Goal: Information Seeking & Learning: Learn about a topic

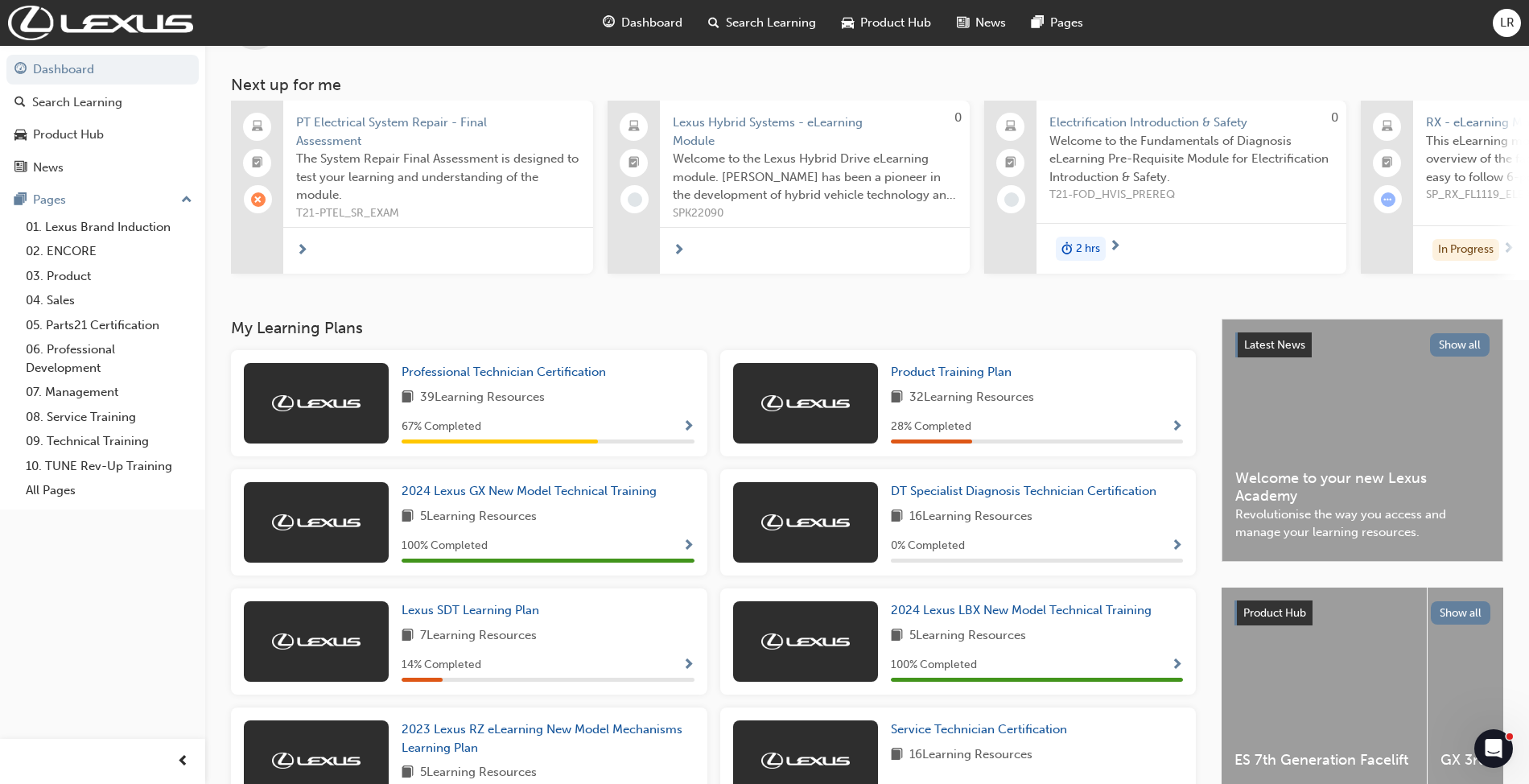
scroll to position [107, 0]
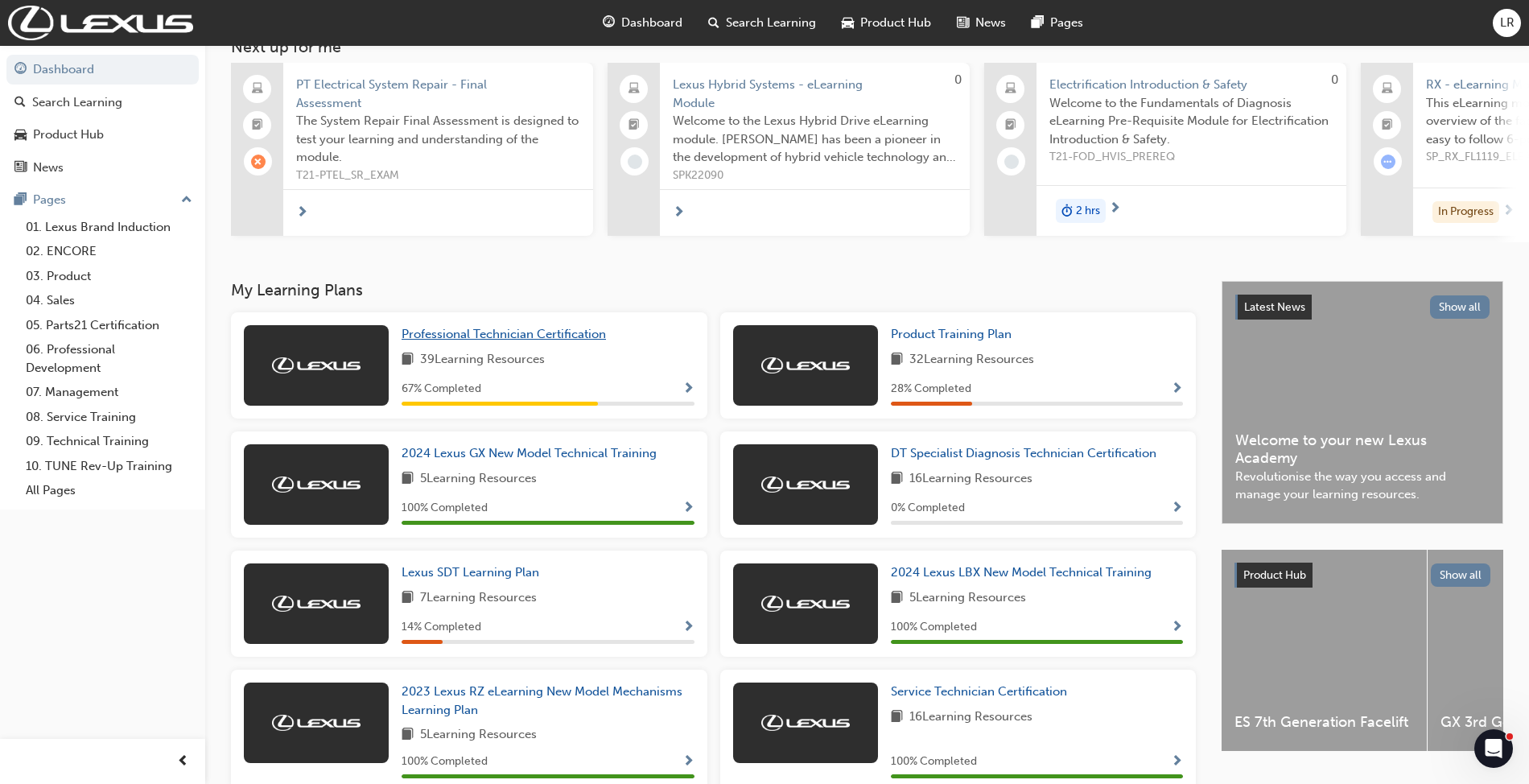
click at [566, 332] on span "Professional Technician Certification" at bounding box center [504, 333] width 204 height 15
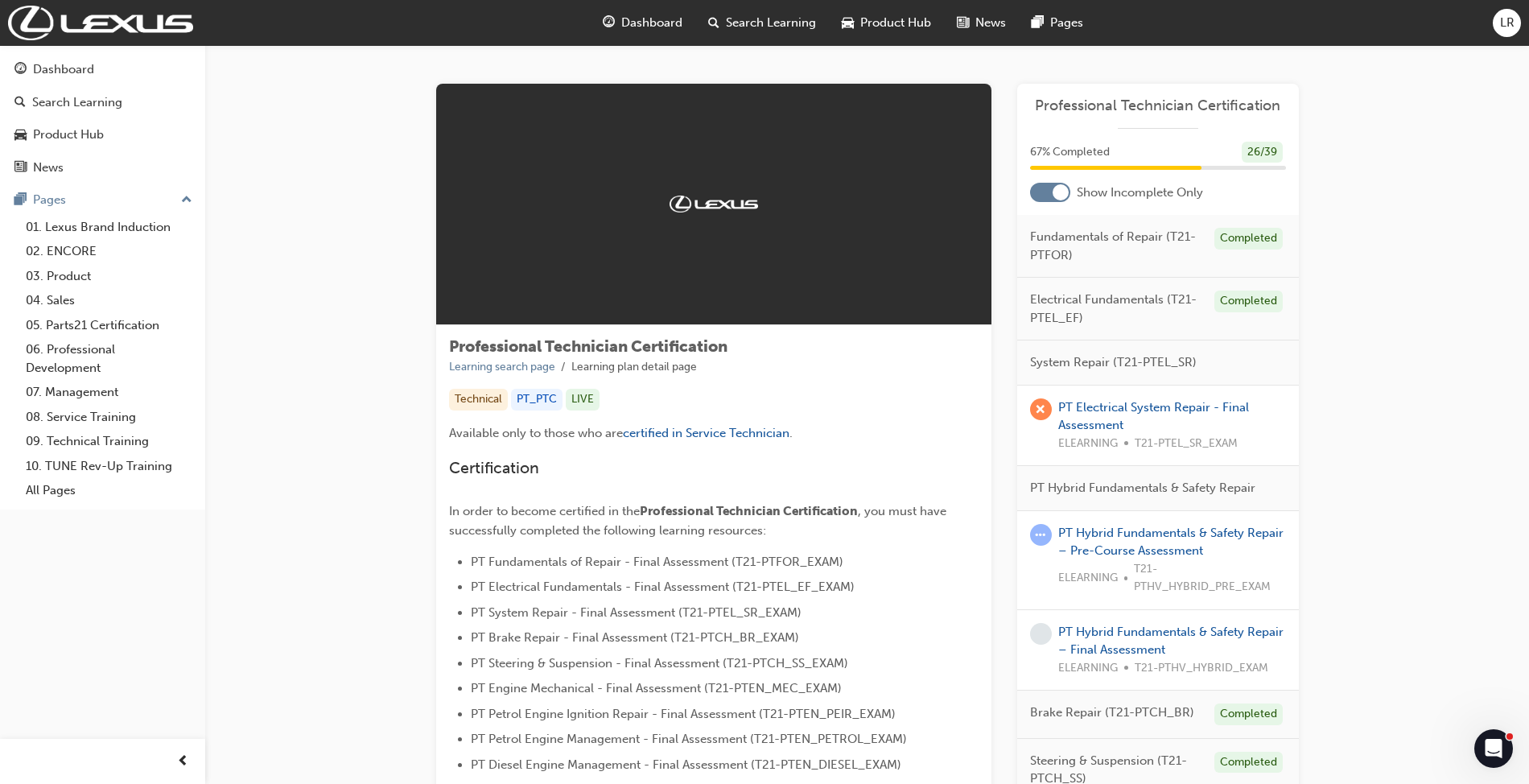
click at [1063, 193] on div at bounding box center [1061, 192] width 16 height 16
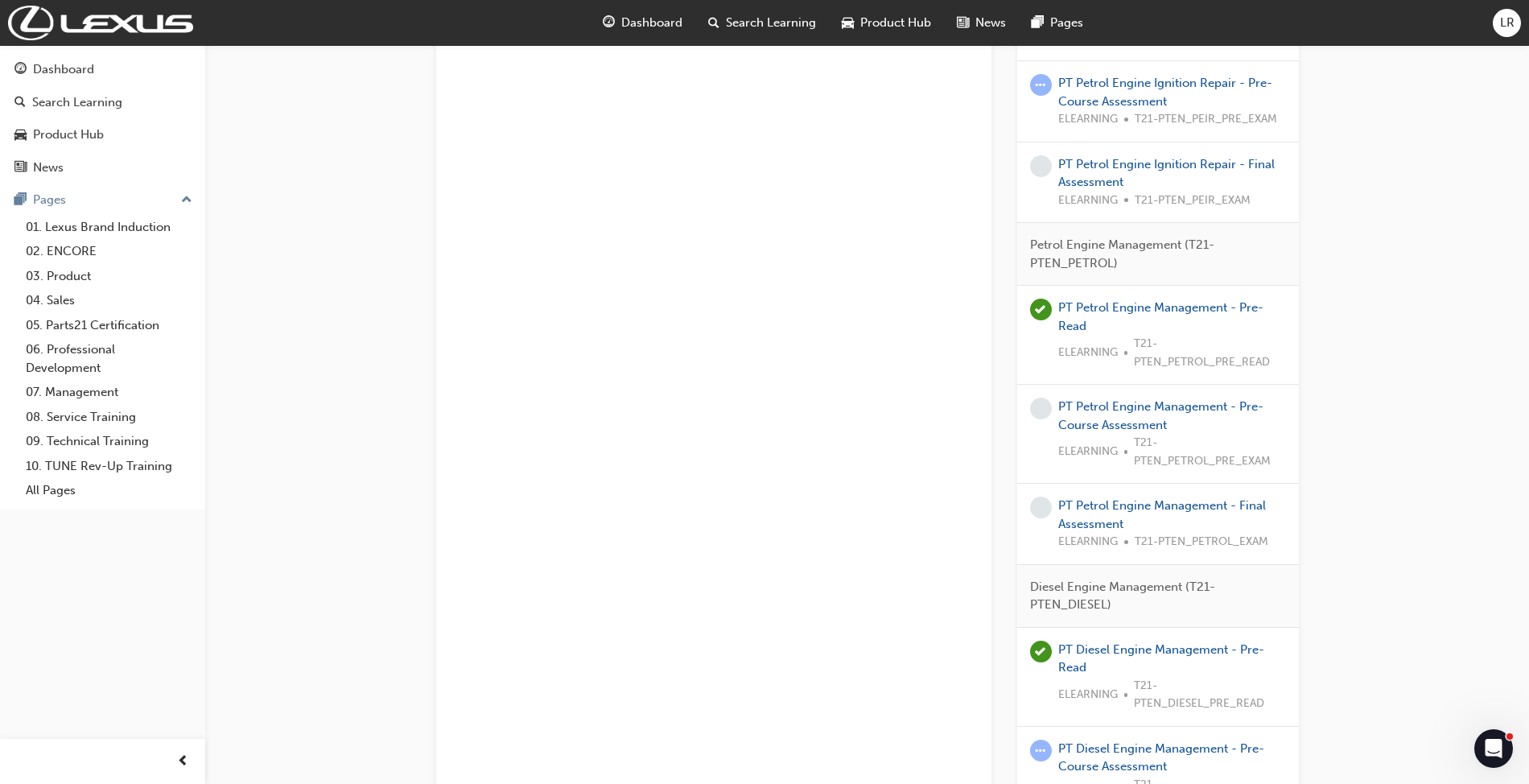
scroll to position [2360, 0]
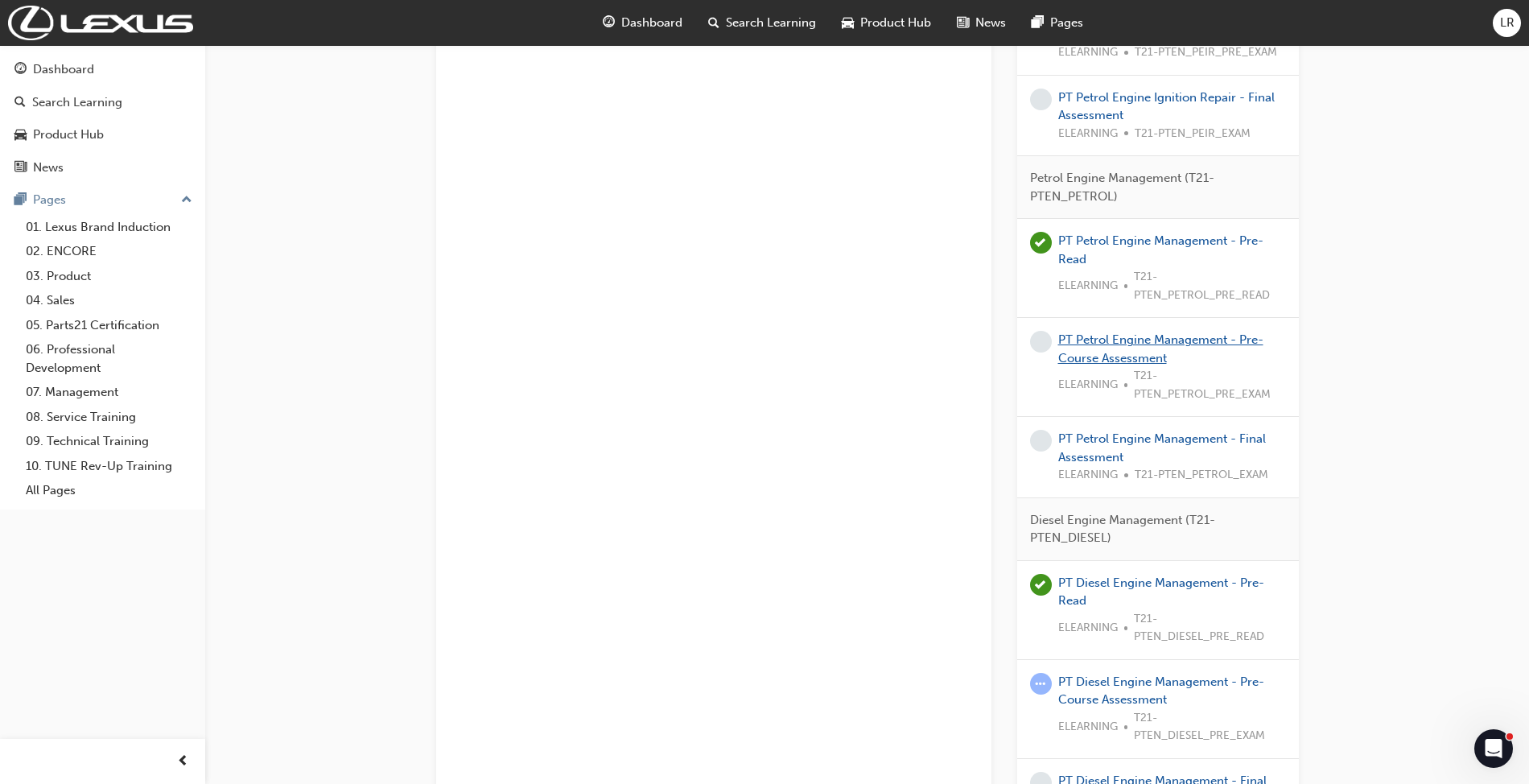
click at [1158, 351] on link "PT Petrol Engine Management - Pre-Course Assessment" at bounding box center [1161, 348] width 205 height 33
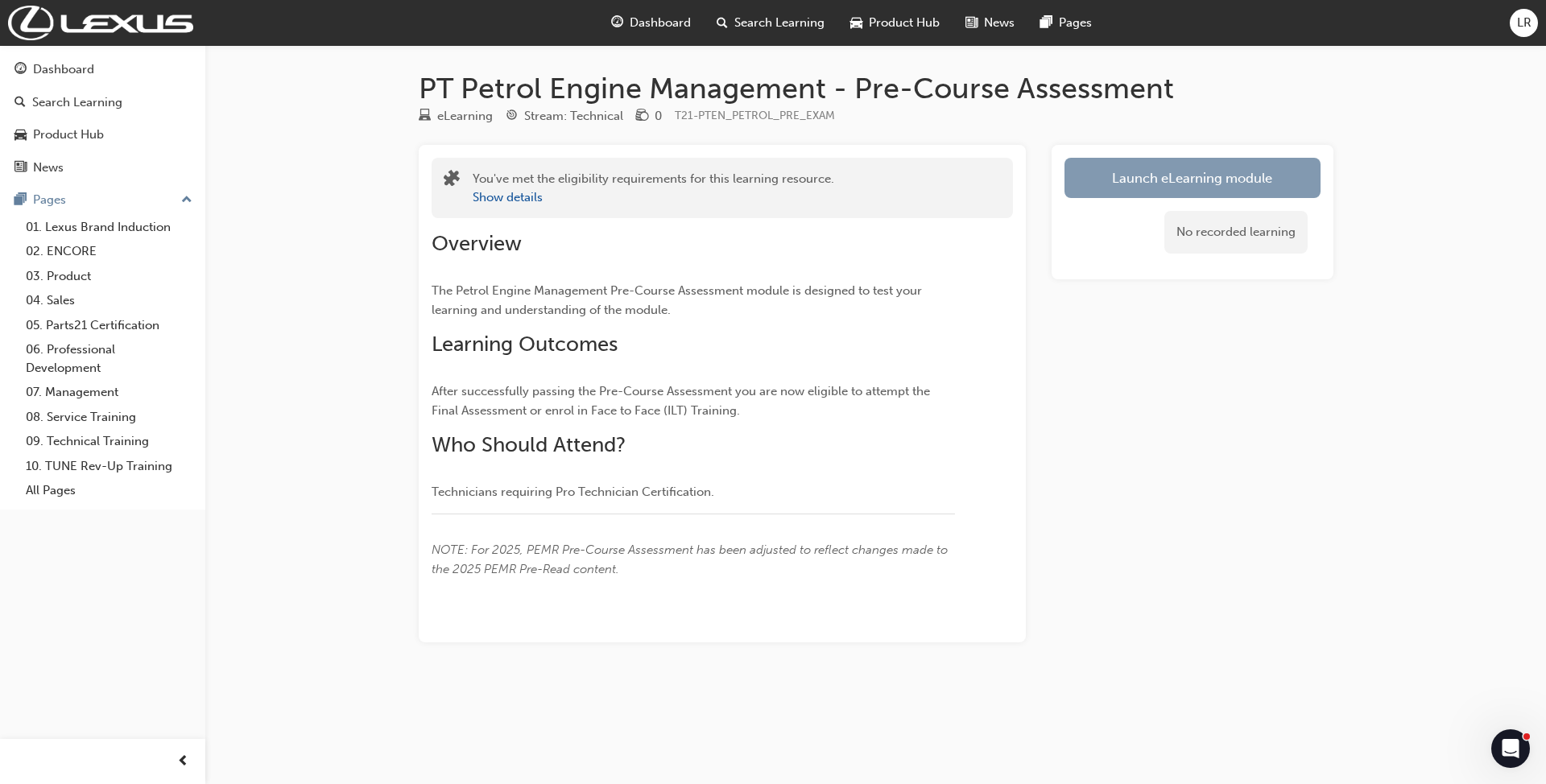
click at [1115, 172] on link "Launch eLearning module" at bounding box center [1192, 177] width 256 height 40
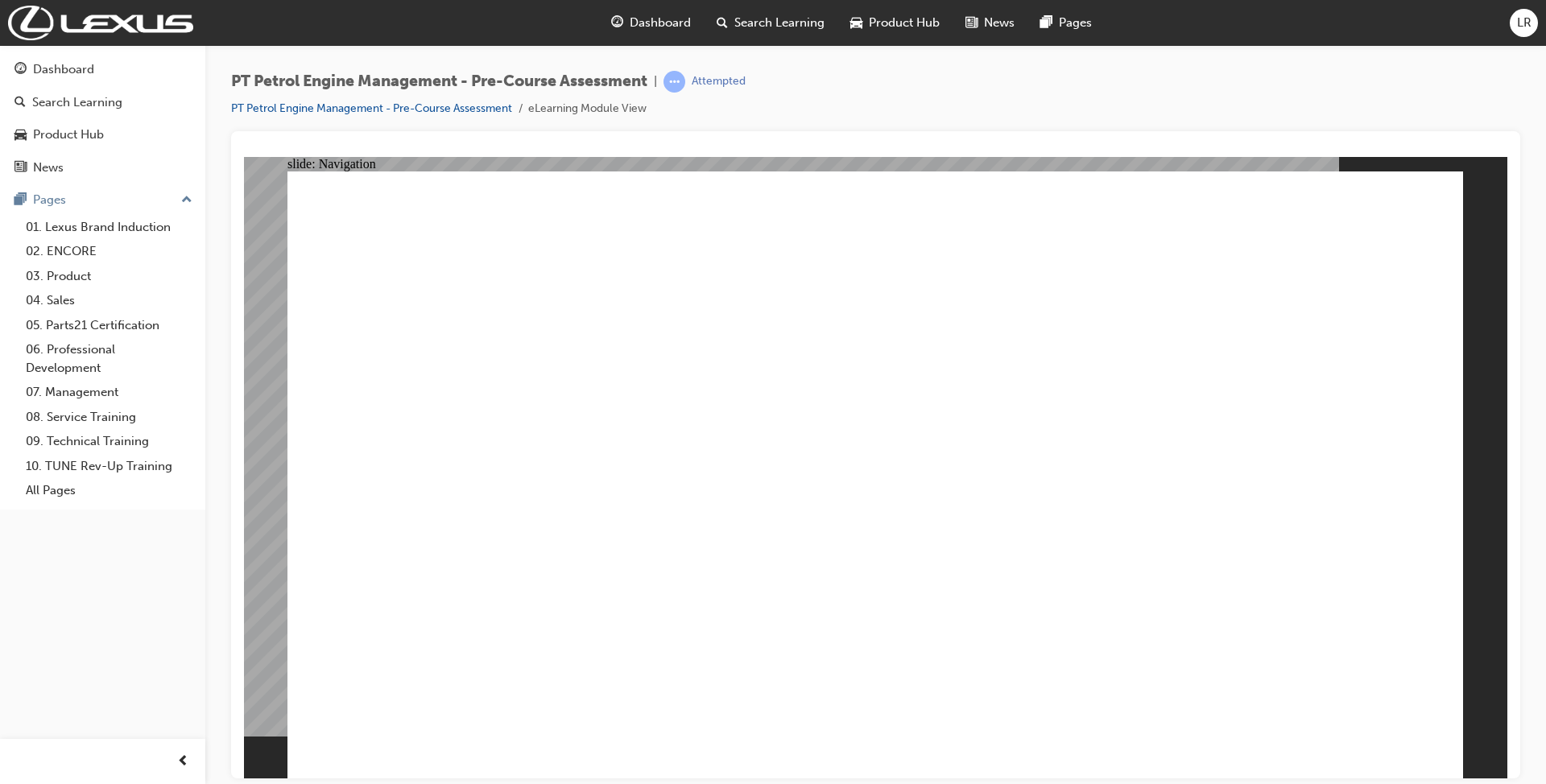
radio input "true"
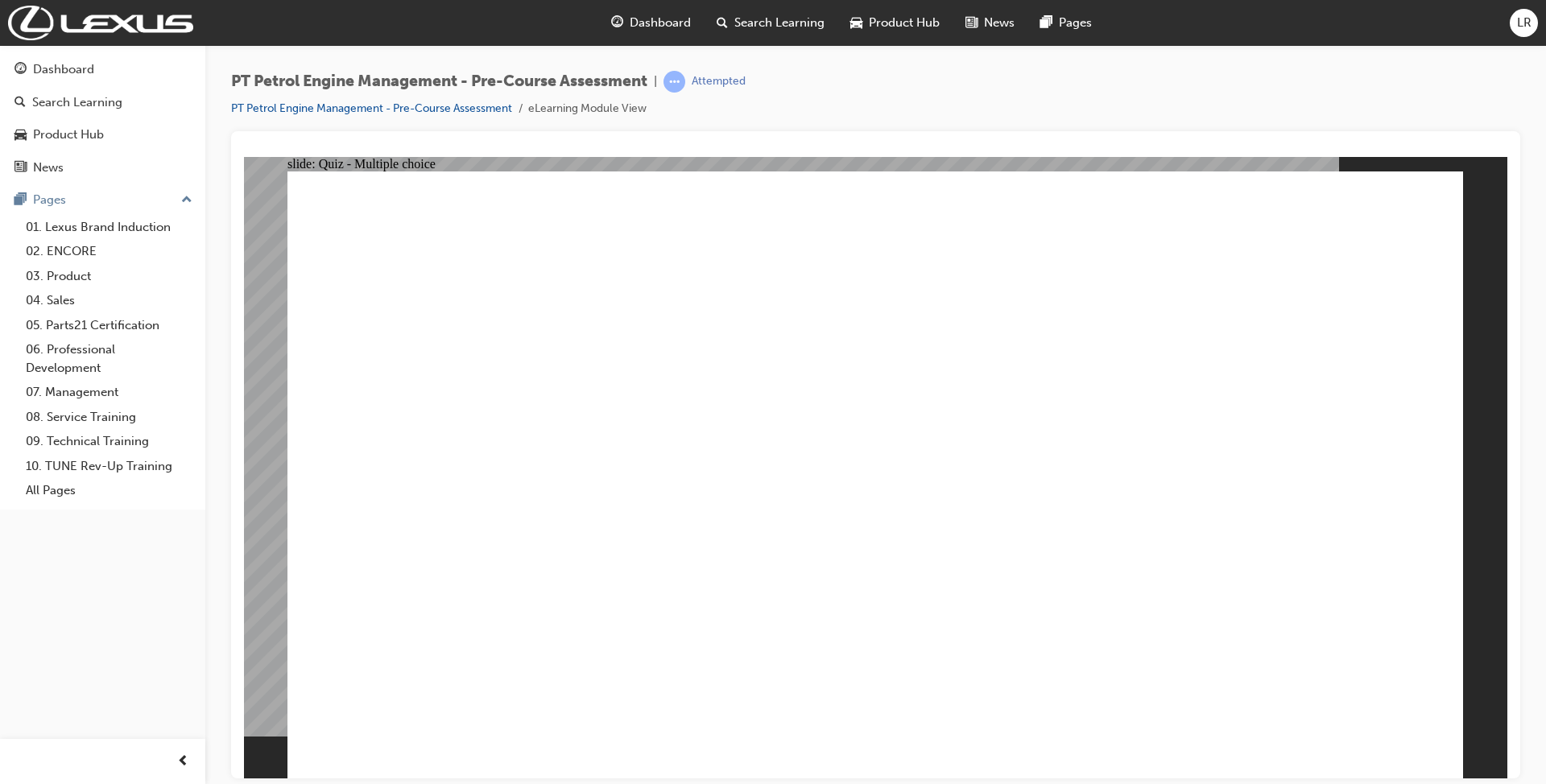
radio input "true"
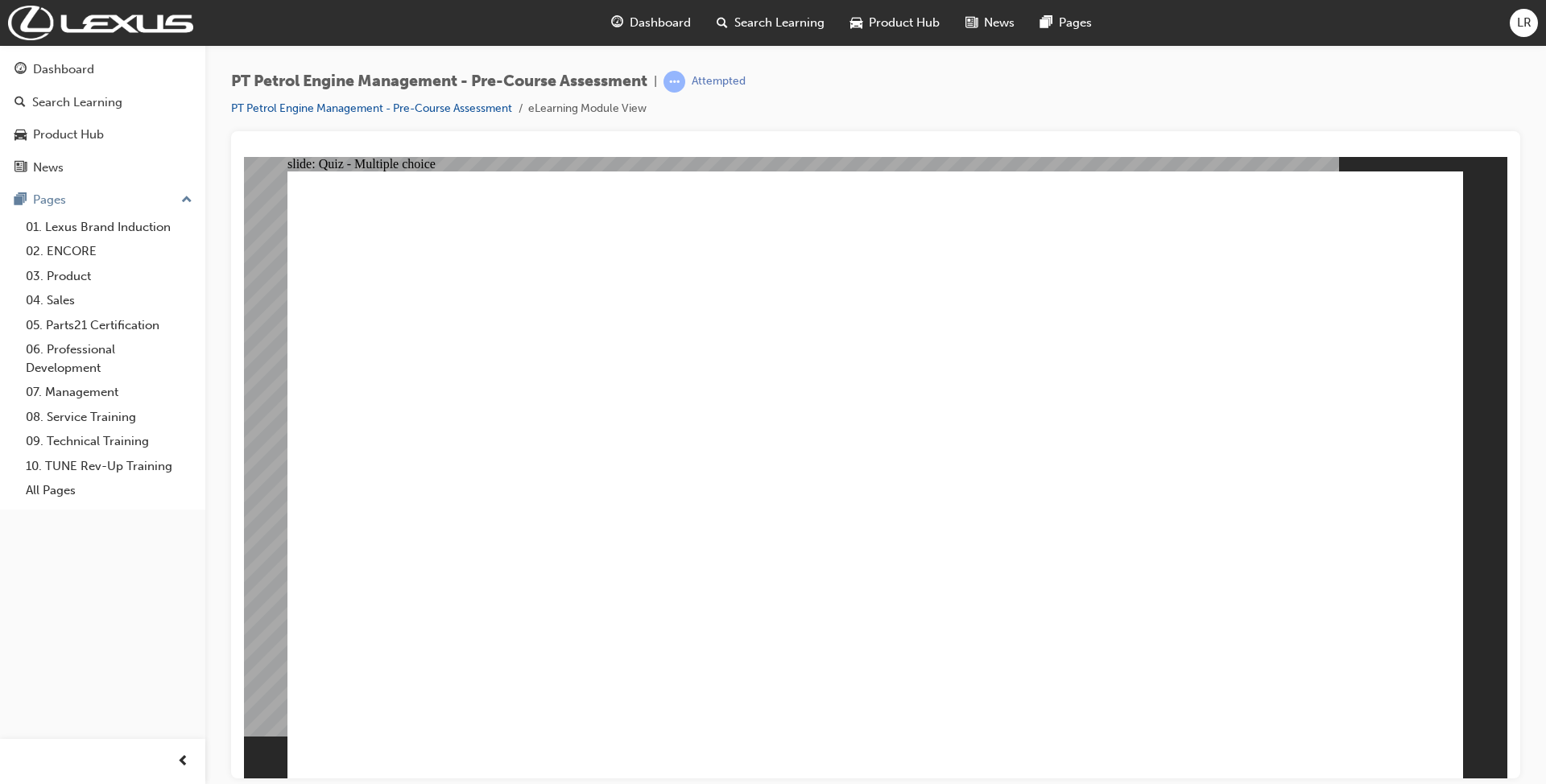
radio input "true"
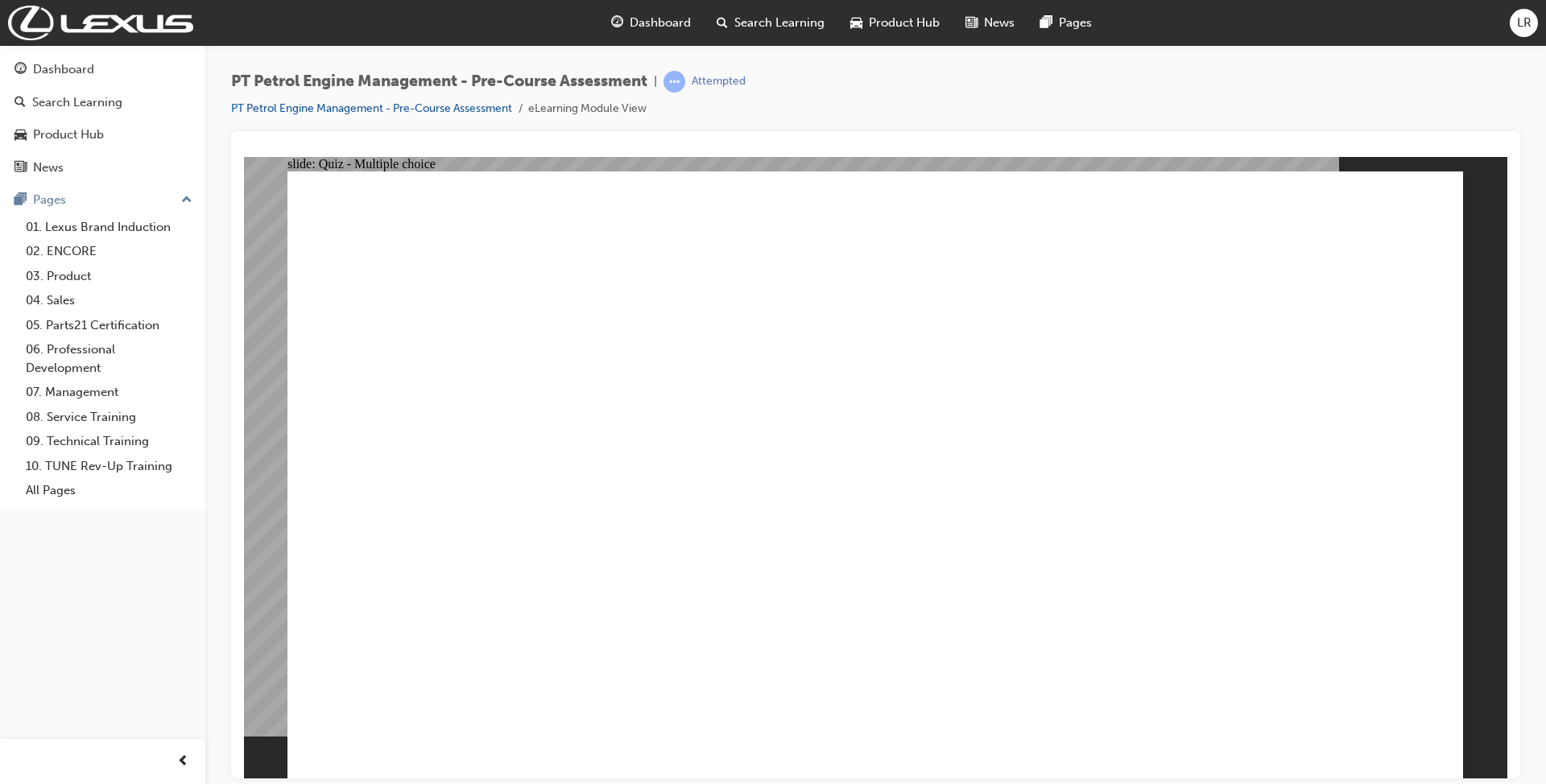
radio input "true"
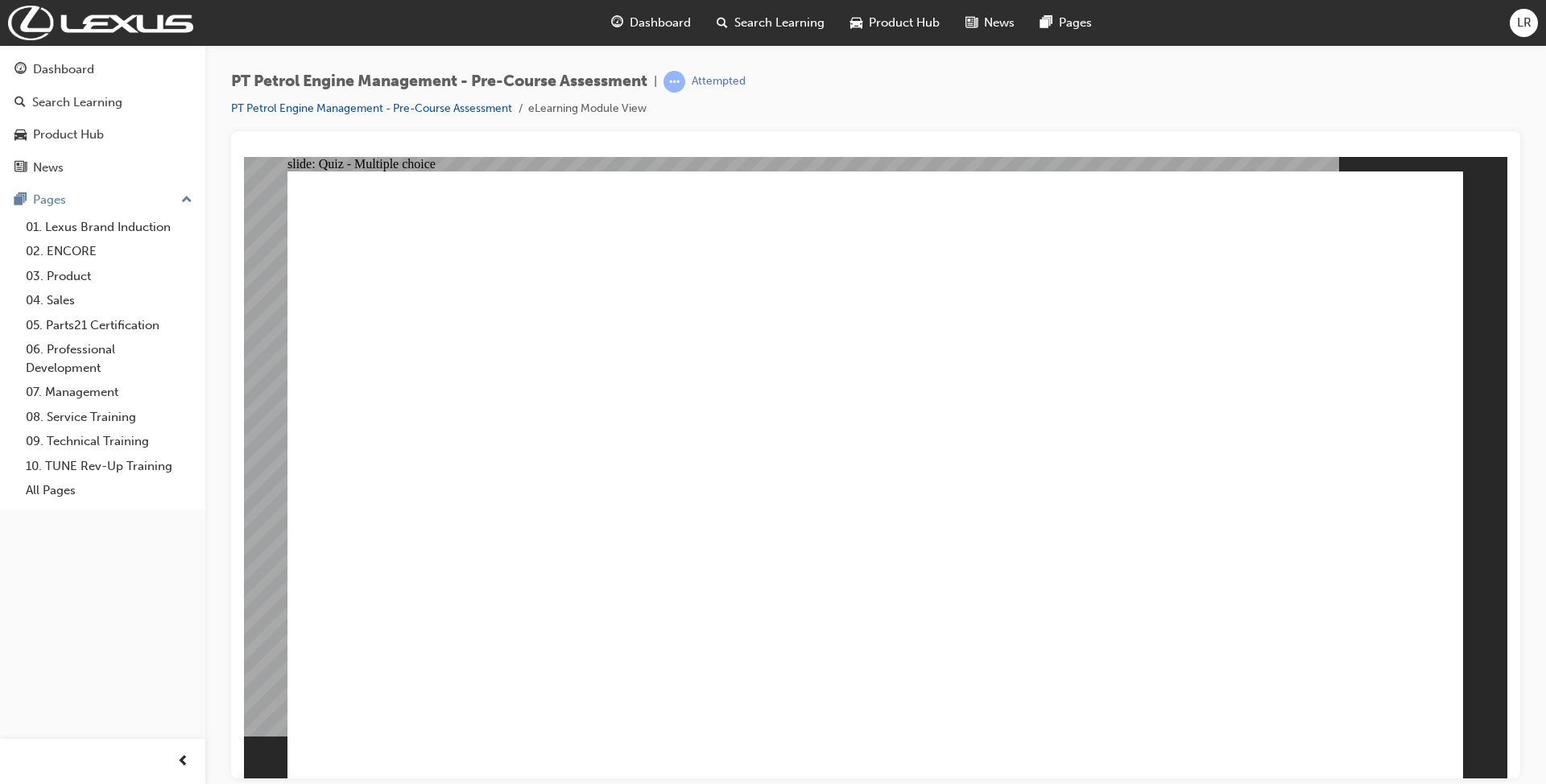
radio input "true"
drag, startPoint x: 1307, startPoint y: 281, endPoint x: 1179, endPoint y: 288, distance: 128.2
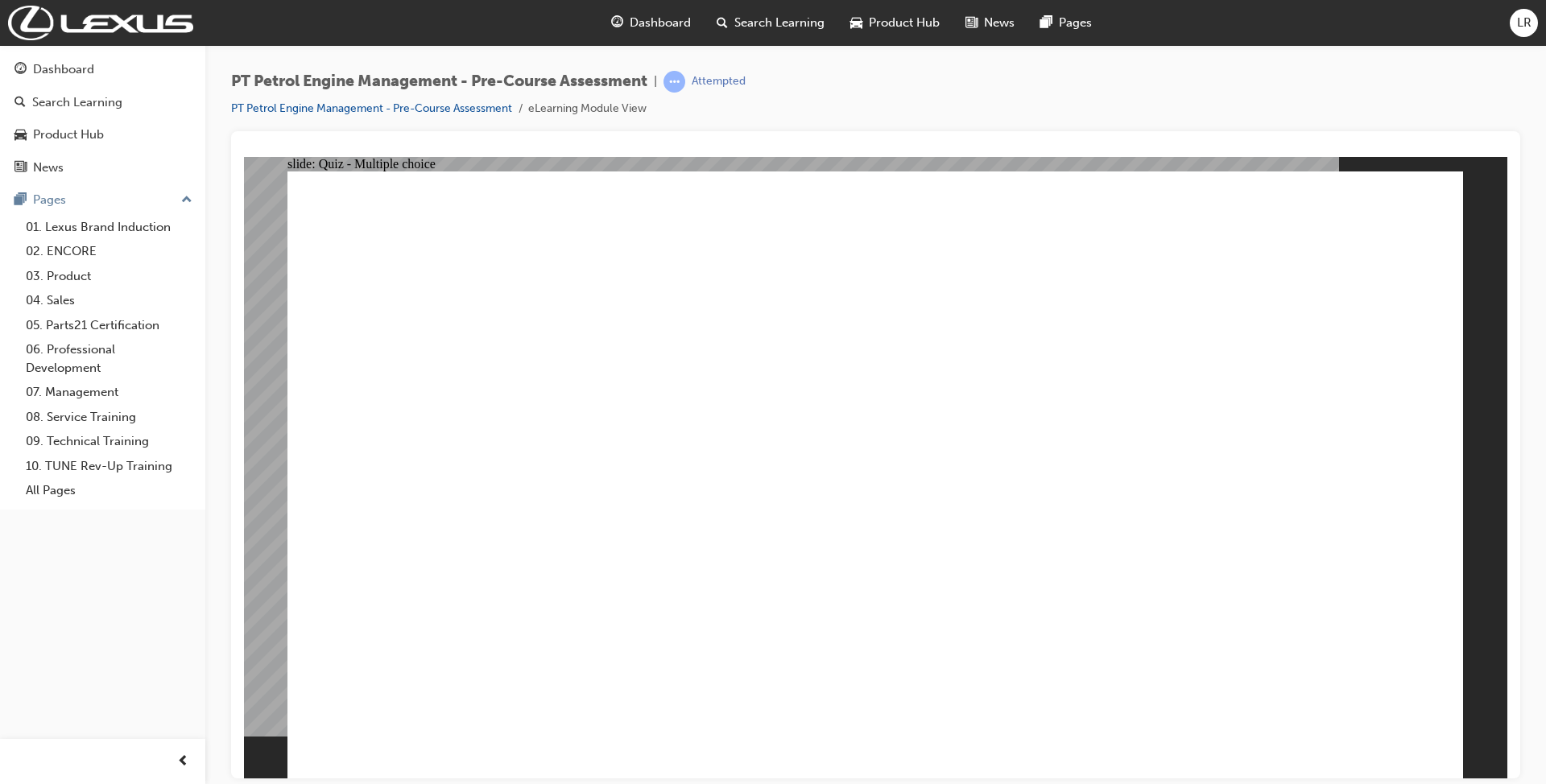
radio input "true"
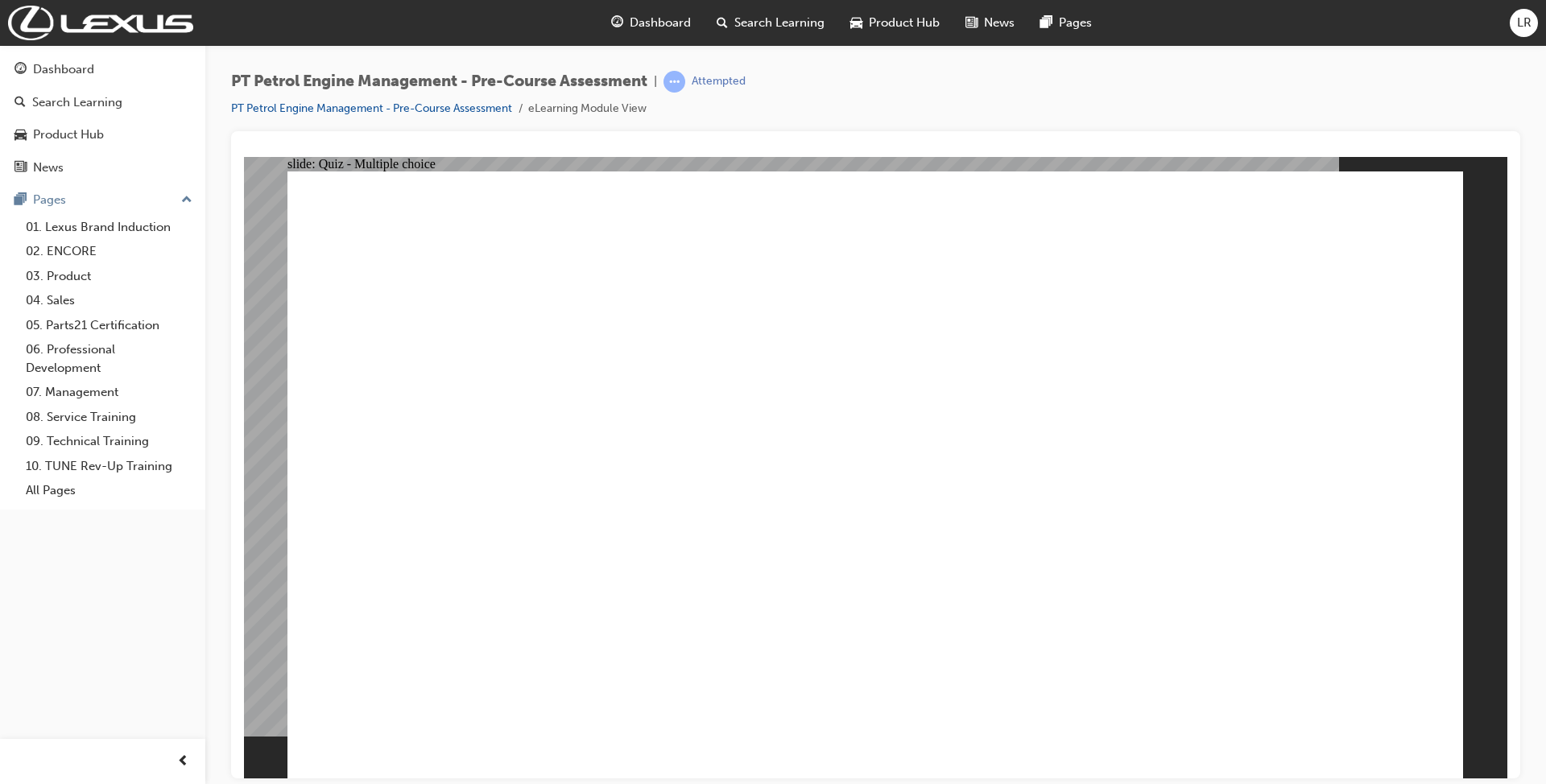
radio input "true"
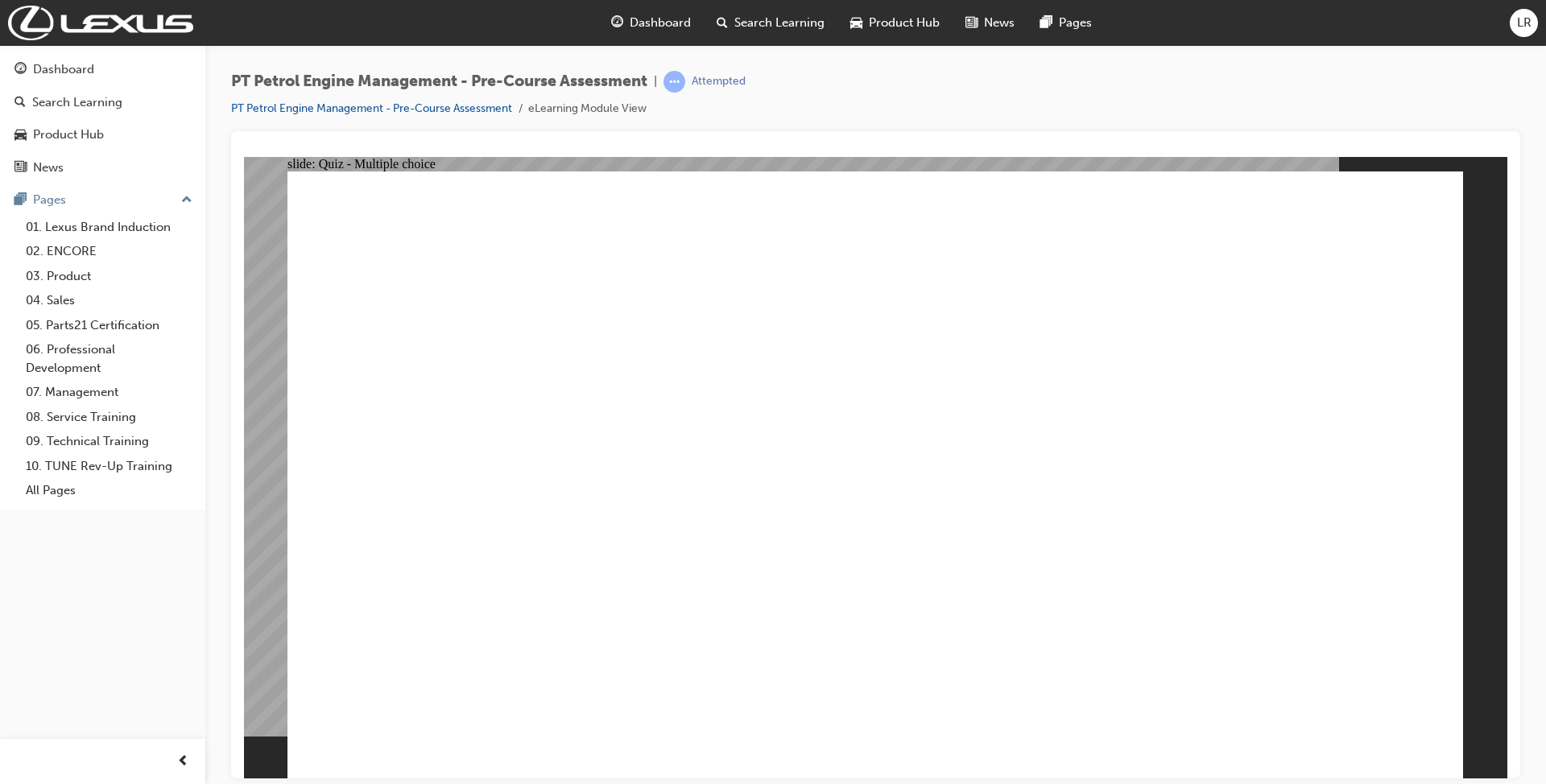
radio input "true"
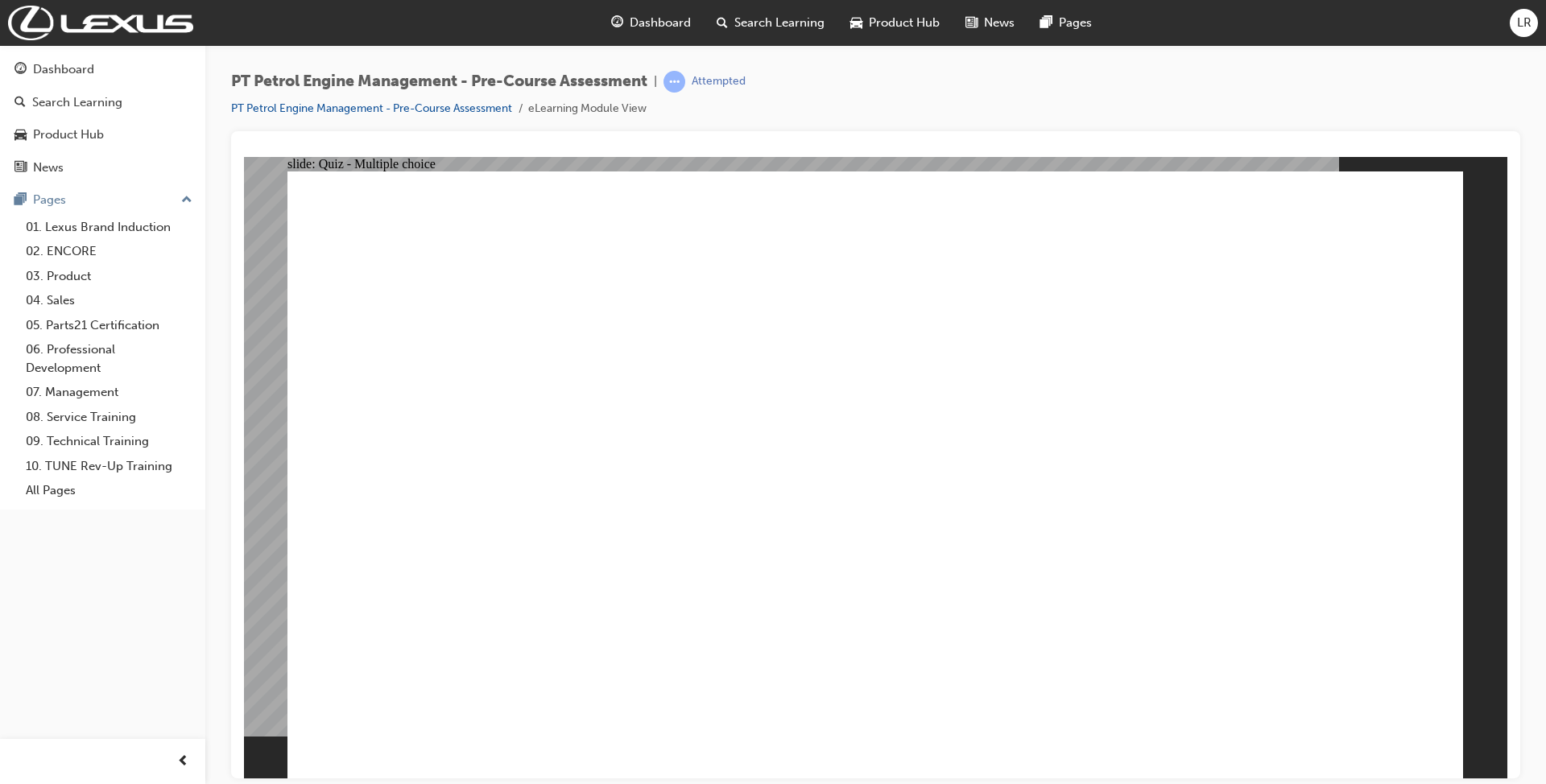
radio input "true"
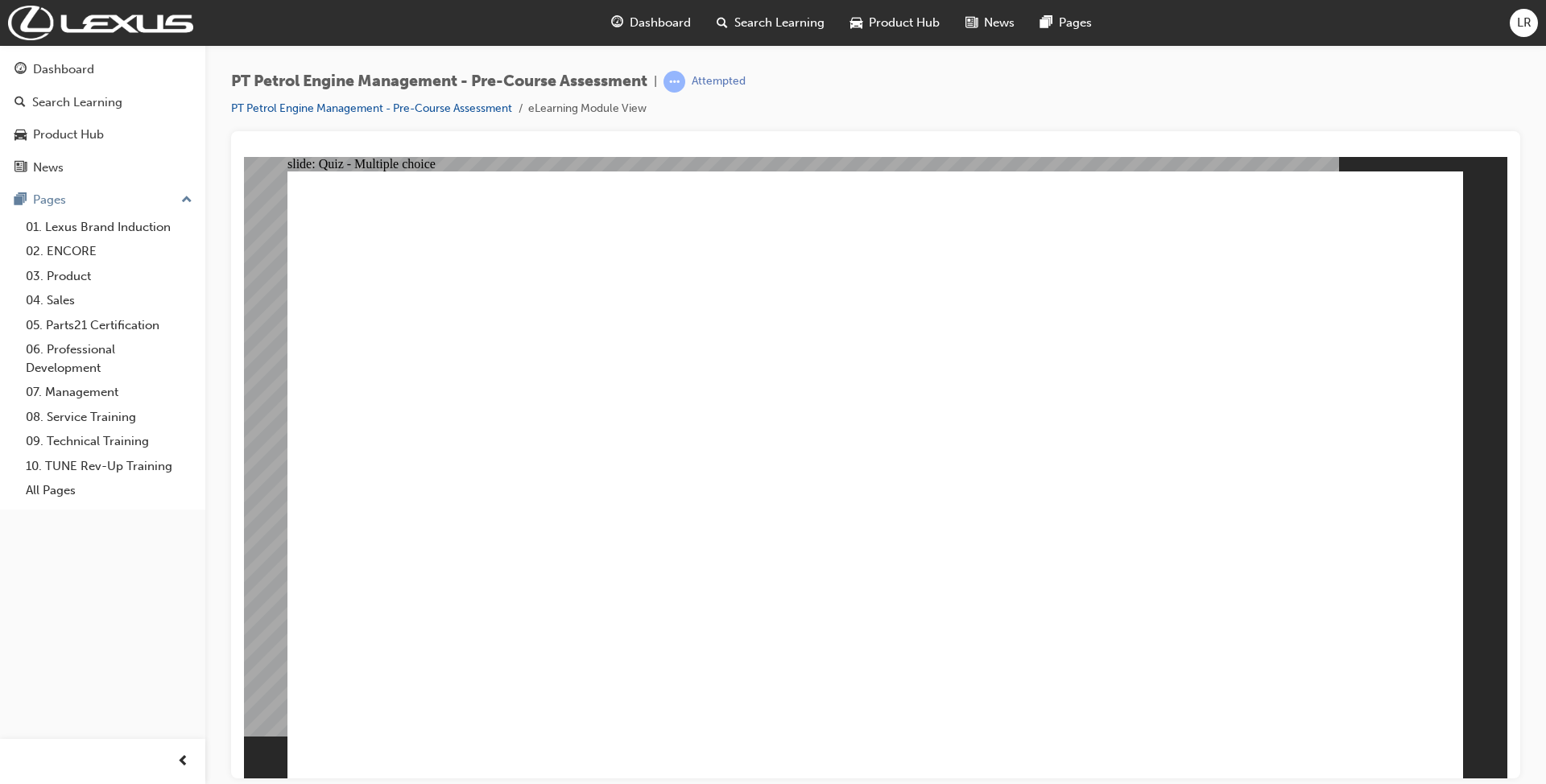
radio input "true"
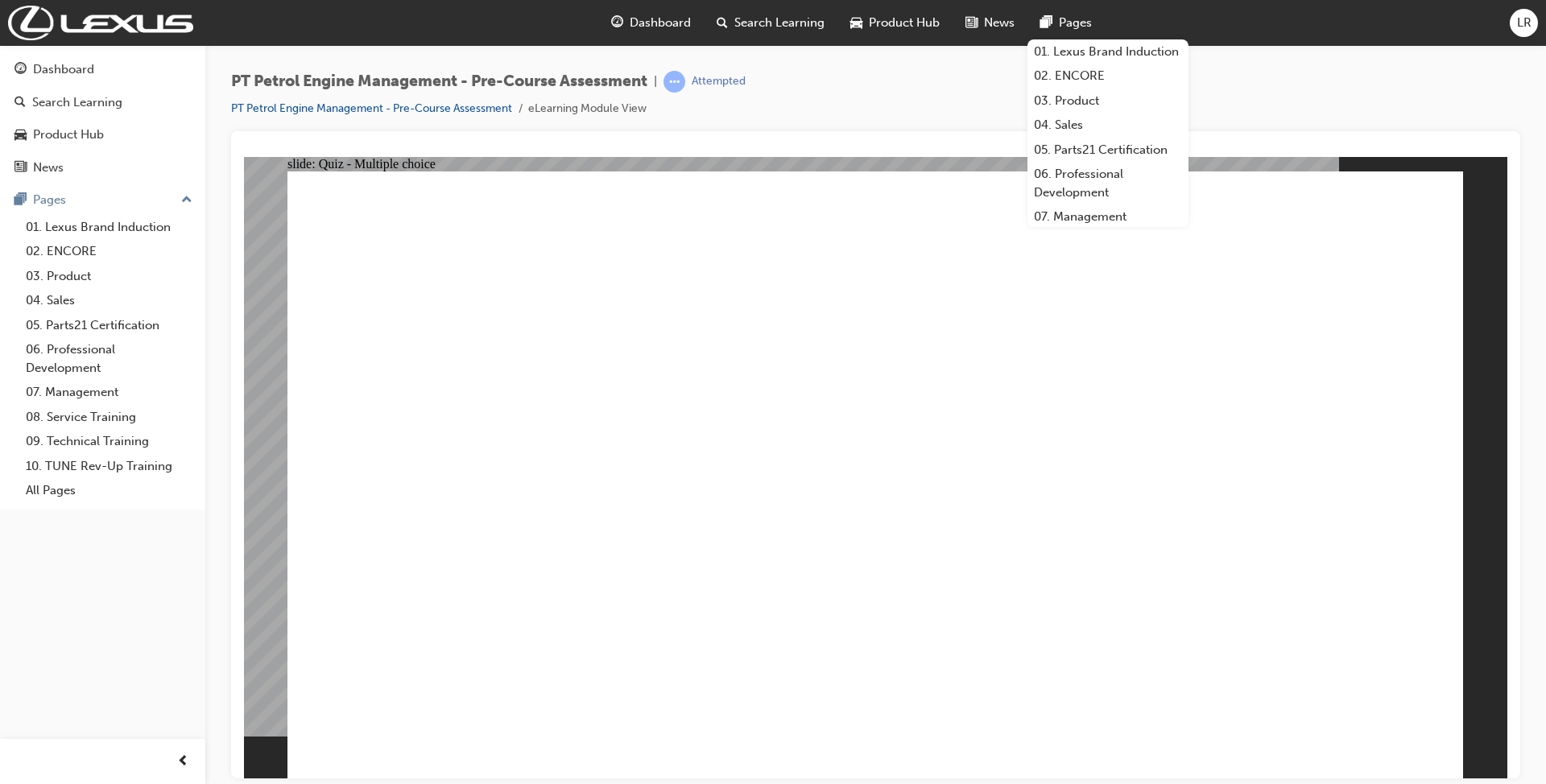
radio input "true"
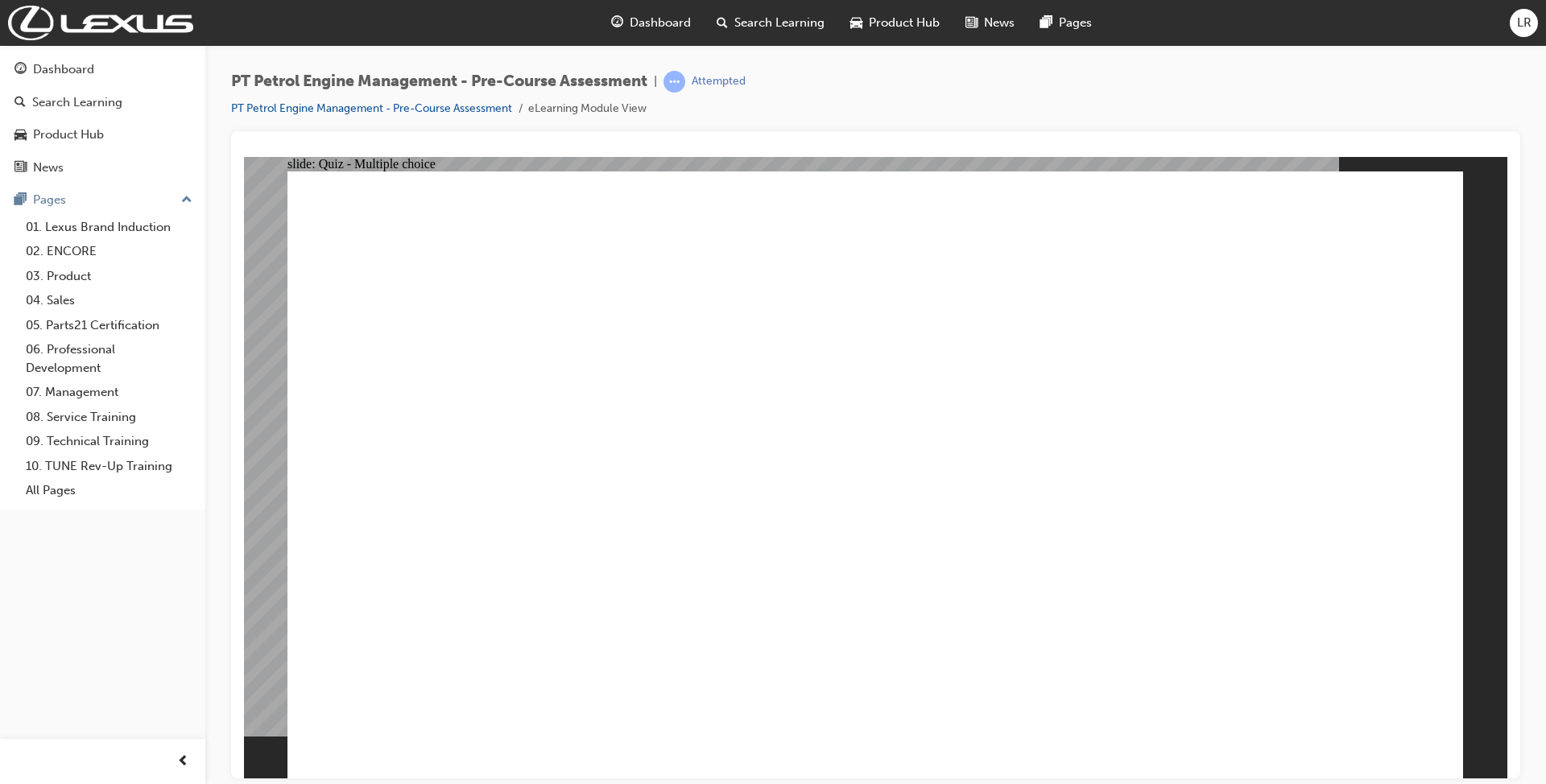
drag, startPoint x: 444, startPoint y: 280, endPoint x: 755, endPoint y: 280, distance: 311.0
drag, startPoint x: 773, startPoint y: 448, endPoint x: 726, endPoint y: 524, distance: 89.4
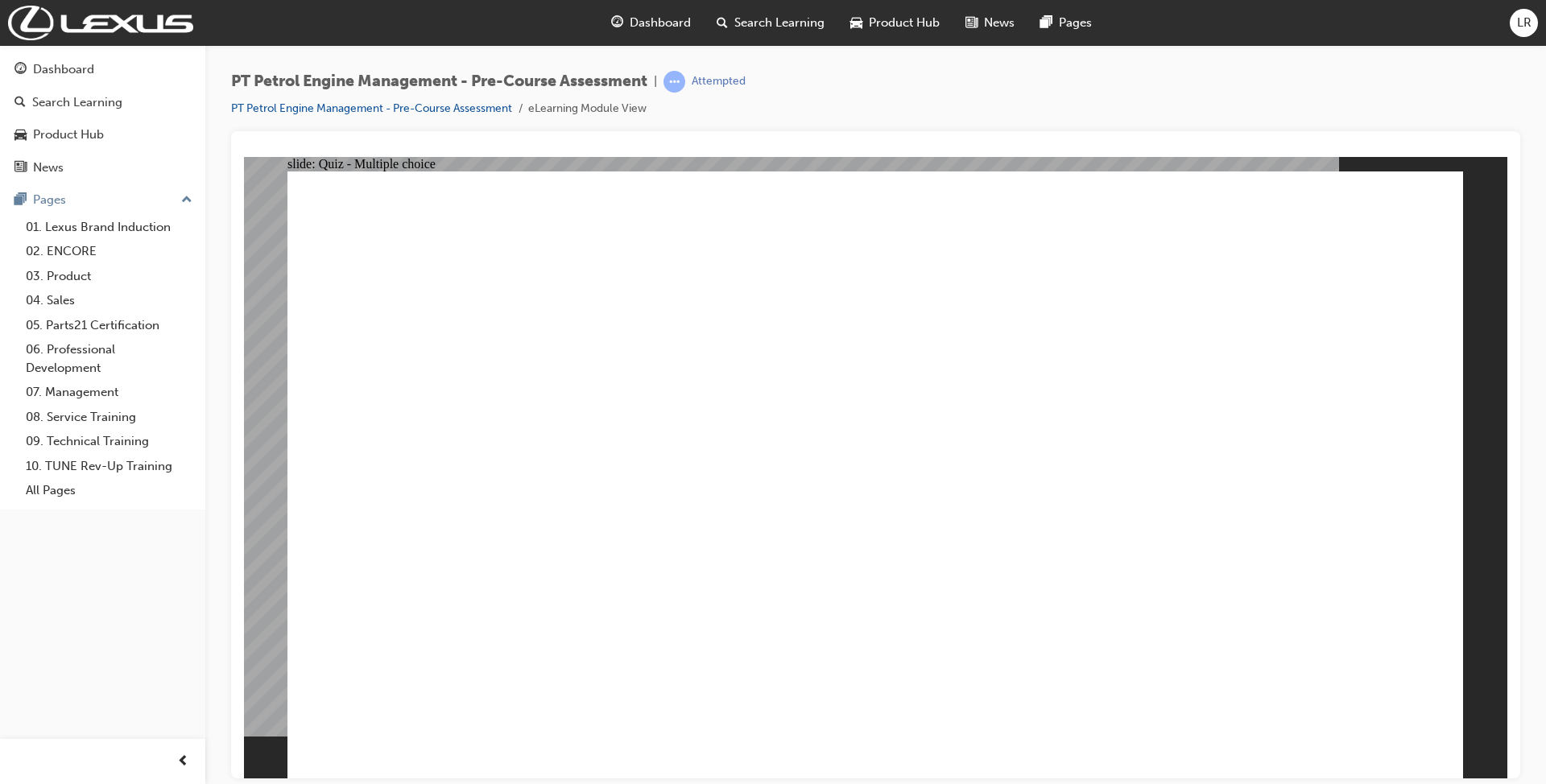
radio input "true"
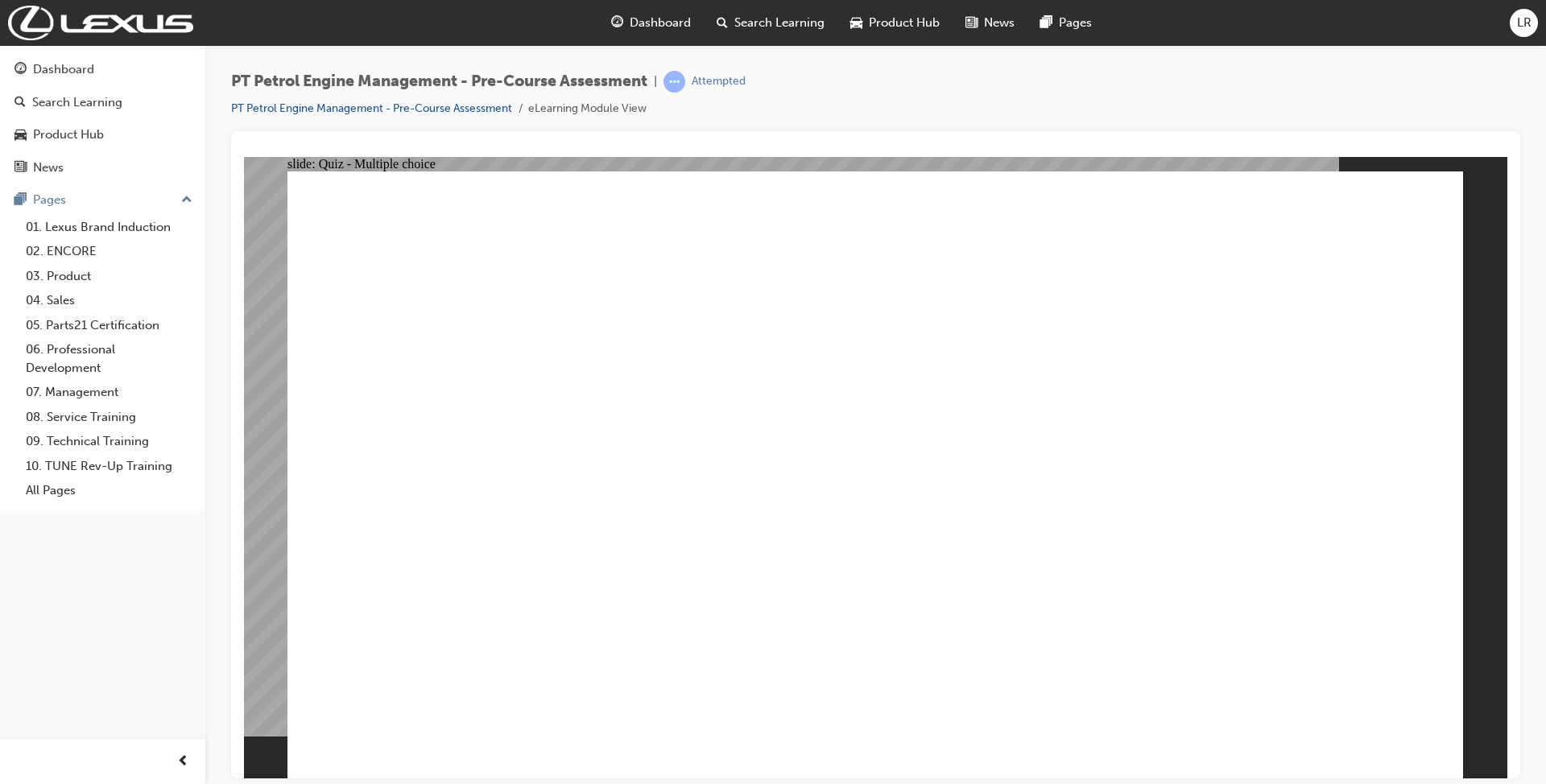
radio input "true"
click at [105, 124] on div "Product Hub" at bounding box center [103, 134] width 176 height 20
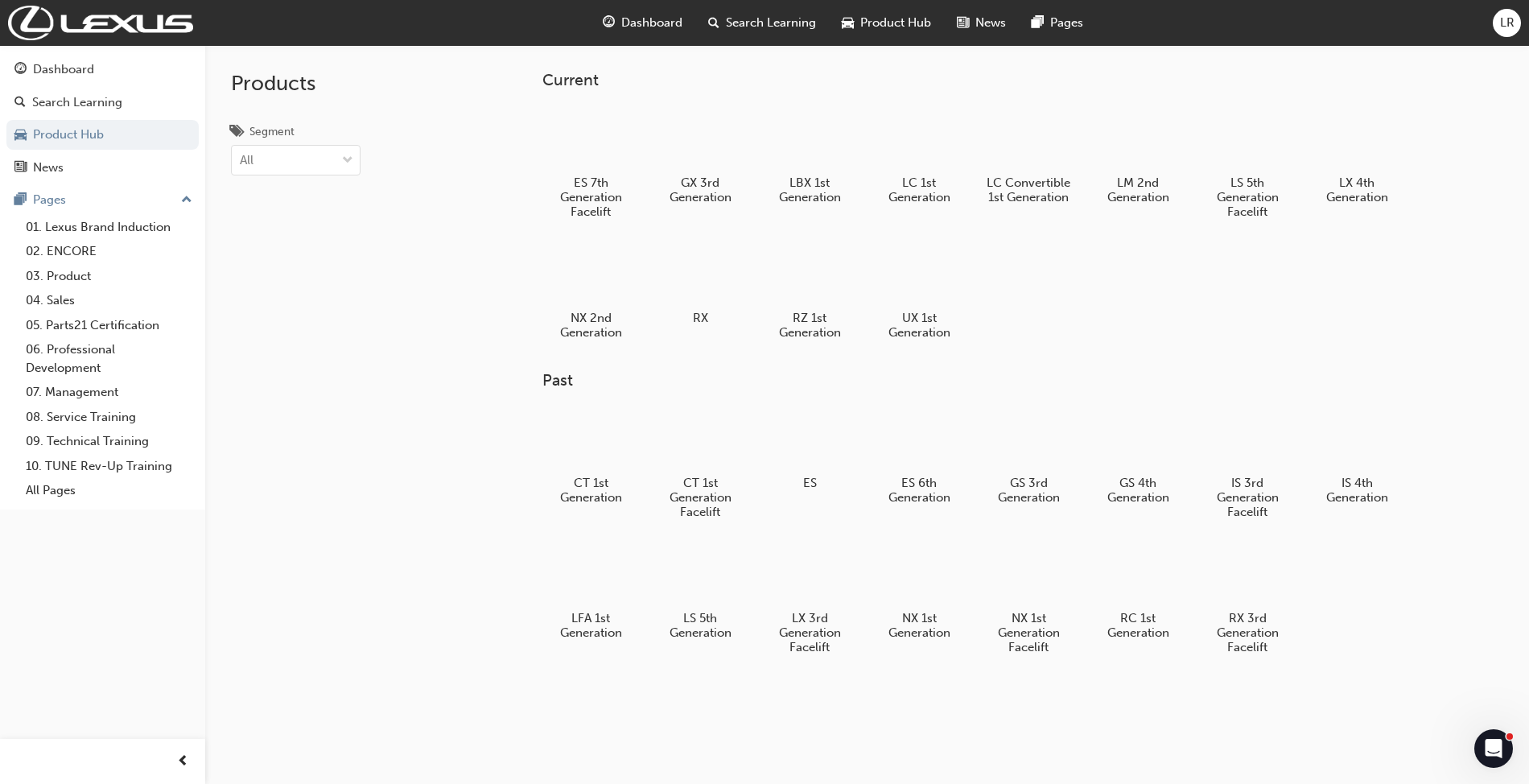
click at [78, 84] on button "Dashboard Search Learning Product Hub News Pages" at bounding box center [102, 118] width 192 height 133
click at [78, 73] on div "Dashboard" at bounding box center [63, 70] width 61 height 19
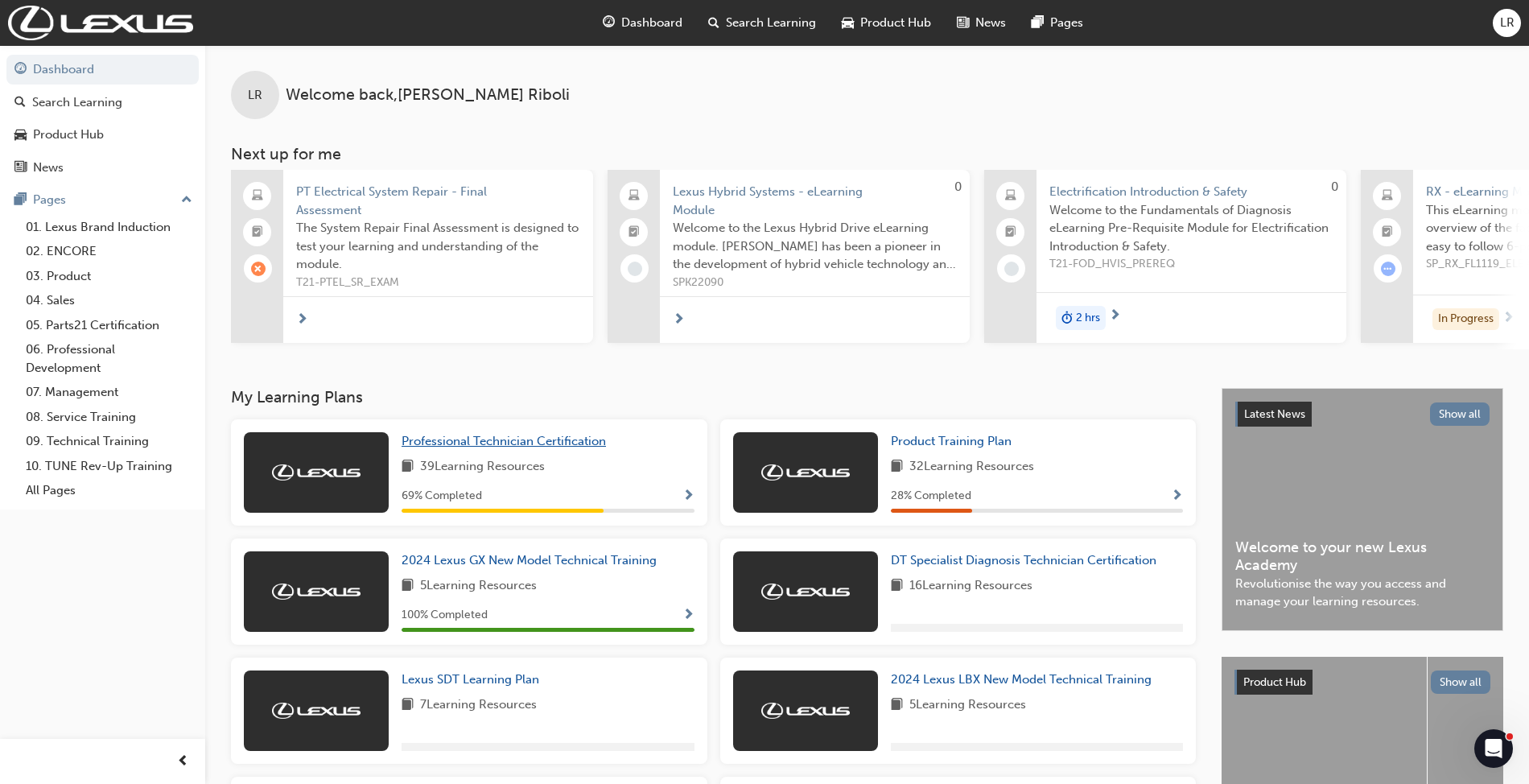
click at [571, 443] on span "Professional Technician Certification" at bounding box center [504, 441] width 204 height 15
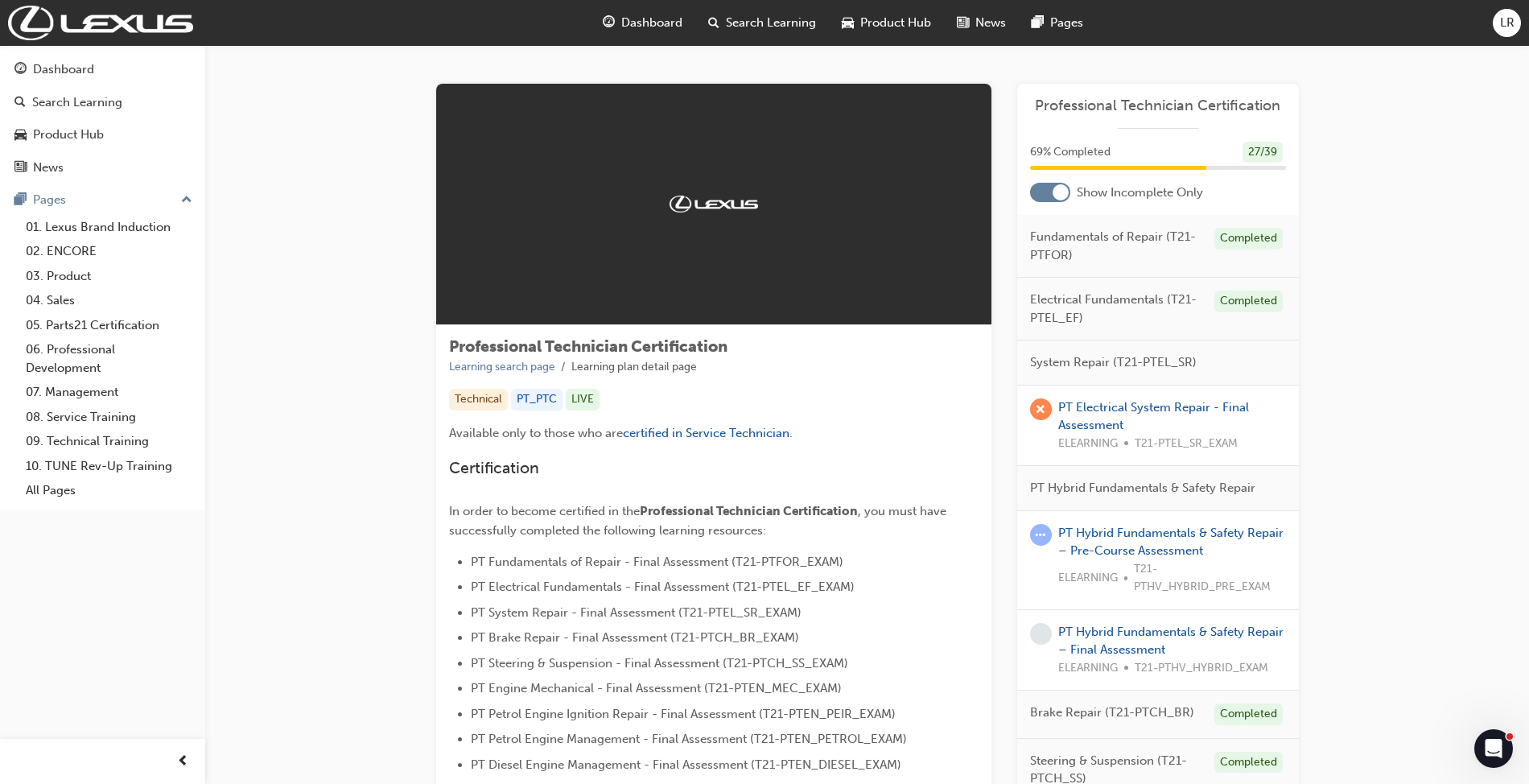
click at [1057, 194] on div at bounding box center [1061, 192] width 16 height 16
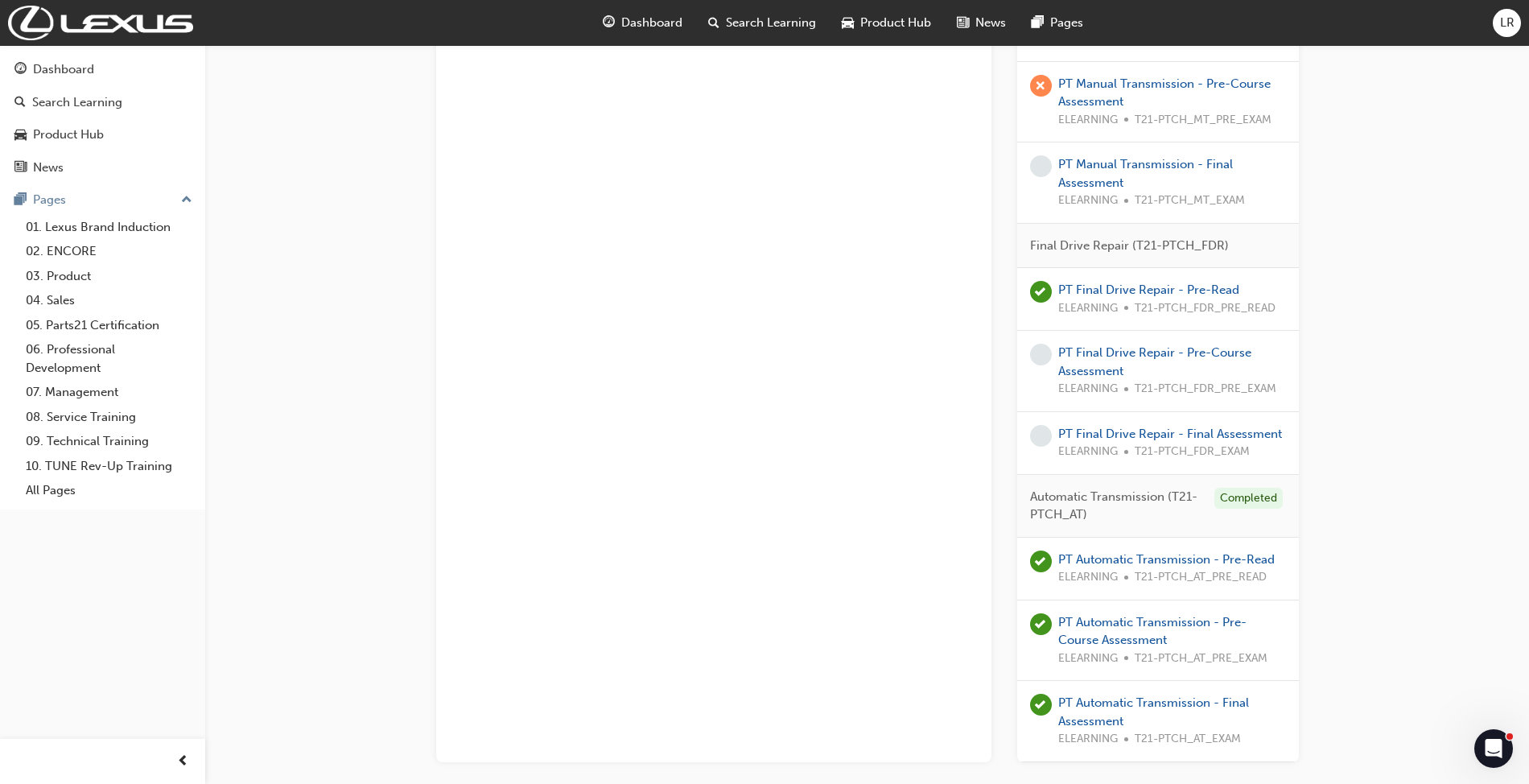
scroll to position [3245, 0]
click at [1093, 364] on link "PT Final Drive Repair - Pre-Course Assessment" at bounding box center [1155, 360] width 193 height 33
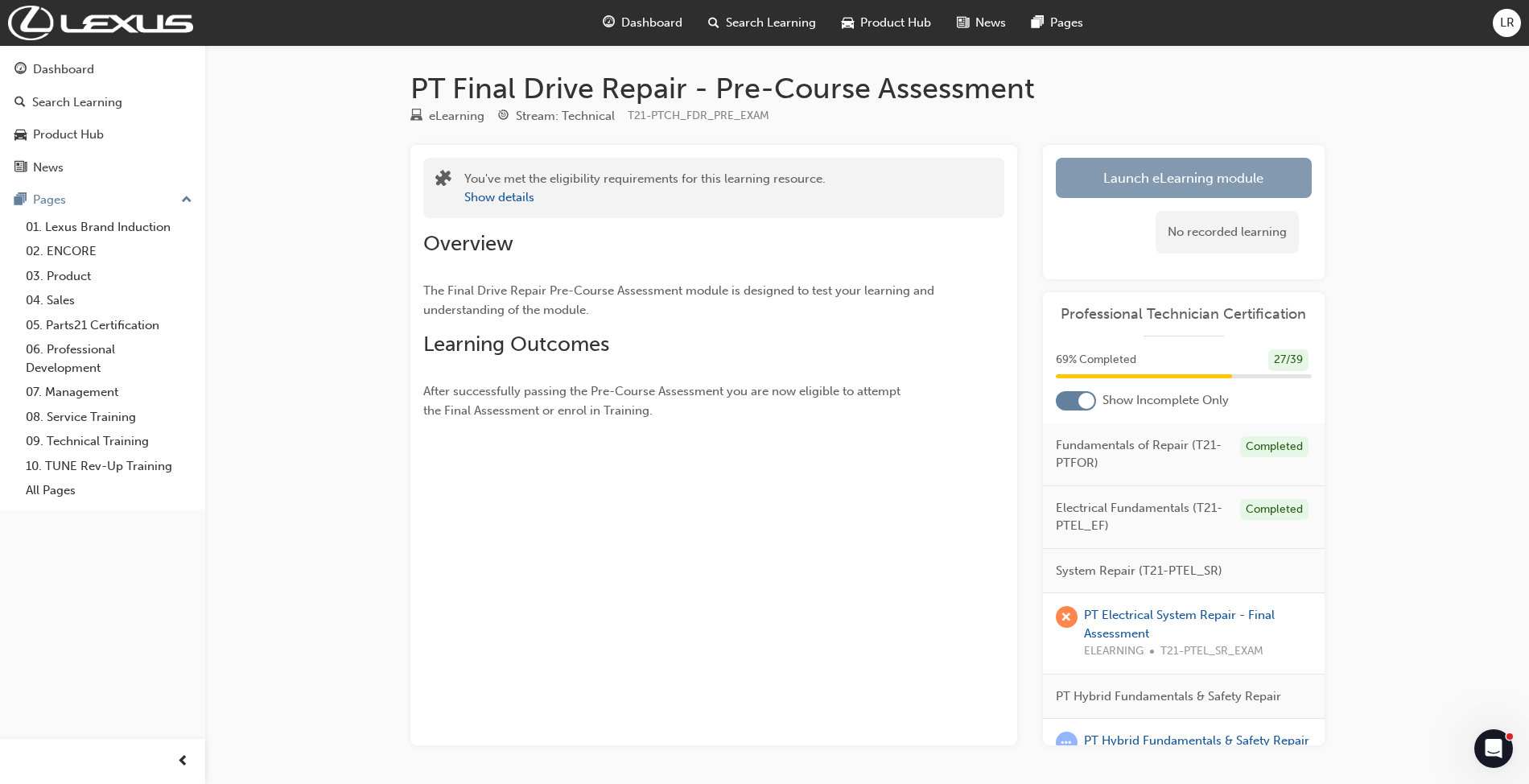
click at [1180, 169] on link "Launch eLearning module" at bounding box center [1184, 177] width 256 height 40
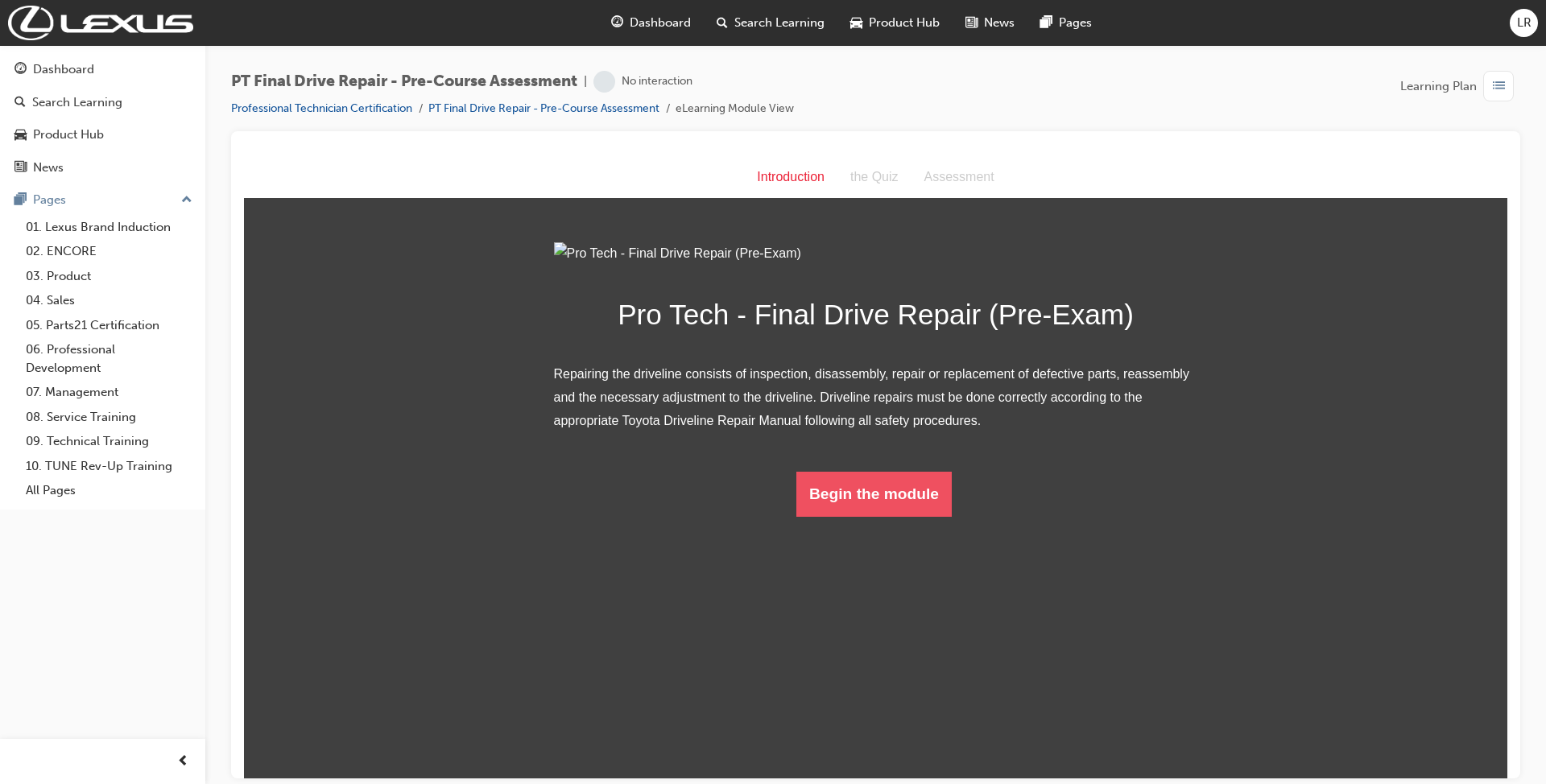
click at [895, 515] on button "Begin the module" at bounding box center [874, 492] width 155 height 45
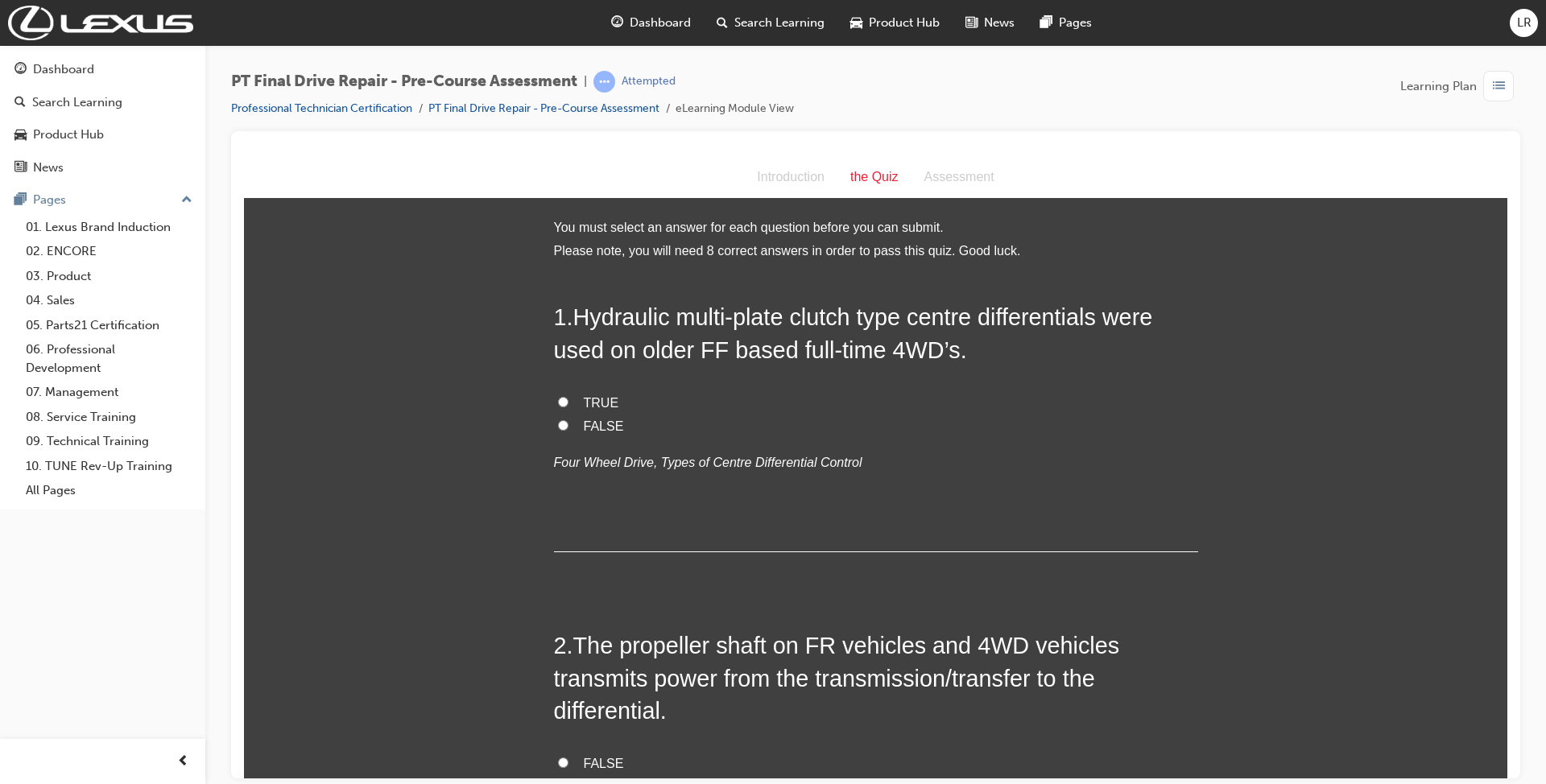
click at [608, 426] on span "FALSE" at bounding box center [603, 426] width 40 height 14
click at [568, 426] on input "FALSE" at bounding box center [562, 424] width 11 height 11
radio input "true"
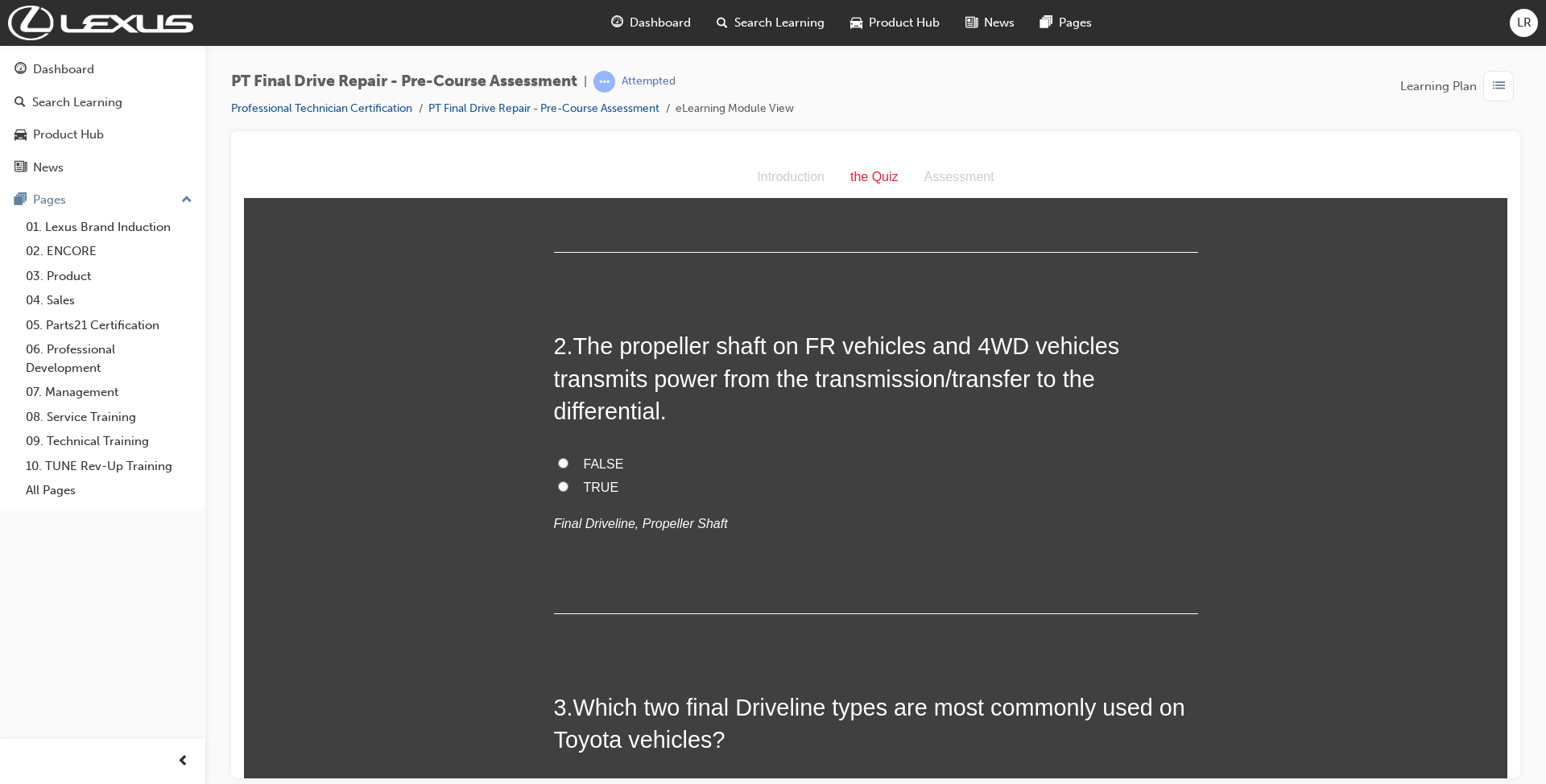
scroll to position [321, 0]
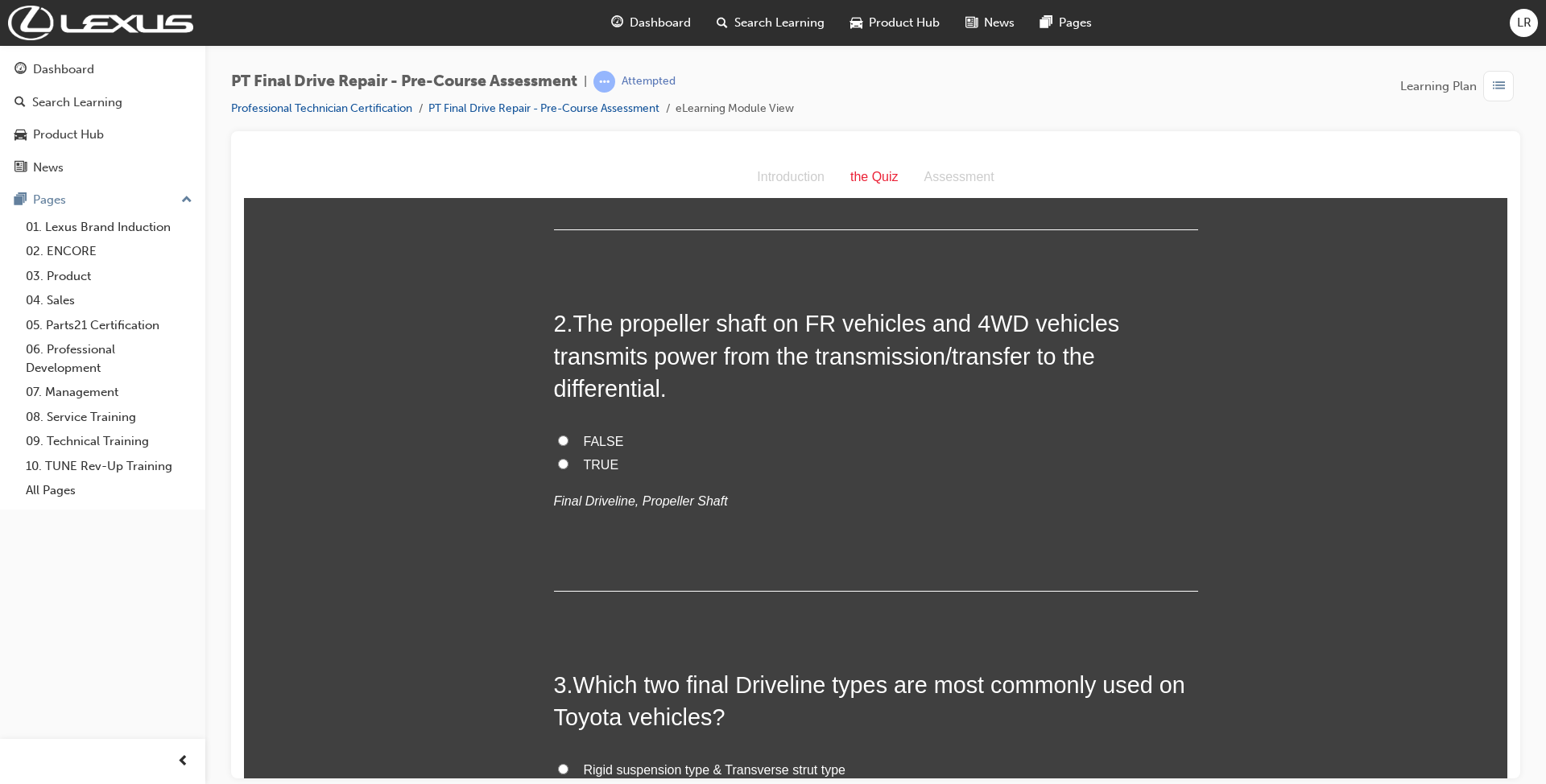
click at [586, 435] on span "FALSE" at bounding box center [603, 441] width 40 height 14
click at [568, 435] on input "FALSE" at bounding box center [562, 440] width 11 height 11
radio input "true"
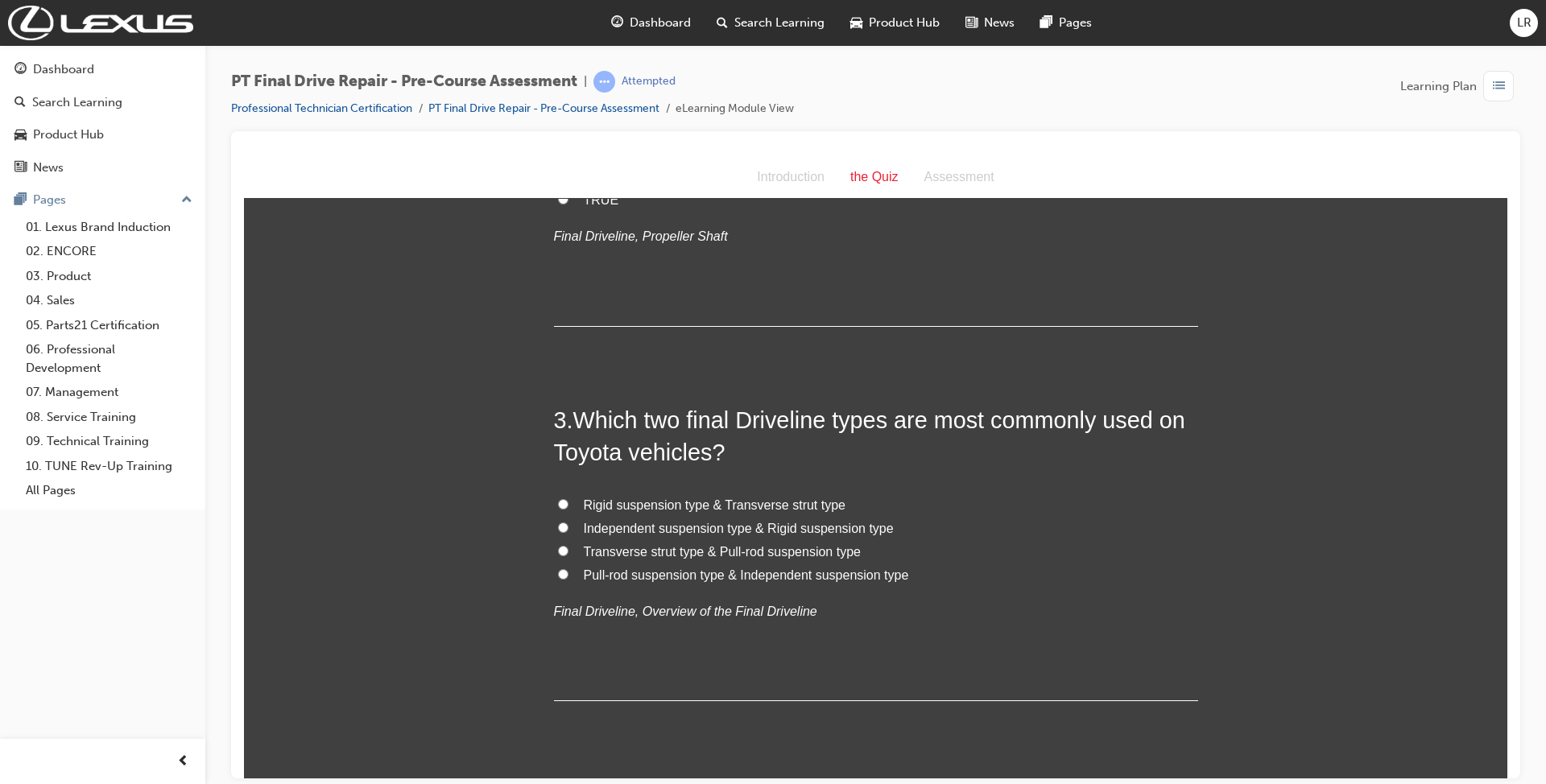
scroll to position [644, 0]
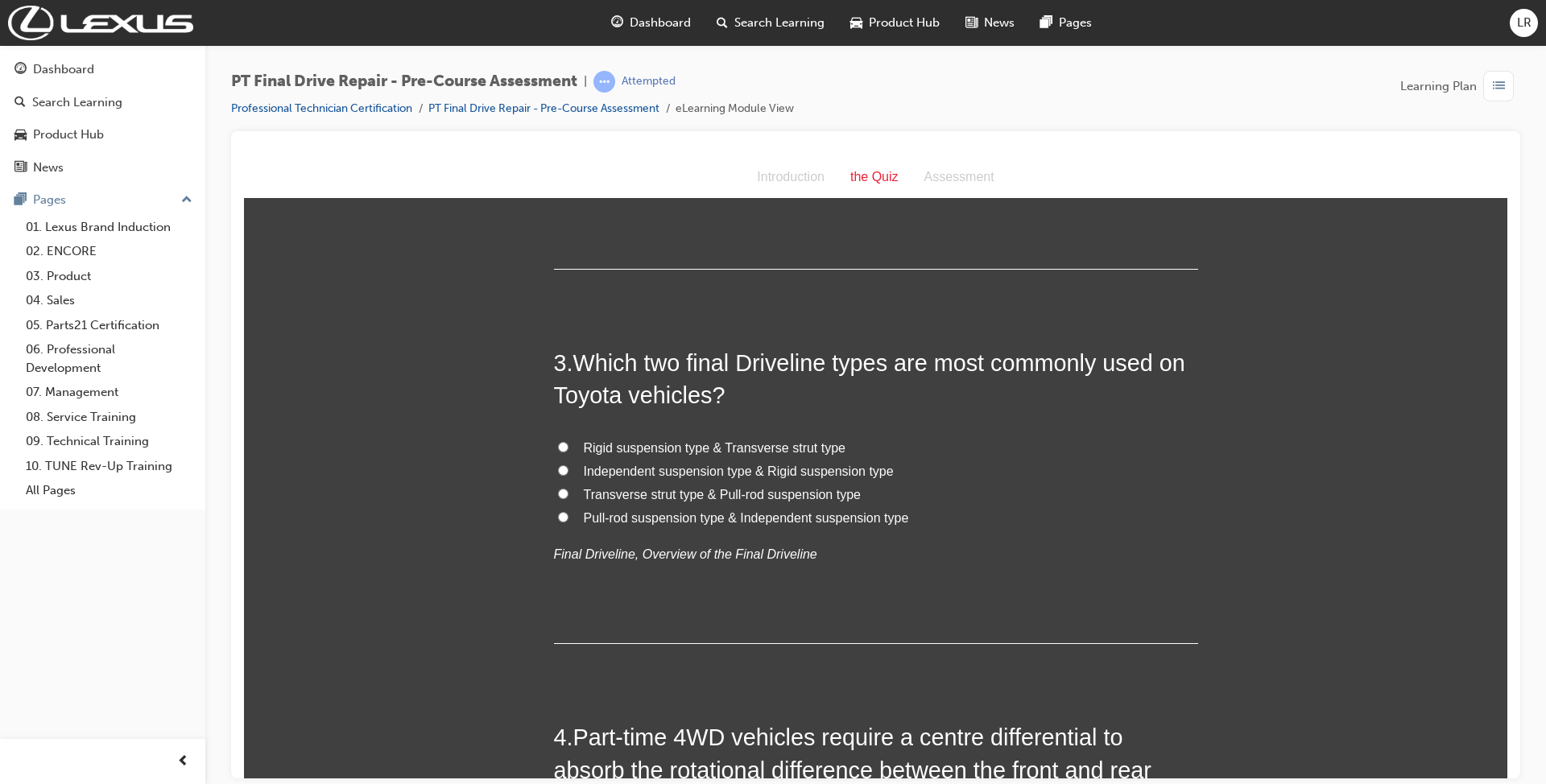
click at [692, 461] on label "Independent suspension type & Rigid suspension type" at bounding box center [875, 471] width 644 height 23
click at [568, 465] on input "Independent suspension type & Rigid suspension type" at bounding box center [562, 470] width 11 height 11
radio input "true"
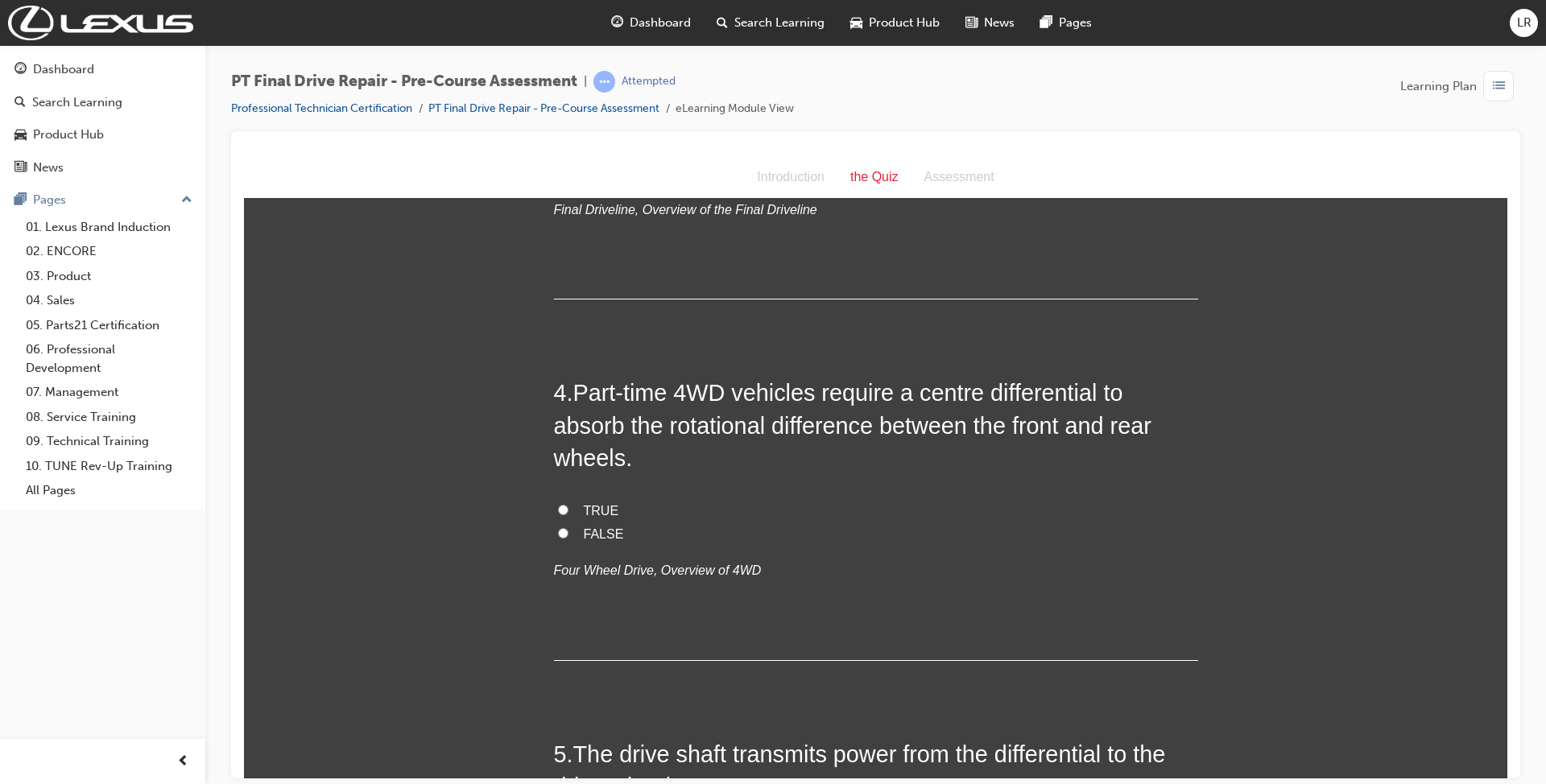
scroll to position [1073, 0]
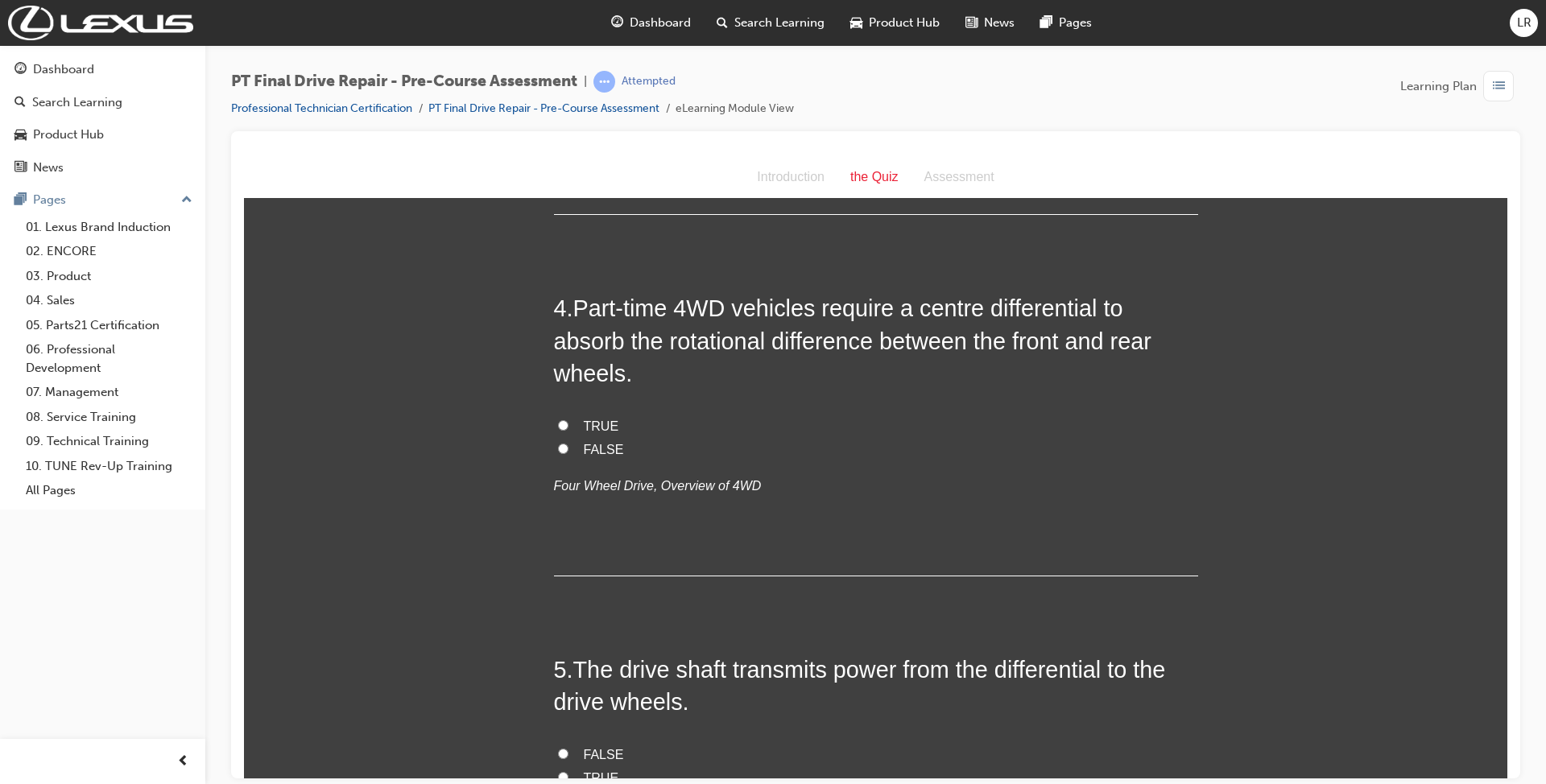
click at [583, 419] on span "TRUE" at bounding box center [601, 426] width 36 height 14
click at [568, 419] on input "TRUE" at bounding box center [562, 424] width 11 height 11
radio input "true"
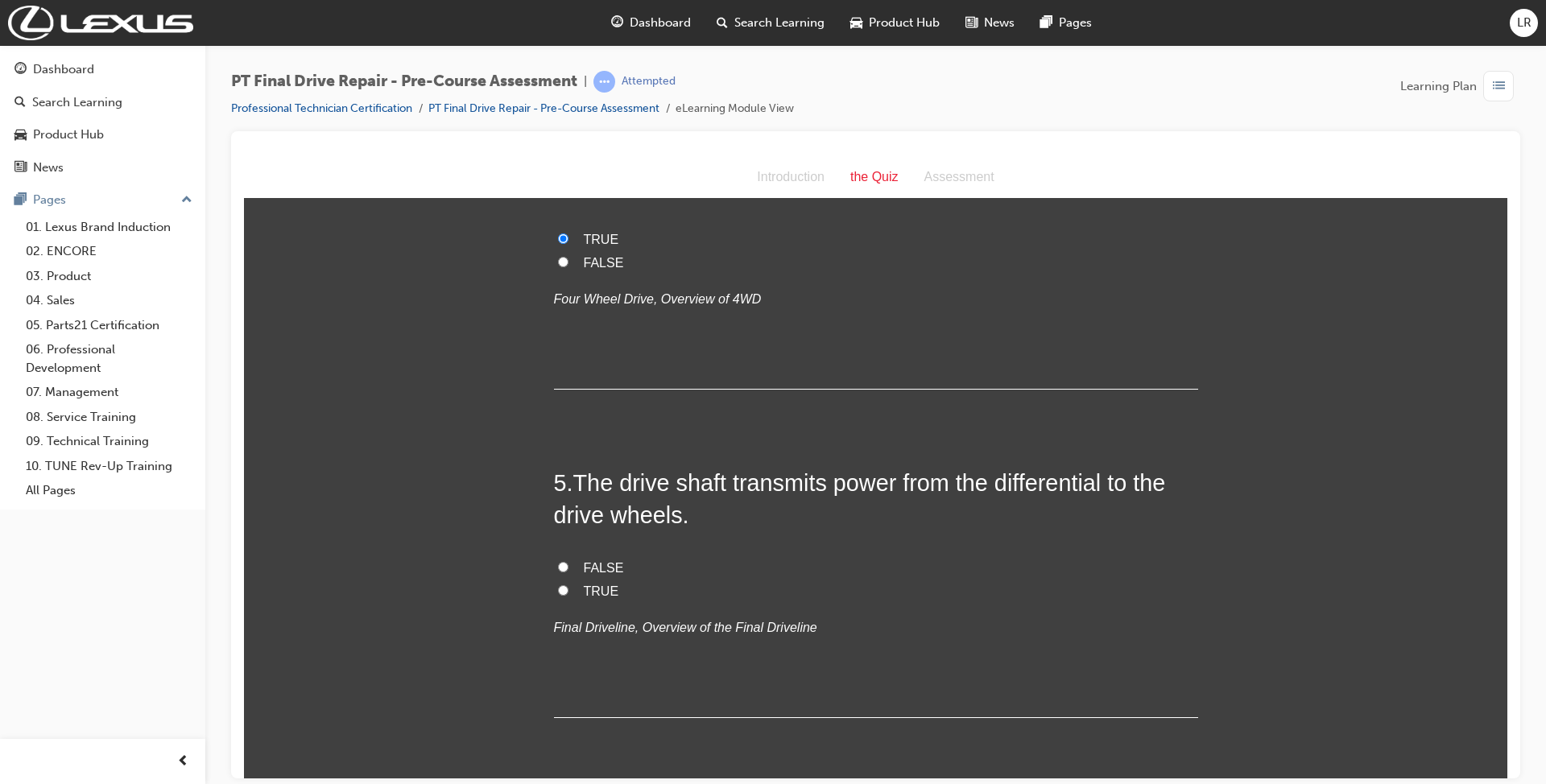
scroll to position [1287, 0]
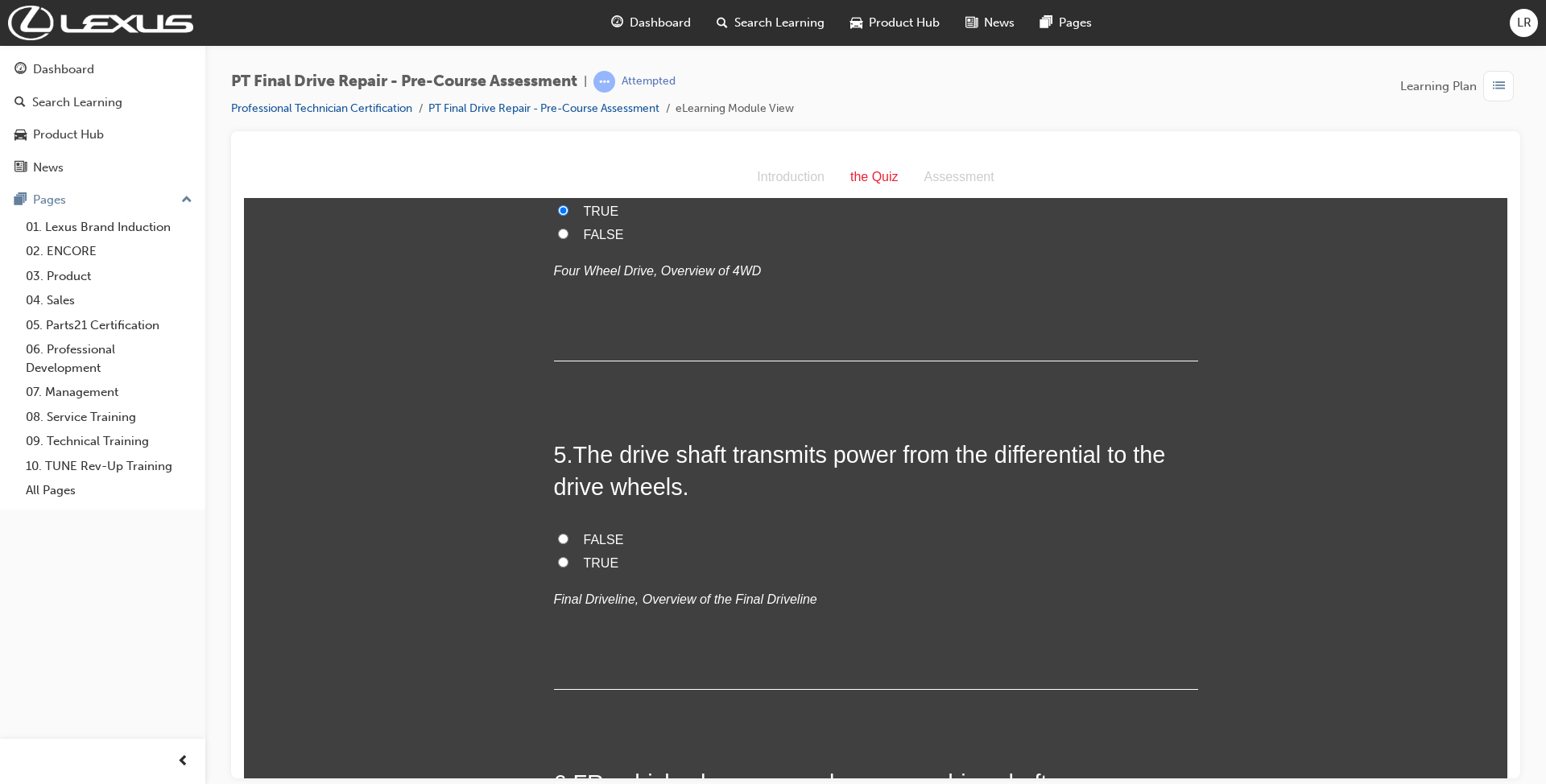
click at [573, 537] on label "FALSE" at bounding box center [875, 538] width 644 height 23
click at [568, 537] on input "FALSE" at bounding box center [562, 537] width 11 height 11
radio input "true"
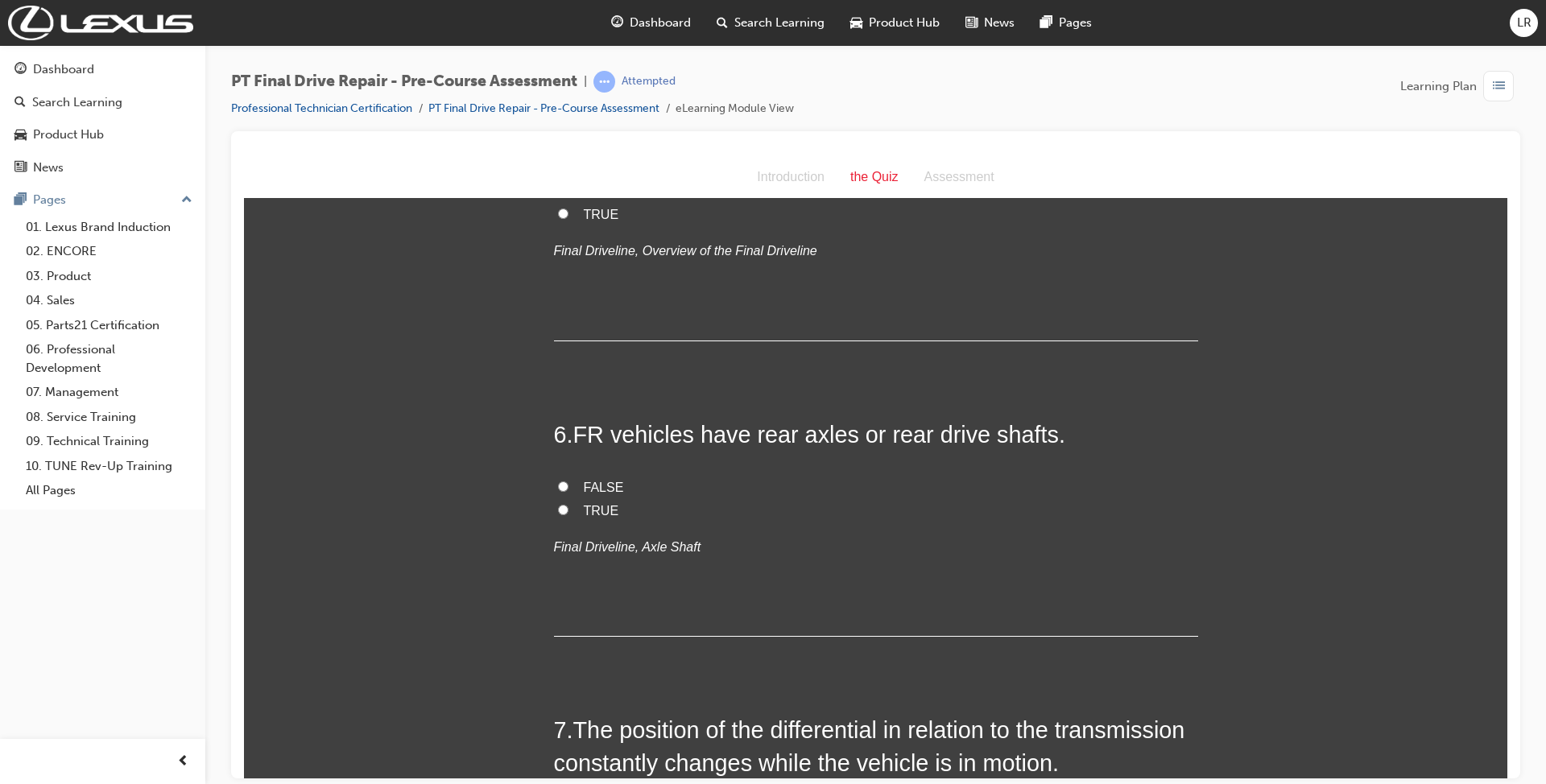
scroll to position [1716, 0]
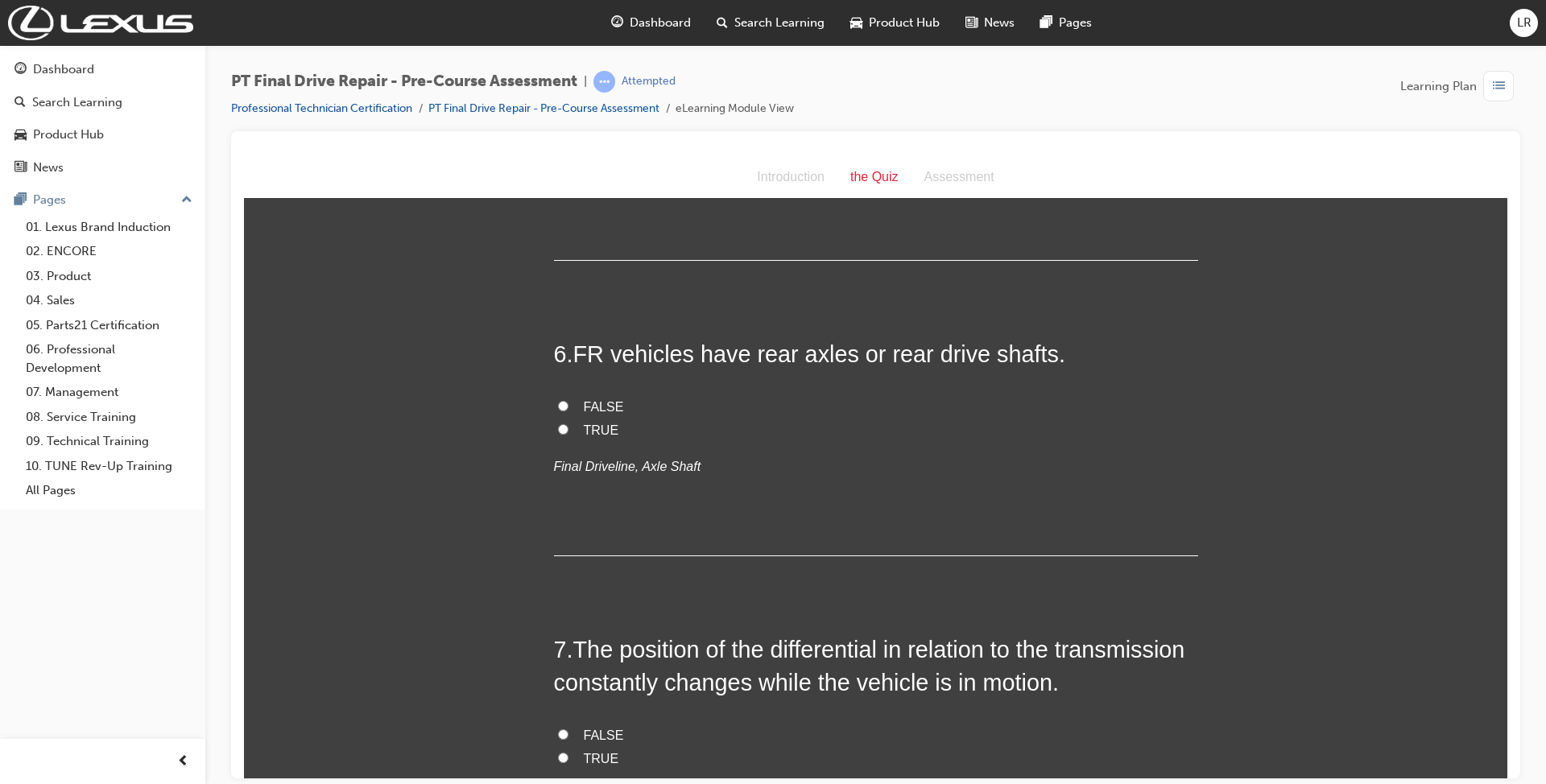
click at [586, 402] on span "FALSE" at bounding box center [603, 406] width 40 height 14
click at [568, 402] on input "FALSE" at bounding box center [562, 405] width 11 height 11
radio input "true"
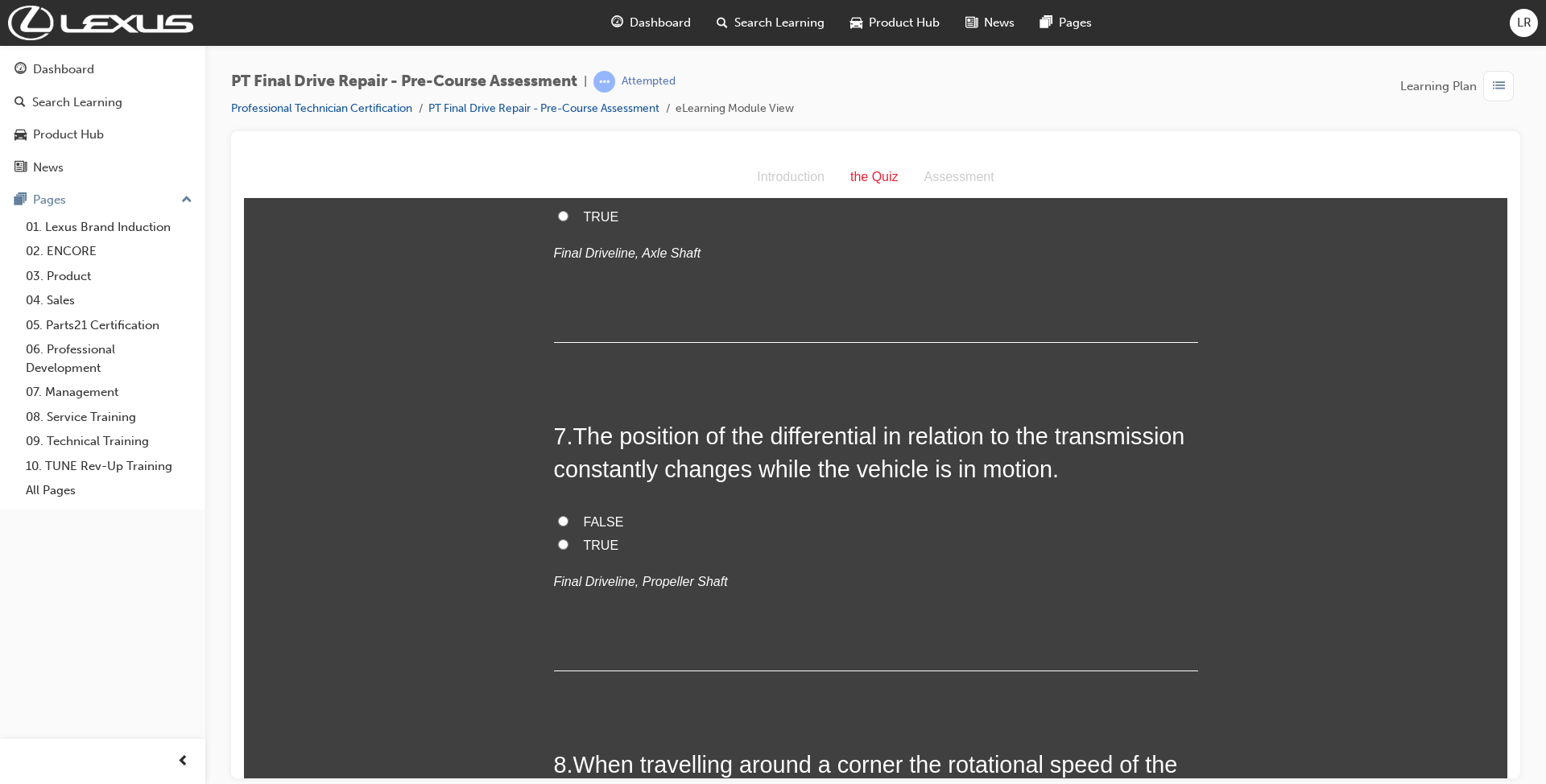
scroll to position [1931, 0]
click at [594, 548] on span "TRUE" at bounding box center [601, 543] width 36 height 14
click at [568, 547] on input "TRUE" at bounding box center [562, 541] width 11 height 11
radio input "true"
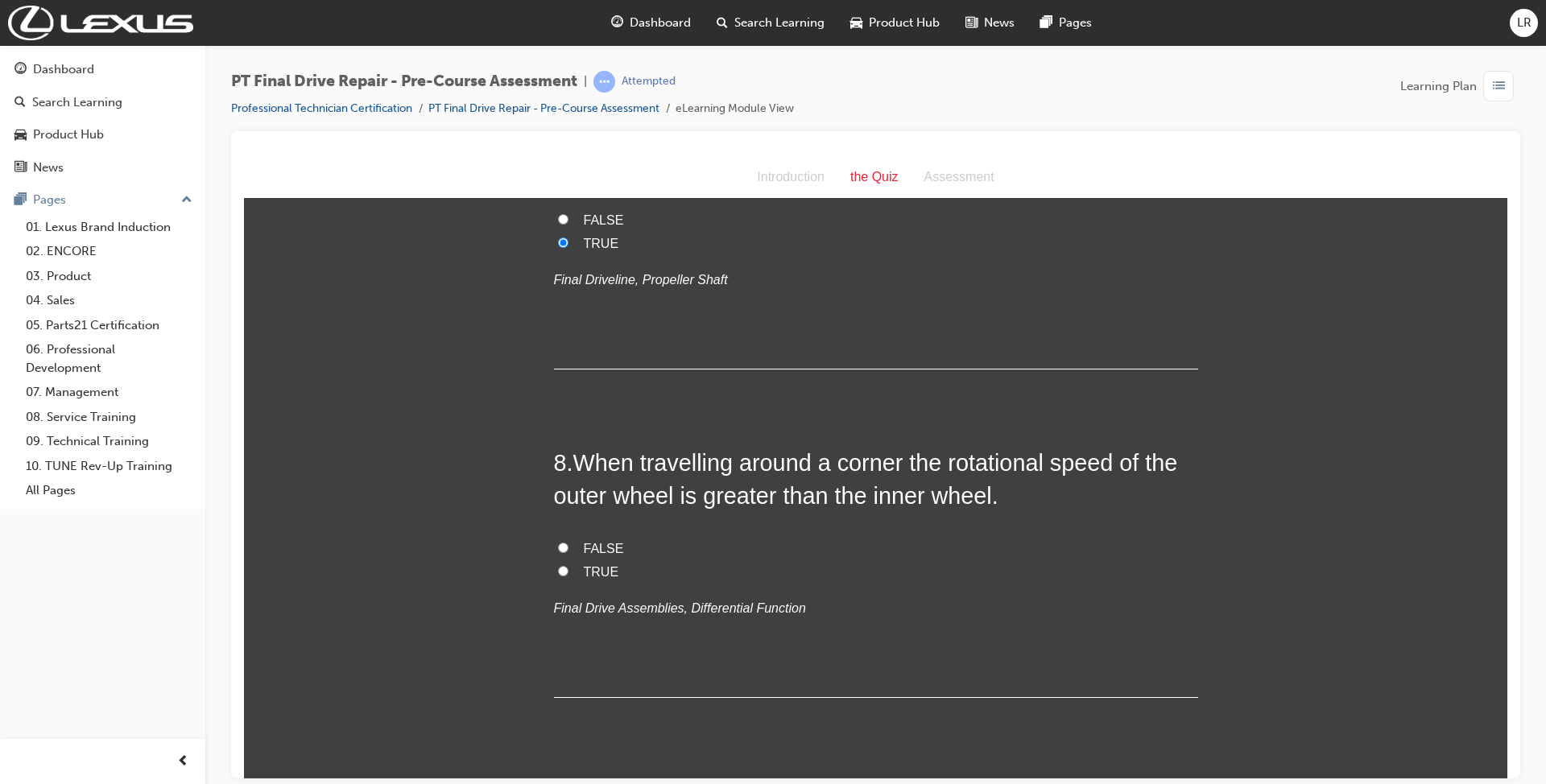
scroll to position [2253, 0]
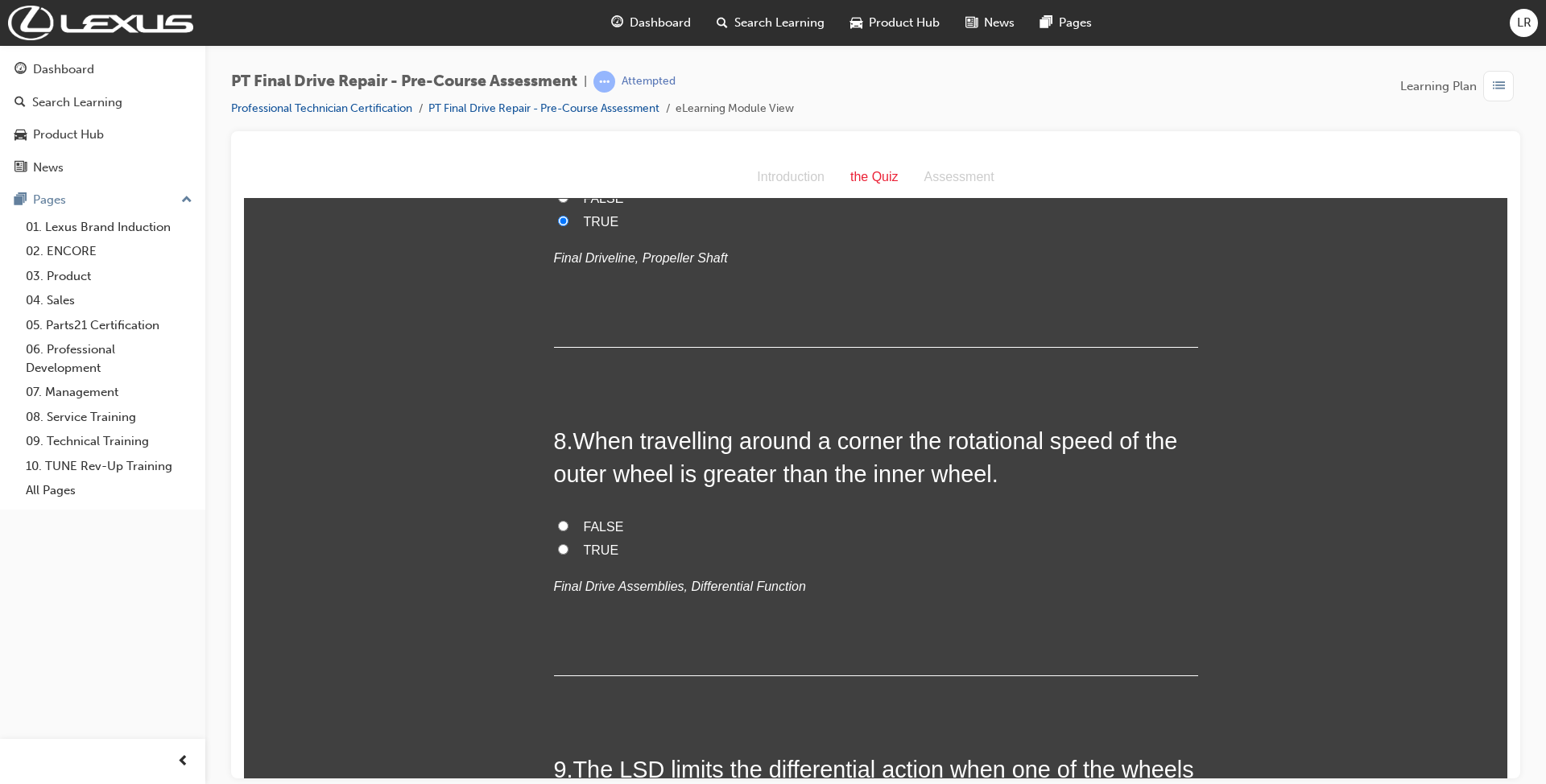
click at [595, 519] on span "FALSE" at bounding box center [603, 526] width 40 height 14
click at [568, 519] on input "FALSE" at bounding box center [562, 524] width 11 height 11
radio input "true"
click at [594, 560] on label "TRUE" at bounding box center [875, 549] width 644 height 23
click at [568, 553] on input "TRUE" at bounding box center [562, 548] width 11 height 11
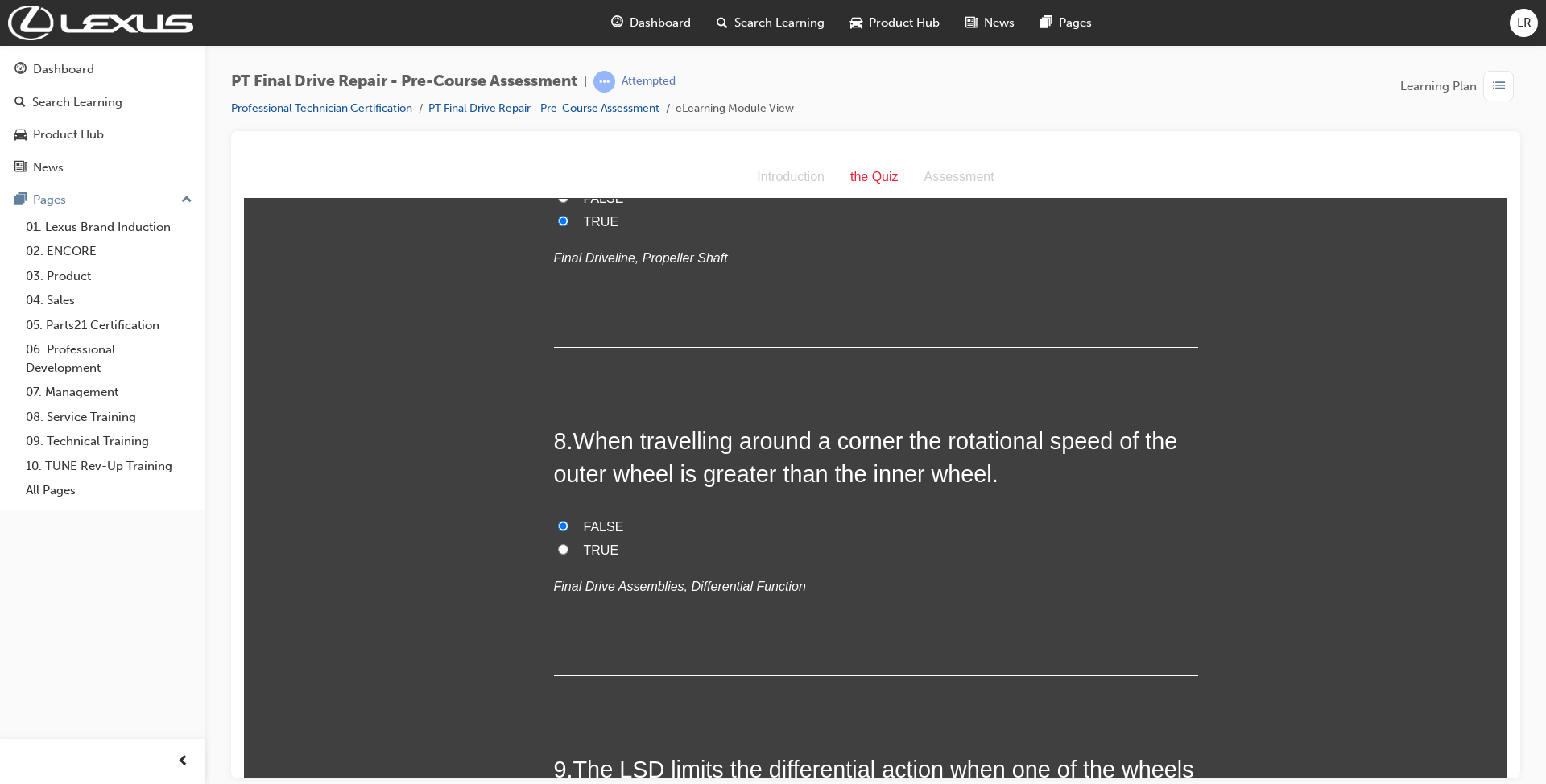
radio input "true"
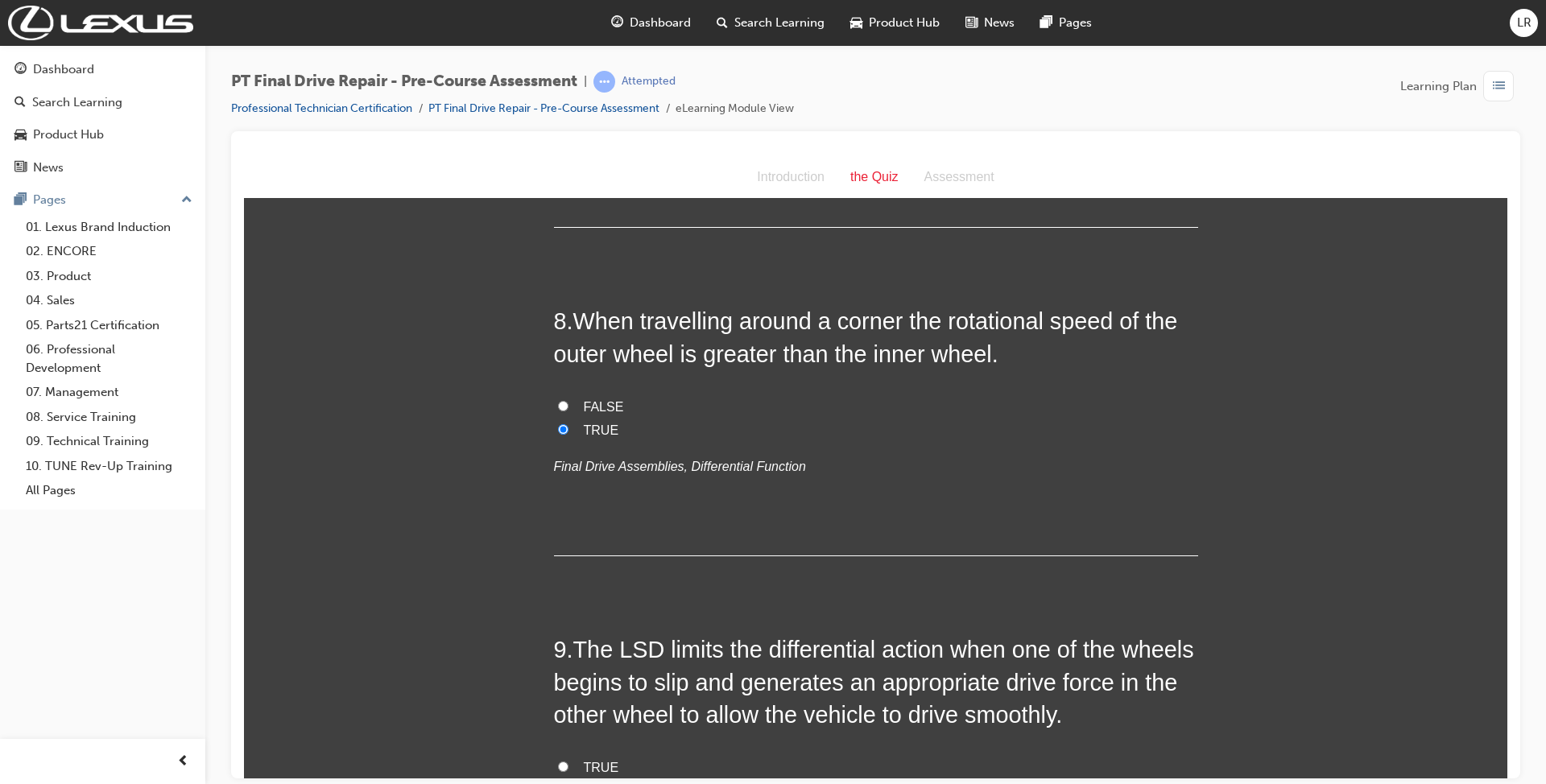
scroll to position [2575, 0]
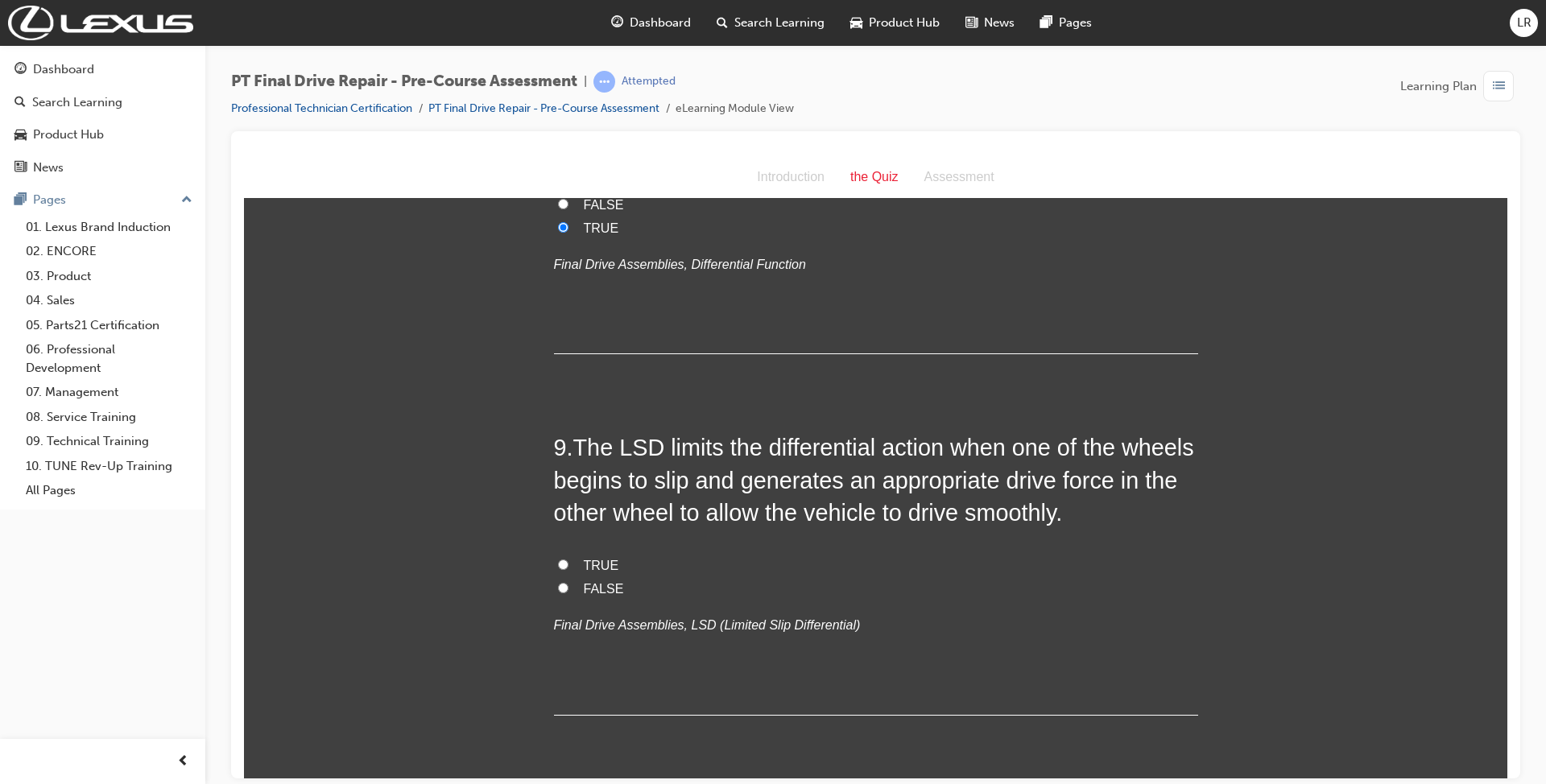
click at [599, 557] on span "TRUE" at bounding box center [601, 564] width 36 height 14
click at [568, 558] on input "TRUE" at bounding box center [562, 563] width 11 height 11
radio input "true"
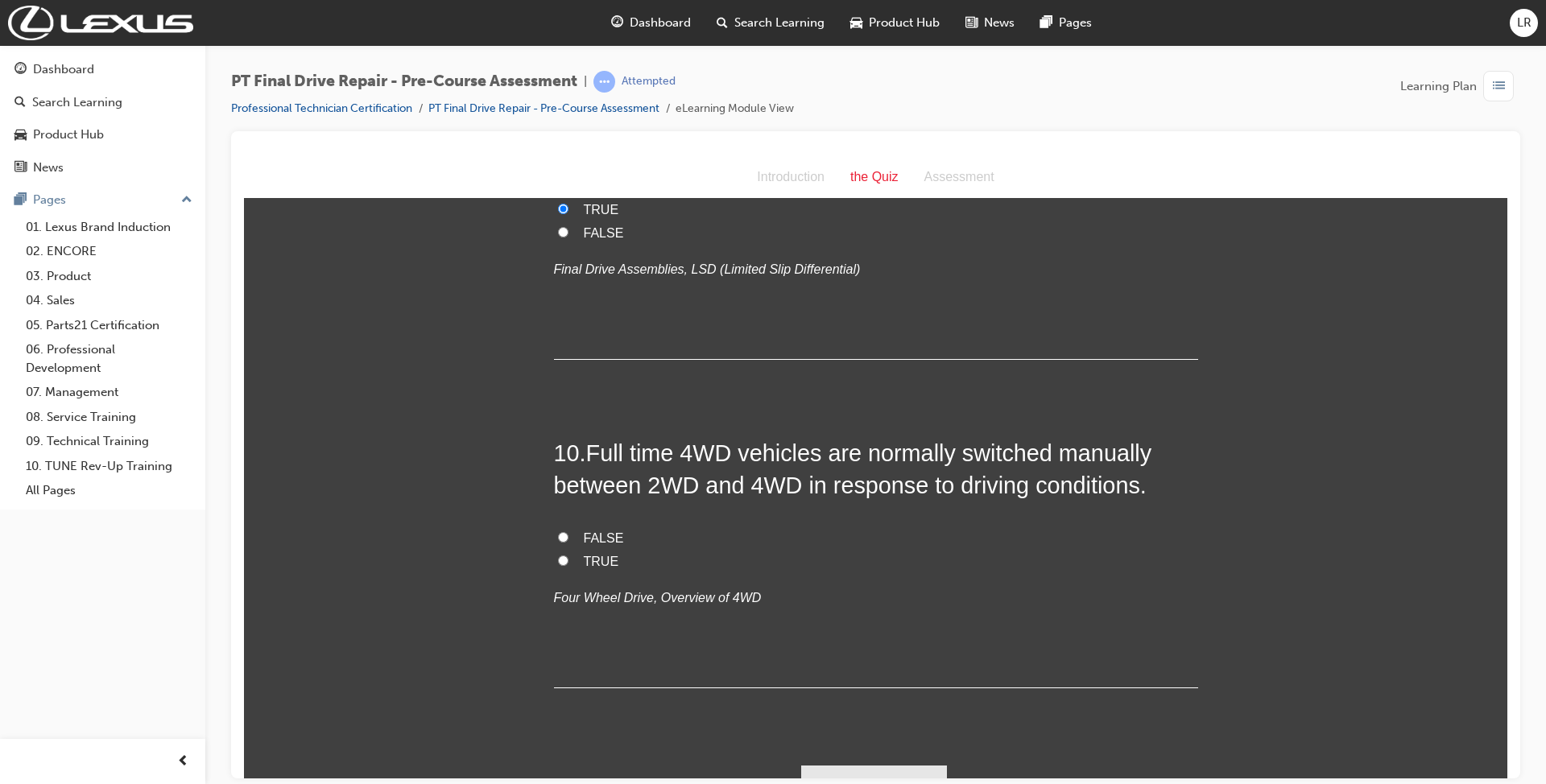
scroll to position [2963, 0]
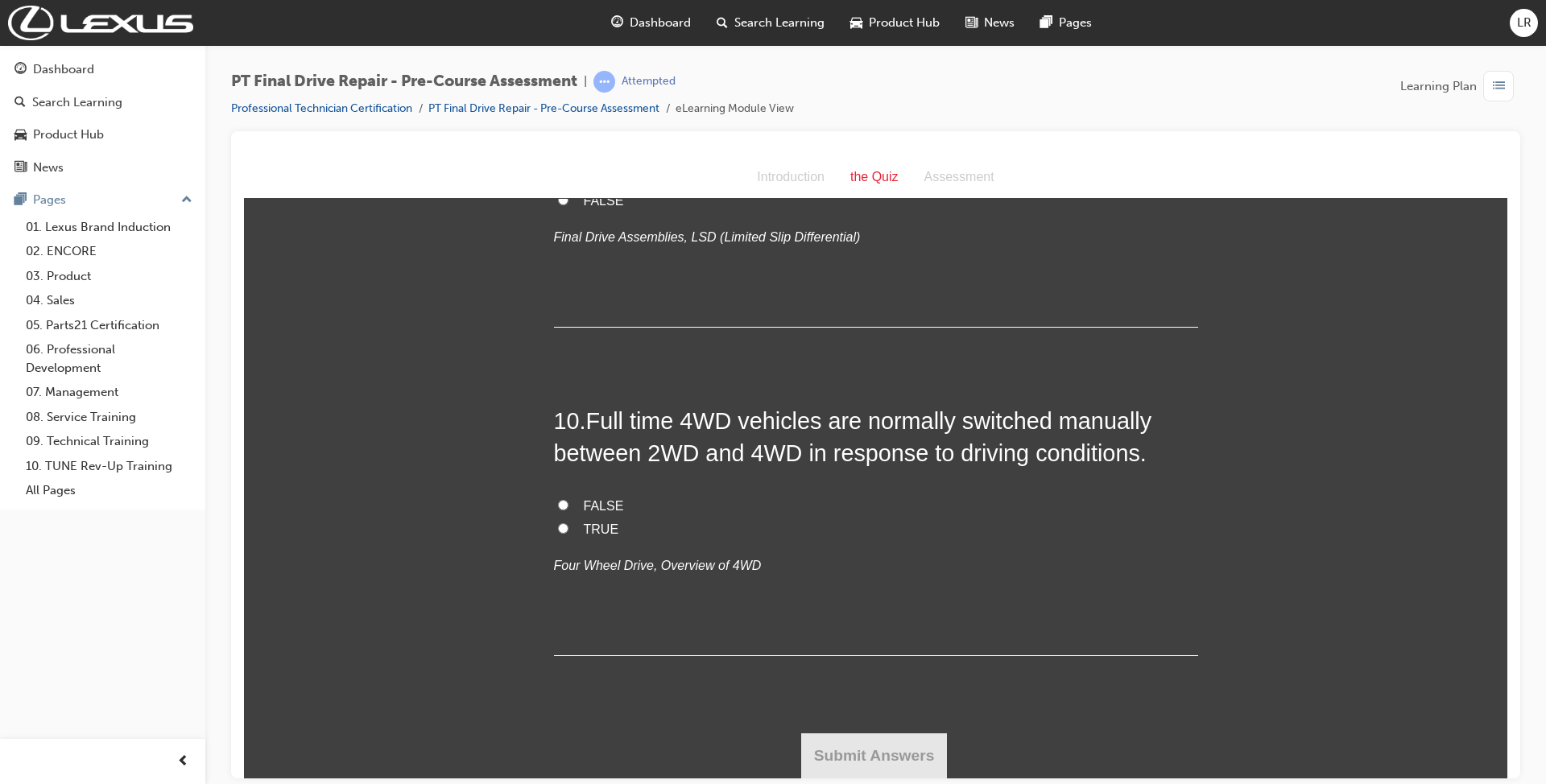
click at [1063, 82] on div "PT Final Drive Repair - Pre-Course Assessment | Attempted Professional Technici…" at bounding box center [875, 100] width 1289 height 61
click at [603, 506] on span "FALSE" at bounding box center [603, 505] width 40 height 14
click at [568, 506] on input "FALSE" at bounding box center [562, 503] width 11 height 11
radio input "true"
click at [886, 770] on button "Submit Answers" at bounding box center [874, 754] width 146 height 45
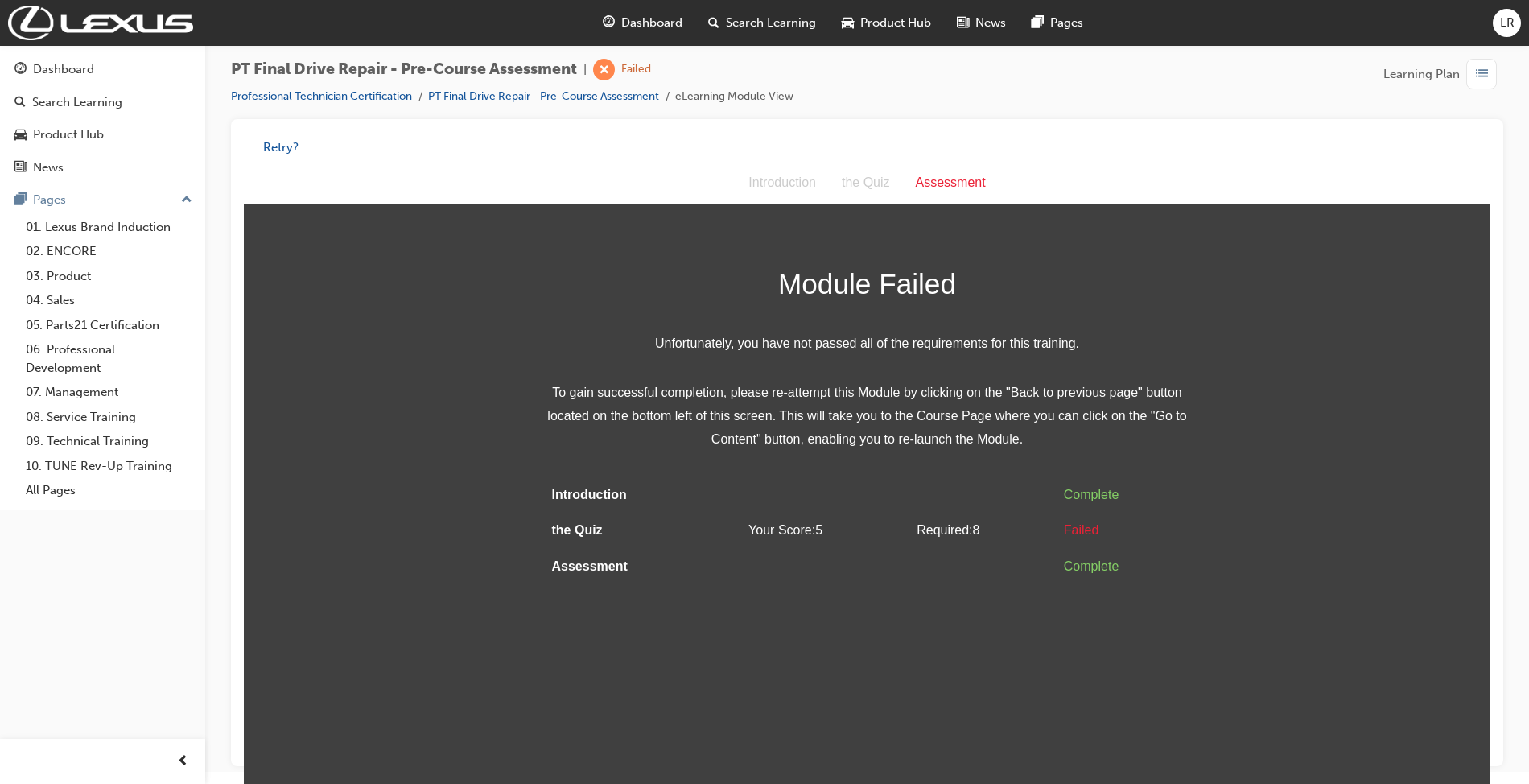
scroll to position [0, 0]
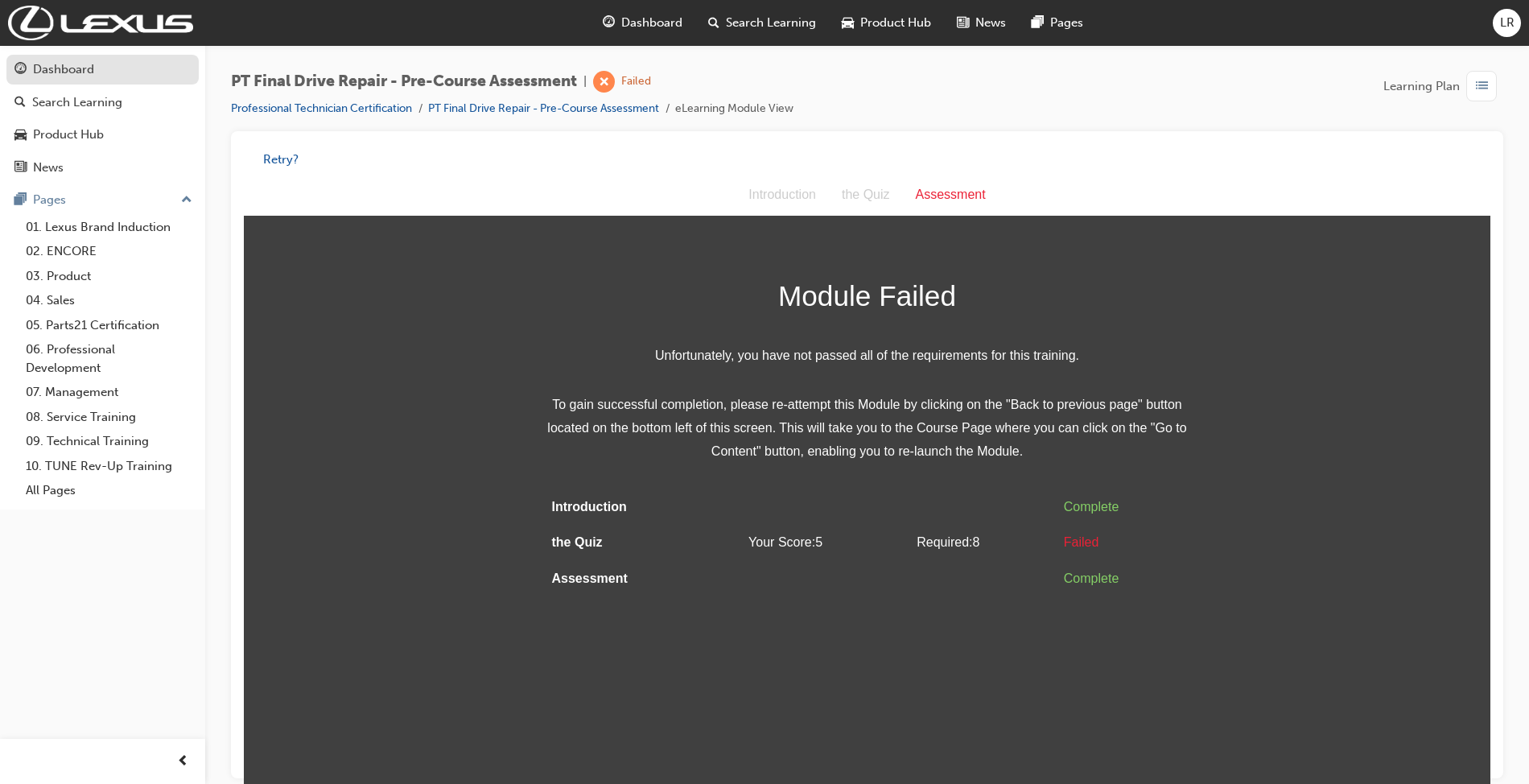
click at [61, 71] on div "Dashboard" at bounding box center [63, 70] width 61 height 19
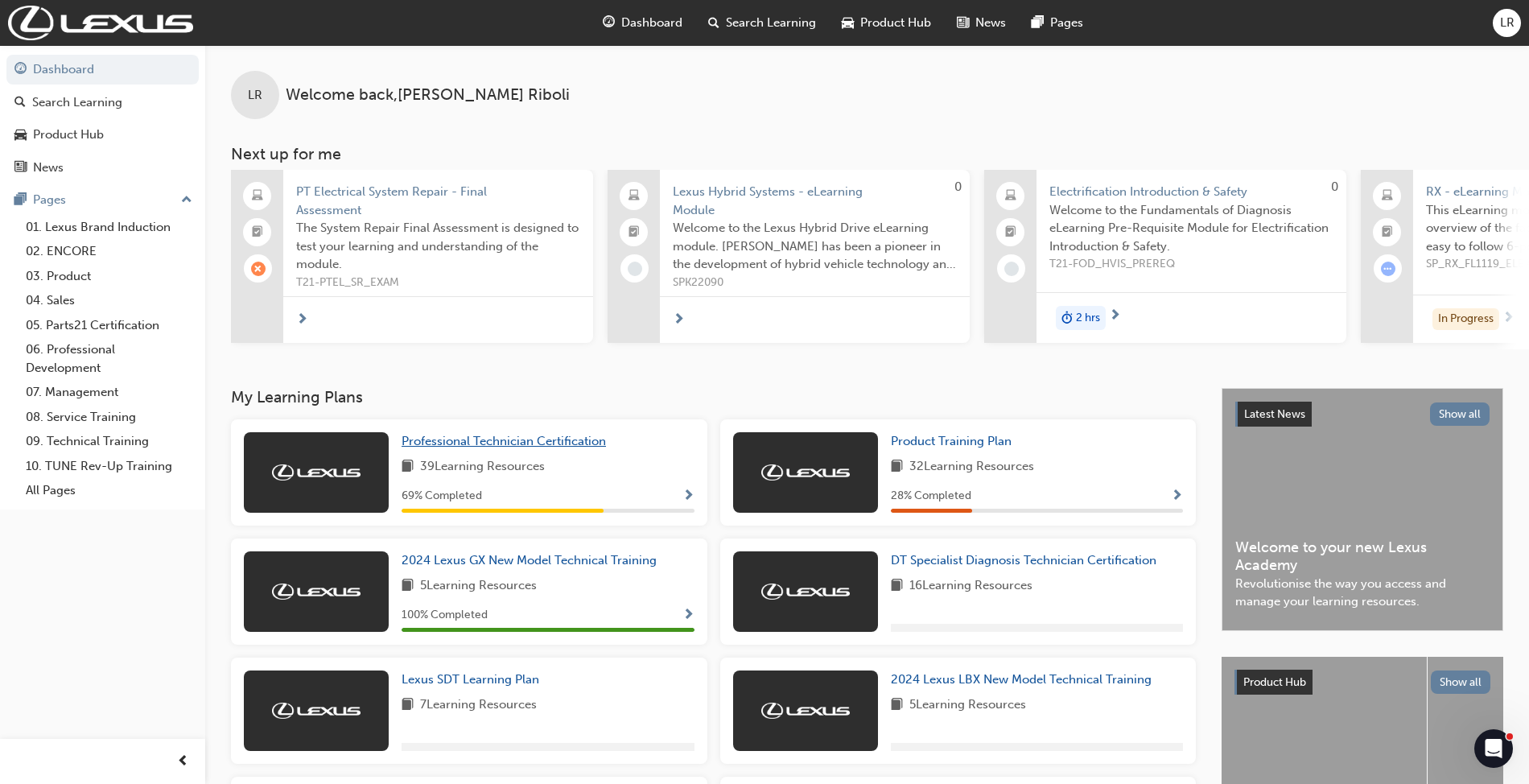
click at [554, 448] on span "Professional Technician Certification" at bounding box center [504, 441] width 204 height 15
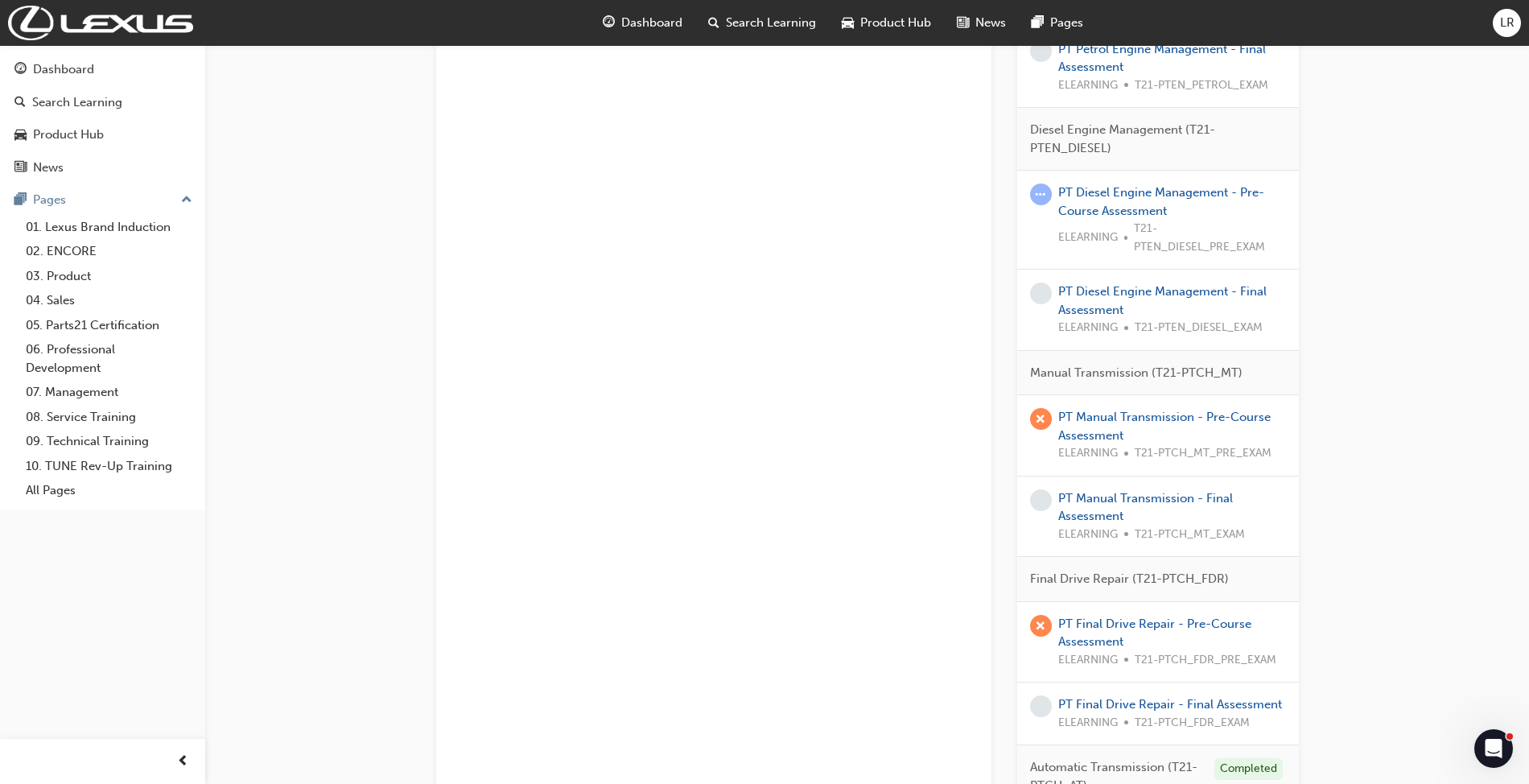
scroll to position [1273, 0]
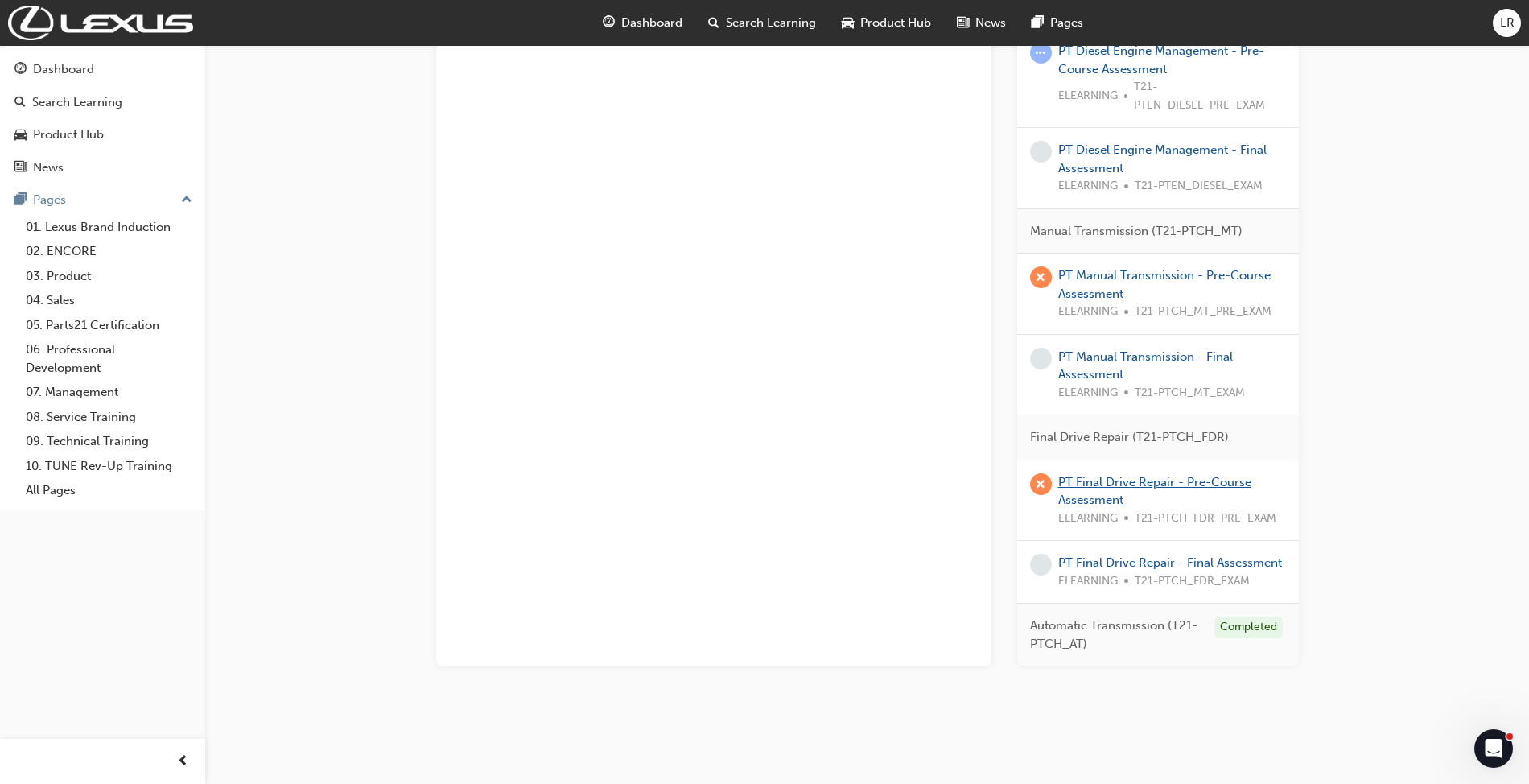
click at [1106, 490] on link "PT Final Drive Repair - Pre-Course Assessment" at bounding box center [1155, 490] width 193 height 33
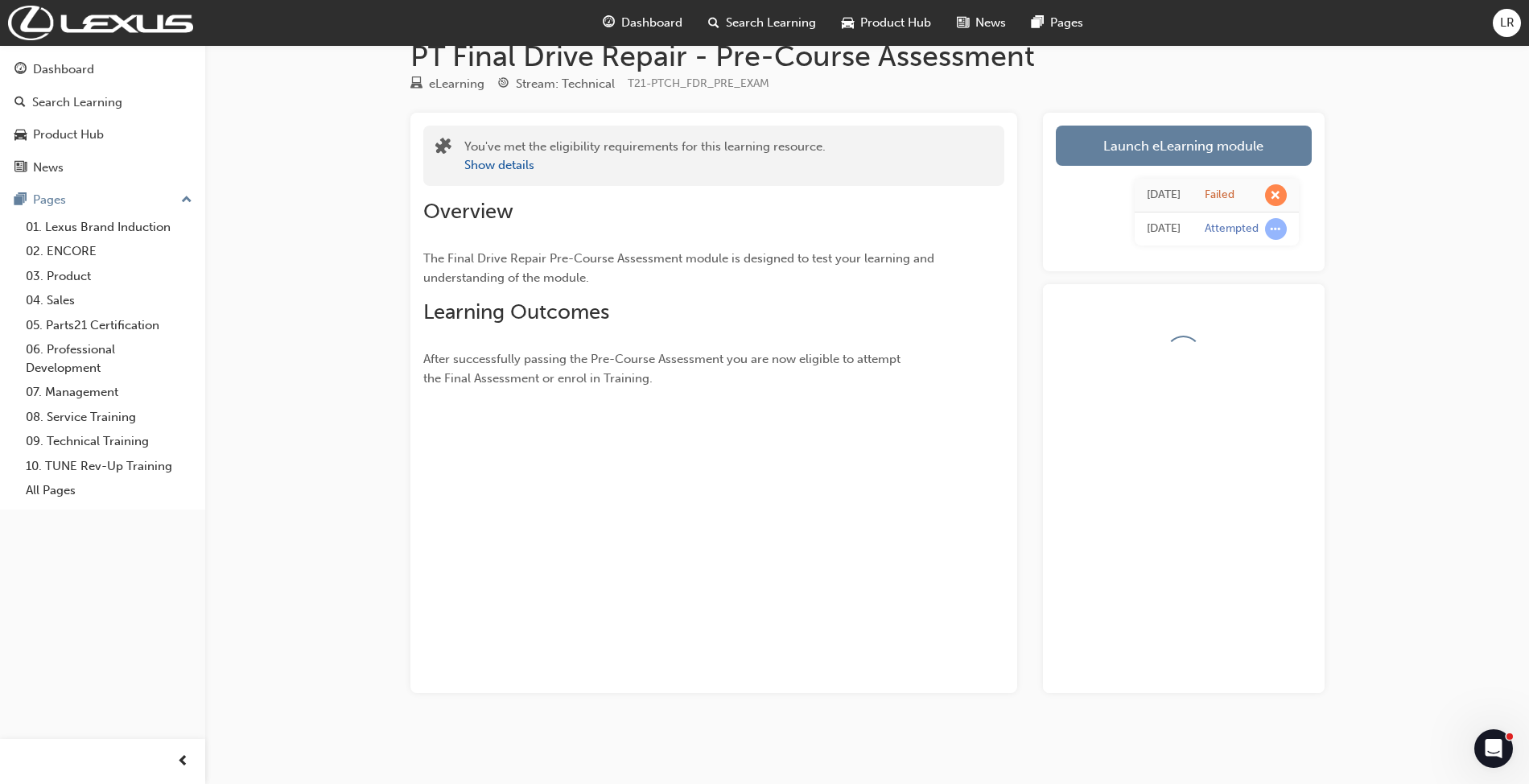
scroll to position [78, 0]
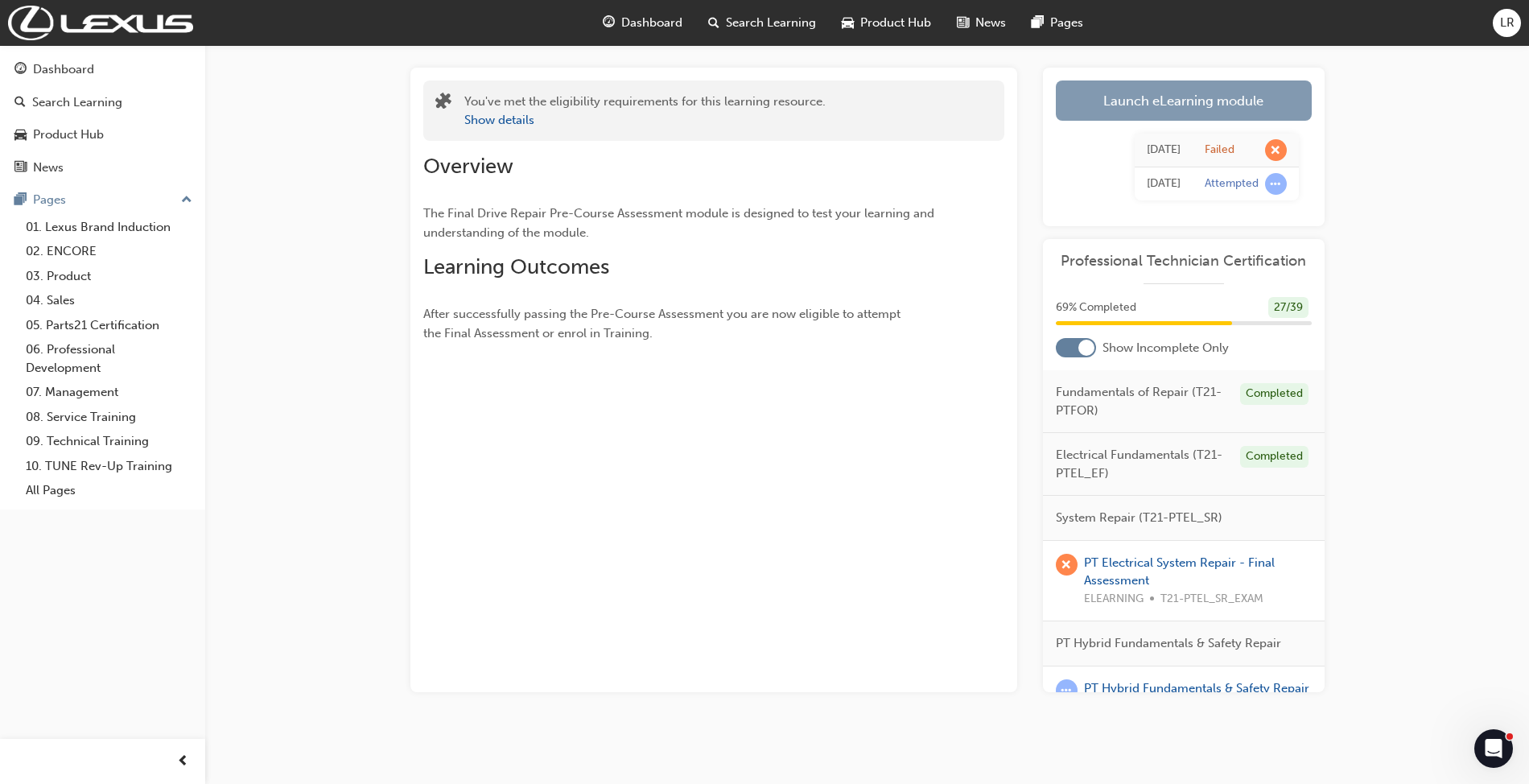
click at [1197, 107] on link "Launch eLearning module" at bounding box center [1184, 100] width 256 height 40
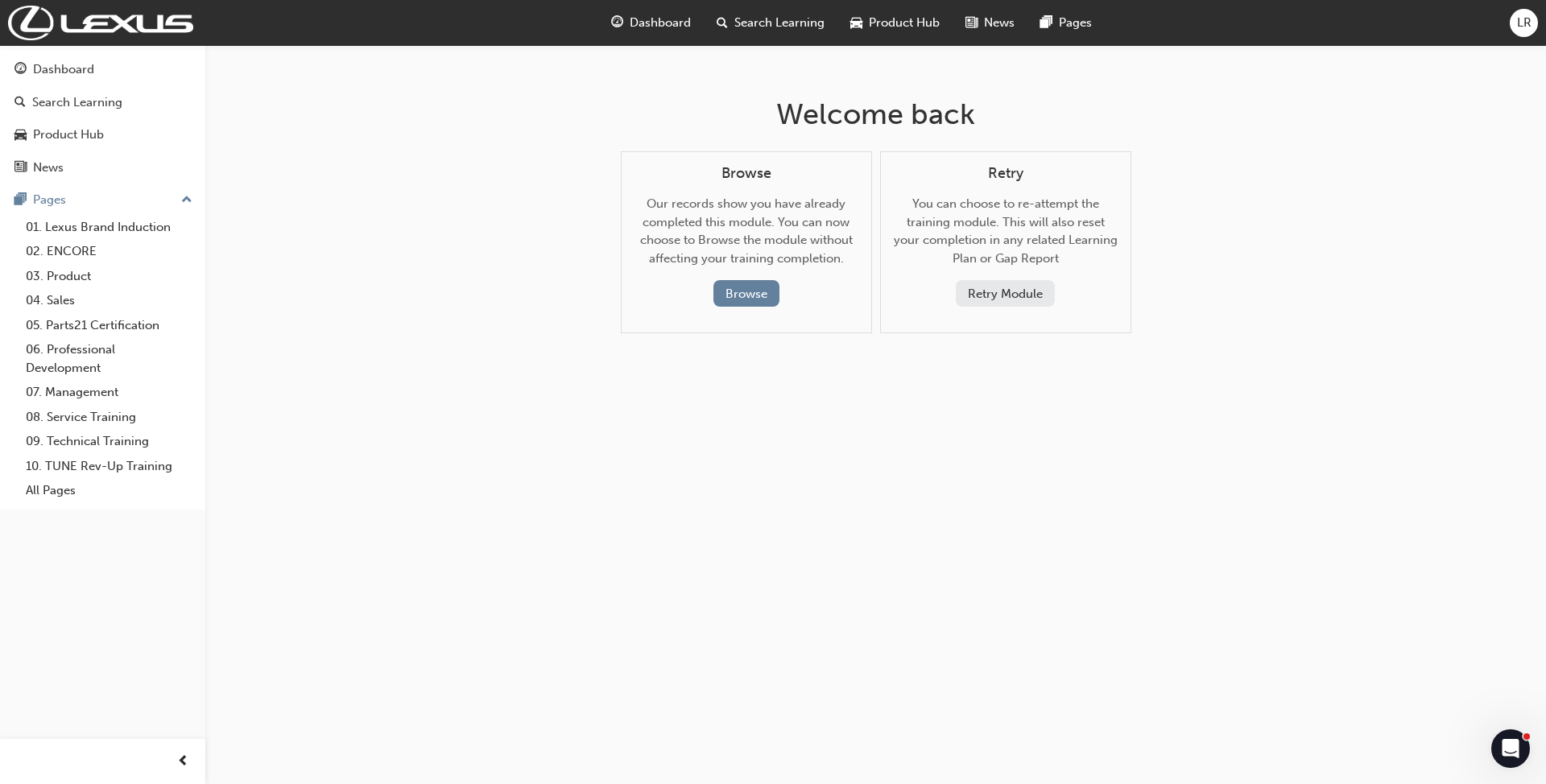
click at [1020, 302] on button "Retry Module" at bounding box center [1004, 293] width 99 height 27
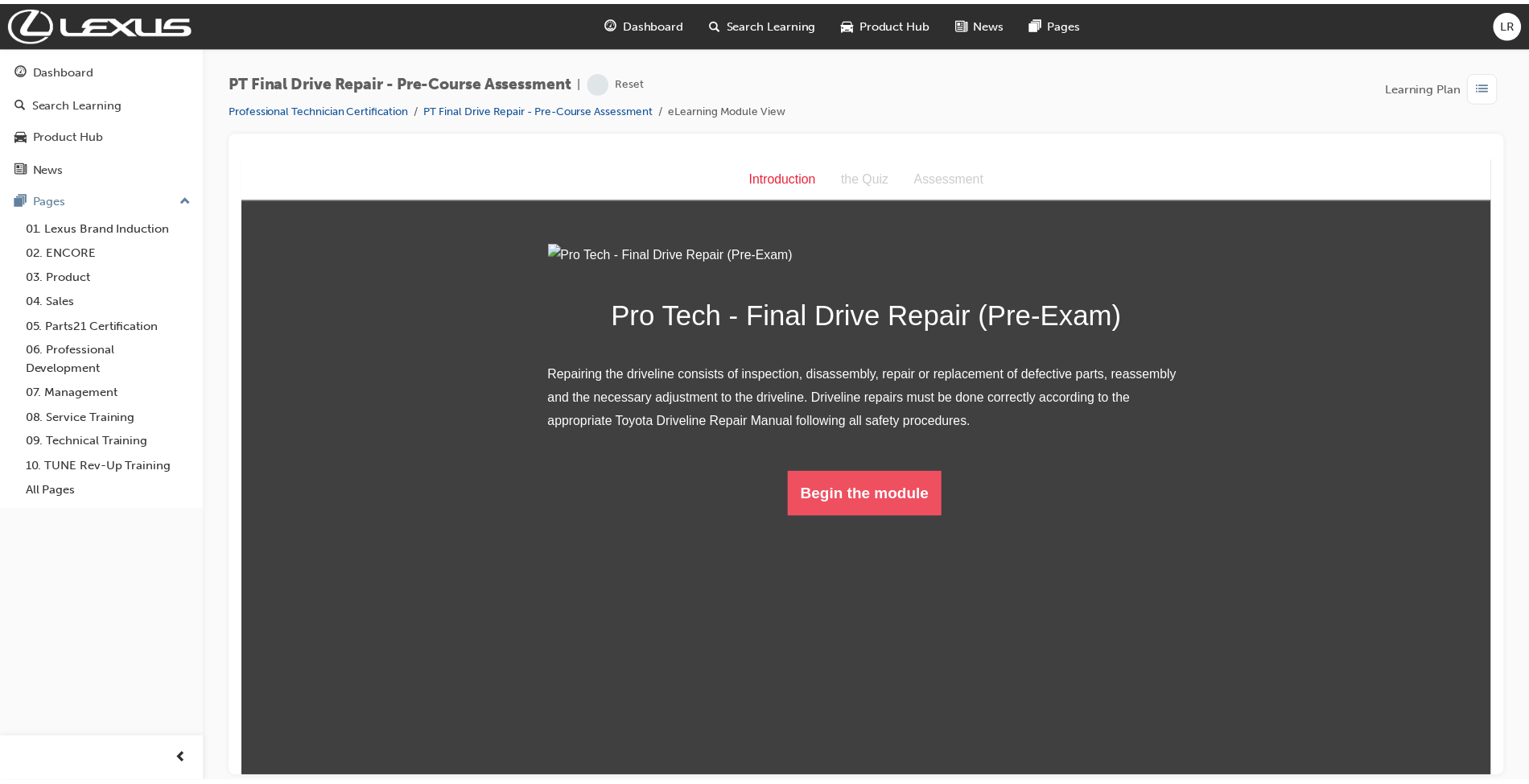
click at [860, 518] on button "Begin the module" at bounding box center [871, 494] width 155 height 45
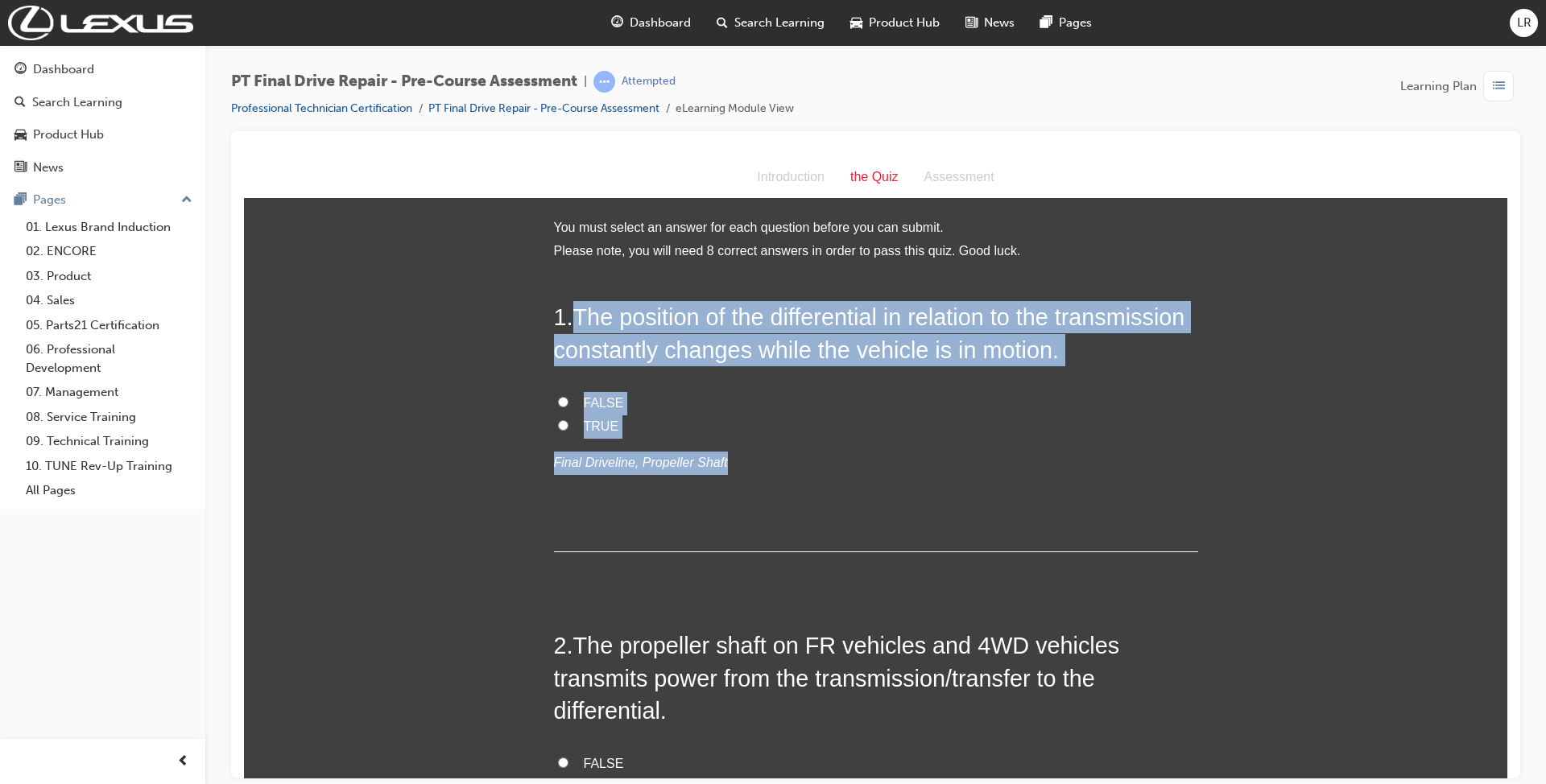
drag, startPoint x: 566, startPoint y: 309, endPoint x: 818, endPoint y: 444, distance: 285.9
click at [818, 444] on div "1 . The position of the differential in relation to the transmission constantly…" at bounding box center [875, 426] width 644 height 251
copy div "The position of the differential in relation to the transmission constantly cha…"
click at [557, 406] on label "FALSE" at bounding box center [875, 402] width 644 height 23
click at [557, 406] on input "FALSE" at bounding box center [562, 401] width 11 height 11
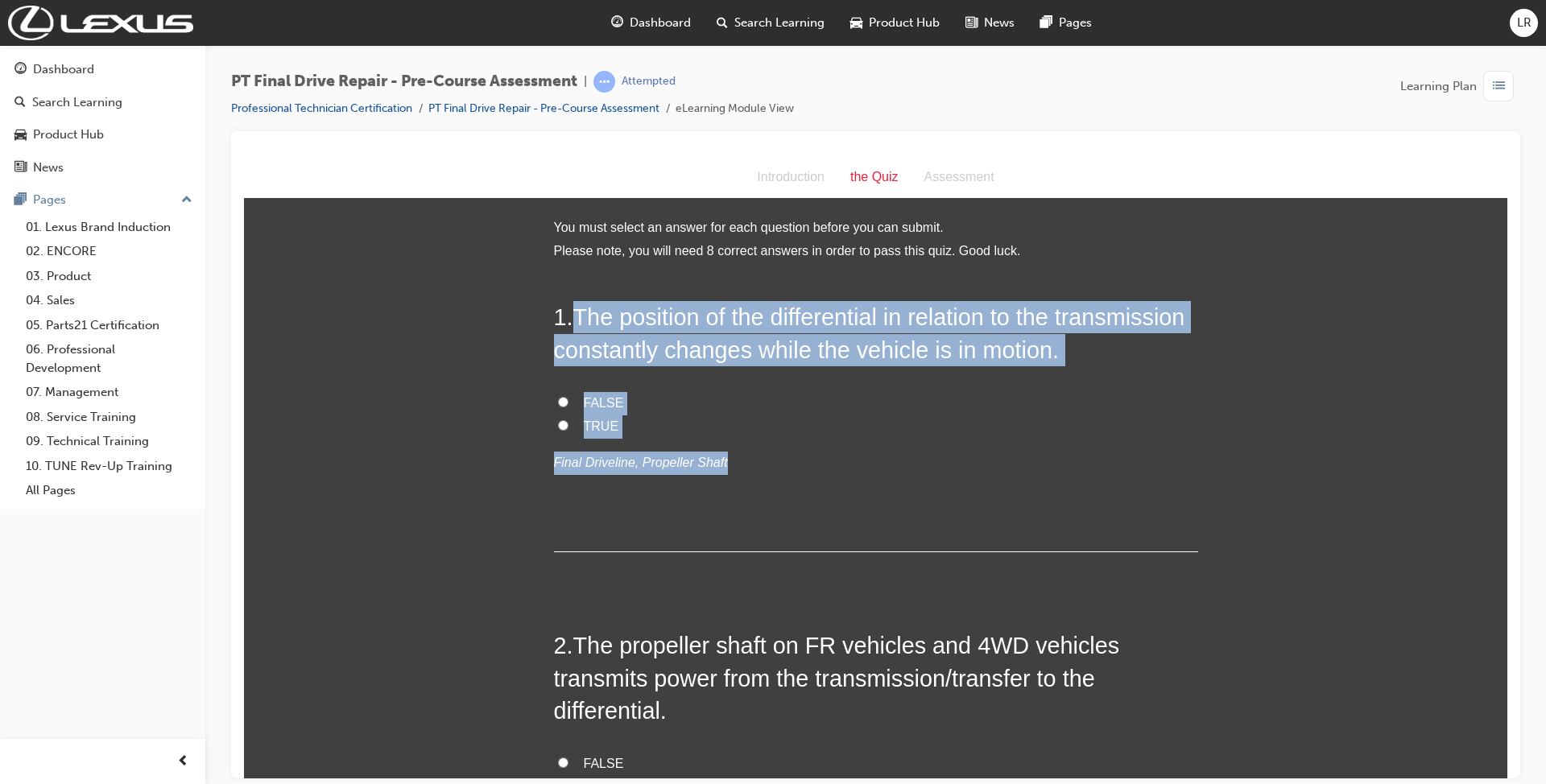
radio input "true"
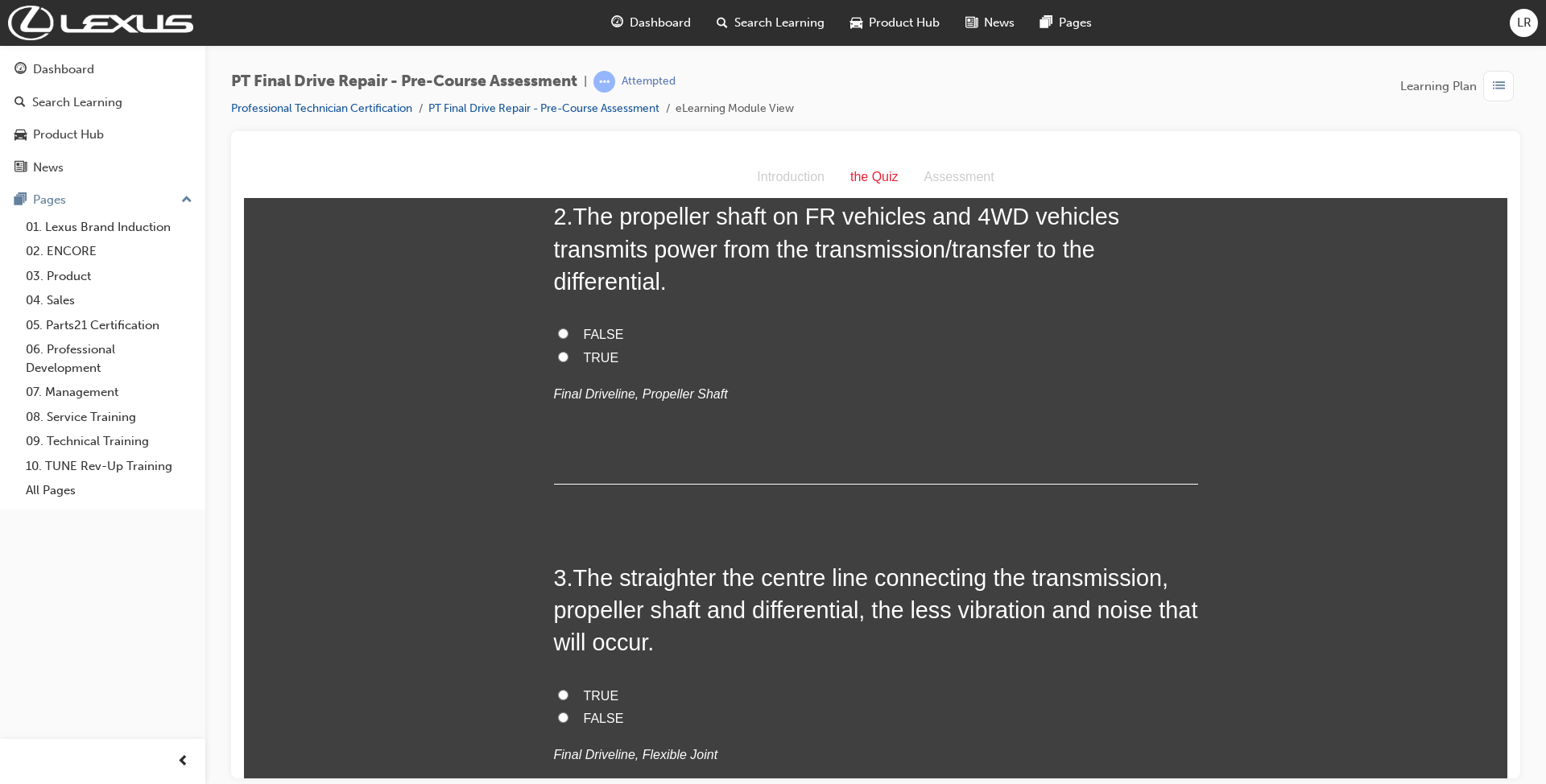
scroll to position [321, 0]
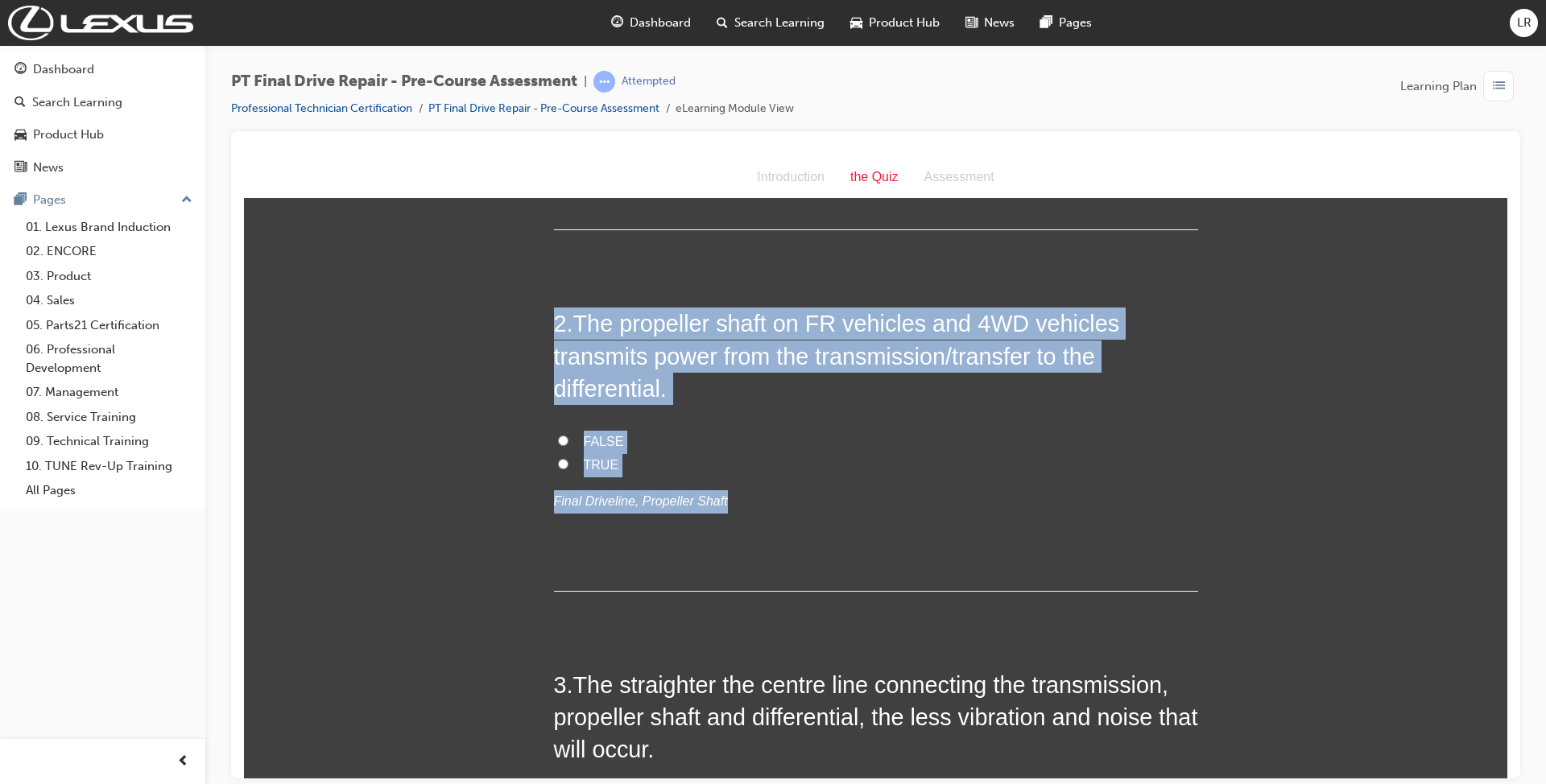
drag, startPoint x: 549, startPoint y: 314, endPoint x: 739, endPoint y: 492, distance: 260.4
click at [739, 492] on div "2 . The propeller shaft on FR vehicles and 4WD vehicles transmits power from th…" at bounding box center [875, 448] width 644 height 284
copy div "2 . The propeller shaft on FR vehicles and 4WD vehicles transmits power from th…"
click at [557, 458] on input "TRUE" at bounding box center [562, 463] width 11 height 11
radio input "true"
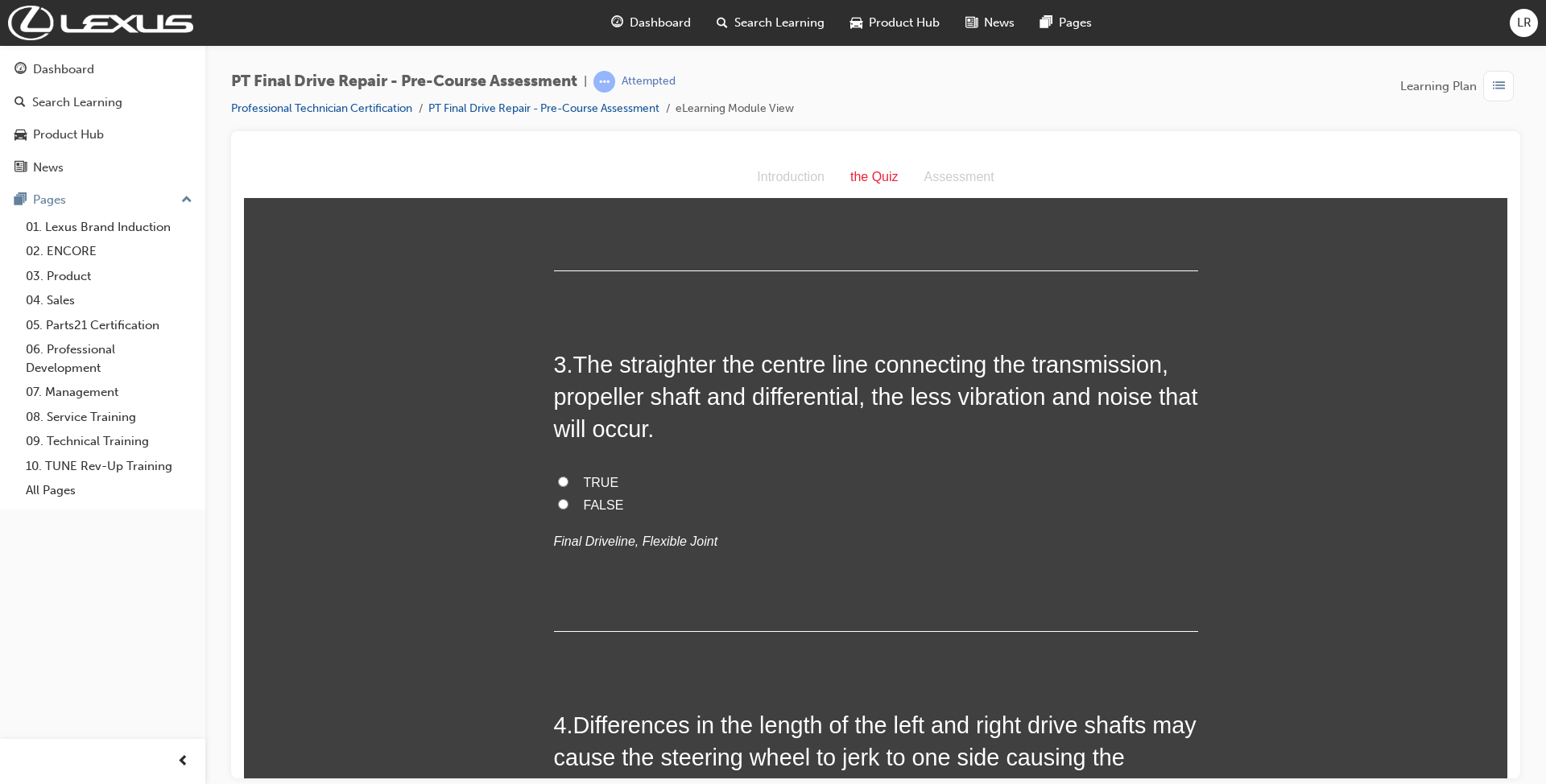
scroll to position [644, 0]
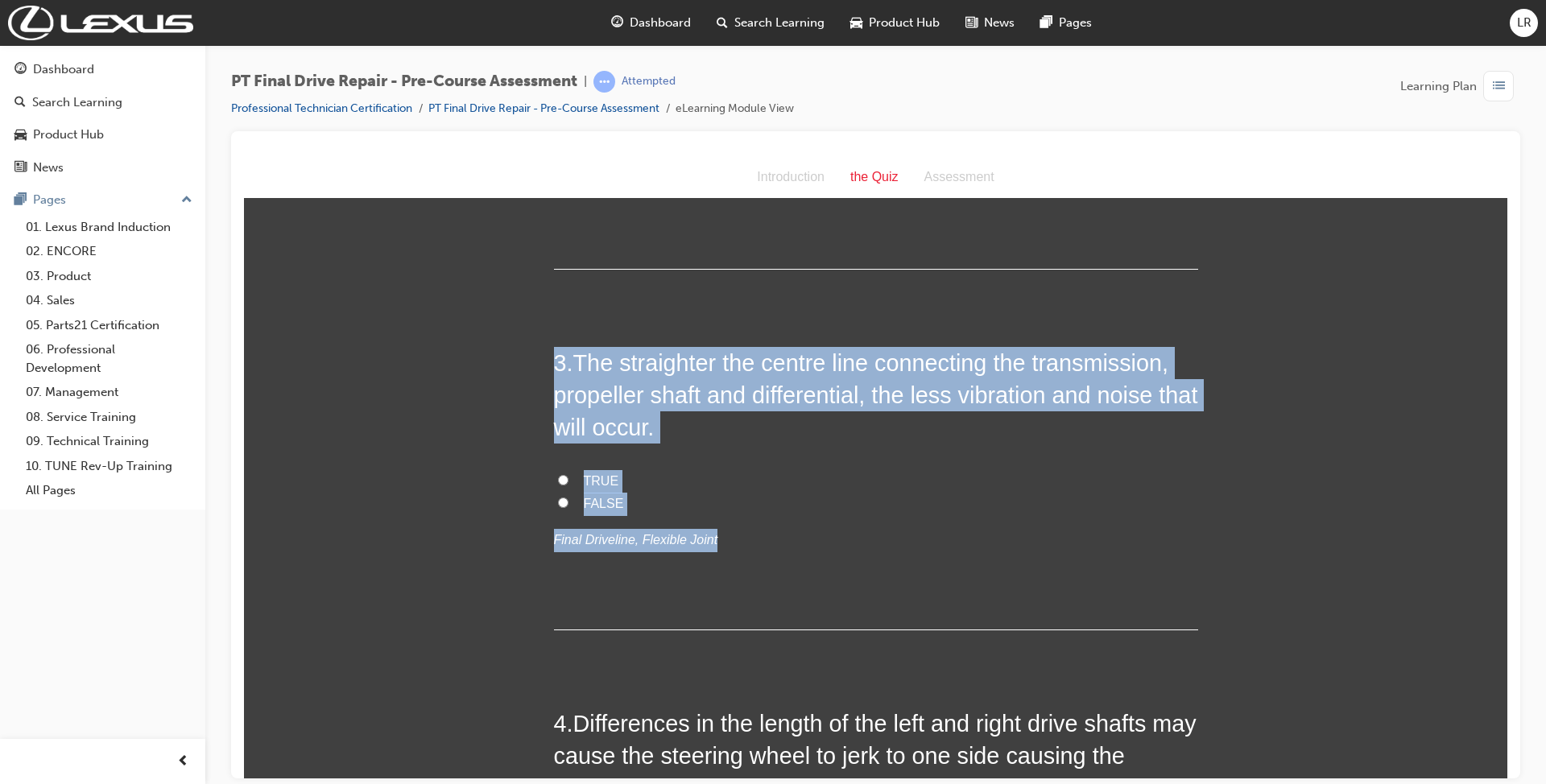
drag, startPoint x: 707, startPoint y: 548, endPoint x: 548, endPoint y: 350, distance: 253.9
click at [553, 350] on div "3 . The straighter the centre line connecting the transmission, propeller shaft…" at bounding box center [875, 488] width 644 height 284
copy div "3 . The straighter the centre line connecting the transmission, propeller shaft…"
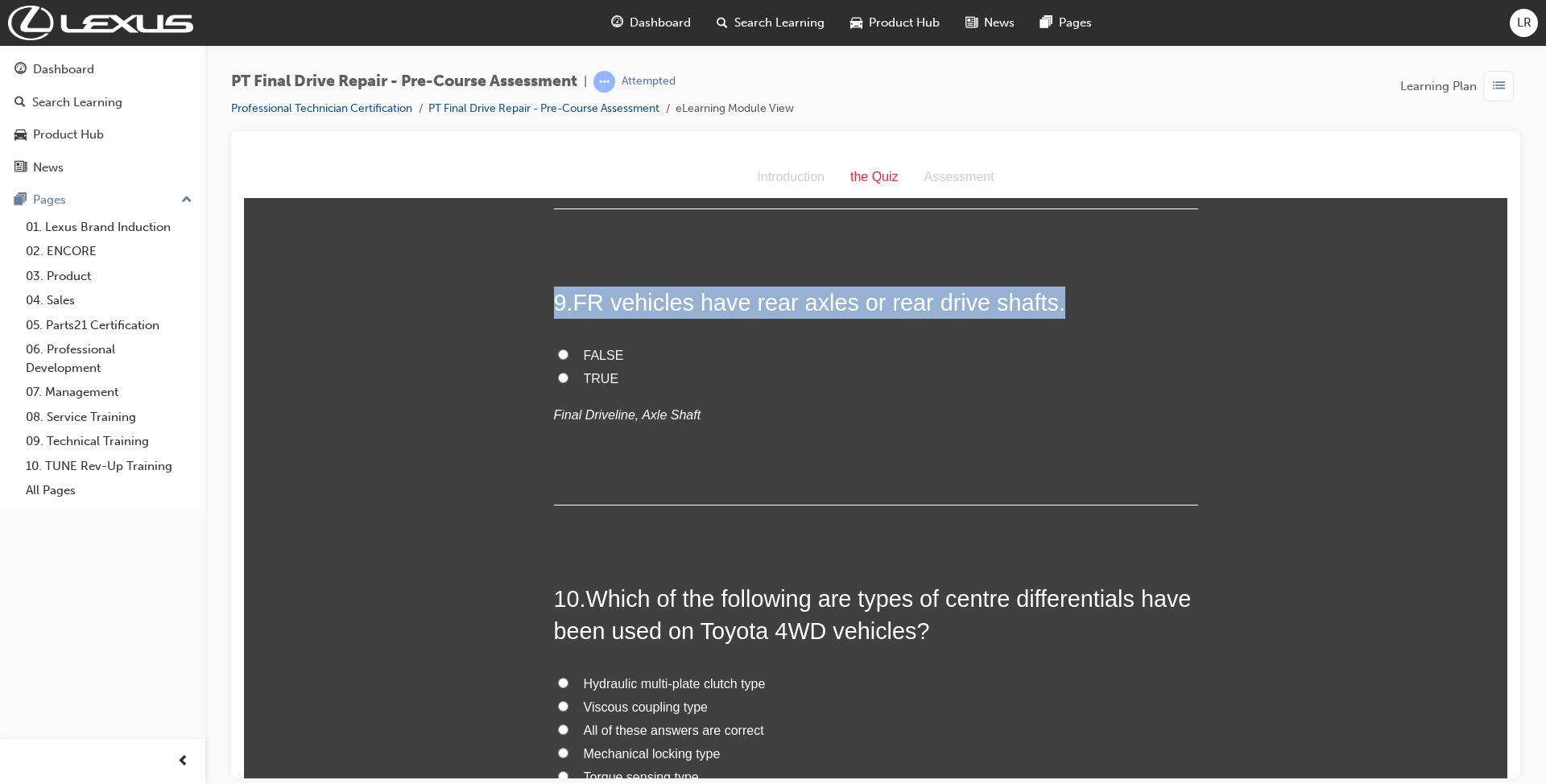
scroll to position [3032, 0]
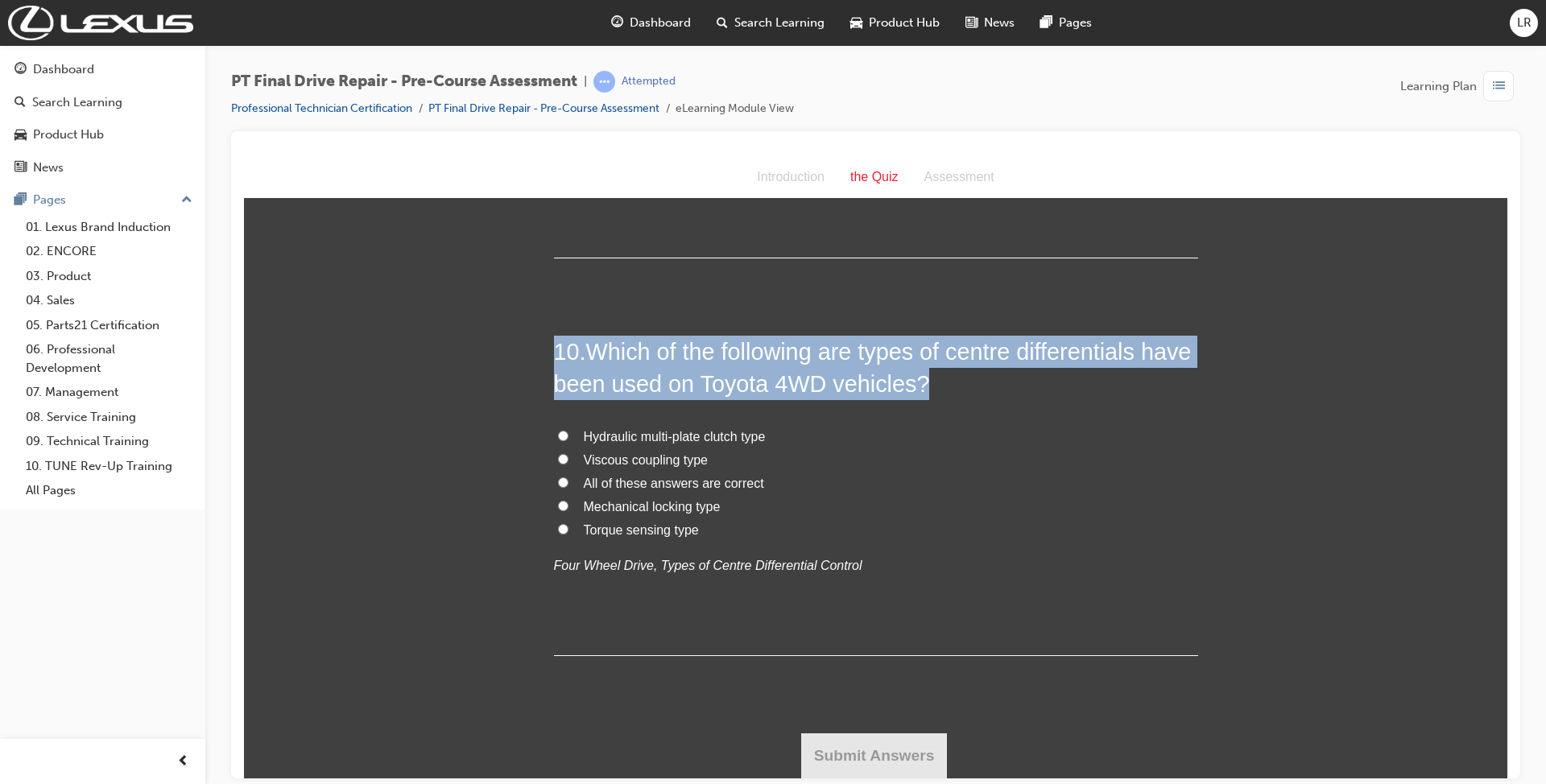
drag, startPoint x: 537, startPoint y: 347, endPoint x: 899, endPoint y: 582, distance: 431.6
copy div "3 . The straighter the centre line connecting the transmission, propeller shaft…"
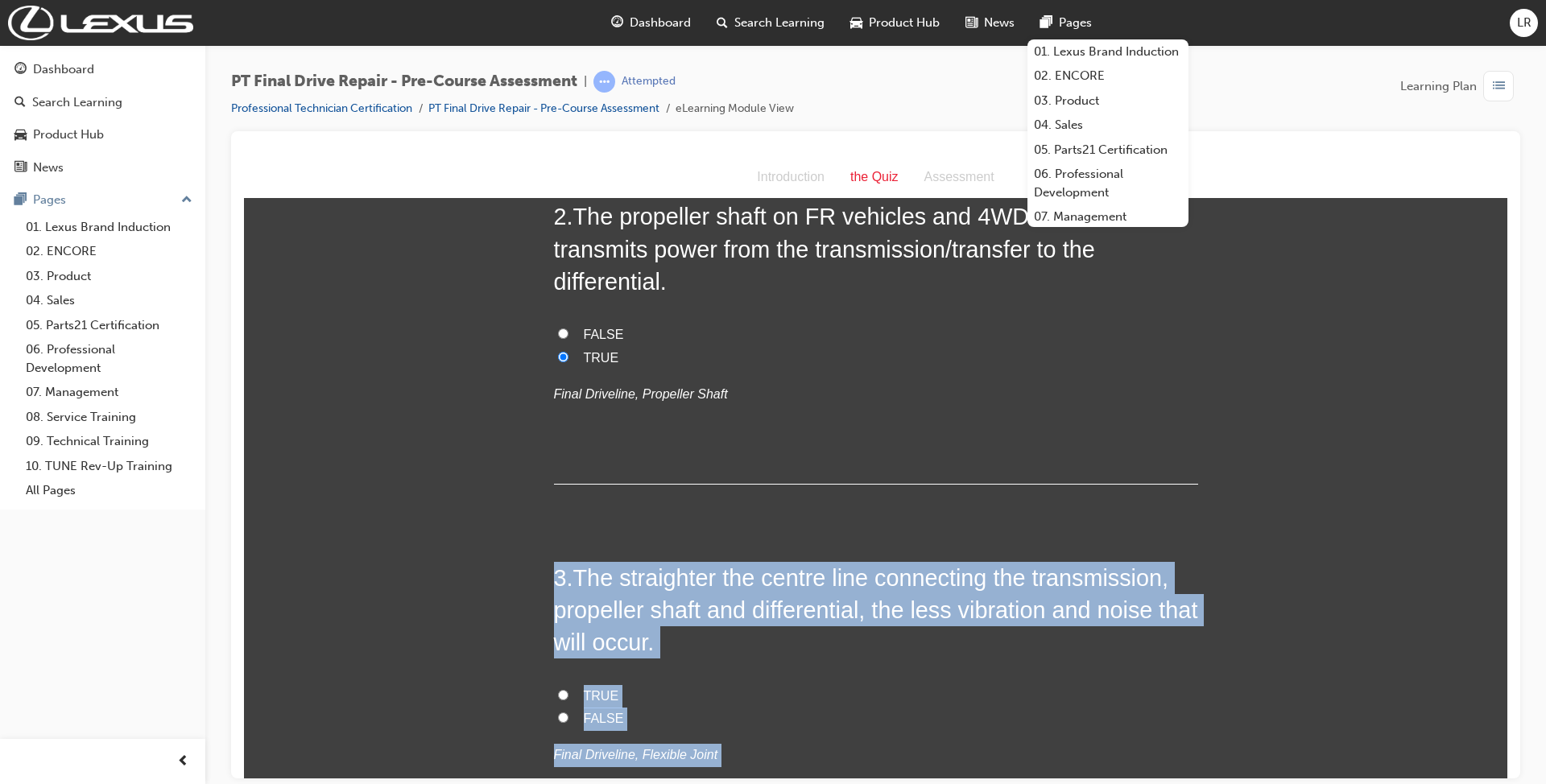
scroll to position [644, 0]
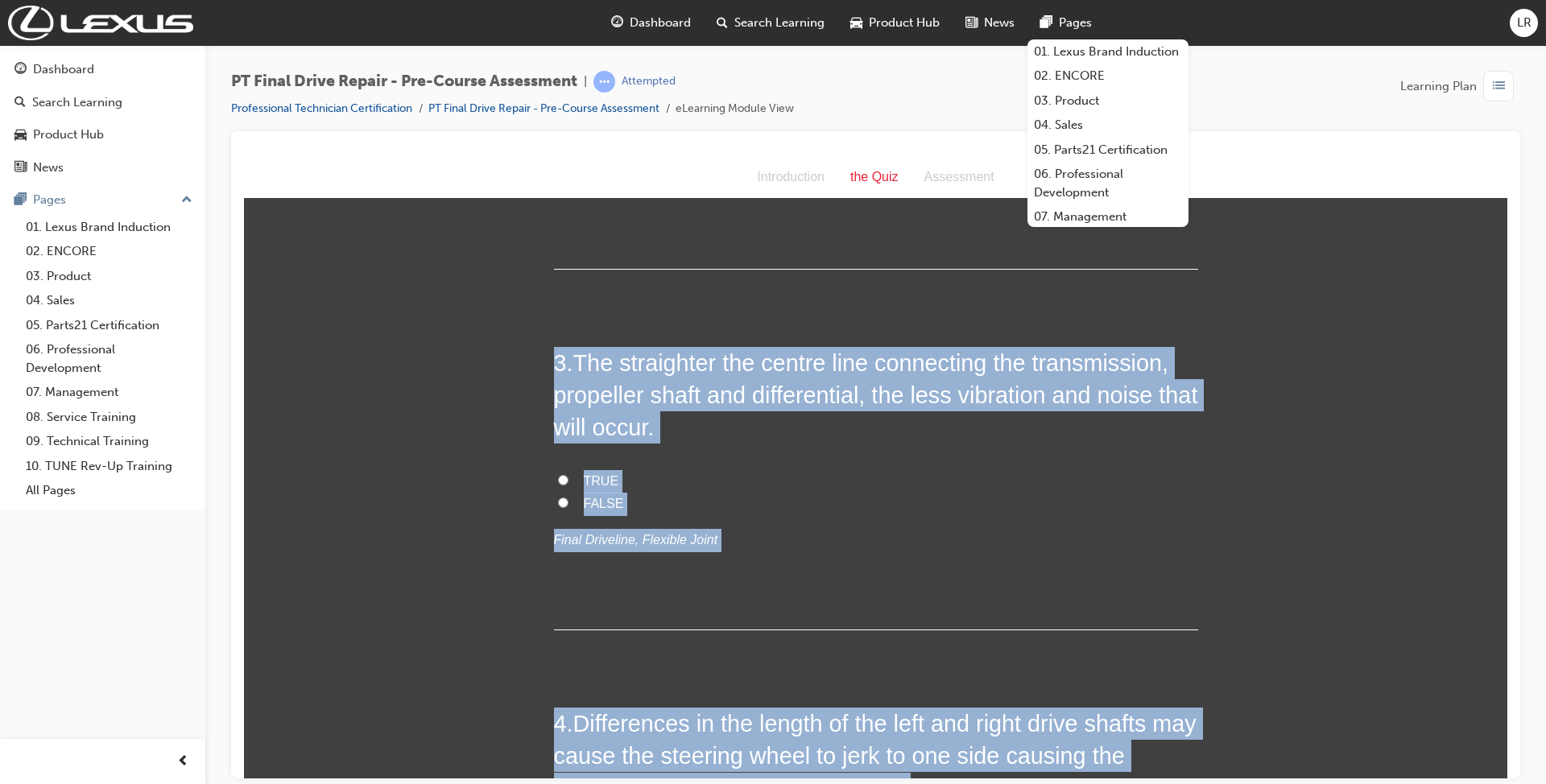
click at [557, 476] on input "TRUE" at bounding box center [562, 479] width 11 height 11
radio input "true"
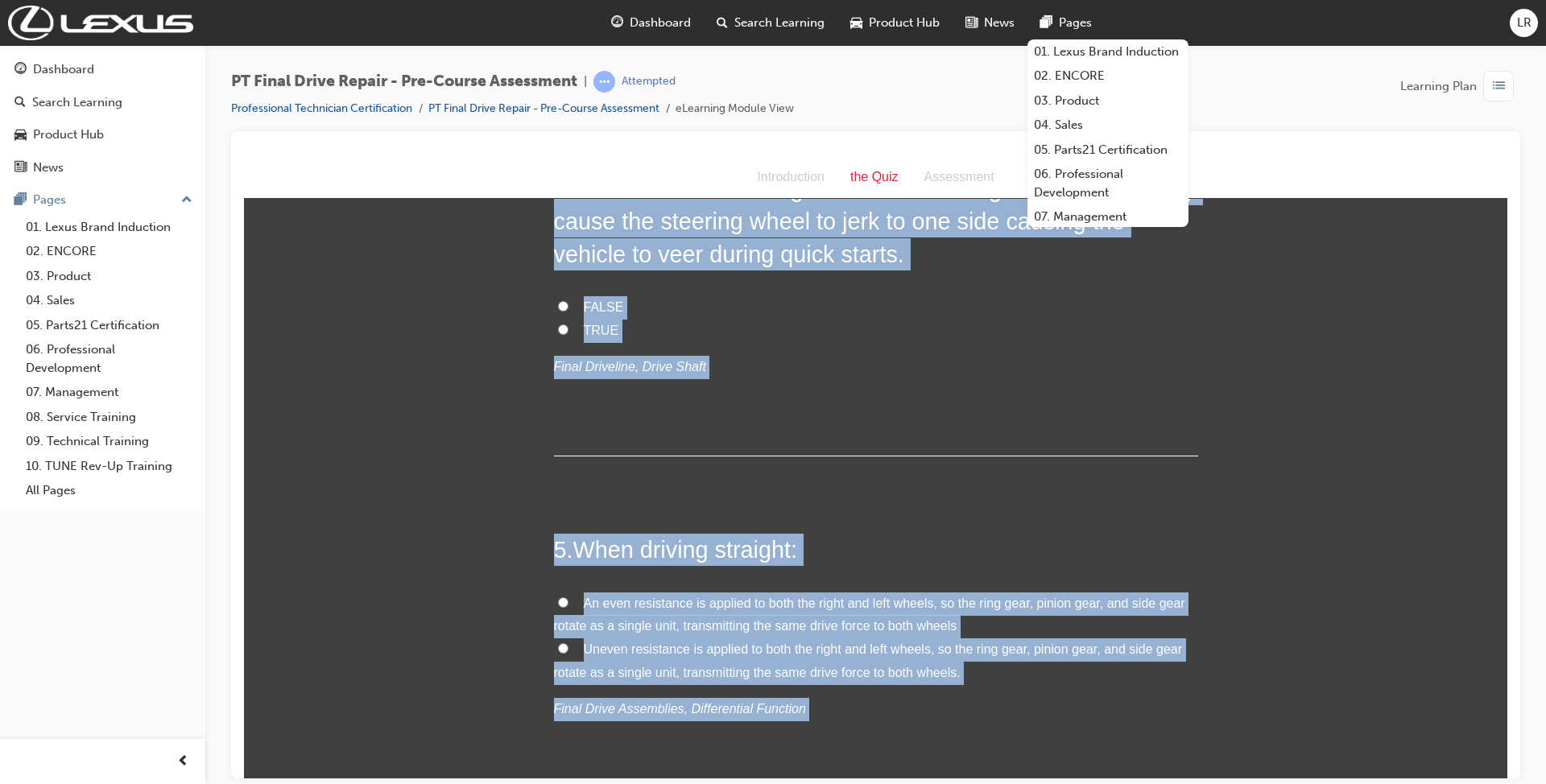
scroll to position [1180, 0]
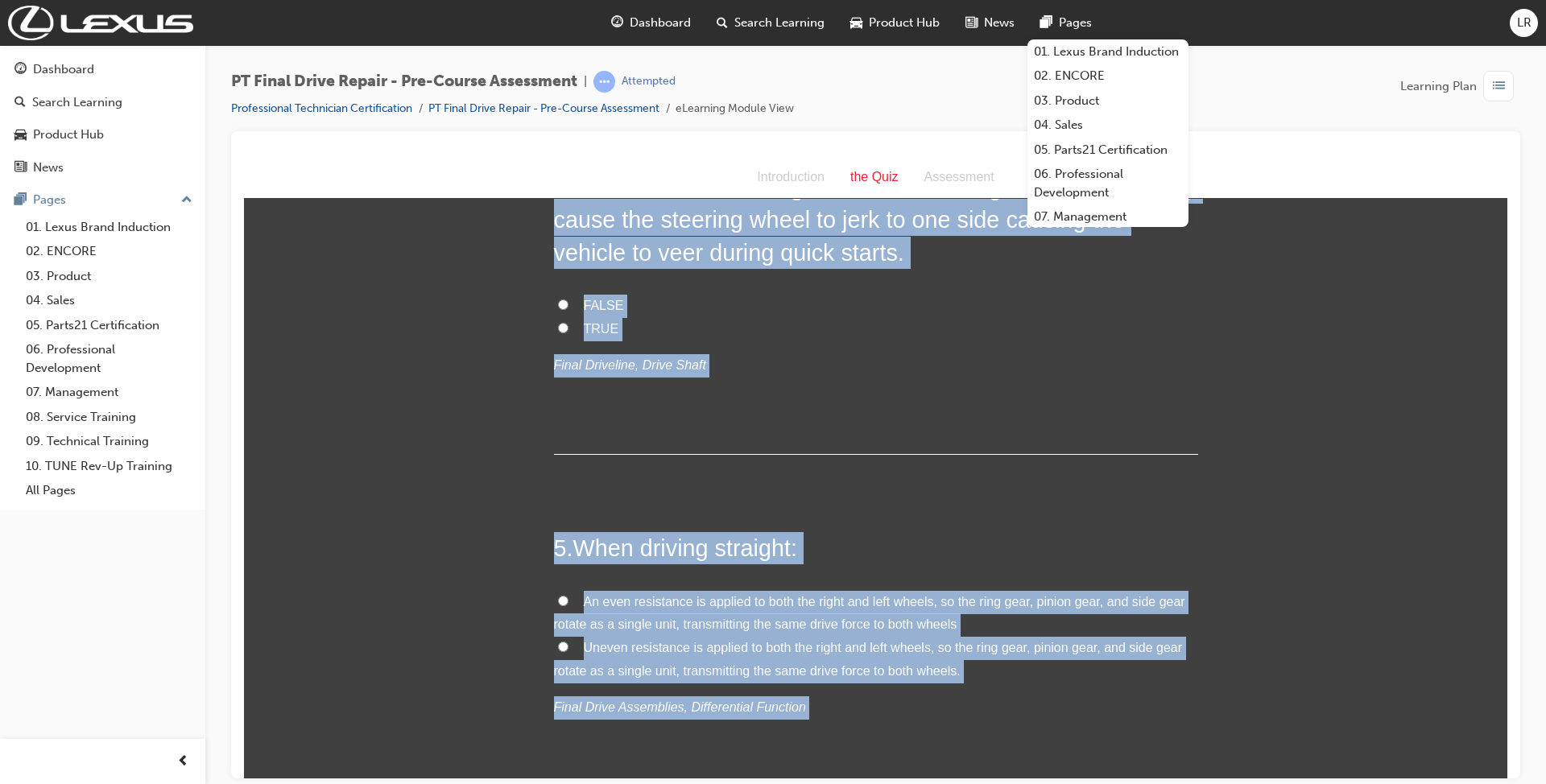
click at [563, 409] on div "4 . Differences in the length of the left and right drive shafts may cause the …" at bounding box center [875, 311] width 644 height 284
click at [694, 317] on label "TRUE" at bounding box center [875, 328] width 644 height 23
click at [568, 321] on input "TRUE" at bounding box center [562, 326] width 11 height 11
radio input "true"
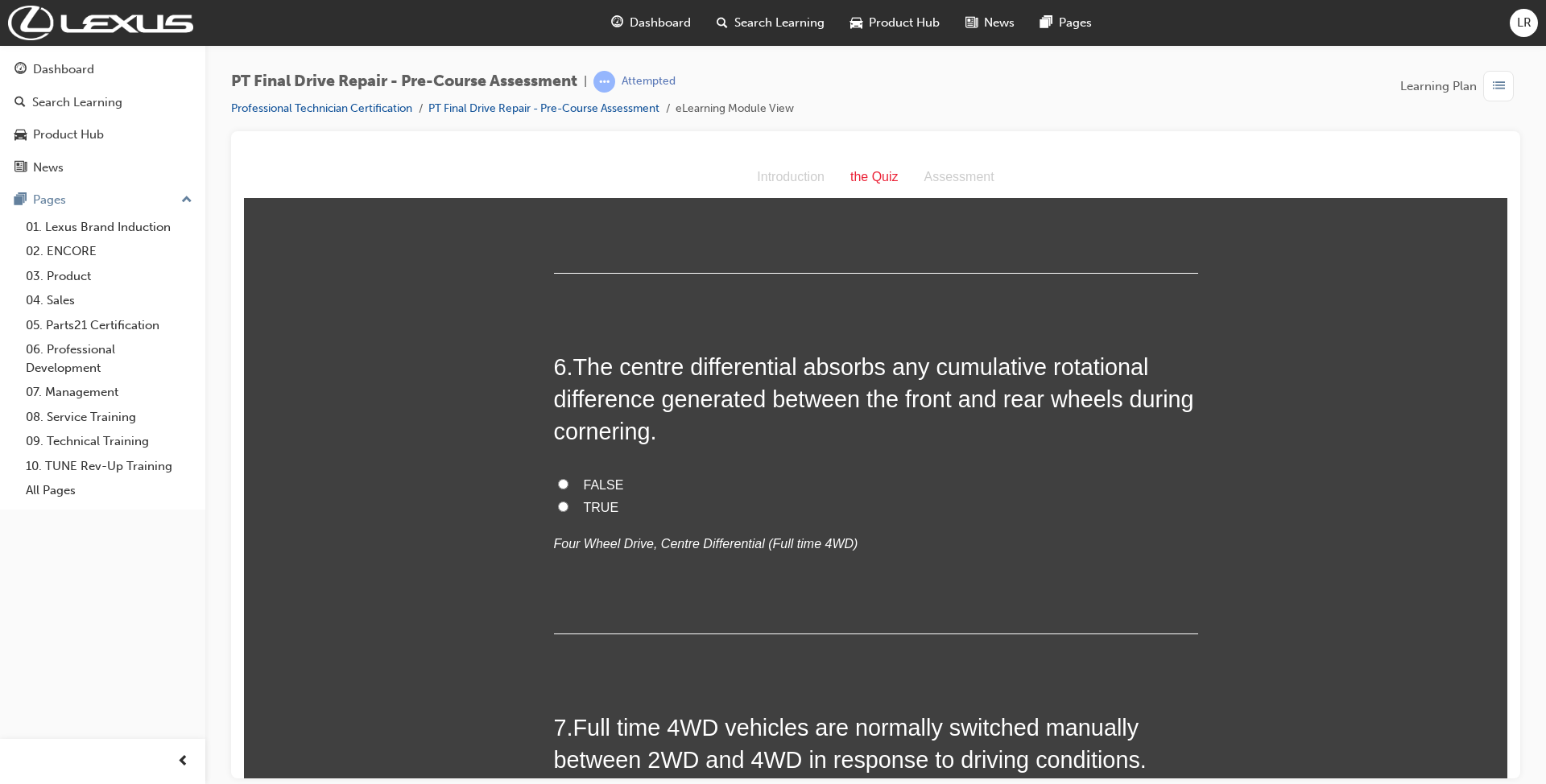
scroll to position [1716, 0]
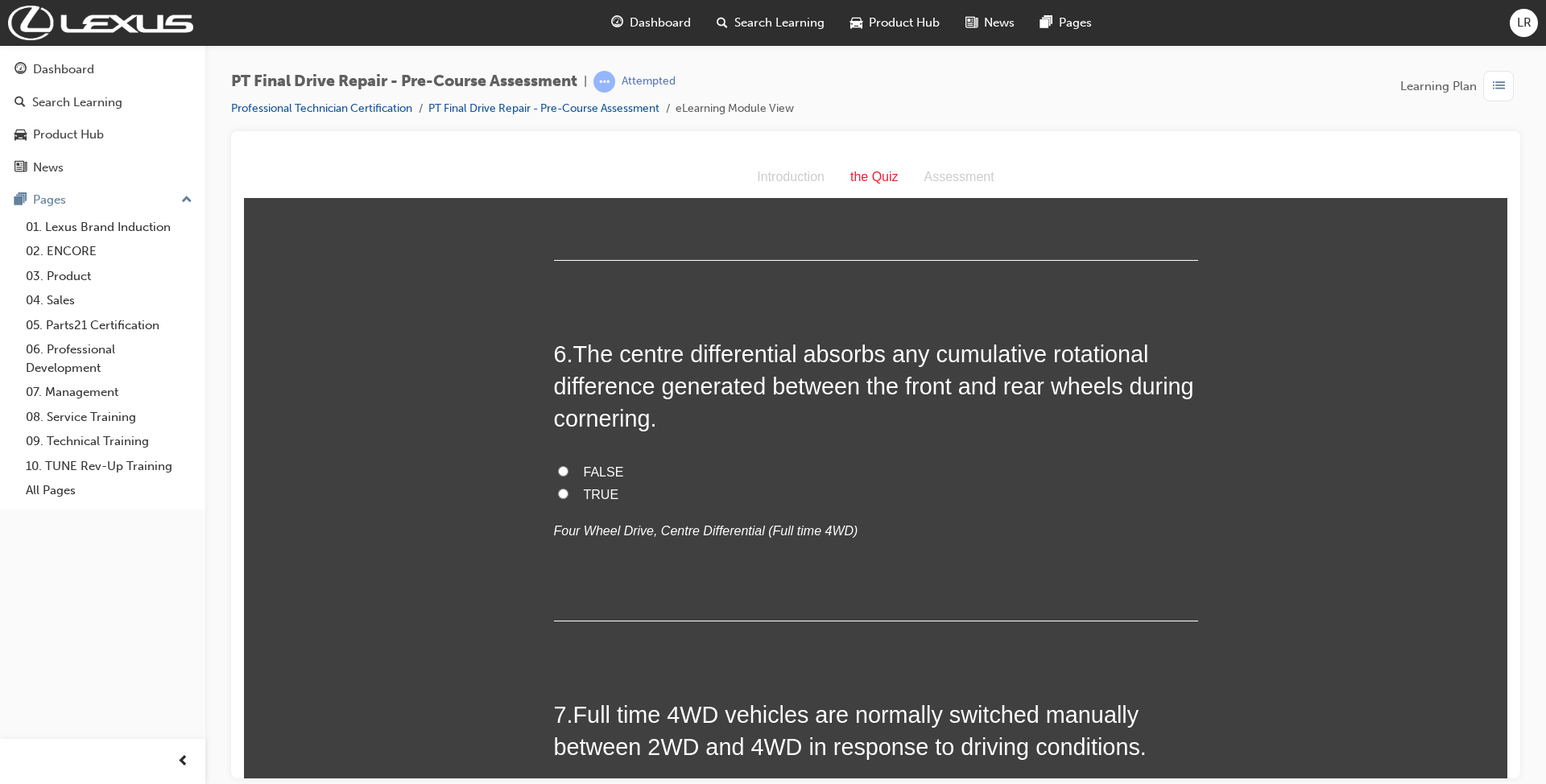
click at [557, 495] on input "TRUE" at bounding box center [562, 492] width 11 height 11
radio input "true"
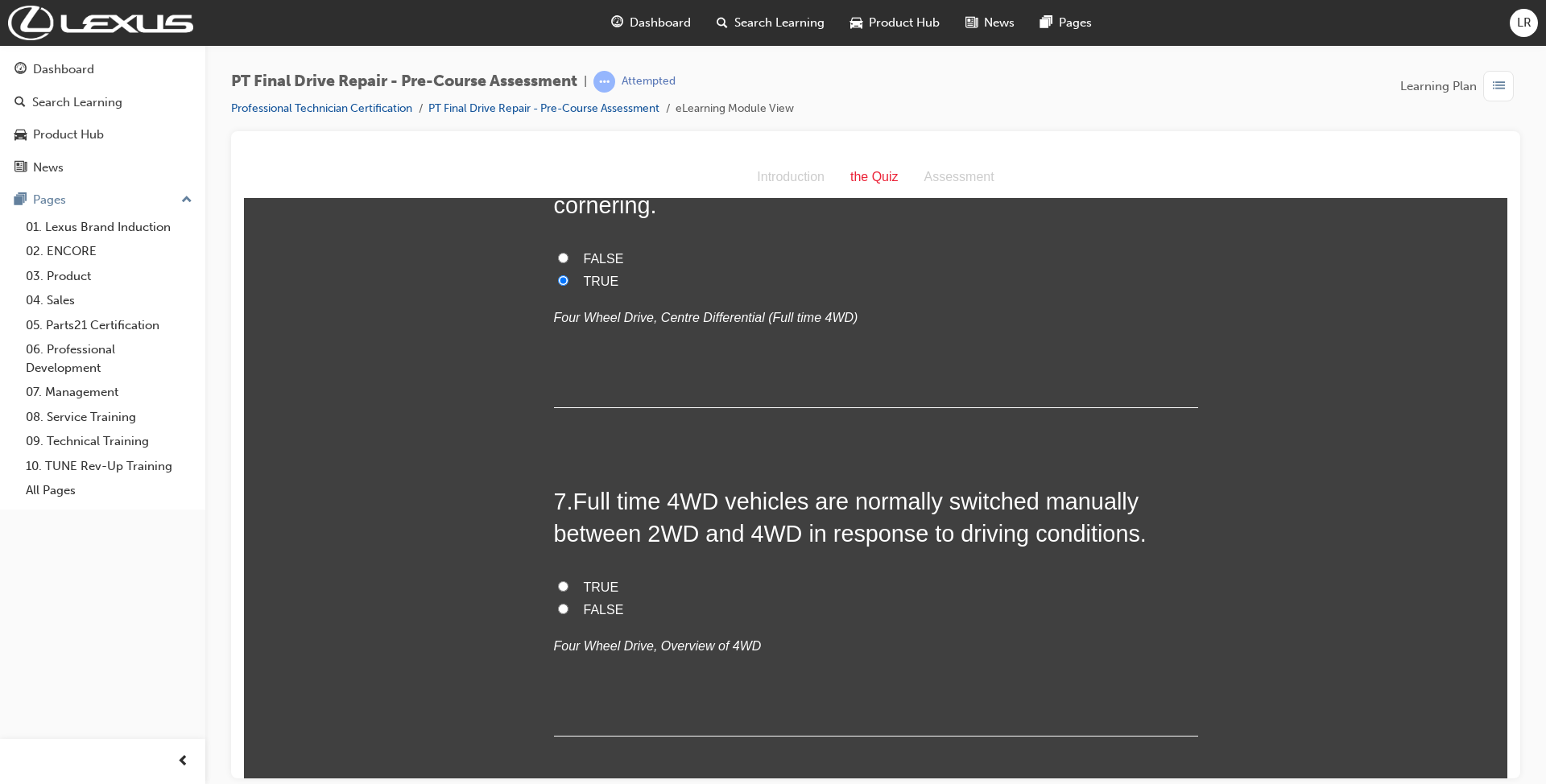
scroll to position [1931, 0]
click at [557, 606] on input "FALSE" at bounding box center [562, 606] width 11 height 11
radio input "true"
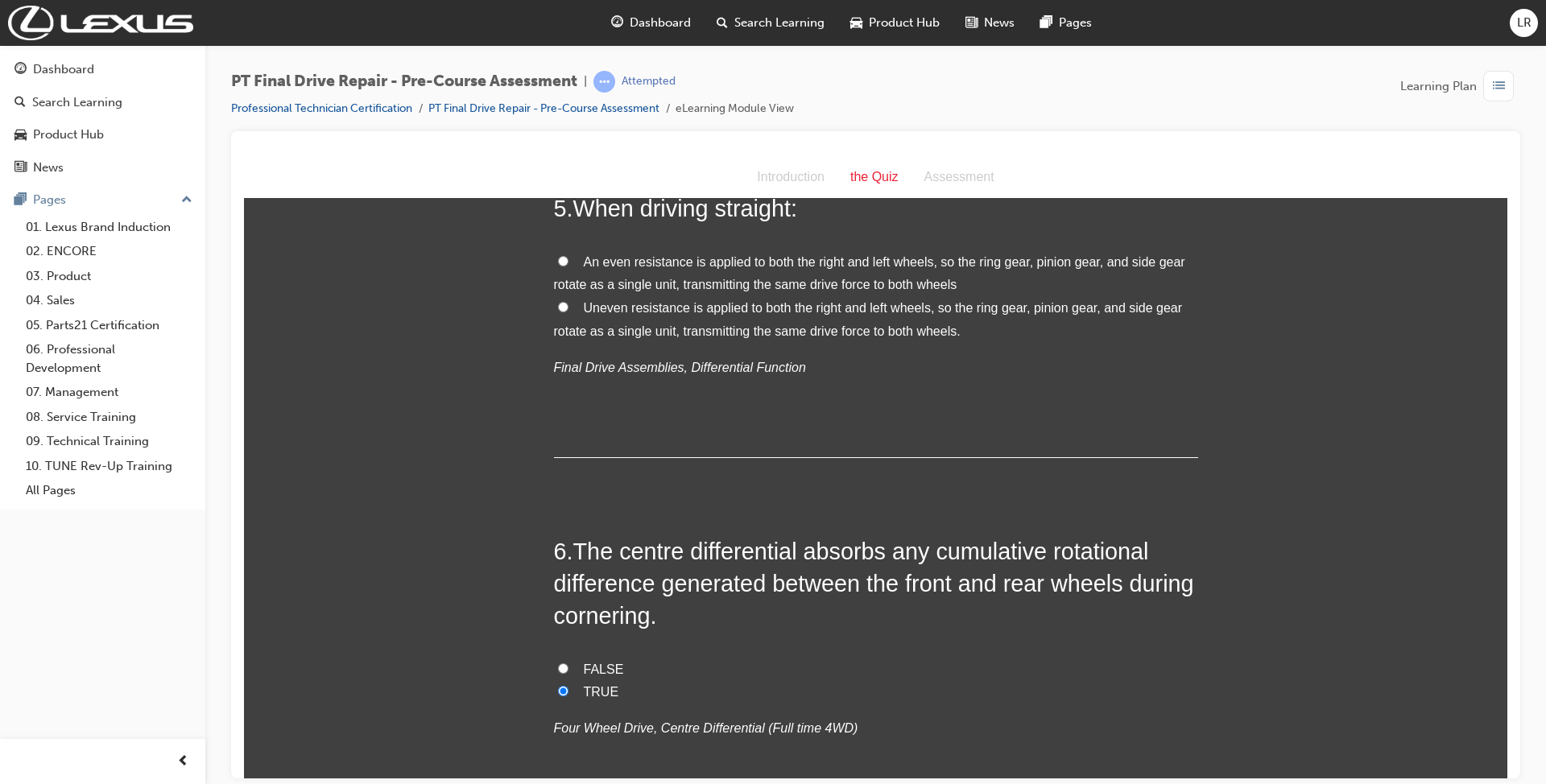
scroll to position [1394, 0]
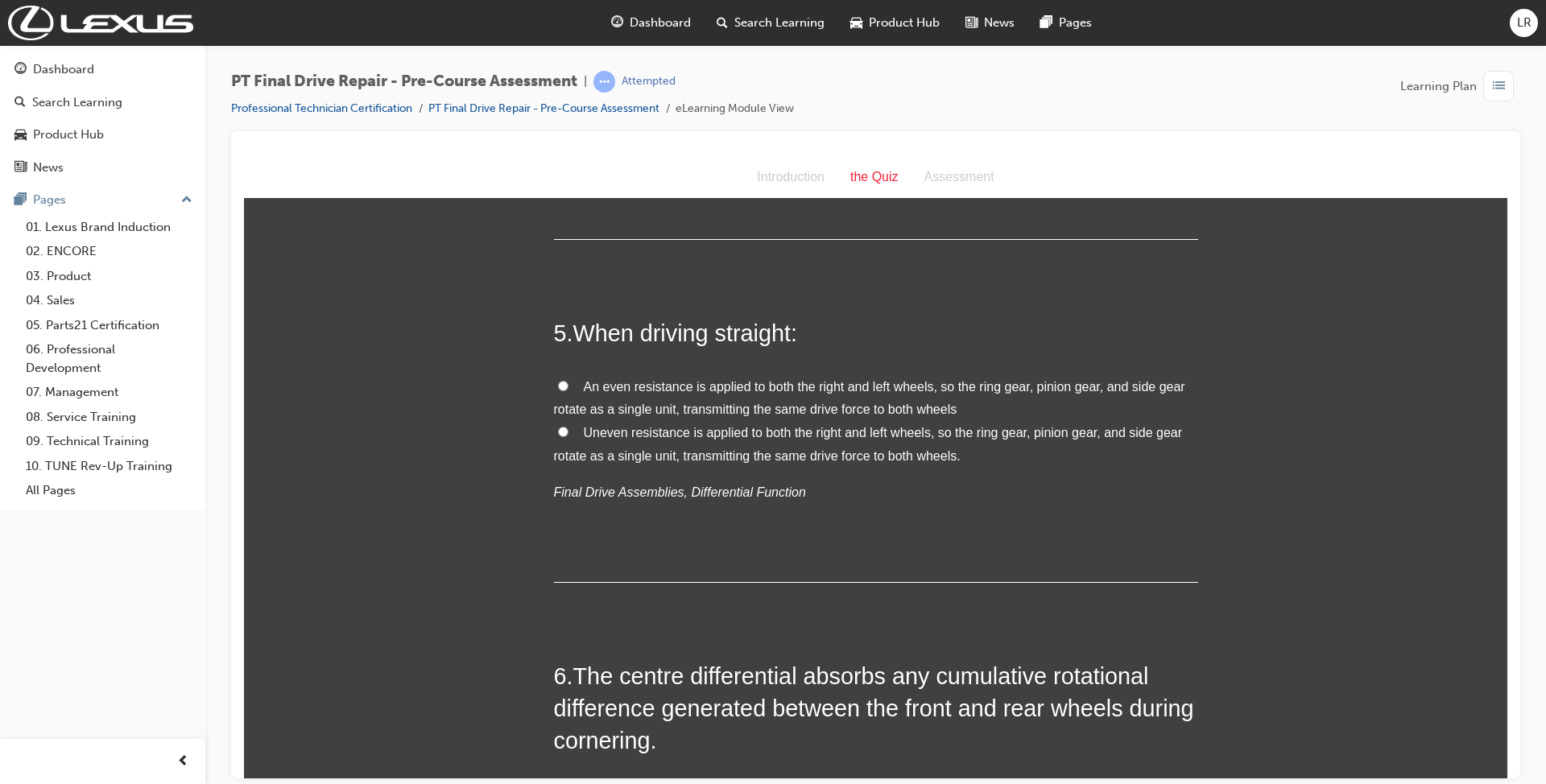
click at [662, 387] on span "An even resistance is applied to both the right and left wheels, so the ring ge…" at bounding box center [869, 397] width 631 height 37
click at [568, 387] on input "An even resistance is applied to both the right and left wheels, so the ring ge…" at bounding box center [562, 385] width 11 height 11
radio input "true"
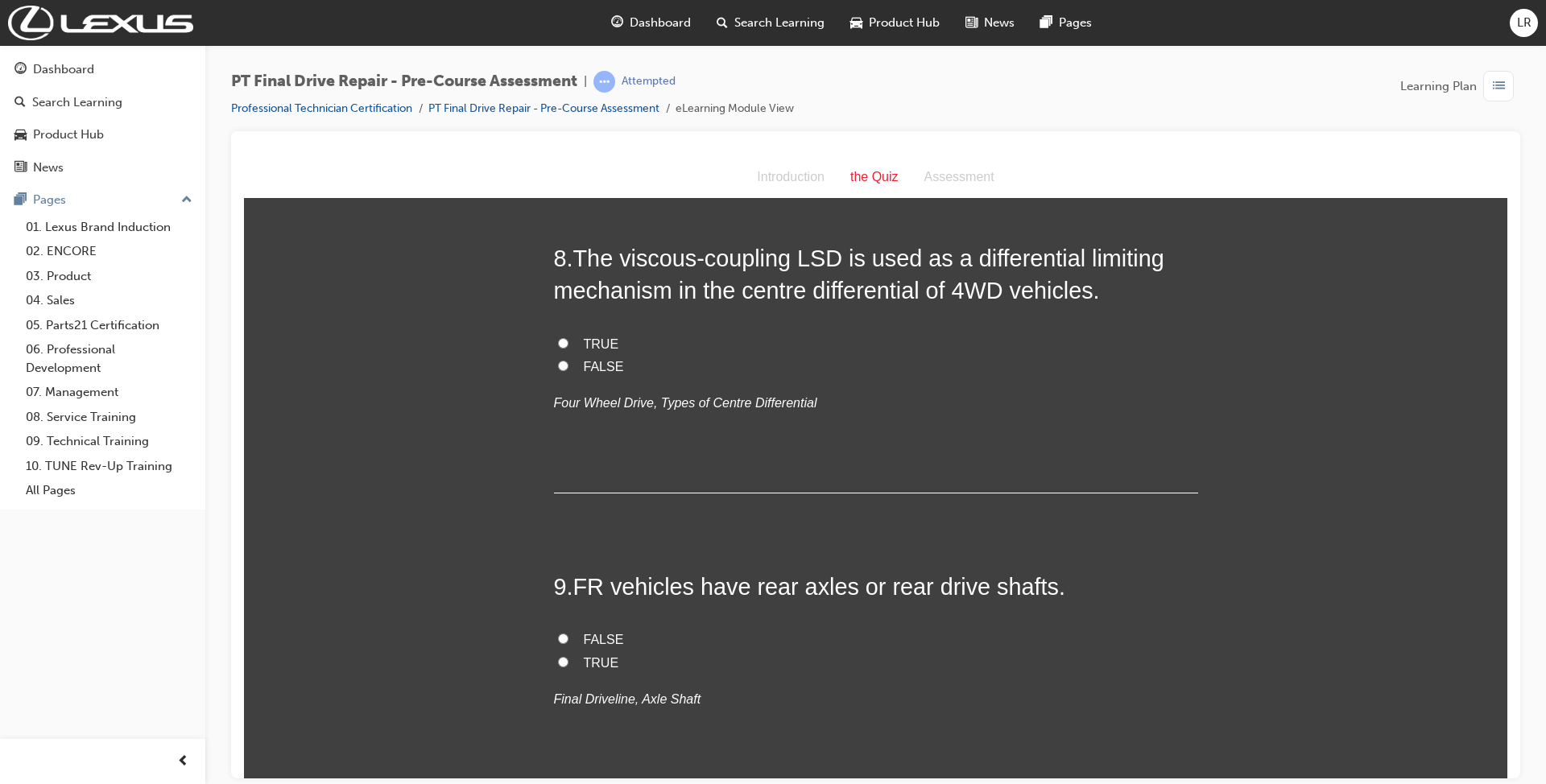
scroll to position [2466, 0]
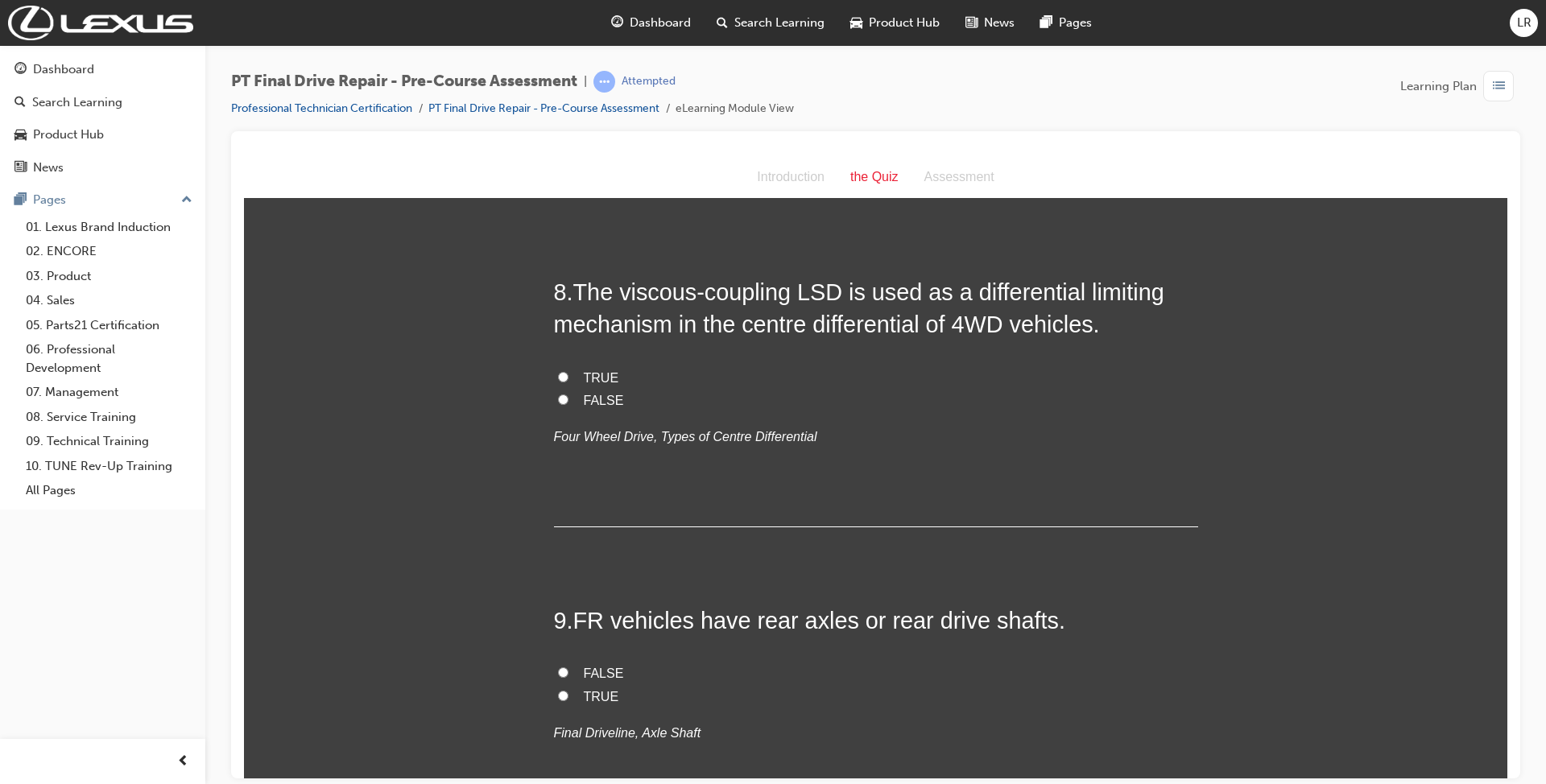
click at [557, 371] on input "TRUE" at bounding box center [562, 376] width 11 height 11
radio input "true"
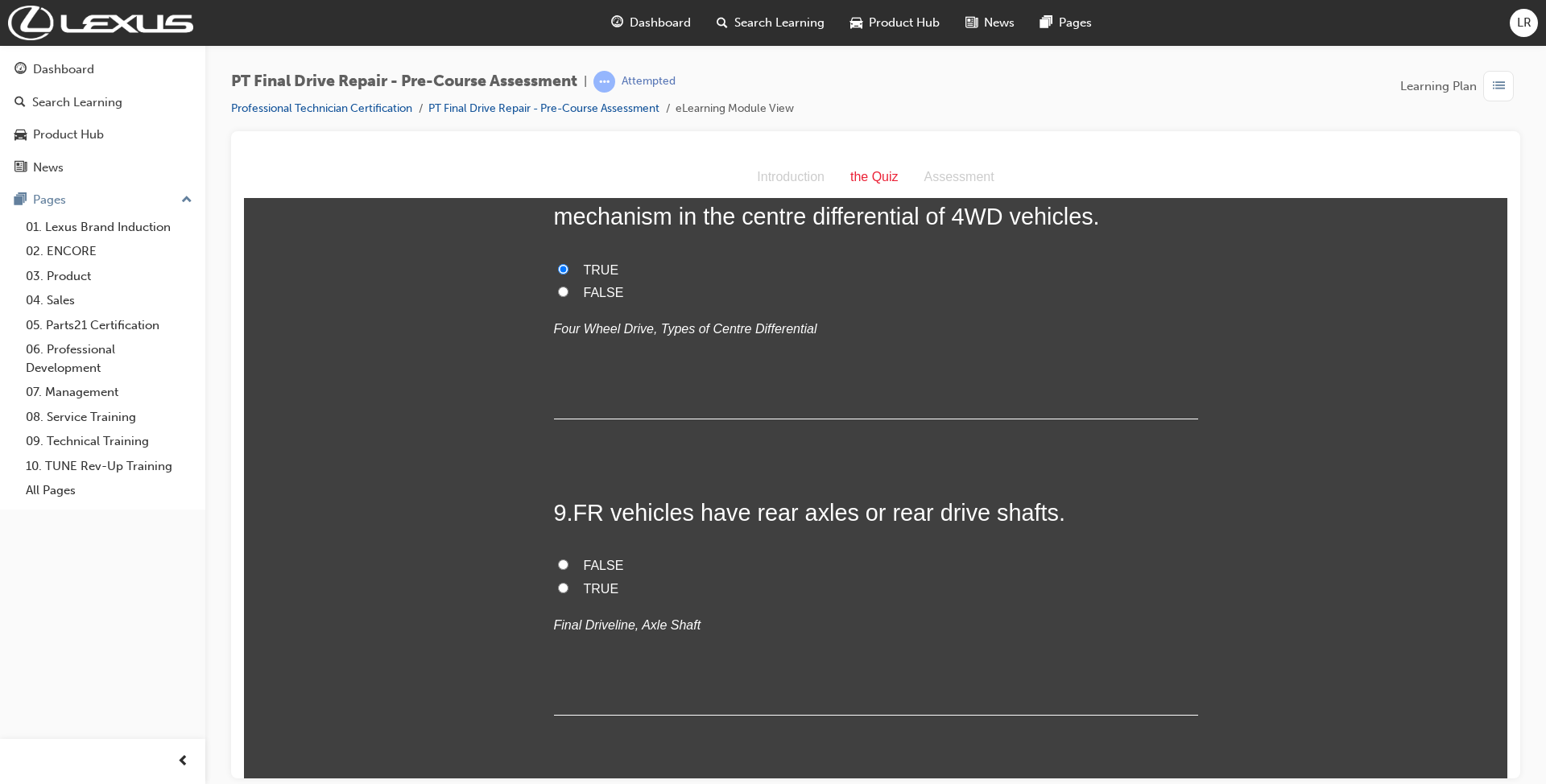
click at [557, 588] on input "TRUE" at bounding box center [562, 587] width 11 height 11
radio input "true"
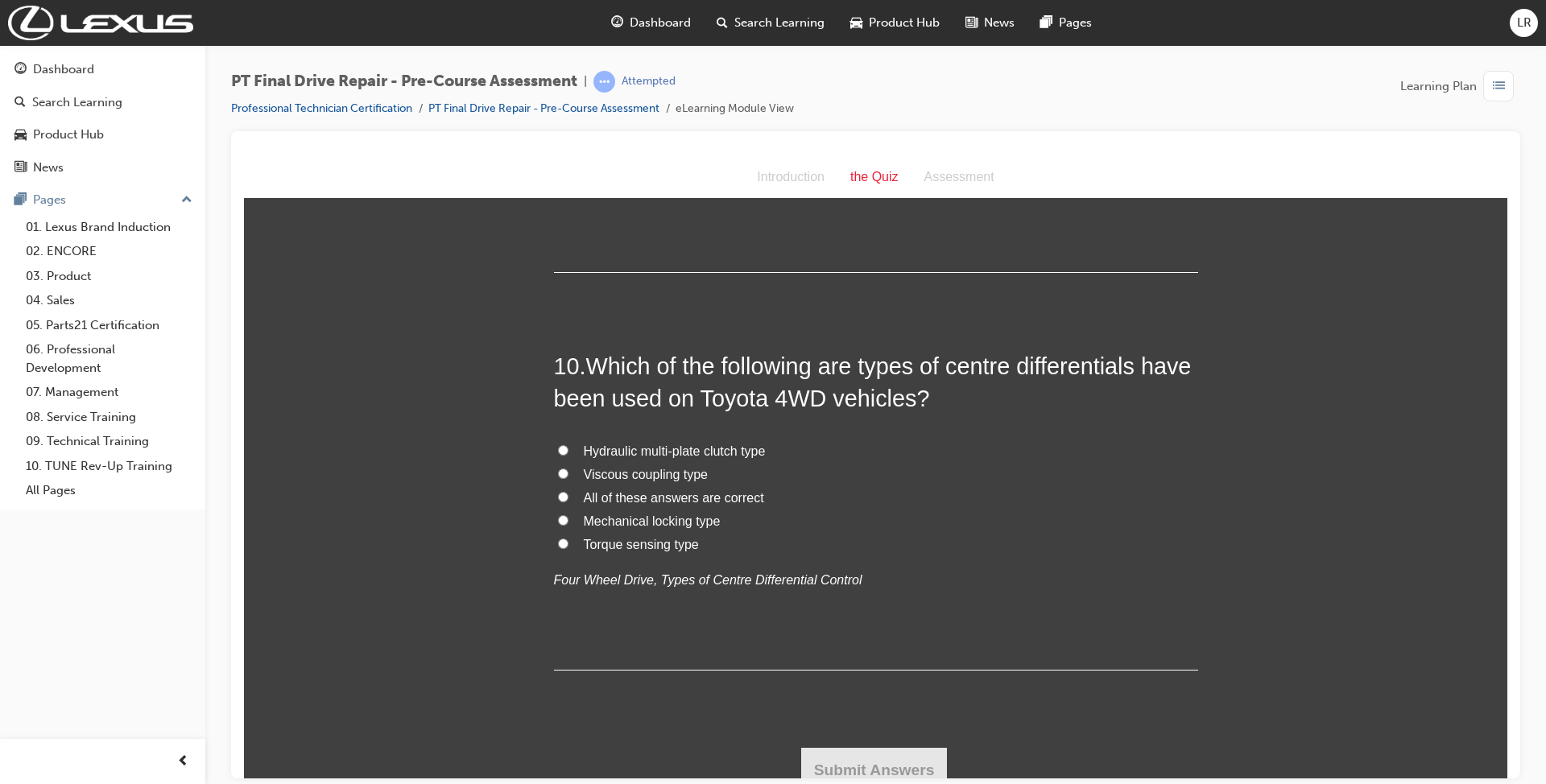
scroll to position [3032, 0]
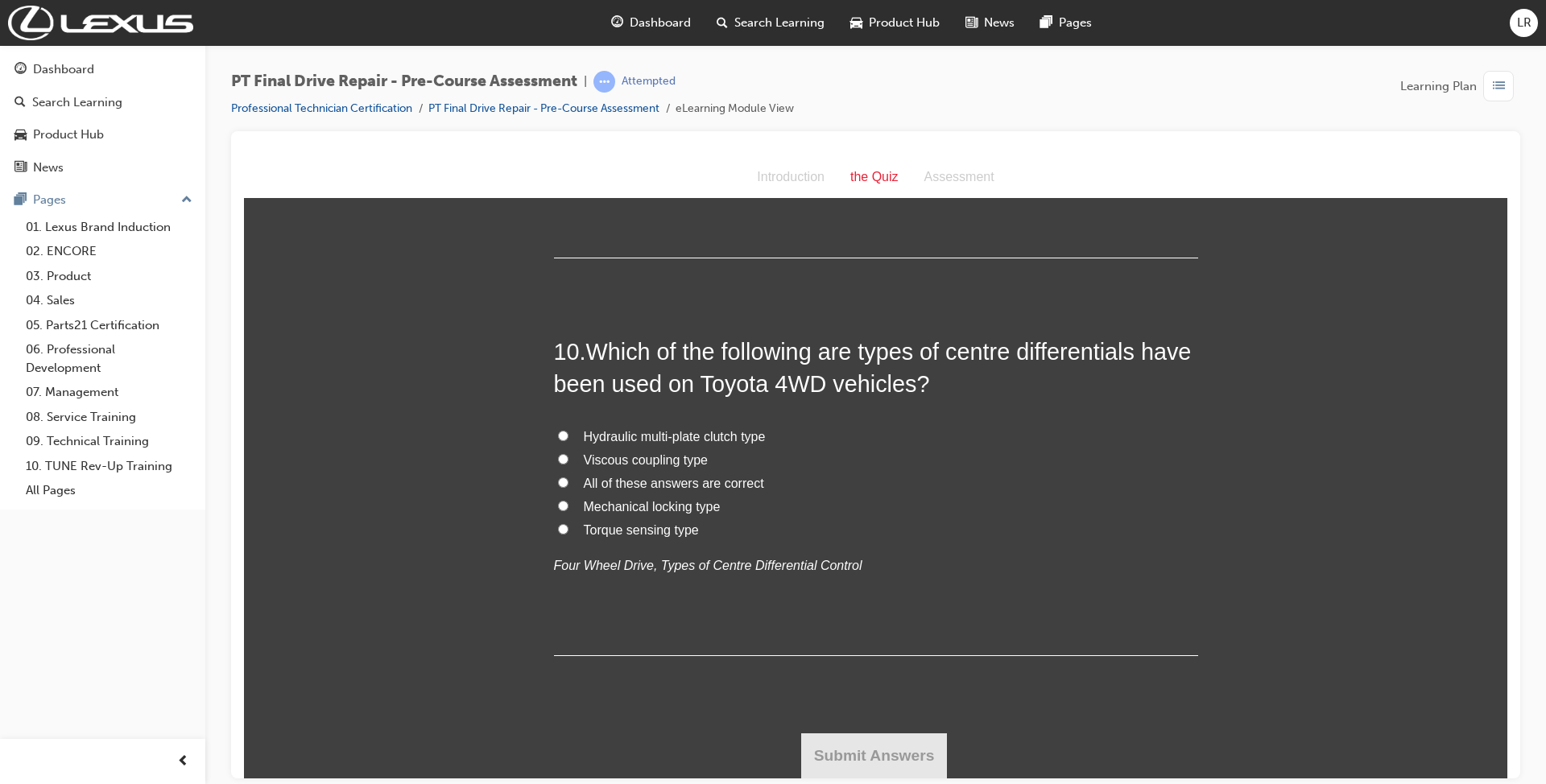
click at [565, 483] on label "All of these answers are correct" at bounding box center [875, 483] width 644 height 23
click at [565, 483] on input "All of these answers are correct" at bounding box center [562, 482] width 11 height 11
radio input "true"
click at [854, 743] on button "Submit Answers" at bounding box center [874, 754] width 146 height 45
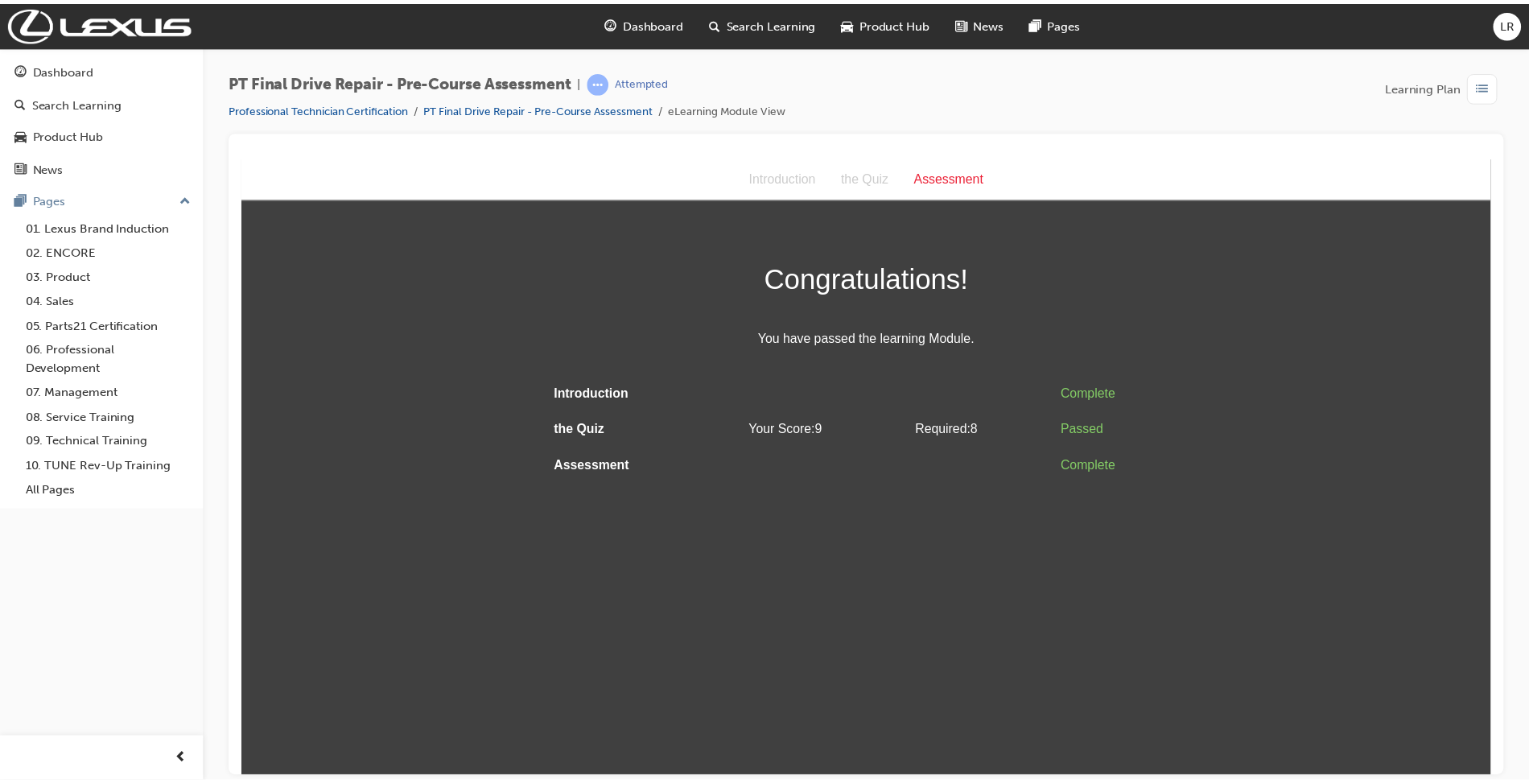
scroll to position [0, 0]
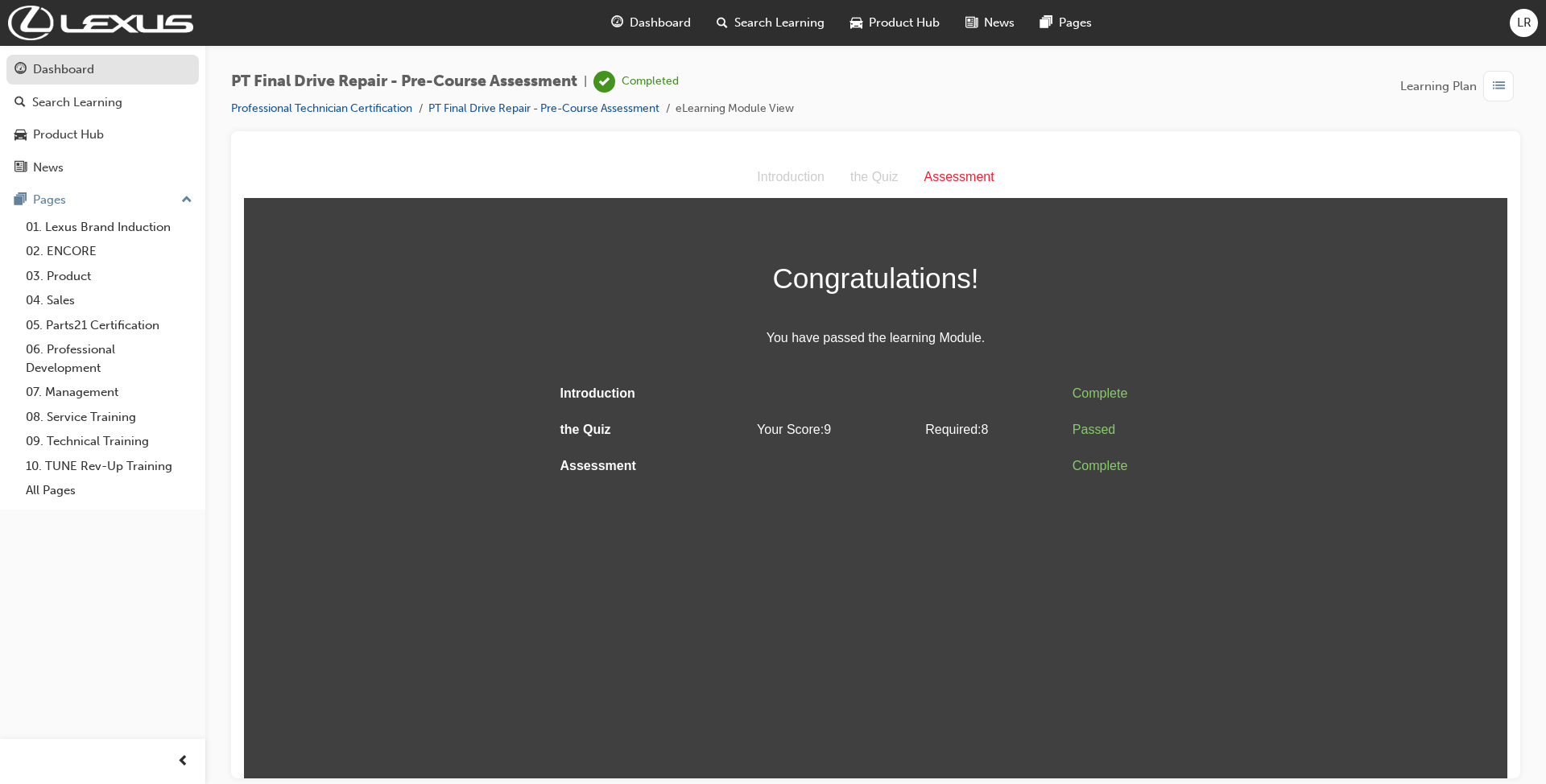
click at [62, 61] on div "Dashboard" at bounding box center [63, 70] width 61 height 19
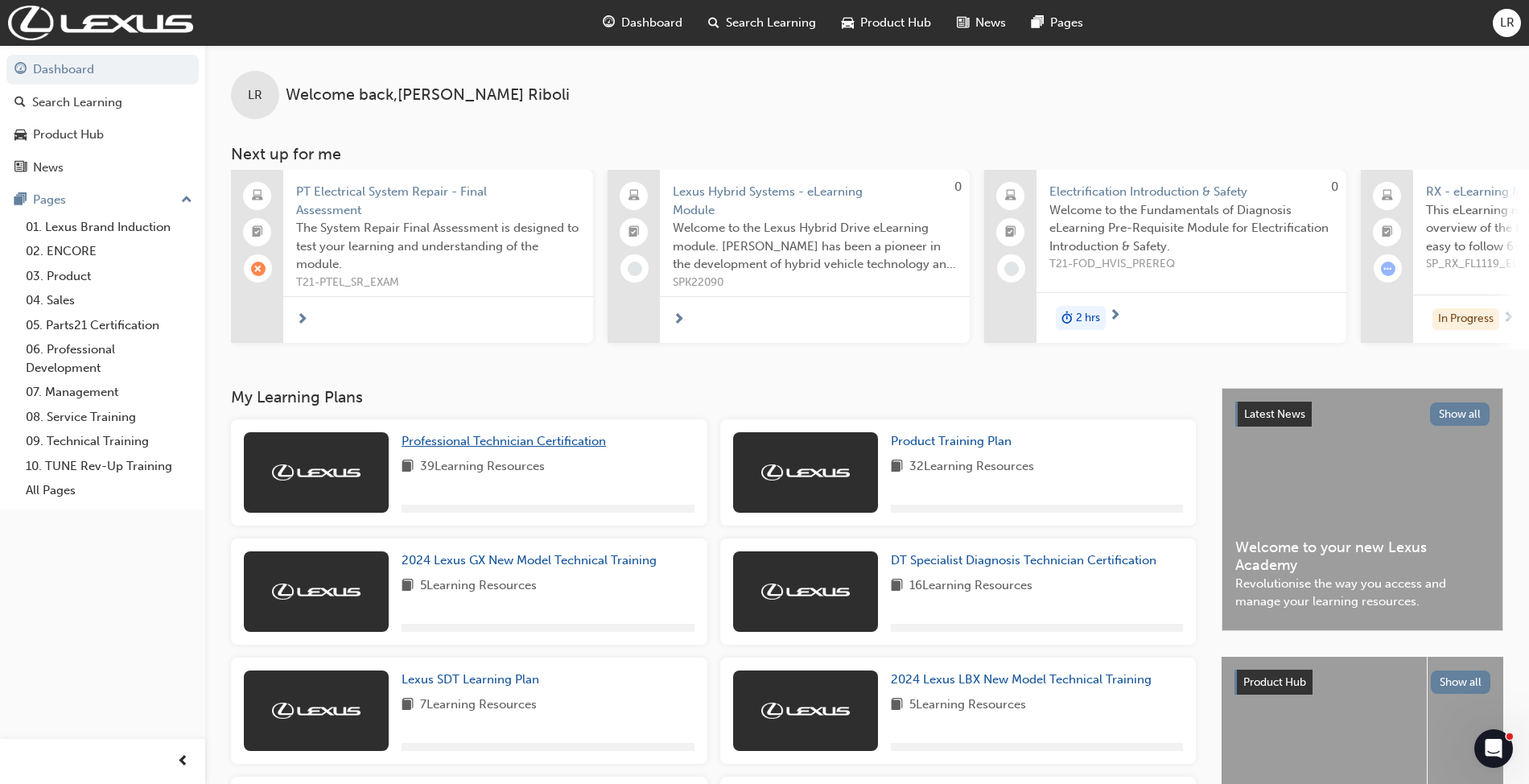
click at [509, 446] on span "Professional Technician Certification" at bounding box center [504, 441] width 204 height 15
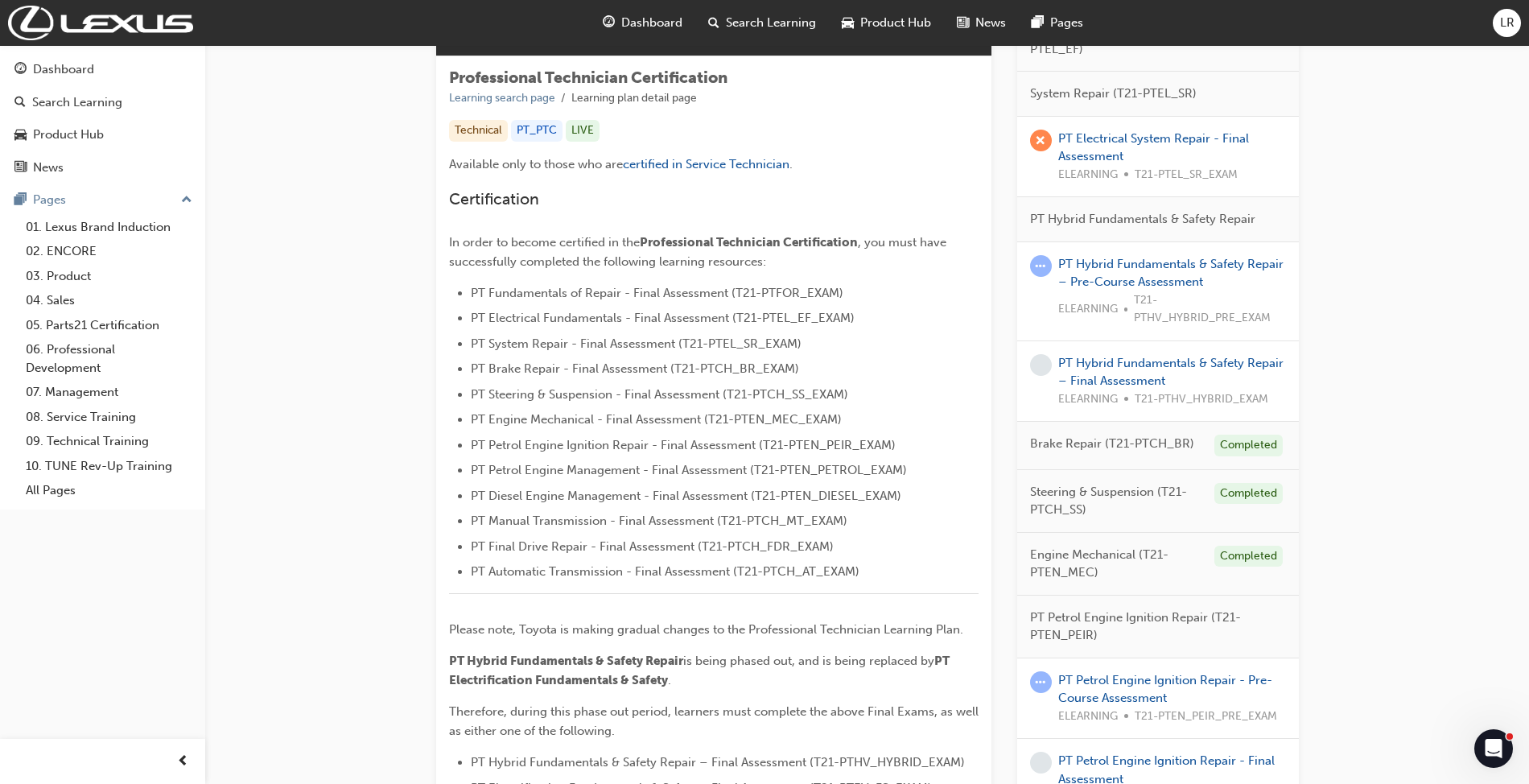
scroll to position [11, 0]
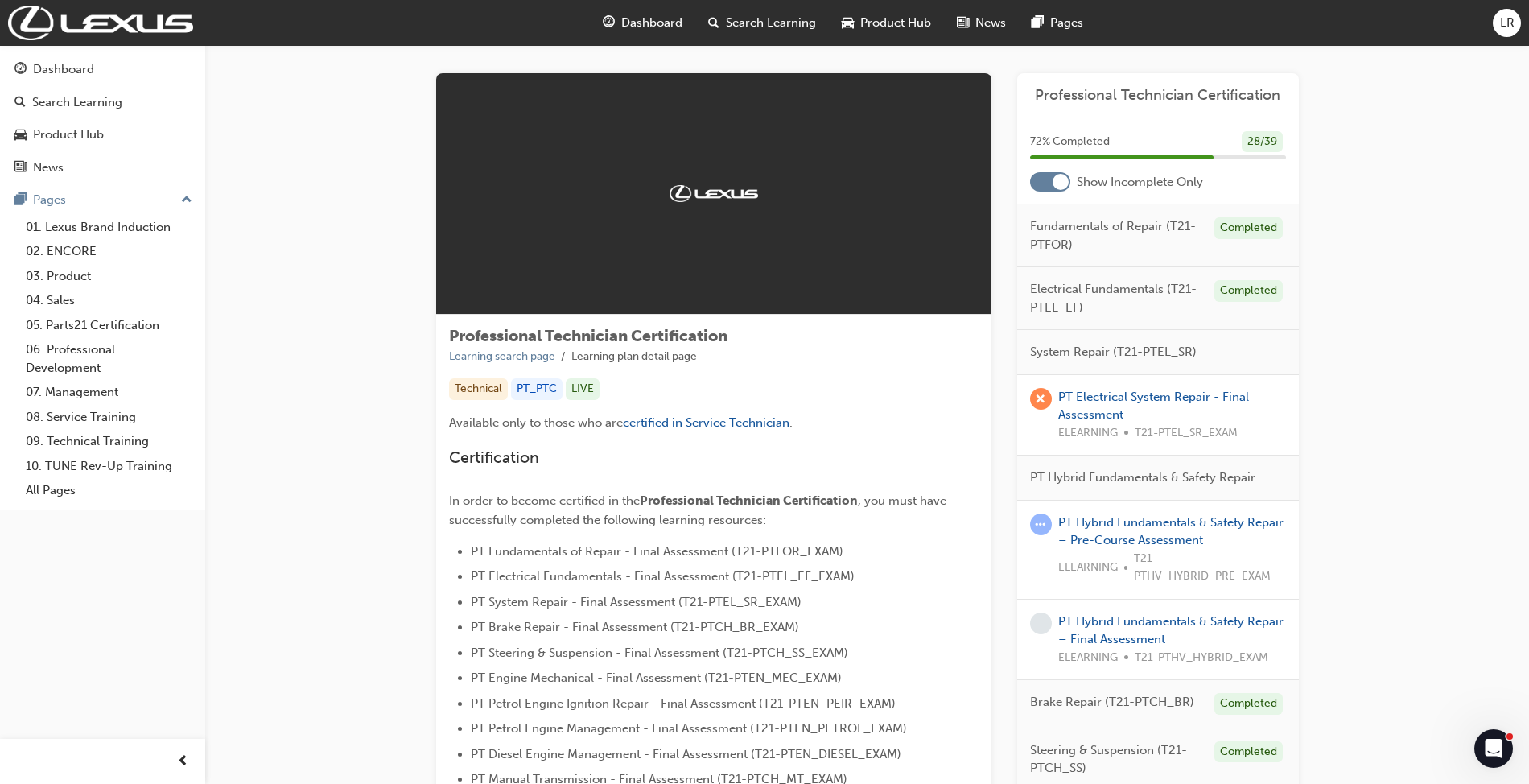
click at [1059, 178] on div at bounding box center [1061, 182] width 16 height 16
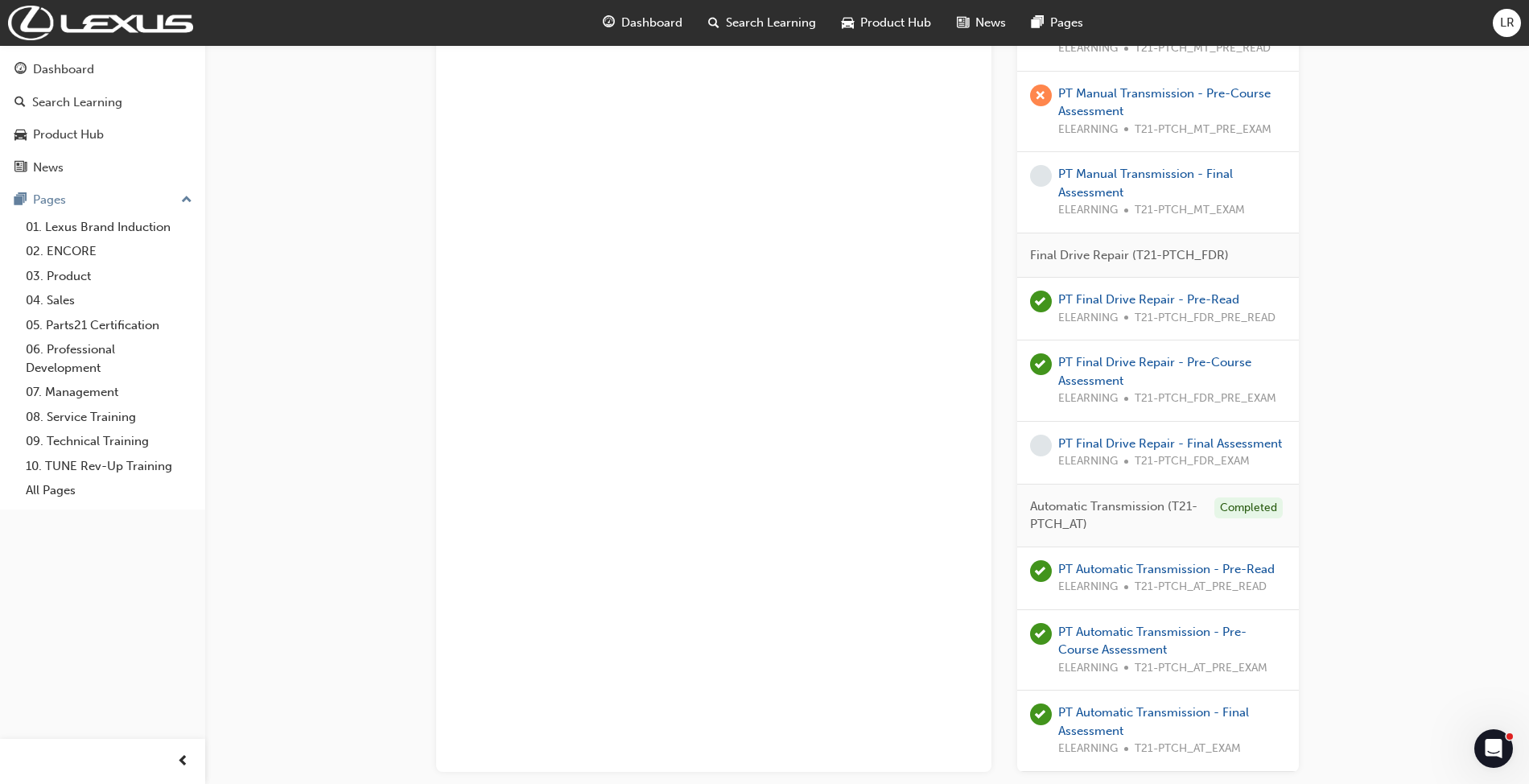
scroll to position [3354, 0]
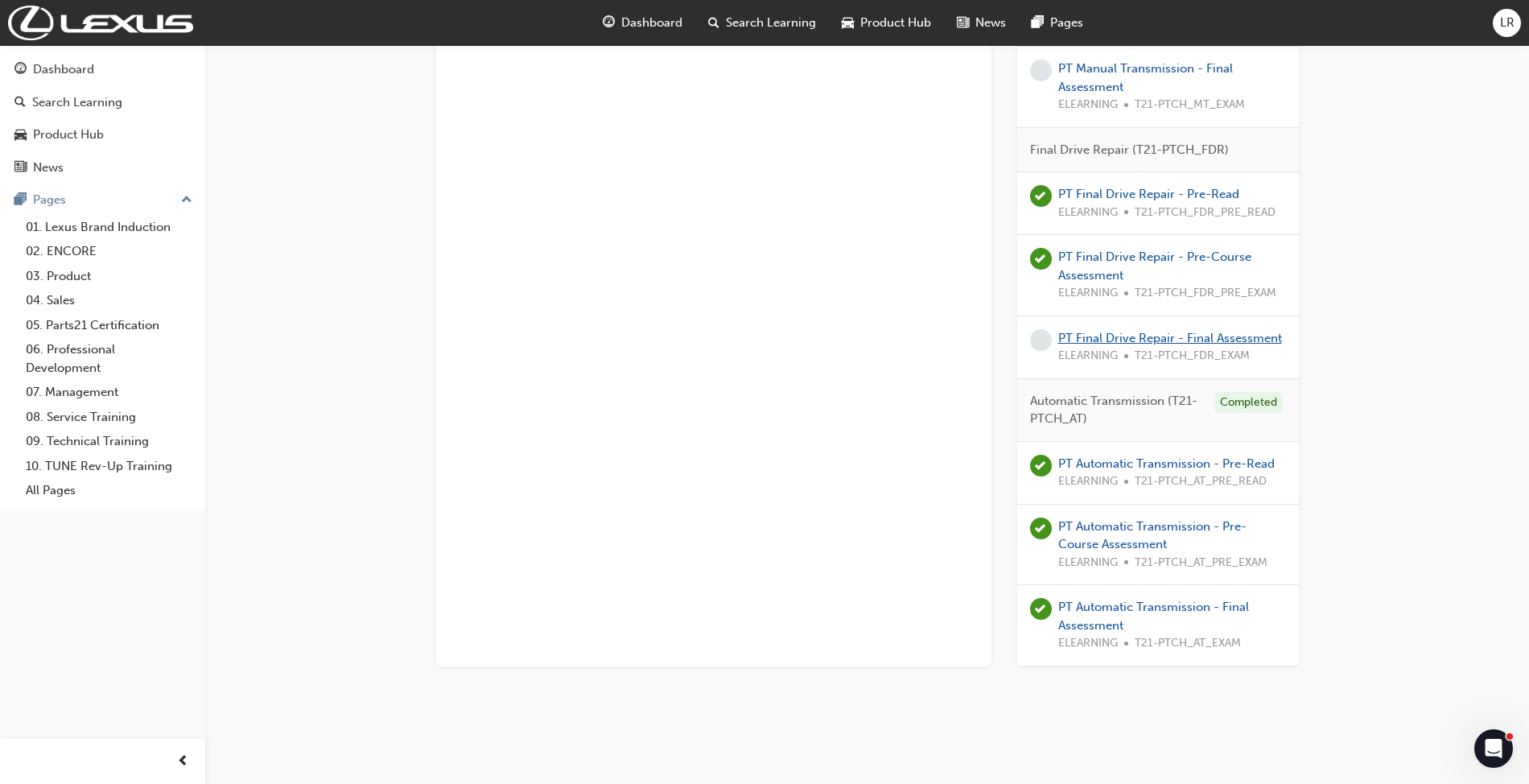
click at [1102, 338] on link "PT Final Drive Repair - Final Assessment" at bounding box center [1170, 337] width 224 height 15
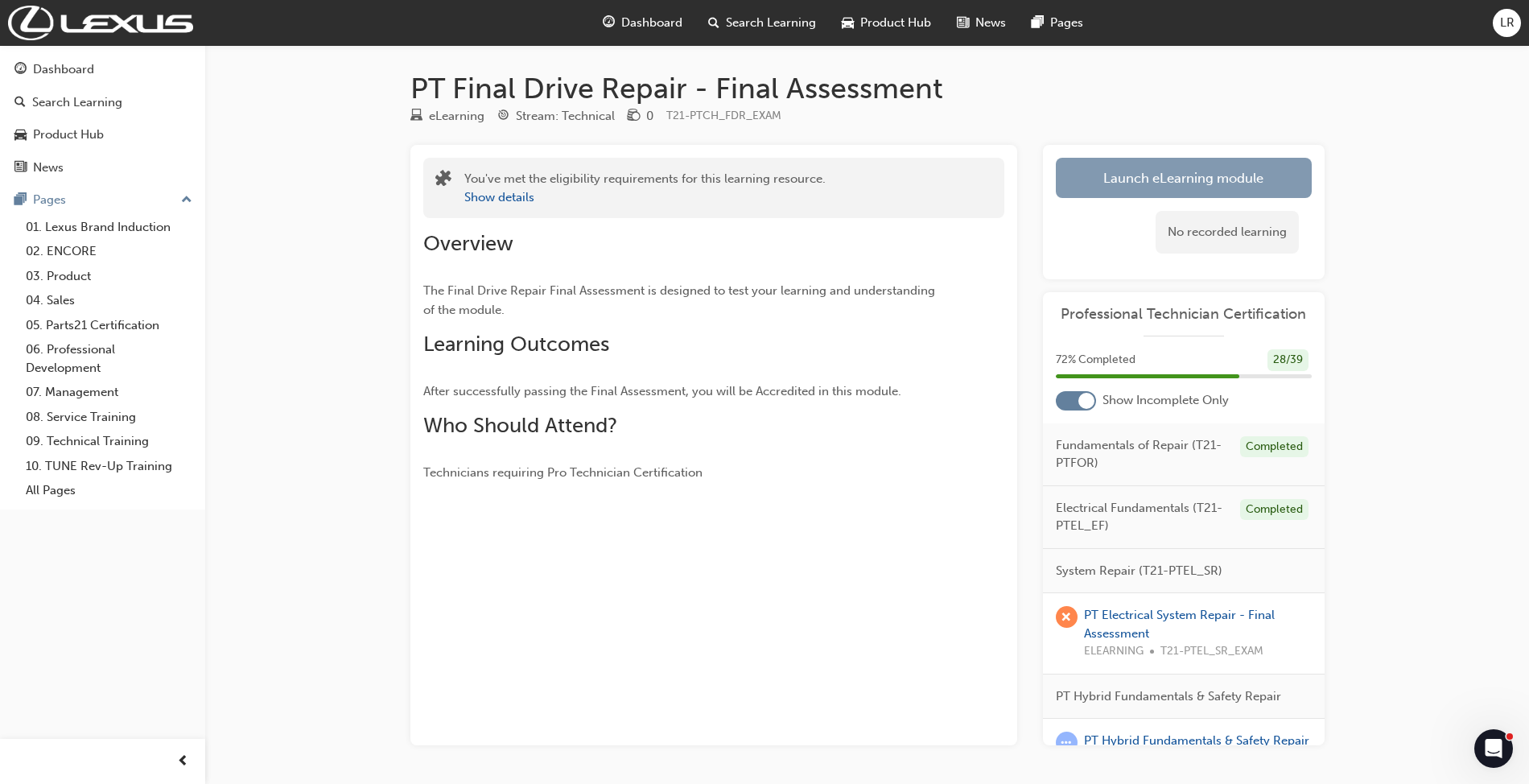
click at [1134, 174] on link "Launch eLearning module" at bounding box center [1184, 177] width 256 height 40
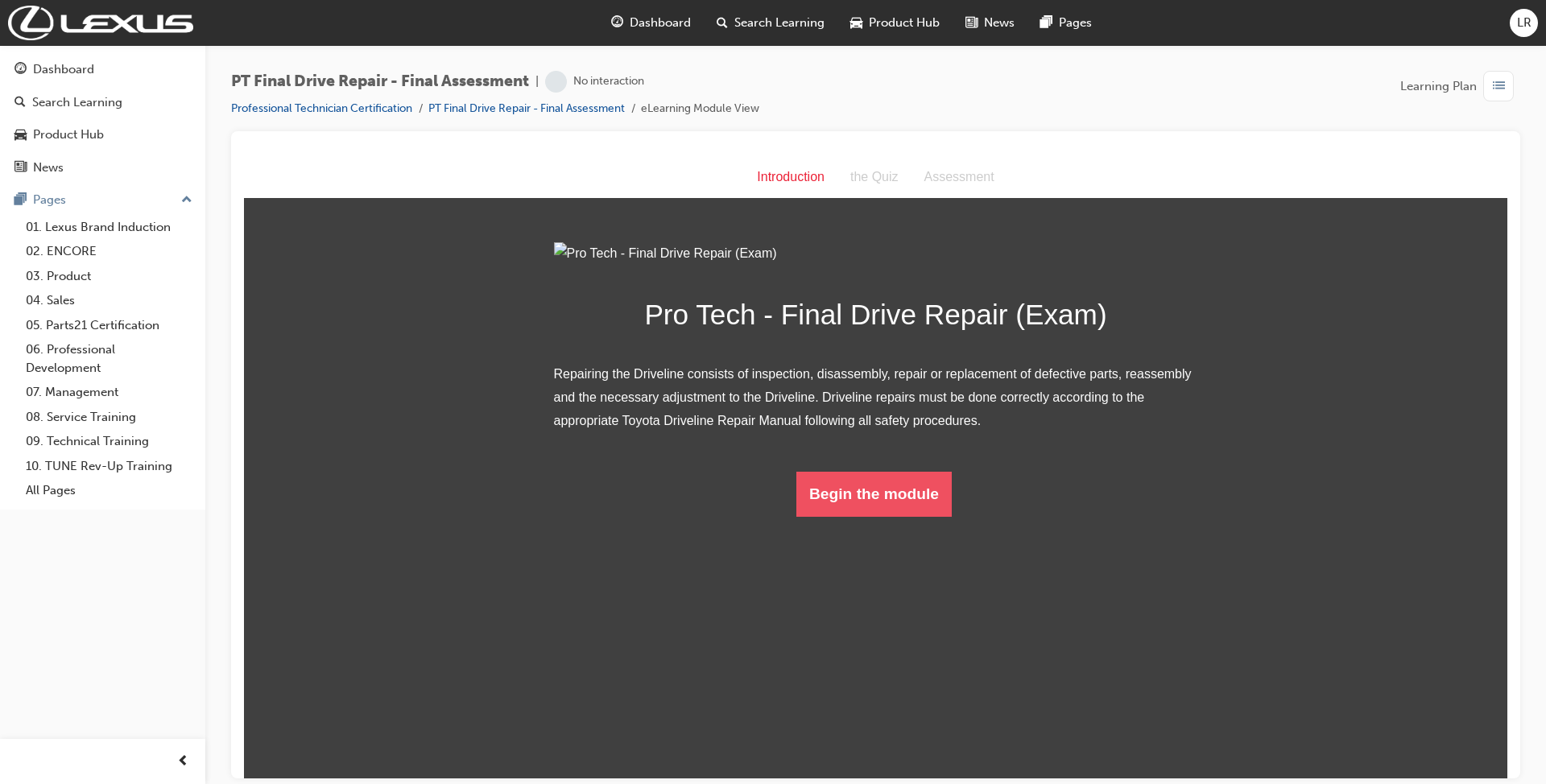
click at [912, 515] on button "Begin the module" at bounding box center [874, 492] width 155 height 45
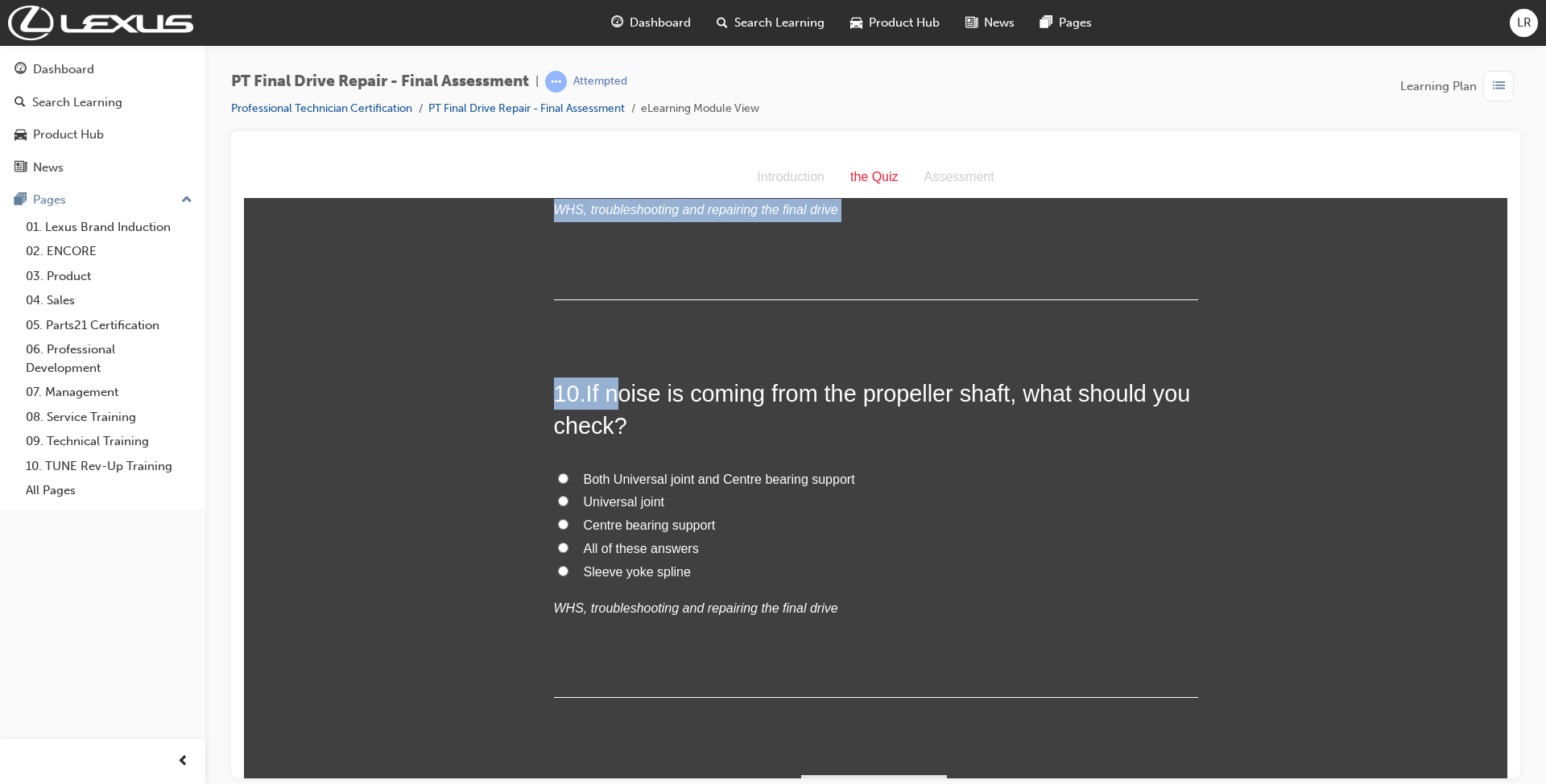
scroll to position [3448, 0]
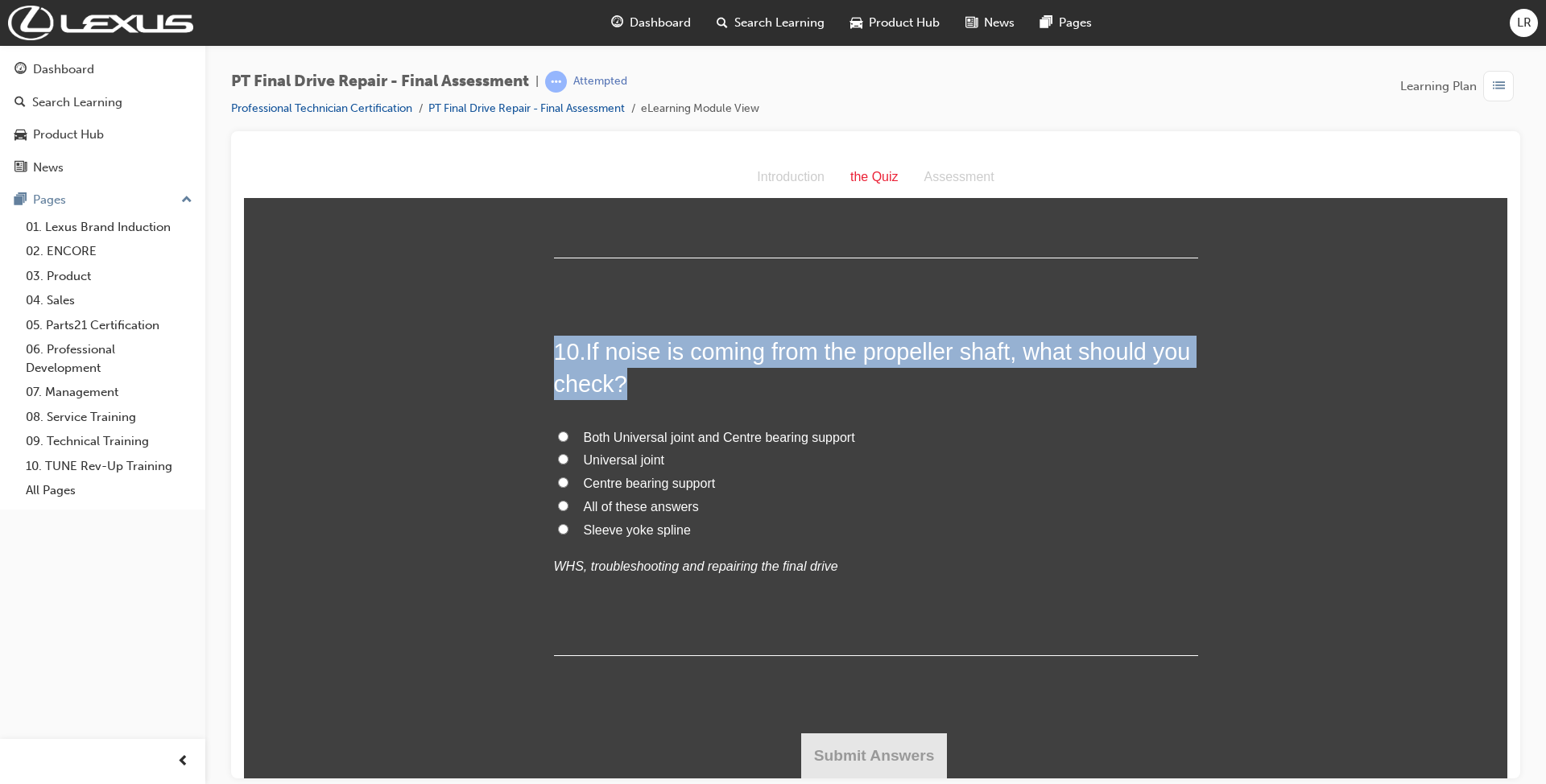
drag, startPoint x: 542, startPoint y: 311, endPoint x: 928, endPoint y: 590, distance: 476.3
copy div "1 . When reassembling the differential, the differential ring gear is normally …"
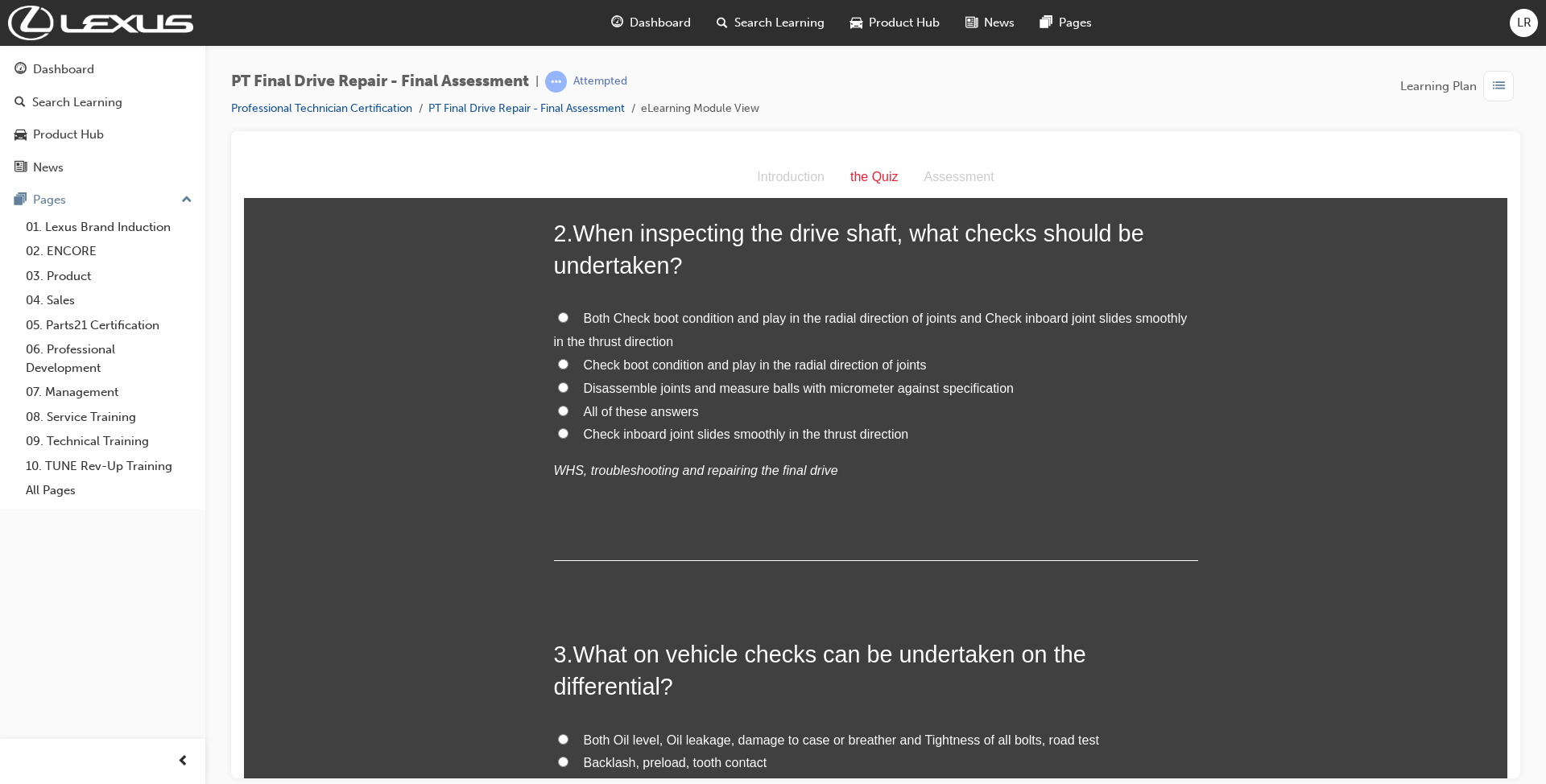
scroll to position [0, 0]
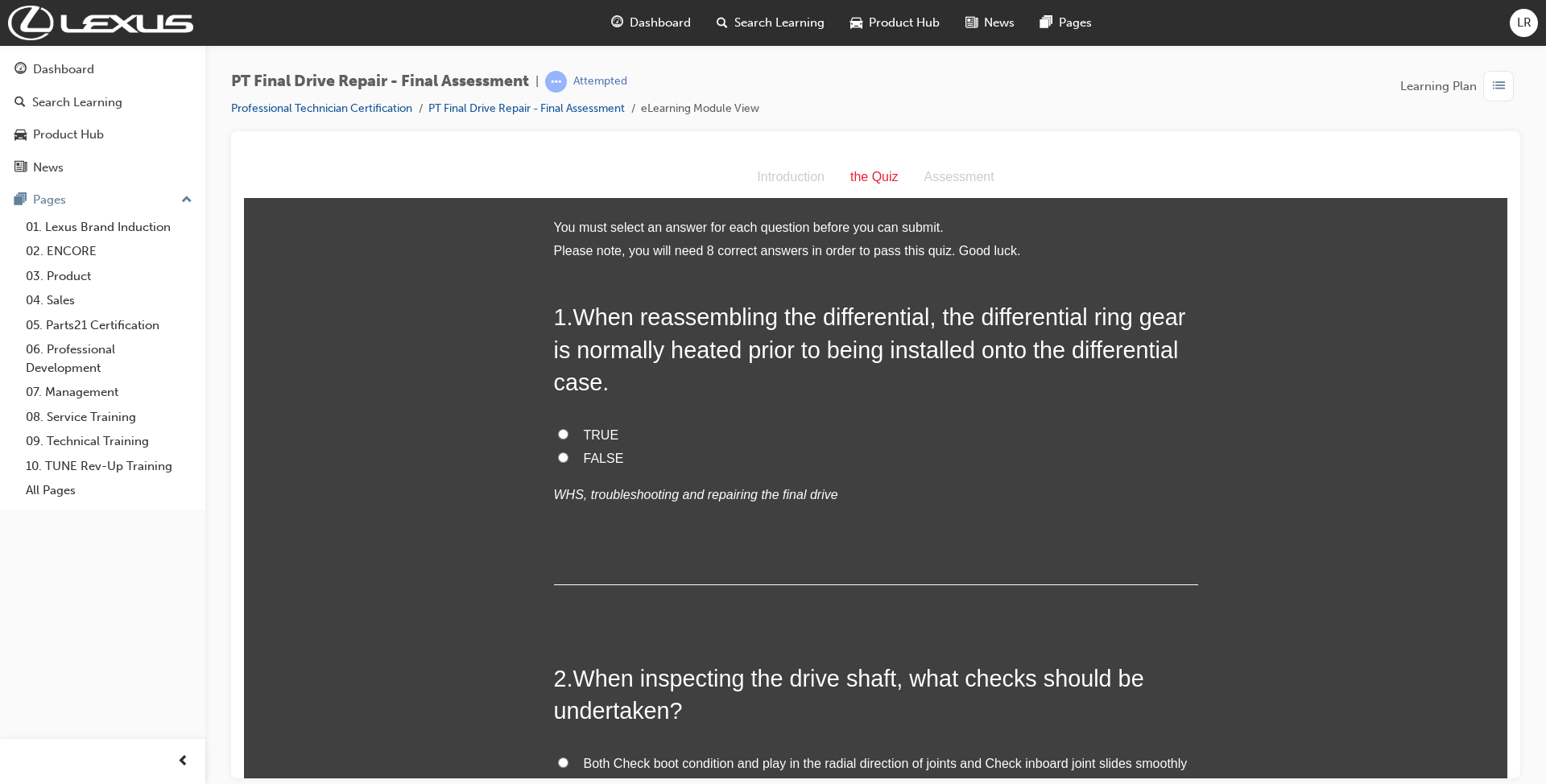
click at [557, 429] on input "TRUE" at bounding box center [562, 433] width 11 height 11
radio input "true"
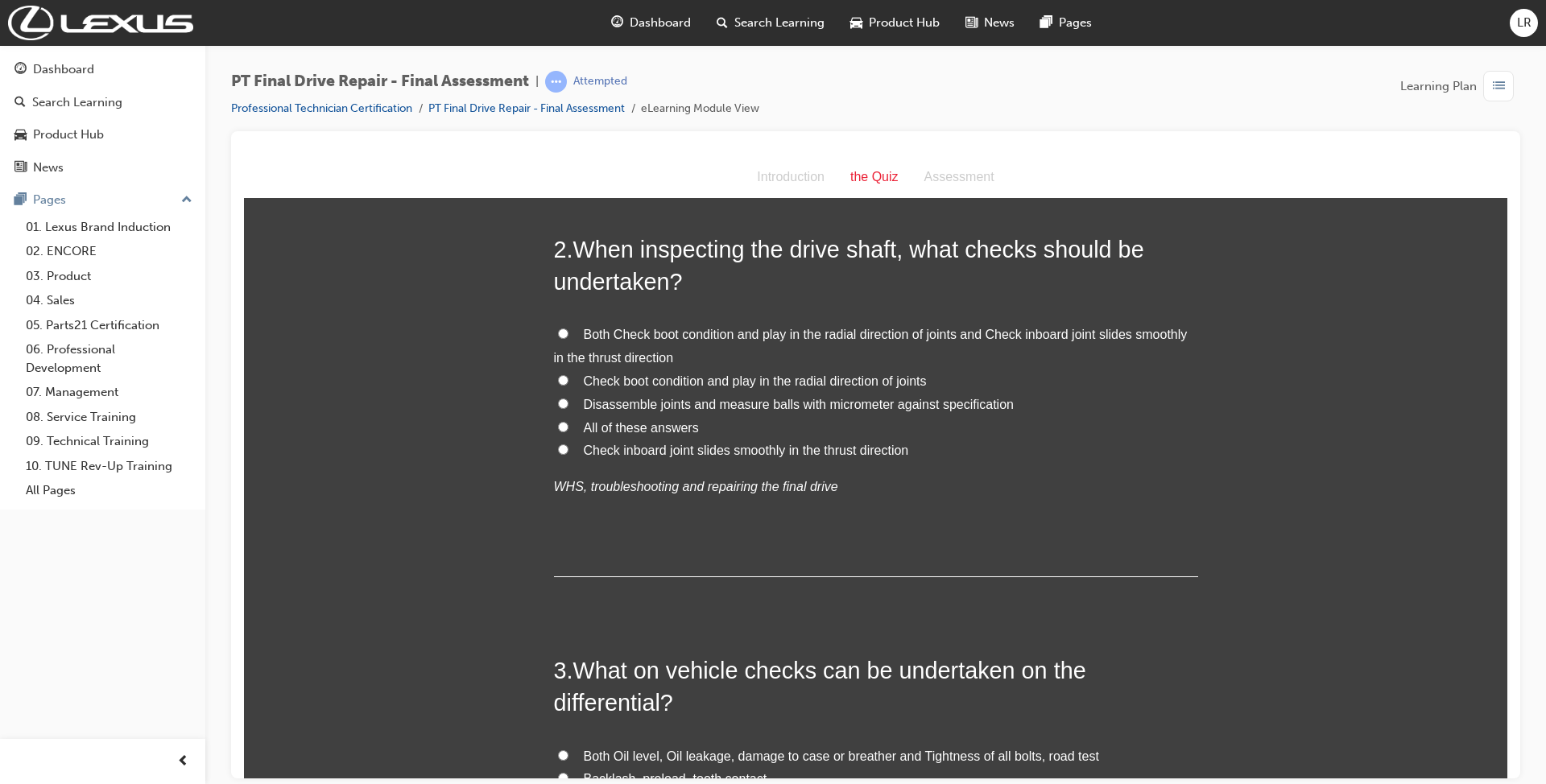
click at [557, 448] on input "Check inboard joint slides smoothly in the thrust direction" at bounding box center [562, 449] width 11 height 11
radio input "true"
click at [570, 380] on label "Check boot condition and play in the radial direction of joints" at bounding box center [875, 380] width 644 height 23
click at [568, 380] on input "Check boot condition and play in the radial direction of joints" at bounding box center [562, 379] width 11 height 11
radio input "true"
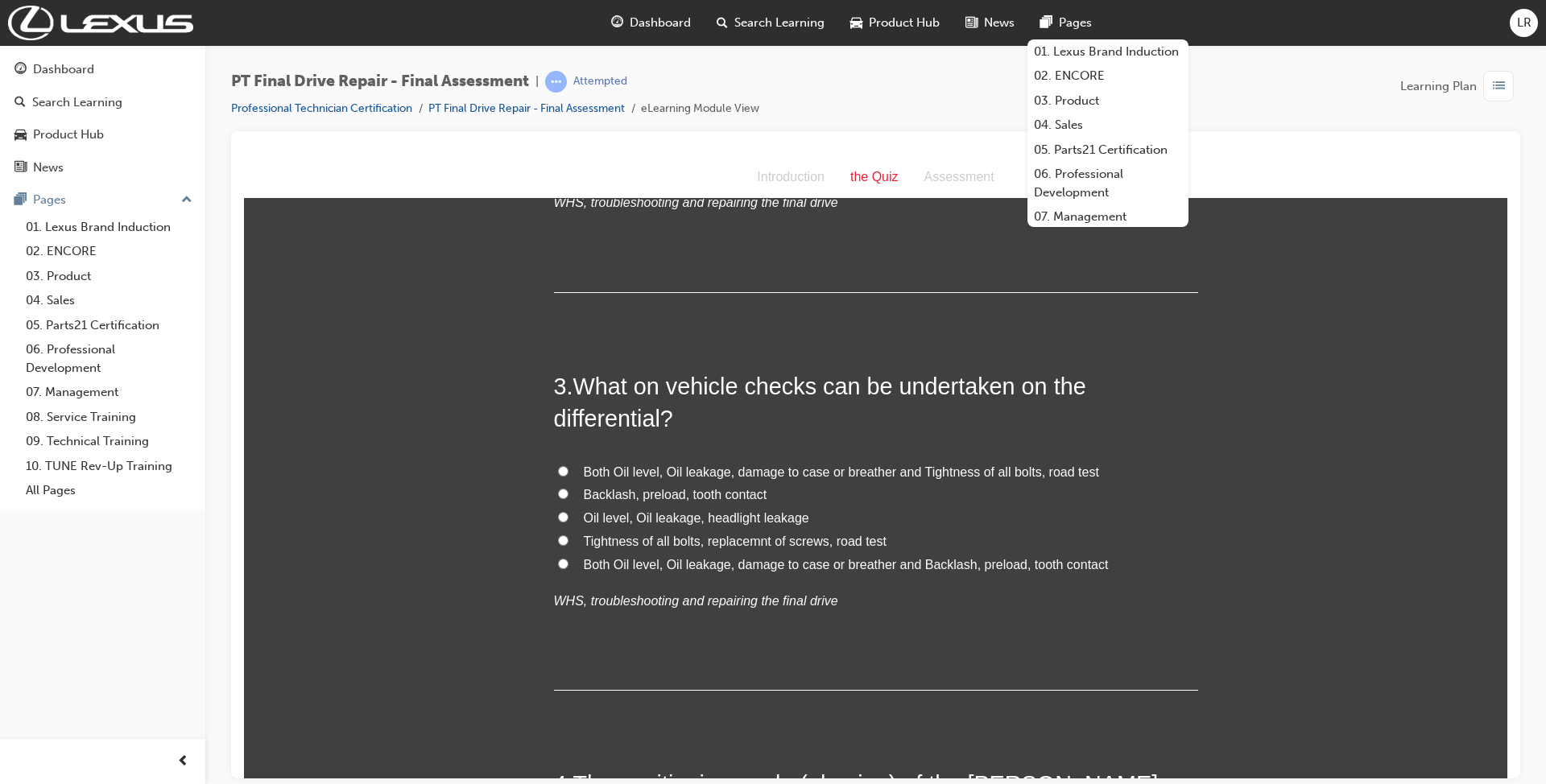
scroll to position [750, 0]
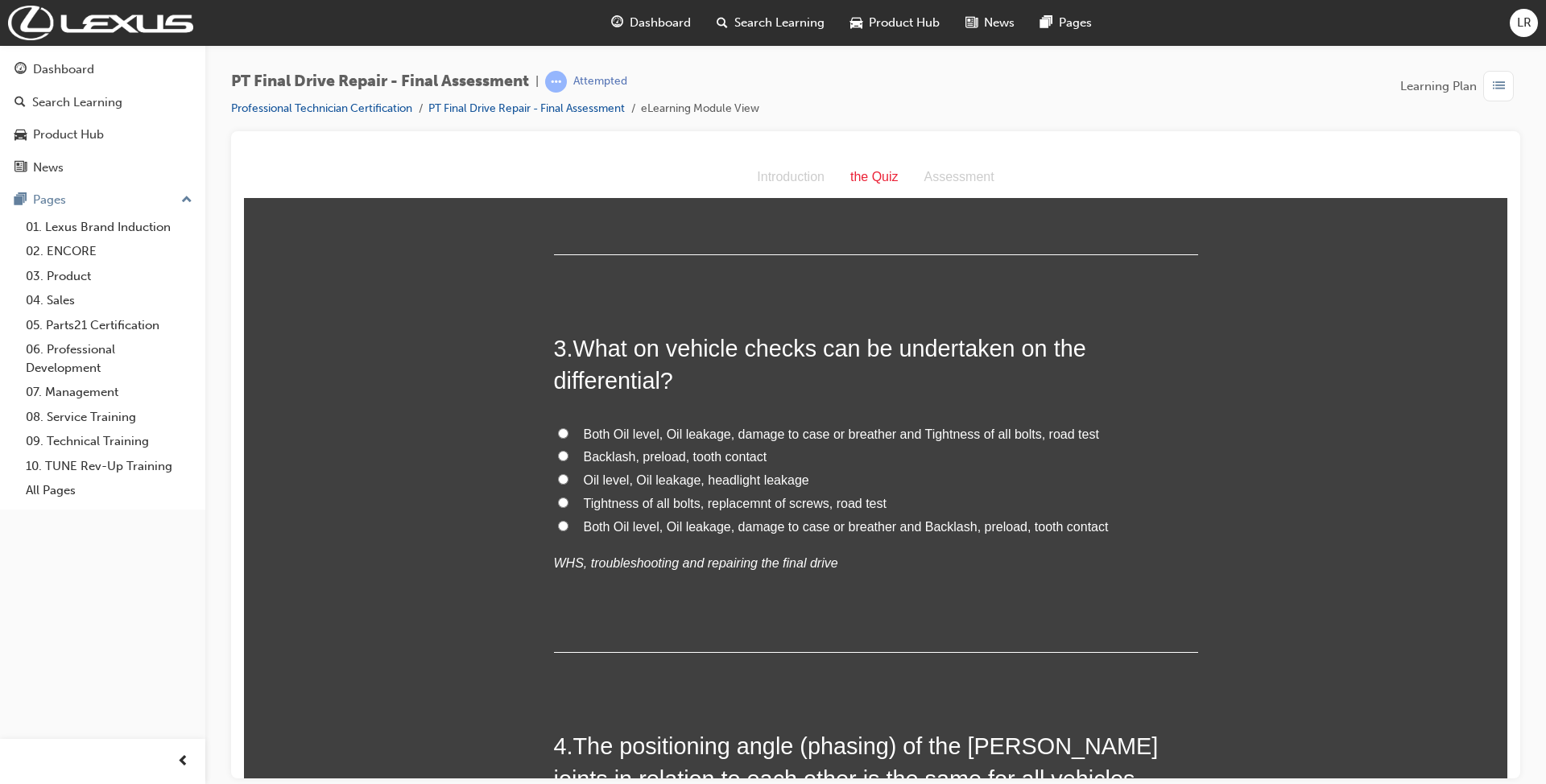
click at [558, 427] on input "Both Oil level, Oil leakage, damage to case or breather and Tightness of all bo…" at bounding box center [562, 432] width 11 height 11
radio input "true"
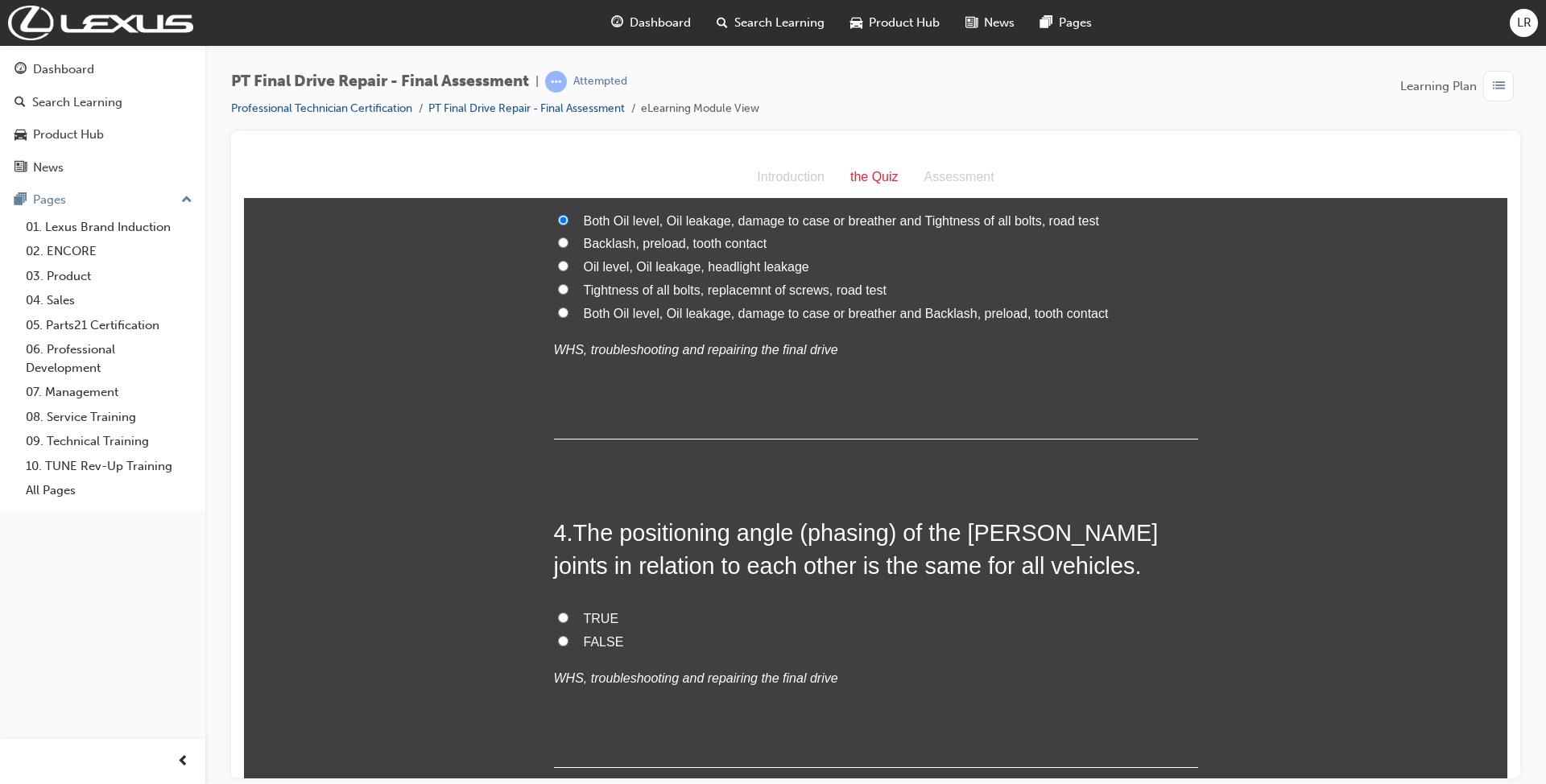
scroll to position [965, 0]
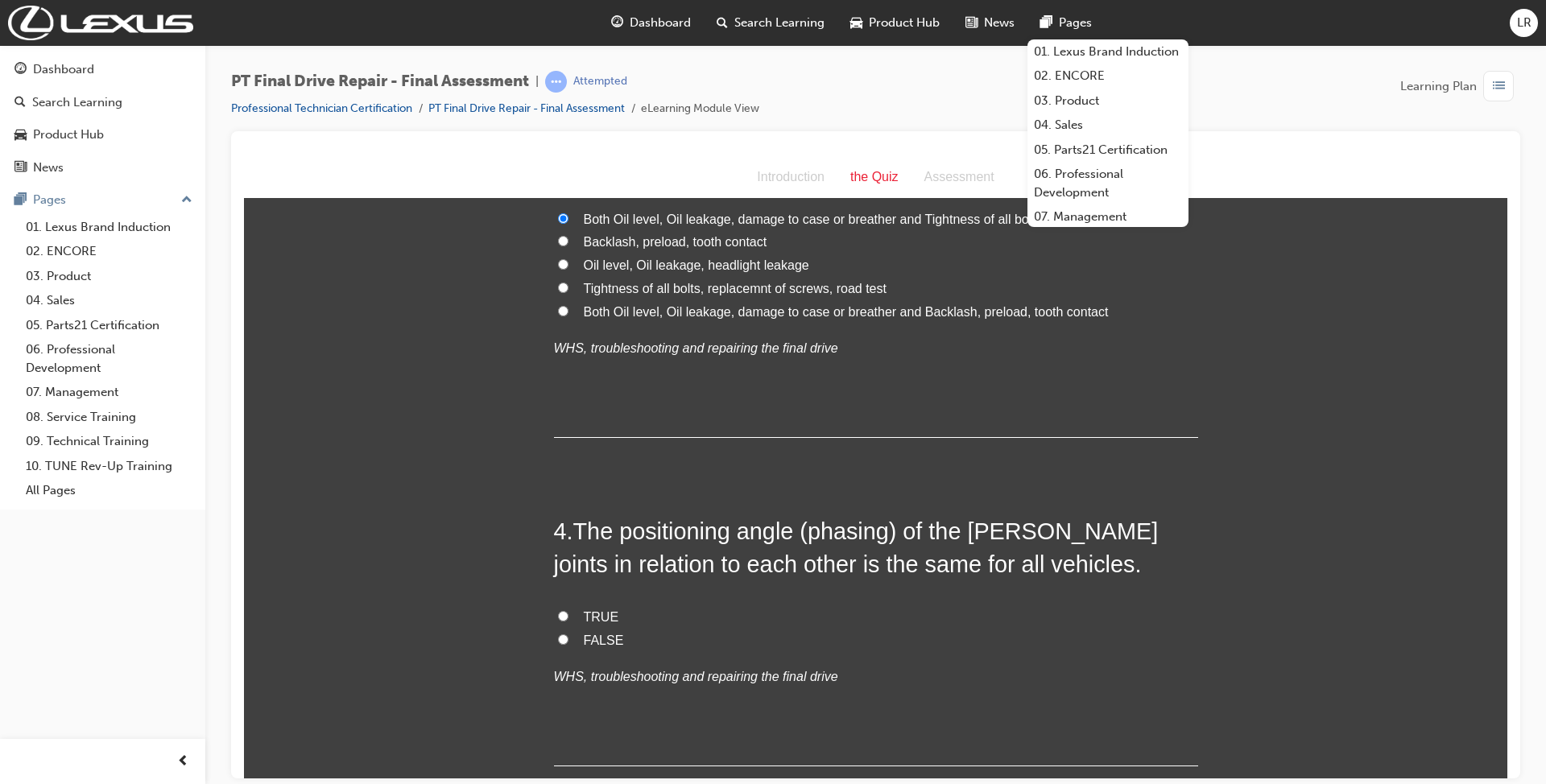
click at [558, 635] on input "FALSE" at bounding box center [562, 638] width 11 height 11
radio input "true"
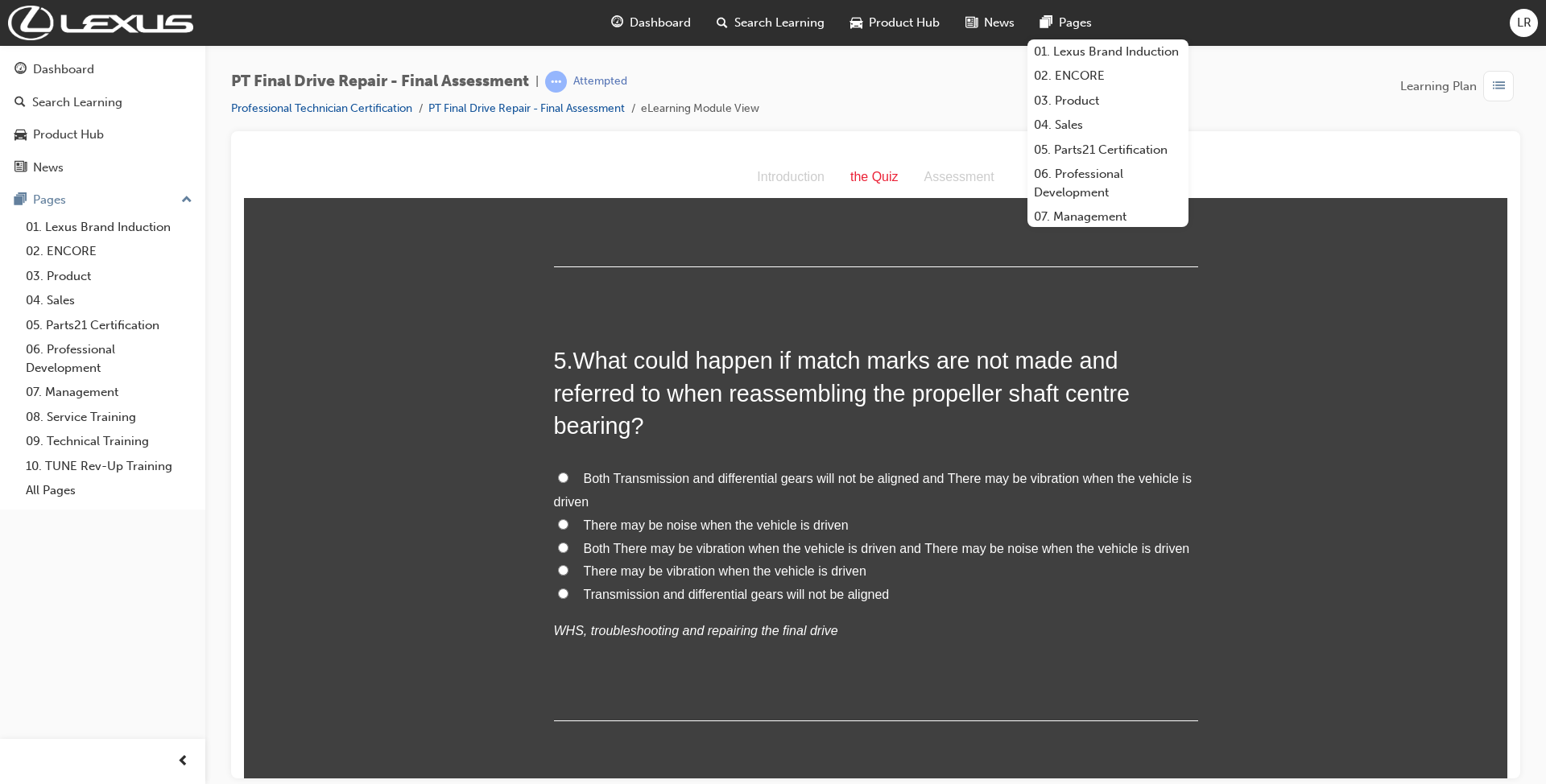
scroll to position [1501, 0]
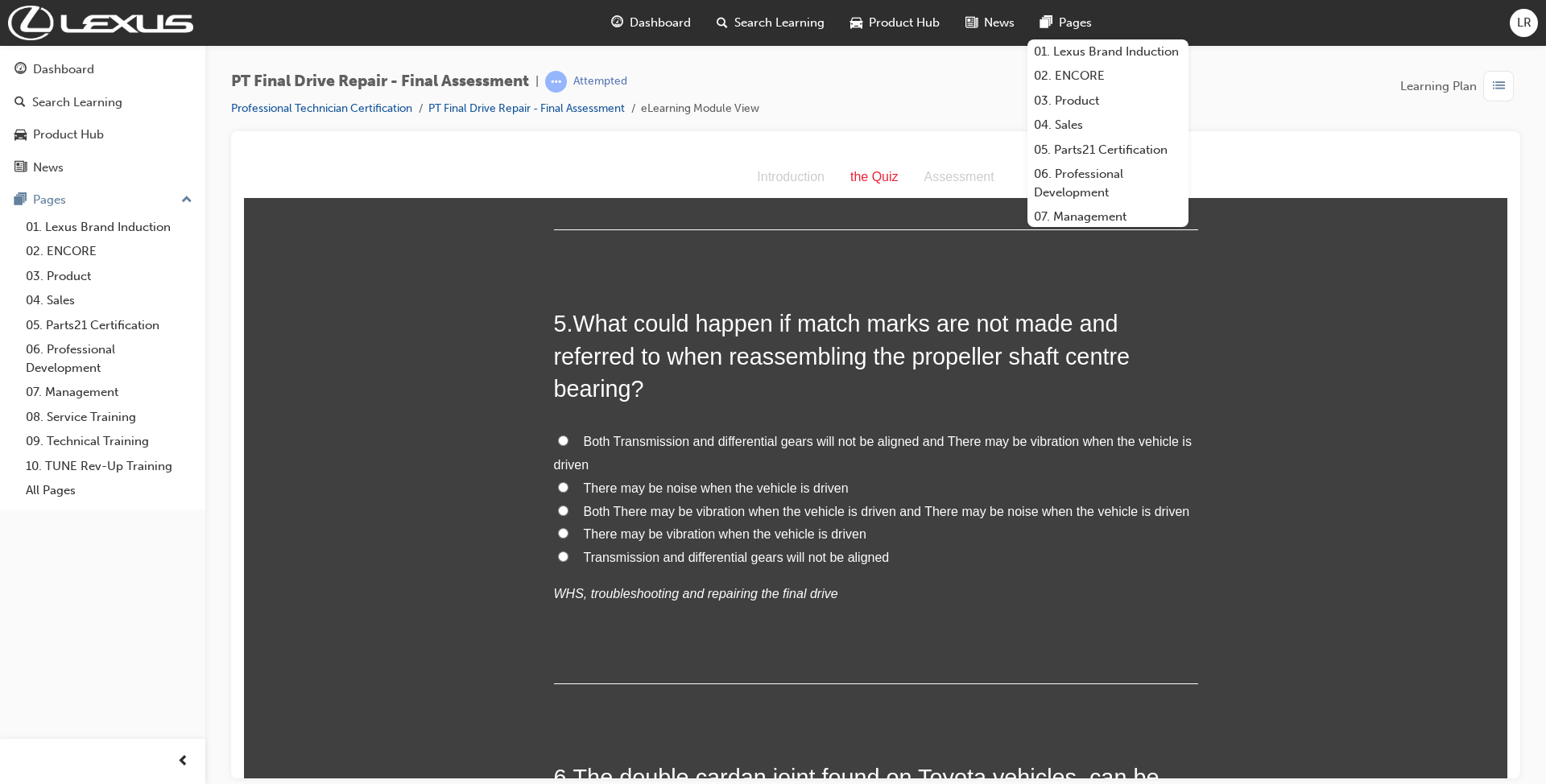
click at [678, 533] on span "There may be vibration when the vehicle is driven" at bounding box center [725, 533] width 283 height 14
click at [568, 533] on input "There may be vibration when the vehicle is driven" at bounding box center [562, 532] width 11 height 11
radio input "true"
click at [688, 509] on span "Both There may be vibration when the vehicle is driven and There may be noise w…" at bounding box center [886, 510] width 606 height 14
click at [568, 509] on input "Both There may be vibration when the vehicle is driven and There may be noise w…" at bounding box center [562, 509] width 11 height 11
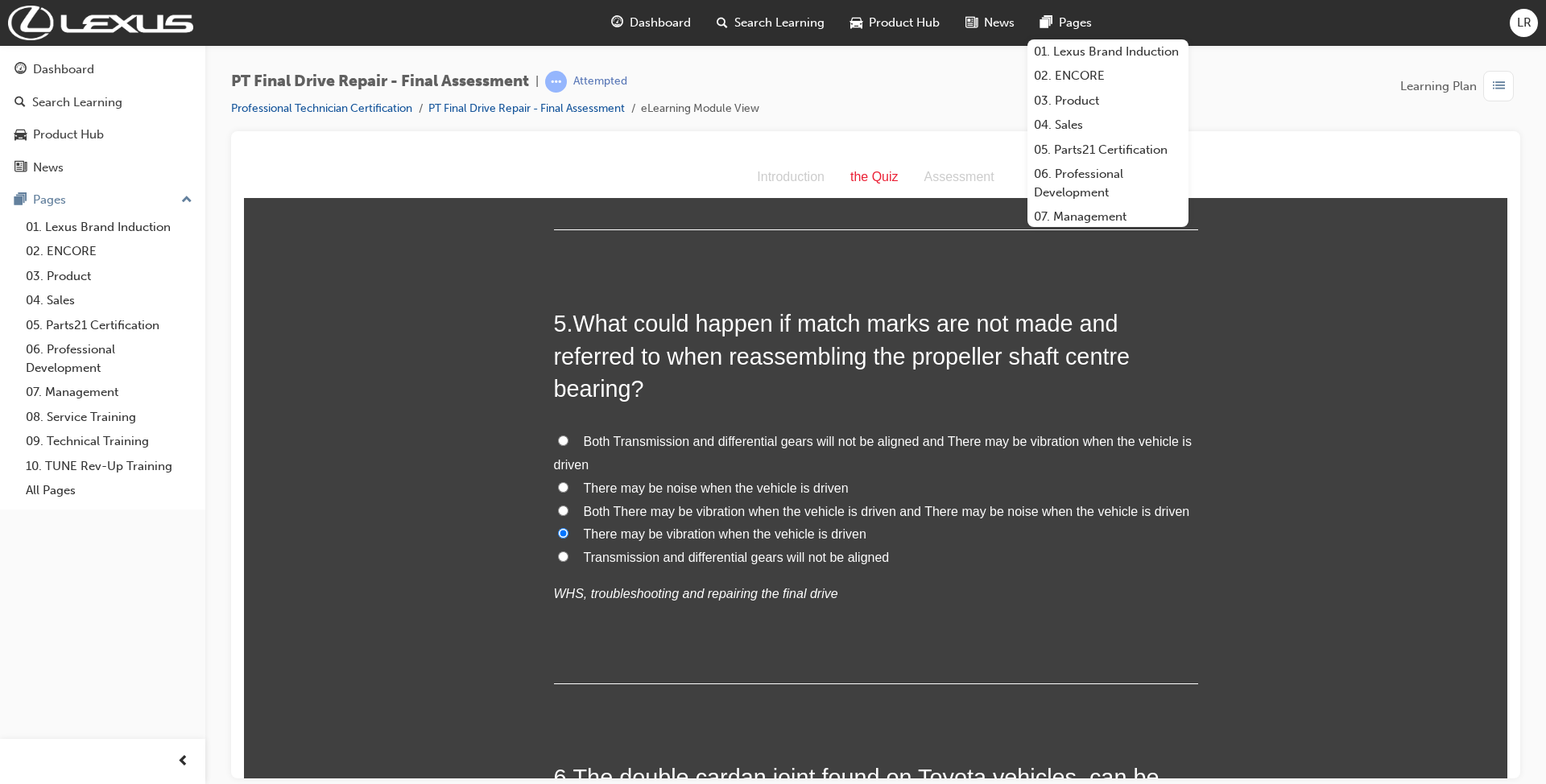
radio input "true"
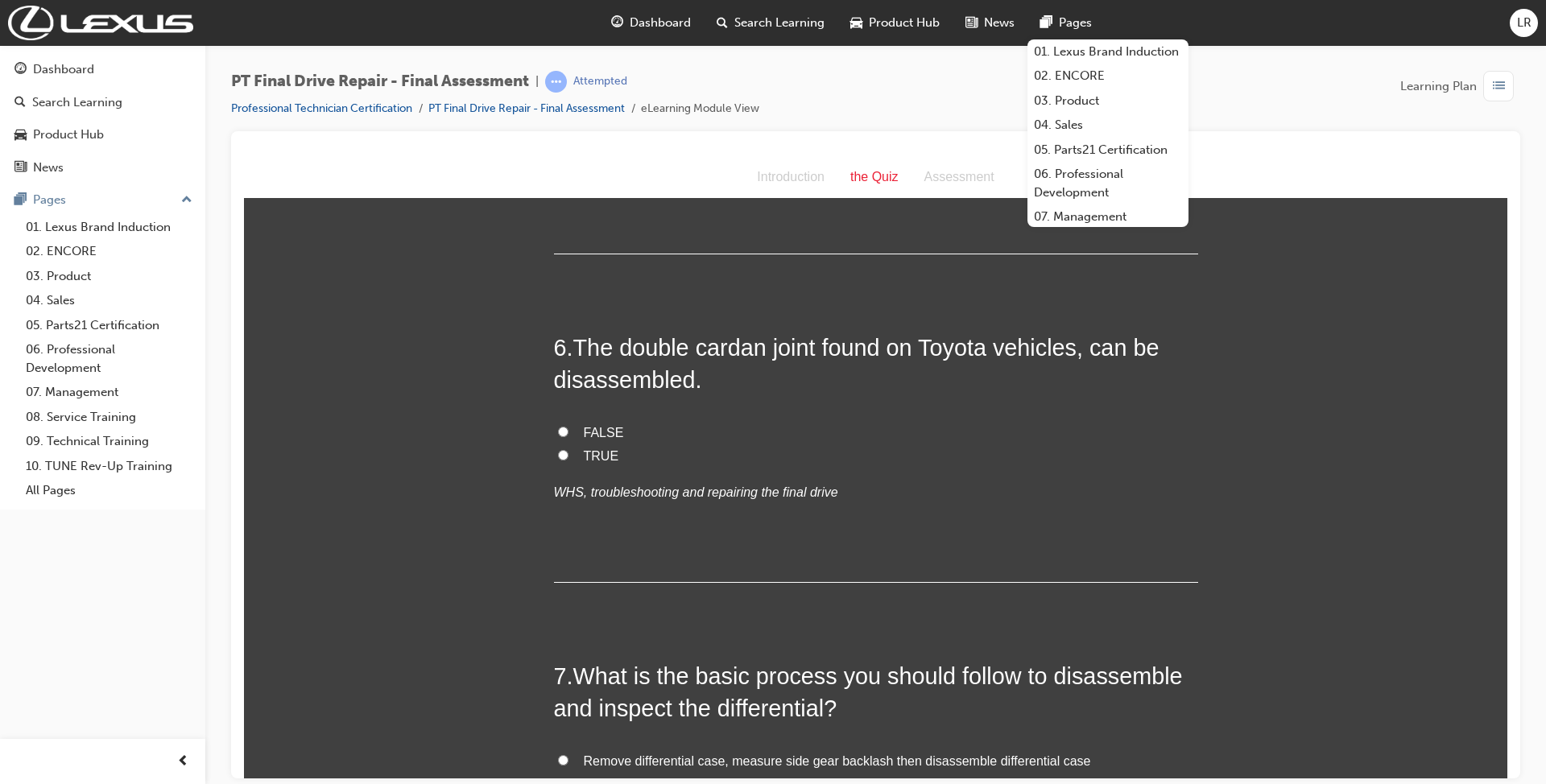
scroll to position [2038, 0]
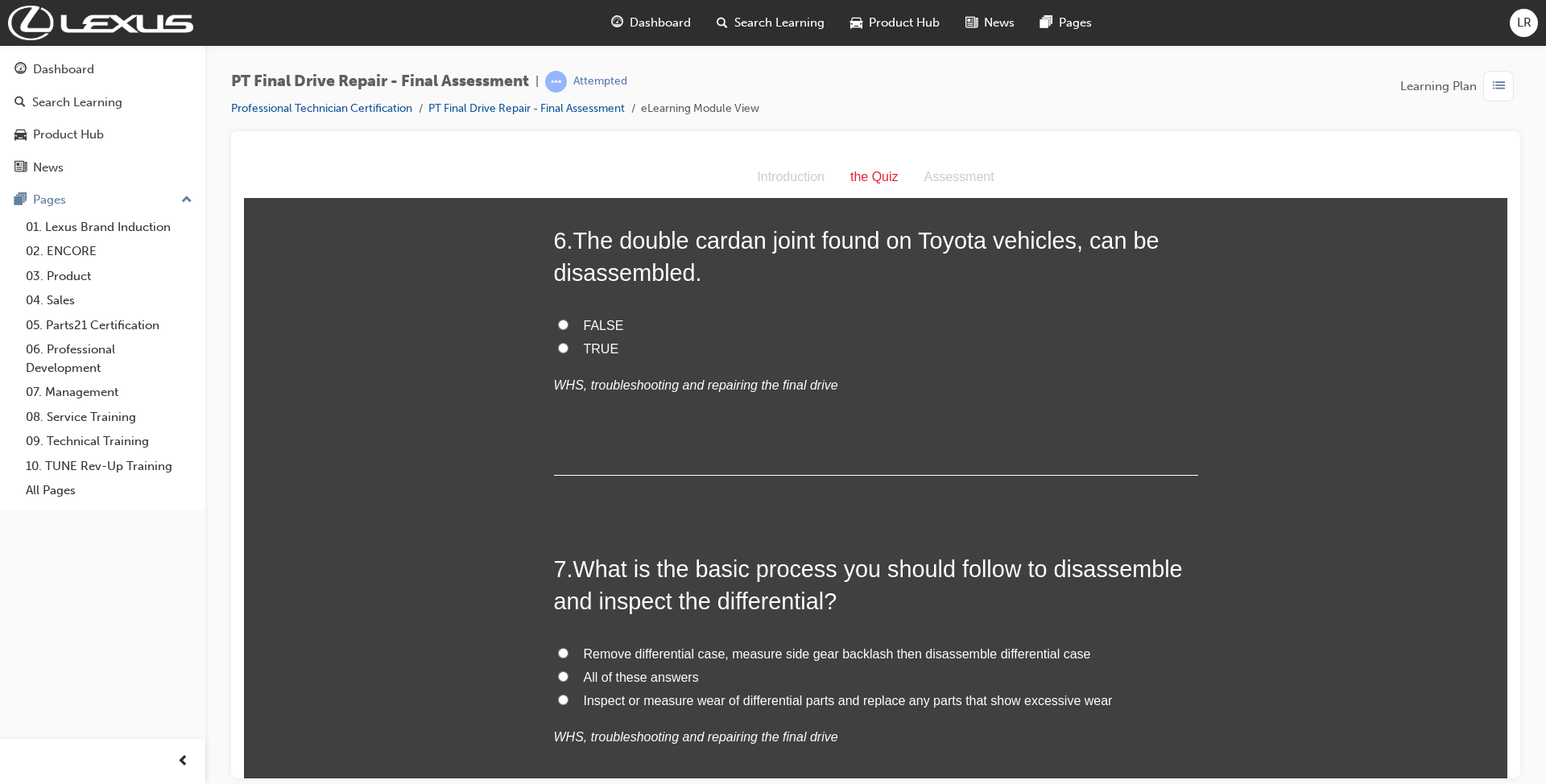
click at [583, 682] on span "All of these answers" at bounding box center [641, 677] width 115 height 14
click at [568, 681] on input "All of these answers" at bounding box center [562, 676] width 11 height 11
radio input "true"
click at [566, 347] on label "TRUE" at bounding box center [875, 348] width 644 height 23
click at [566, 347] on input "TRUE" at bounding box center [562, 347] width 11 height 11
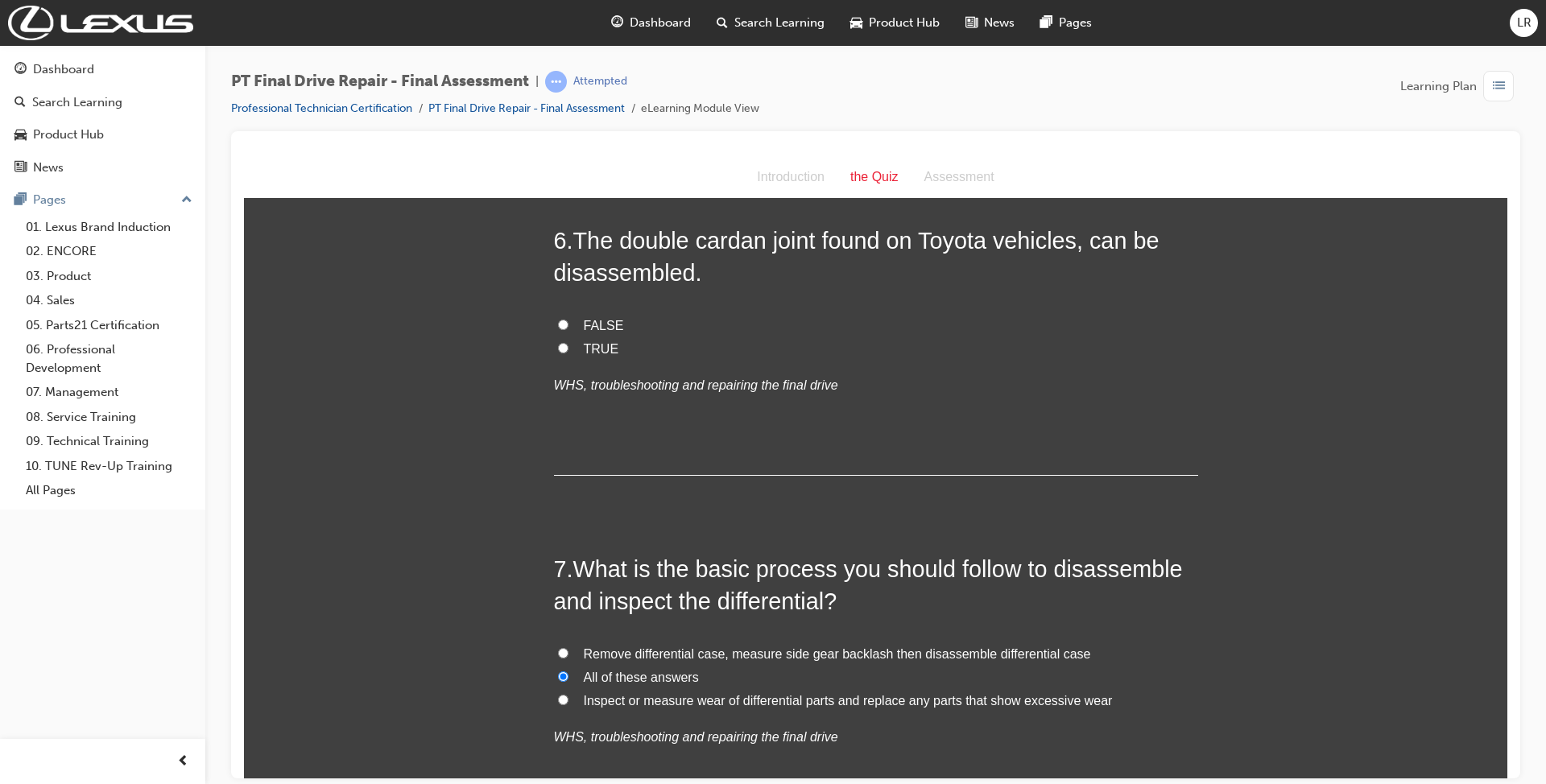
radio input "true"
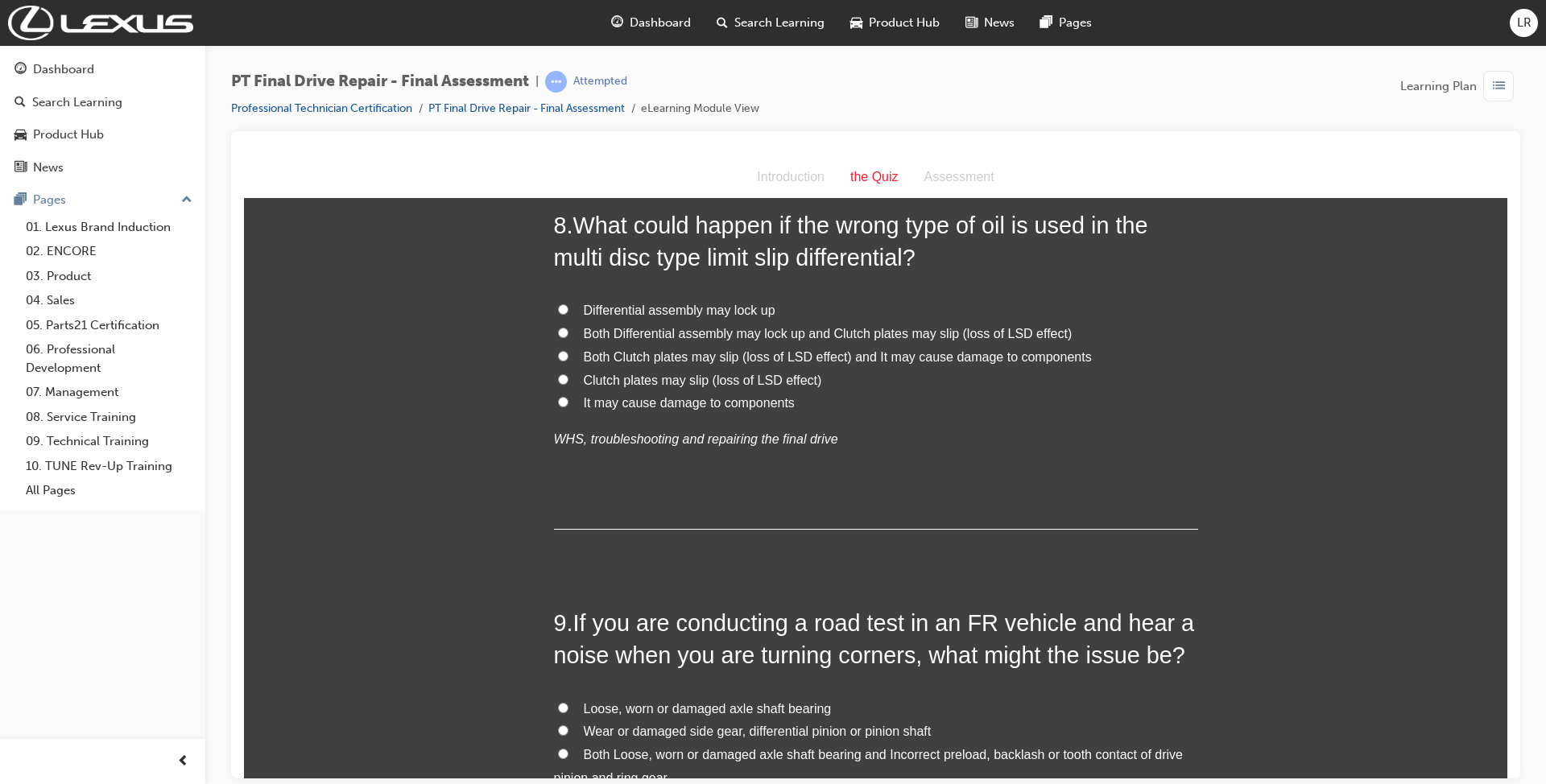
scroll to position [2681, 0]
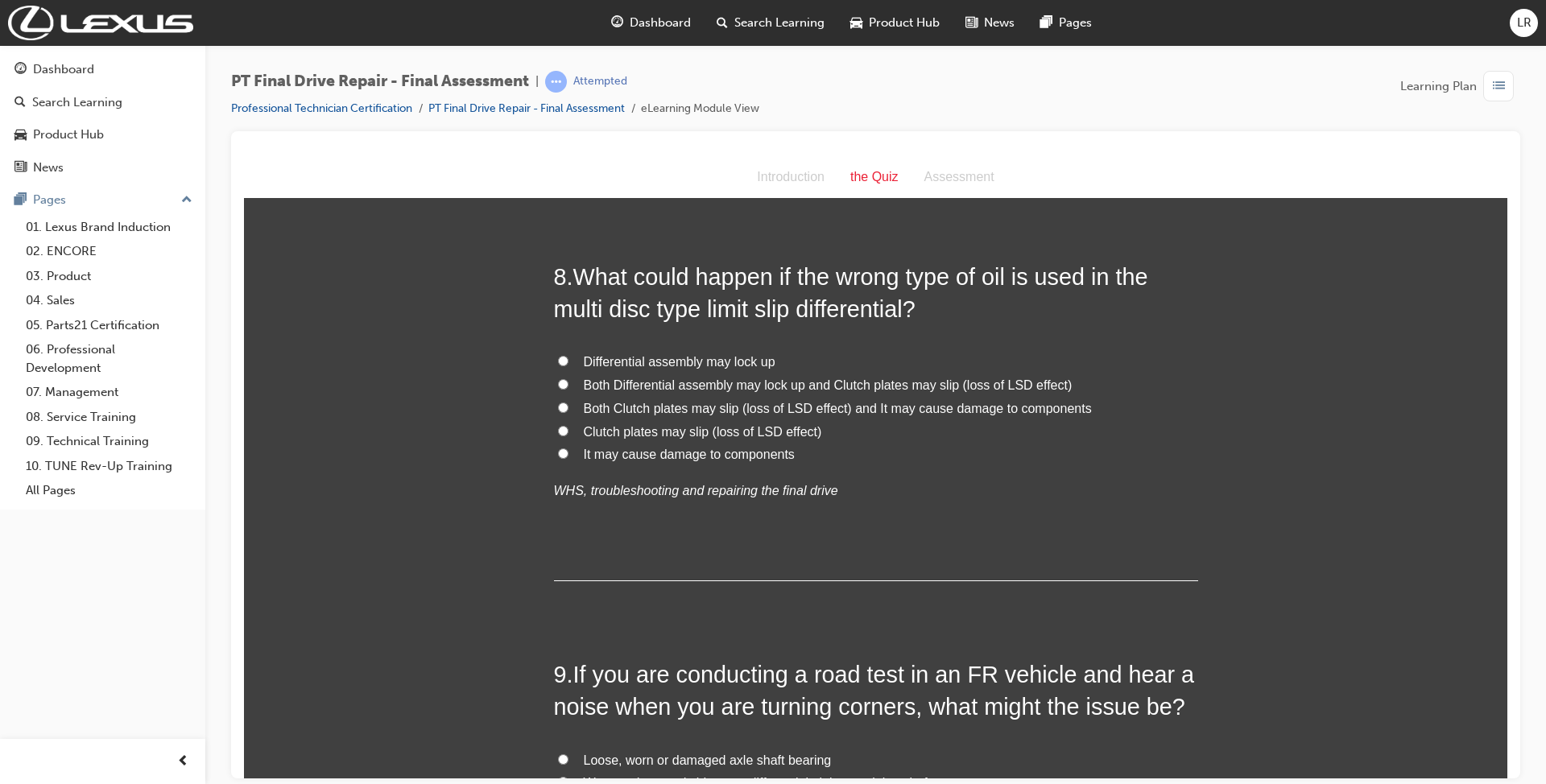
click at [616, 385] on span "Both Differential assembly may lock up and Clutch plates may slip (loss of LSD …" at bounding box center [827, 384] width 489 height 14
click at [568, 385] on input "Both Differential assembly may lock up and Clutch plates may slip (loss of LSD …" at bounding box center [562, 383] width 11 height 11
radio input "true"
click at [631, 431] on span "Clutch plates may slip (loss of LSD effect)" at bounding box center [702, 431] width 238 height 14
click at [568, 431] on input "Clutch plates may slip (loss of LSD effect)" at bounding box center [562, 430] width 11 height 11
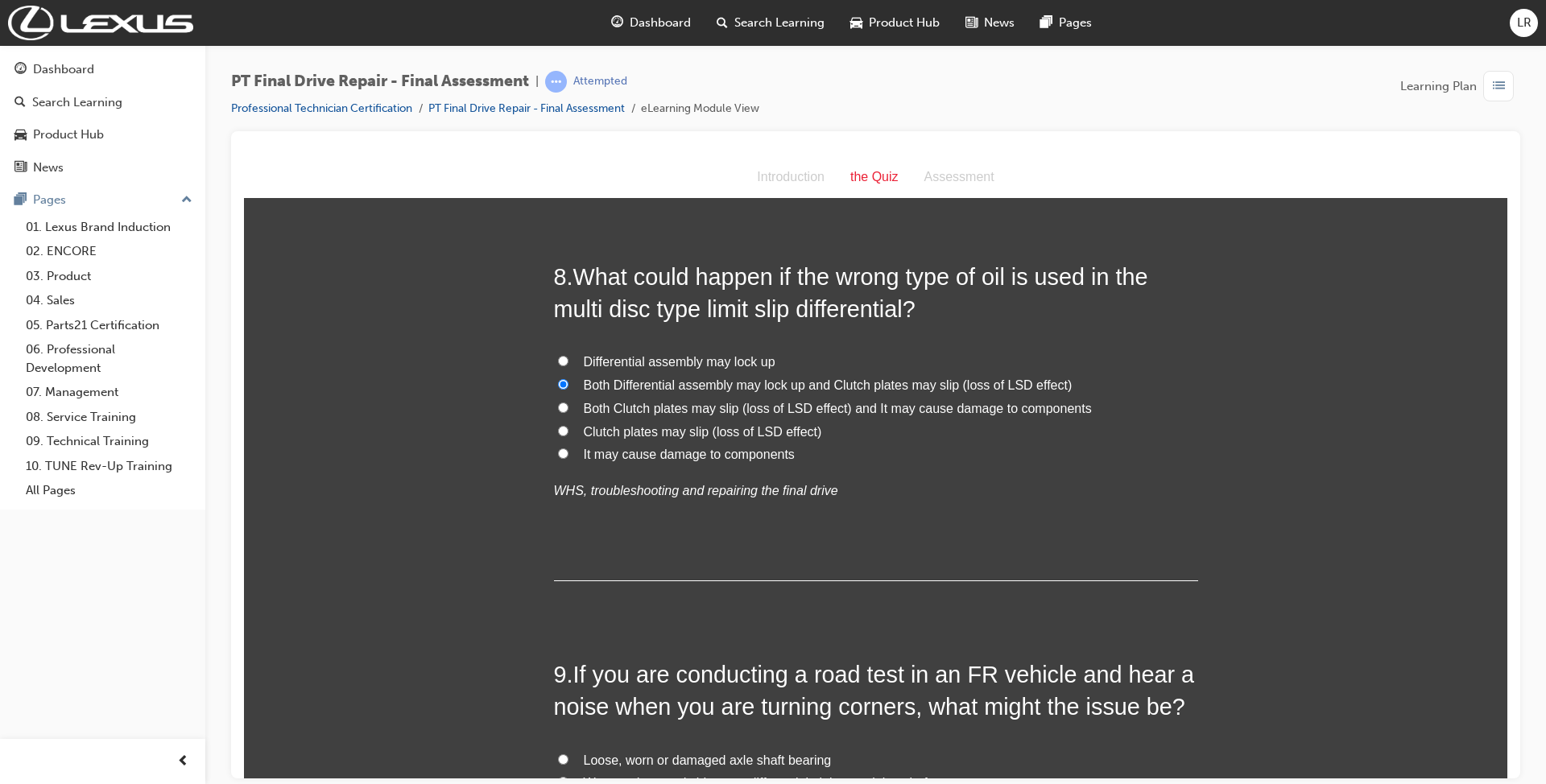
radio input "true"
click at [629, 409] on span "Both Clutch plates may slip (loss of LSD effect) and It may cause damage to com…" at bounding box center [837, 408] width 508 height 14
click at [568, 409] on input "Both Clutch plates may slip (loss of LSD effect) and It may cause damage to com…" at bounding box center [562, 407] width 11 height 11
radio input "true"
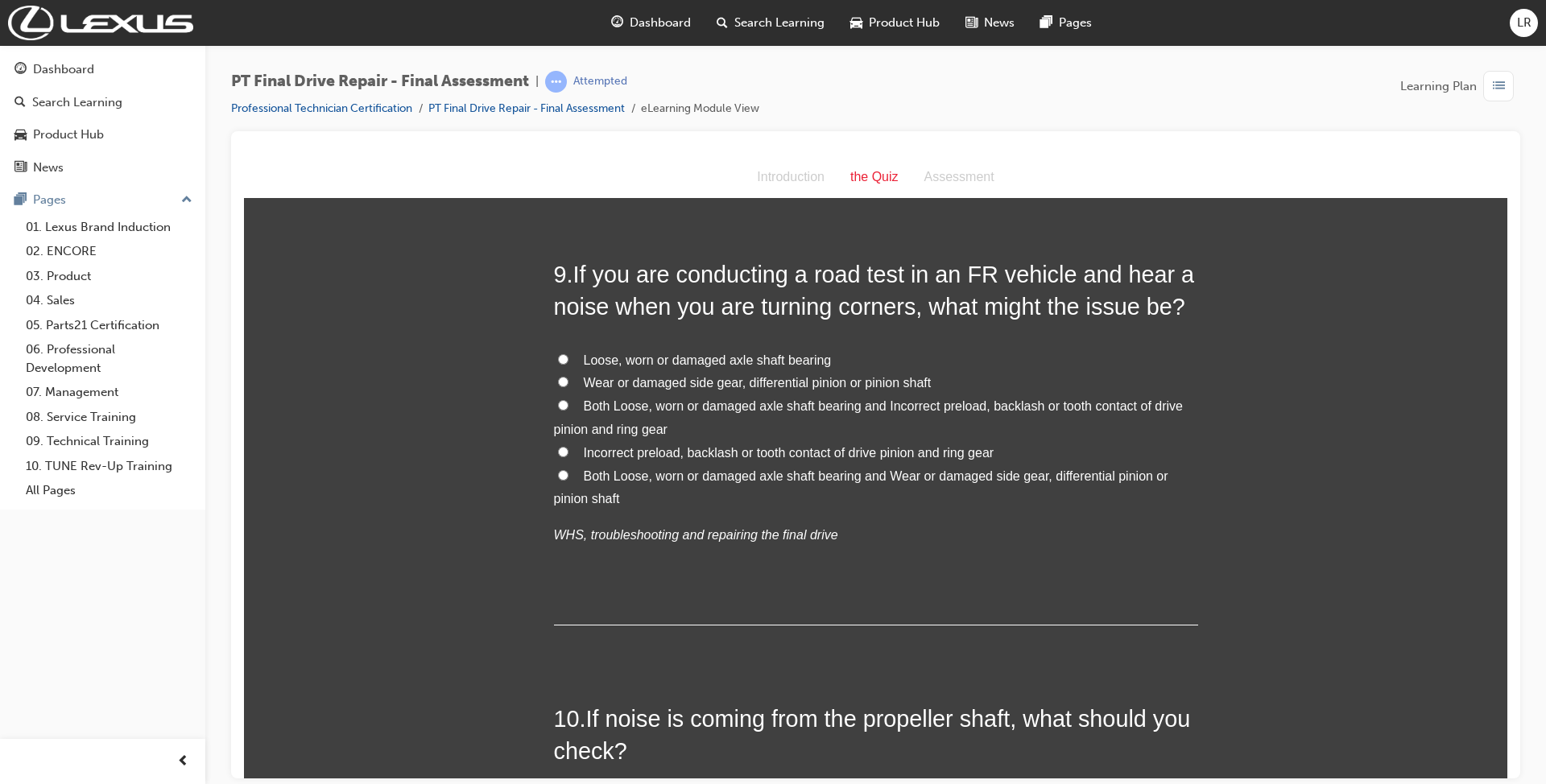
scroll to position [3110, 0]
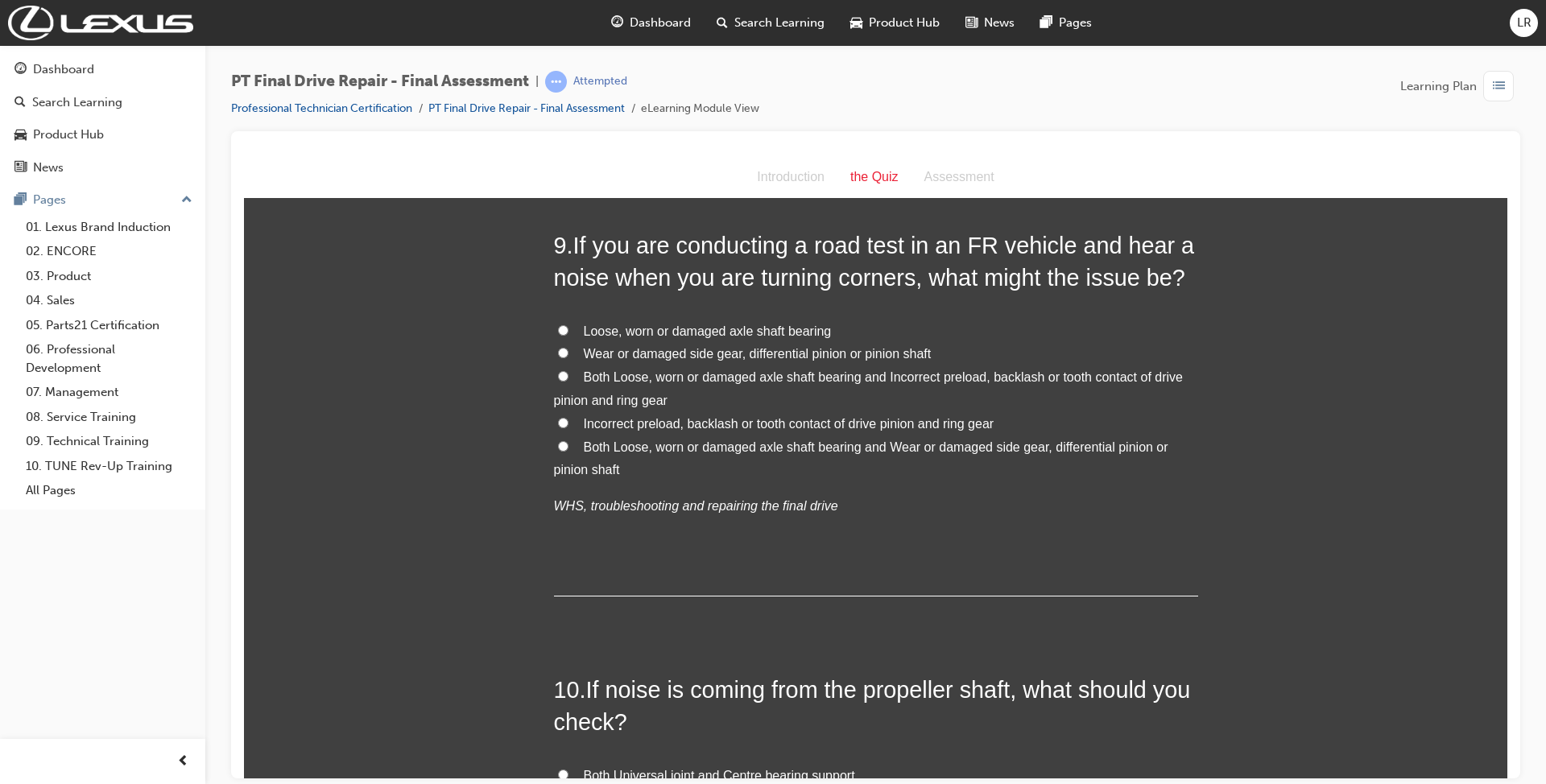
click at [584, 371] on span "Both Loose, worn or damaged axle shaft bearing and Incorrect preload, backlash …" at bounding box center [868, 387] width 629 height 37
click at [568, 371] on input "Both Loose, worn or damaged axle shaft bearing and Incorrect preload, backlash …" at bounding box center [562, 375] width 11 height 11
radio input "true"
click at [599, 444] on span "Both Loose, worn or damaged axle shaft bearing and Wear or damaged side gear, d…" at bounding box center [860, 458] width 614 height 37
click at [568, 444] on input "Both Loose, worn or damaged axle shaft bearing and Wear or damaged side gear, d…" at bounding box center [562, 445] width 11 height 11
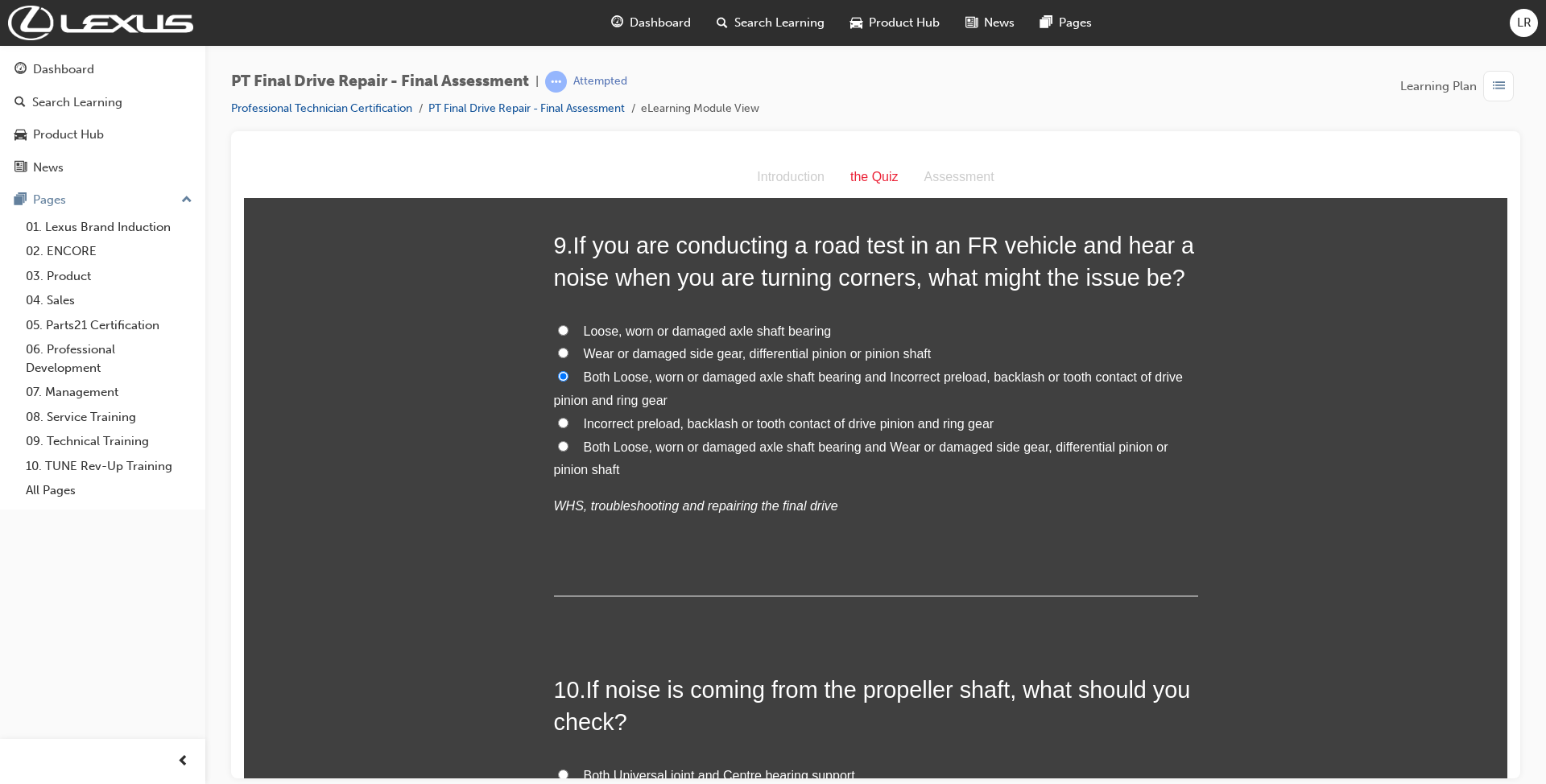
radio input "true"
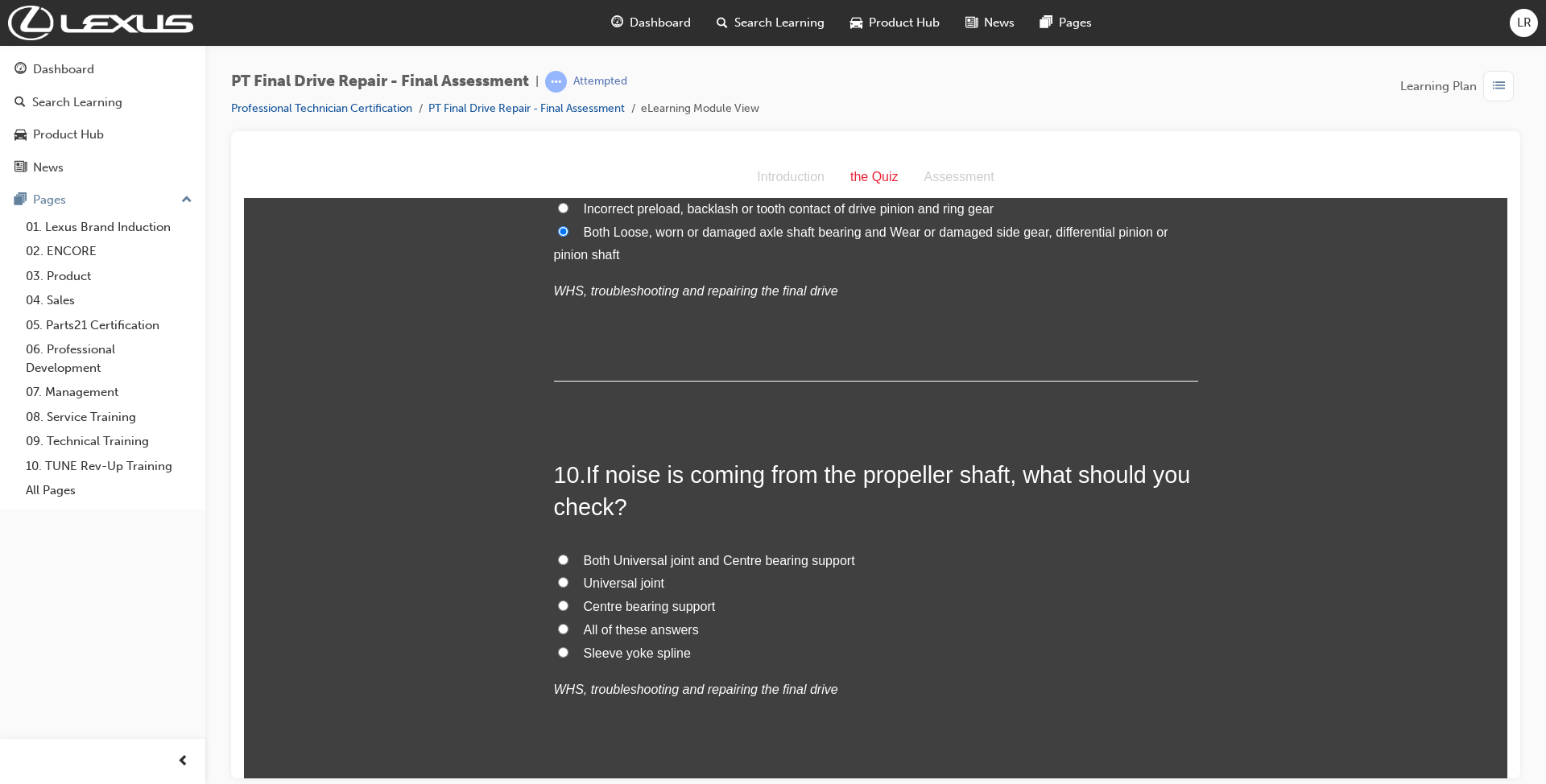
scroll to position [3432, 0]
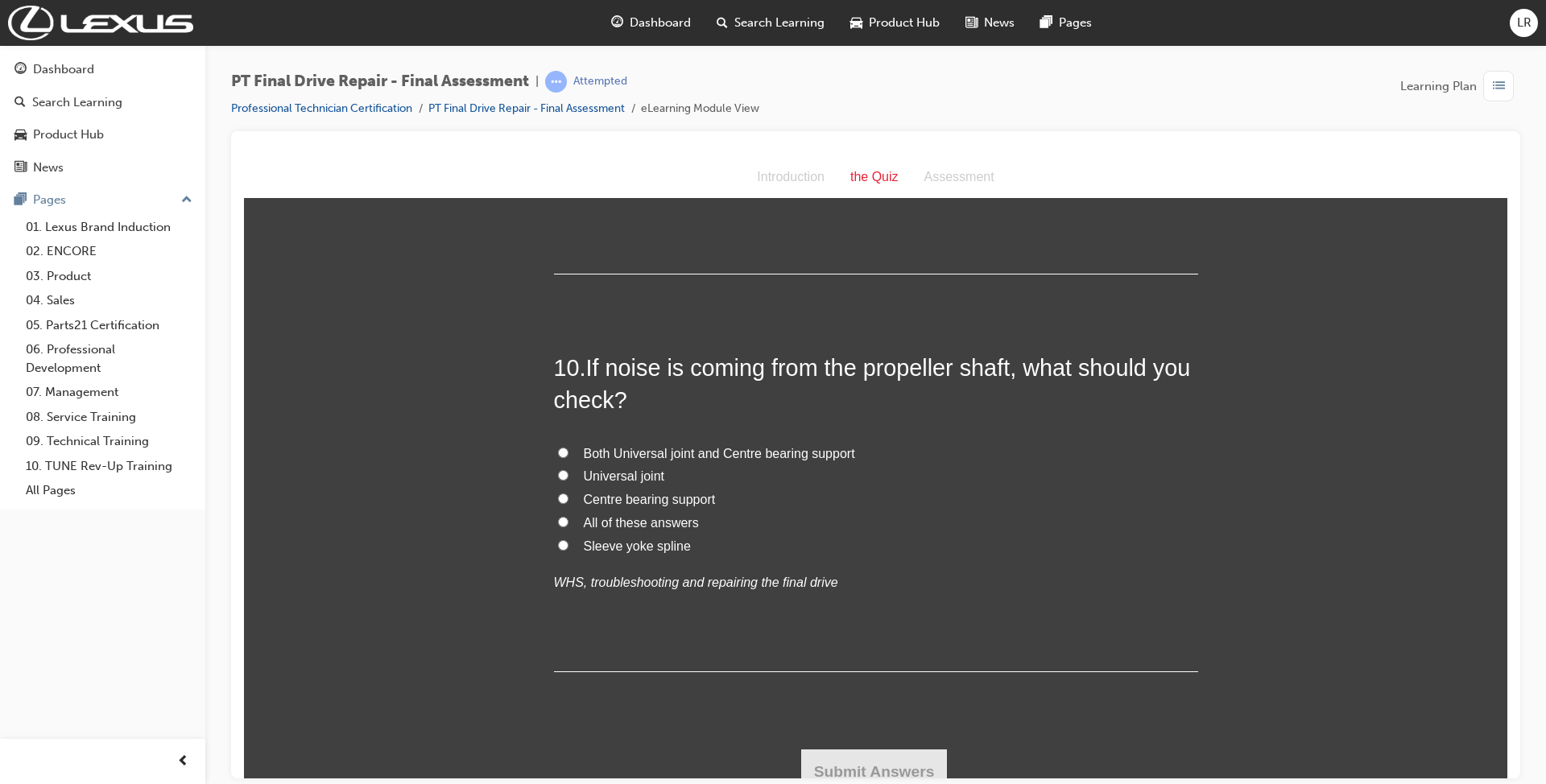
click at [591, 518] on span "All of these answers" at bounding box center [641, 522] width 115 height 14
click at [568, 518] on input "All of these answers" at bounding box center [562, 520] width 11 height 11
radio input "true"
click at [890, 768] on button "Submit Answers" at bounding box center [874, 770] width 146 height 45
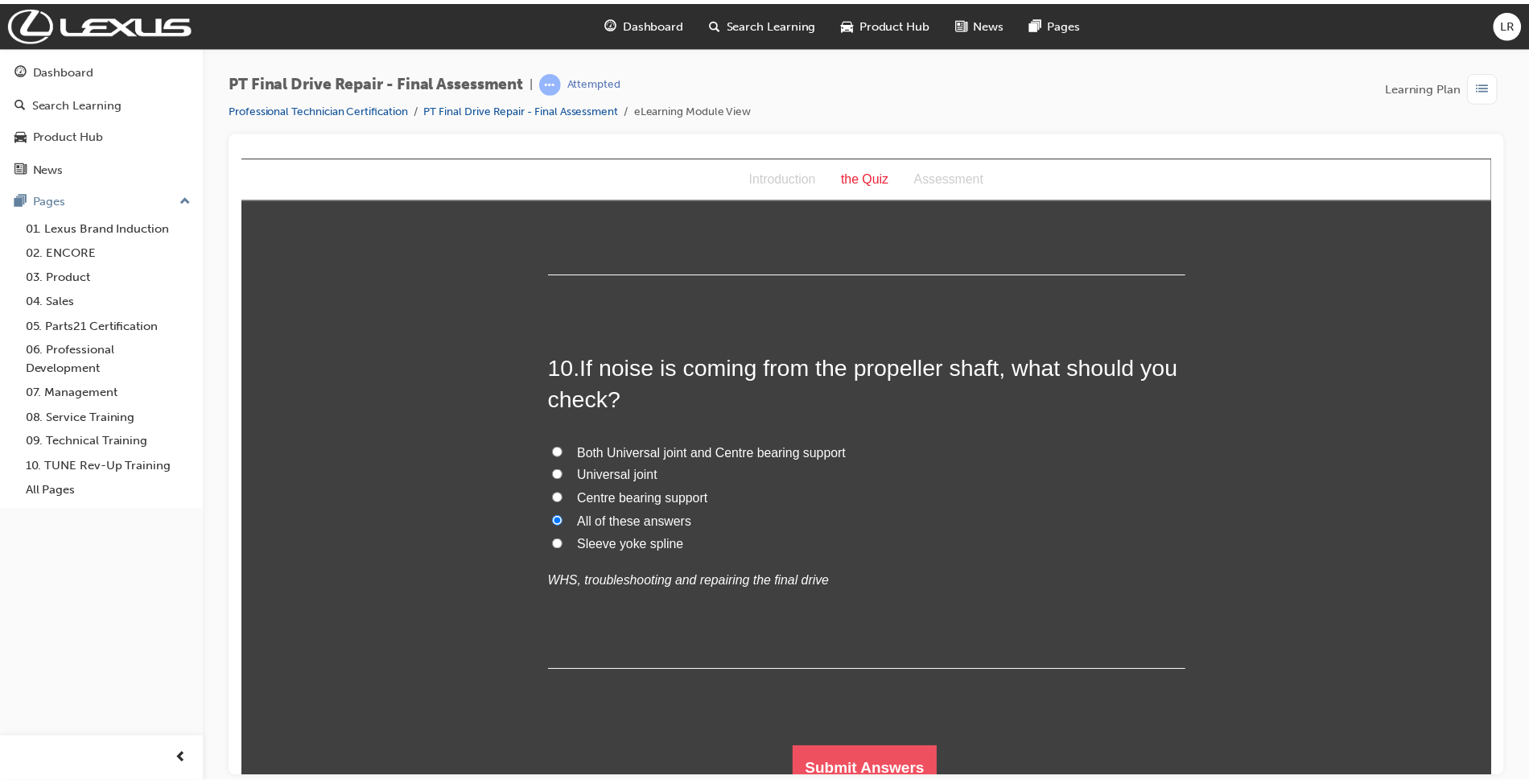
scroll to position [0, 0]
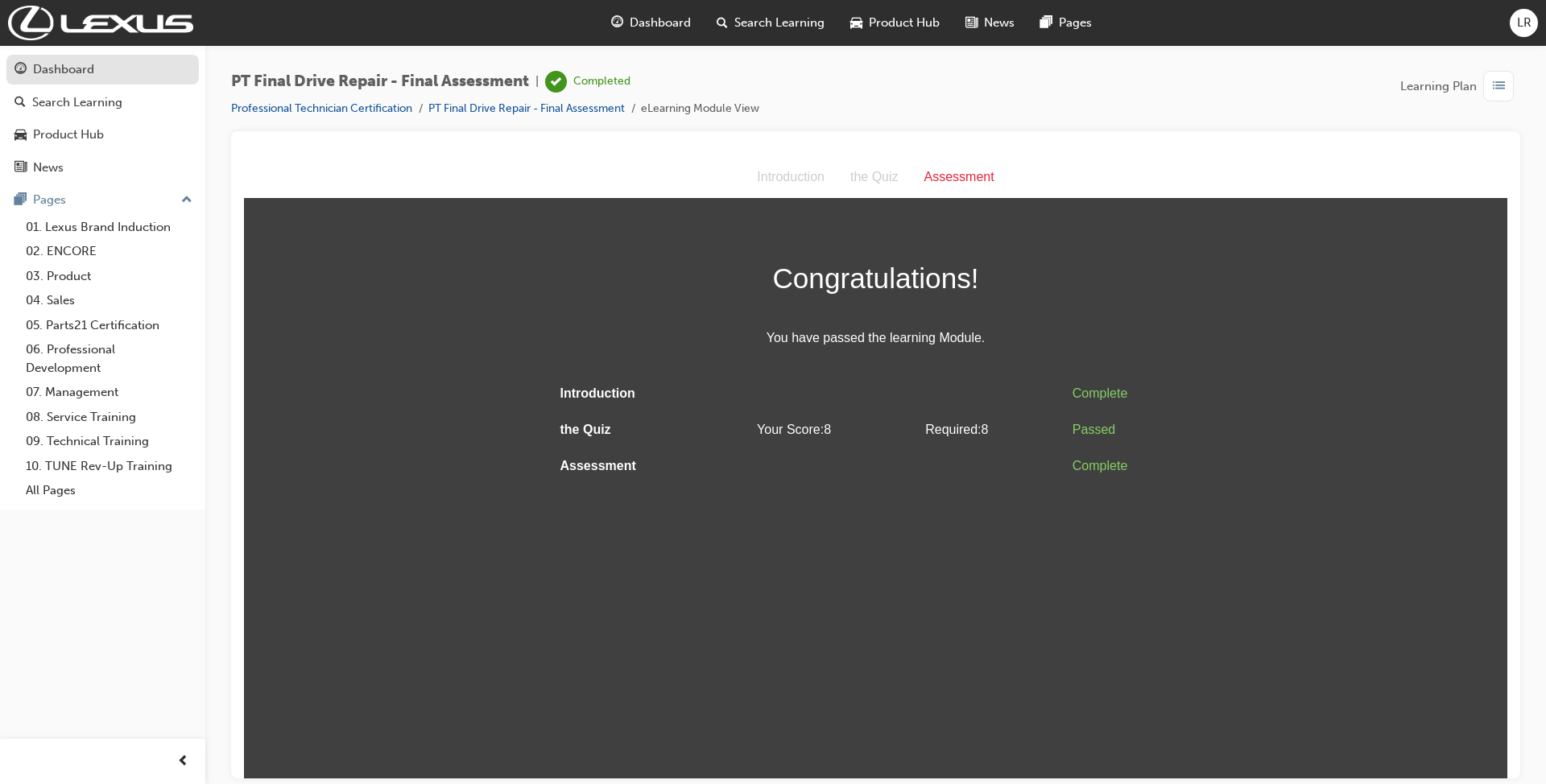
click at [95, 73] on div "Dashboard" at bounding box center [103, 70] width 176 height 20
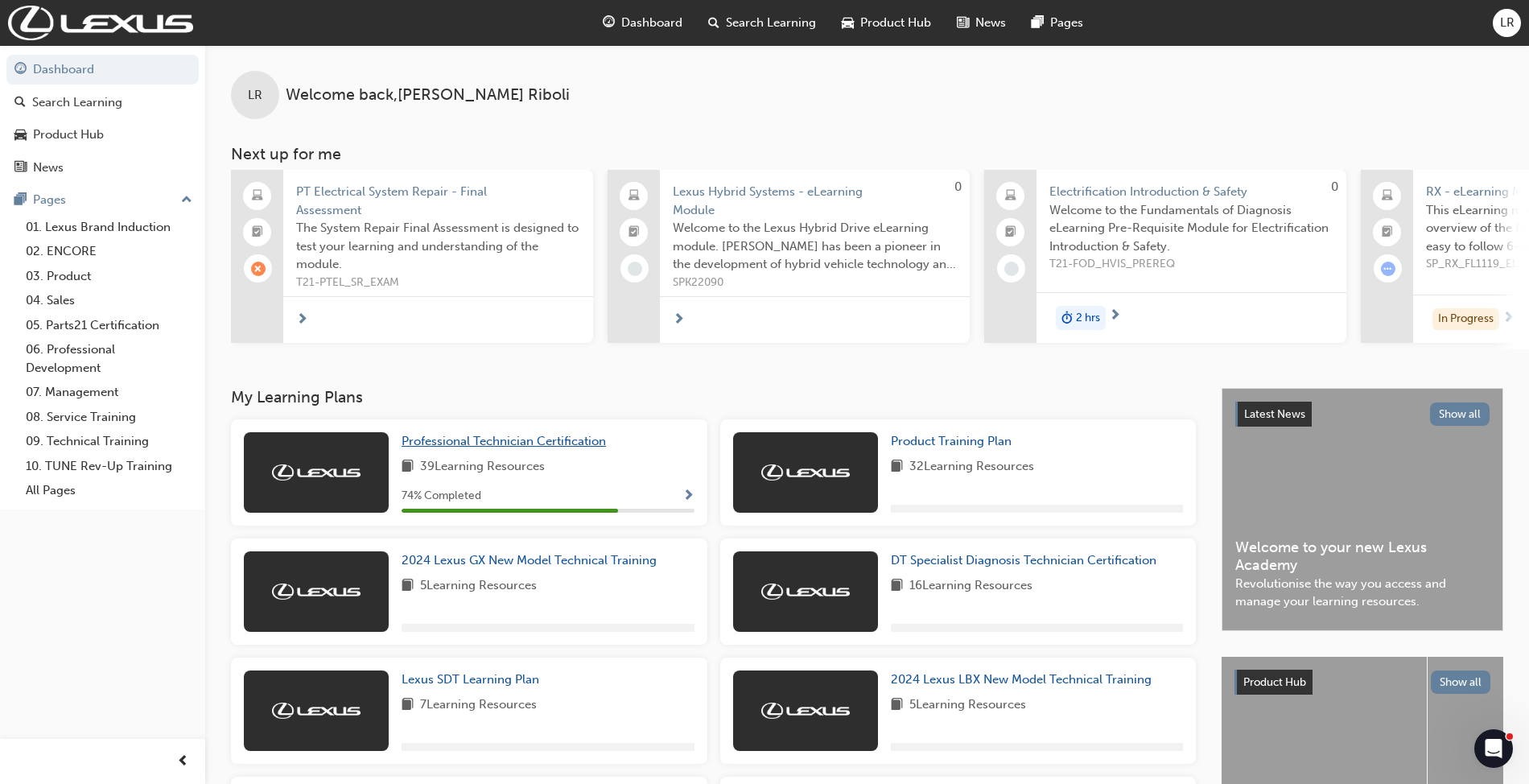
click at [530, 448] on span "Professional Technician Certification" at bounding box center [504, 441] width 204 height 15
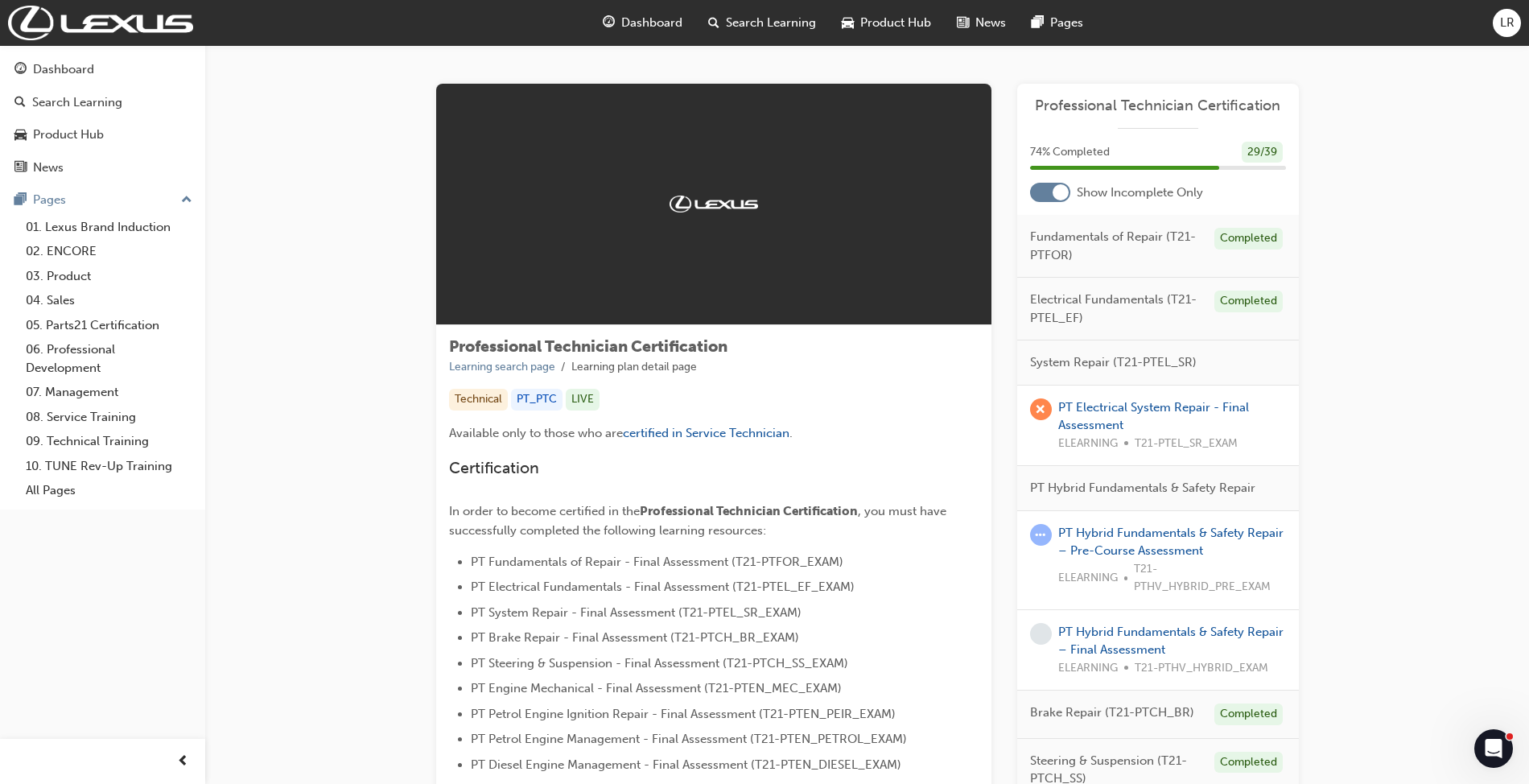
click at [1054, 190] on div at bounding box center [1061, 192] width 16 height 16
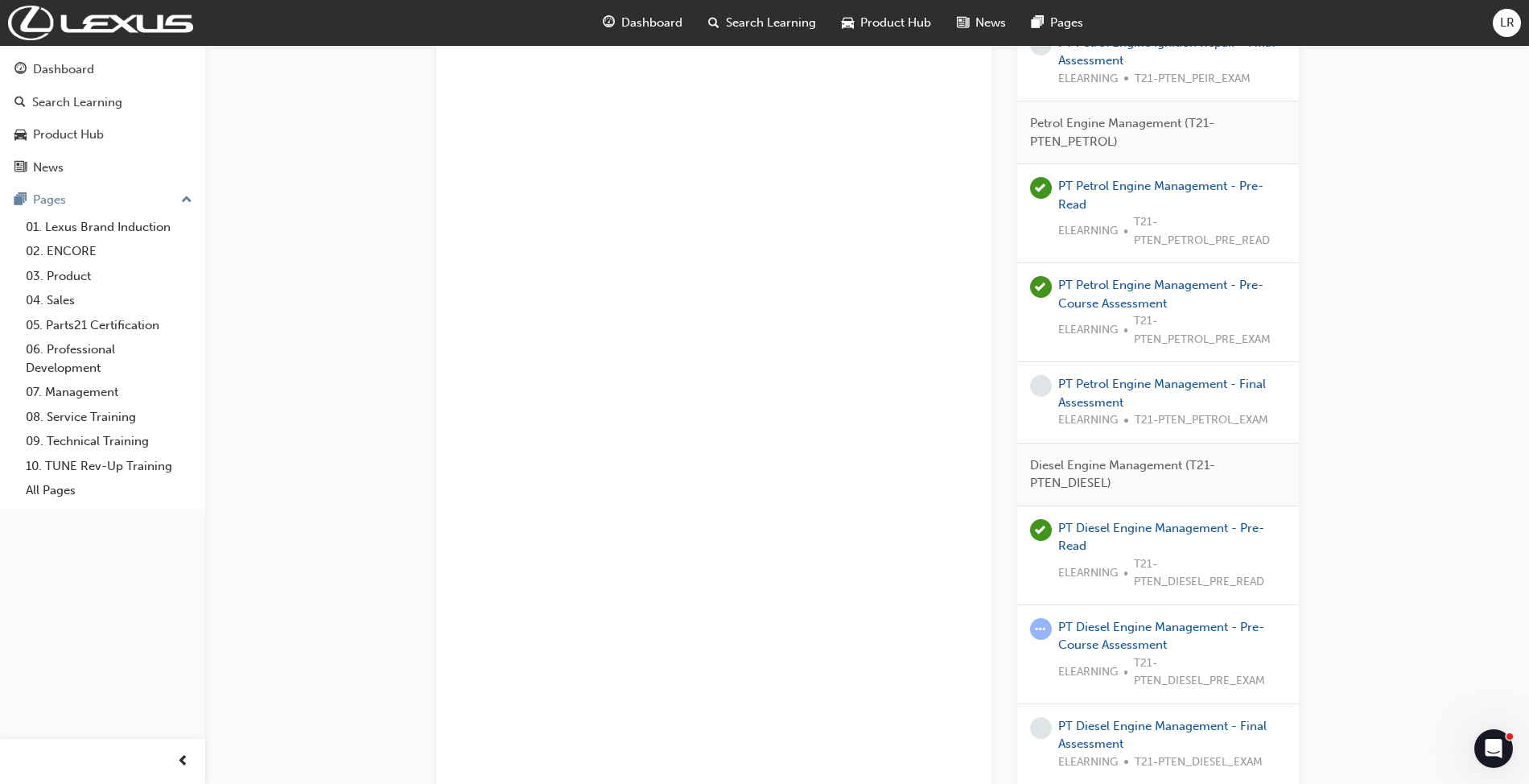
scroll to position [2406, 0]
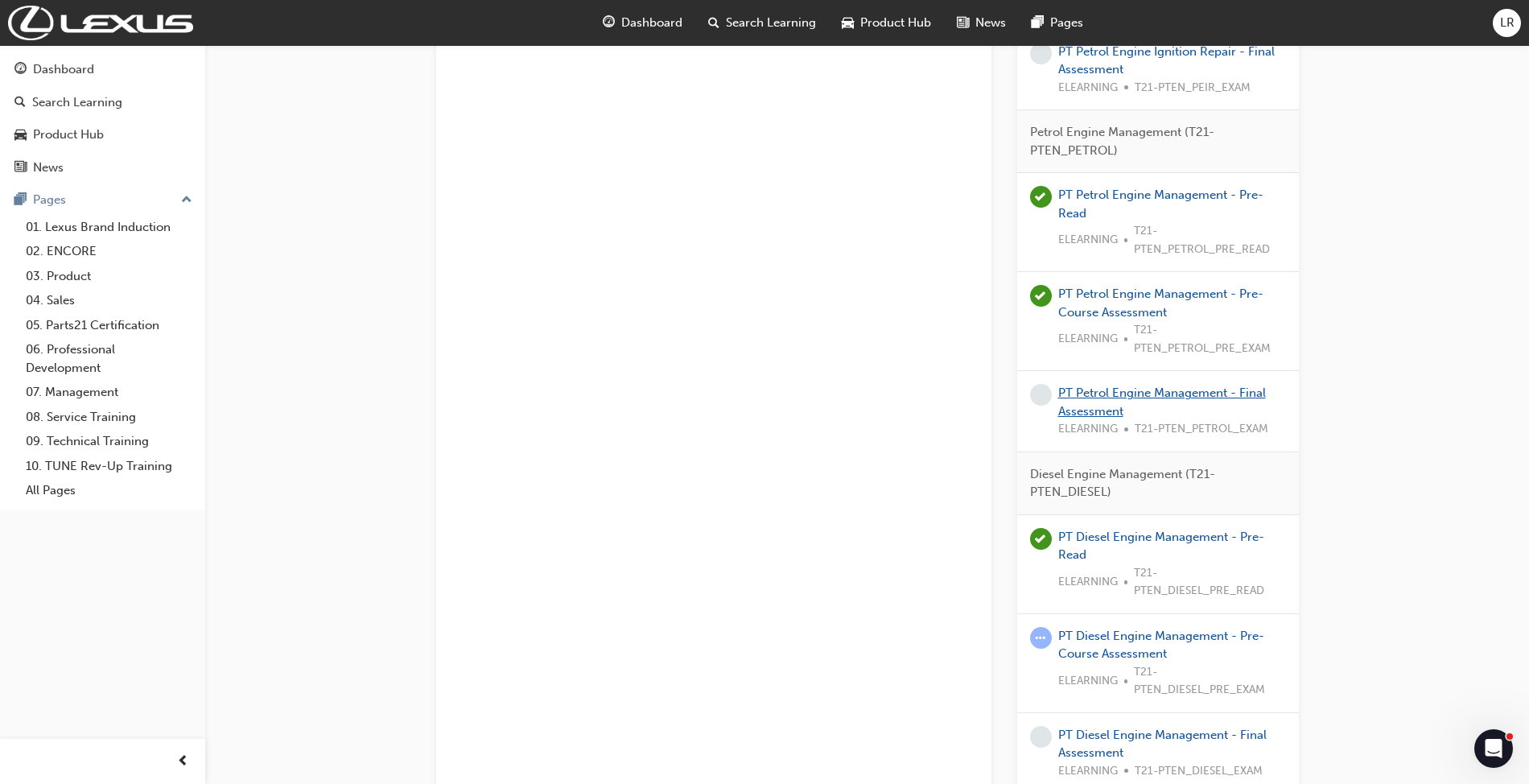
click at [1098, 396] on link "PT Petrol Engine Management - Final Assessment" at bounding box center [1162, 401] width 208 height 33
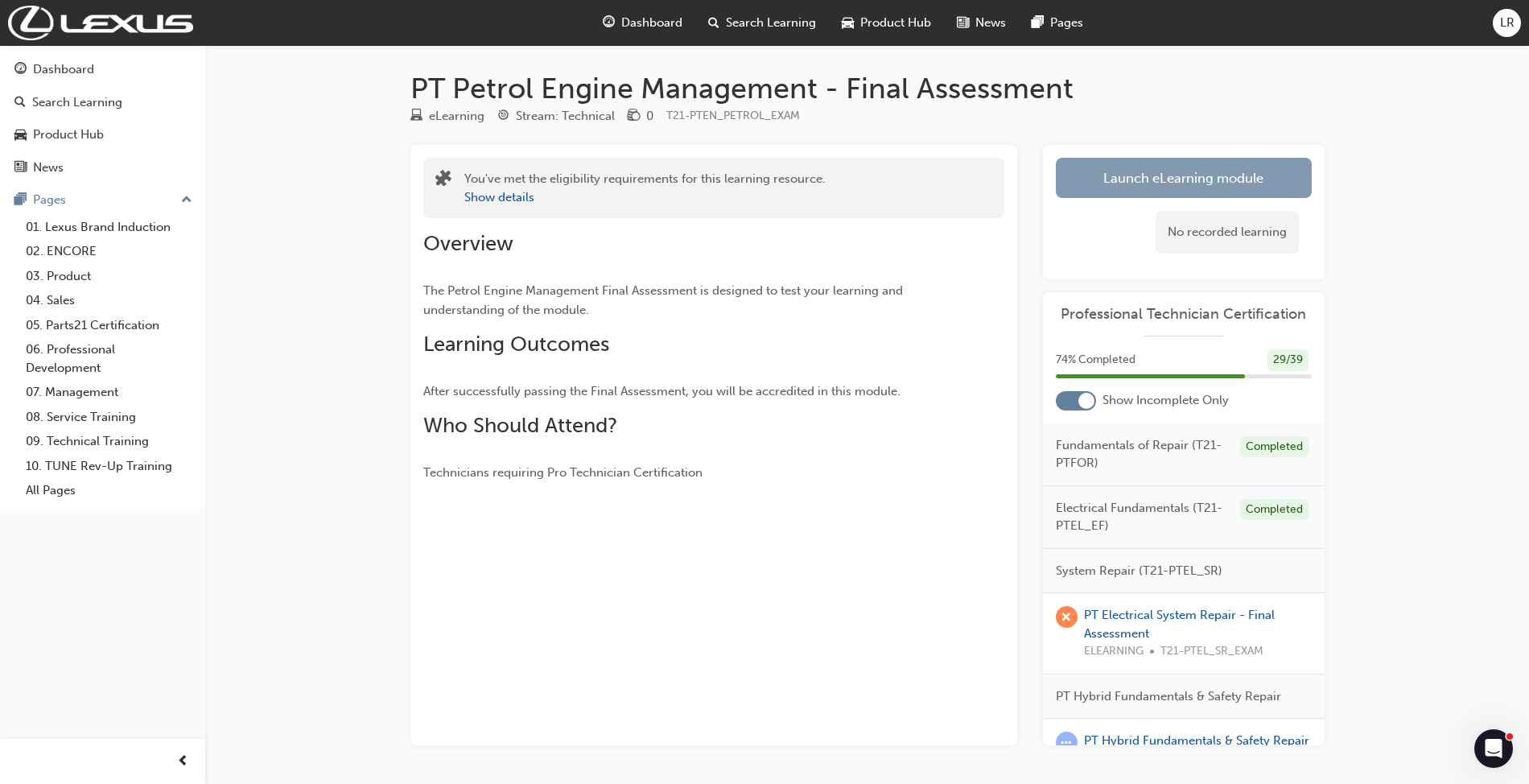
click at [1132, 185] on link "Launch eLearning module" at bounding box center [1184, 177] width 256 height 40
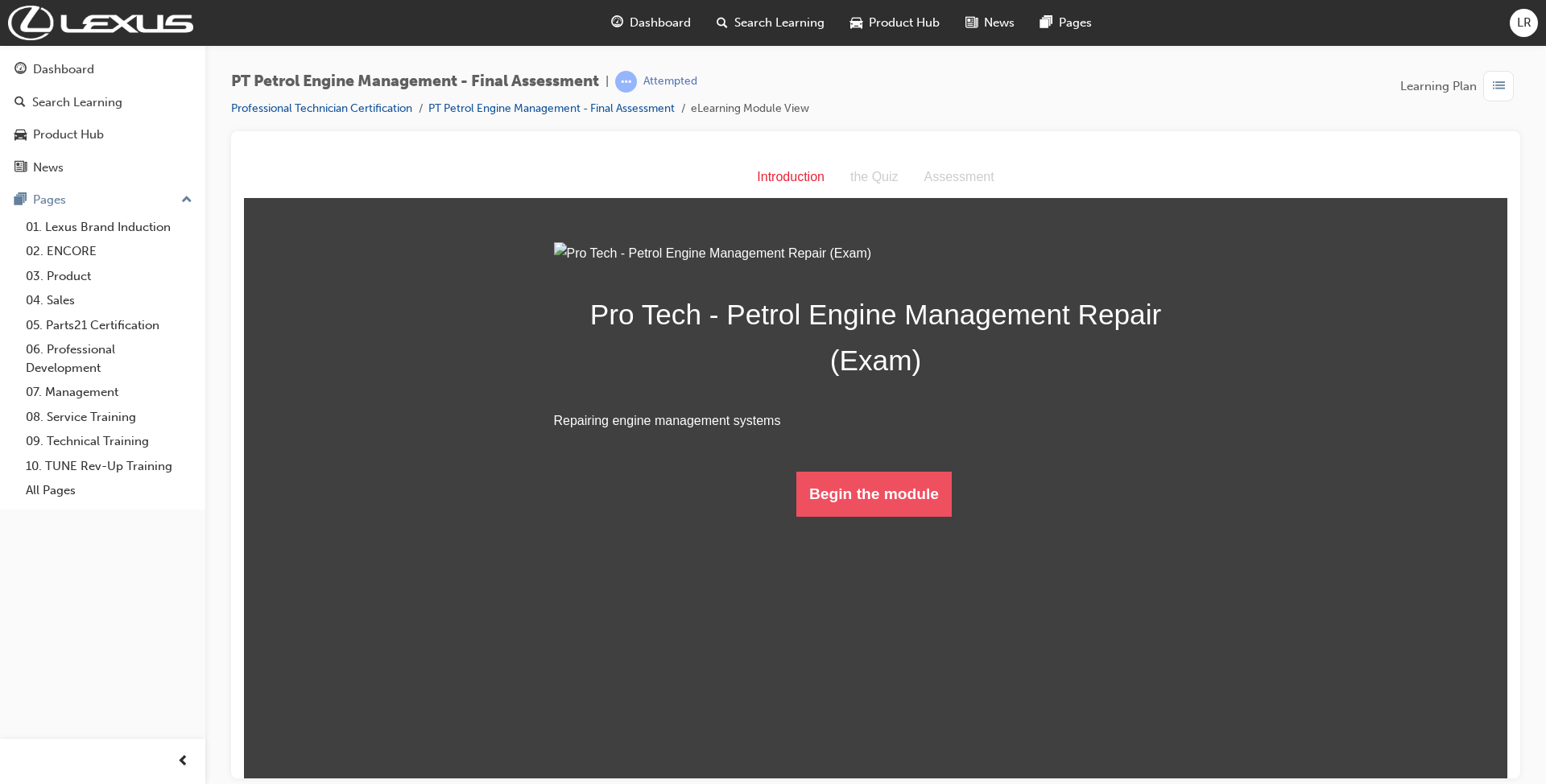
click at [895, 515] on button "Begin the module" at bounding box center [874, 492] width 155 height 45
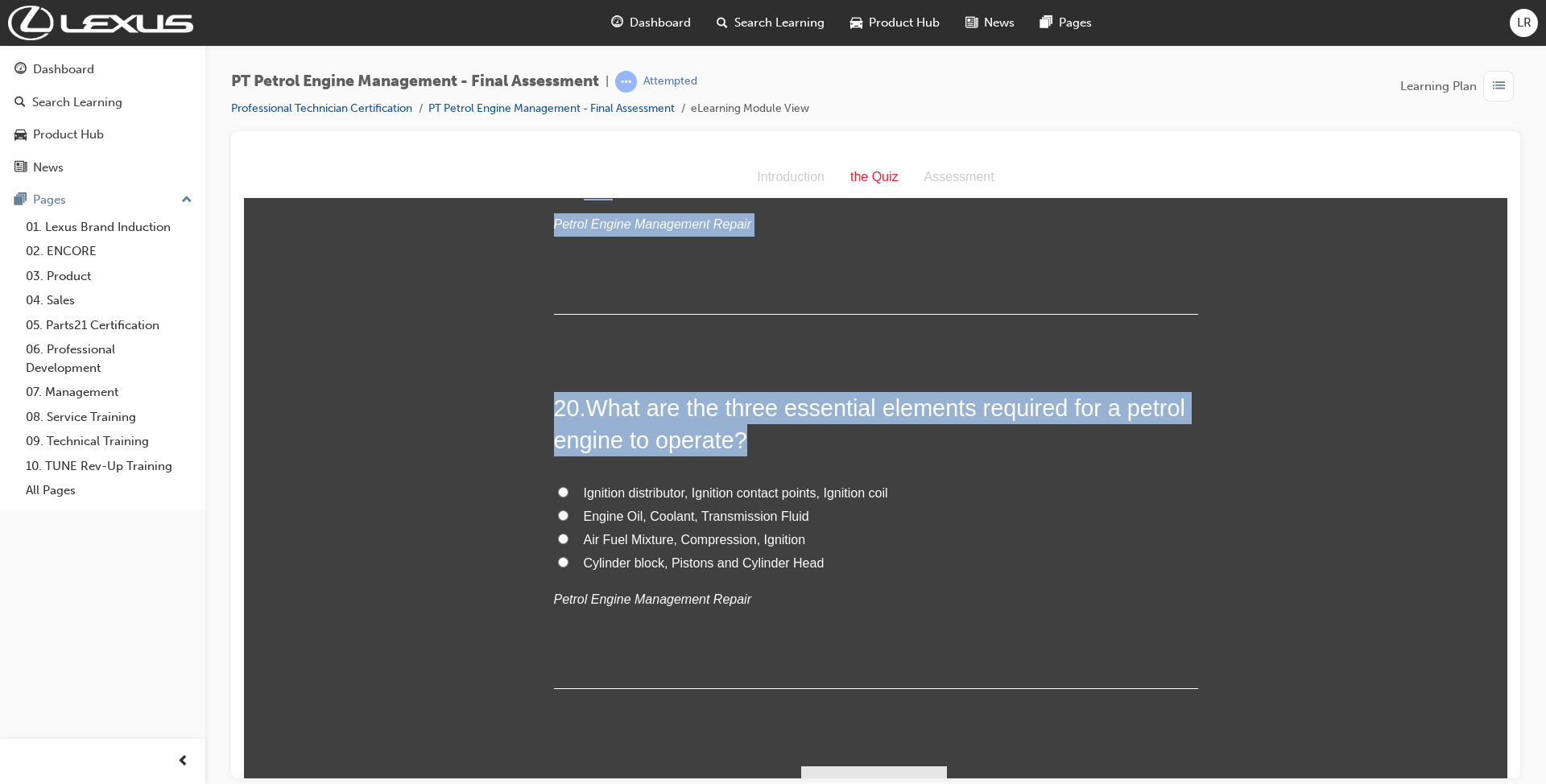
scroll to position [6451, 0]
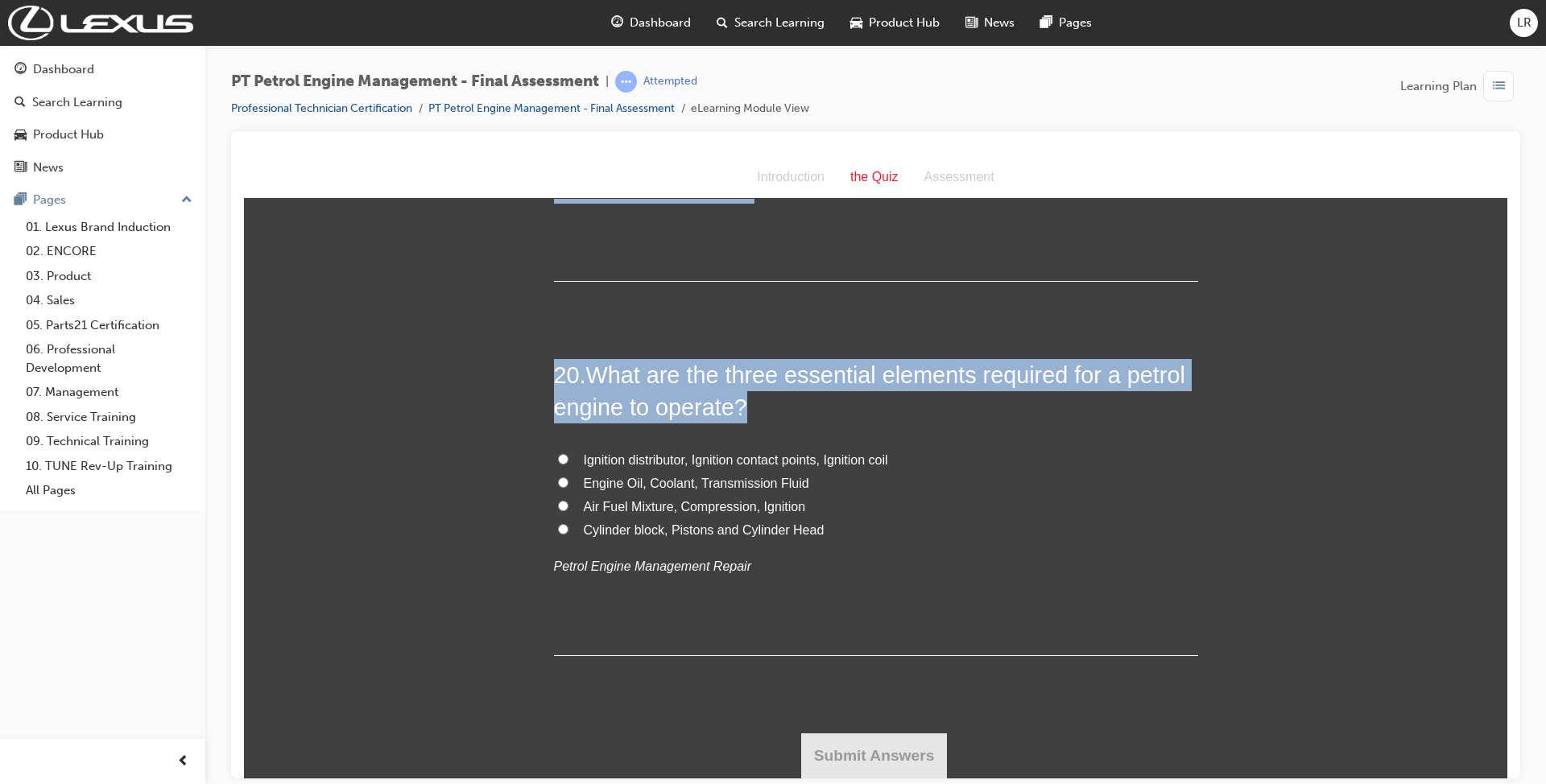
drag, startPoint x: 541, startPoint y: 222, endPoint x: 1082, endPoint y: 587, distance: 652.6
copy div "Lor ipsu dolors am consec adi elit seddoeiu tempor inc utl etdolo. Magnaa enim,…"
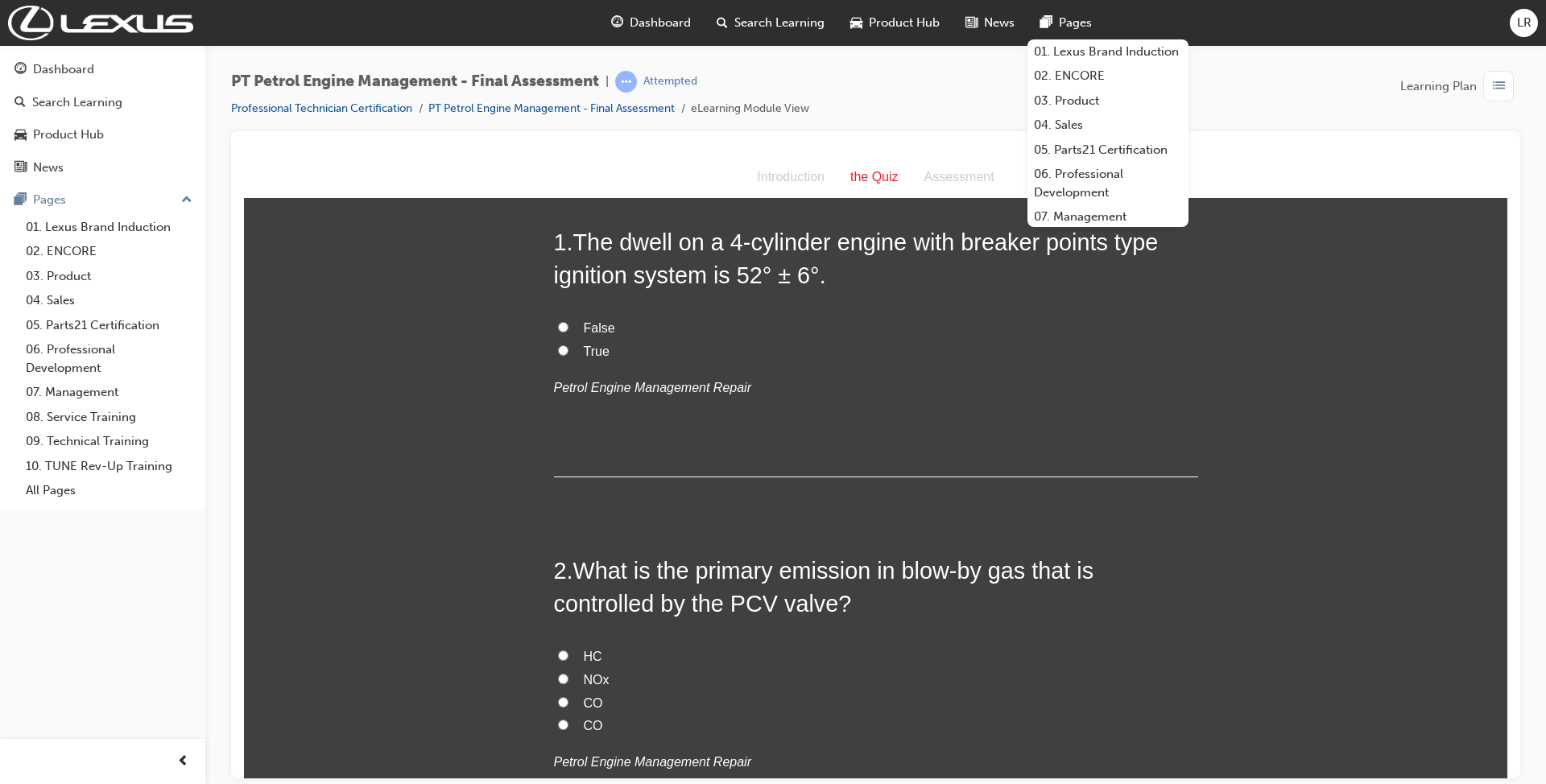
scroll to position [0, 0]
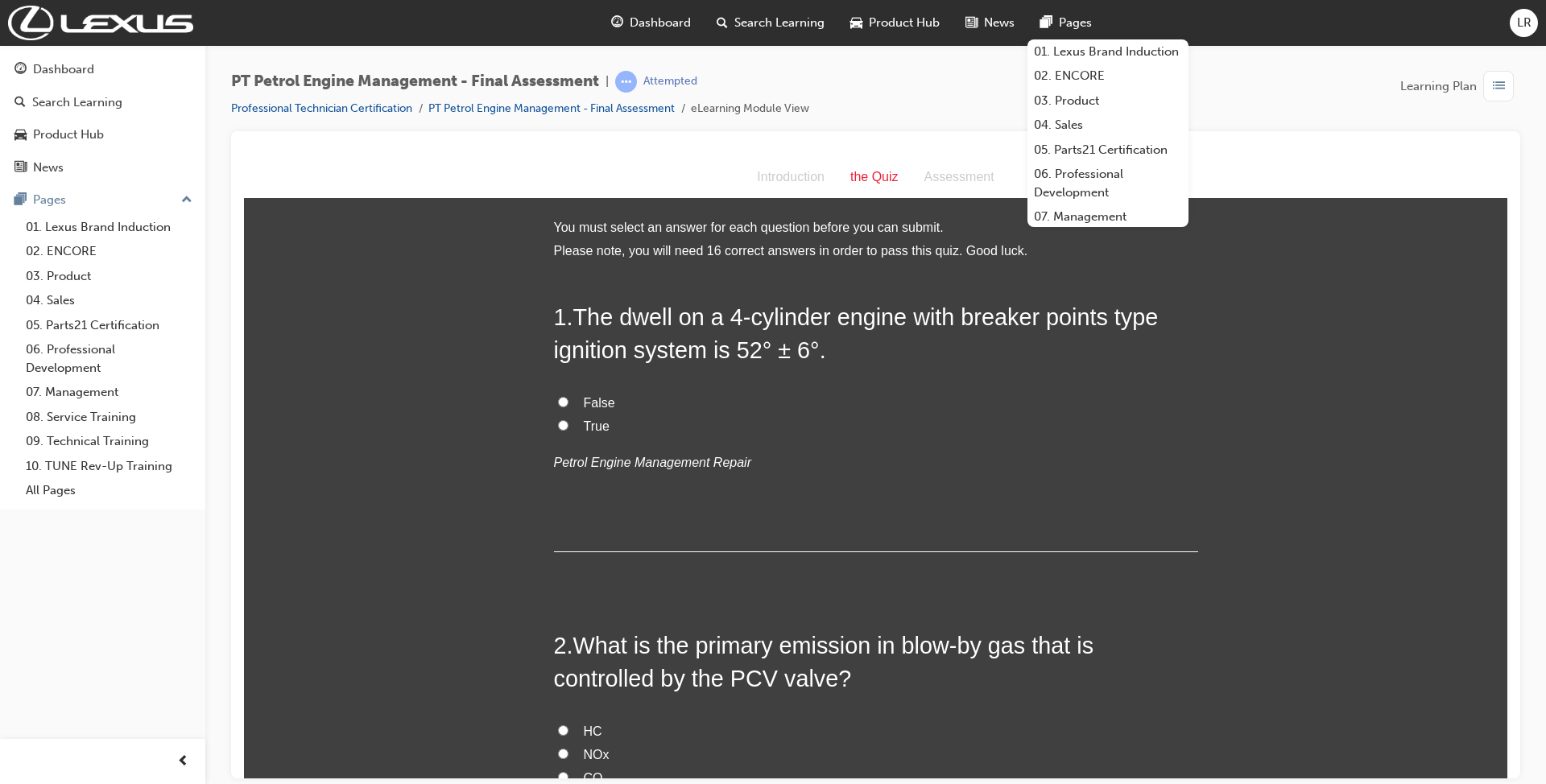
click at [1485, 181] on div "Introduction the Quiz Assessment" at bounding box center [875, 177] width 1263 height 42
click at [563, 419] on label "True" at bounding box center [875, 425] width 644 height 23
click at [563, 419] on input "True" at bounding box center [562, 424] width 11 height 11
radio input "true"
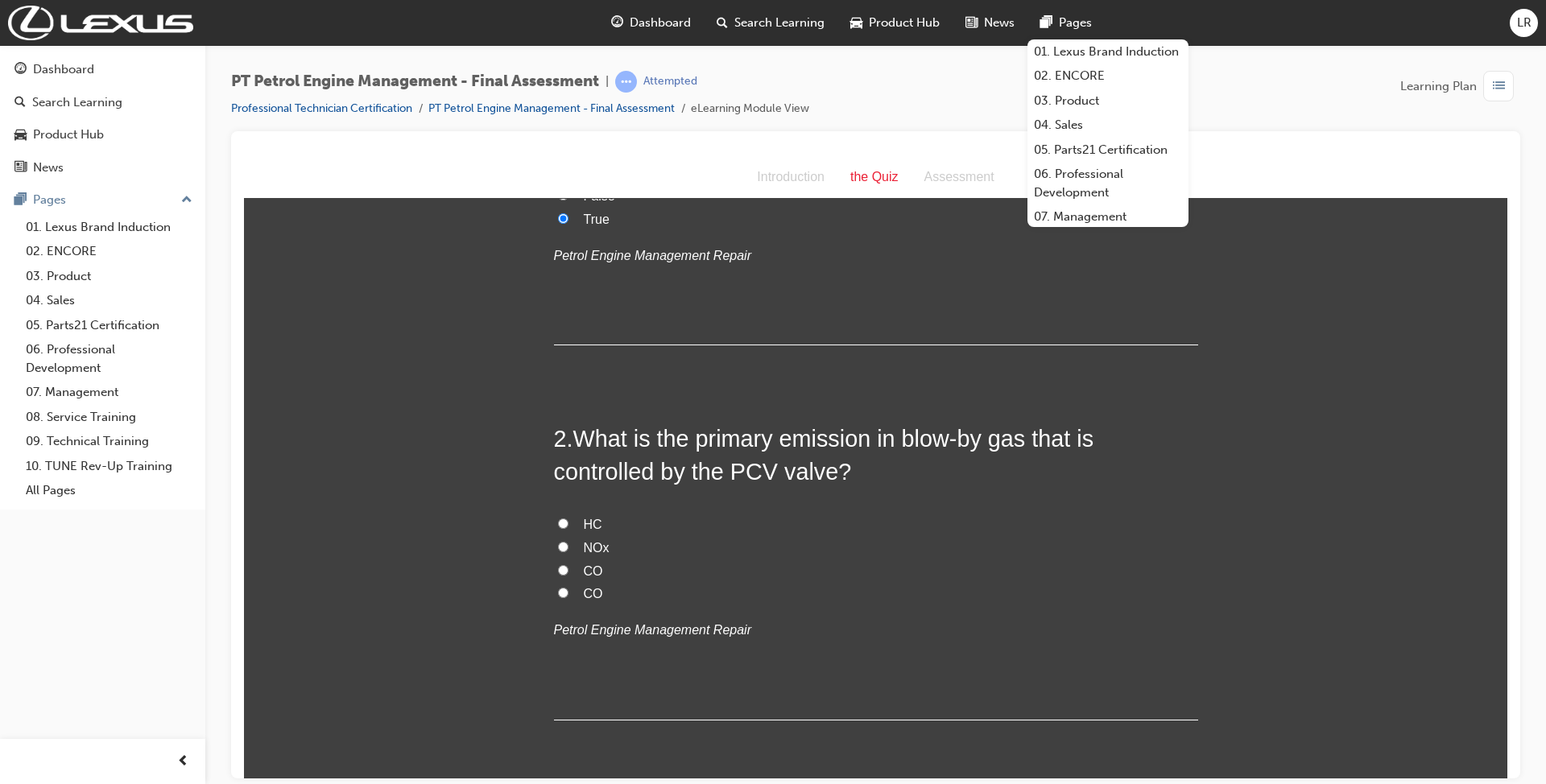
scroll to position [214, 0]
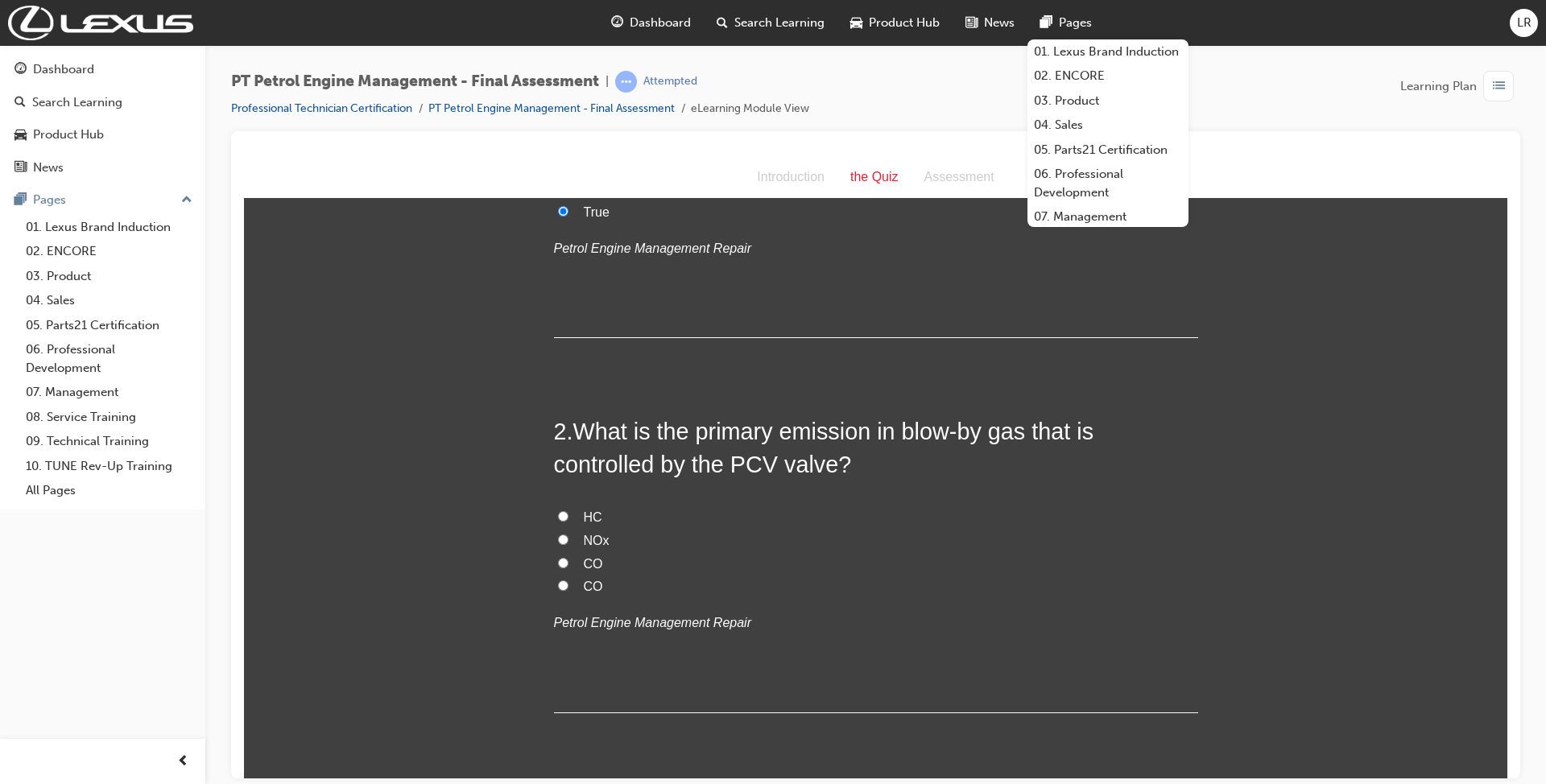
click at [563, 511] on label "HC" at bounding box center [875, 516] width 644 height 23
click at [563, 511] on input "HC" at bounding box center [562, 515] width 11 height 11
radio input "true"
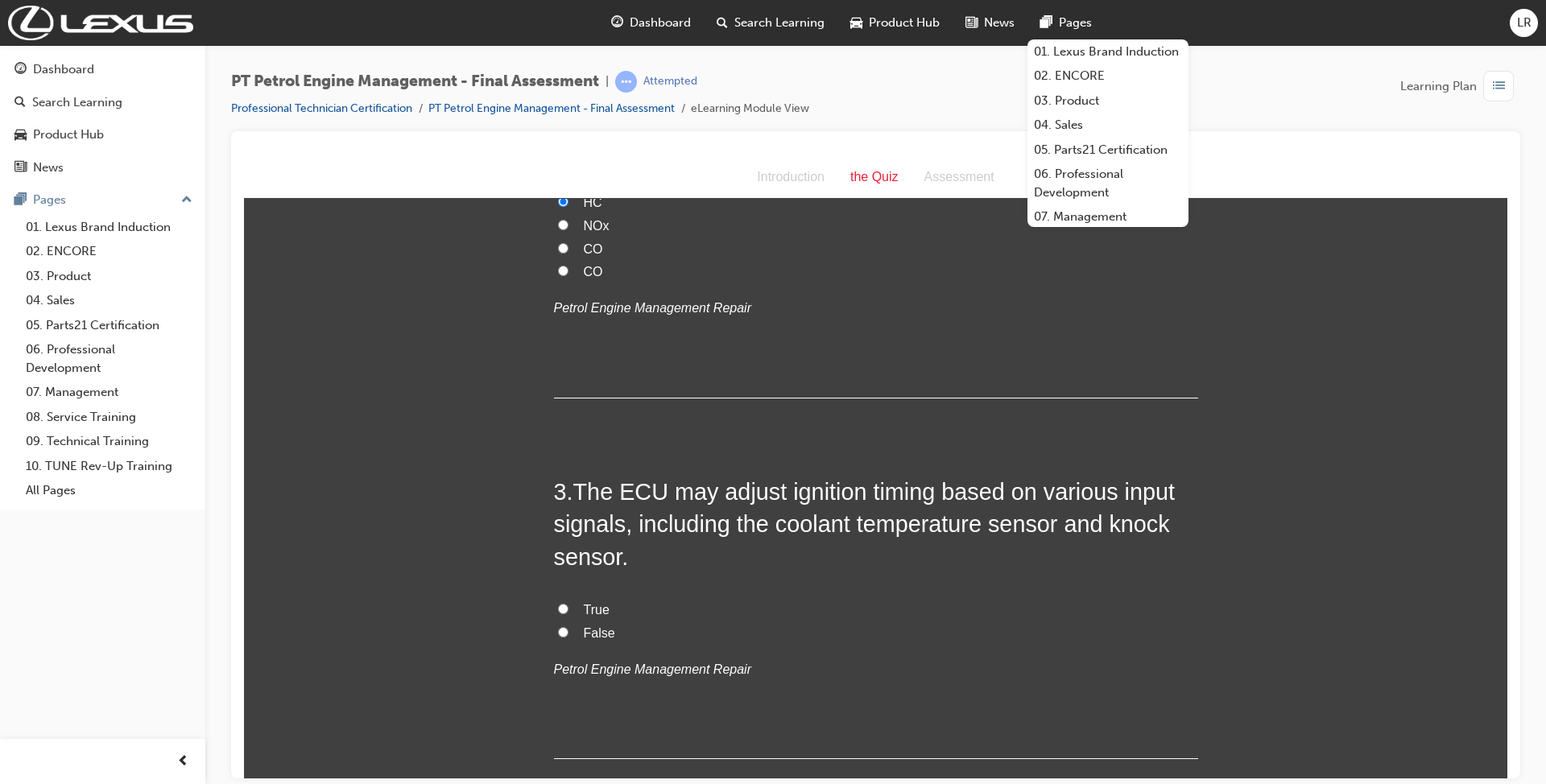
scroll to position [644, 0]
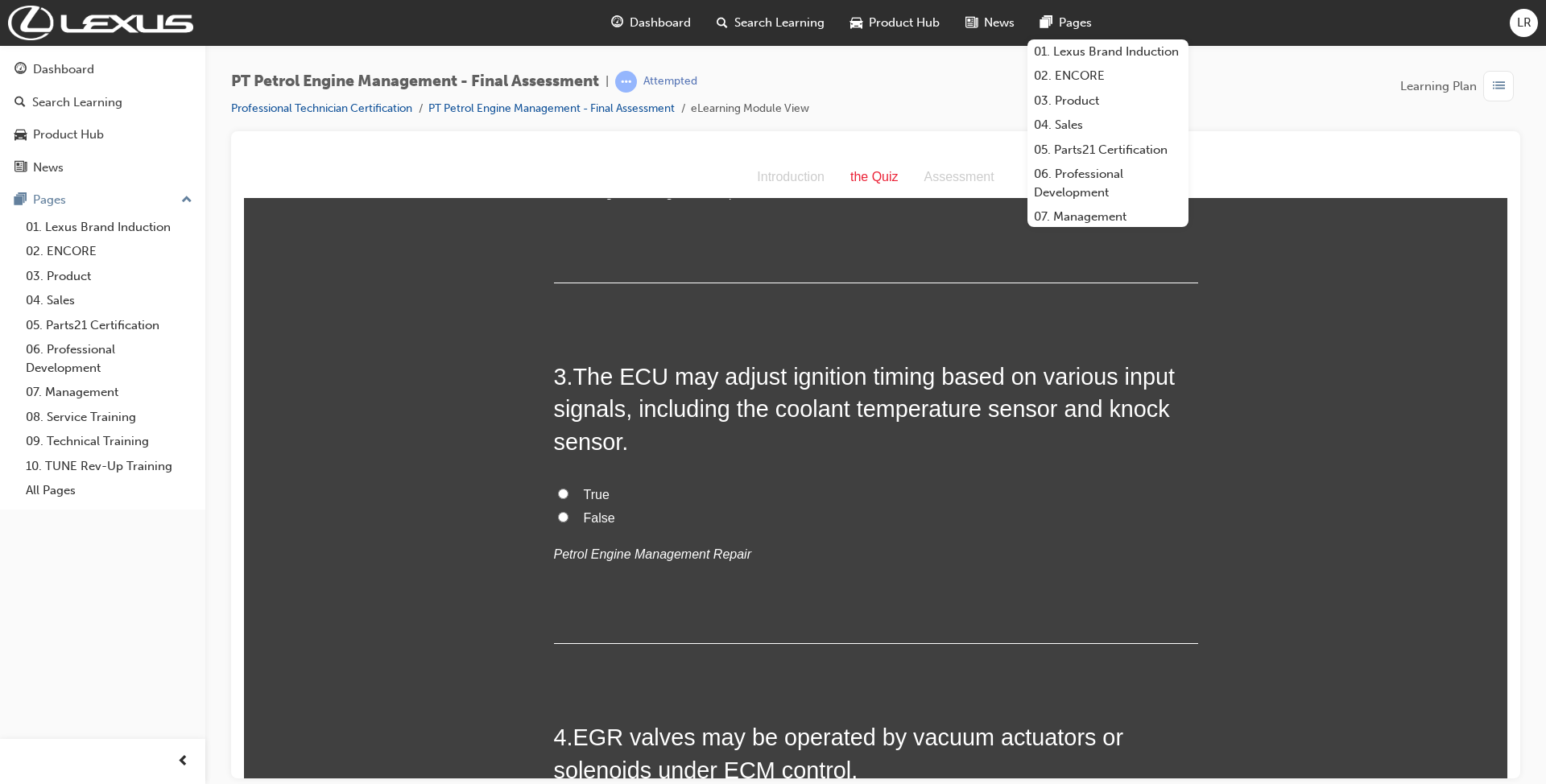
click at [567, 490] on label "True" at bounding box center [875, 493] width 644 height 23
click at [567, 490] on input "True" at bounding box center [562, 492] width 11 height 11
radio input "true"
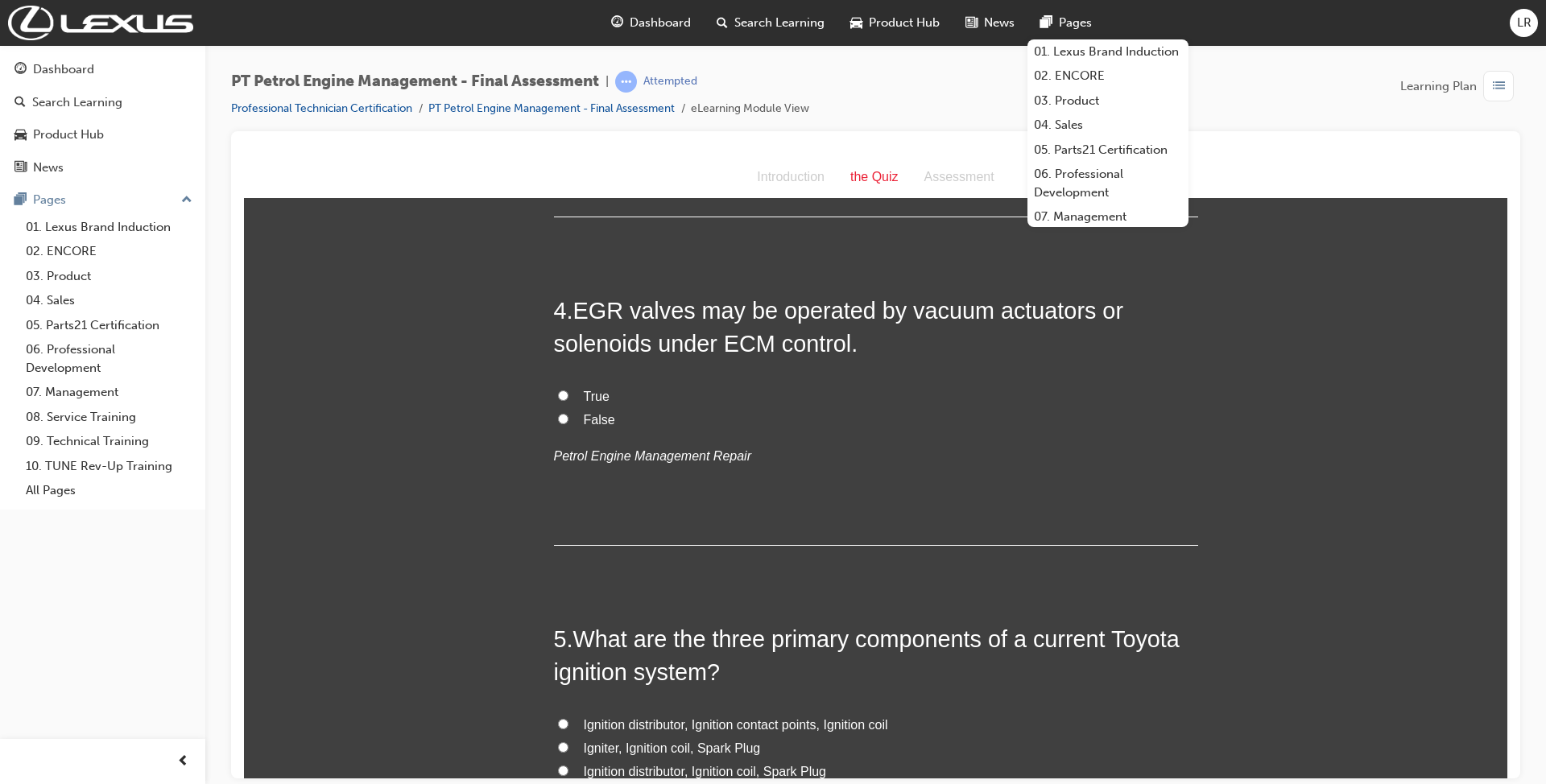
scroll to position [1073, 0]
click at [554, 385] on label "True" at bounding box center [875, 393] width 644 height 23
click at [557, 387] on input "True" at bounding box center [562, 392] width 11 height 11
radio input "true"
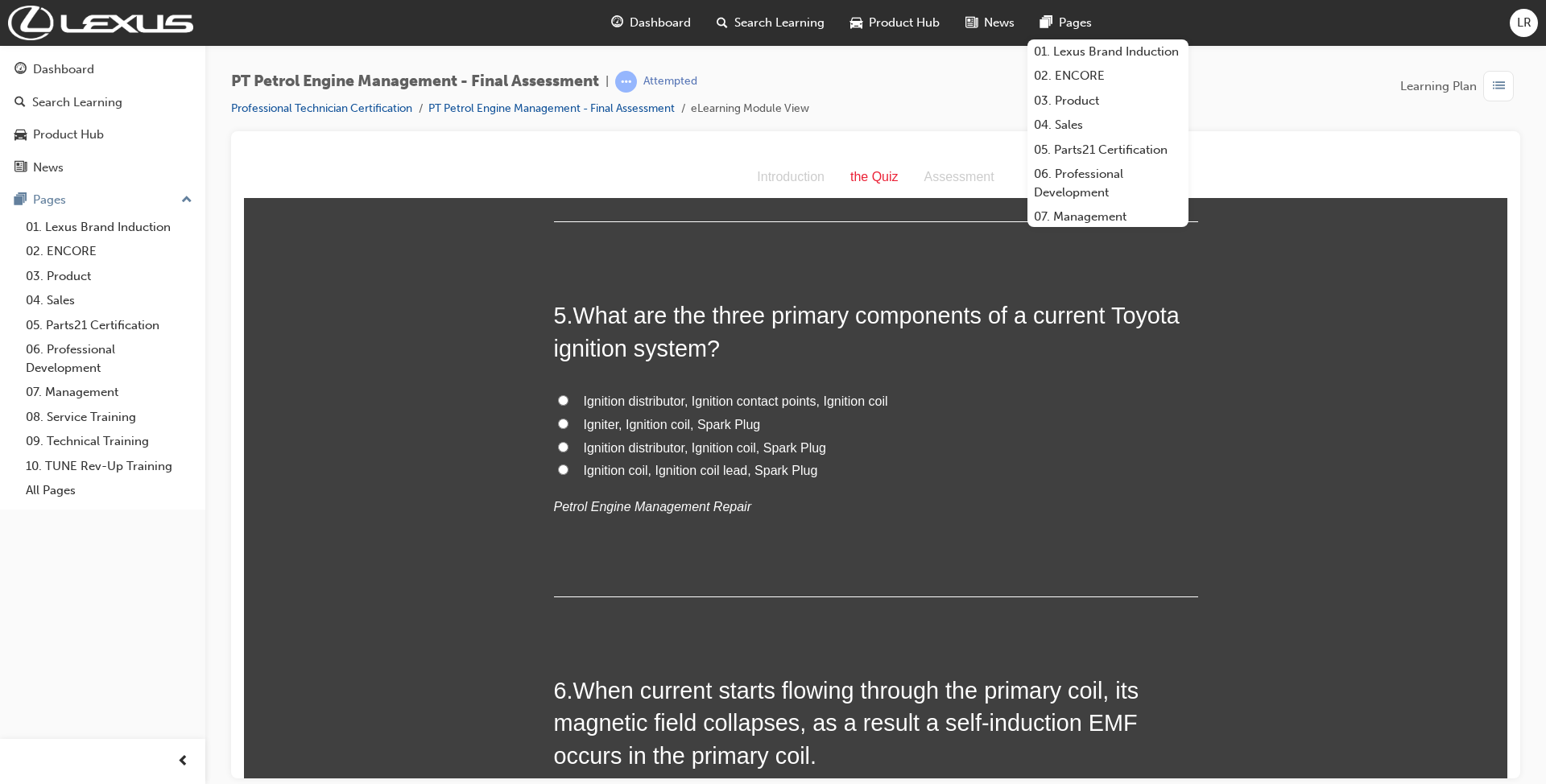
scroll to position [1394, 0]
click at [637, 419] on span "Igniter, Ignition coil, Spark Plug" at bounding box center [672, 423] width 177 height 14
click at [568, 419] on input "Igniter, Ignition coil, Spark Plug" at bounding box center [562, 422] width 11 height 11
radio input "true"
click at [637, 419] on span "Igniter, Ignition coil, Spark Plug" at bounding box center [672, 423] width 177 height 14
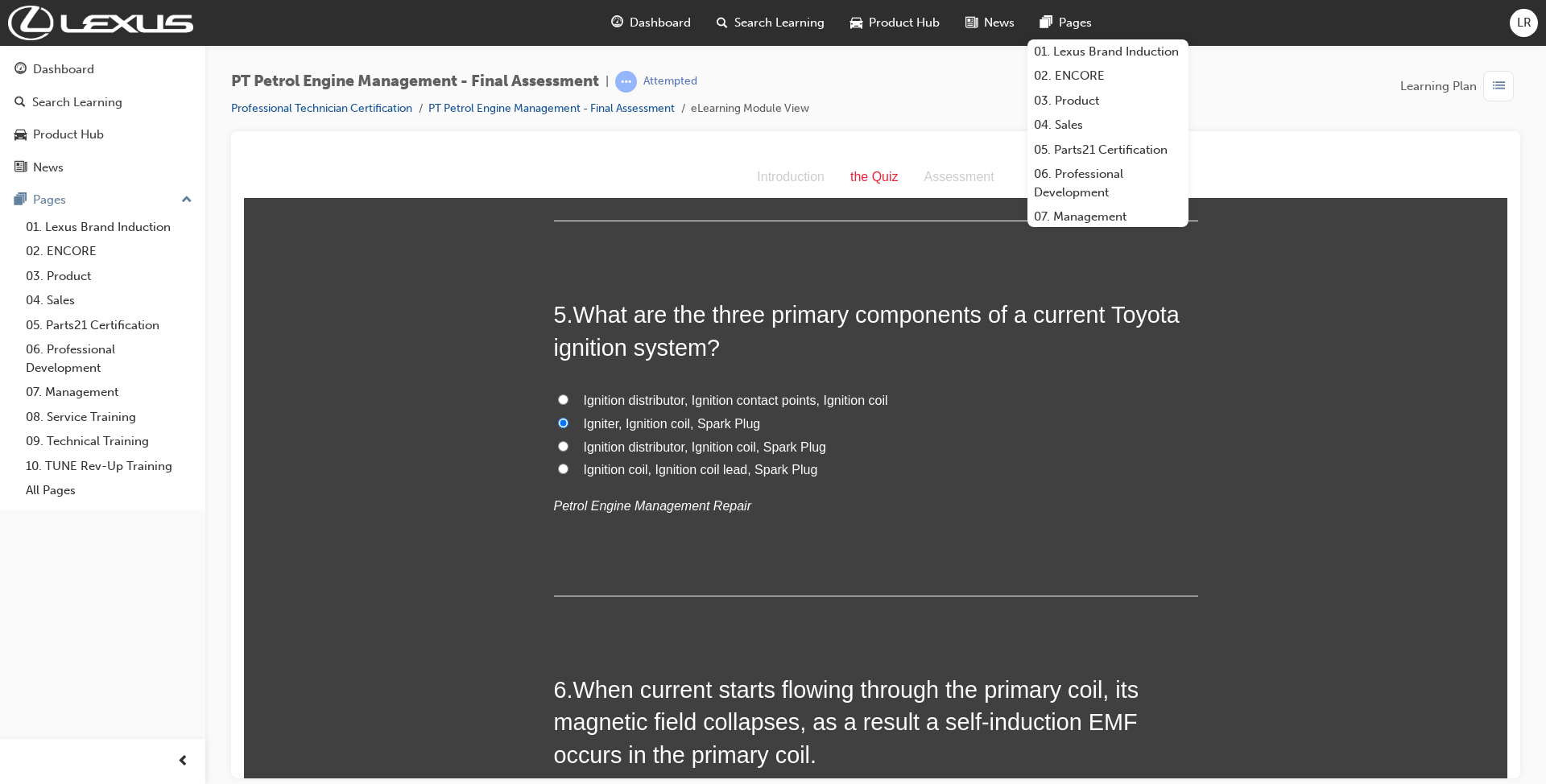
click at [568, 419] on input "Igniter, Ignition coil, Spark Plug" at bounding box center [562, 422] width 11 height 11
click at [660, 419] on span "Igniter, Ignition coil, Spark Plug" at bounding box center [672, 423] width 177 height 14
click at [568, 419] on input "Igniter, Ignition coil, Spark Plug" at bounding box center [562, 422] width 11 height 11
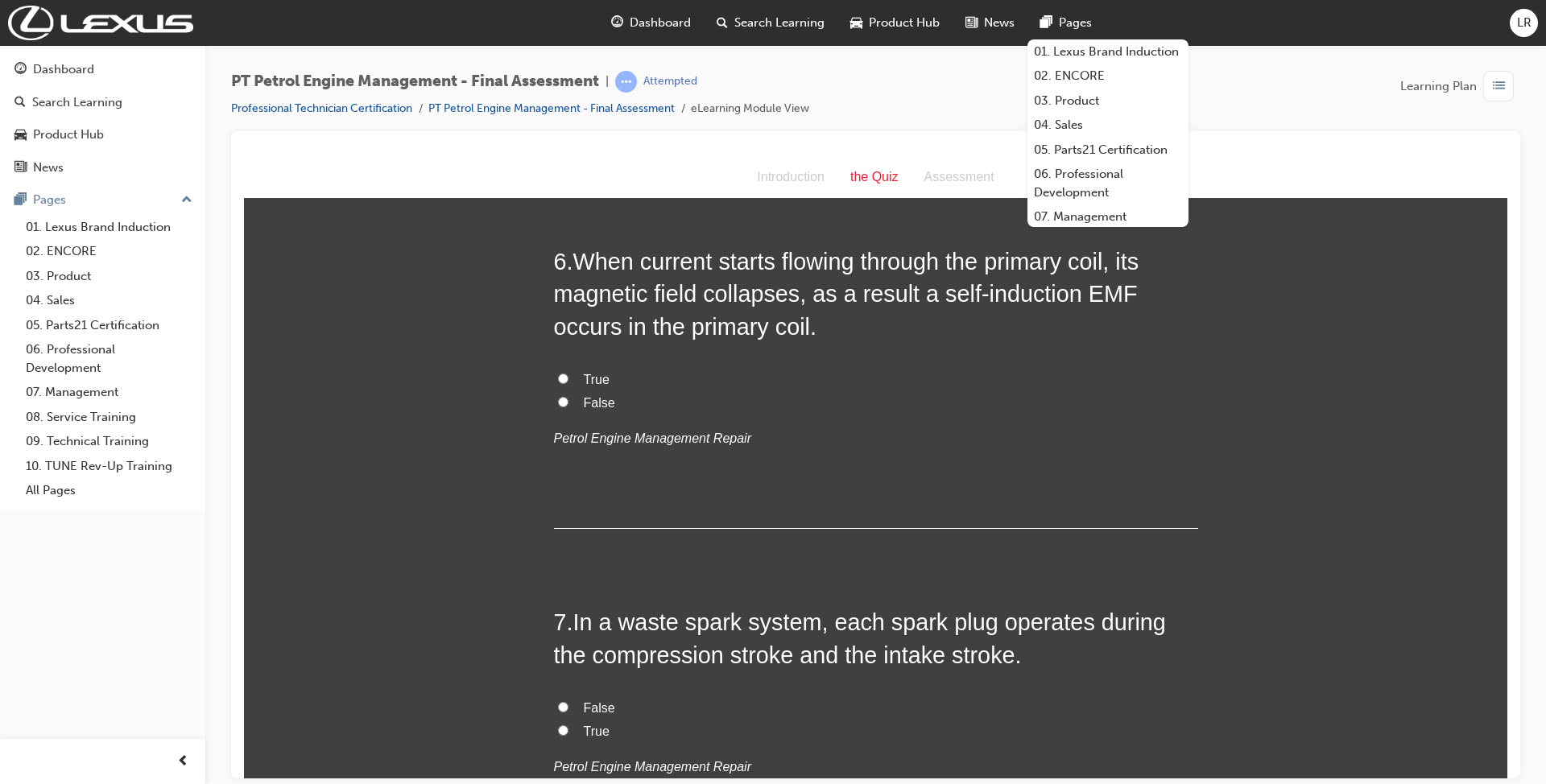
scroll to position [1823, 0]
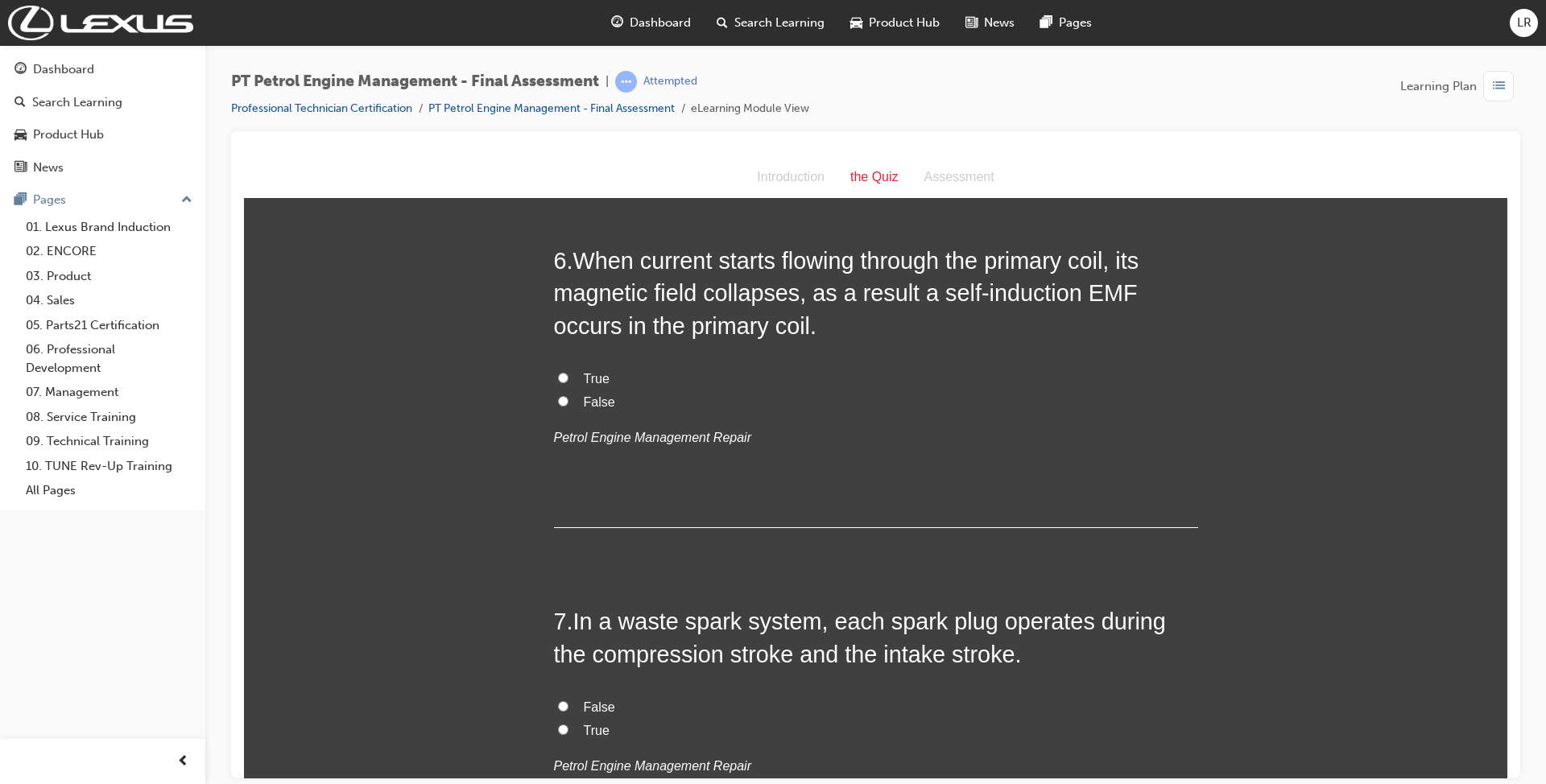
click at [557, 379] on input "True" at bounding box center [562, 377] width 11 height 11
radio input "true"
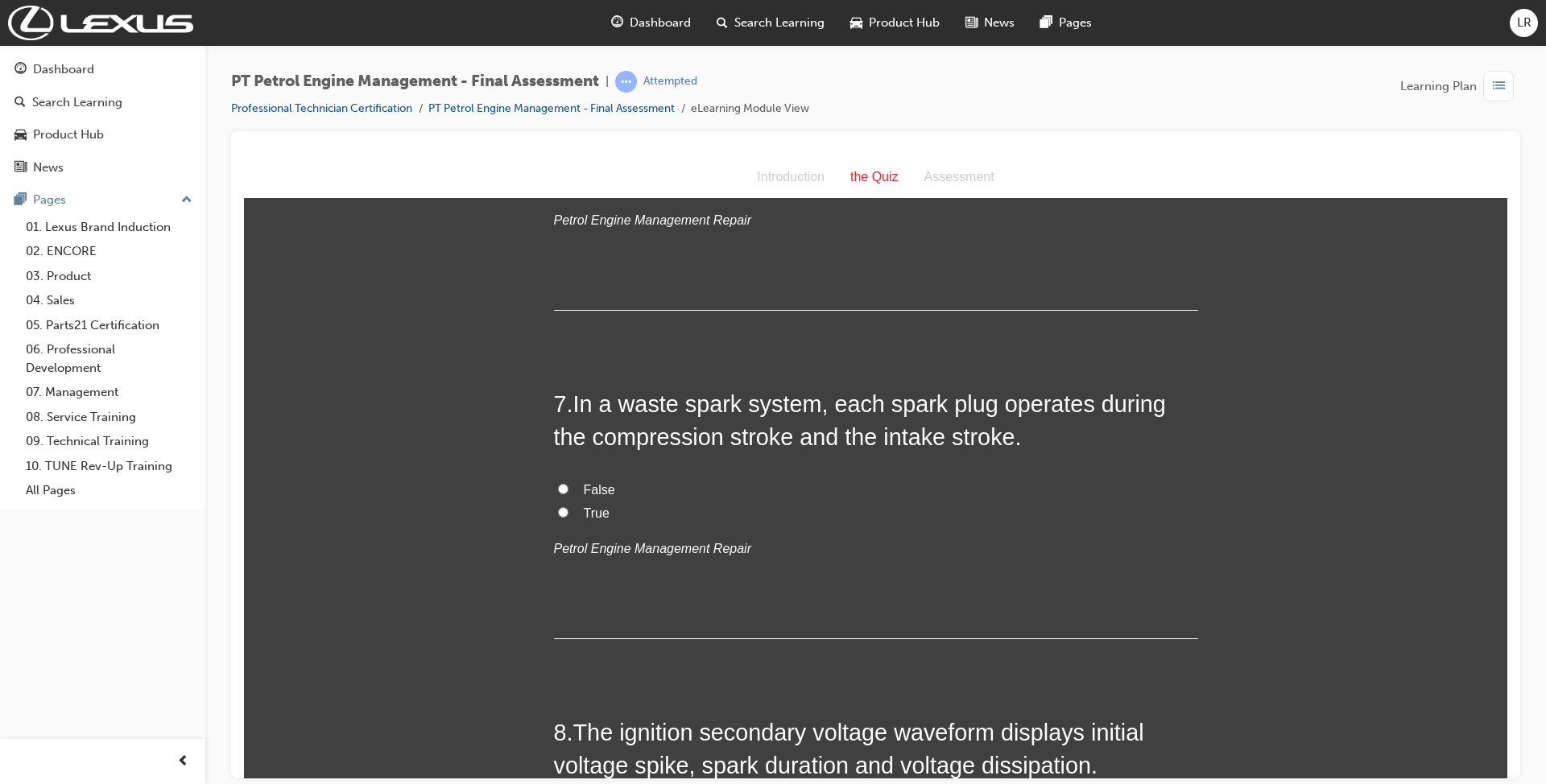
scroll to position [2145, 0]
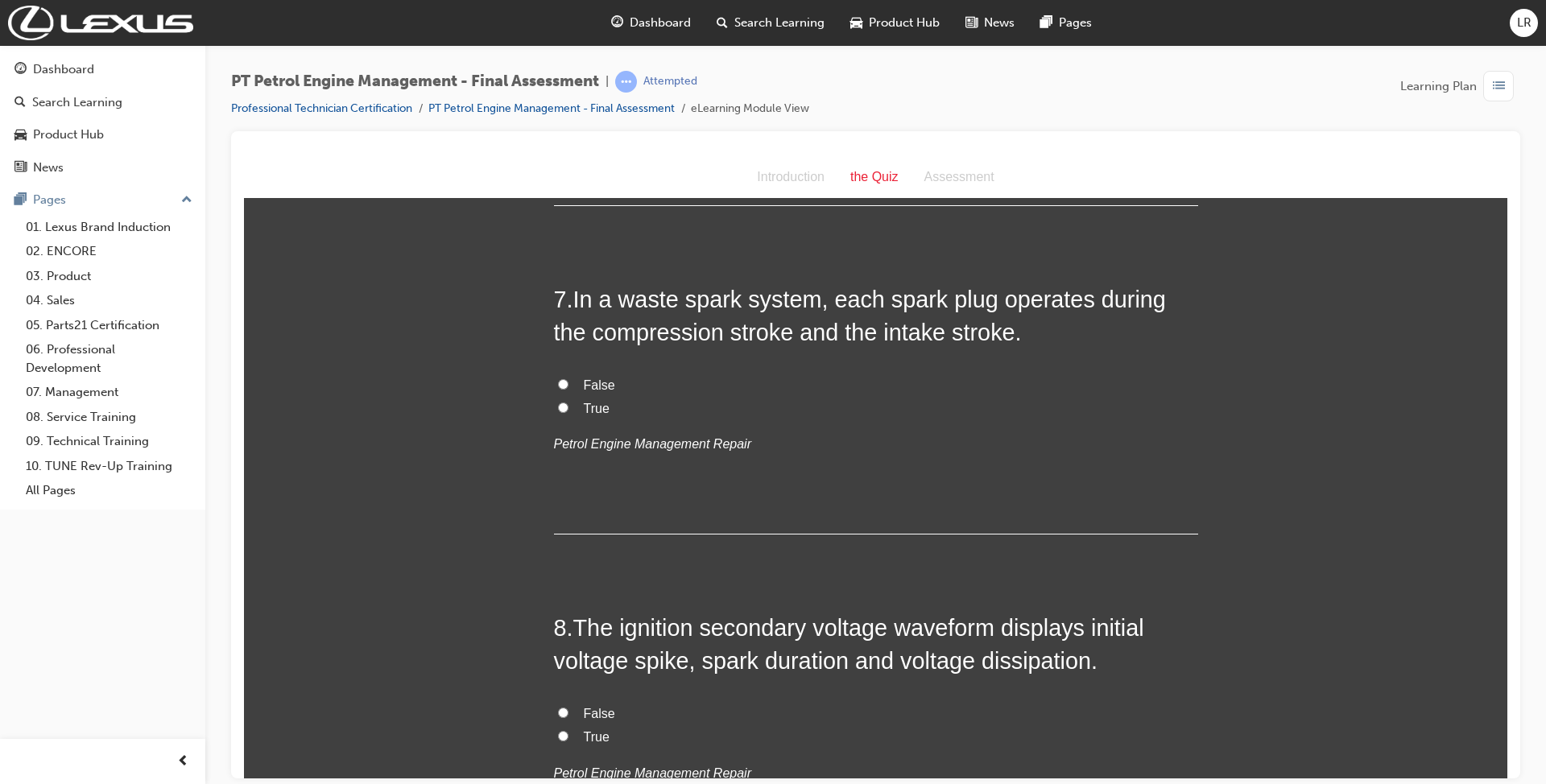
click at [557, 402] on input "True" at bounding box center [562, 407] width 11 height 11
radio input "true"
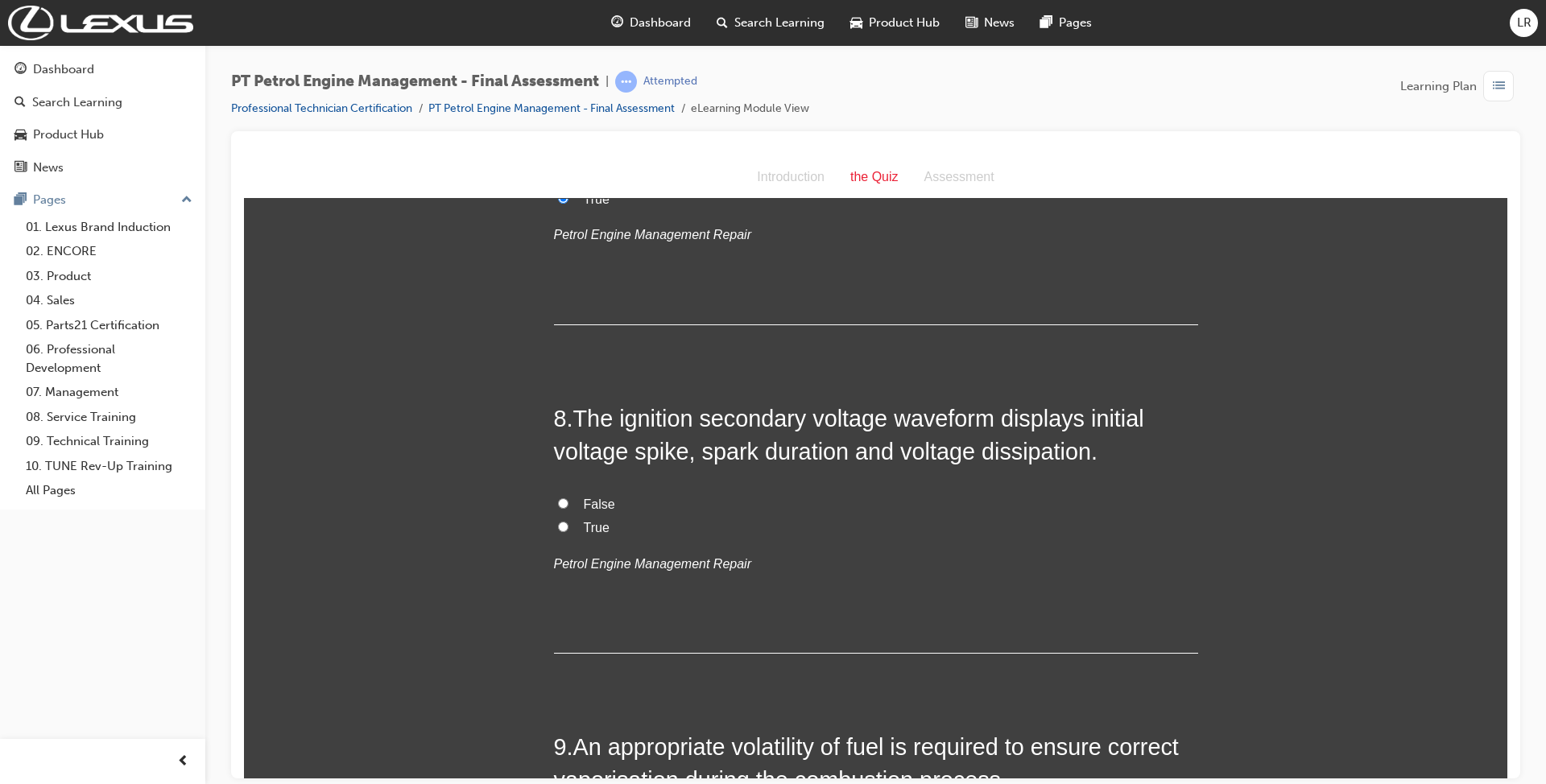
scroll to position [2360, 0]
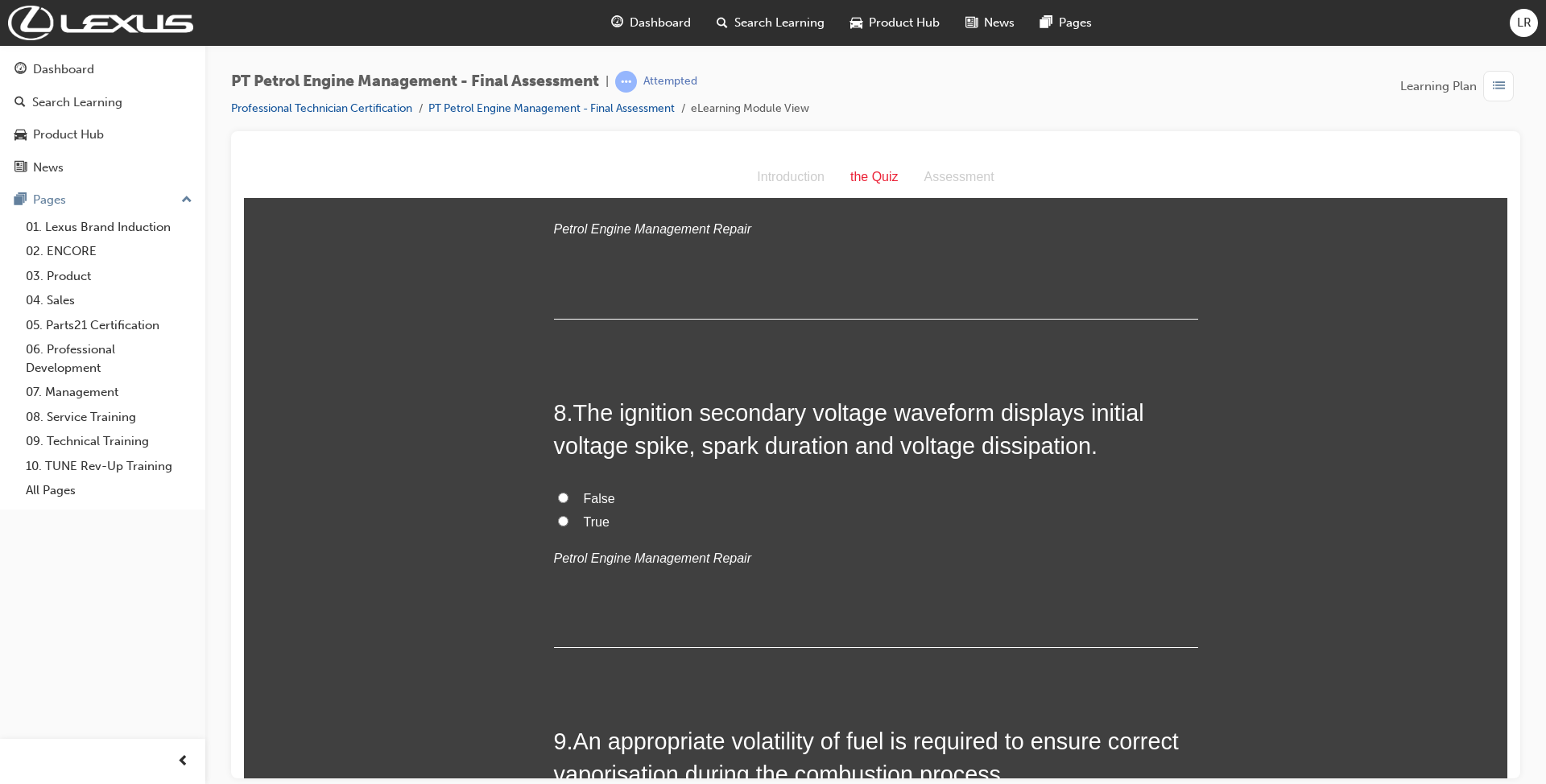
click at [557, 515] on input "True" at bounding box center [562, 520] width 11 height 11
radio input "true"
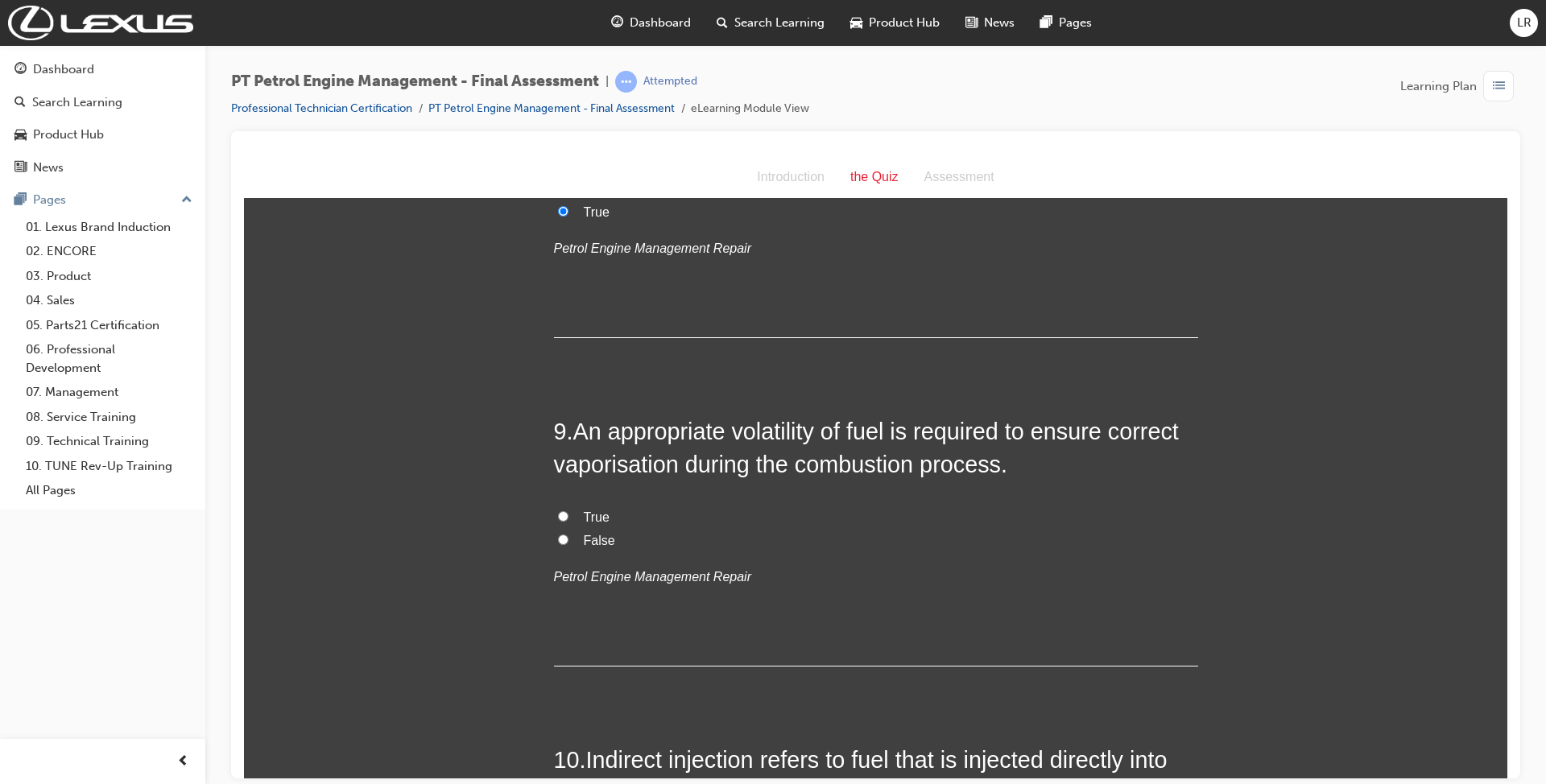
scroll to position [2681, 0]
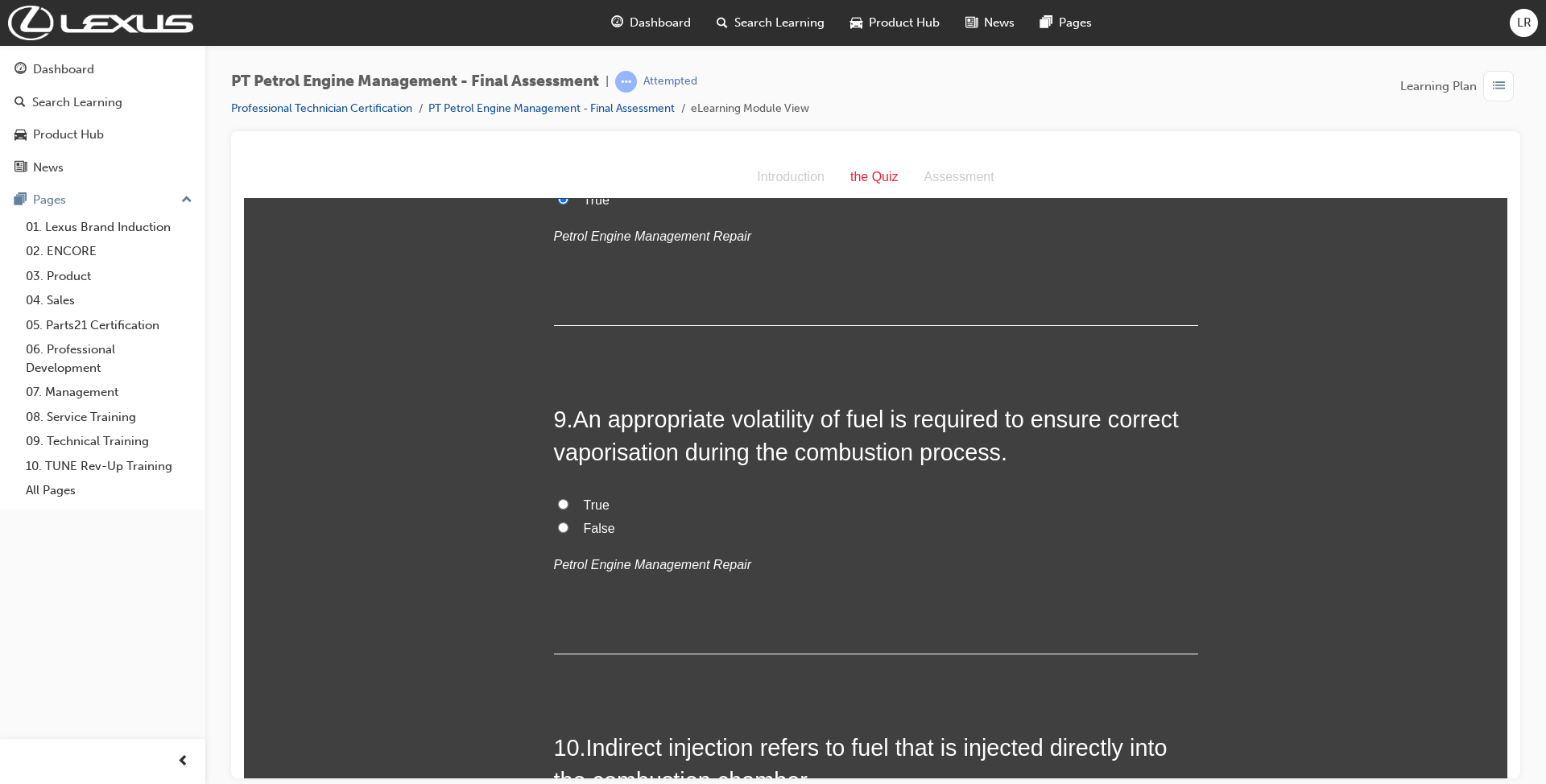
click at [557, 523] on input "False" at bounding box center [562, 526] width 11 height 11
radio input "true"
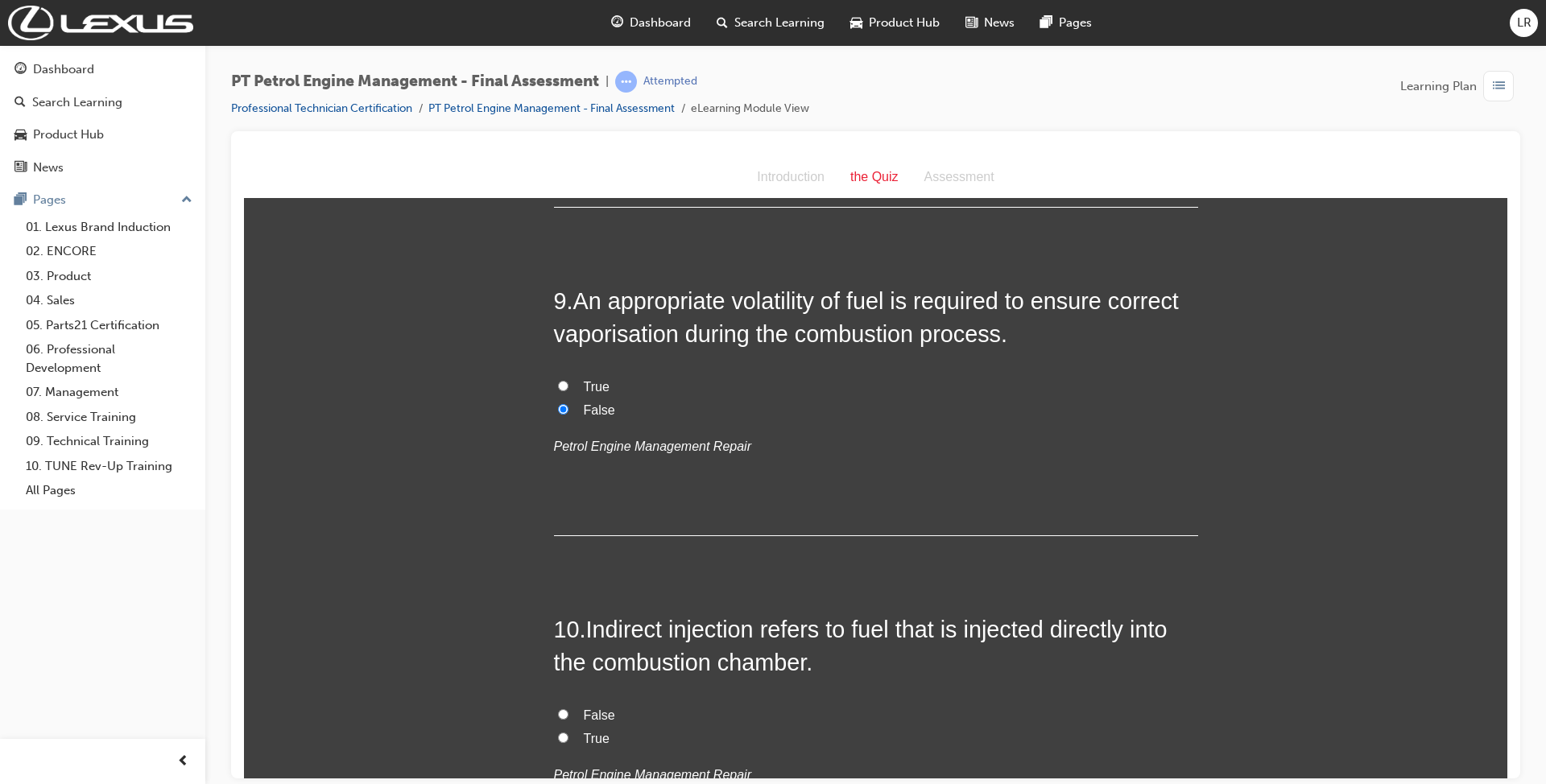
scroll to position [3110, 0]
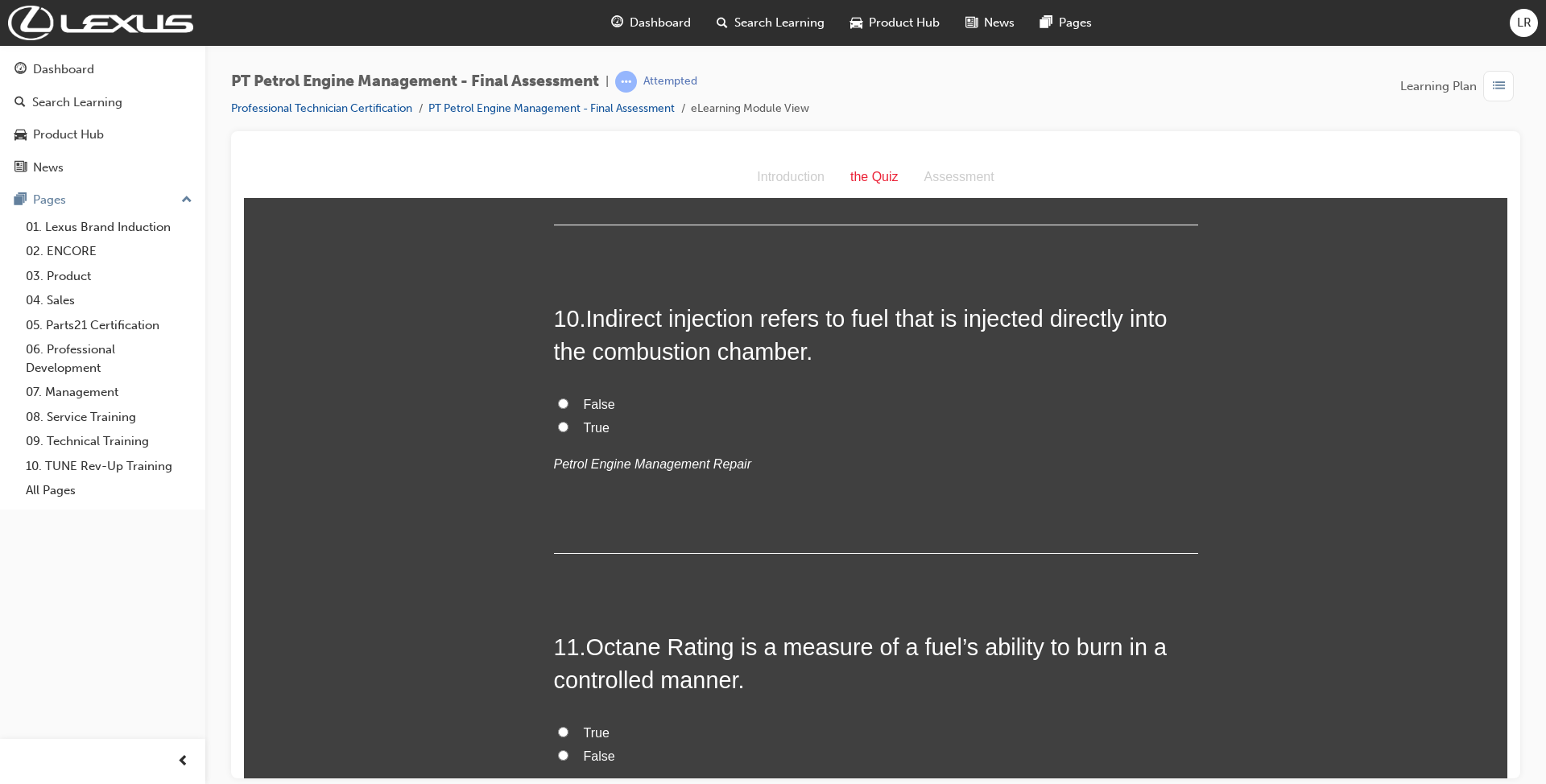
click at [563, 428] on label "True" at bounding box center [875, 427] width 644 height 23
click at [563, 428] on input "True" at bounding box center [562, 426] width 11 height 11
radio input "true"
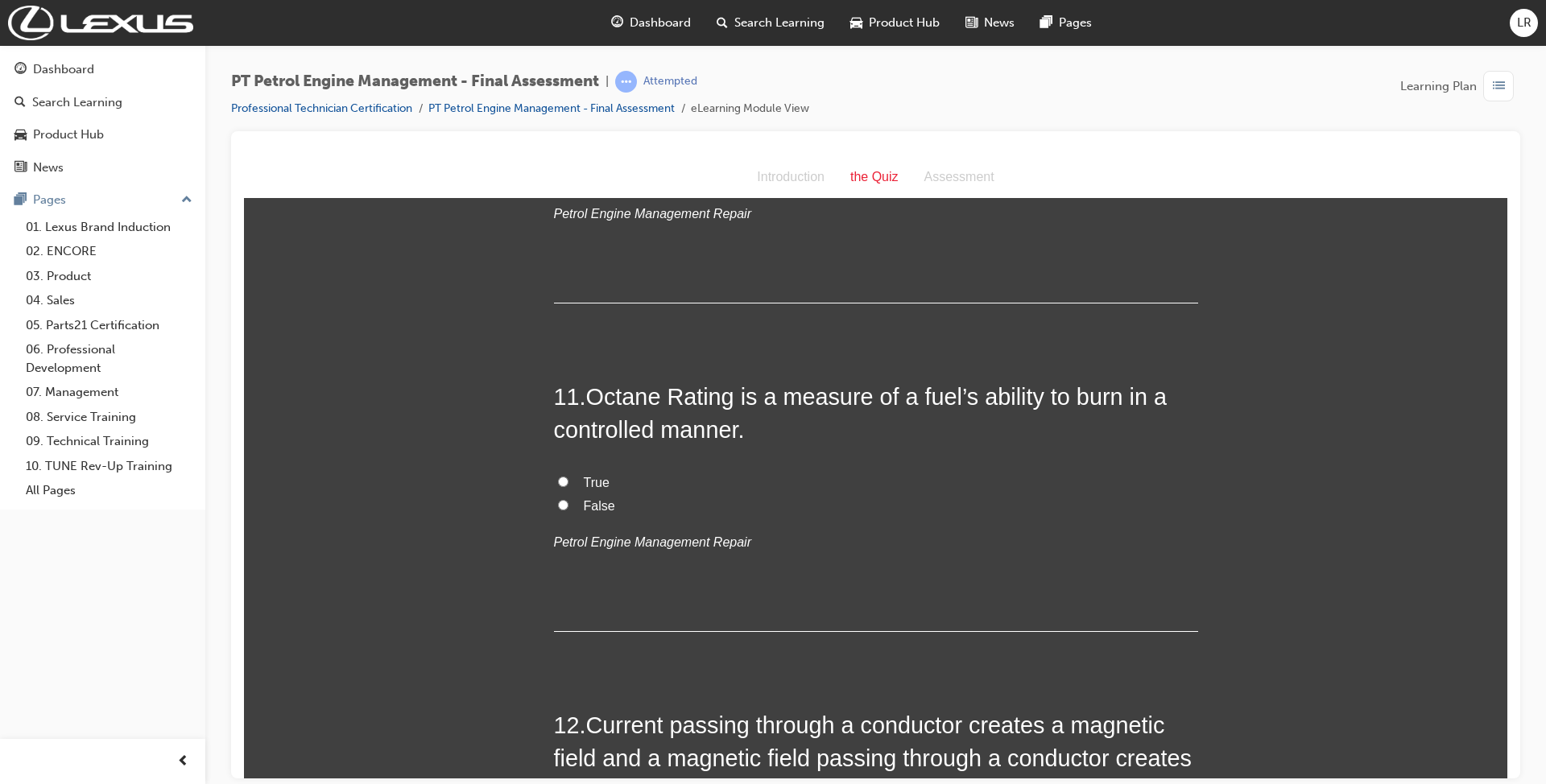
scroll to position [3432, 0]
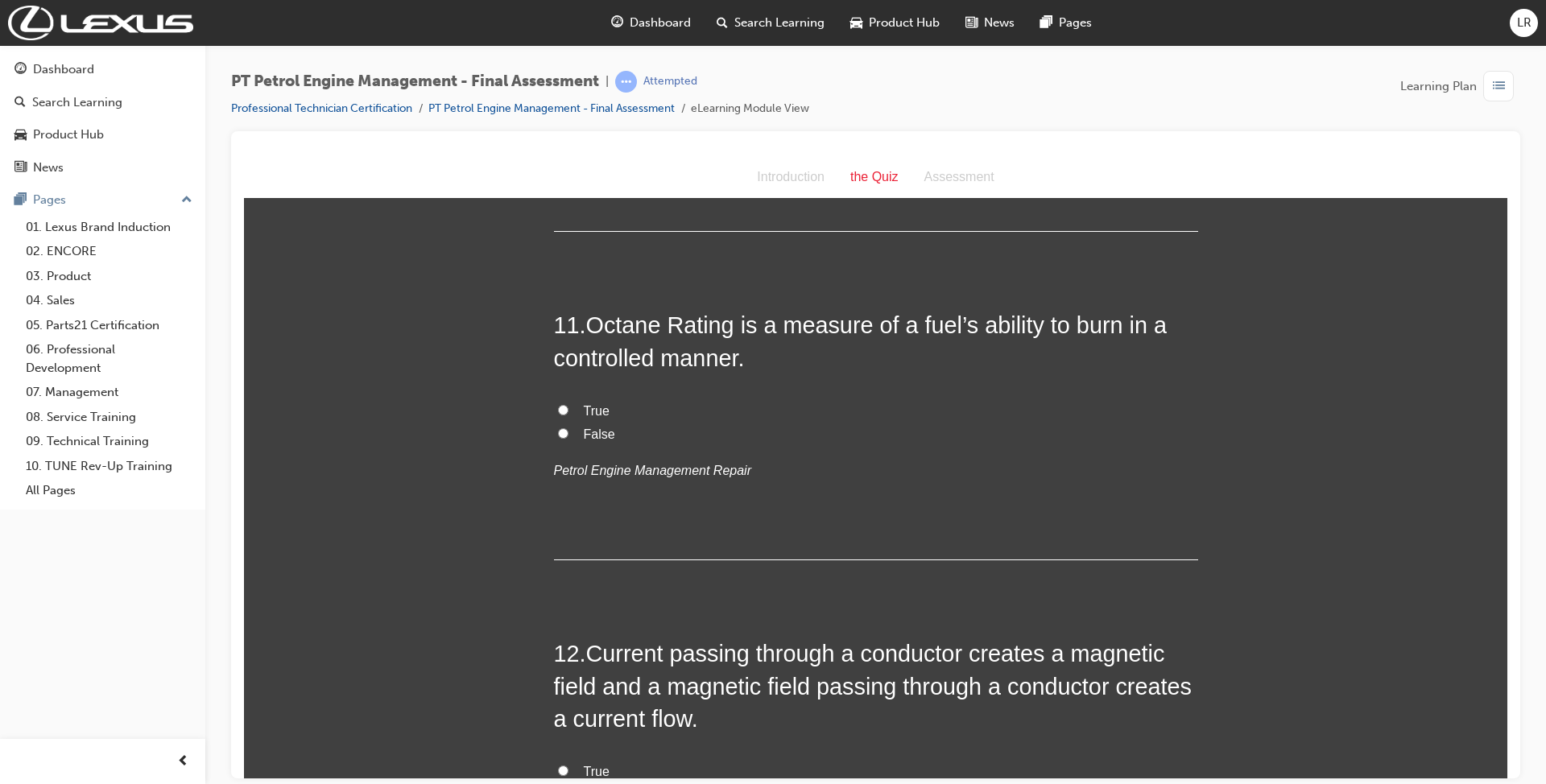
click at [561, 410] on label "True" at bounding box center [875, 410] width 644 height 23
click at [561, 410] on input "True" at bounding box center [562, 409] width 11 height 11
radio input "true"
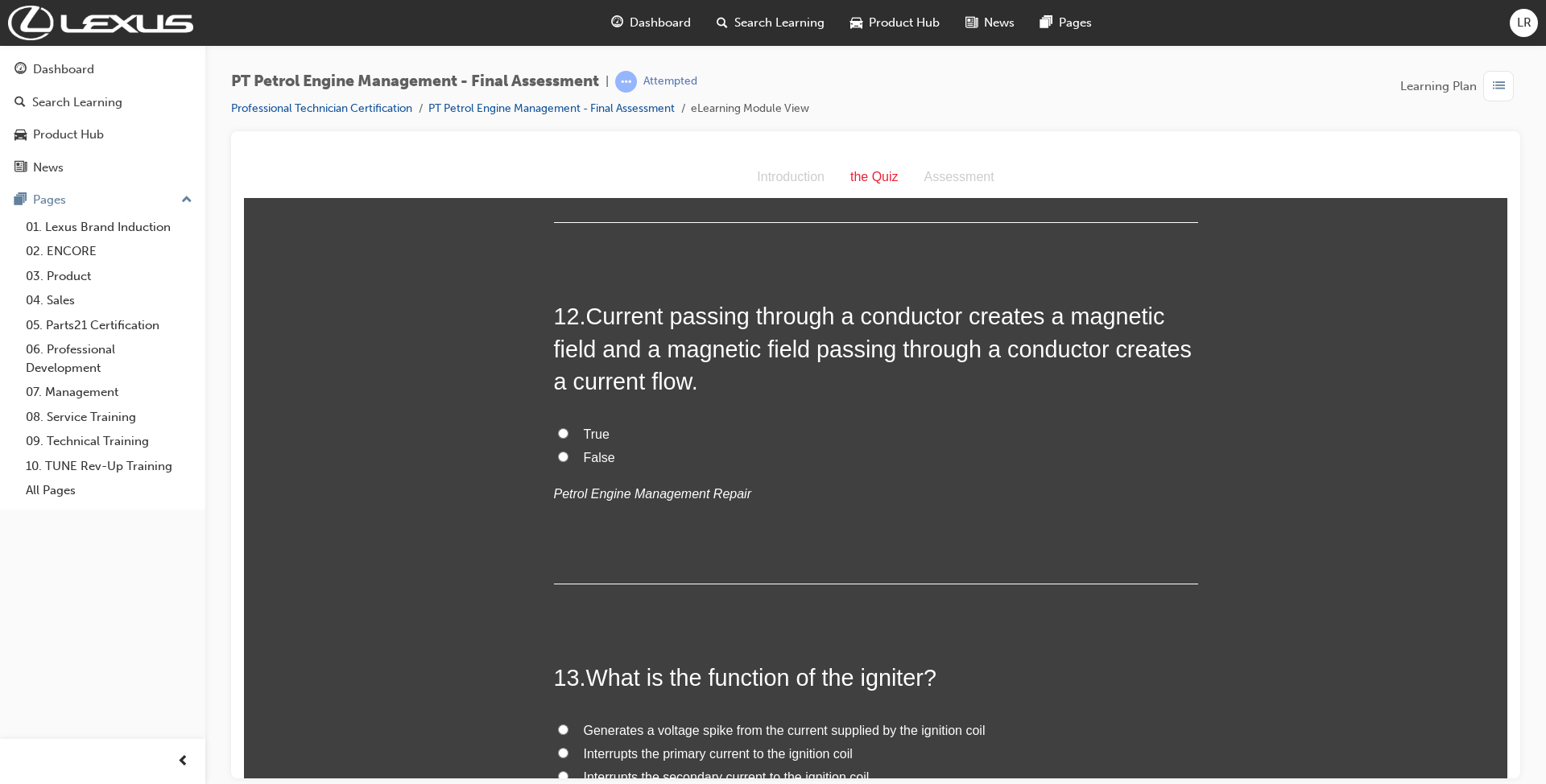
scroll to position [3862, 0]
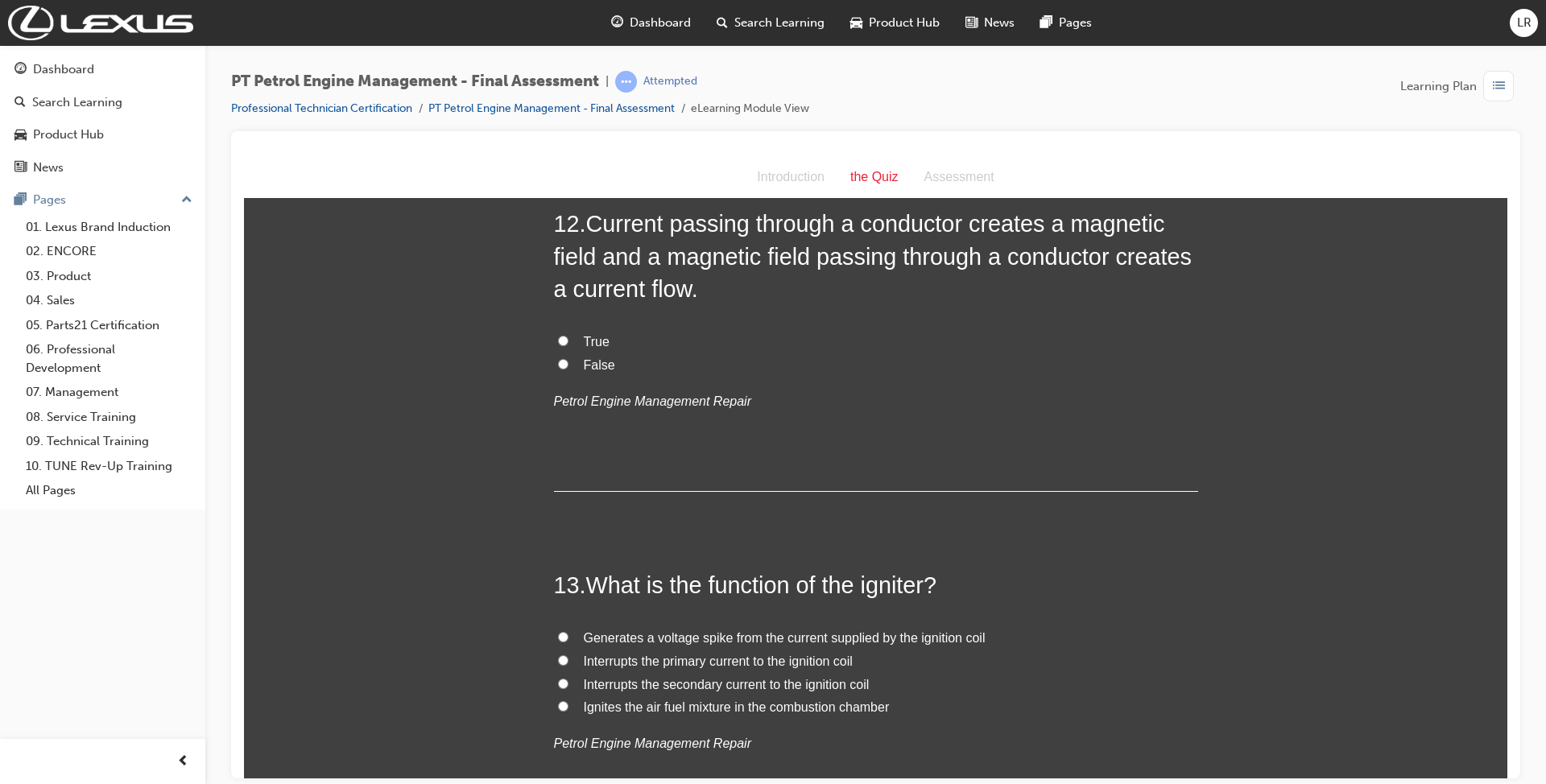
click at [557, 341] on input "True" at bounding box center [562, 339] width 11 height 11
radio input "true"
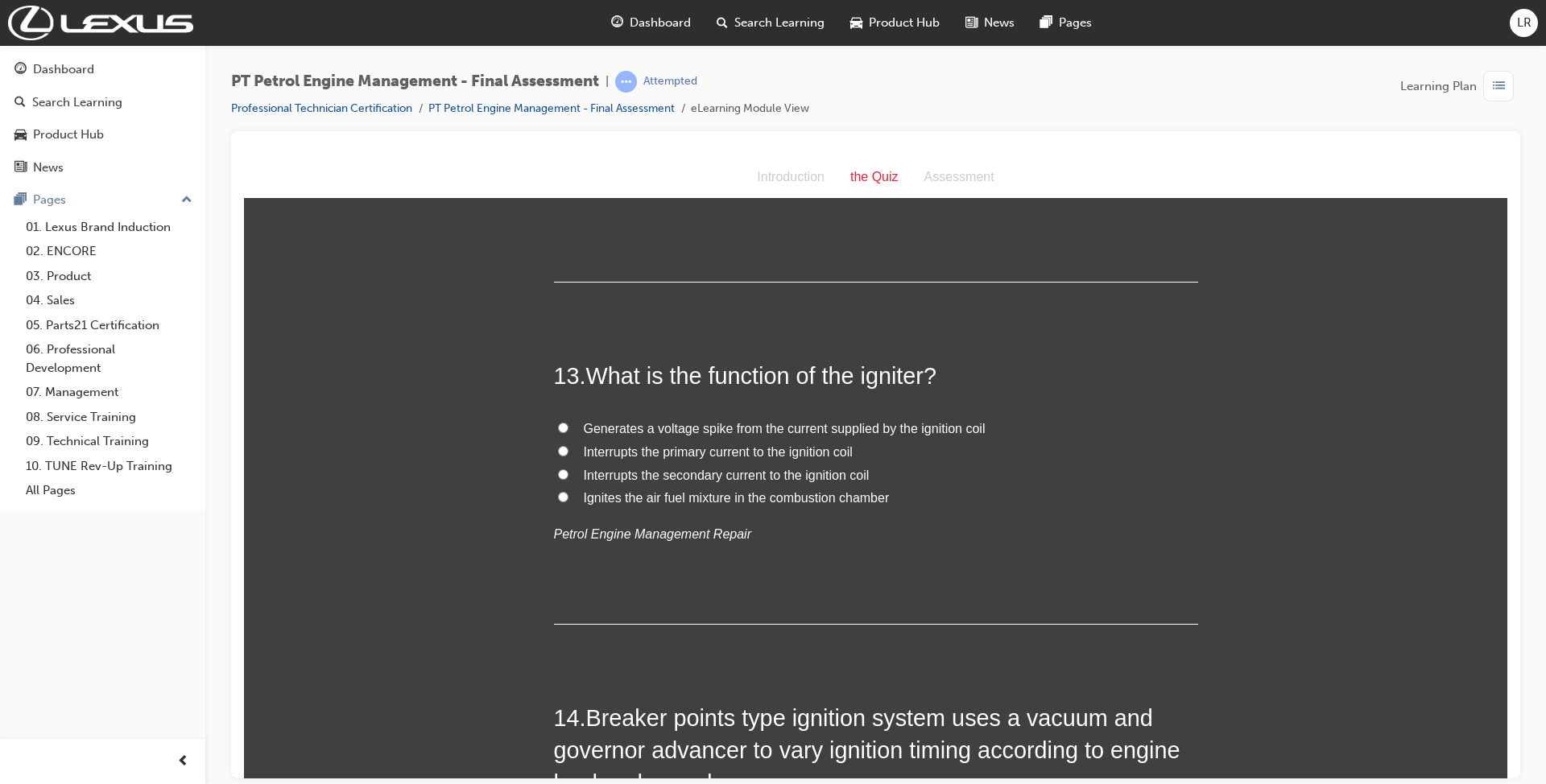
scroll to position [4076, 0]
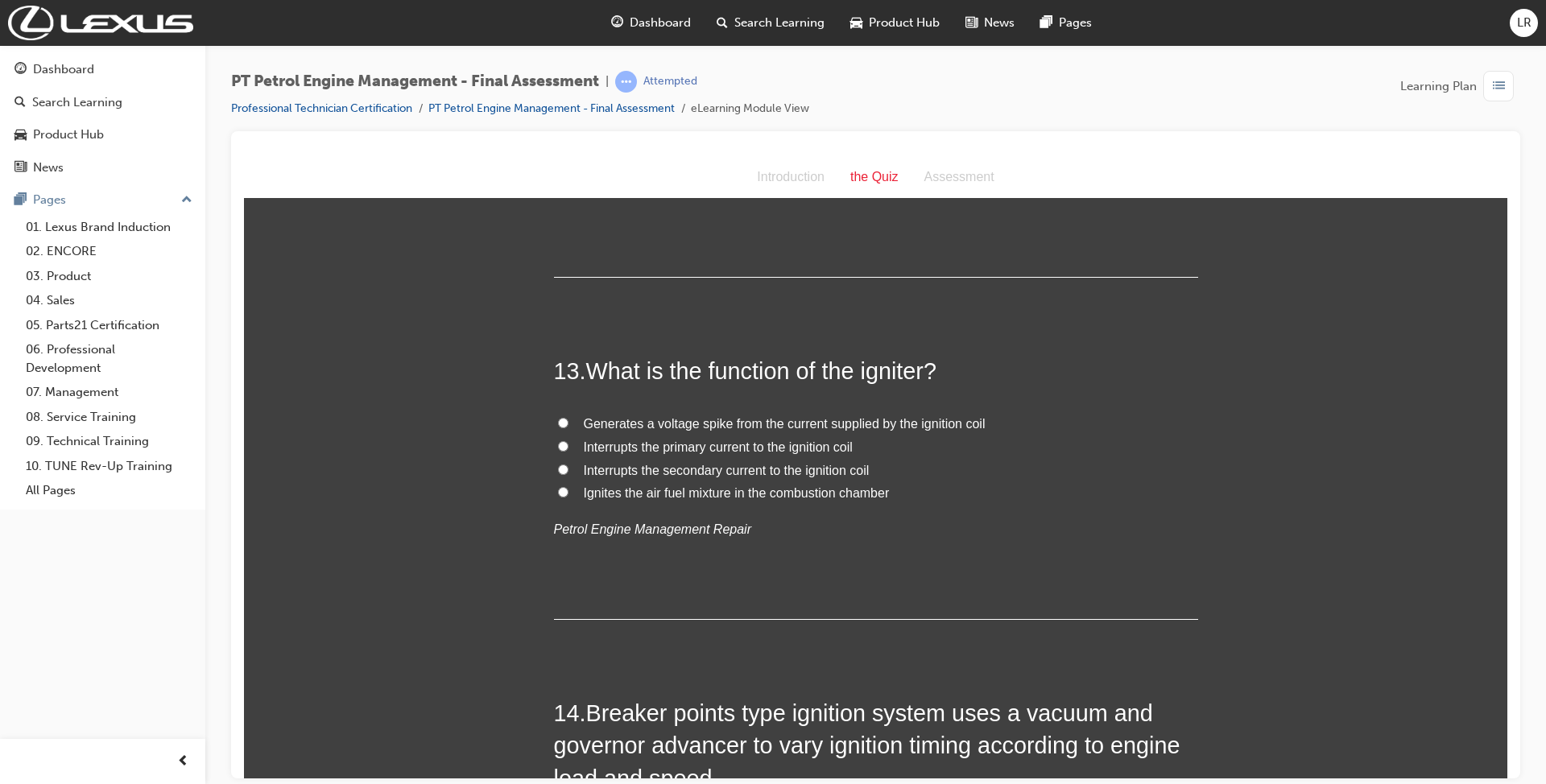
click at [558, 445] on input "Interrupts the primary current to the ignition coil" at bounding box center [562, 445] width 11 height 11
radio input "true"
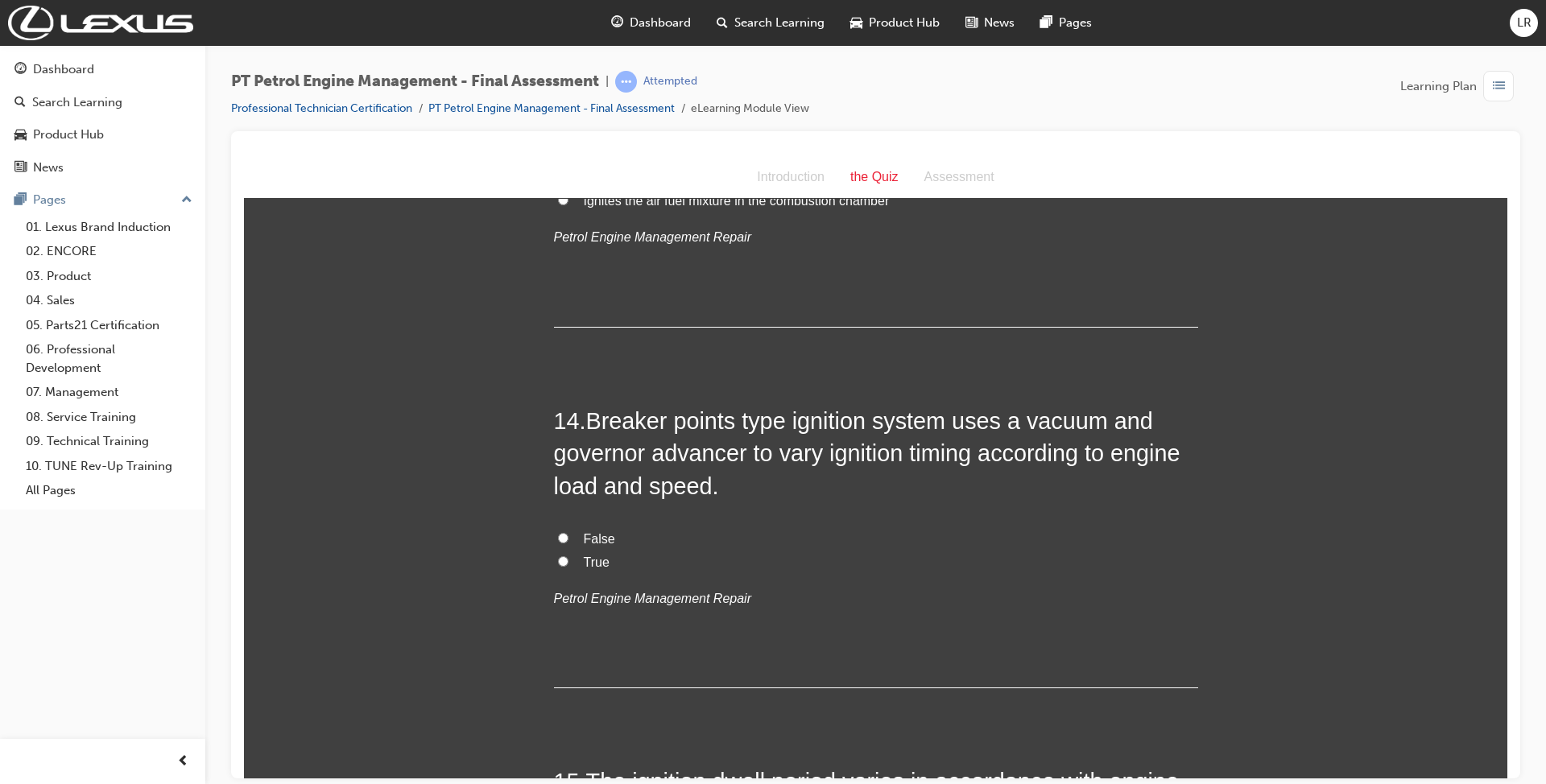
scroll to position [4398, 0]
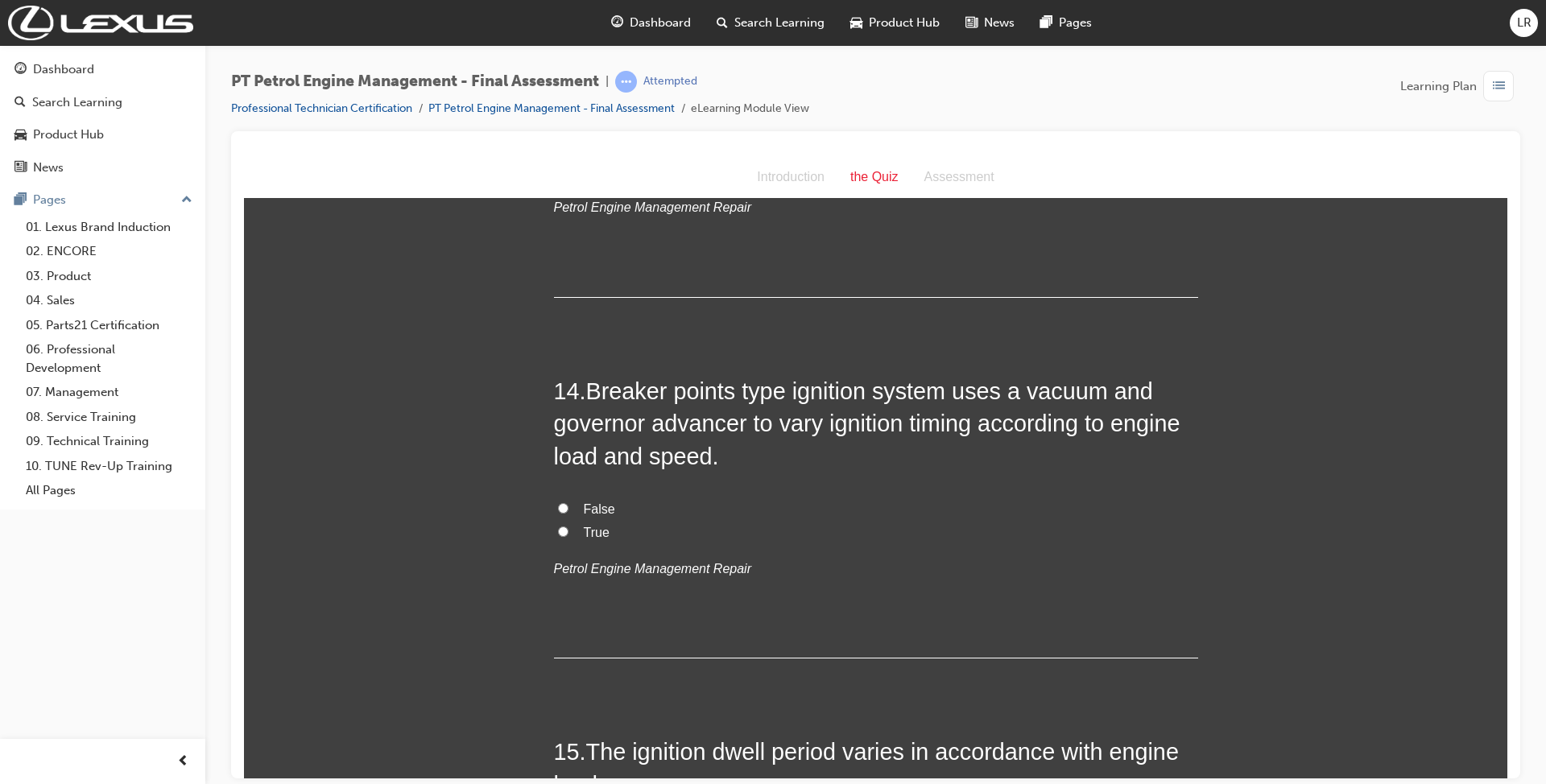
click at [557, 533] on input "True" at bounding box center [562, 530] width 11 height 11
radio input "true"
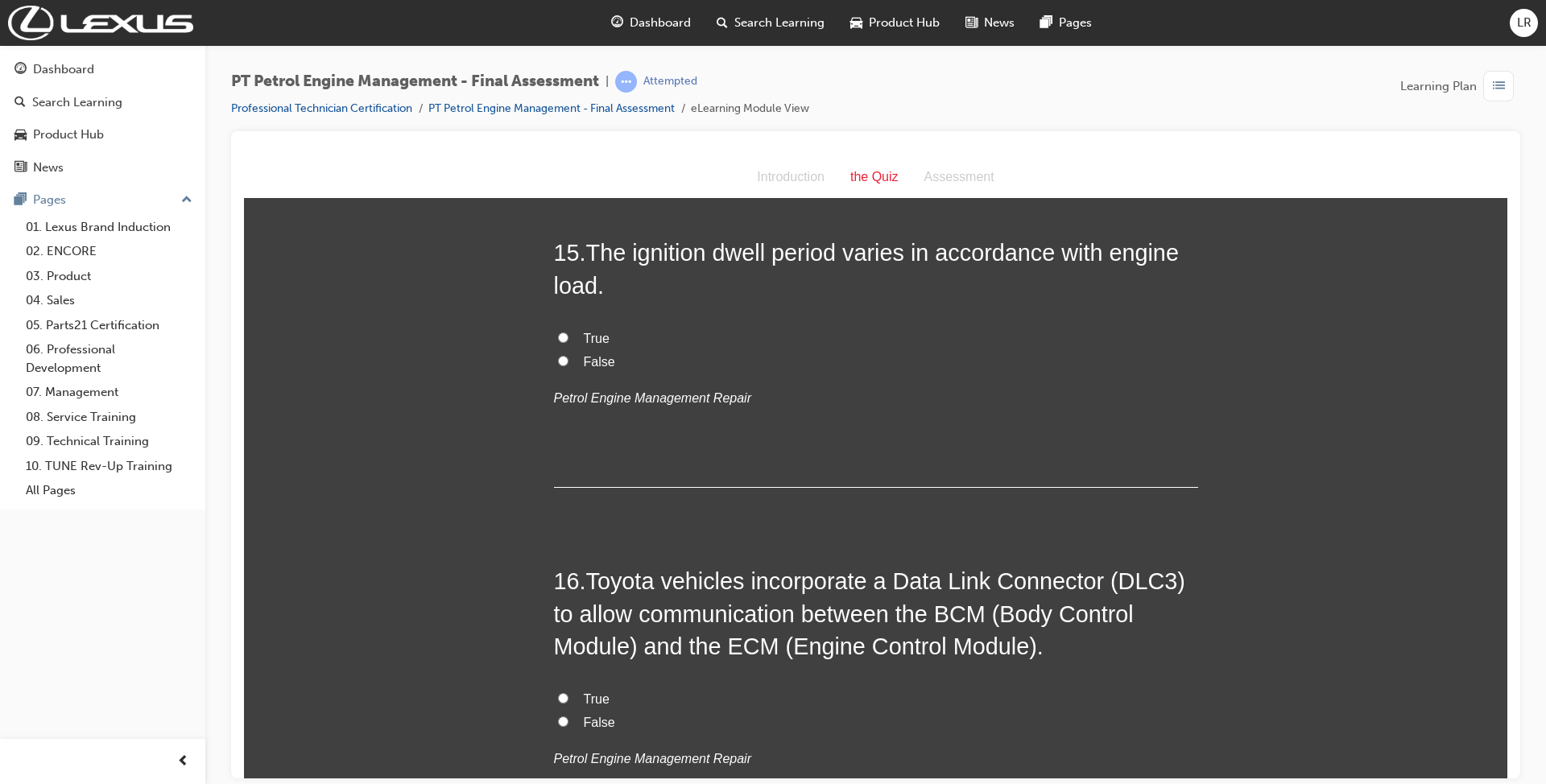
scroll to position [4935, 0]
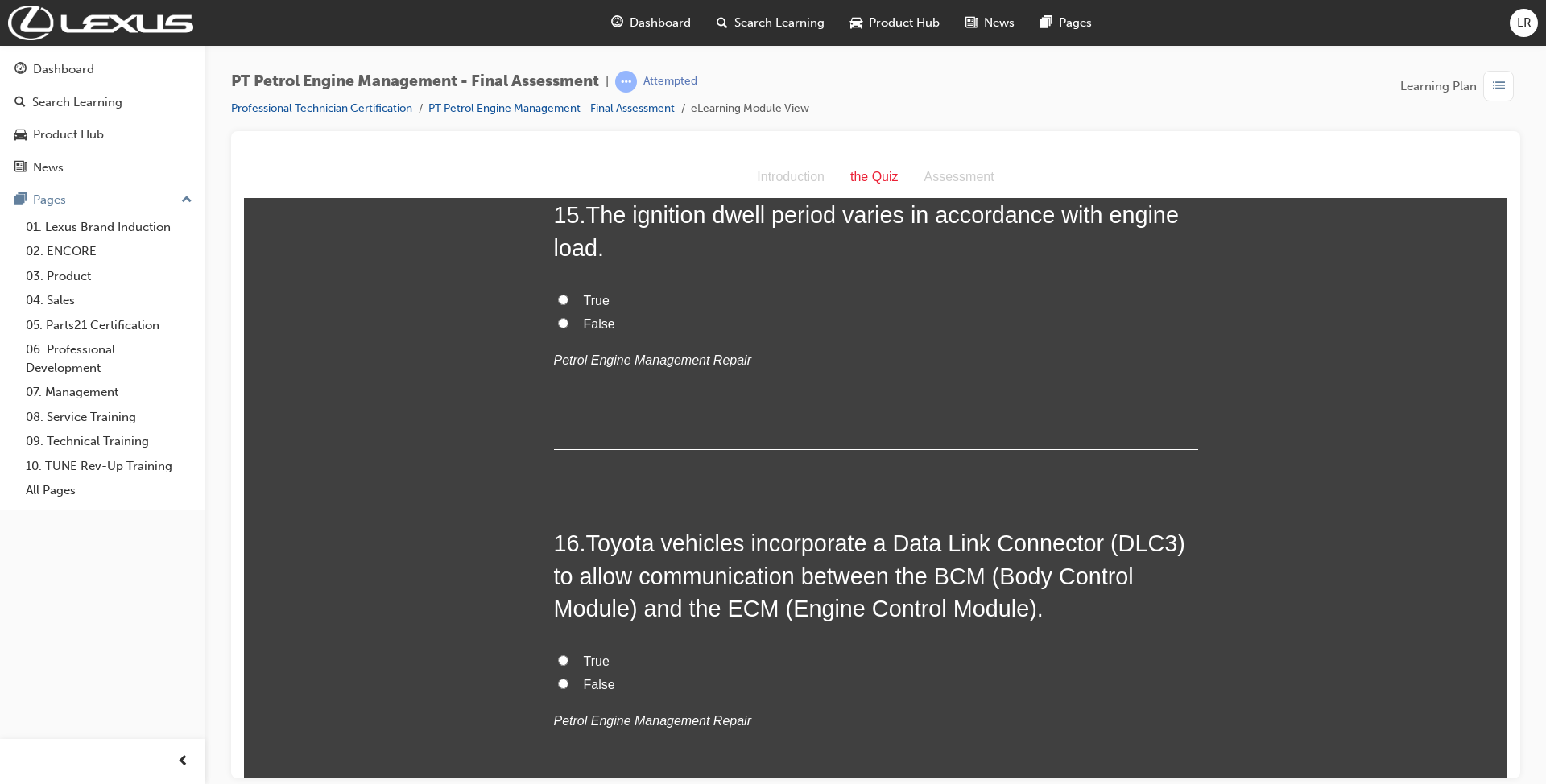
click at [557, 298] on input "True" at bounding box center [562, 298] width 11 height 11
radio input "true"
click at [553, 656] on label "True" at bounding box center [875, 661] width 644 height 23
click at [557, 656] on input "True" at bounding box center [562, 659] width 11 height 11
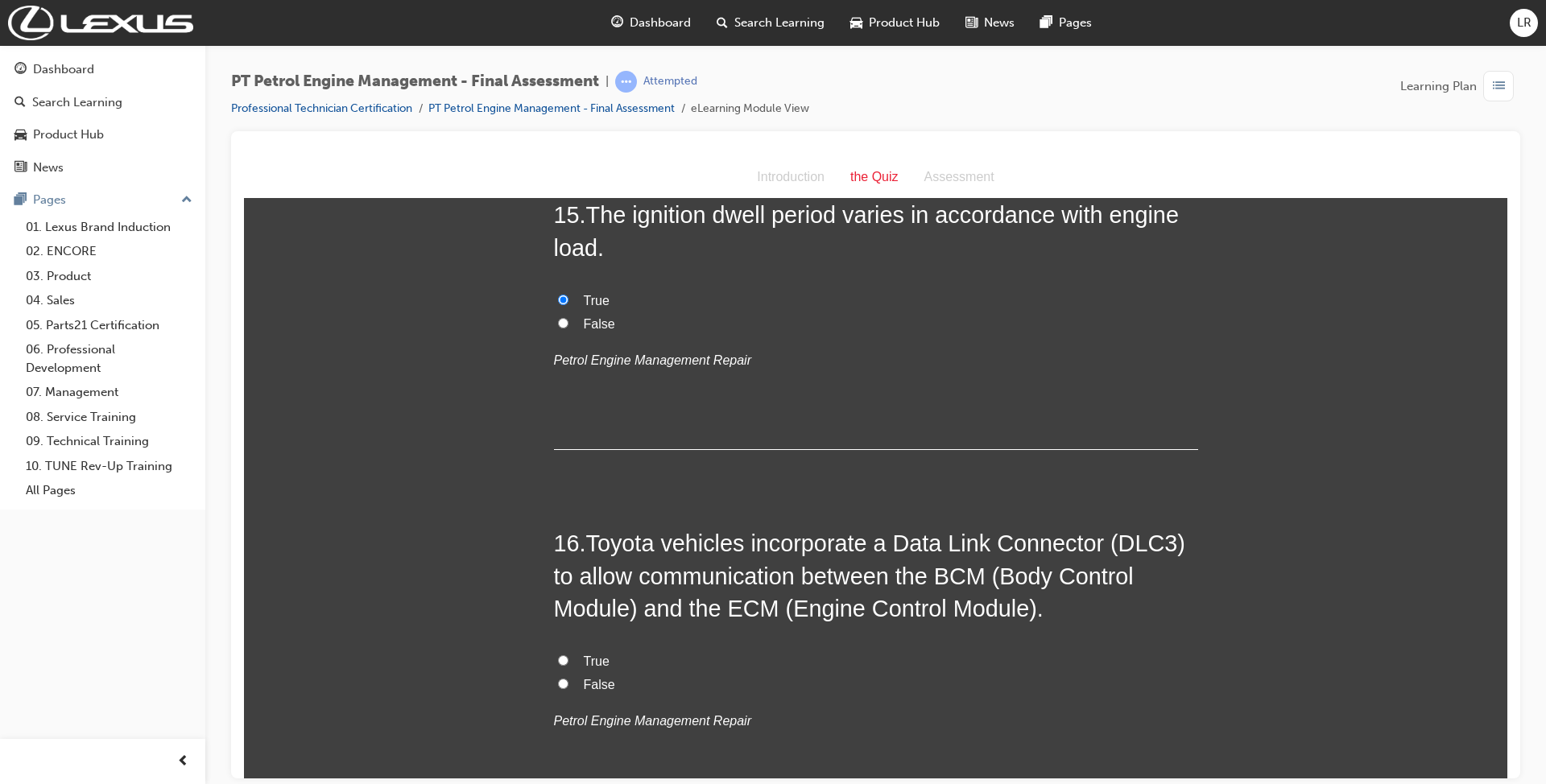
radio input "true"
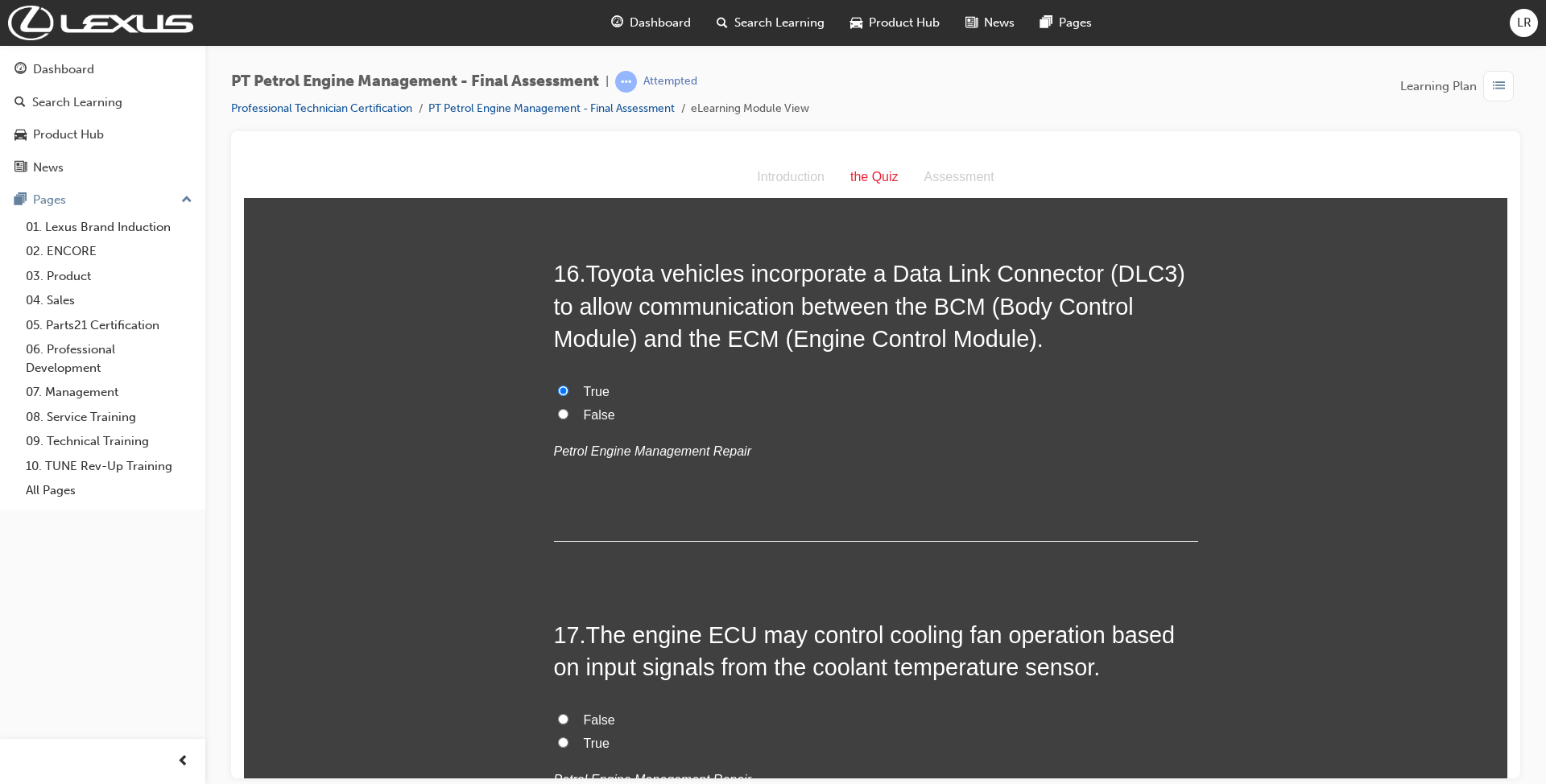
scroll to position [5364, 0]
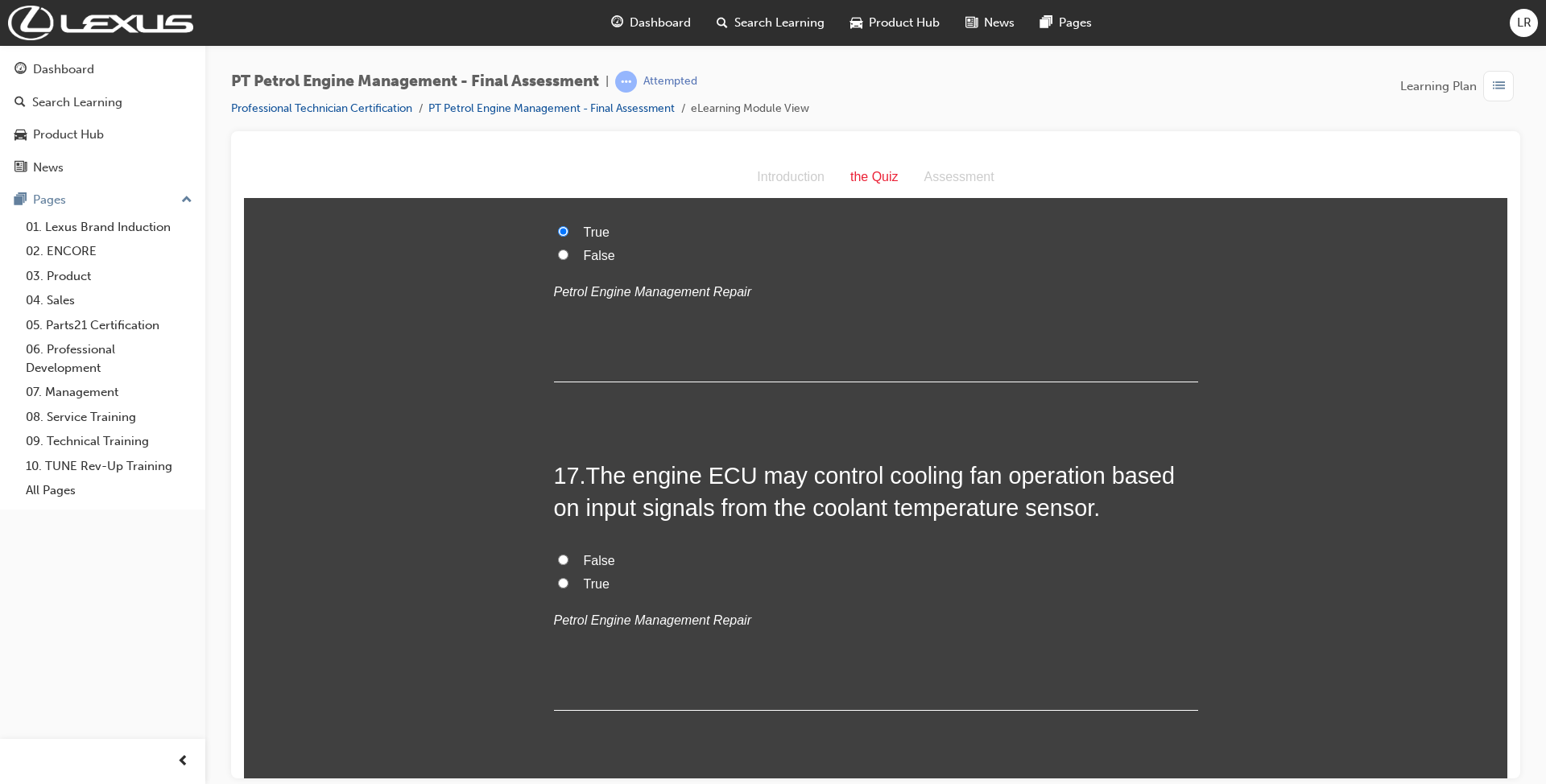
click at [561, 583] on label "True" at bounding box center [875, 583] width 644 height 23
click at [561, 583] on input "True" at bounding box center [562, 582] width 11 height 11
radio input "true"
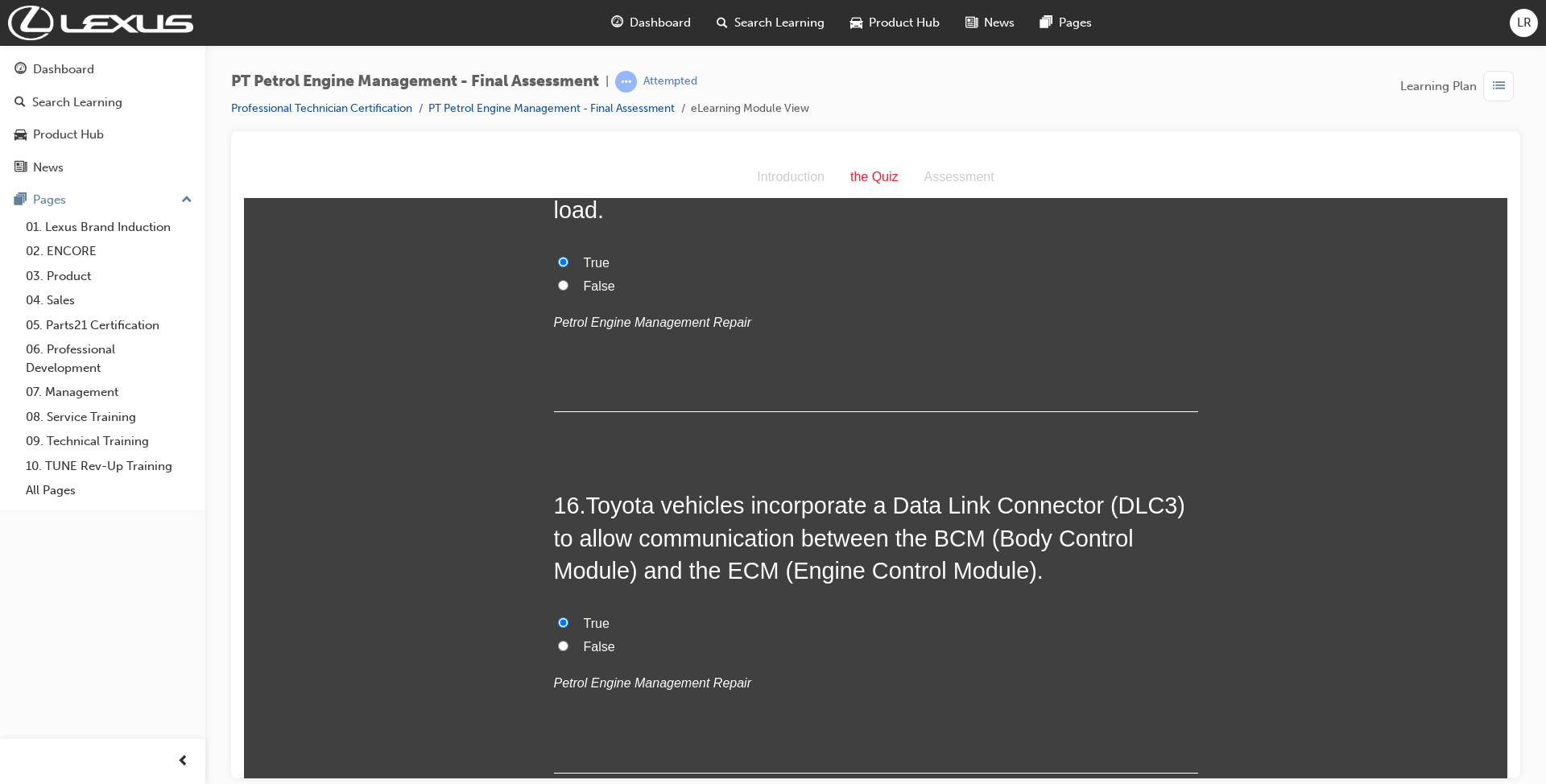
scroll to position [4935, 0]
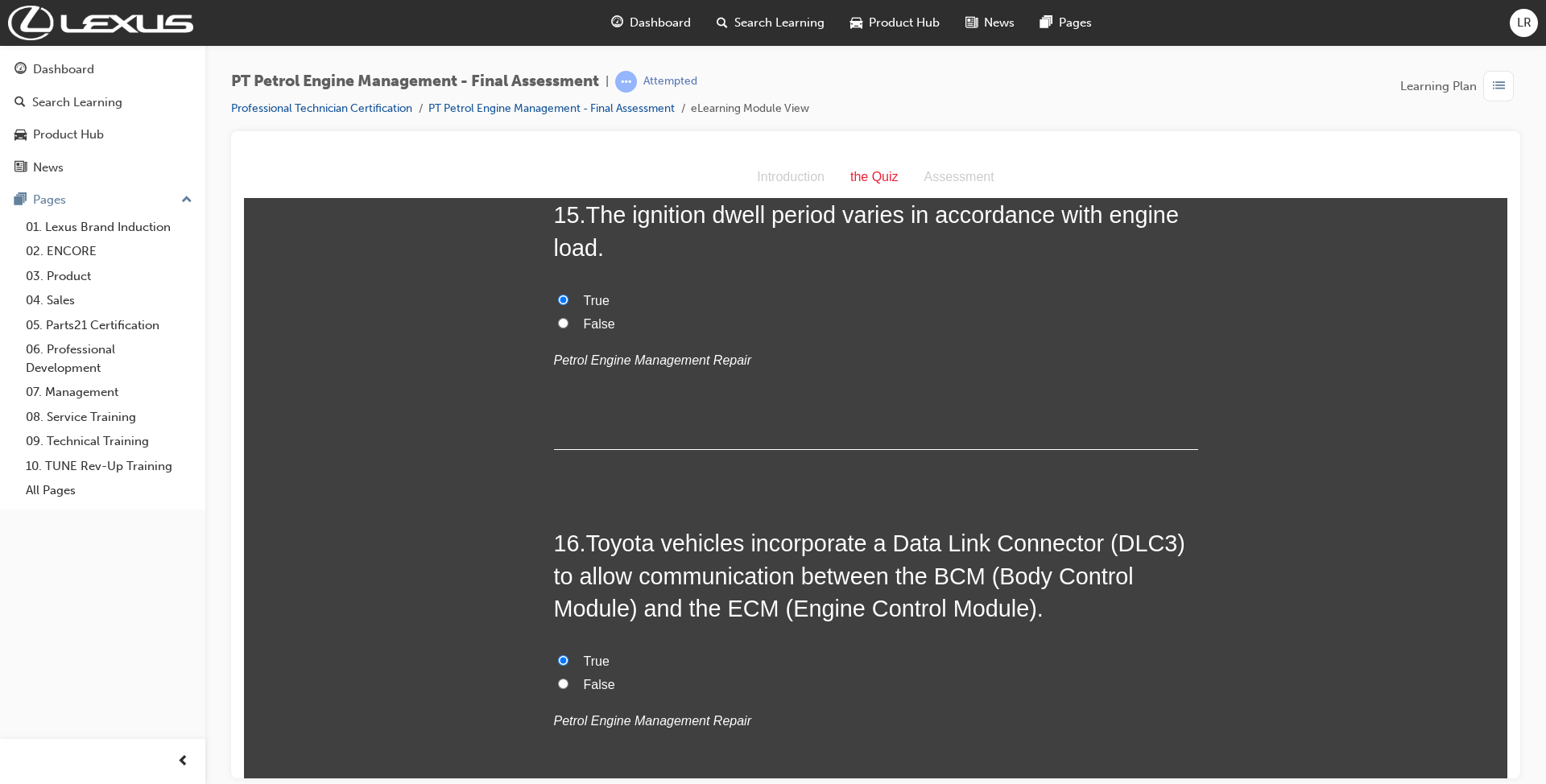
click at [586, 324] on span "False" at bounding box center [599, 323] width 32 height 14
click at [568, 324] on input "False" at bounding box center [562, 322] width 11 height 11
radio input "true"
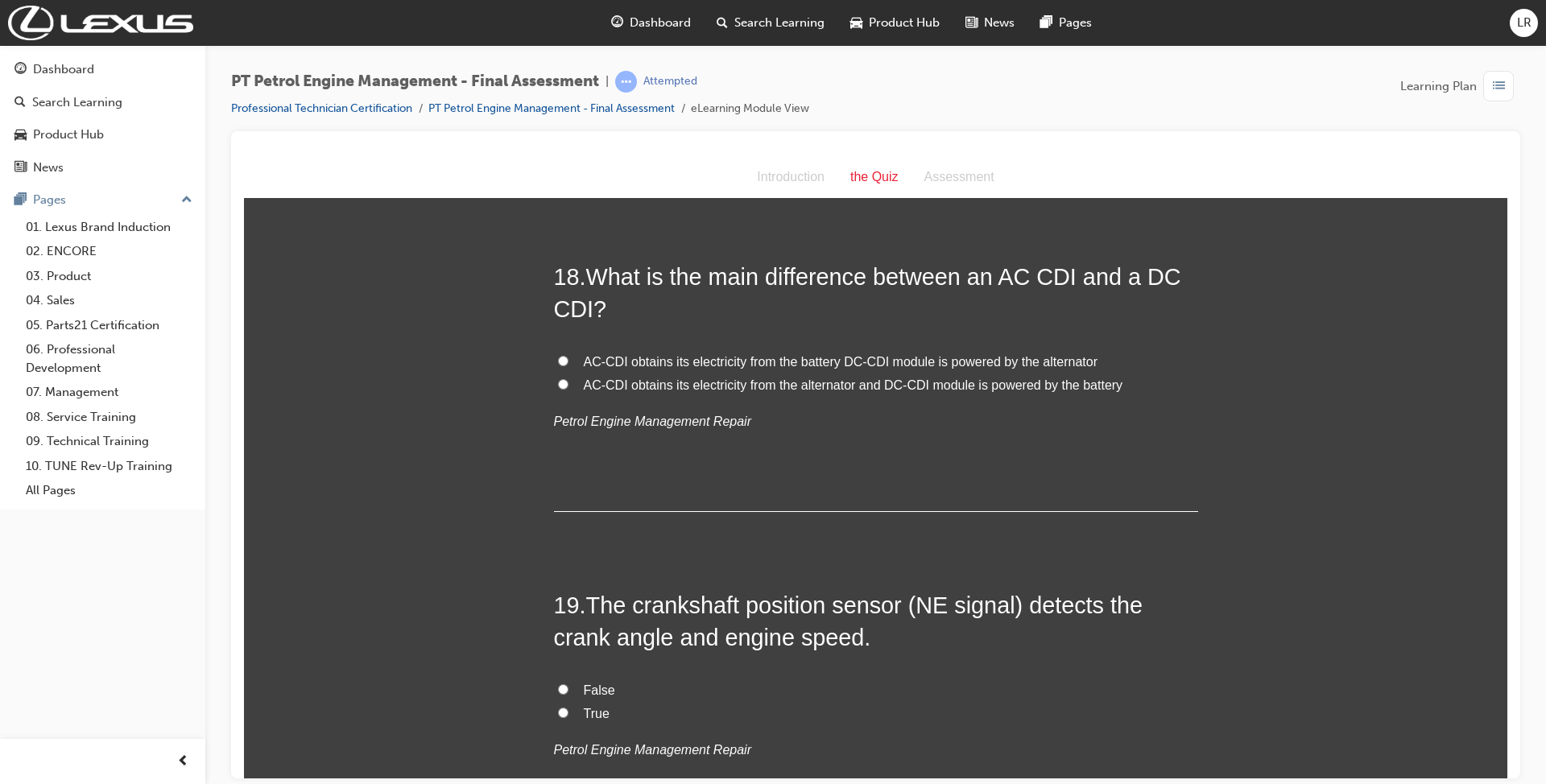
scroll to position [5900, 0]
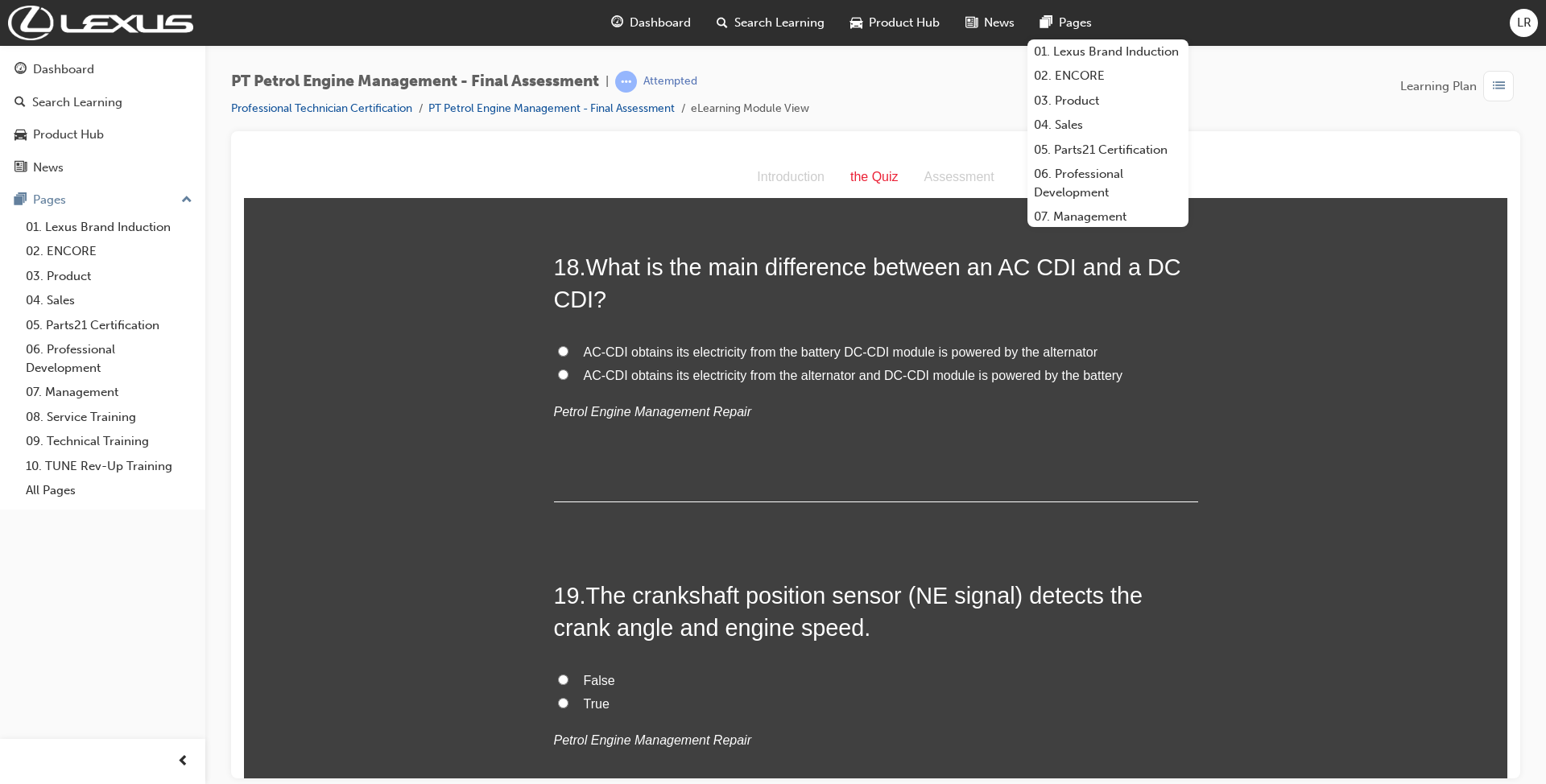
click at [702, 380] on span "AC-CDI obtains its electricity from the alternator and DC-CDI module is powered…" at bounding box center [853, 375] width 540 height 14
click at [568, 379] on input "AC-CDI obtains its electricity from the alternator and DC-CDI module is powered…" at bounding box center [562, 373] width 11 height 11
radio input "true"
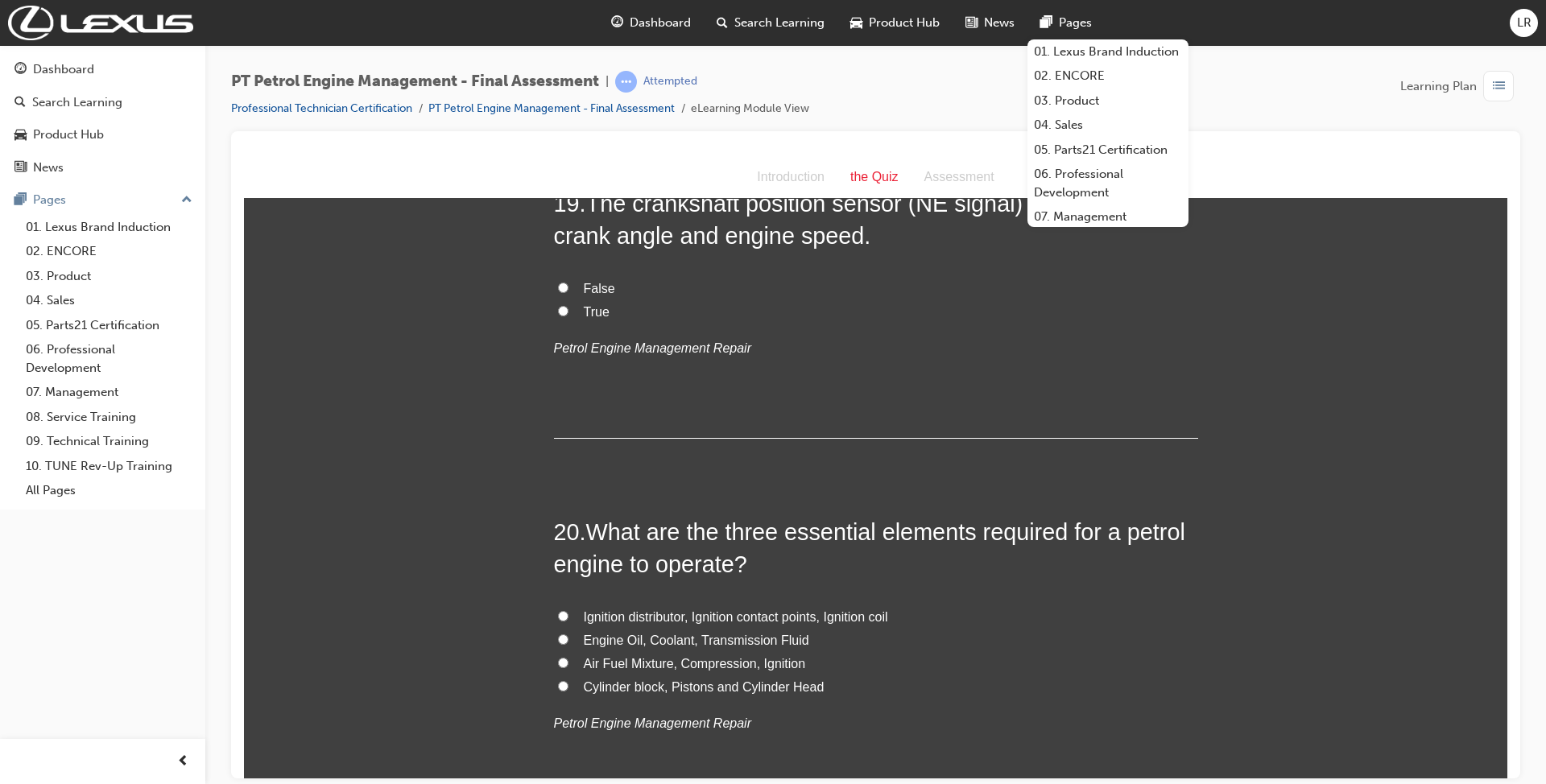
scroll to position [6329, 0]
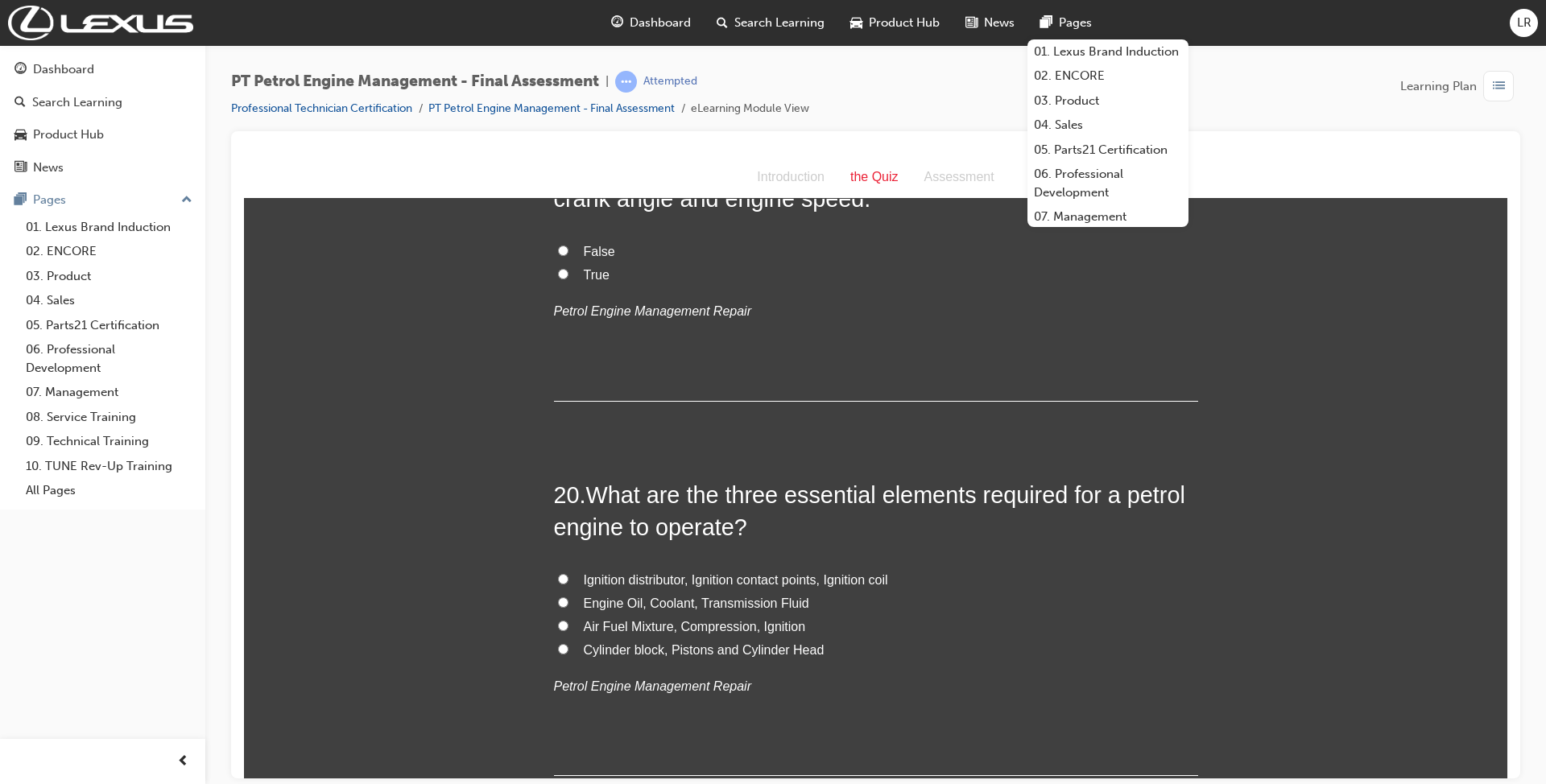
click at [561, 628] on label "Air Fuel Mixture, Compression, Ignition" at bounding box center [875, 626] width 644 height 23
click at [561, 628] on input "Air Fuel Mixture, Compression, Ignition" at bounding box center [562, 625] width 11 height 11
radio input "true"
click at [560, 284] on label "True" at bounding box center [875, 274] width 644 height 23
click at [560, 279] on input "True" at bounding box center [562, 273] width 11 height 11
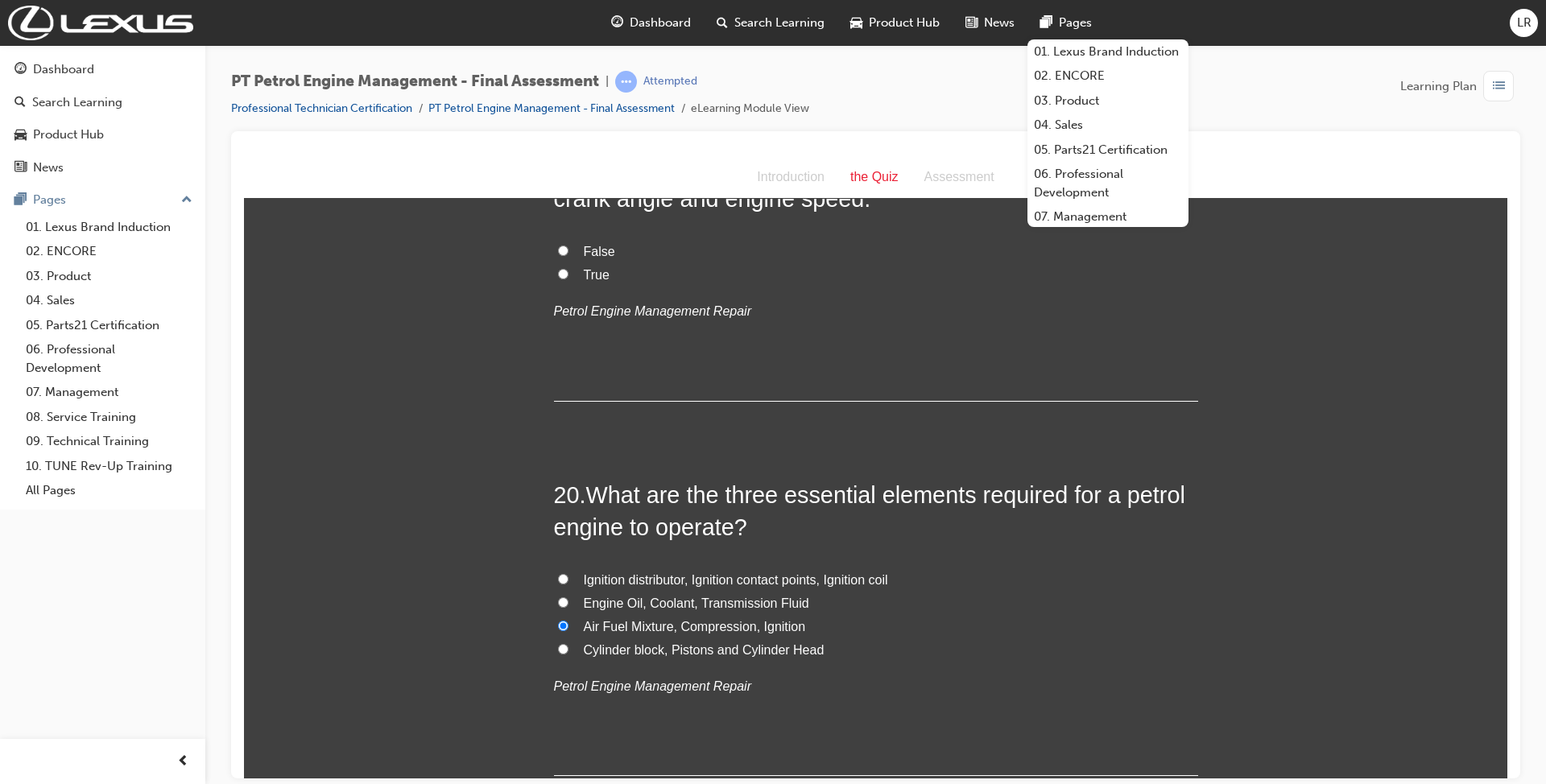
radio input "true"
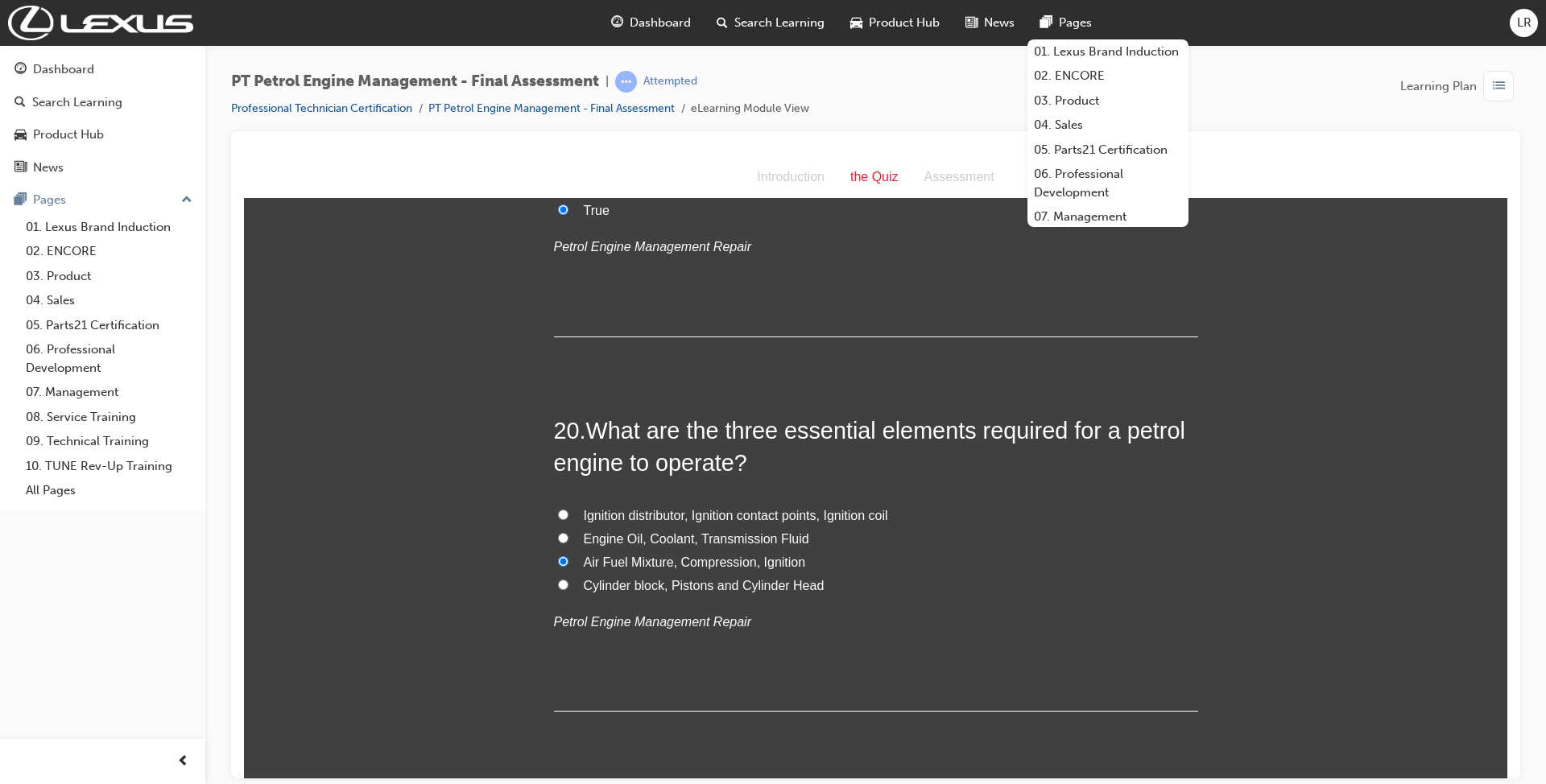
scroll to position [6451, 0]
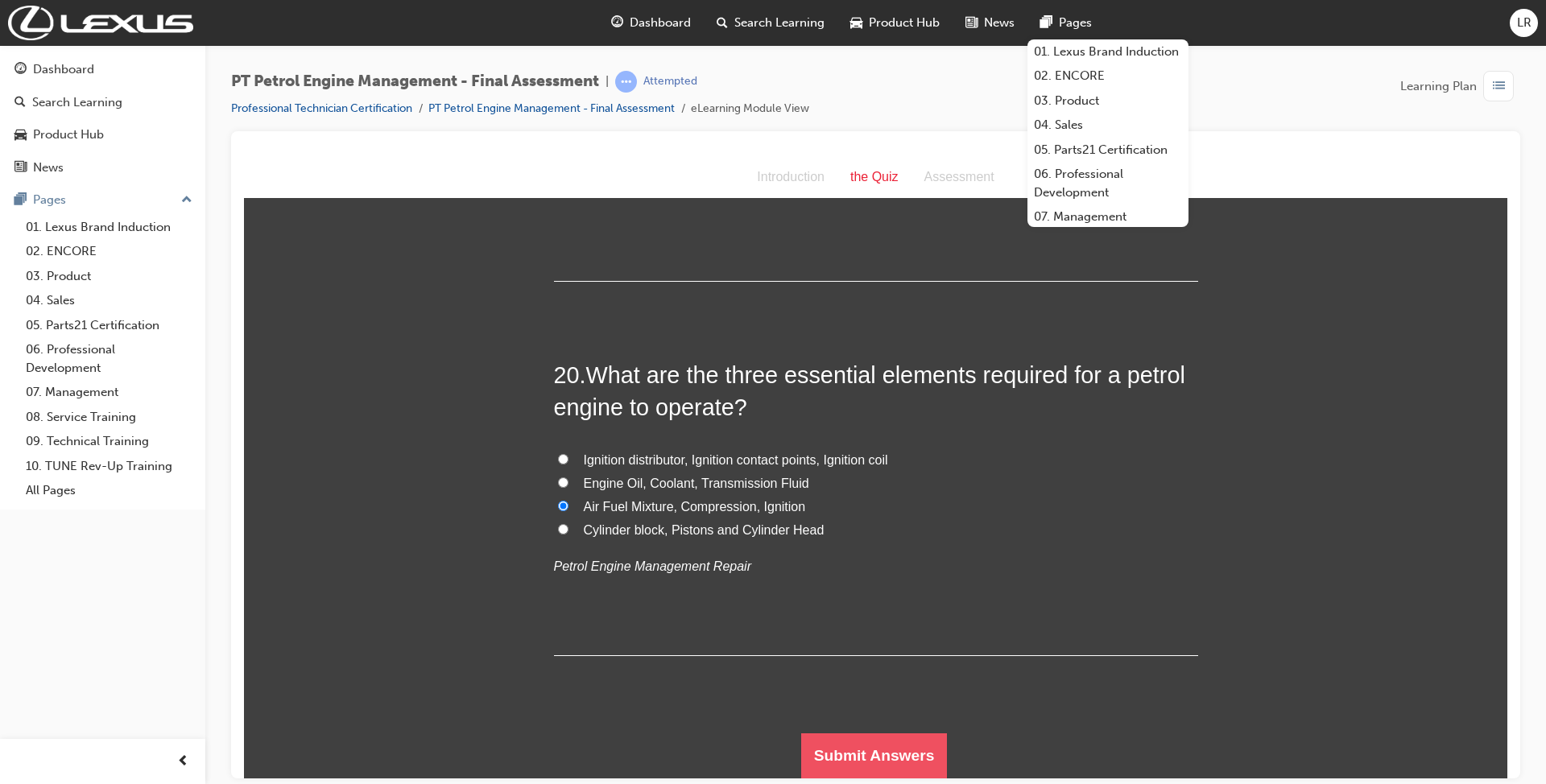
click at [883, 749] on button "Submit Answers" at bounding box center [874, 754] width 146 height 45
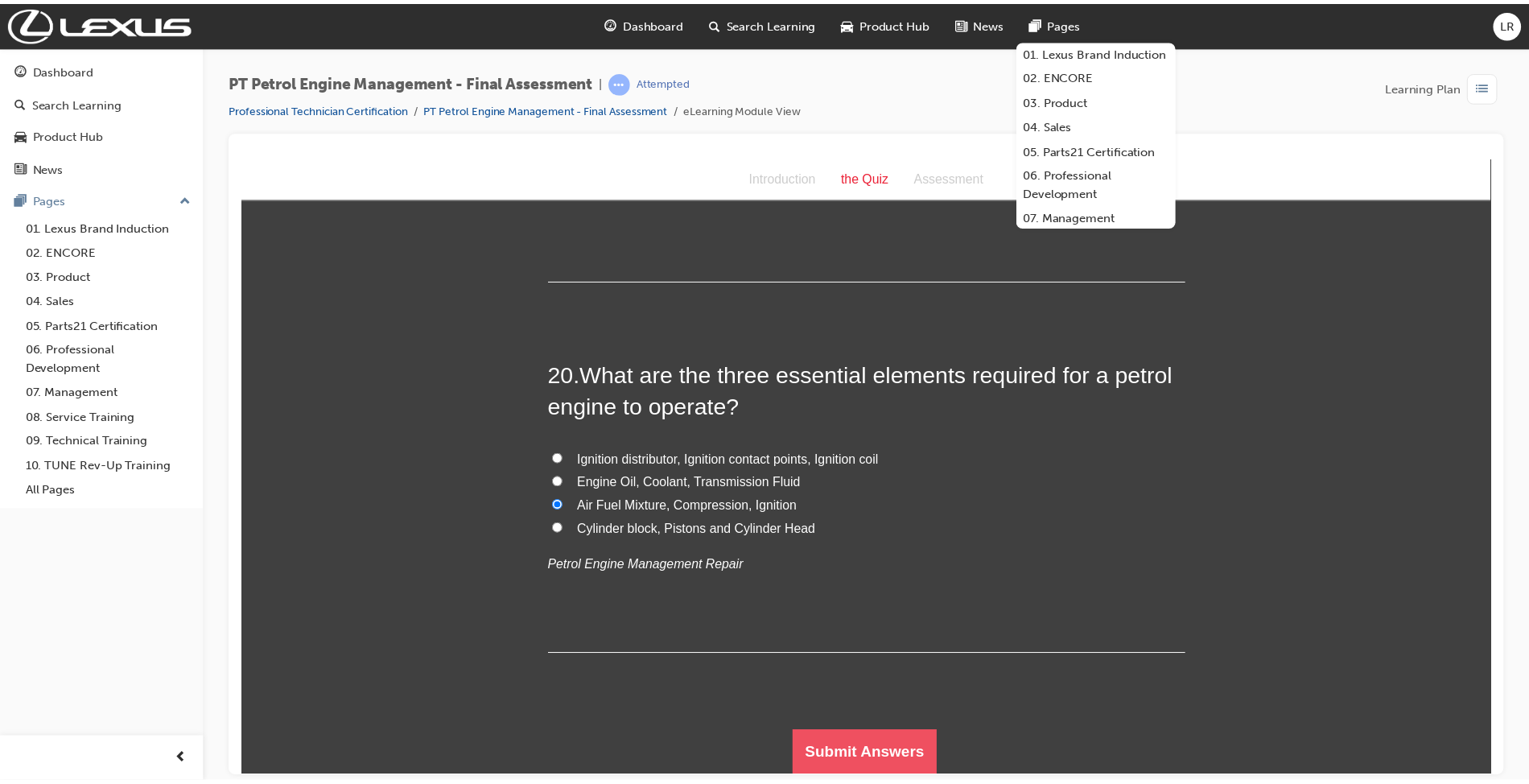
scroll to position [0, 0]
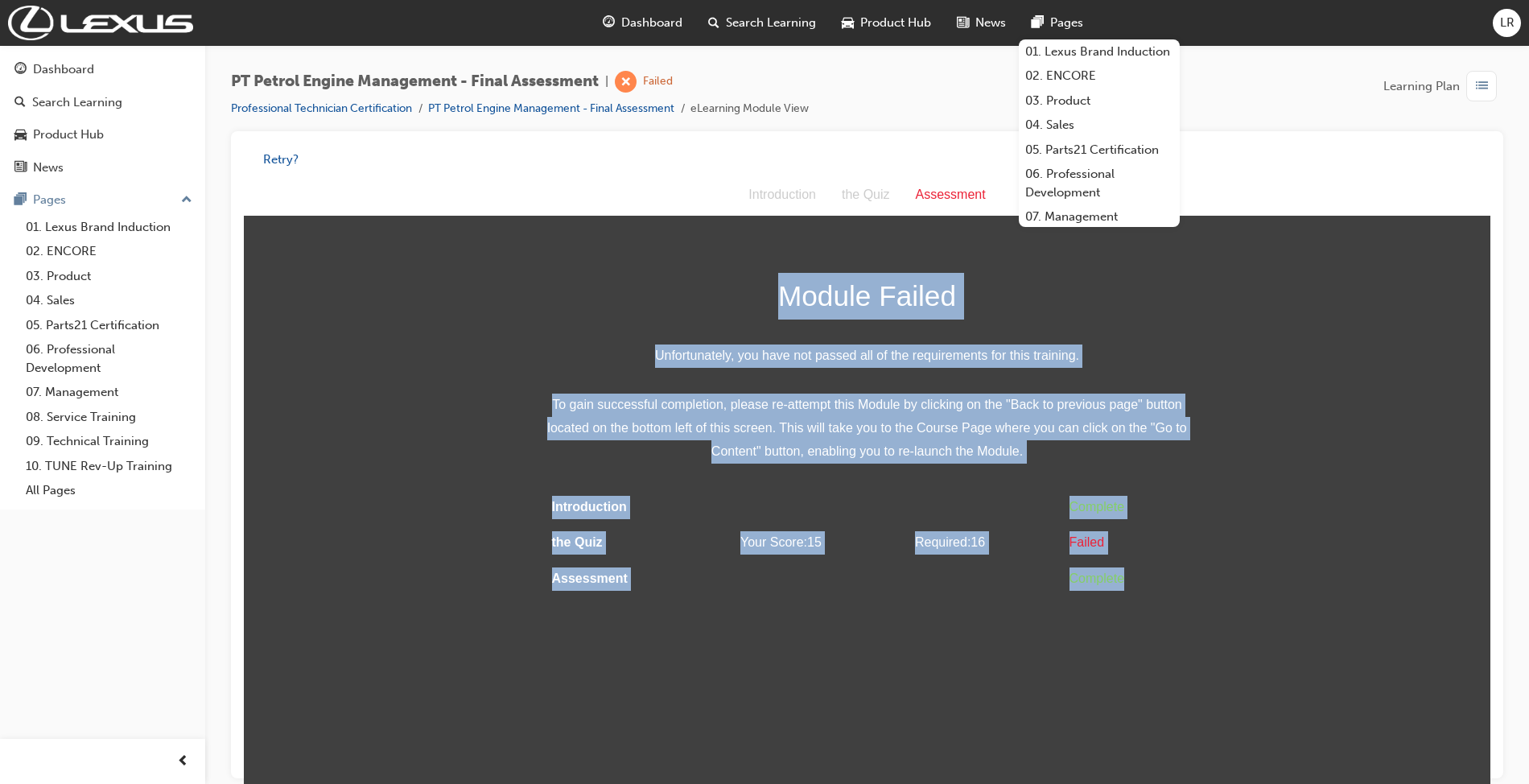
drag, startPoint x: 1177, startPoint y: 583, endPoint x: 470, endPoint y: 282, distance: 768.4
click at [470, 282] on div "Module Failed Unfortunately, you have not passed all of the requirements for th…" at bounding box center [867, 435] width 1247 height 324
copy div "Module Failed Unfortunately, you have not passed all of the requirements for th…"
drag, startPoint x: 571, startPoint y: 355, endPoint x: 546, endPoint y: 368, distance: 28.2
click at [570, 355] on span "Unfortunately, you have not passed all of the requirements for this training." at bounding box center [867, 355] width 644 height 23
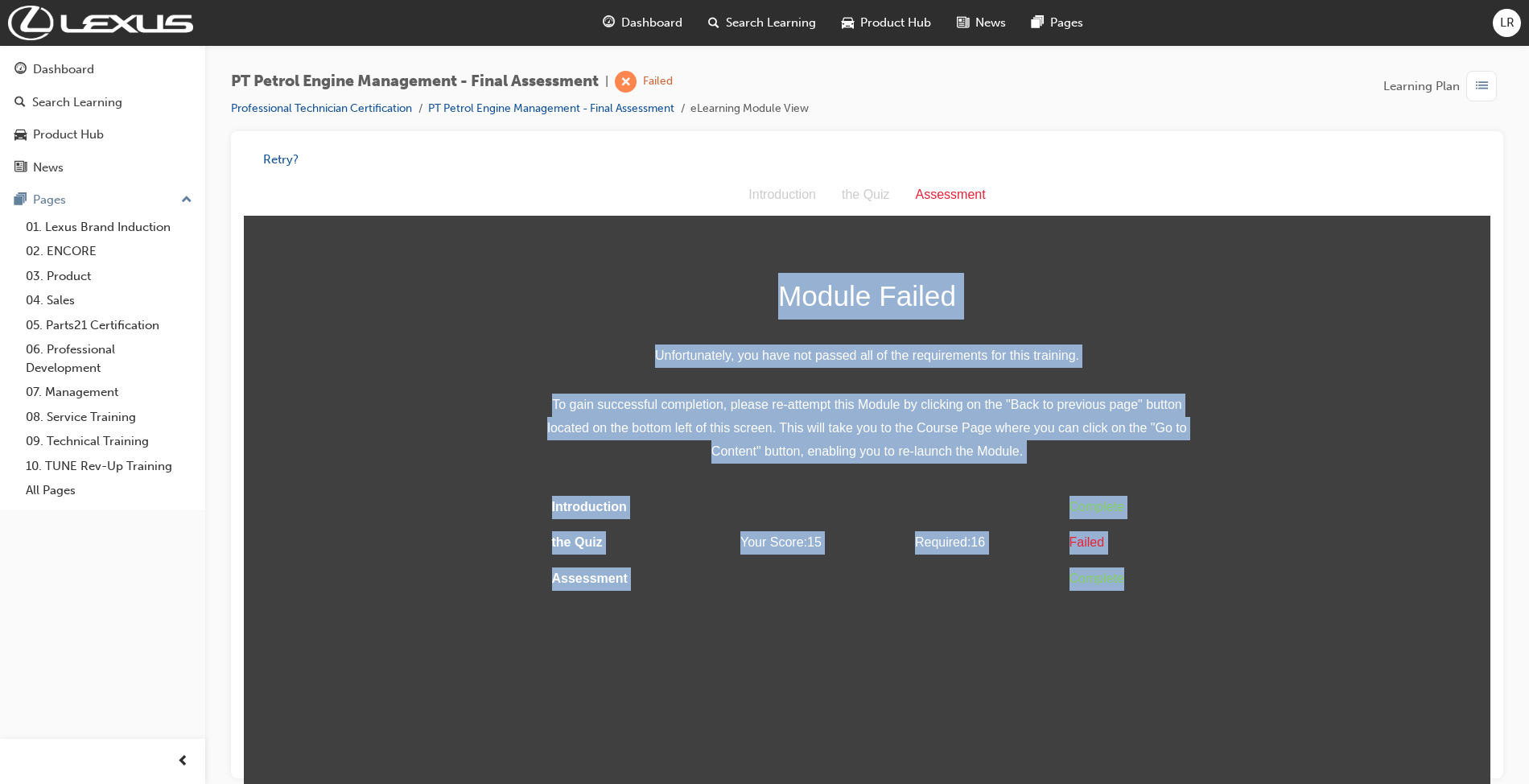
click at [770, 228] on div "Assessment Introduction the Quiz Assessment Module Failed Unfortunately, you ha…" at bounding box center [867, 385] width 1247 height 423
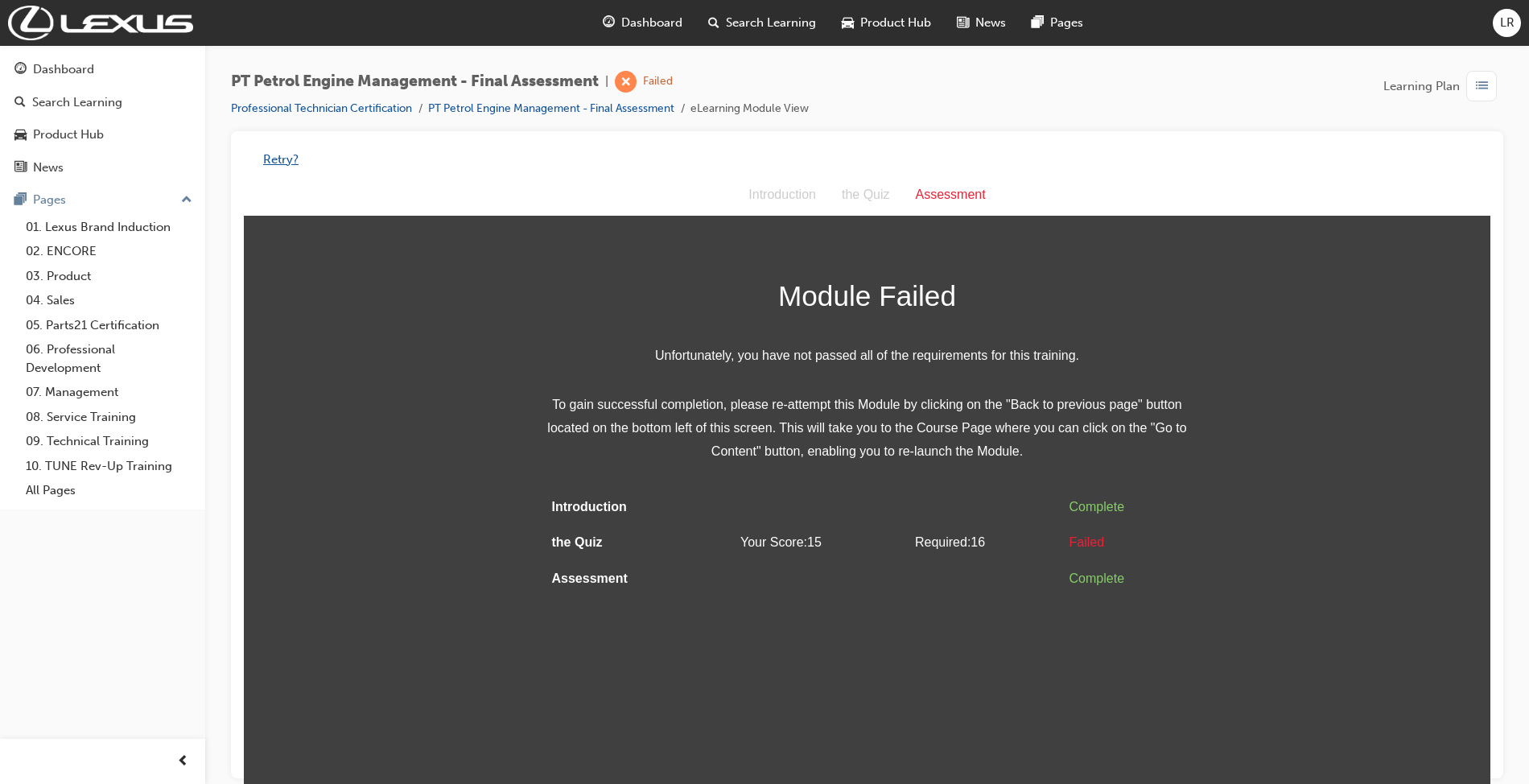
click at [284, 161] on button "Retry?" at bounding box center [281, 159] width 36 height 19
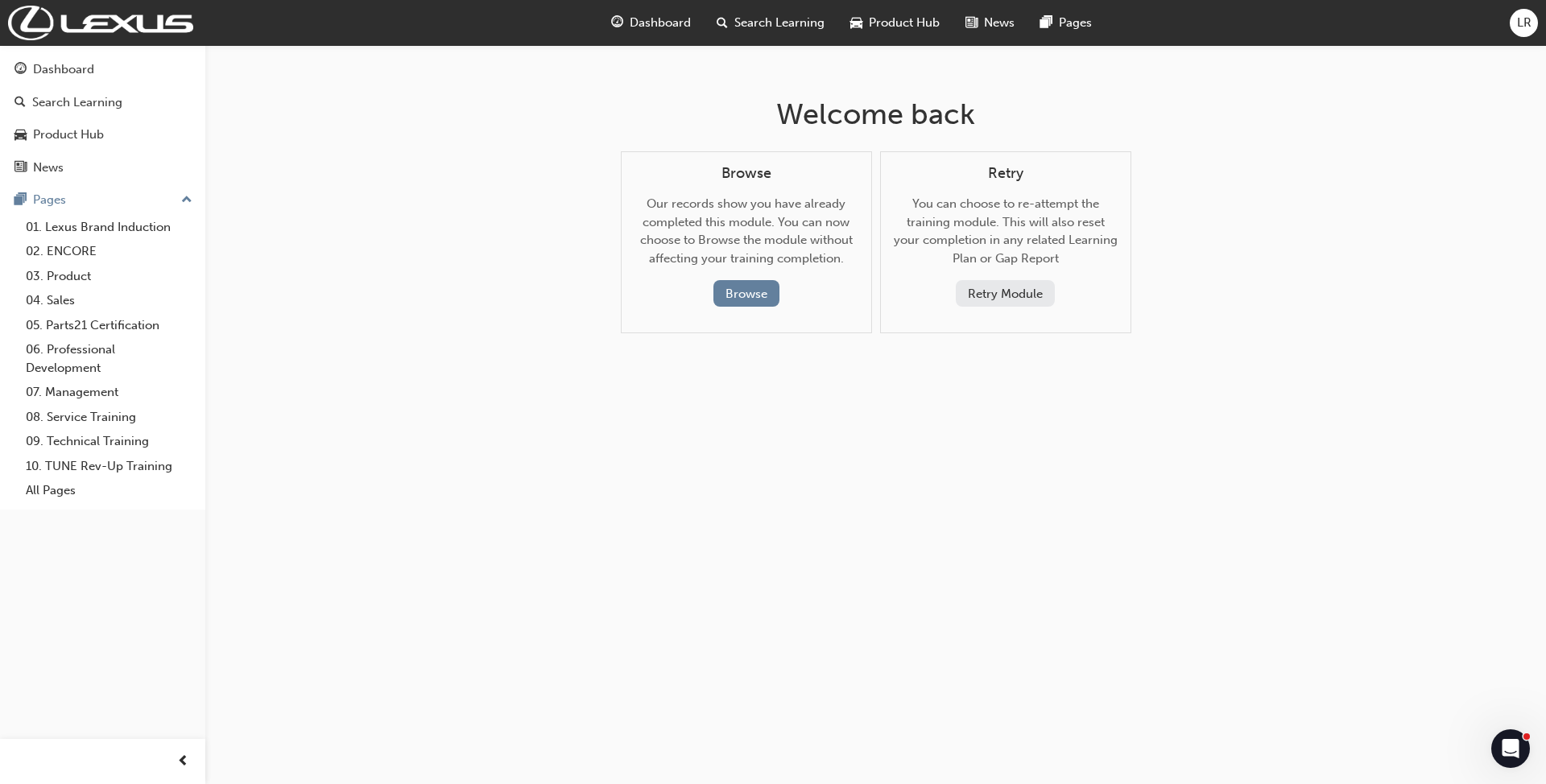
click at [996, 291] on button "Retry Module" at bounding box center [1004, 293] width 99 height 27
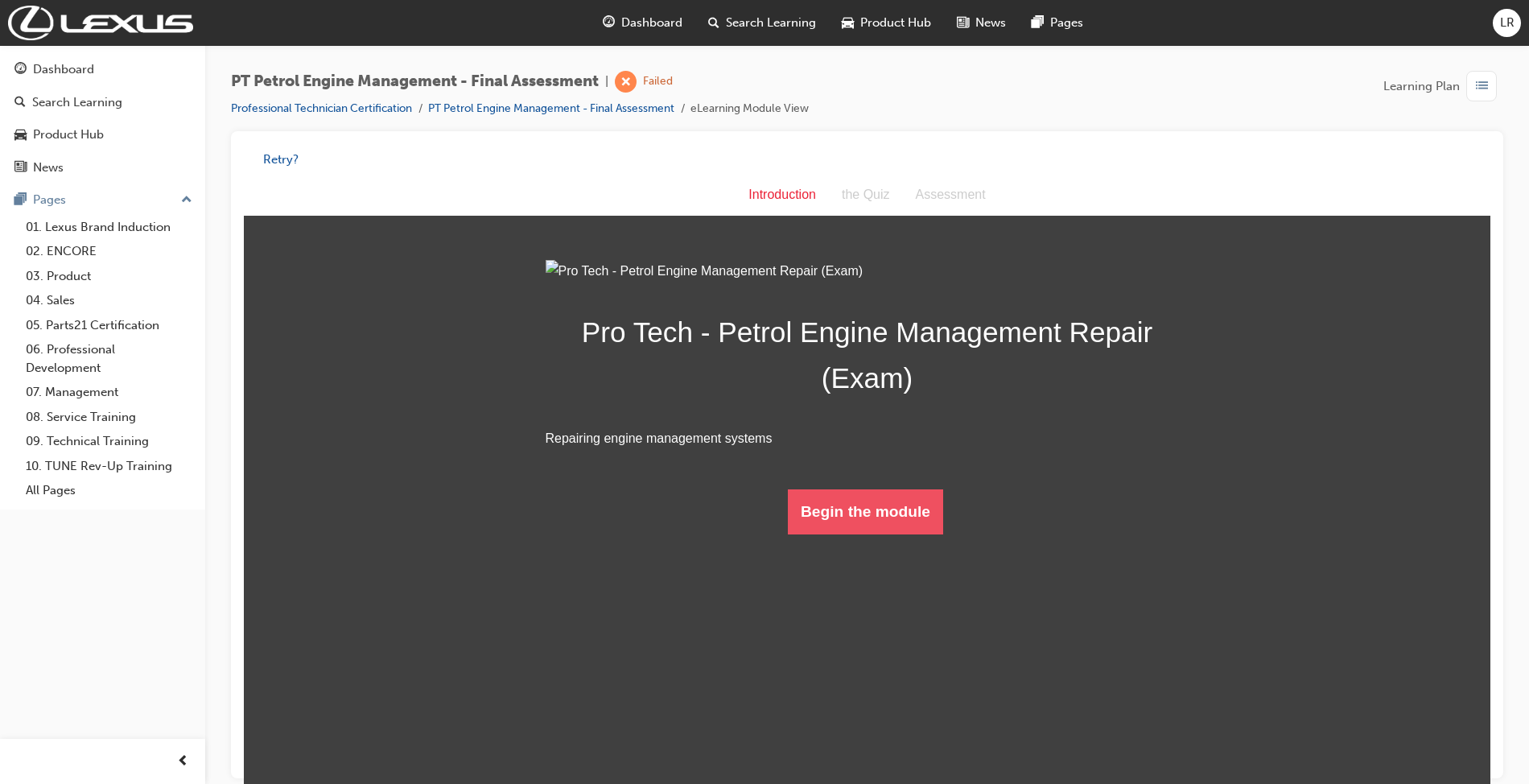
click at [907, 714] on html "Introduction Introduction the Quiz Assessment Pro Tech - Petrol Engine Manageme…" at bounding box center [867, 485] width 1247 height 621
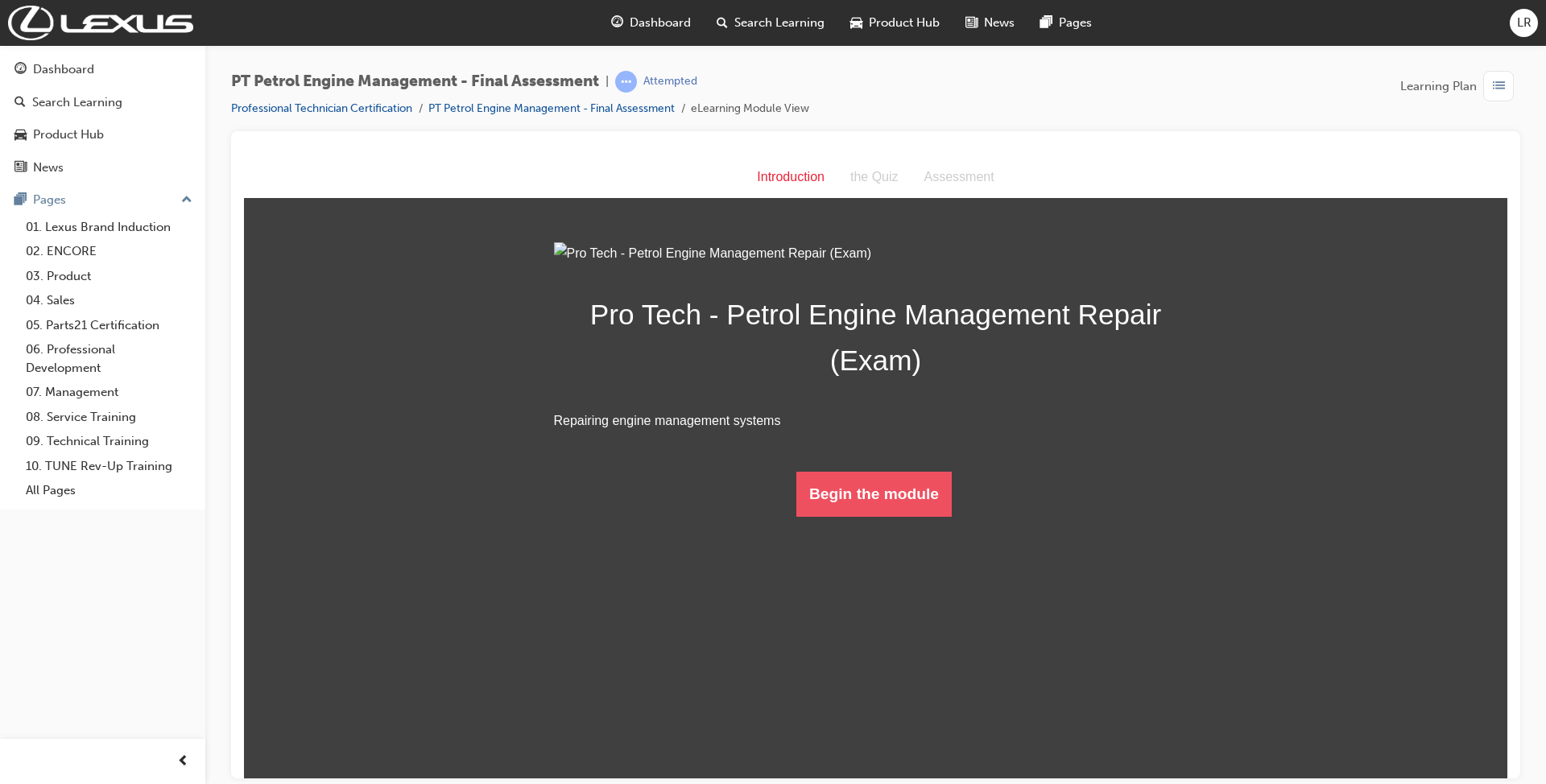
click at [905, 515] on button "Begin the module" at bounding box center [874, 492] width 155 height 45
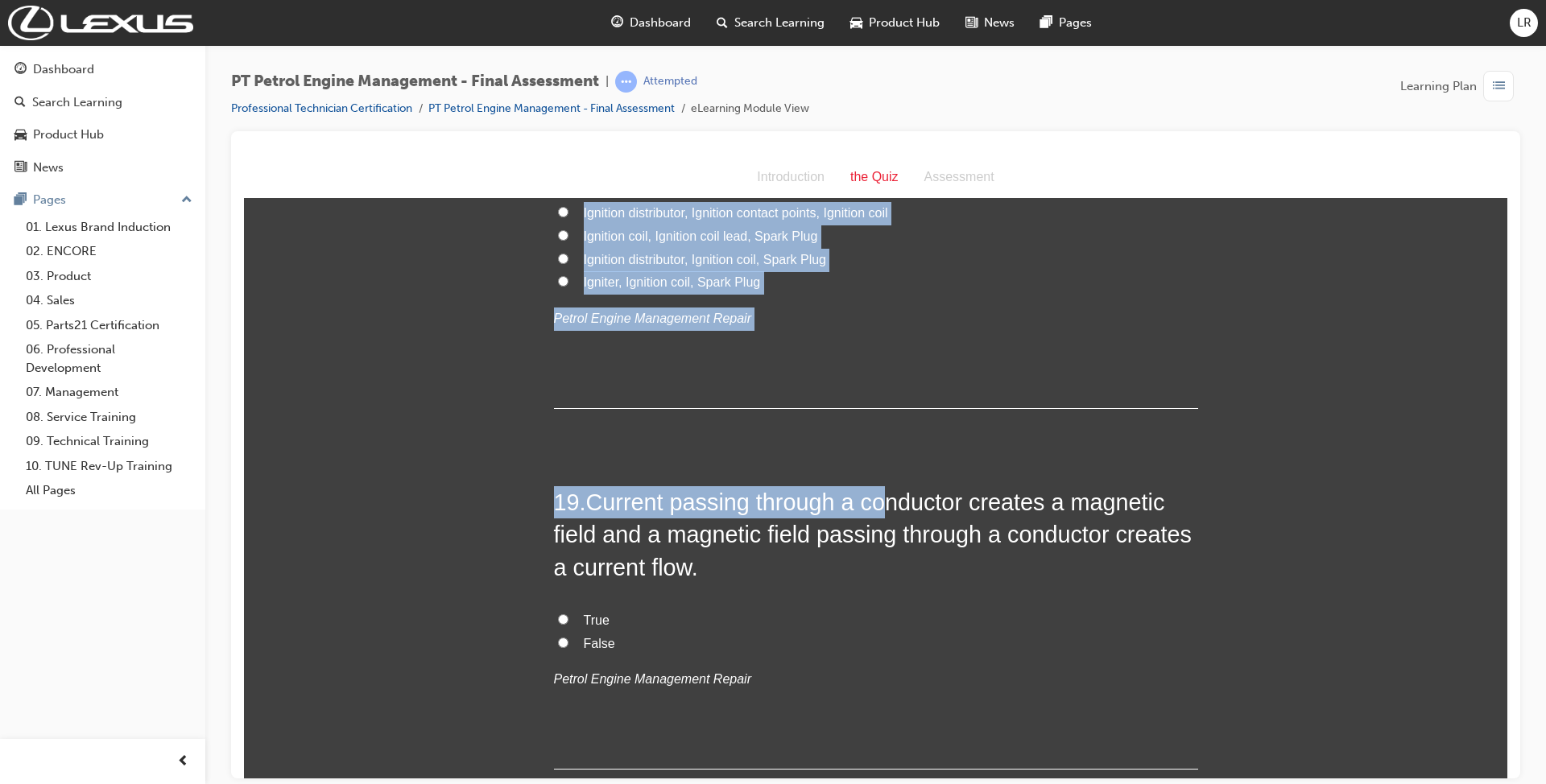
scroll to position [6451, 0]
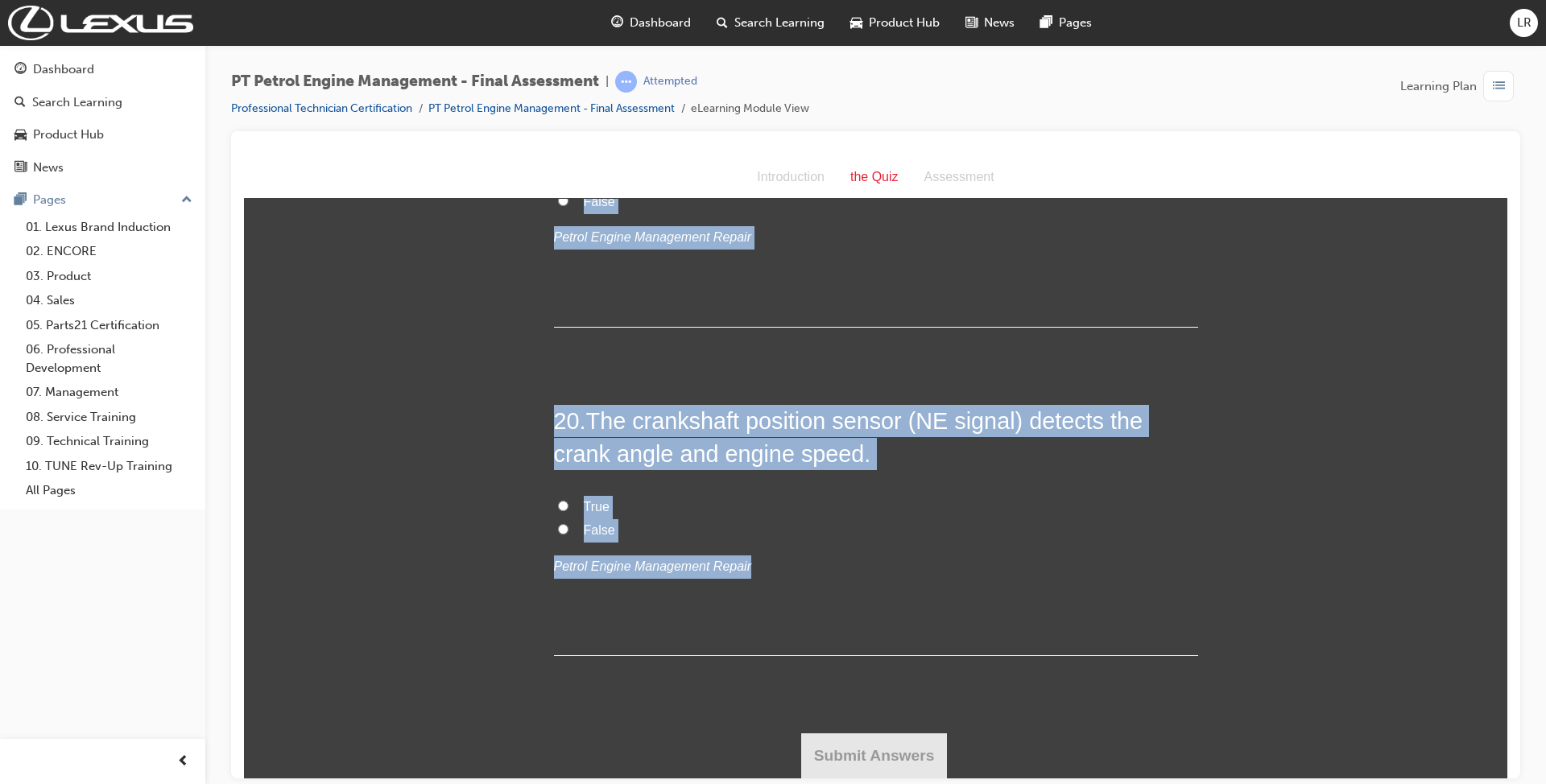
drag, startPoint x: 546, startPoint y: 308, endPoint x: 916, endPoint y: 564, distance: 449.9
copy div "1 . EGR valves may be operated by vacuum actuators or solenoids under ECM contr…"
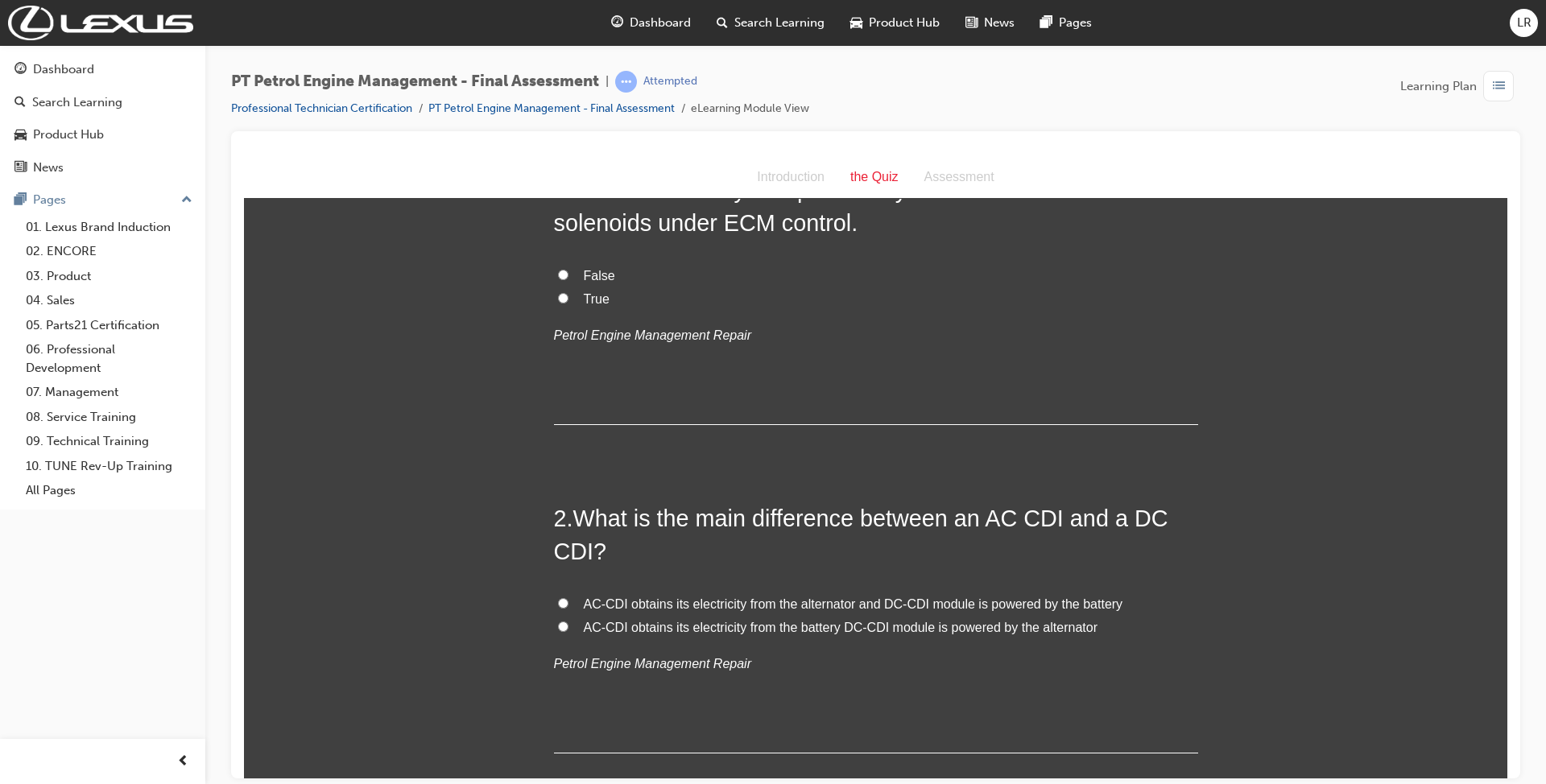
scroll to position [0, 0]
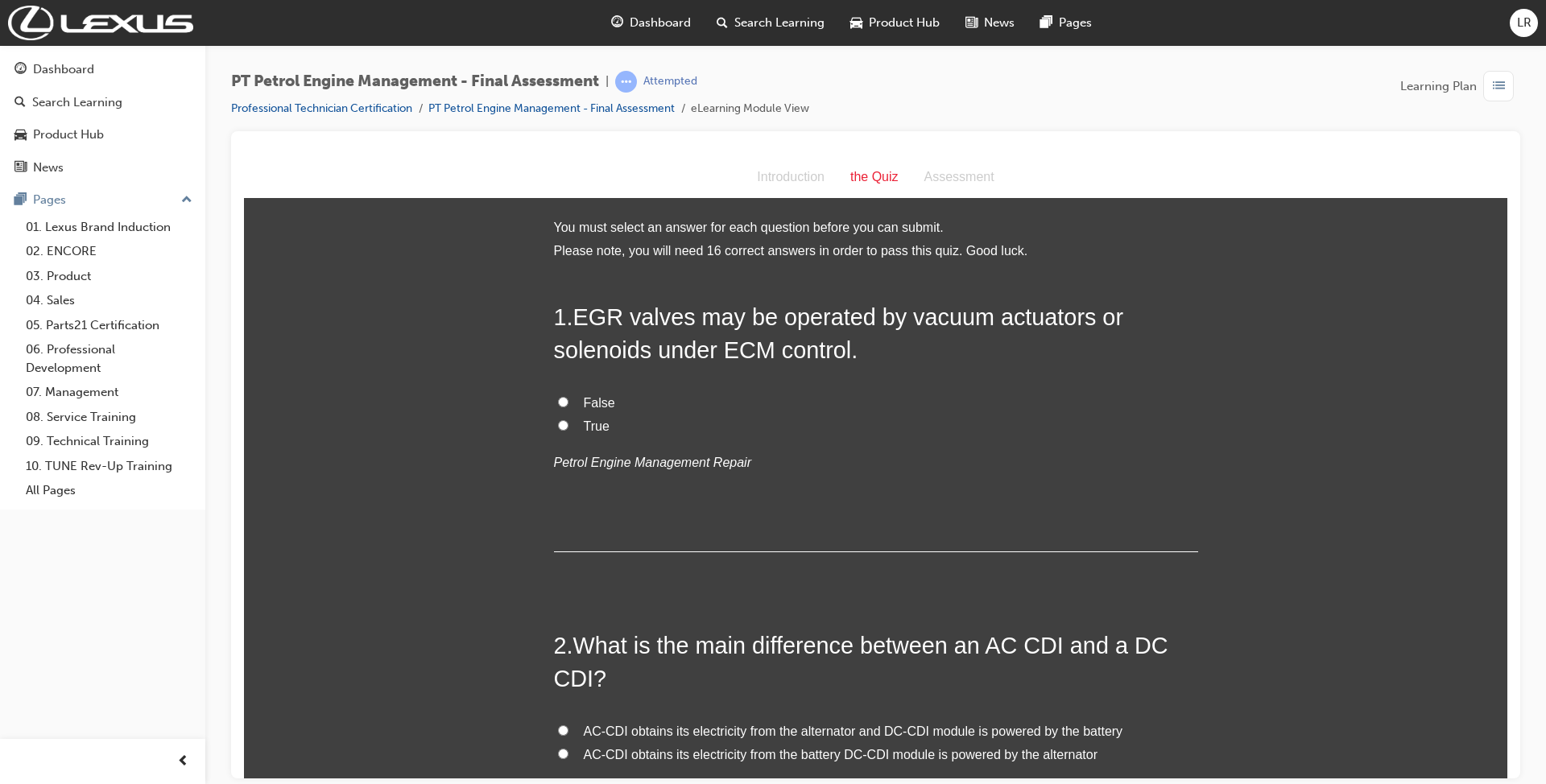
click at [561, 421] on label "True" at bounding box center [875, 425] width 644 height 23
click at [561, 421] on input "True" at bounding box center [562, 424] width 11 height 11
radio input "true"
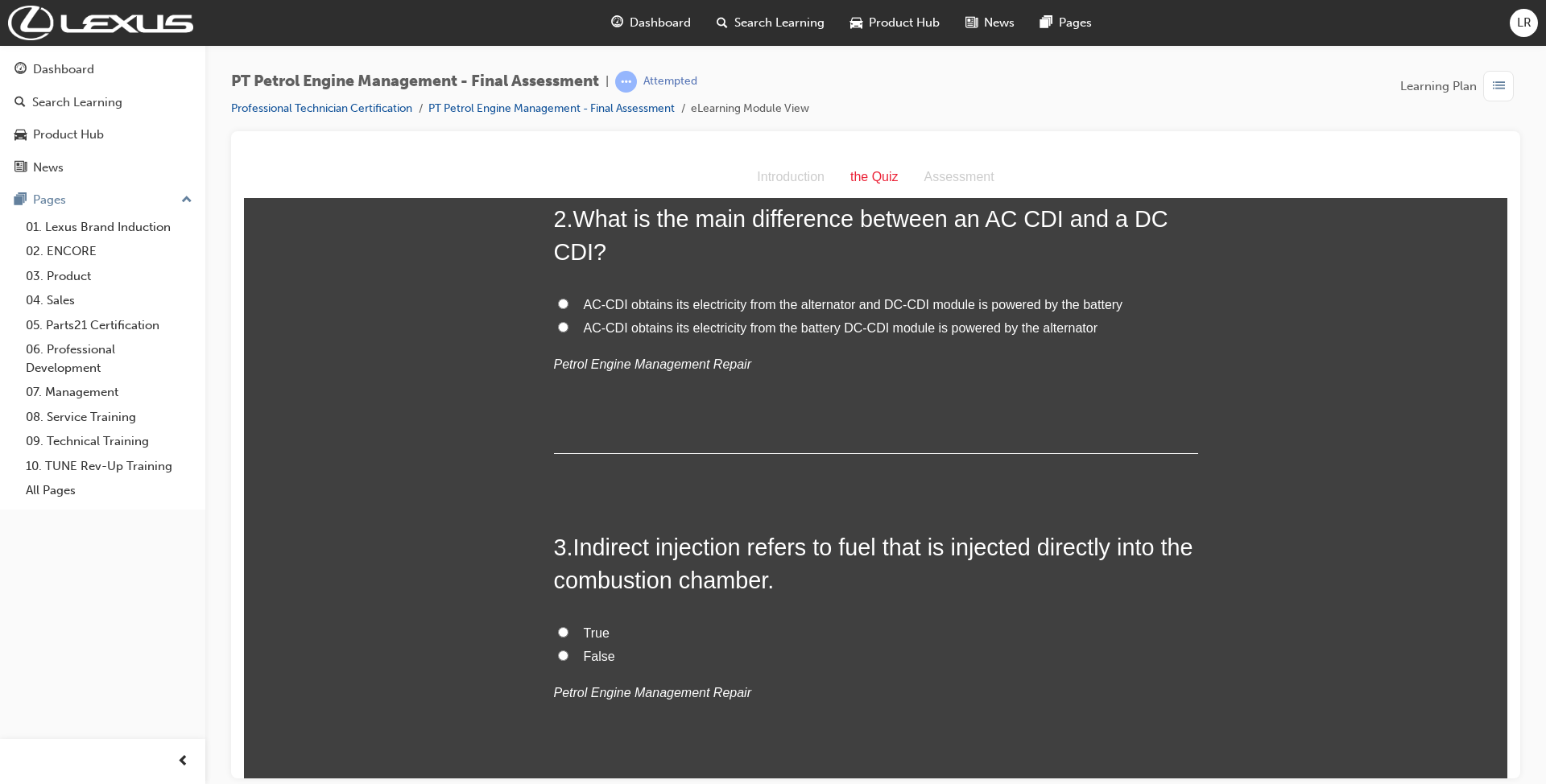
scroll to position [429, 0]
click at [772, 296] on span "AC-CDI obtains its electricity from the alternator and DC-CDI module is powered…" at bounding box center [853, 301] width 540 height 14
click at [568, 296] on input "AC-CDI obtains its electricity from the alternator and DC-CDI module is powered…" at bounding box center [562, 300] width 11 height 11
radio input "true"
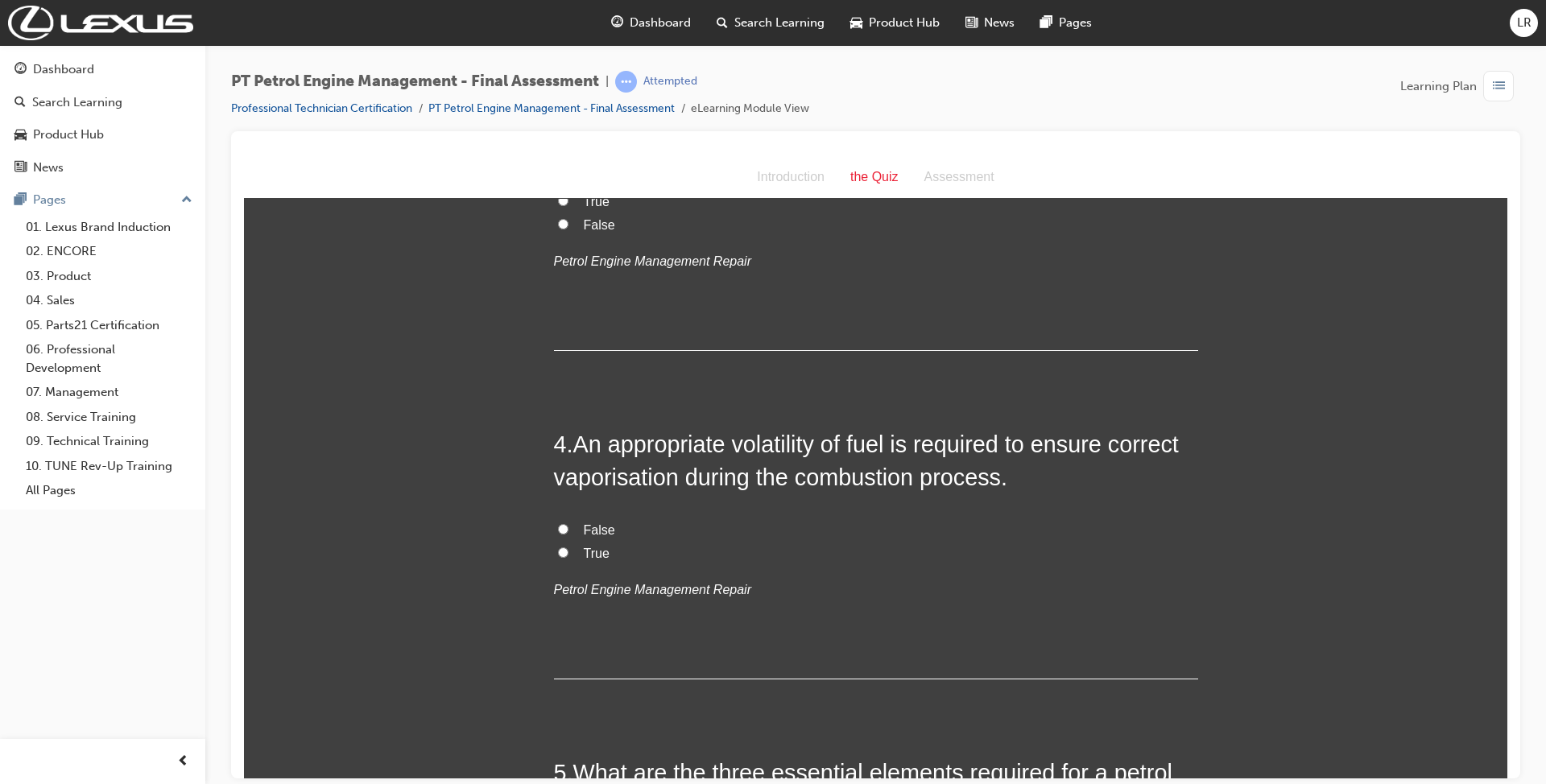
scroll to position [750, 0]
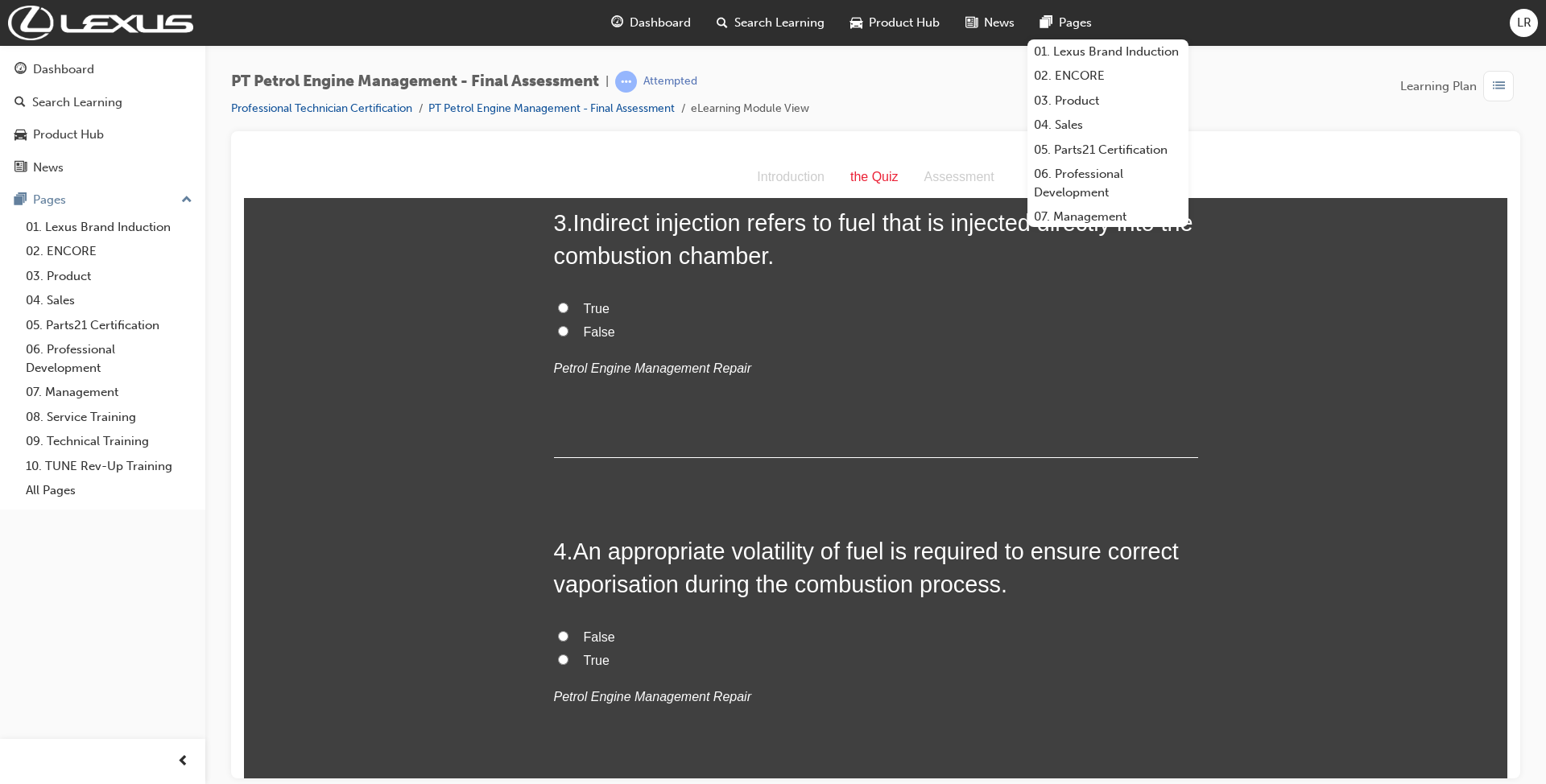
click at [584, 329] on span "False" at bounding box center [599, 331] width 32 height 14
click at [568, 329] on input "False" at bounding box center [562, 330] width 11 height 11
radio input "true"
click at [587, 658] on span "True" at bounding box center [596, 660] width 26 height 14
click at [568, 658] on input "True" at bounding box center [562, 659] width 11 height 11
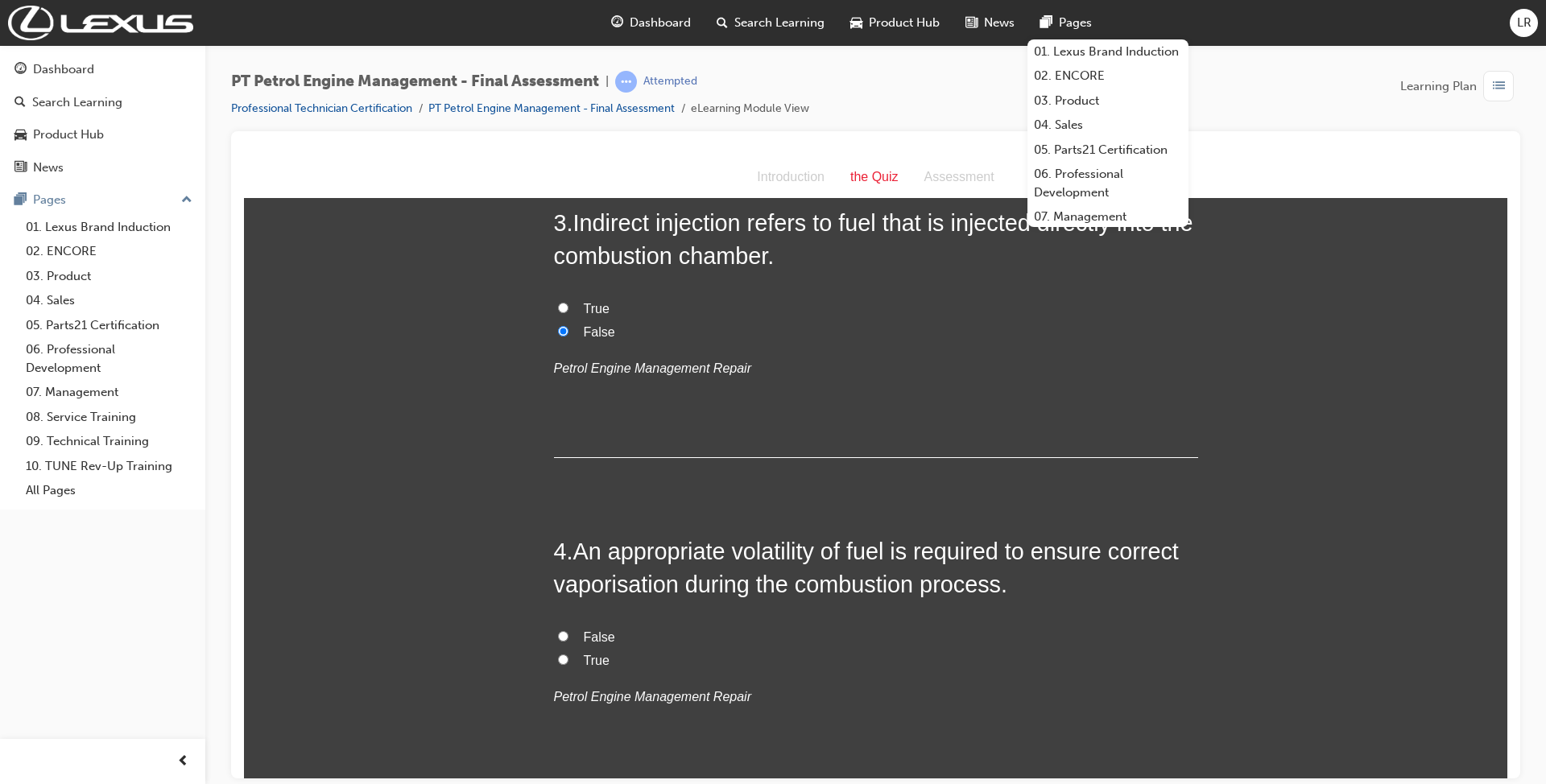
radio input "true"
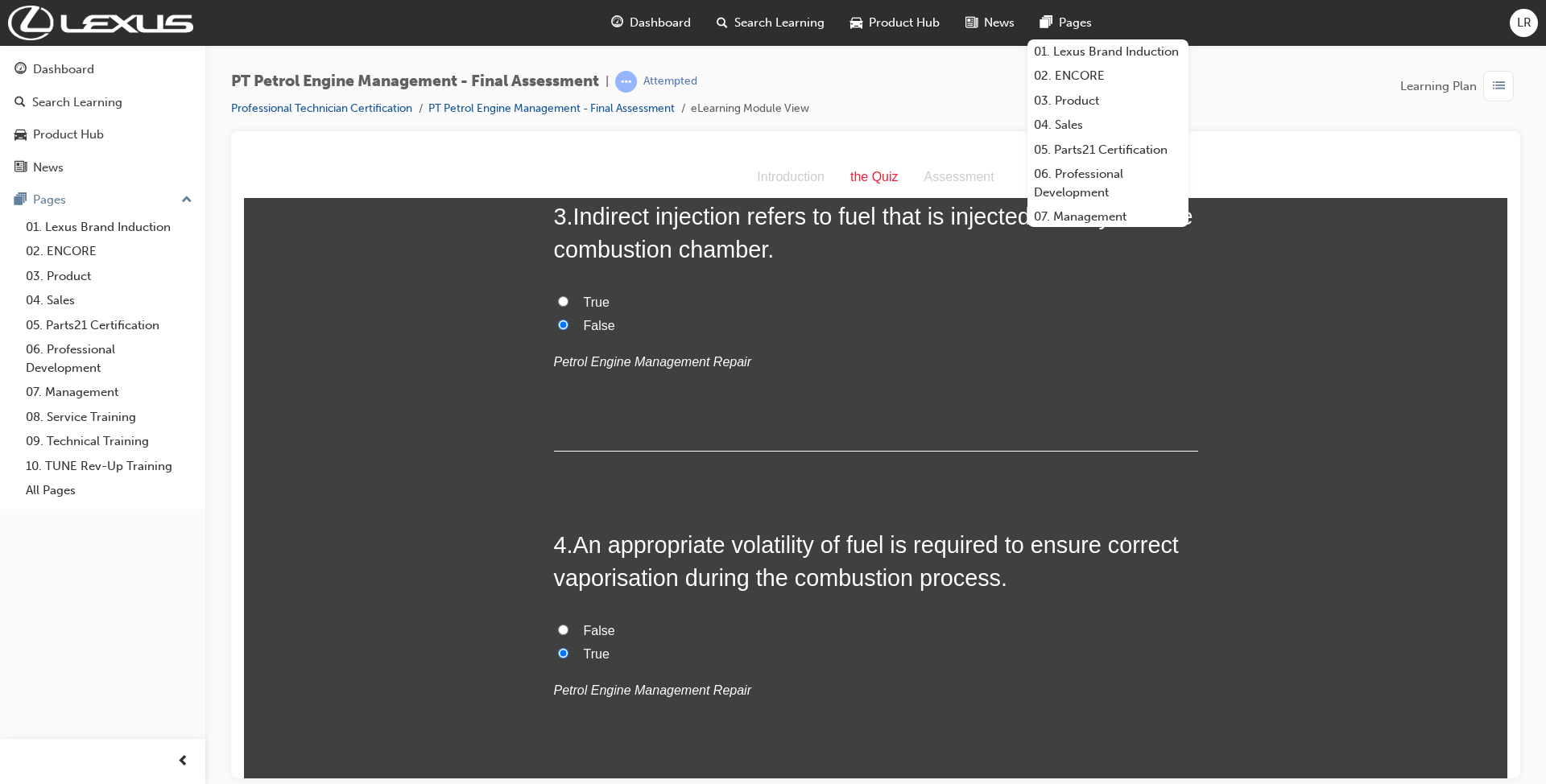
scroll to position [1180, 0]
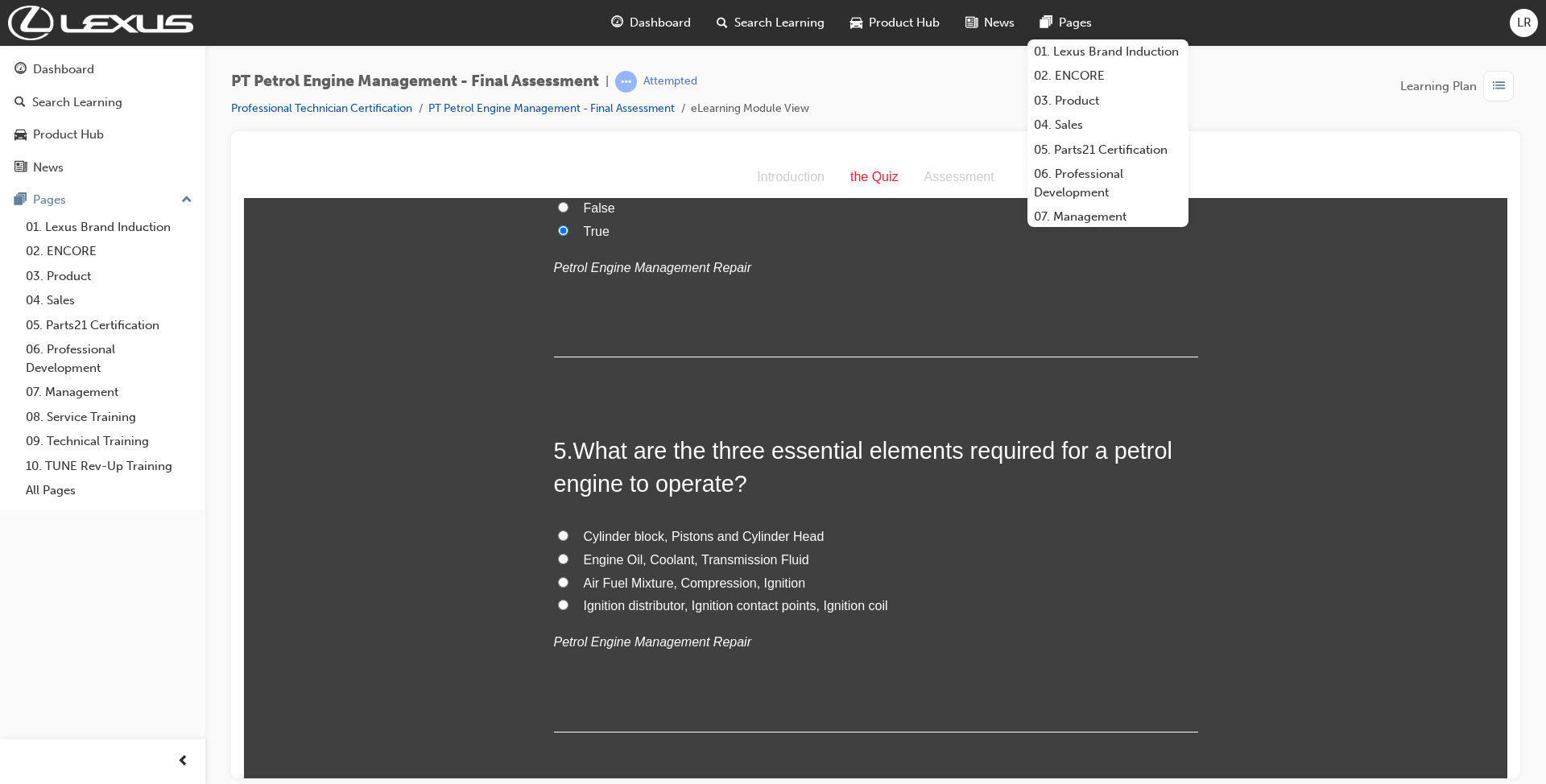
click at [628, 575] on span "Air Fuel Mixture, Compression, Ignition" at bounding box center [694, 582] width 222 height 14
click at [568, 576] on input "Air Fuel Mixture, Compression, Ignition" at bounding box center [562, 581] width 11 height 11
radio input "true"
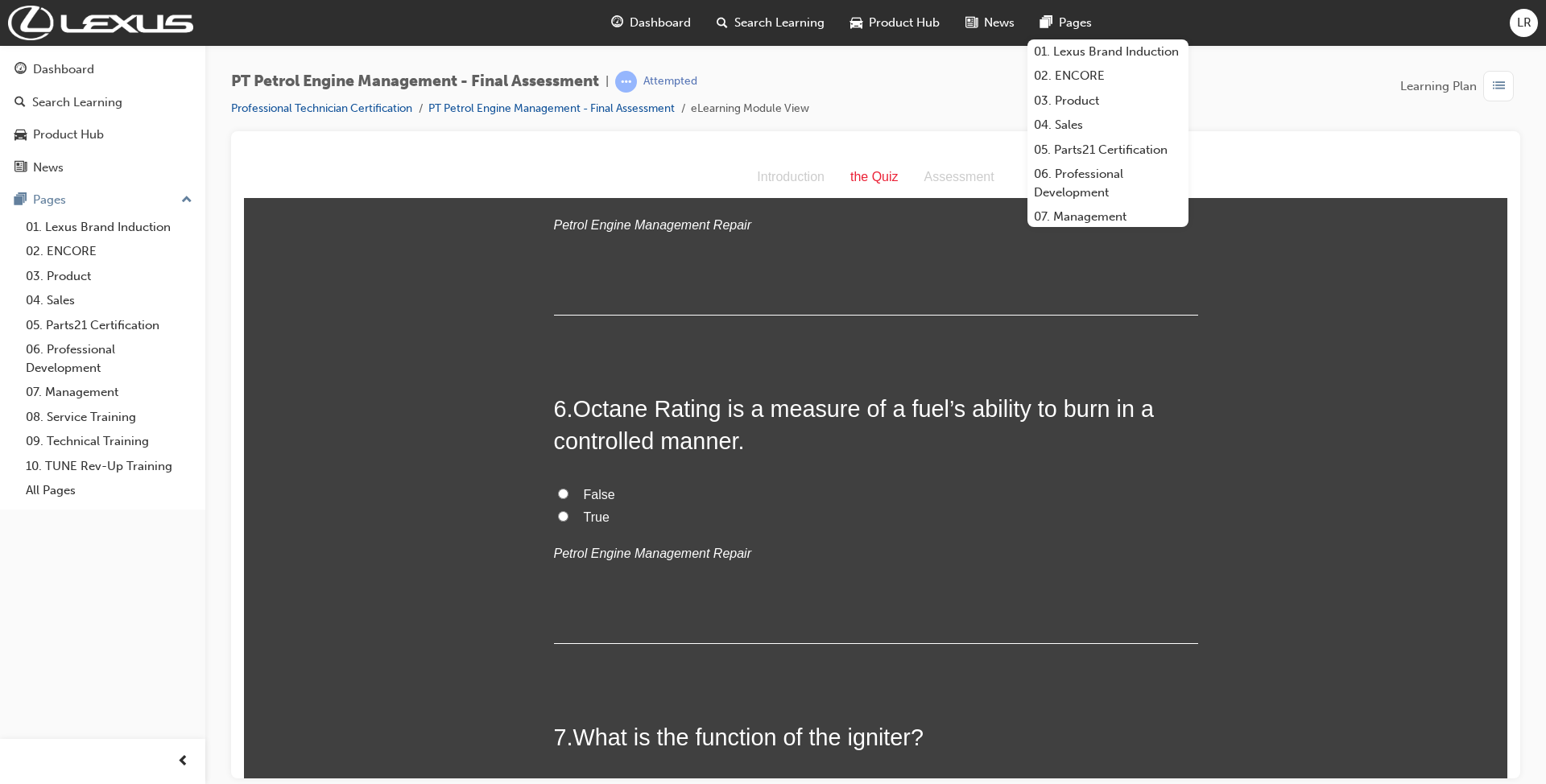
scroll to position [1609, 0]
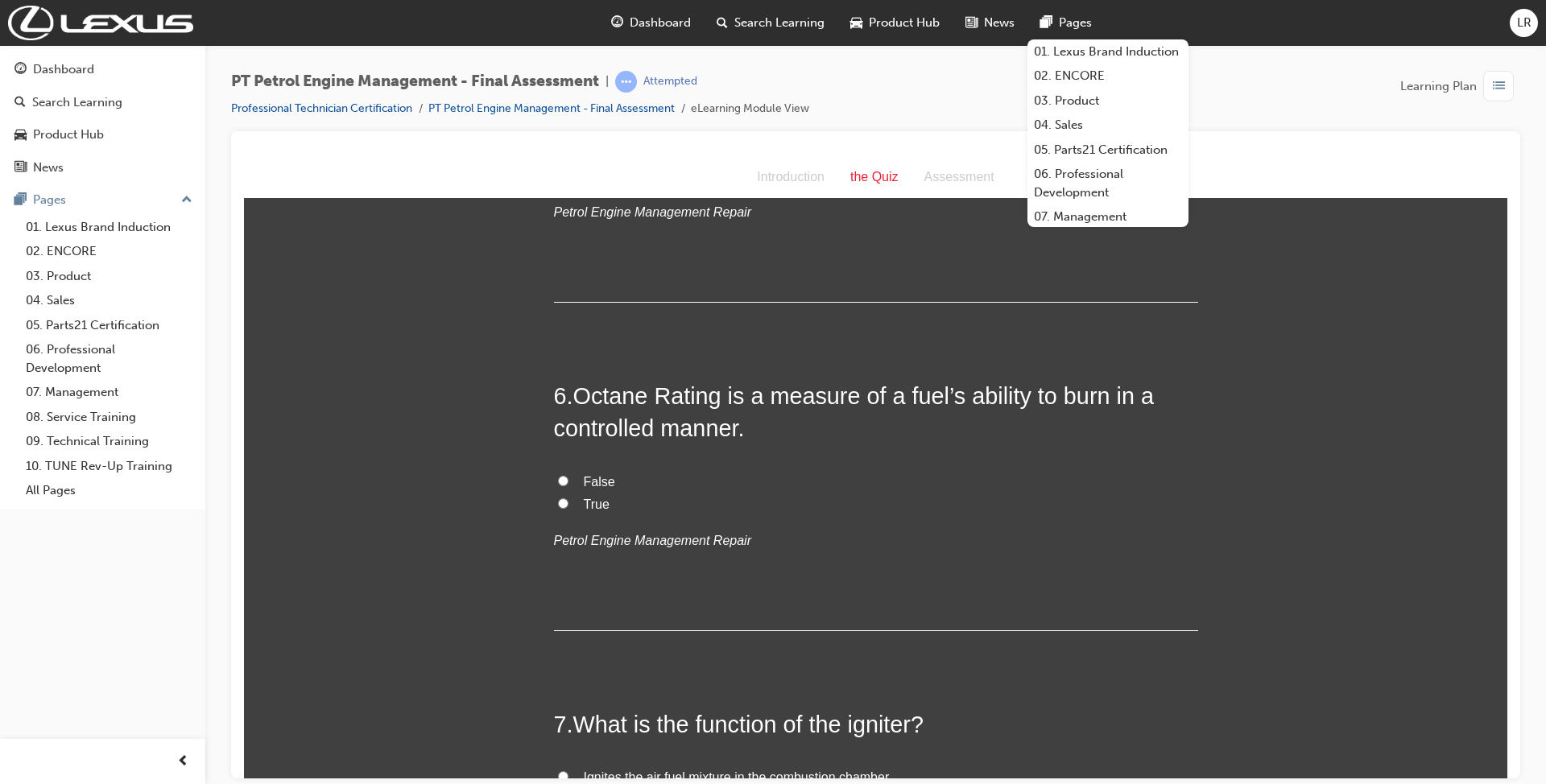
click at [557, 507] on input "True" at bounding box center [562, 502] width 11 height 11
radio input "true"
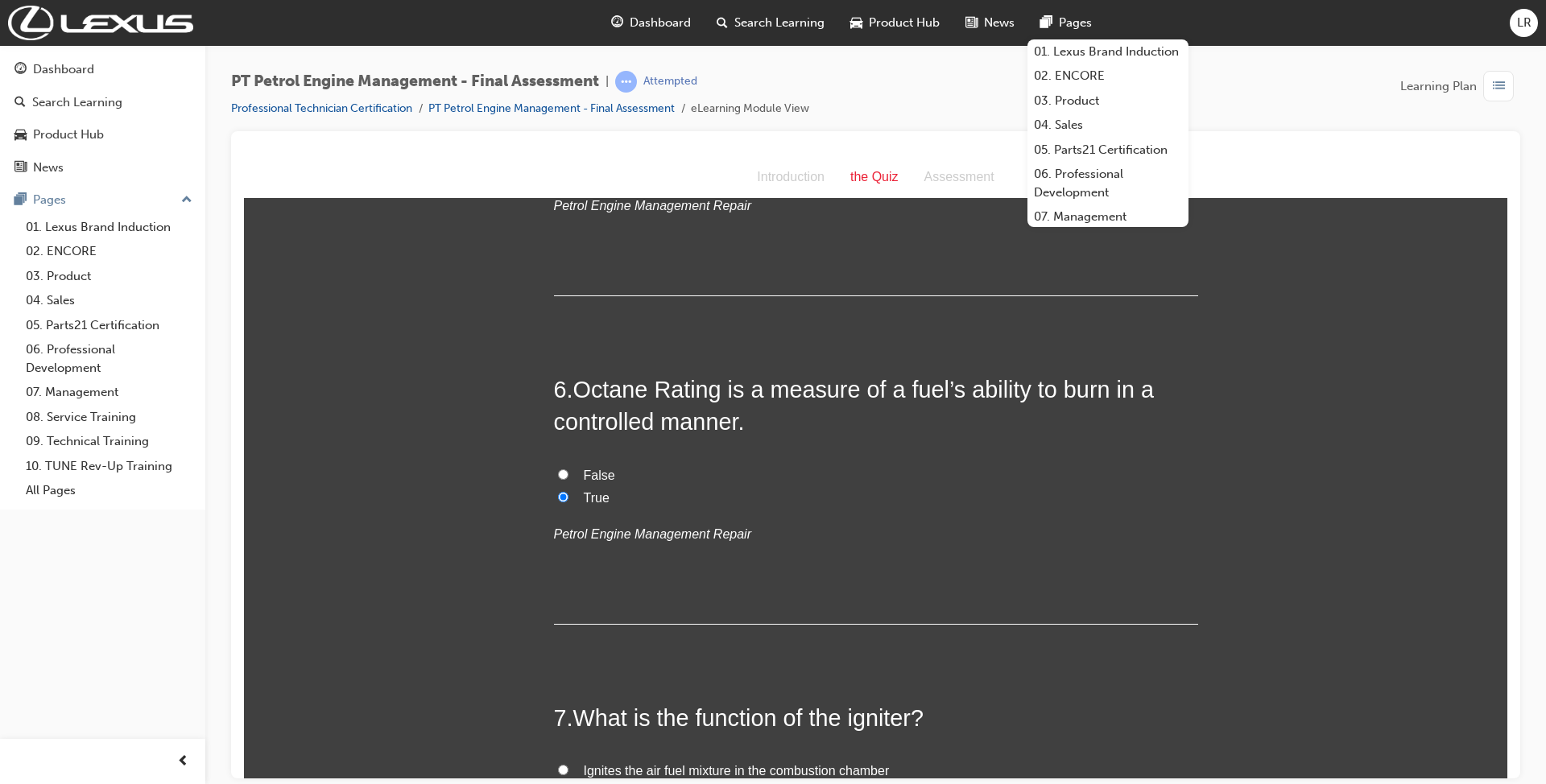
scroll to position [1823, 0]
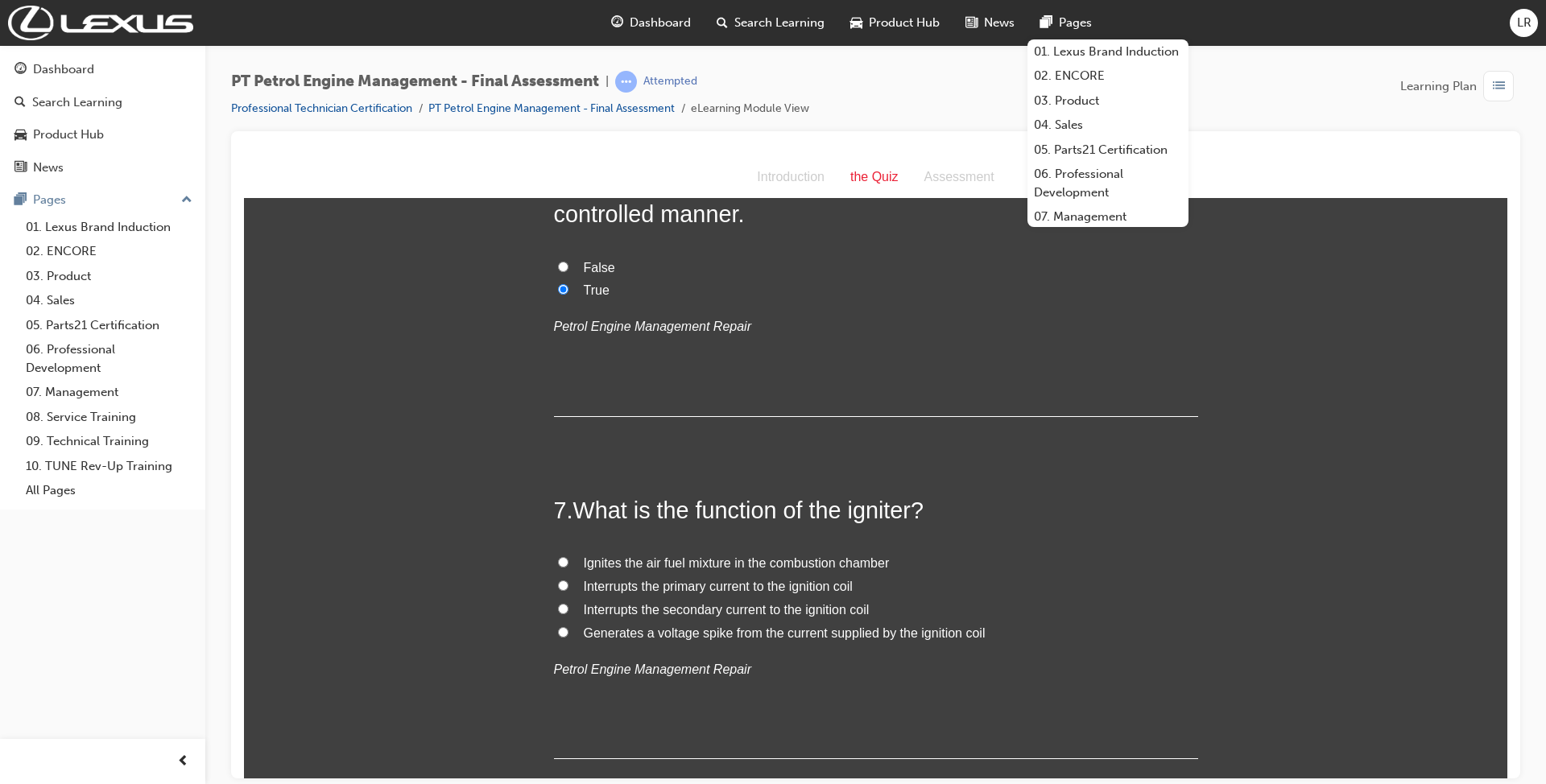
click at [583, 585] on span "Interrupts the primary current to the ignition coil" at bounding box center [718, 585] width 269 height 14
click at [568, 585] on input "Interrupts the primary current to the ignition coil" at bounding box center [562, 584] width 11 height 11
radio input "true"
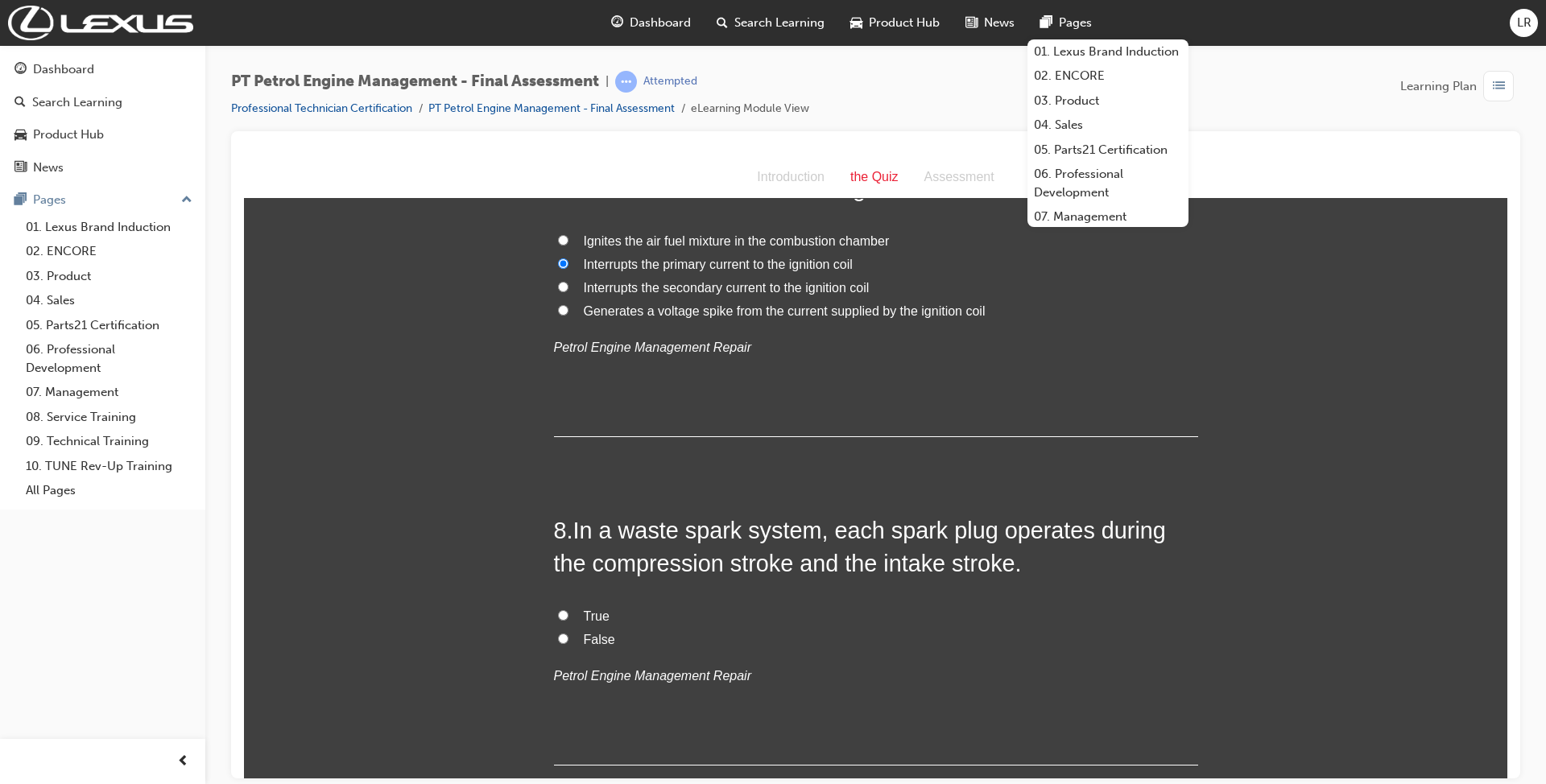
click at [563, 614] on label "True" at bounding box center [875, 615] width 644 height 23
click at [563, 614] on input "True" at bounding box center [562, 614] width 11 height 11
radio input "true"
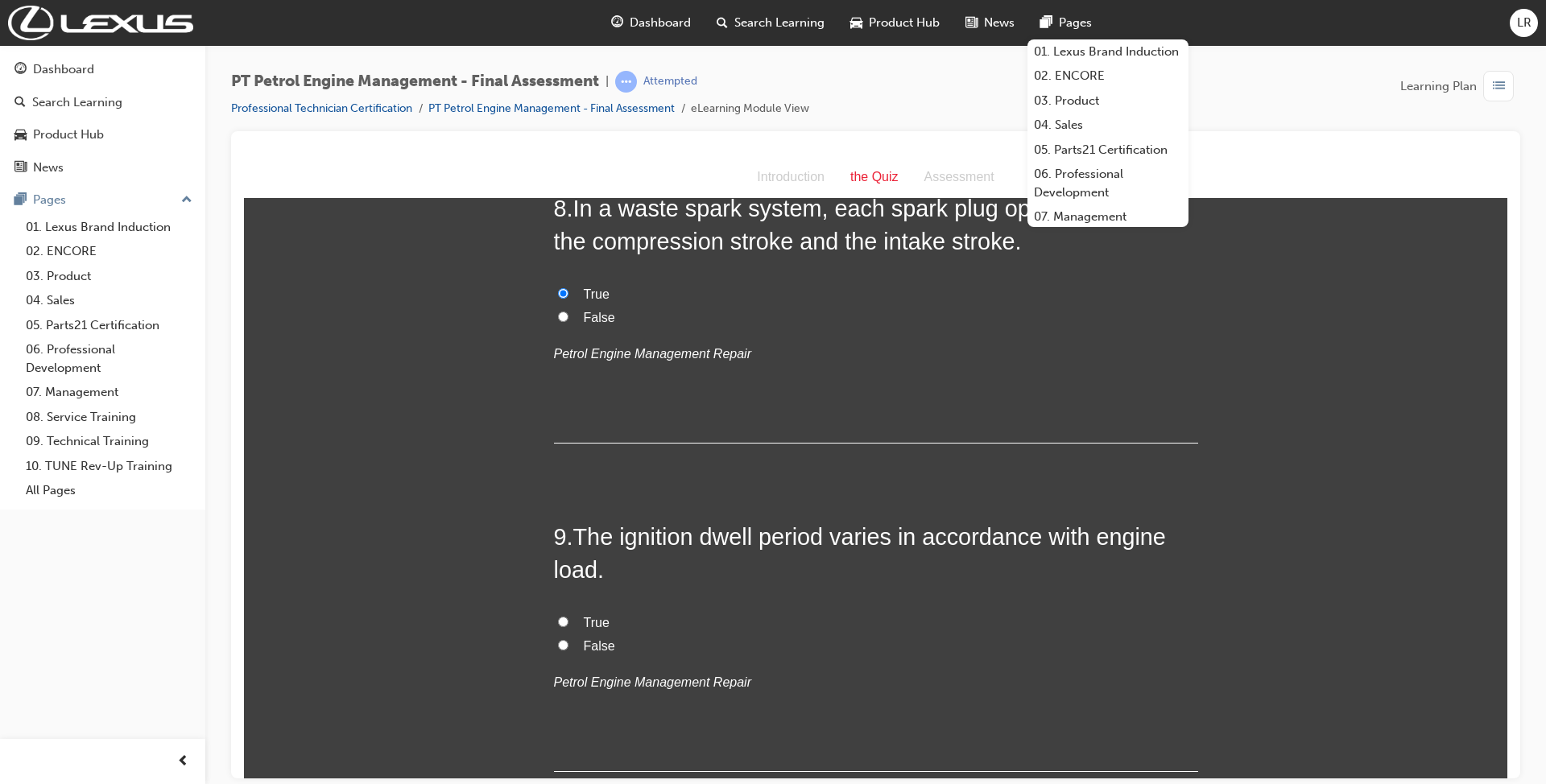
click at [563, 615] on label "True" at bounding box center [875, 622] width 644 height 23
click at [563, 616] on input "True" at bounding box center [562, 621] width 11 height 11
radio input "true"
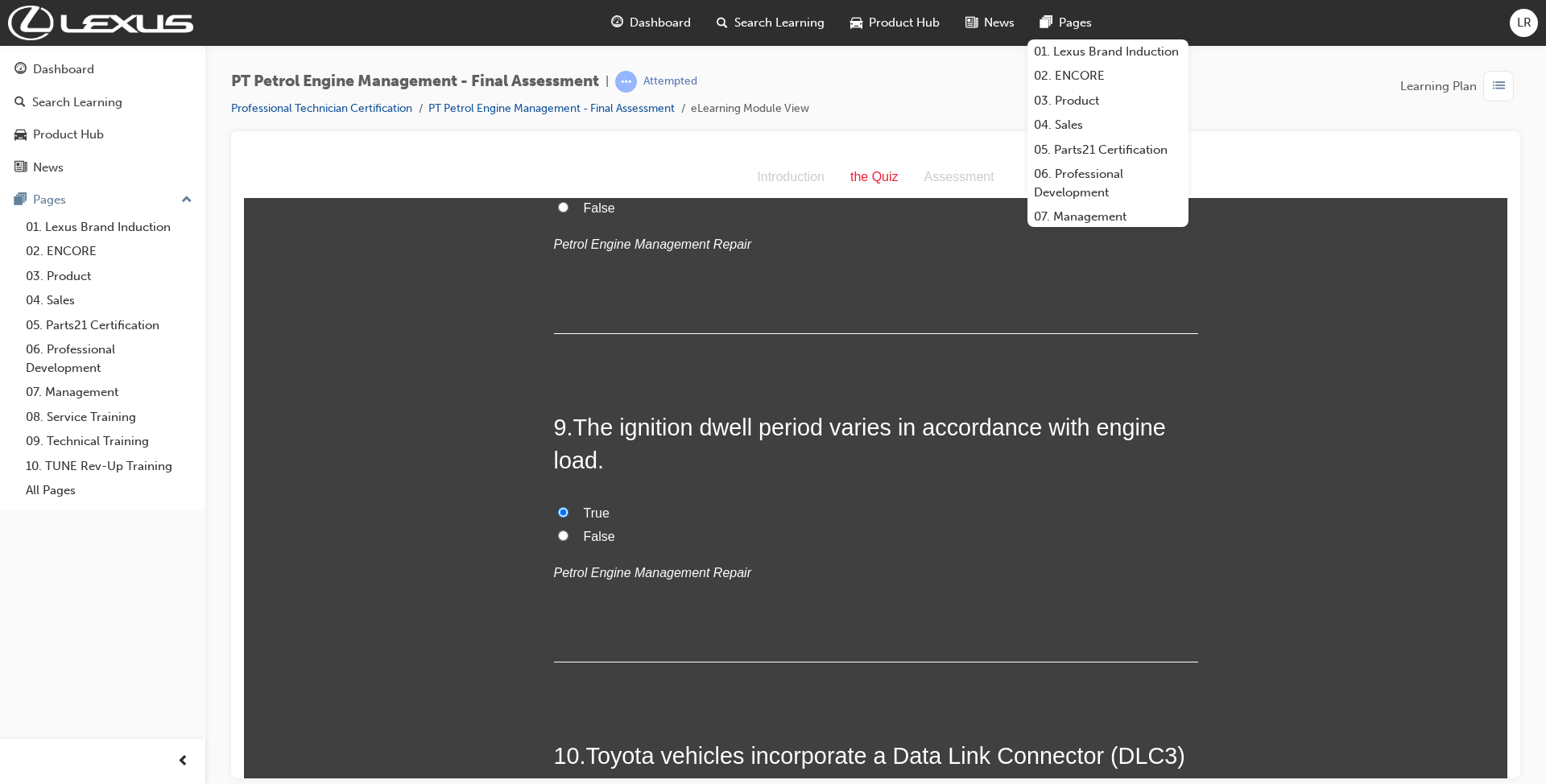
scroll to position [2789, 0]
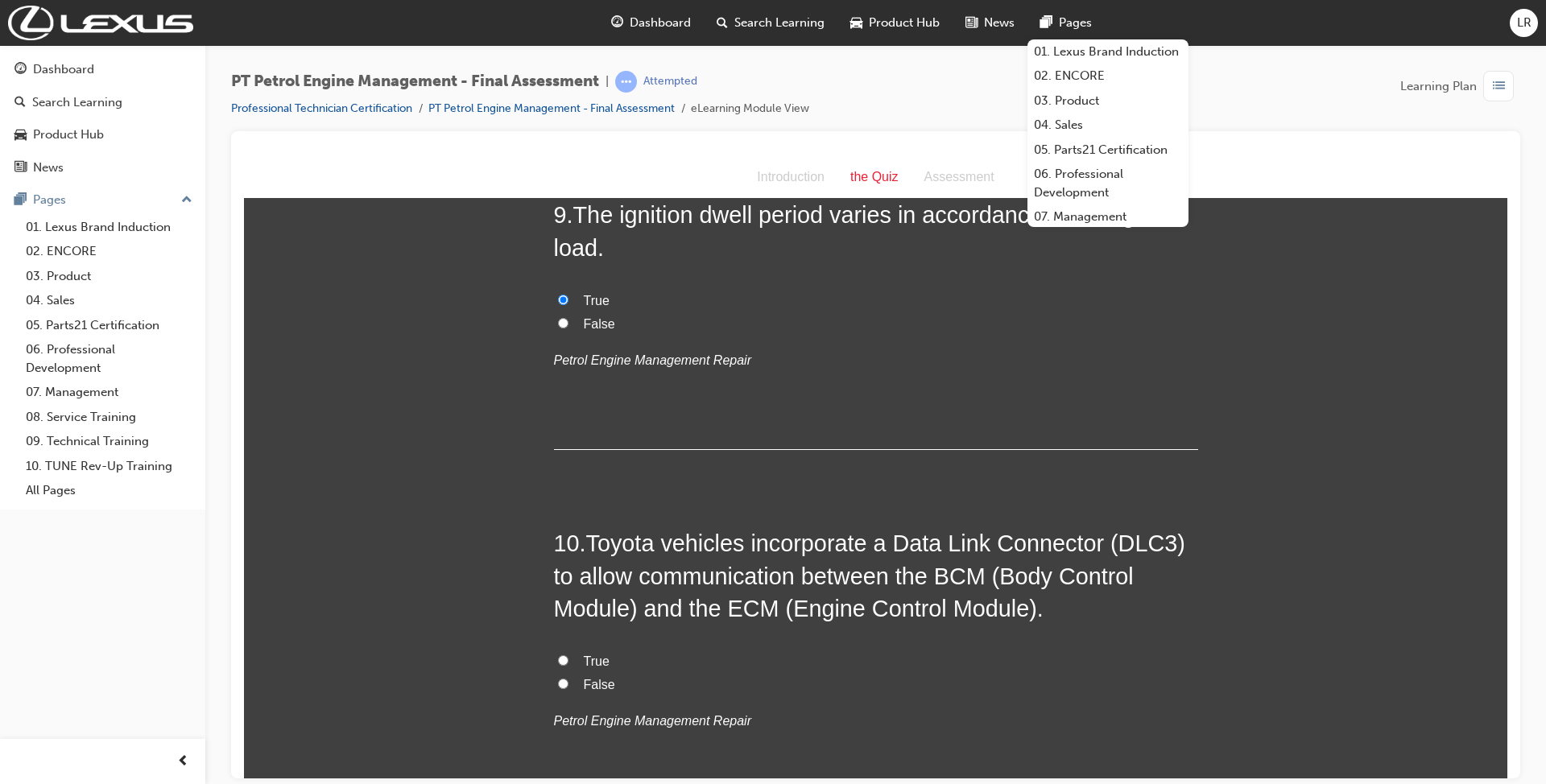
click at [567, 656] on label "True" at bounding box center [875, 661] width 644 height 23
click at [567, 656] on input "True" at bounding box center [562, 659] width 11 height 11
radio input "true"
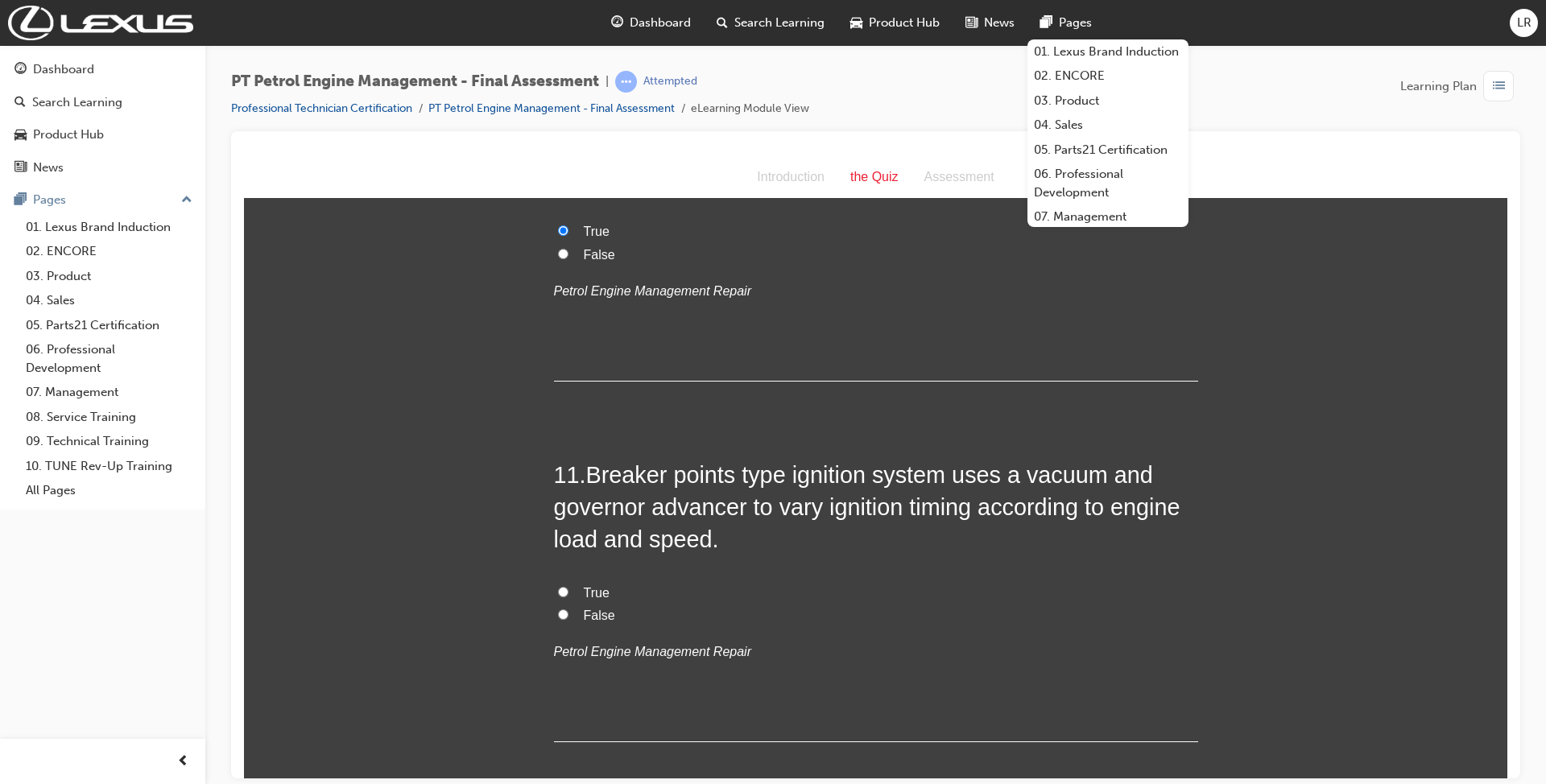
click at [573, 598] on label "True" at bounding box center [875, 592] width 644 height 23
click at [568, 596] on input "True" at bounding box center [562, 591] width 11 height 11
radio input "true"
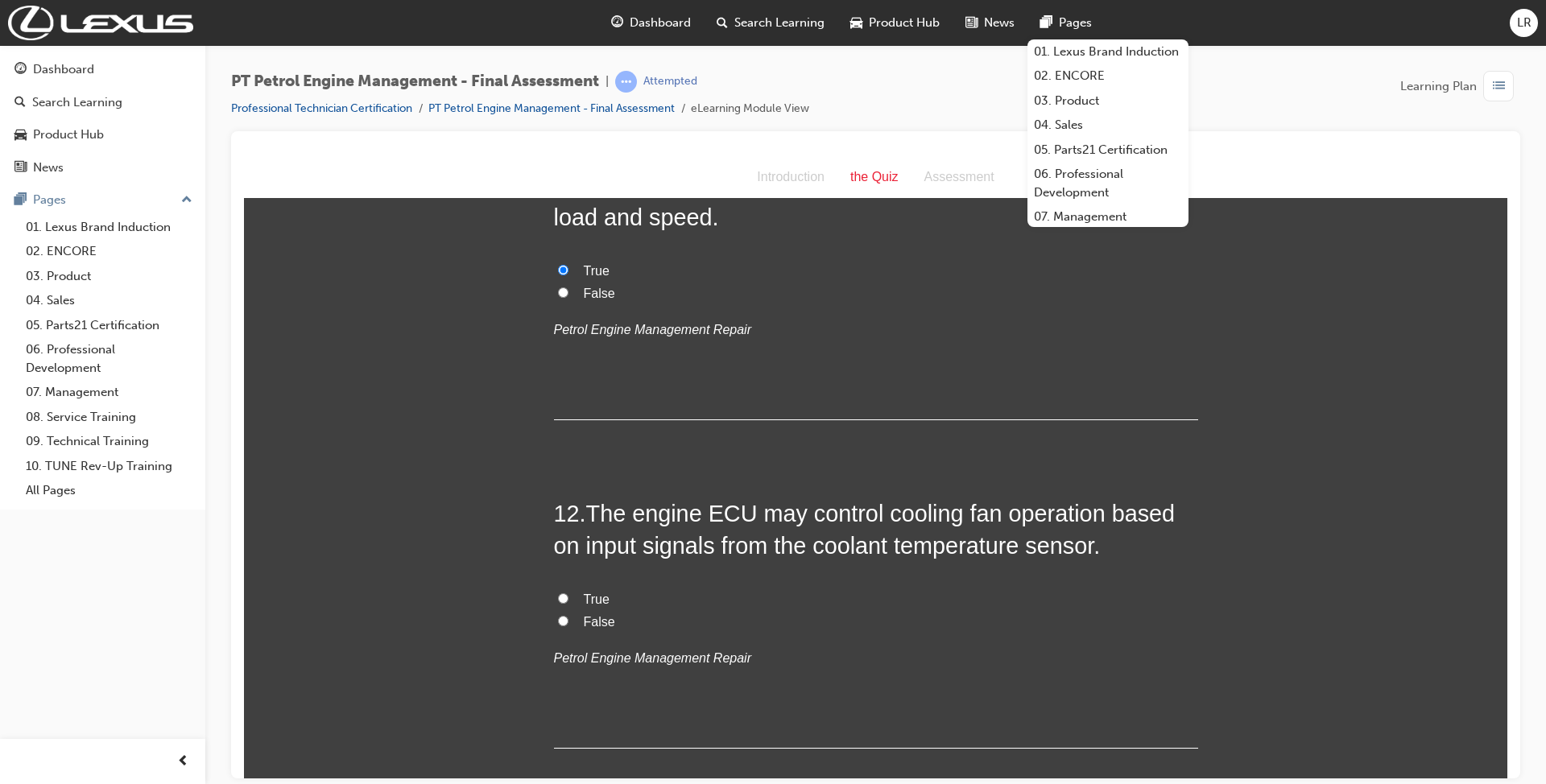
click at [583, 595] on span "True" at bounding box center [596, 598] width 26 height 14
click at [568, 595] on input "True" at bounding box center [562, 597] width 11 height 11
radio input "true"
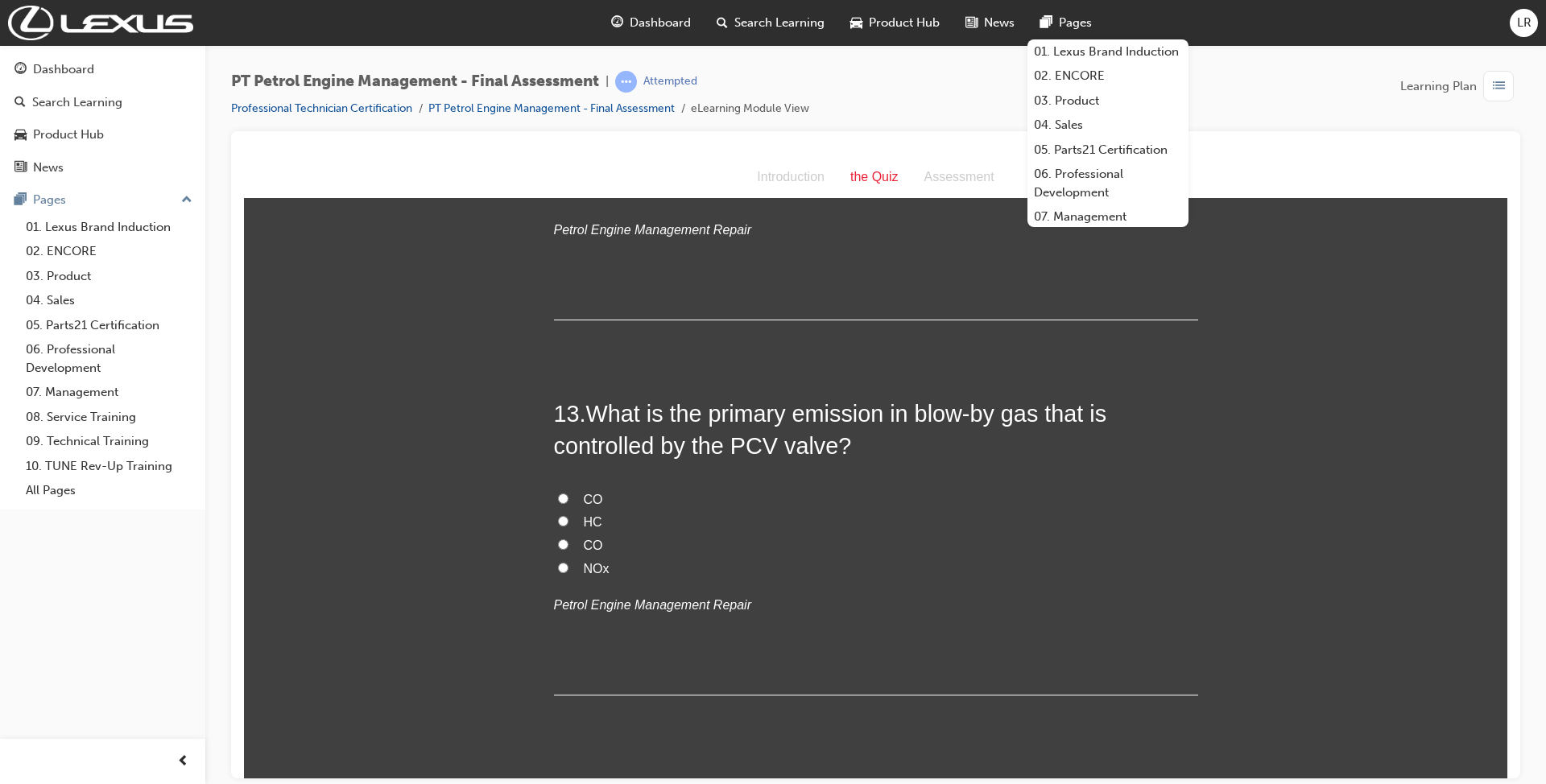
scroll to position [3969, 0]
click at [573, 522] on label "HC" at bounding box center [875, 520] width 644 height 23
click at [568, 522] on input "HC" at bounding box center [562, 519] width 11 height 11
radio input "true"
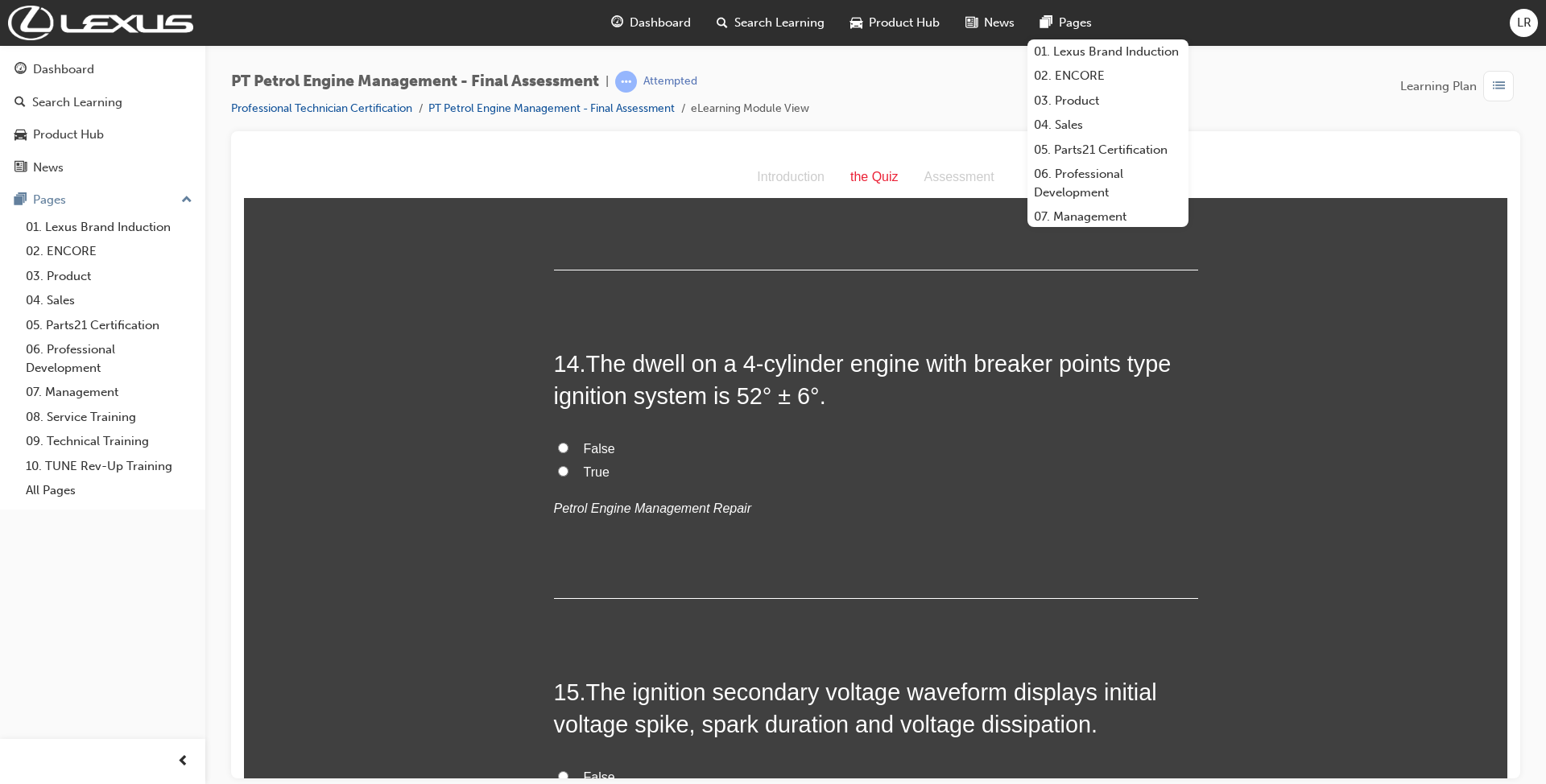
scroll to position [4506, 0]
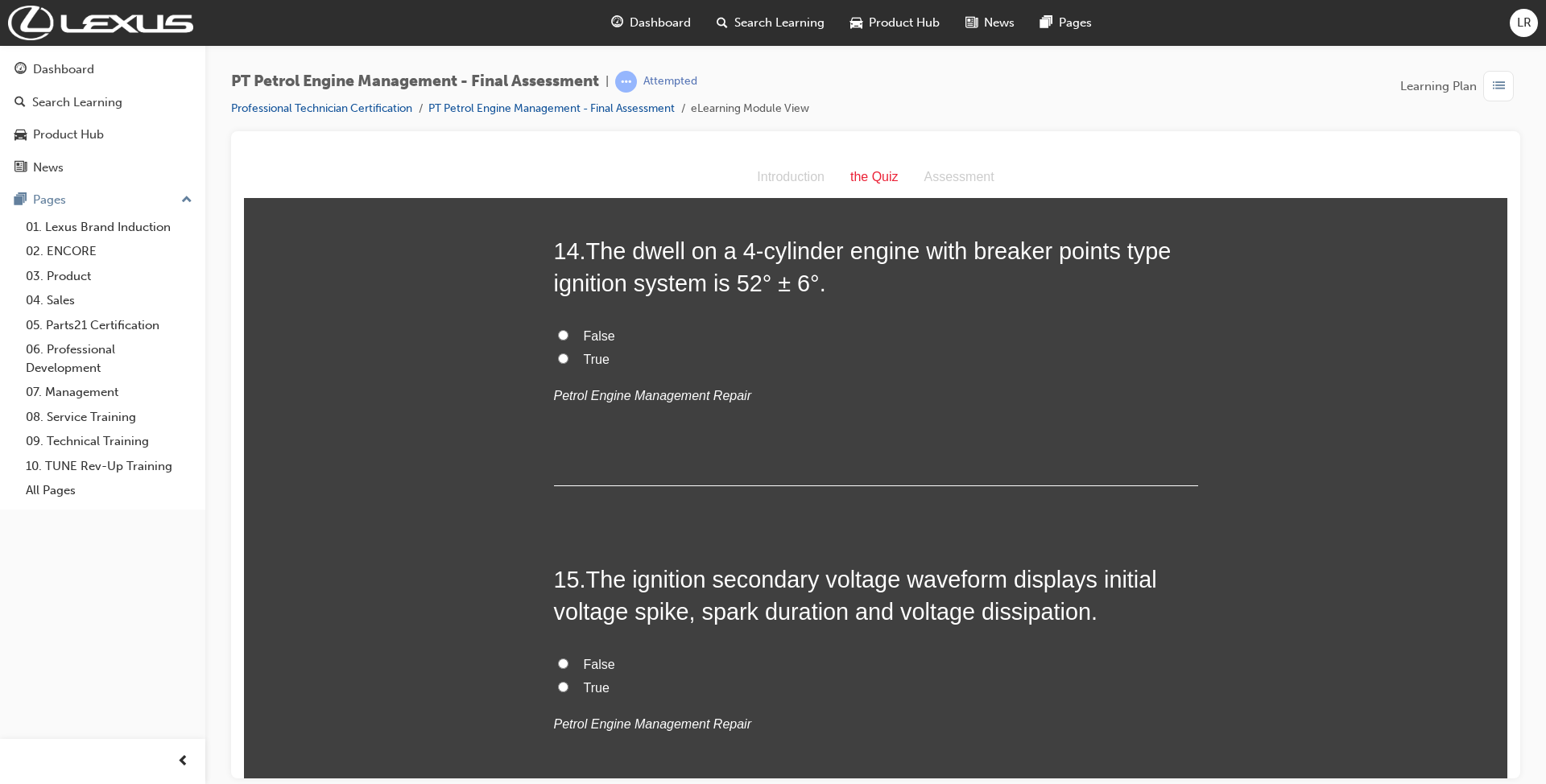
click at [593, 360] on span "True" at bounding box center [596, 358] width 26 height 14
click at [568, 360] on input "True" at bounding box center [562, 357] width 11 height 11
radio input "true"
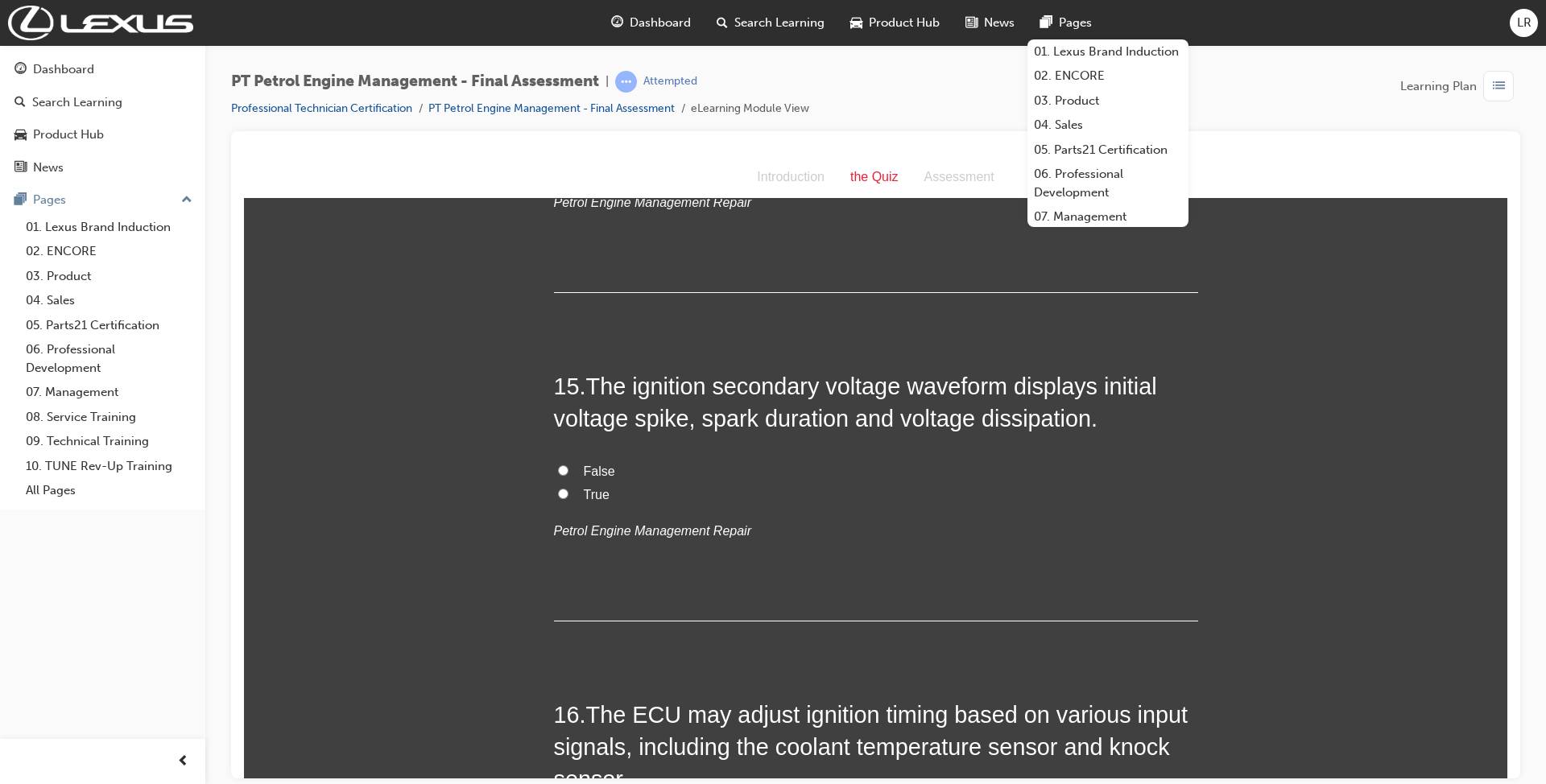
scroll to position [4720, 0]
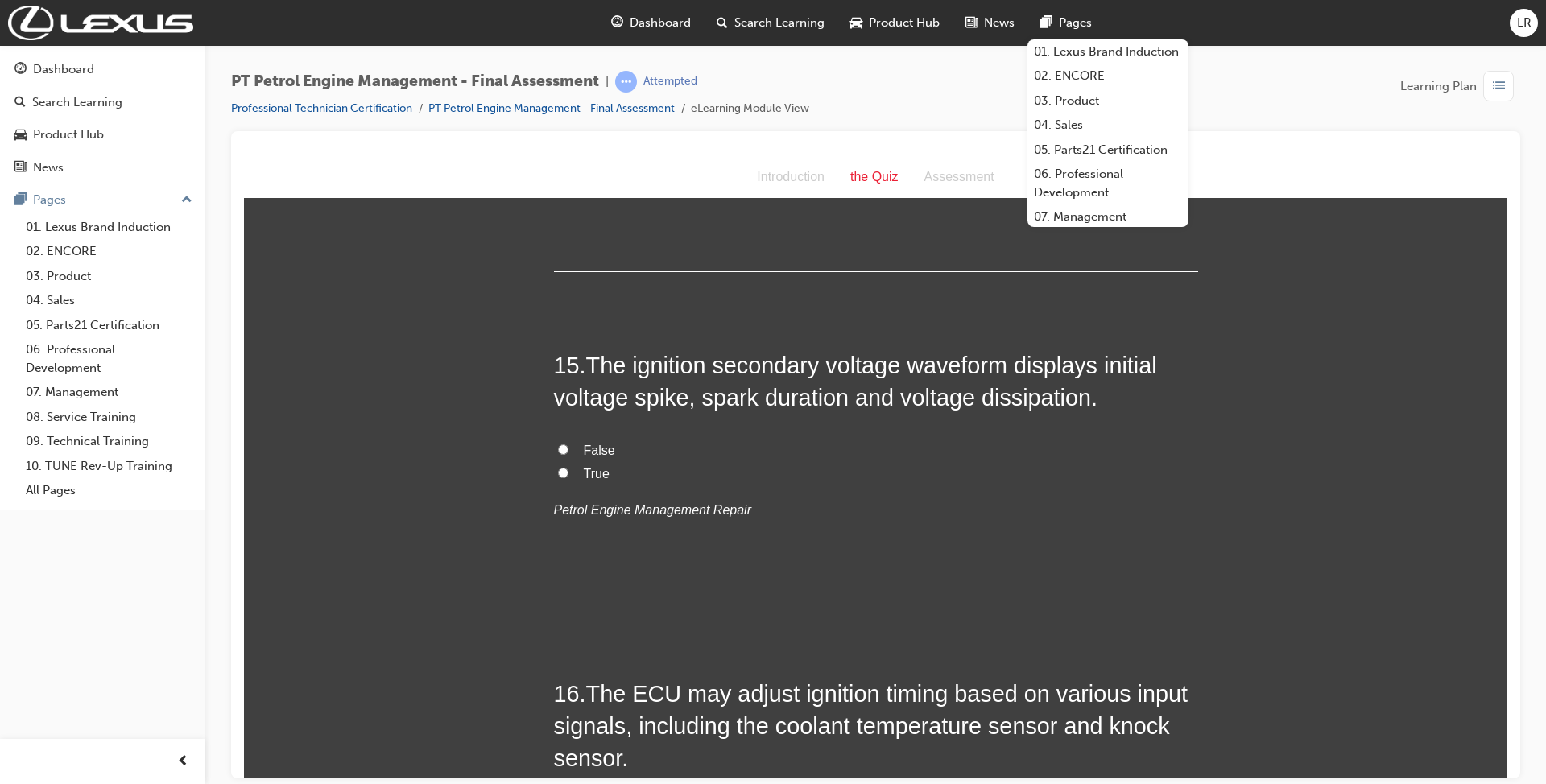
click at [565, 480] on label "True" at bounding box center [875, 473] width 644 height 23
click at [565, 478] on input "True" at bounding box center [562, 472] width 11 height 11
radio input "true"
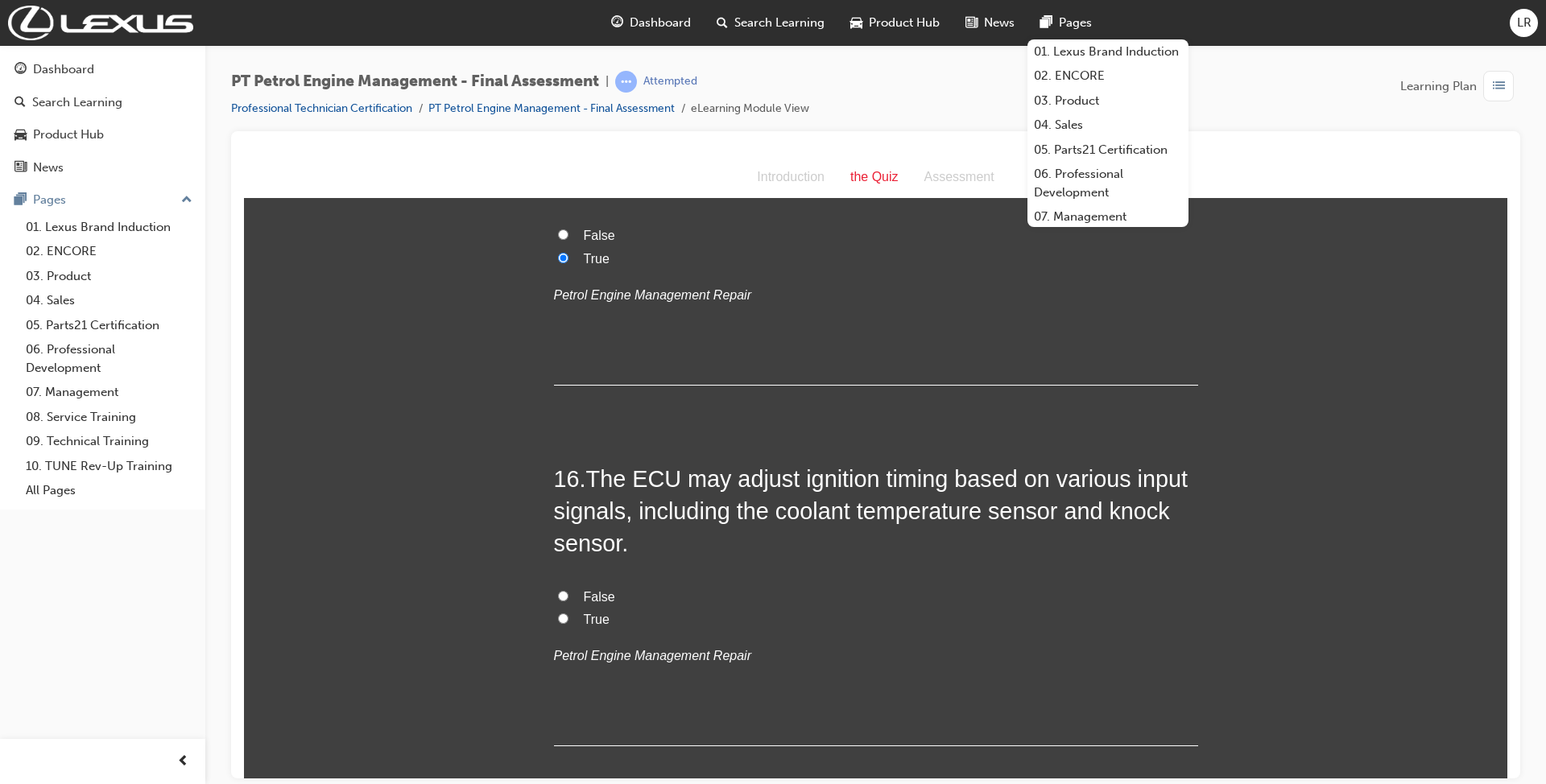
click at [567, 612] on label "True" at bounding box center [875, 619] width 644 height 23
click at [567, 612] on input "True" at bounding box center [562, 617] width 11 height 11
radio input "true"
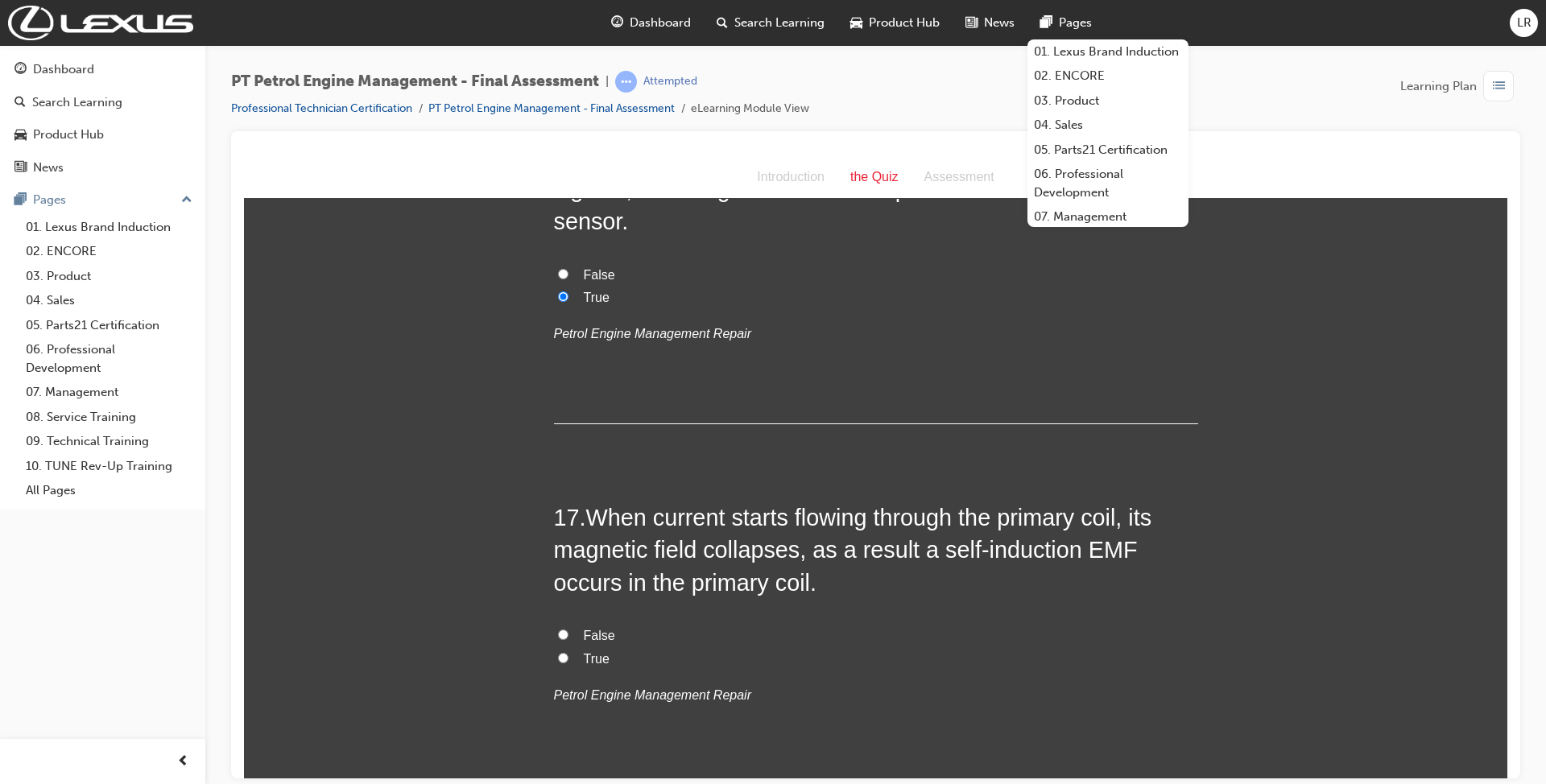
click at [563, 660] on label "True" at bounding box center [875, 658] width 644 height 23
click at [563, 660] on input "True" at bounding box center [562, 657] width 11 height 11
radio input "true"
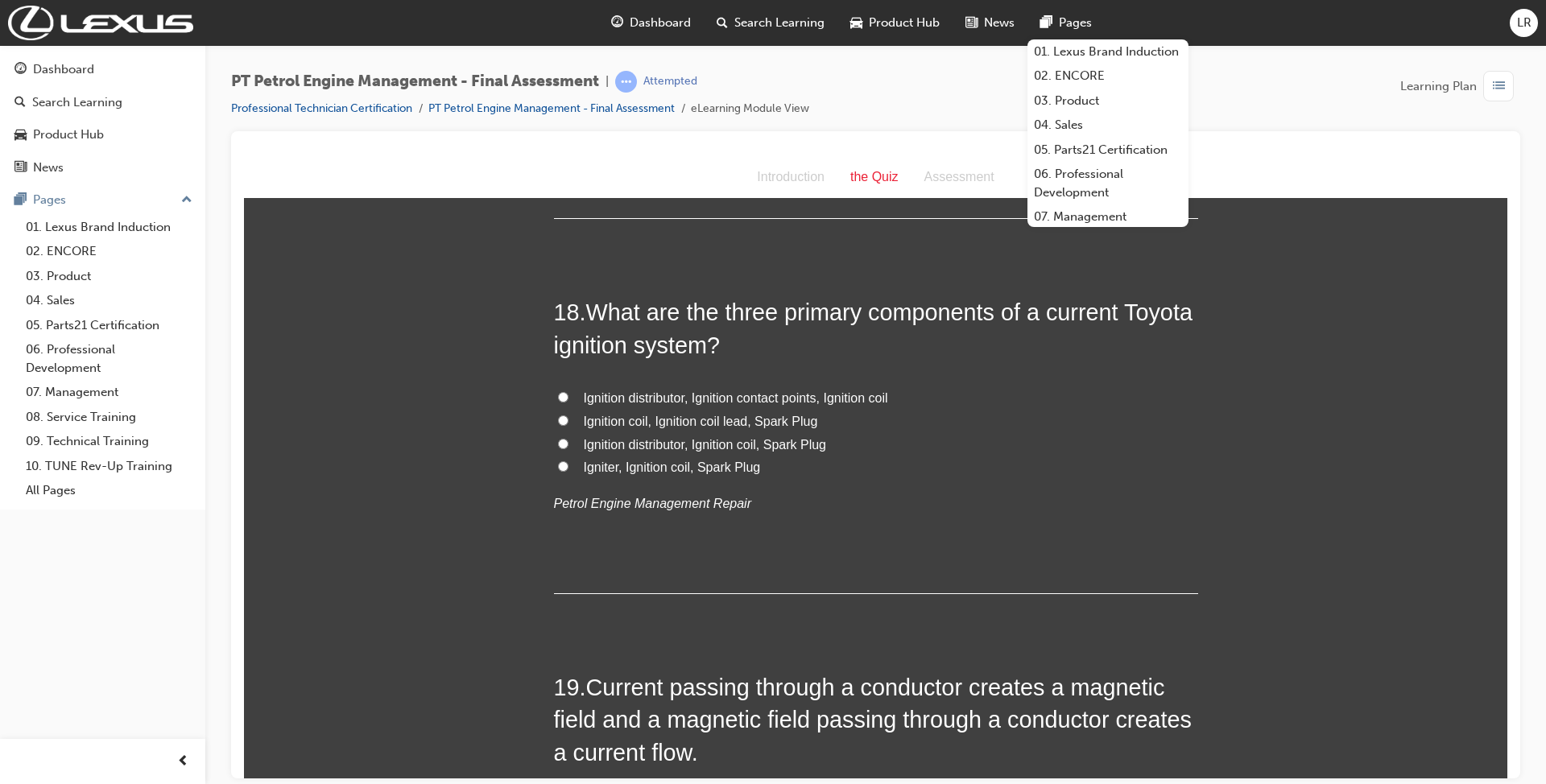
scroll to position [5807, 0]
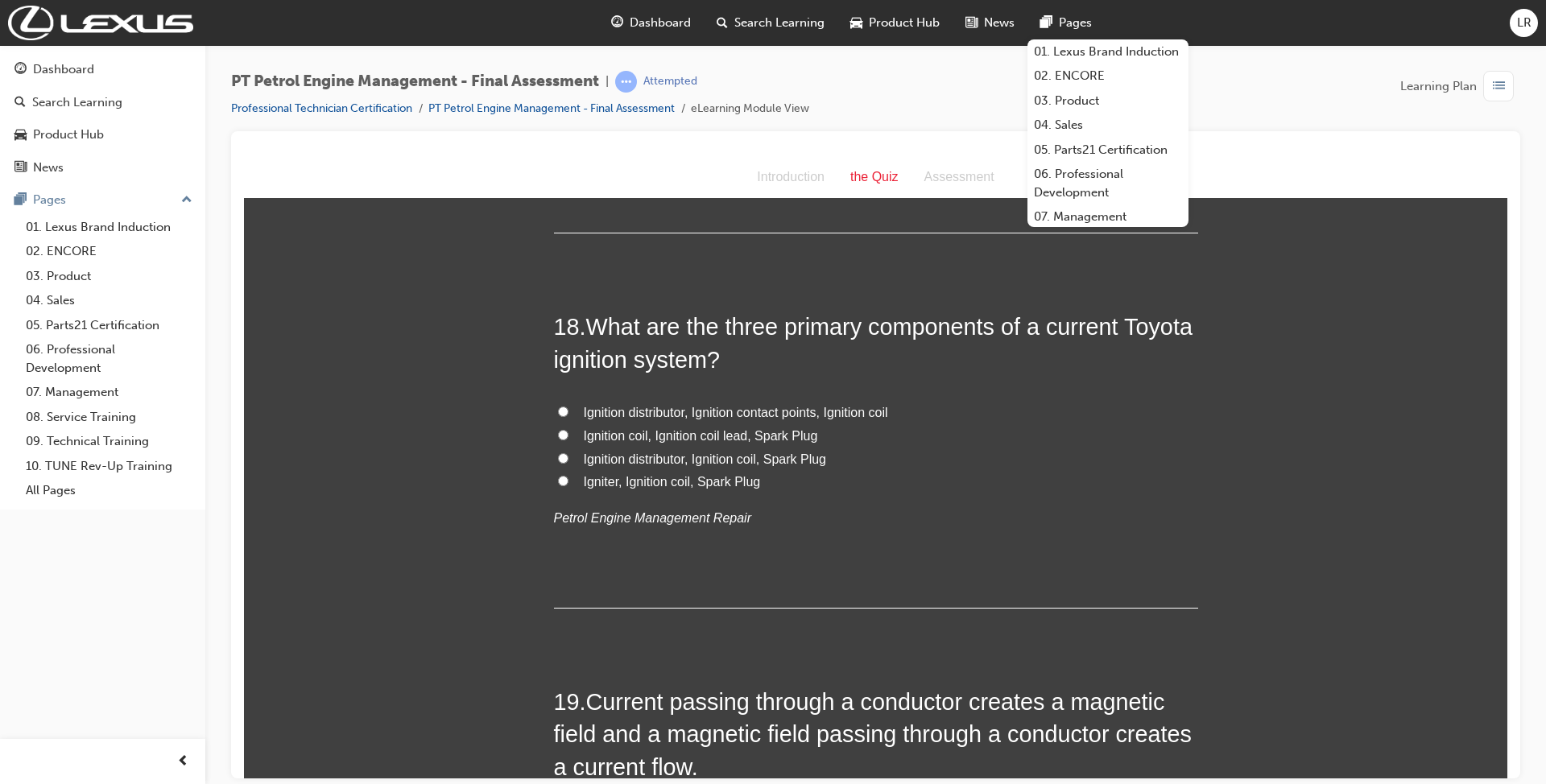
click at [638, 480] on span "Igniter, Ignition coil, Spark Plug" at bounding box center [672, 481] width 177 height 14
click at [568, 480] on input "Igniter, Ignition coil, Spark Plug" at bounding box center [562, 480] width 11 height 11
radio input "true"
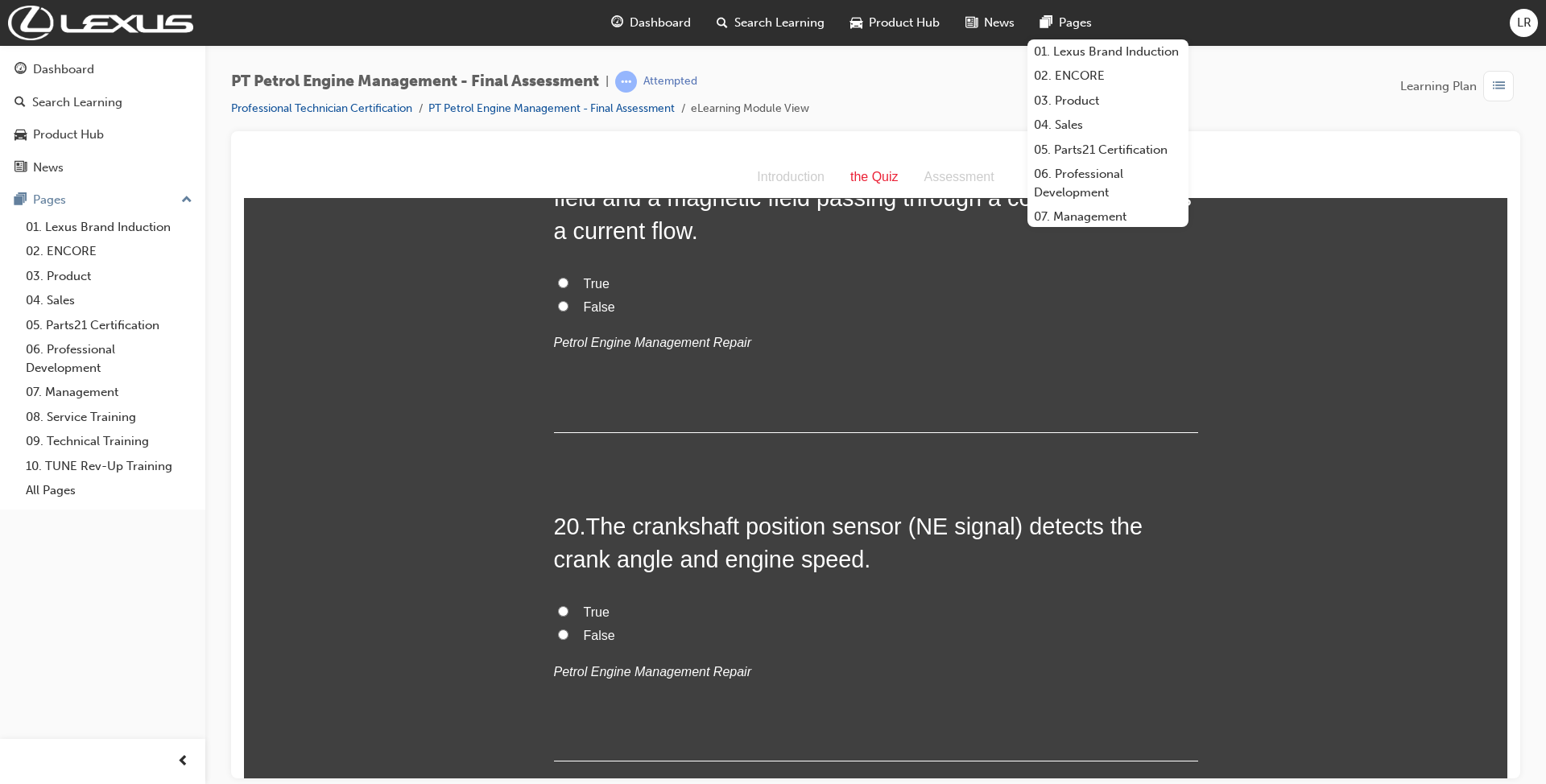
scroll to position [6344, 0]
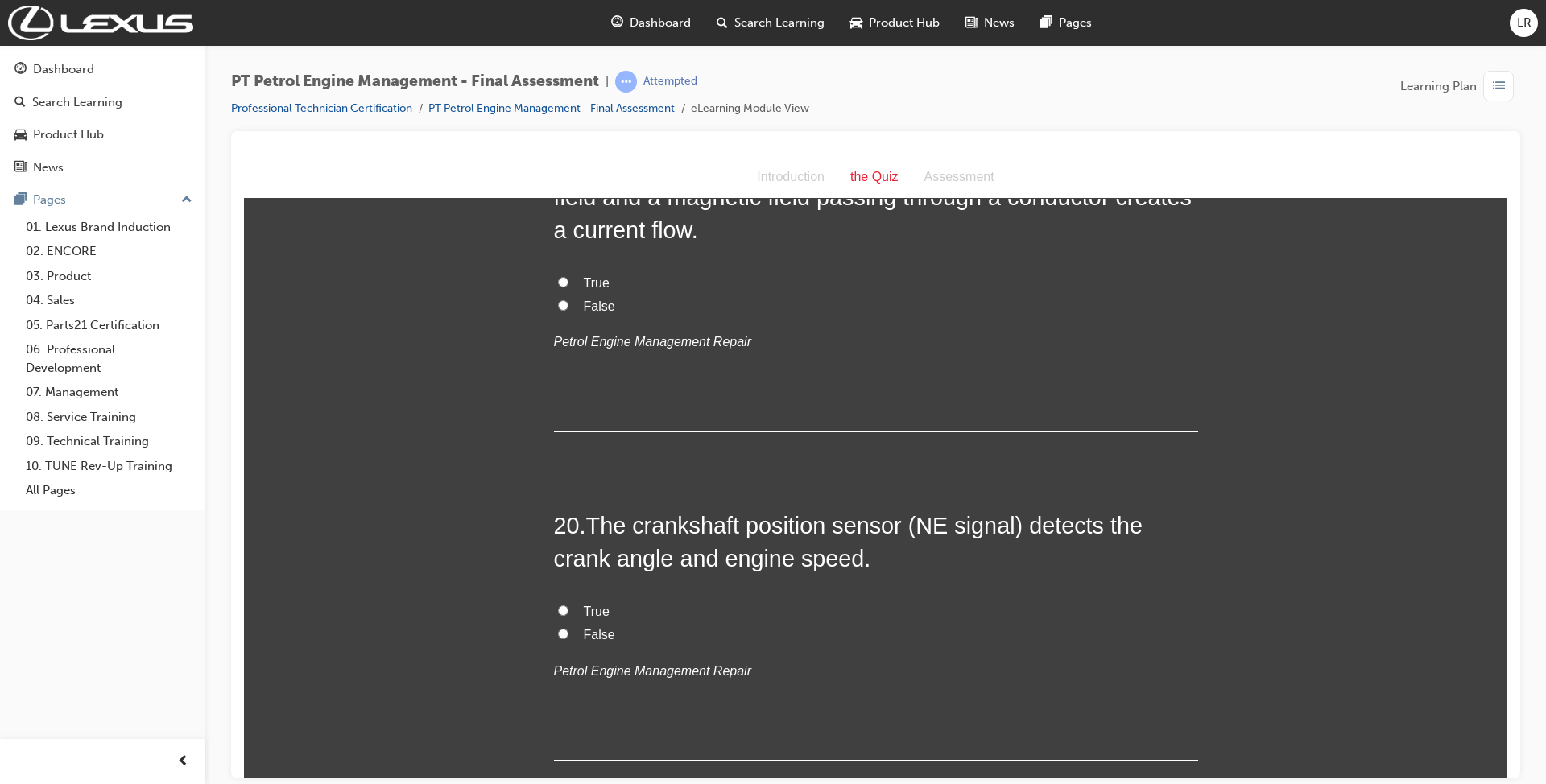
click at [557, 632] on input "False" at bounding box center [562, 633] width 11 height 11
radio input "true"
click at [560, 612] on label "True" at bounding box center [875, 610] width 644 height 23
click at [560, 612] on input "True" at bounding box center [562, 609] width 11 height 11
radio input "true"
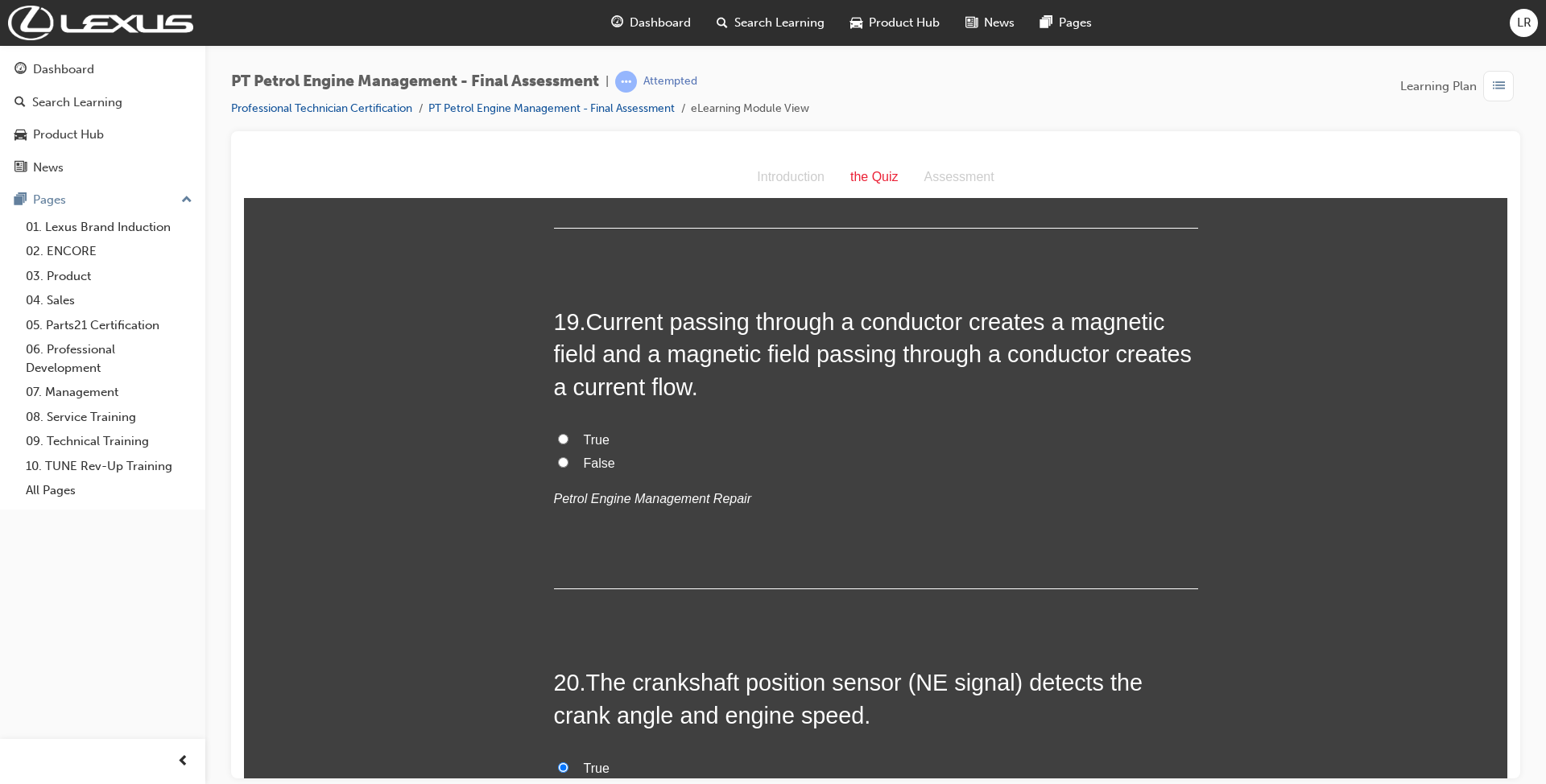
scroll to position [6129, 0]
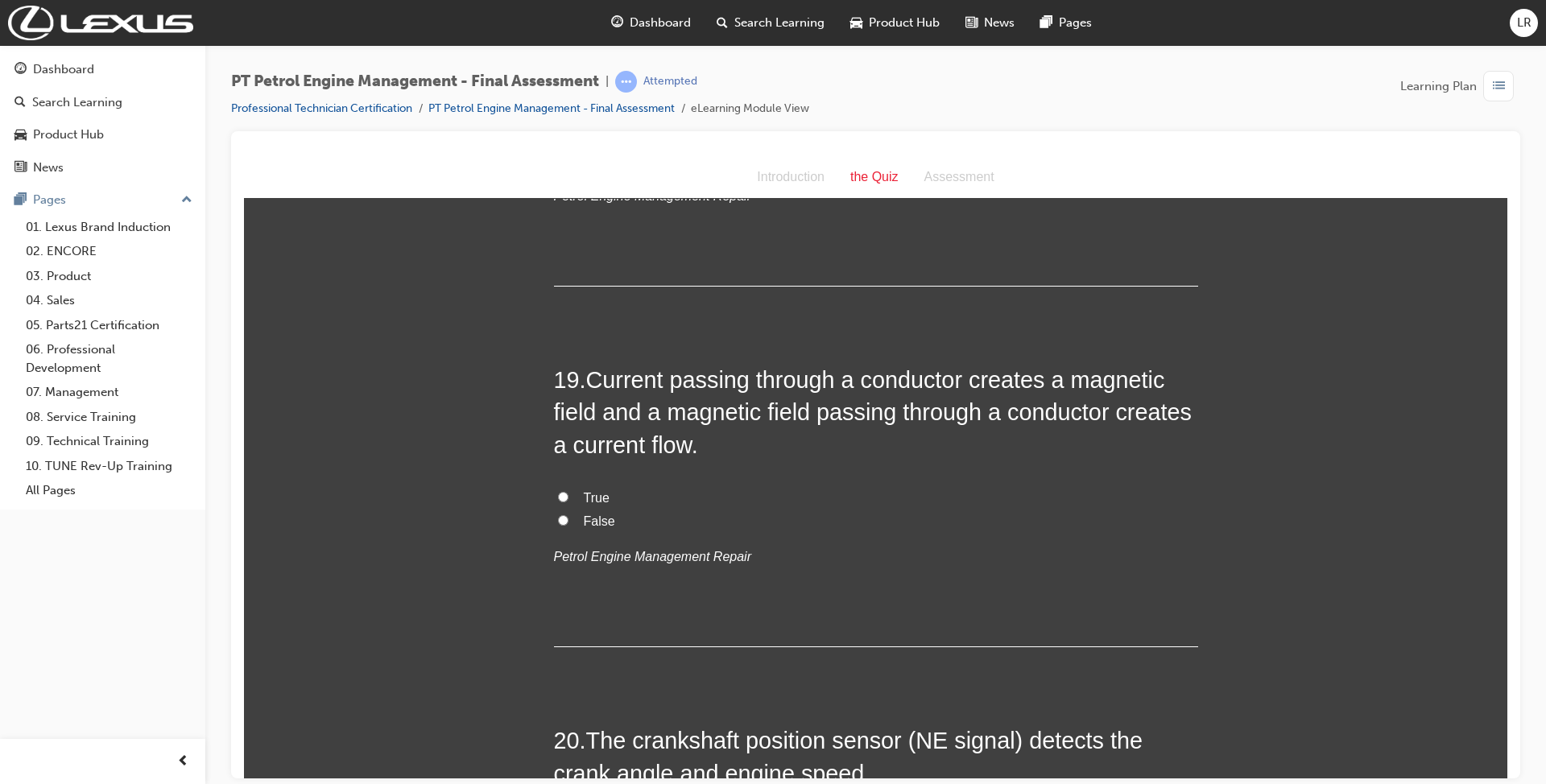
click at [557, 493] on input "True" at bounding box center [562, 495] width 11 height 11
radio input "true"
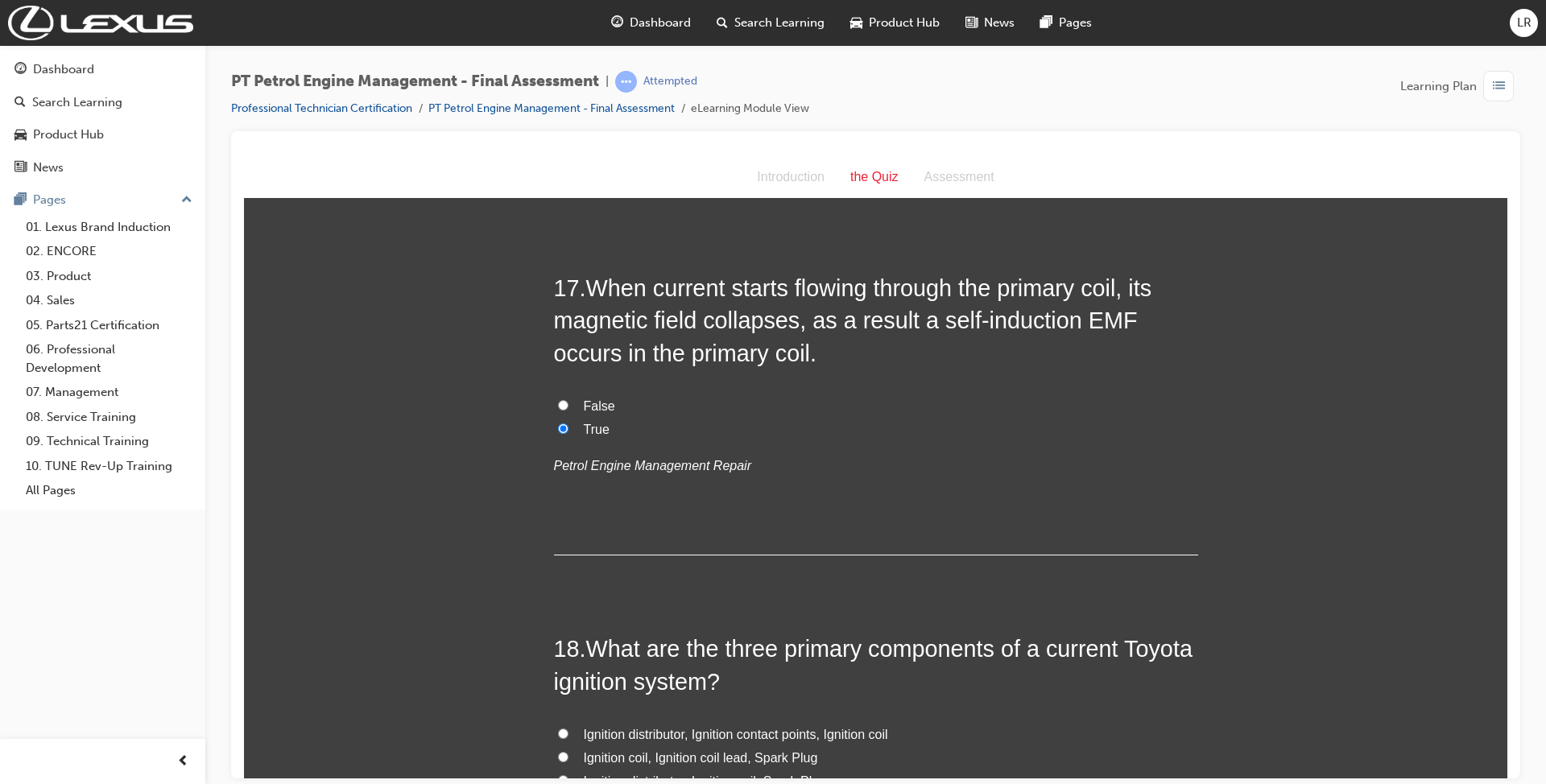
scroll to position [5593, 0]
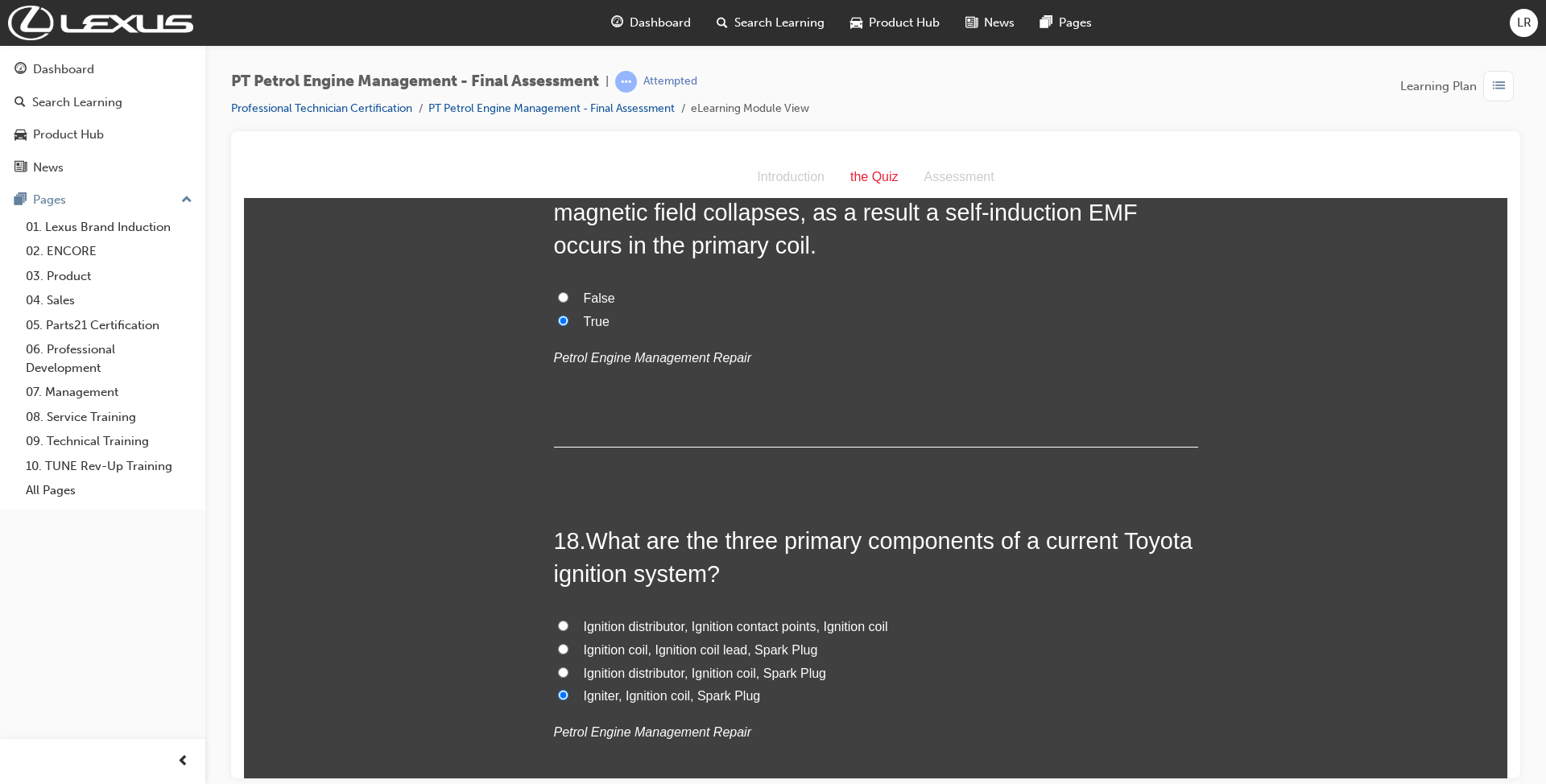
click at [561, 298] on label "False" at bounding box center [875, 297] width 644 height 23
click at [561, 298] on input "False" at bounding box center [562, 296] width 11 height 11
radio input "true"
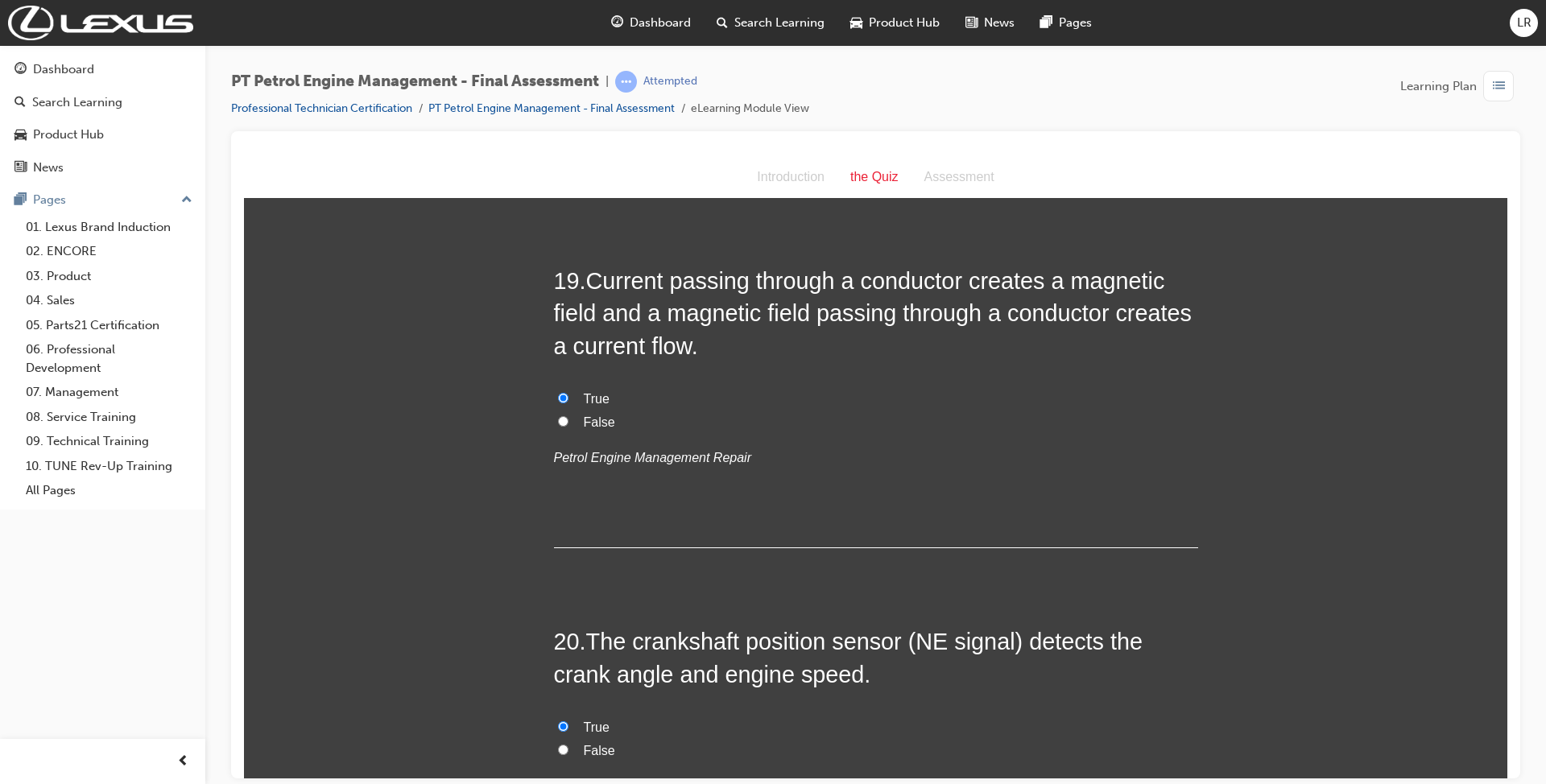
scroll to position [6451, 0]
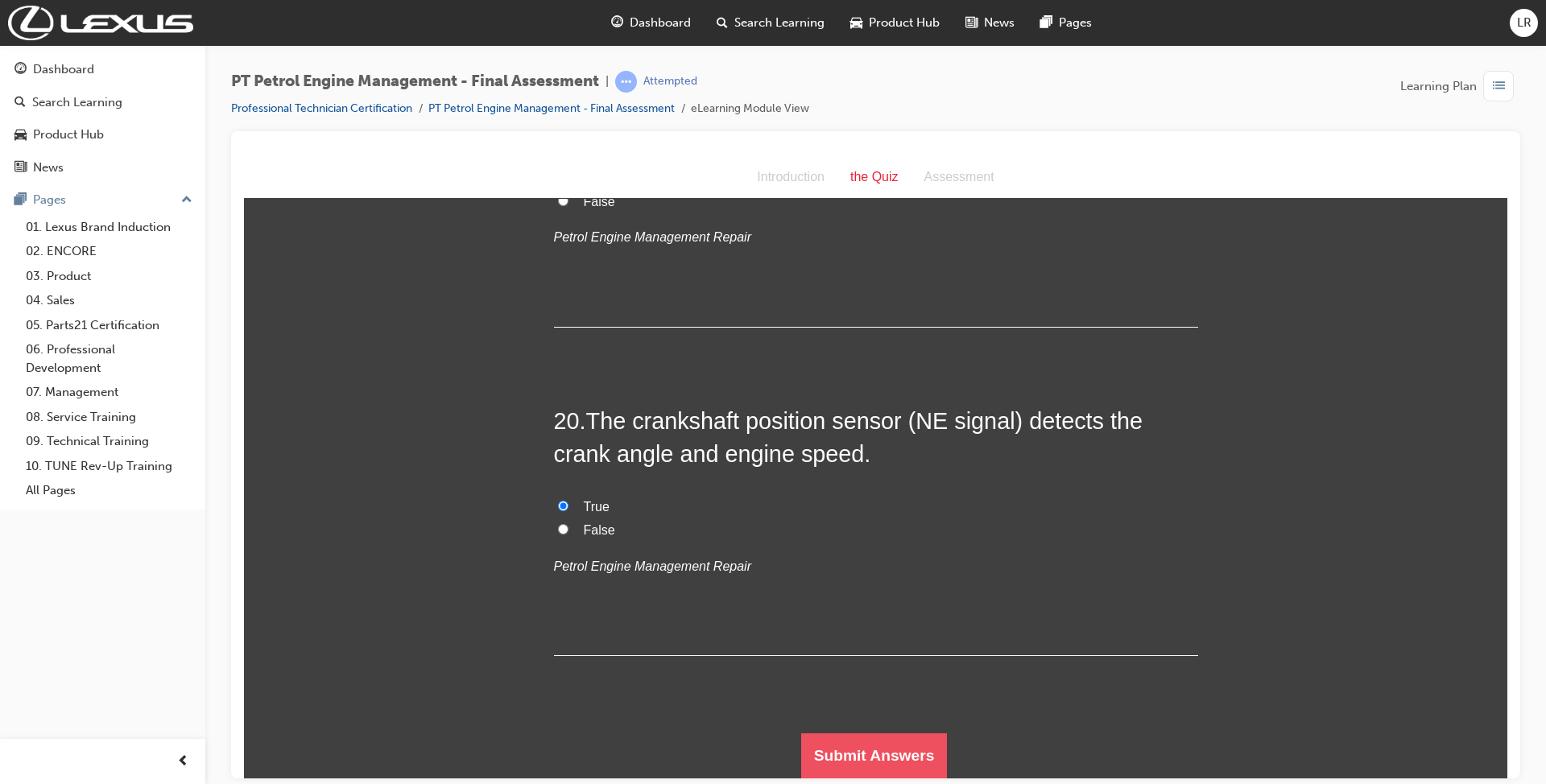
click at [877, 743] on button "Submit Answers" at bounding box center [874, 754] width 146 height 45
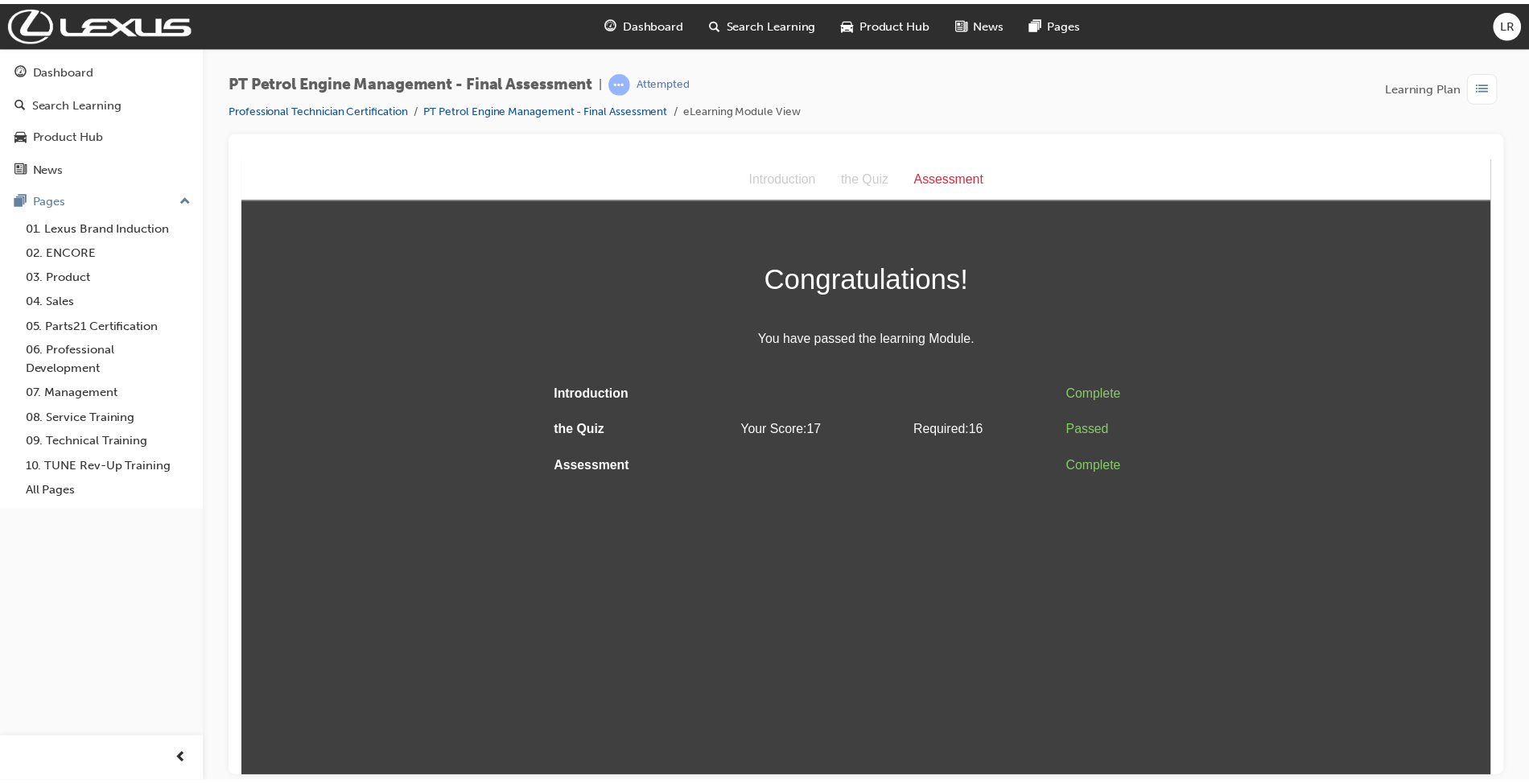
scroll to position [0, 0]
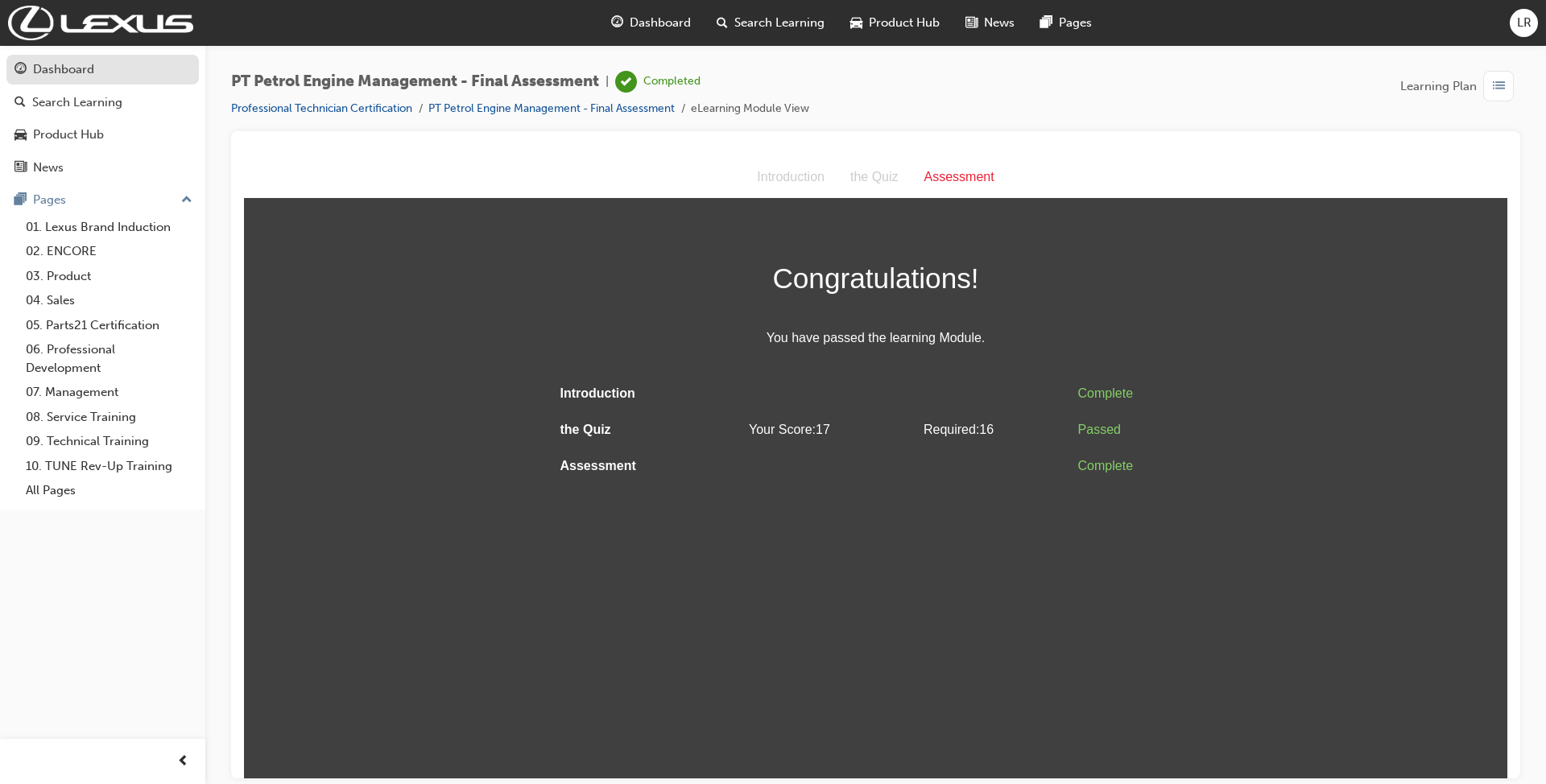
click at [135, 69] on div "Dashboard" at bounding box center [103, 70] width 176 height 20
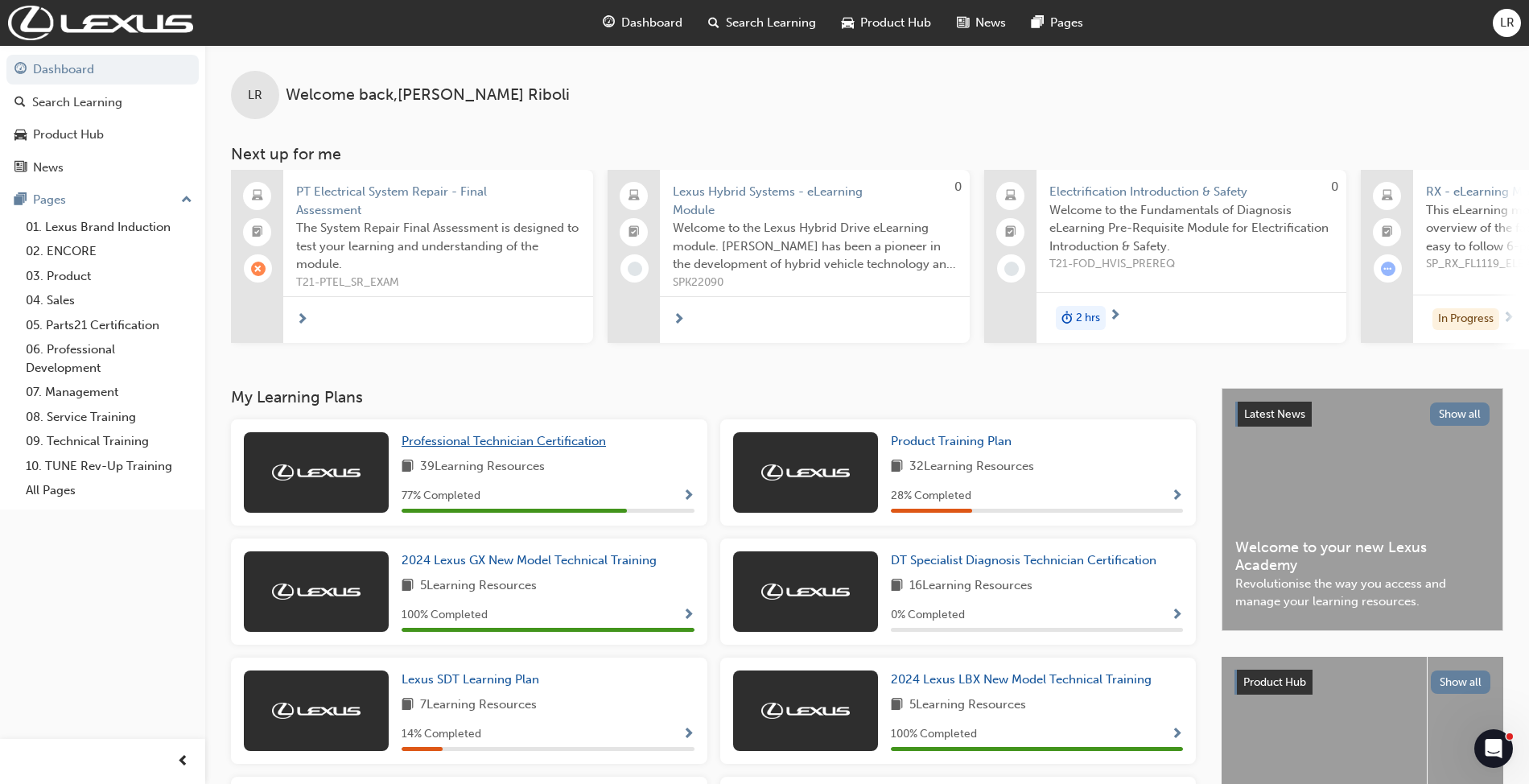
click at [560, 448] on span "Professional Technician Certification" at bounding box center [504, 441] width 204 height 15
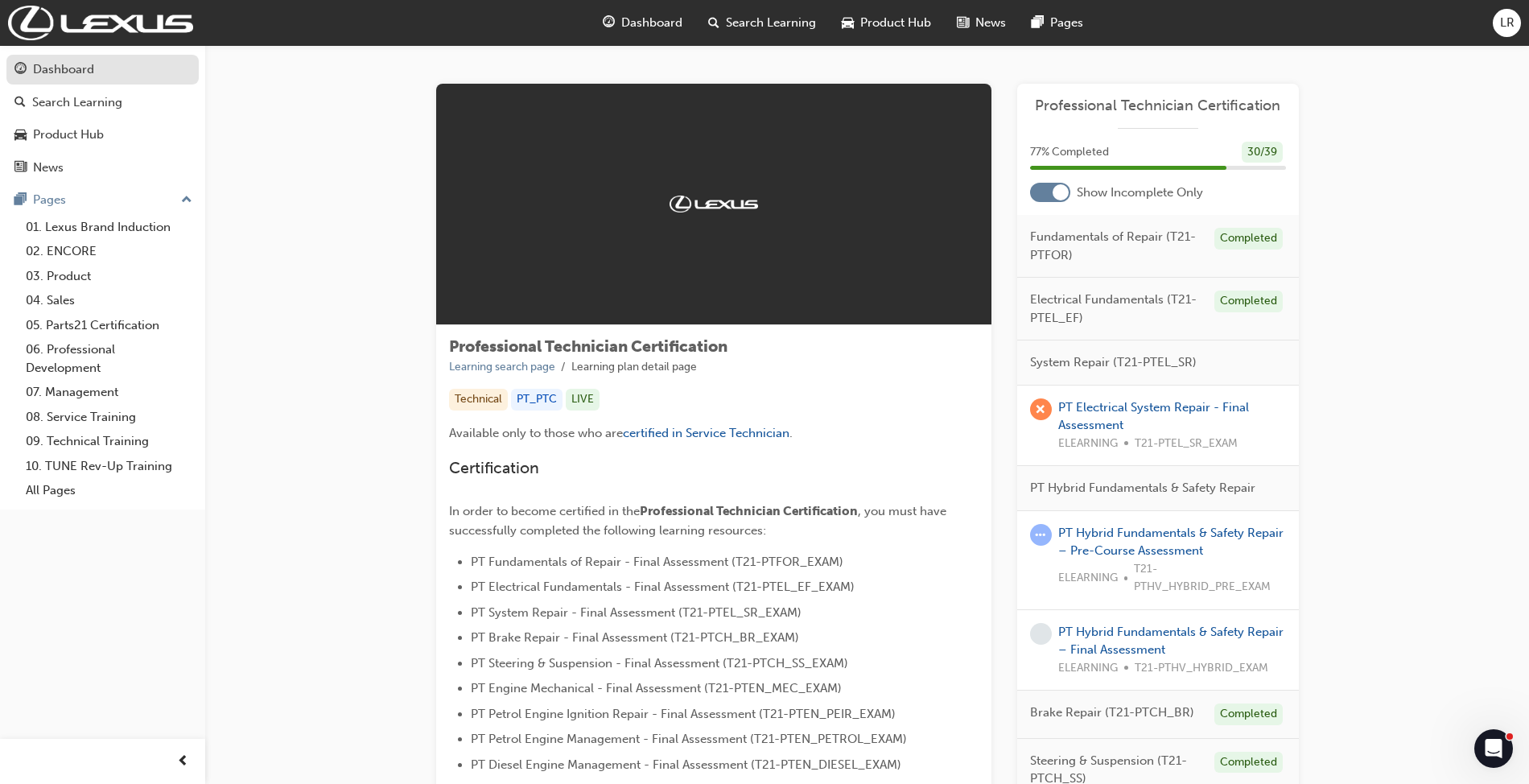
click at [75, 71] on div "Dashboard" at bounding box center [63, 70] width 61 height 19
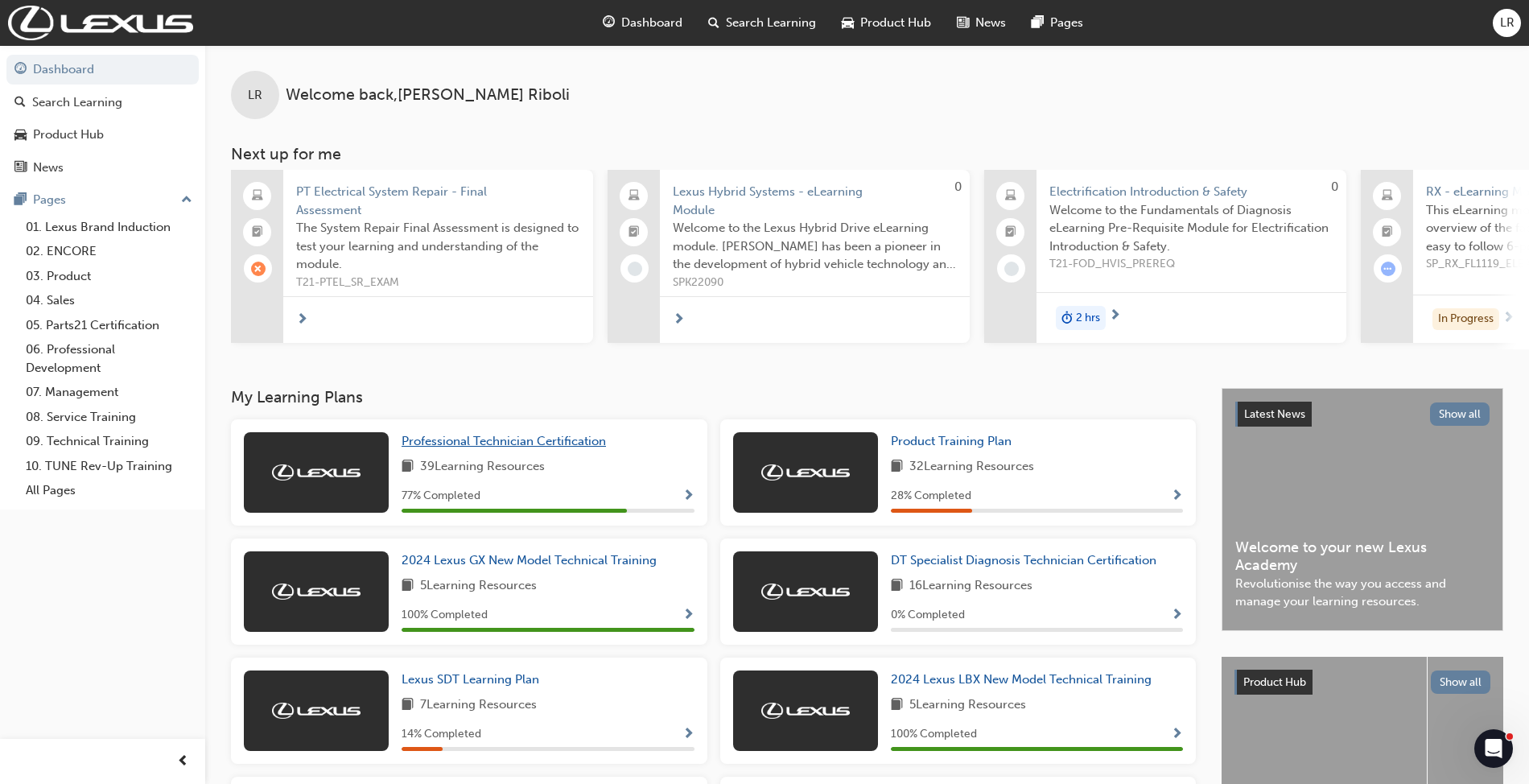
click at [603, 445] on span "Professional Technician Certification" at bounding box center [504, 441] width 204 height 15
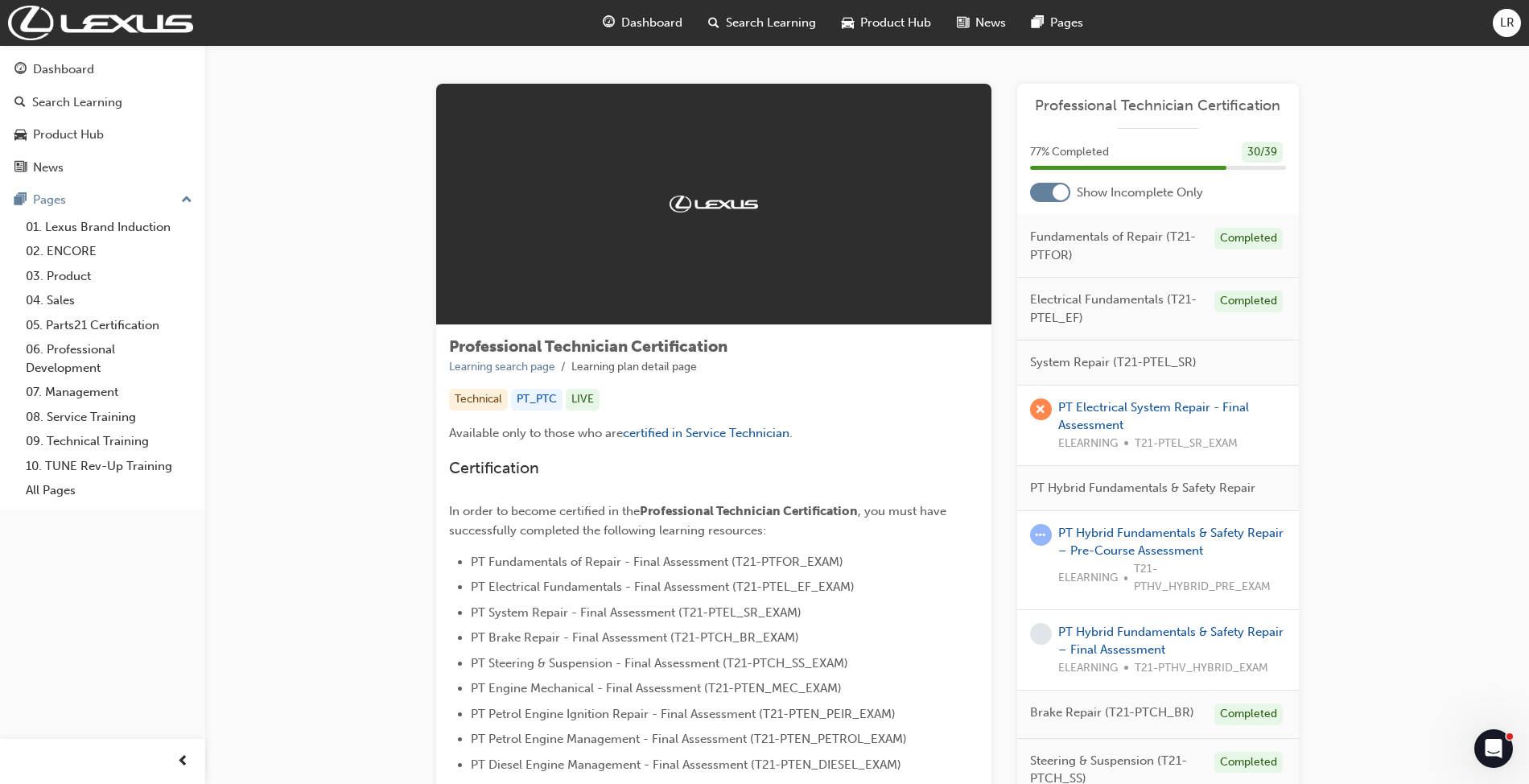
click at [1050, 184] on div at bounding box center [1050, 192] width 40 height 19
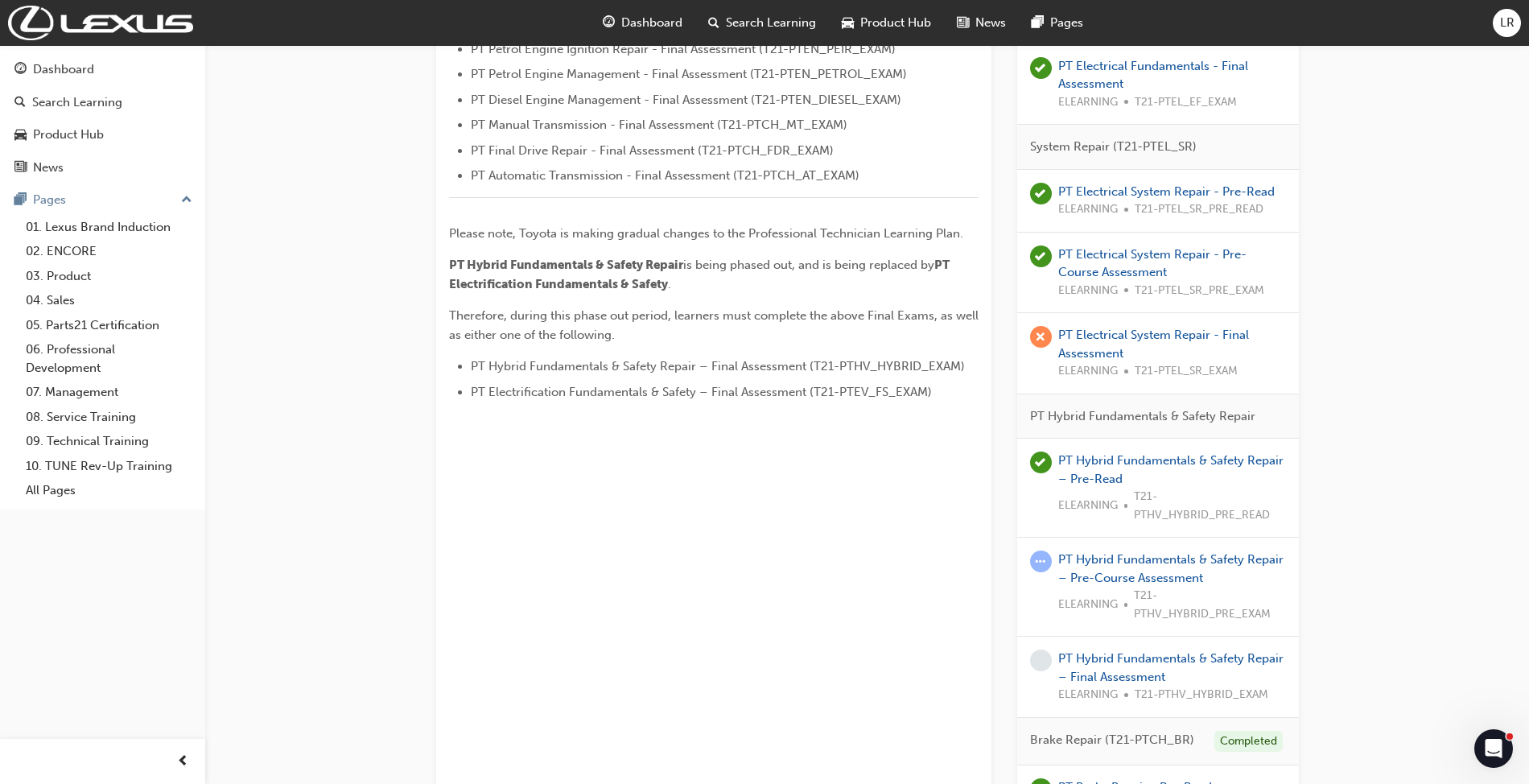
scroll to position [750, 0]
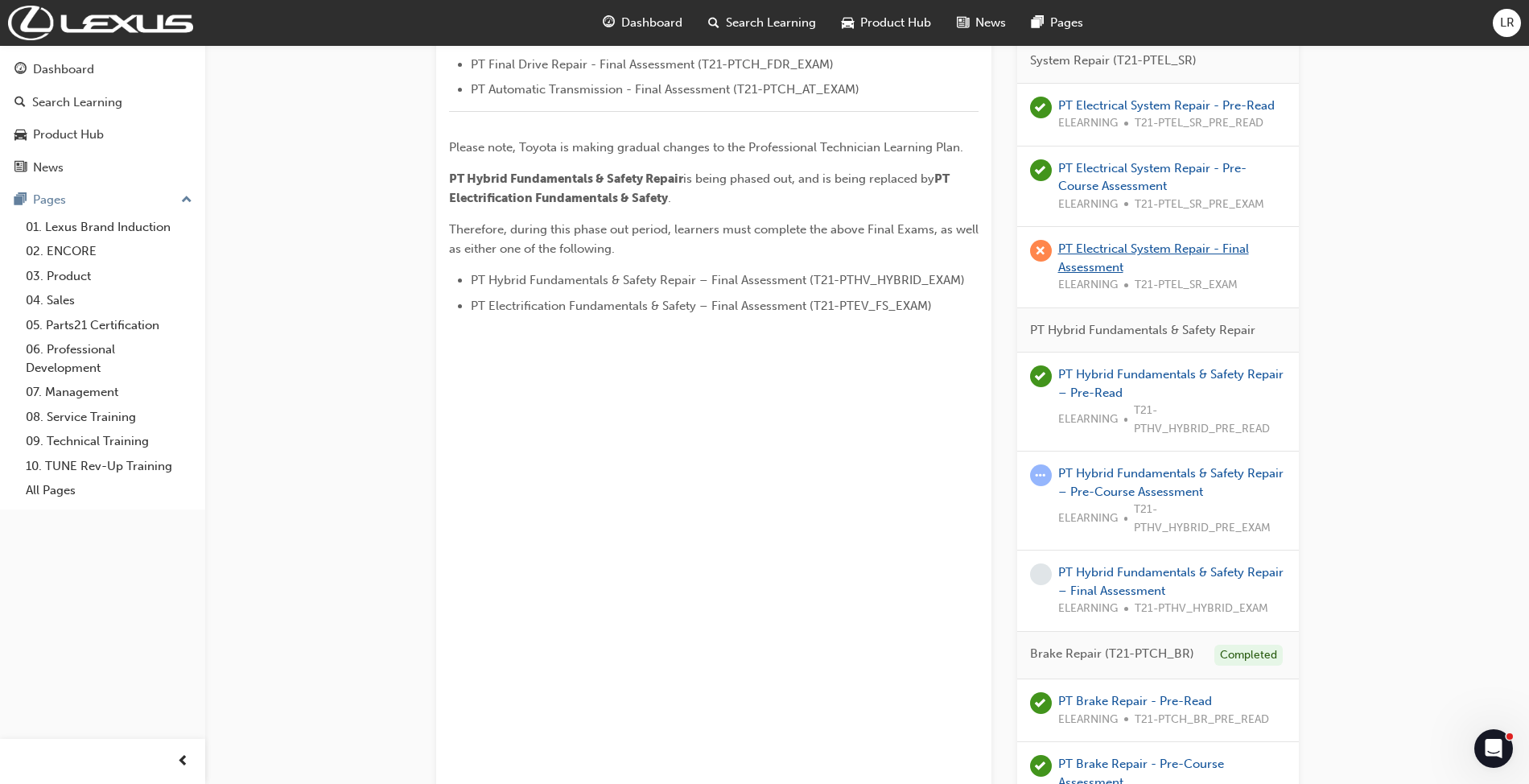
click at [1101, 249] on link "PT Electrical System Repair - Final Assessment" at bounding box center [1154, 258] width 191 height 33
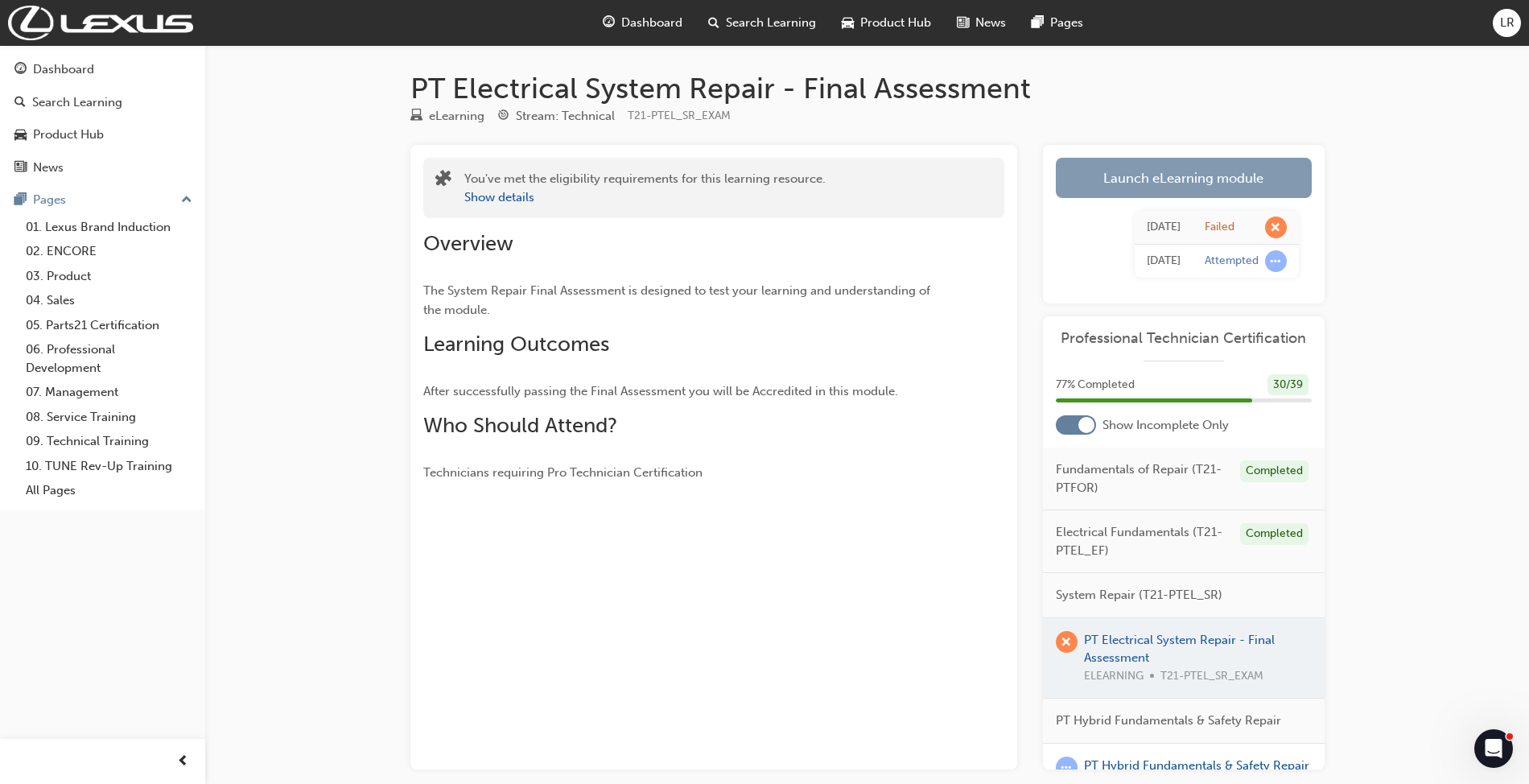
click at [1155, 168] on link "Launch eLearning module" at bounding box center [1184, 177] width 256 height 40
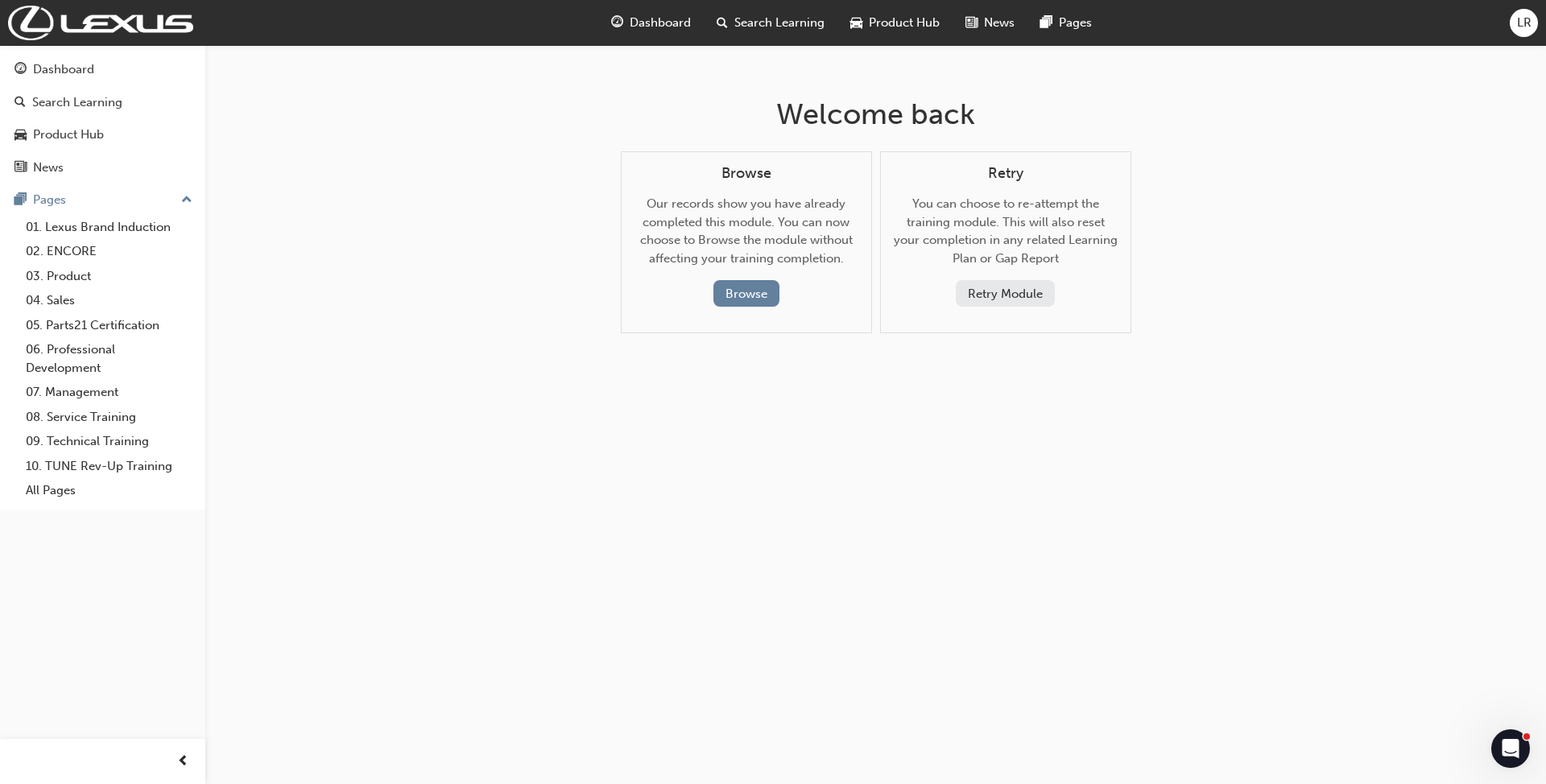
click at [993, 294] on button "Retry Module" at bounding box center [1004, 293] width 99 height 27
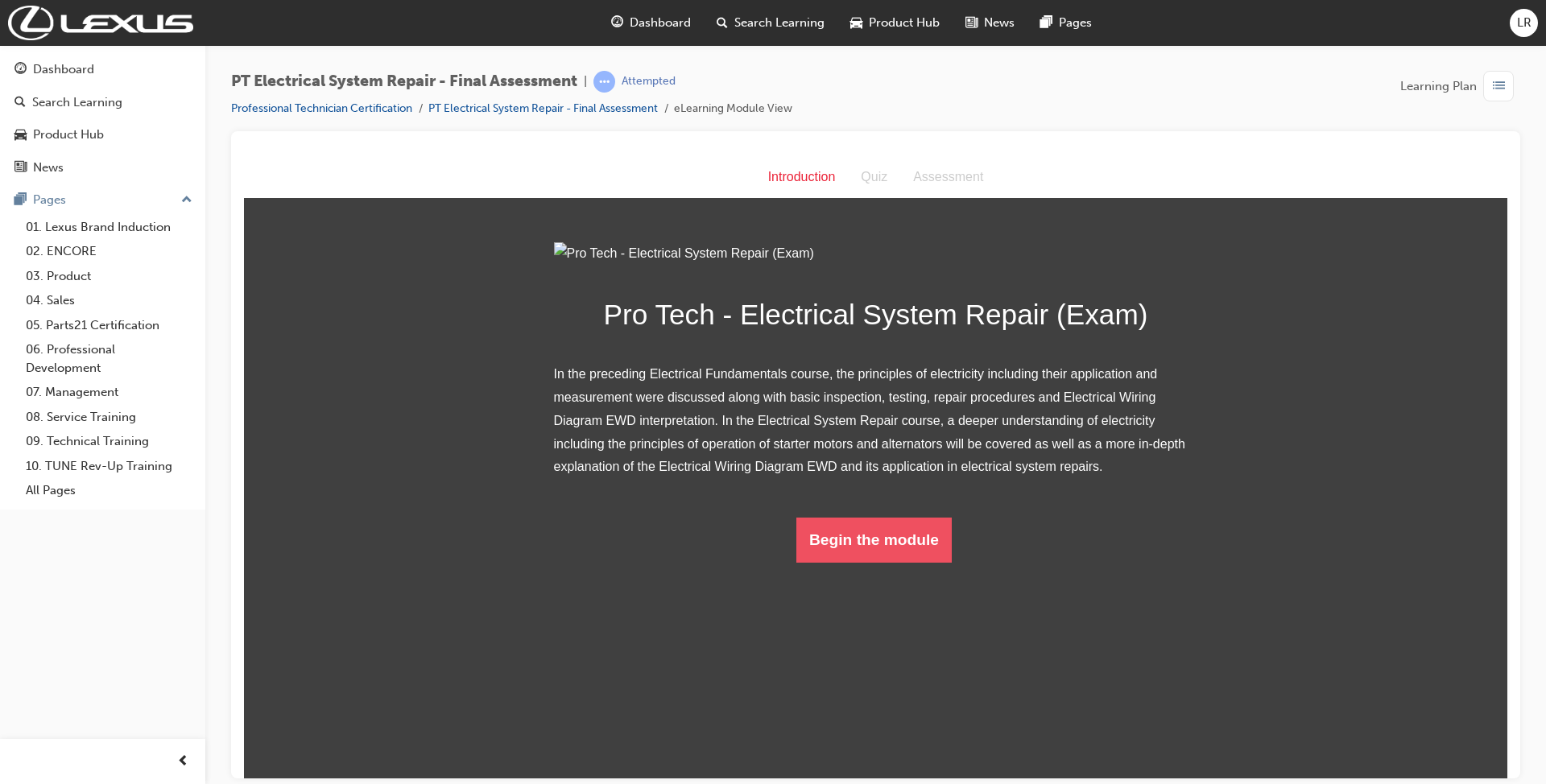
click at [815, 561] on button "Begin the module" at bounding box center [874, 538] width 155 height 45
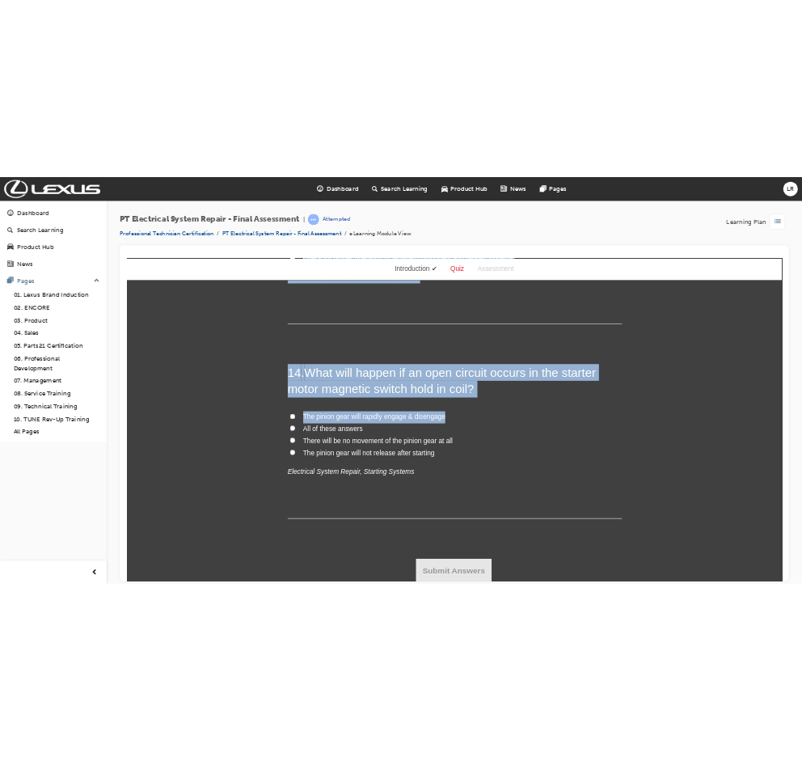
scroll to position [4805, 0]
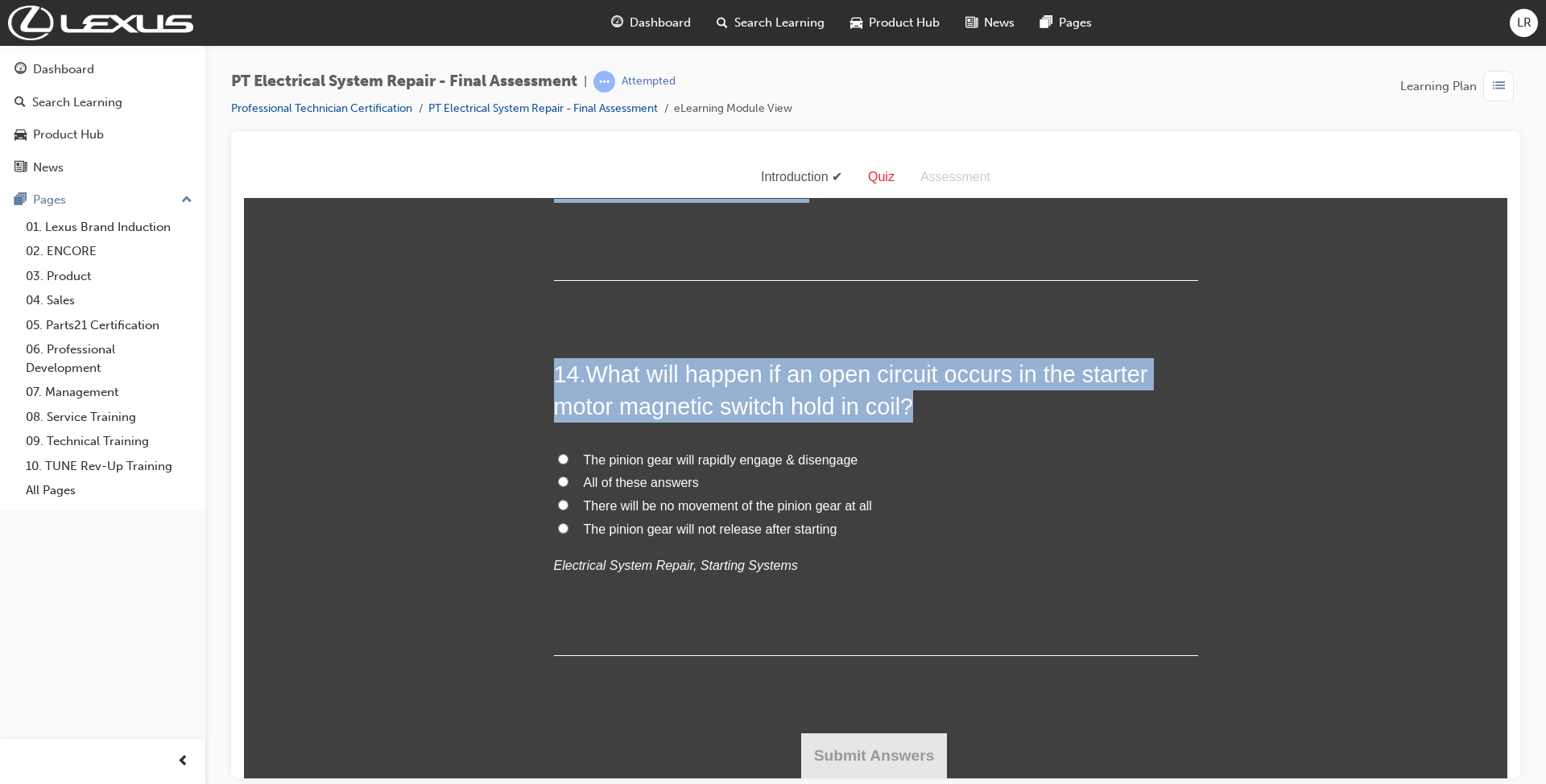
drag, startPoint x: 540, startPoint y: 308, endPoint x: 903, endPoint y: 578, distance: 452.4
copy div "7 . Lore ips dol sitam consectetu adipiscin elit seddo ei tem incididunt? Utlab…"
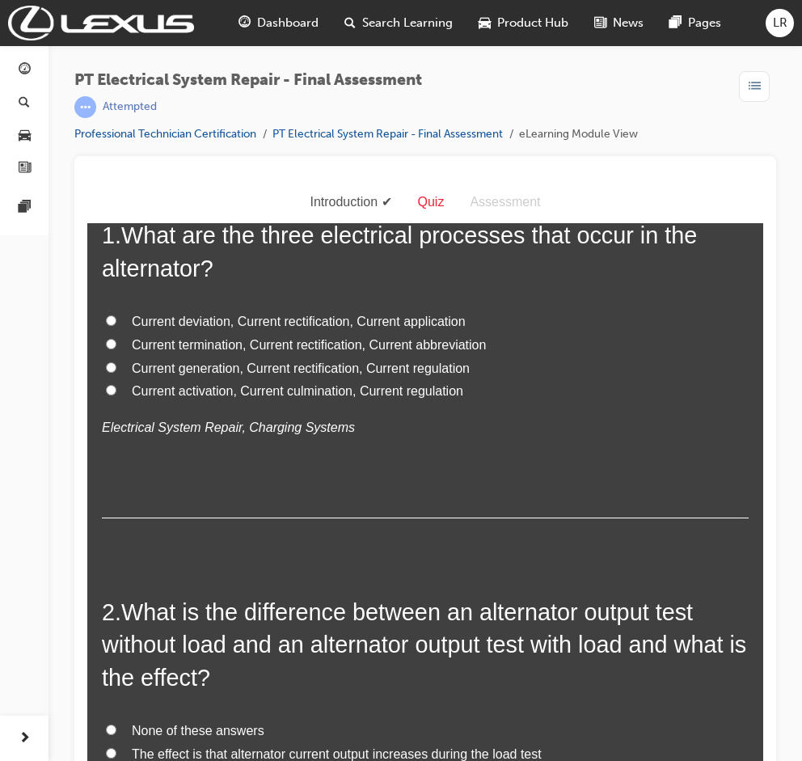
scroll to position [0, 0]
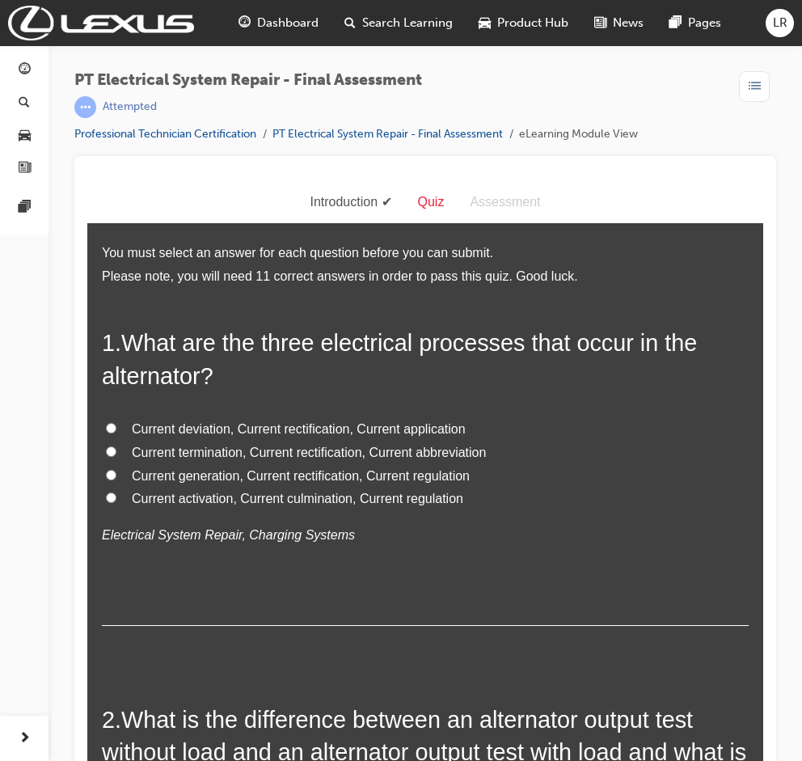
click at [278, 475] on span "Current generation, Current rectification, Current regulation" at bounding box center [301, 476] width 338 height 14
click at [116, 475] on input "Current generation, Current rectification, Current regulation" at bounding box center [111, 475] width 11 height 11
radio input "true"
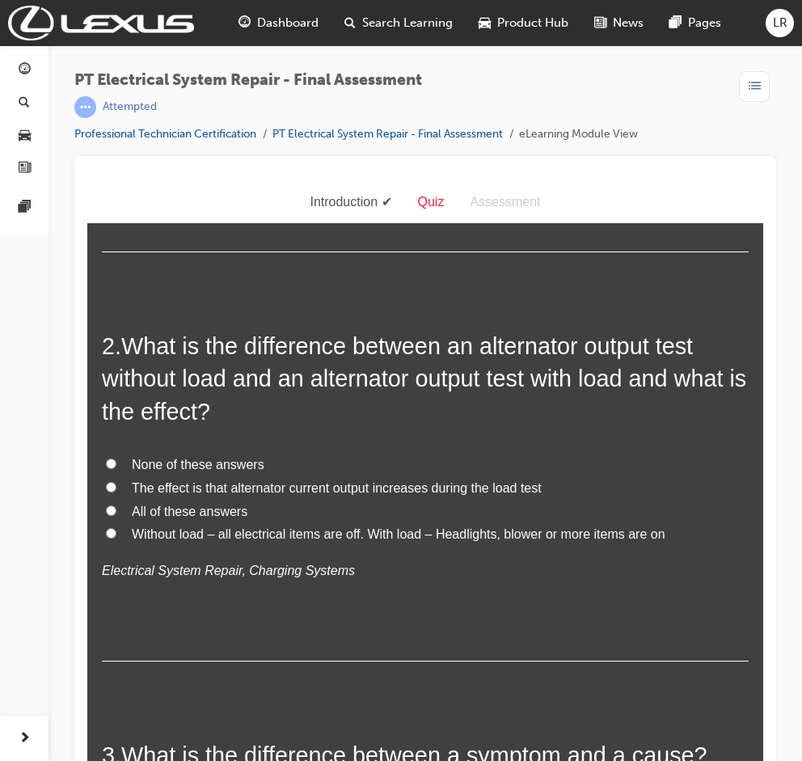
scroll to position [431, 0]
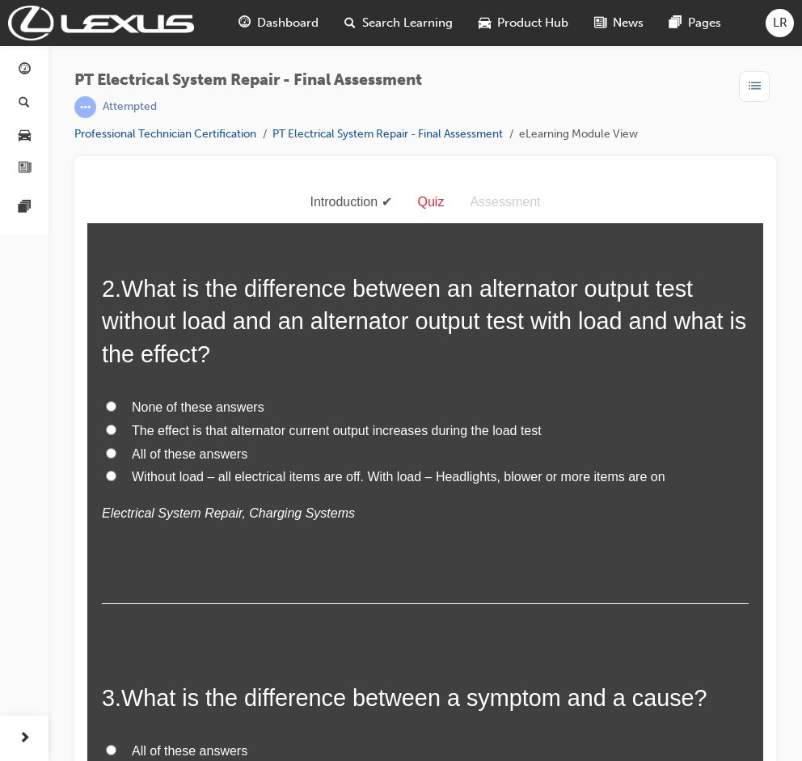
click at [156, 450] on span "All of these answers" at bounding box center [190, 454] width 116 height 14
click at [116, 450] on input "All of these answers" at bounding box center [111, 453] width 11 height 11
radio input "true"
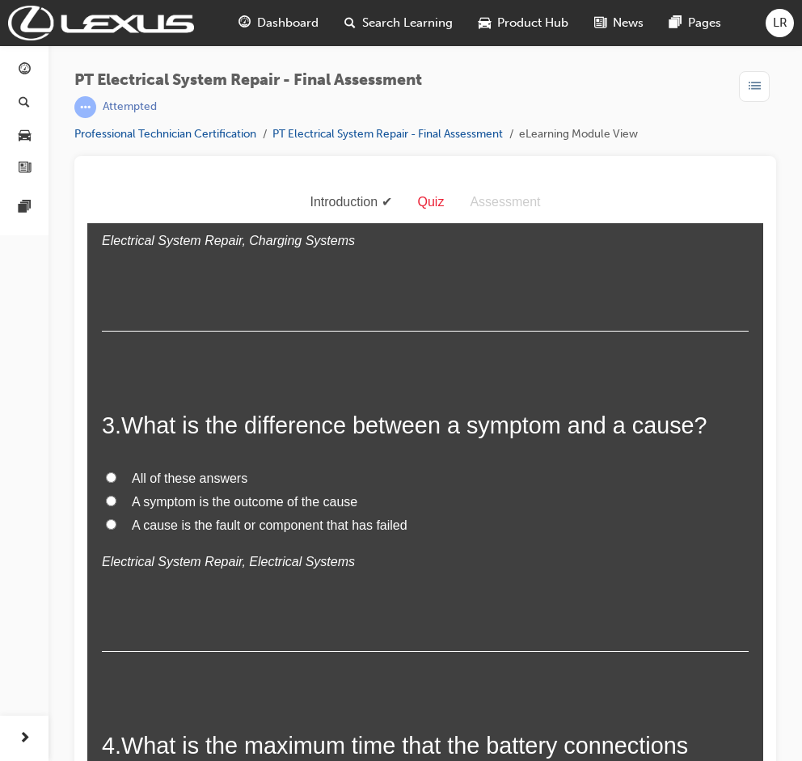
scroll to position [754, 0]
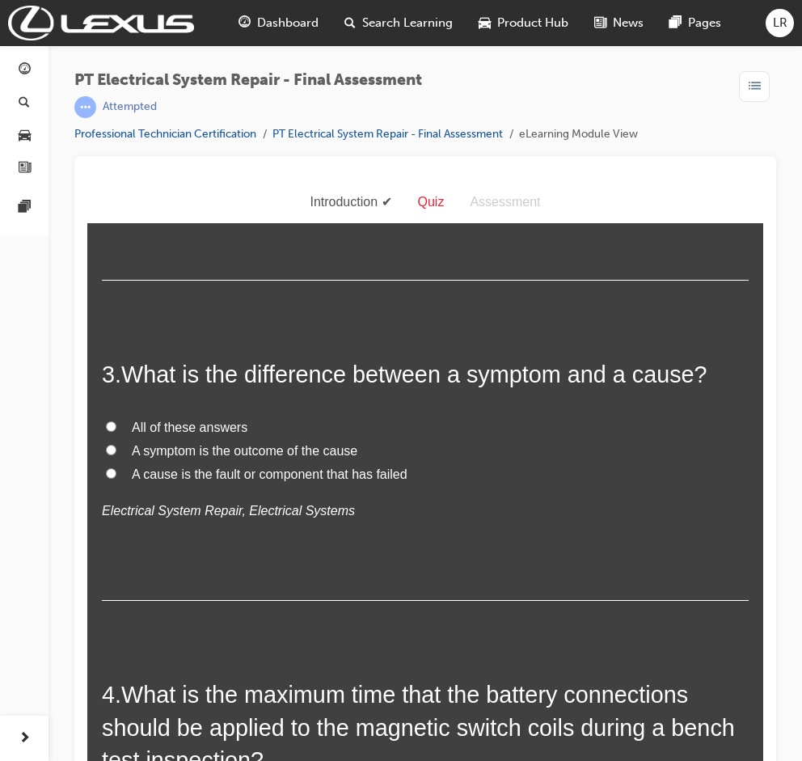
click at [173, 429] on span "All of these answers" at bounding box center [190, 428] width 116 height 14
click at [116, 429] on input "All of these answers" at bounding box center [111, 426] width 11 height 11
radio input "true"
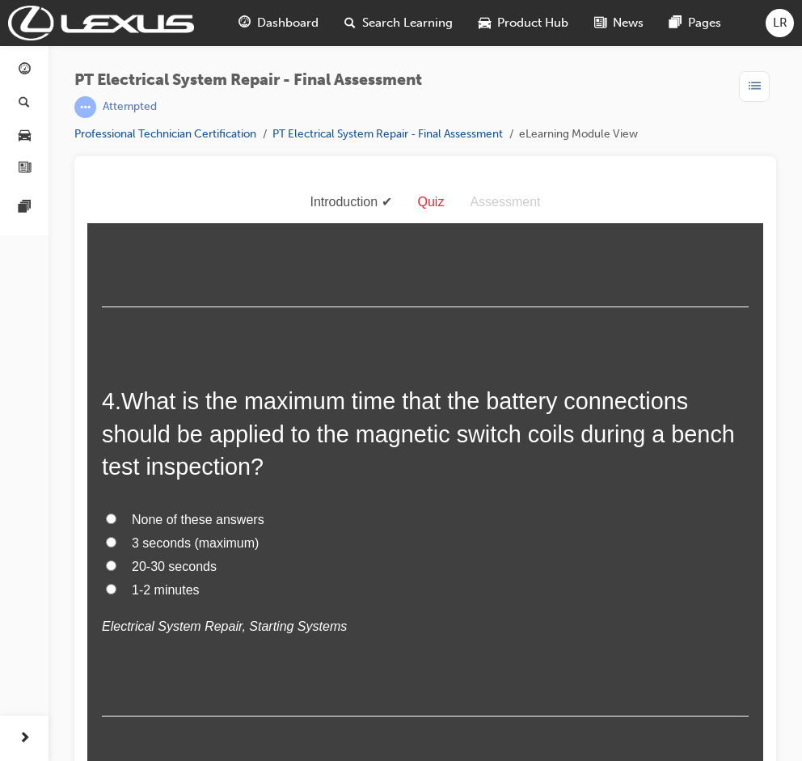
scroll to position [1078, 0]
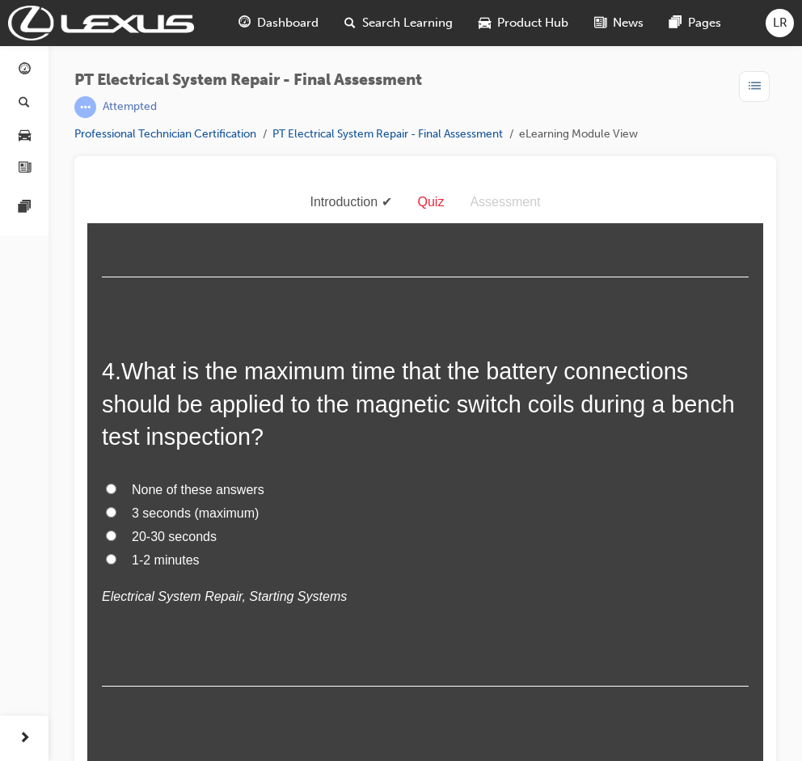
click at [163, 512] on span "3 seconds (maximum)" at bounding box center [195, 513] width 127 height 14
click at [116, 512] on input "3 seconds (maximum)" at bounding box center [111, 512] width 11 height 11
radio input "true"
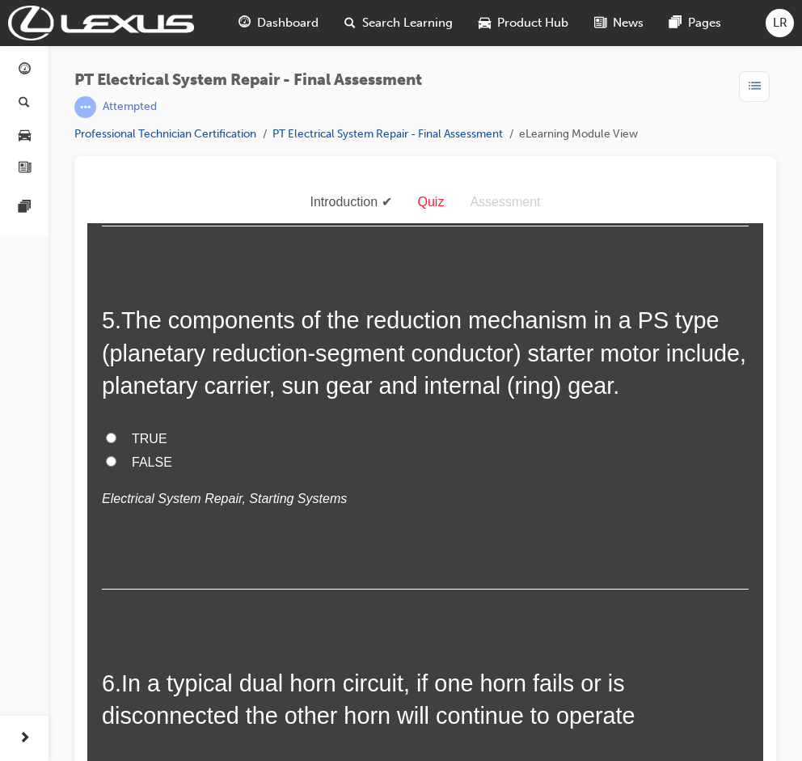
scroll to position [1617, 0]
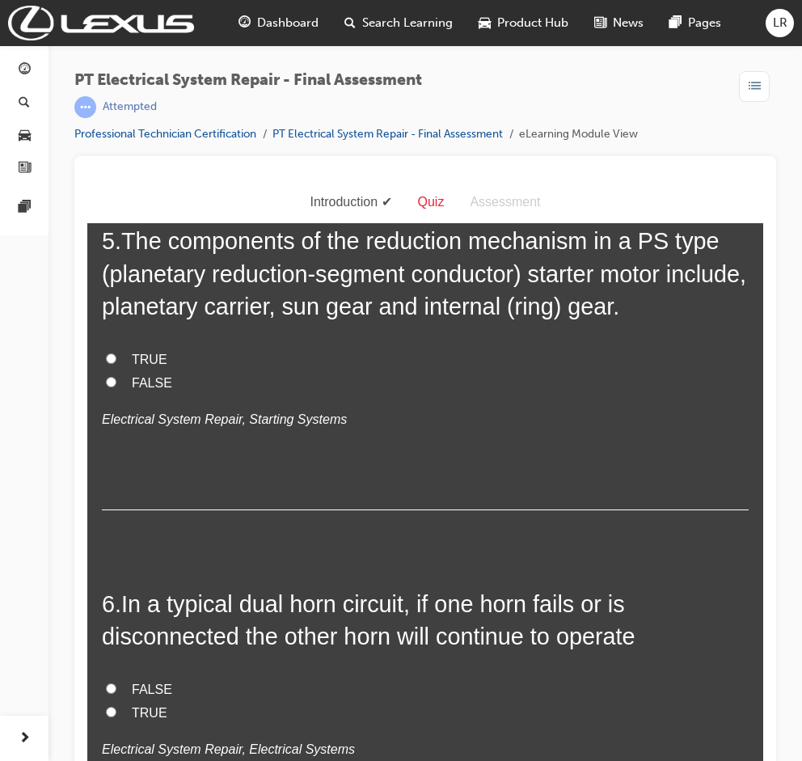
click at [150, 354] on span "TRUE" at bounding box center [150, 360] width 36 height 14
click at [116, 354] on input "TRUE" at bounding box center [111, 358] width 11 height 11
radio input "true"
click at [167, 704] on label "TRUE" at bounding box center [425, 713] width 647 height 23
click at [116, 707] on input "TRUE" at bounding box center [111, 712] width 11 height 11
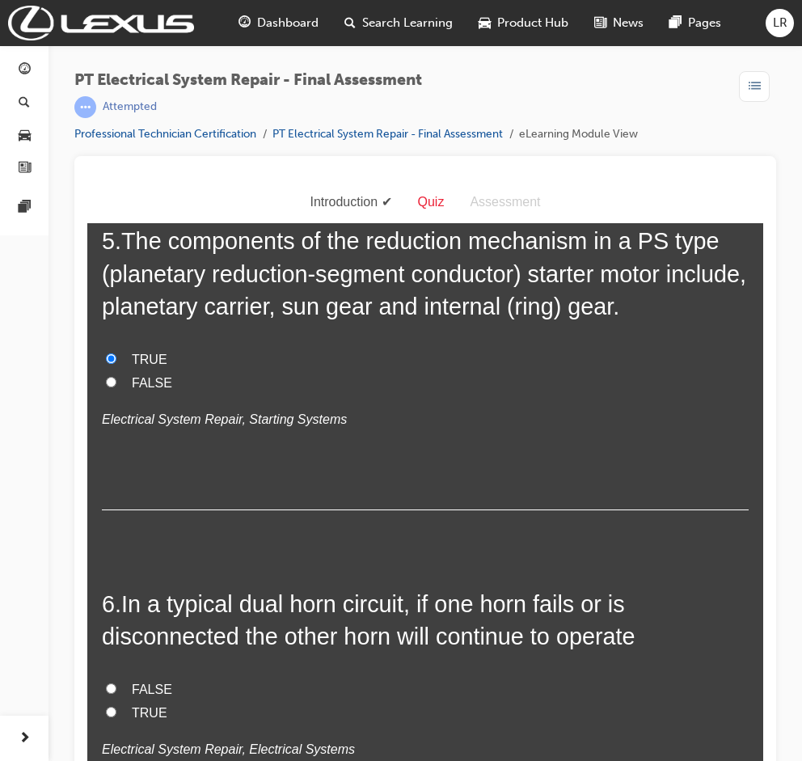
radio input "true"
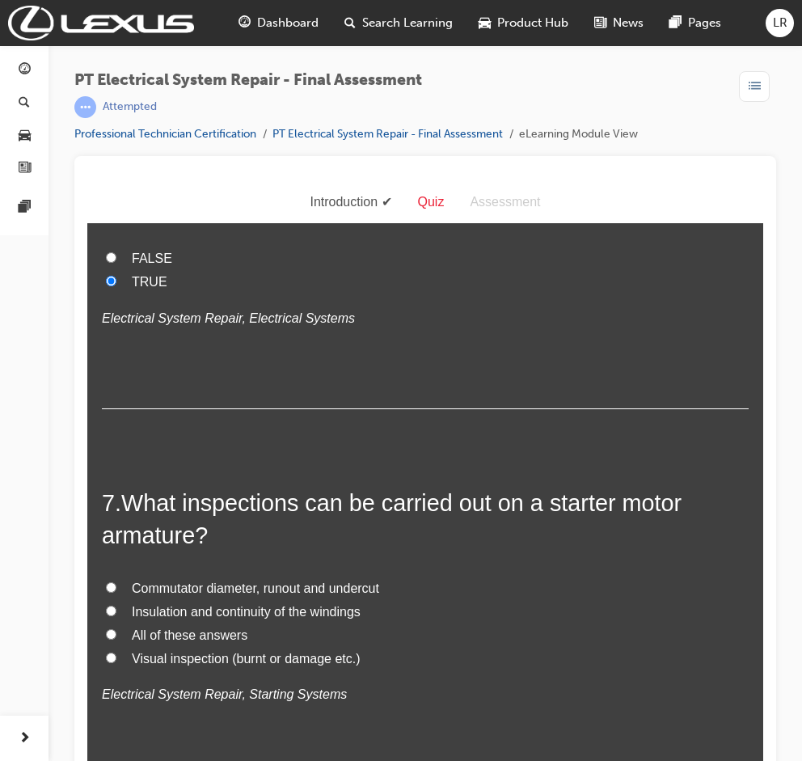
click at [198, 635] on span "All of these answers" at bounding box center [190, 635] width 116 height 14
click at [116, 635] on input "All of these answers" at bounding box center [111, 634] width 11 height 11
radio input "true"
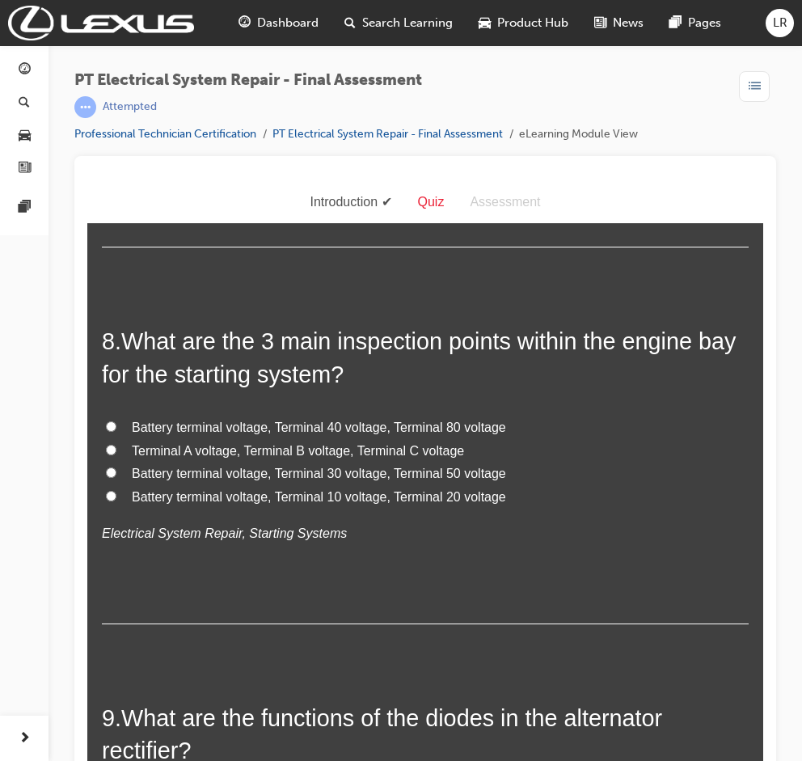
scroll to position [2588, 0]
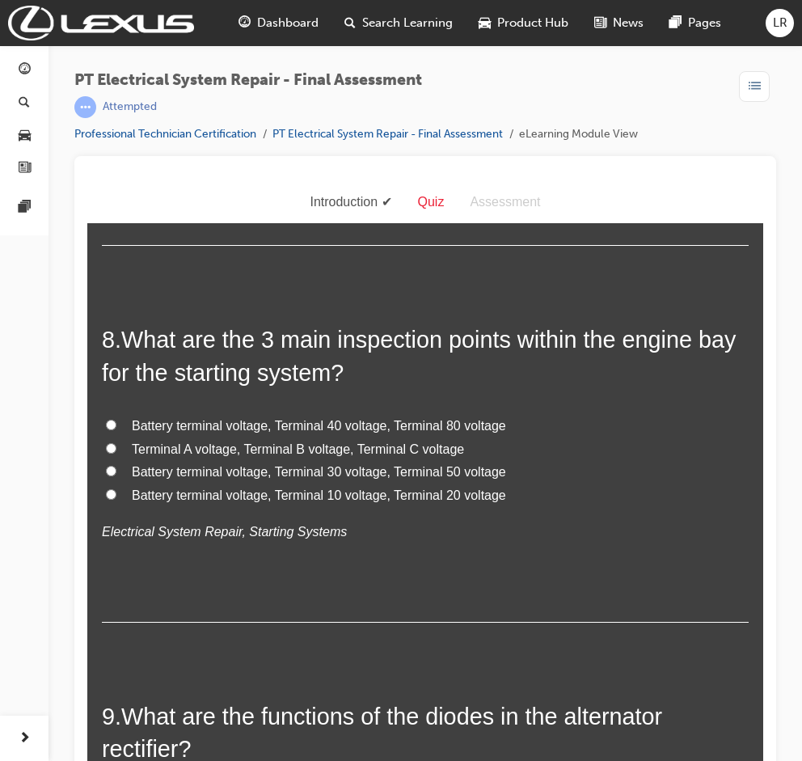
click at [283, 471] on span "Battery terminal voltage, Terminal 30 voltage, Terminal 50 voltage" at bounding box center [319, 472] width 374 height 14
click at [116, 471] on input "Battery terminal voltage, Terminal 30 voltage, Terminal 50 voltage" at bounding box center [111, 471] width 11 height 11
radio input "true"
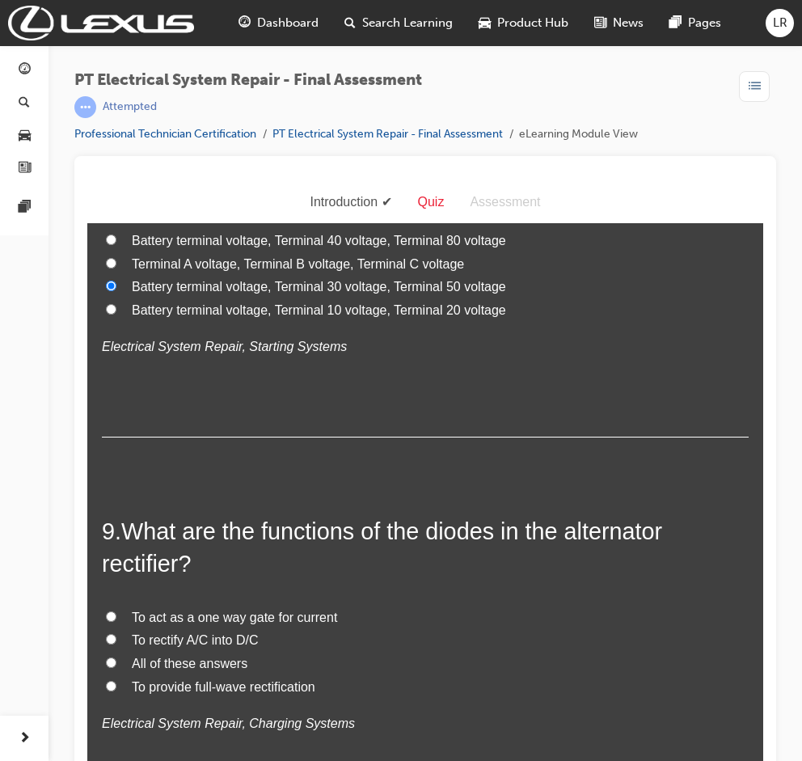
scroll to position [2803, 0]
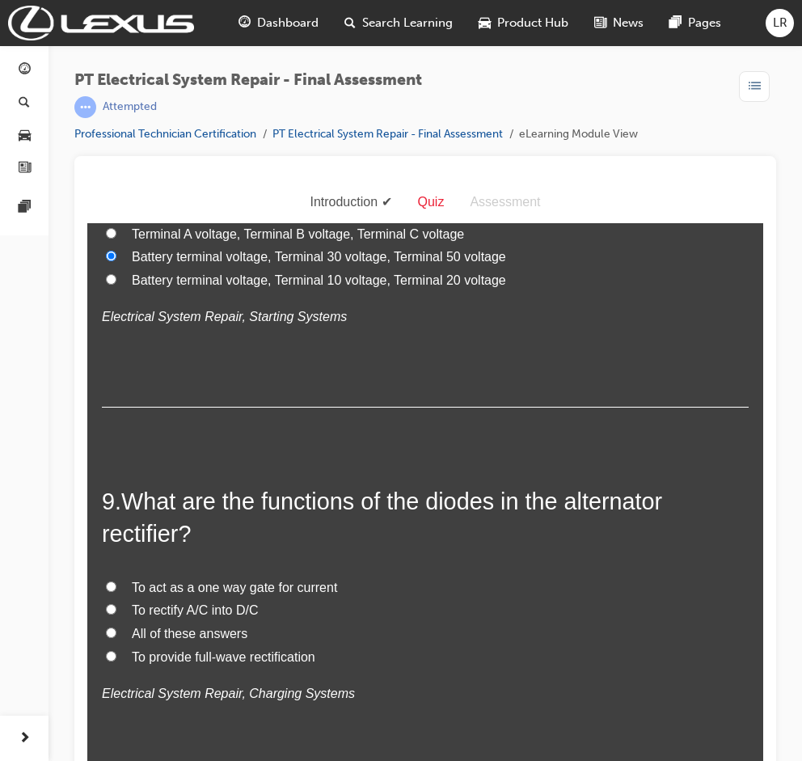
click at [185, 636] on span "All of these answers" at bounding box center [190, 634] width 116 height 14
click at [116, 636] on input "All of these answers" at bounding box center [111, 633] width 11 height 11
radio input "true"
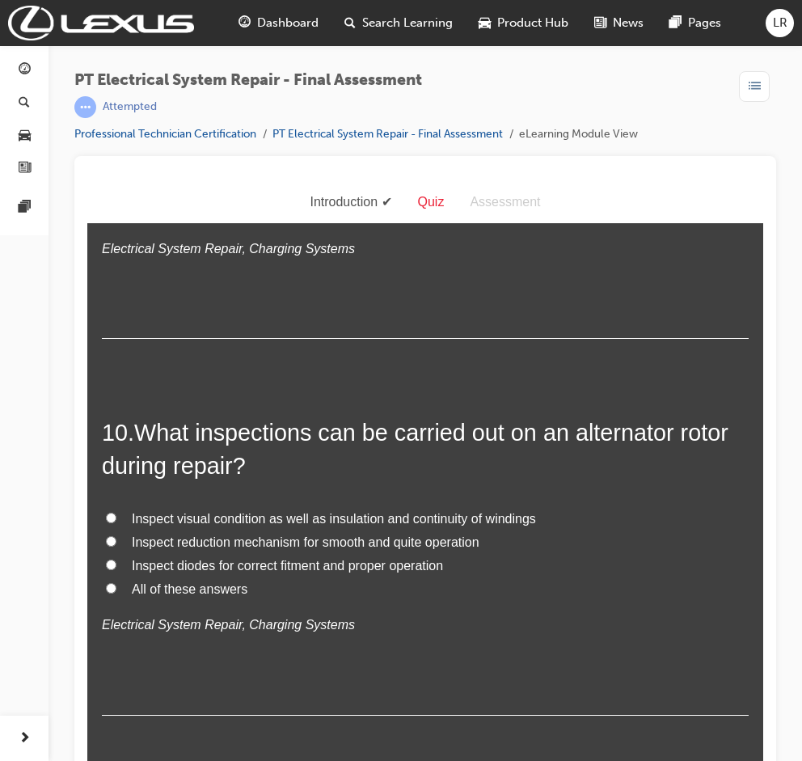
scroll to position [3342, 0]
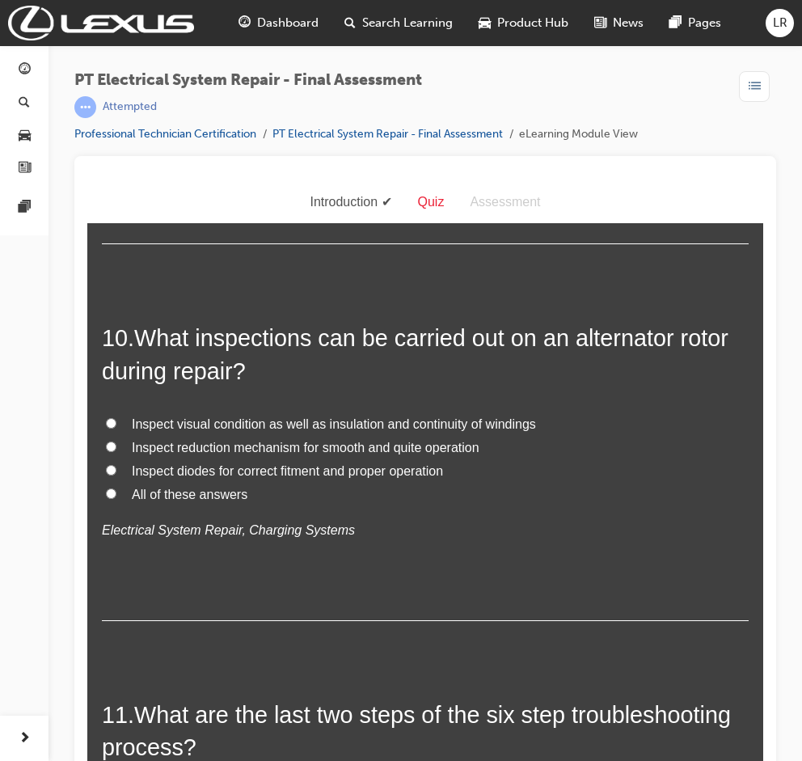
click at [196, 421] on span "Inspect visual condition as well as insulation and continuity of windings" at bounding box center [334, 424] width 404 height 14
click at [116, 421] on input "Inspect visual condition as well as insulation and continuity of windings" at bounding box center [111, 423] width 11 height 11
radio input "true"
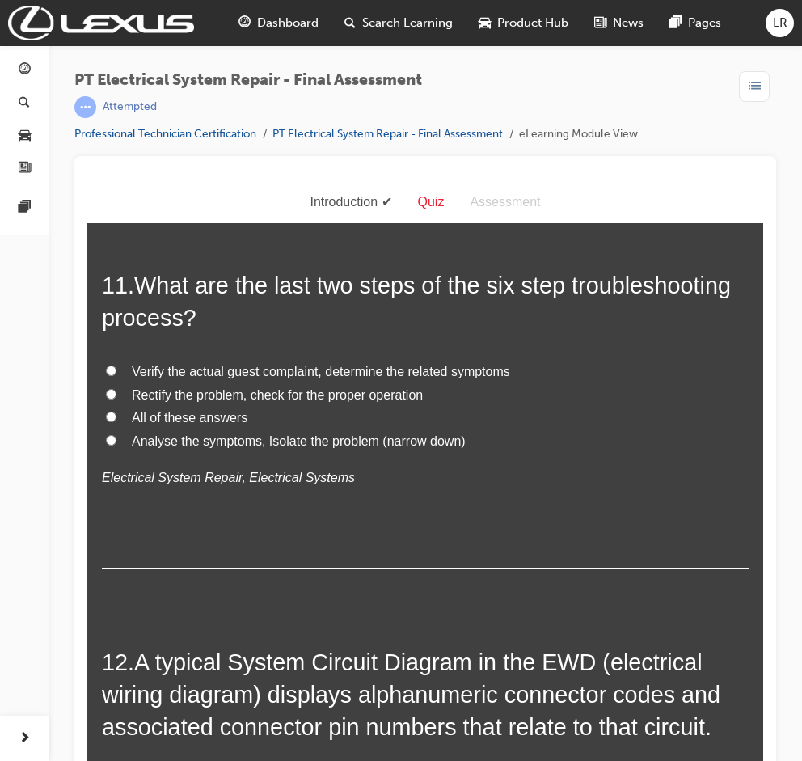
scroll to position [3773, 0]
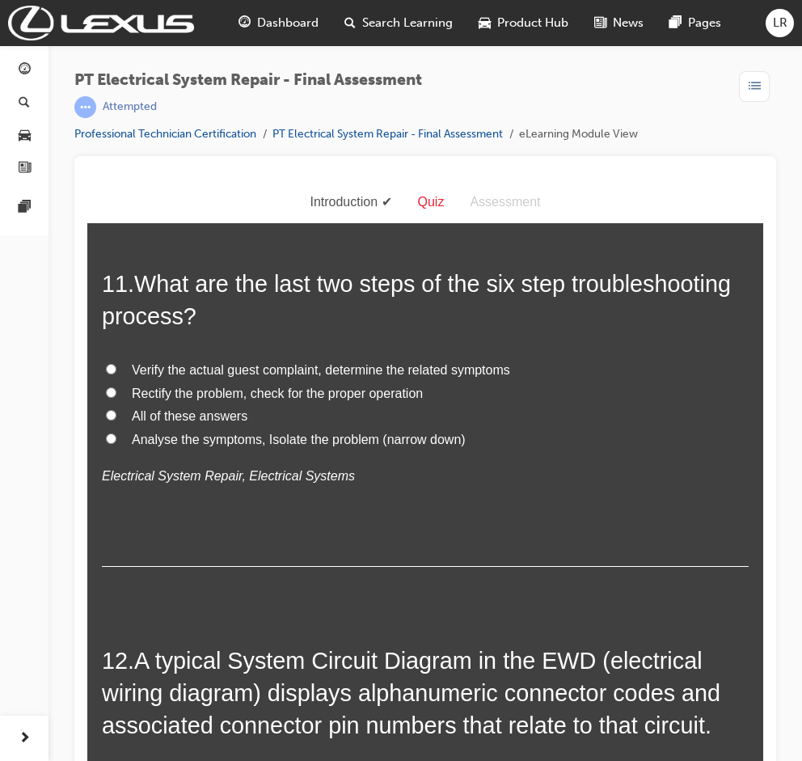
click at [170, 389] on span "Rectify the problem, check for the proper operation" at bounding box center [277, 394] width 291 height 14
click at [116, 389] on input "Rectify the problem, check for the proper operation" at bounding box center [111, 392] width 11 height 11
radio input "true"
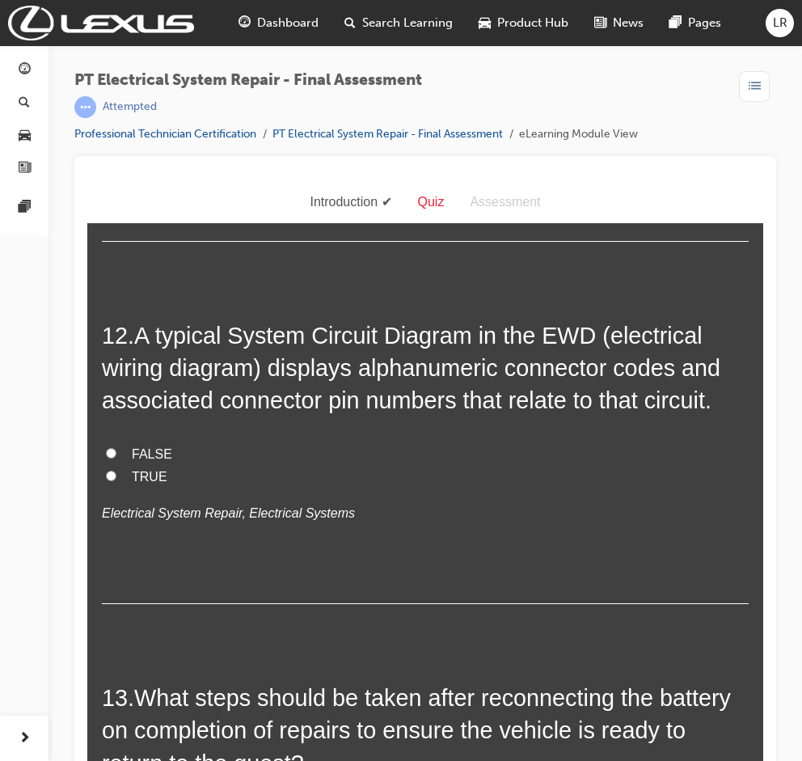
scroll to position [4205, 0]
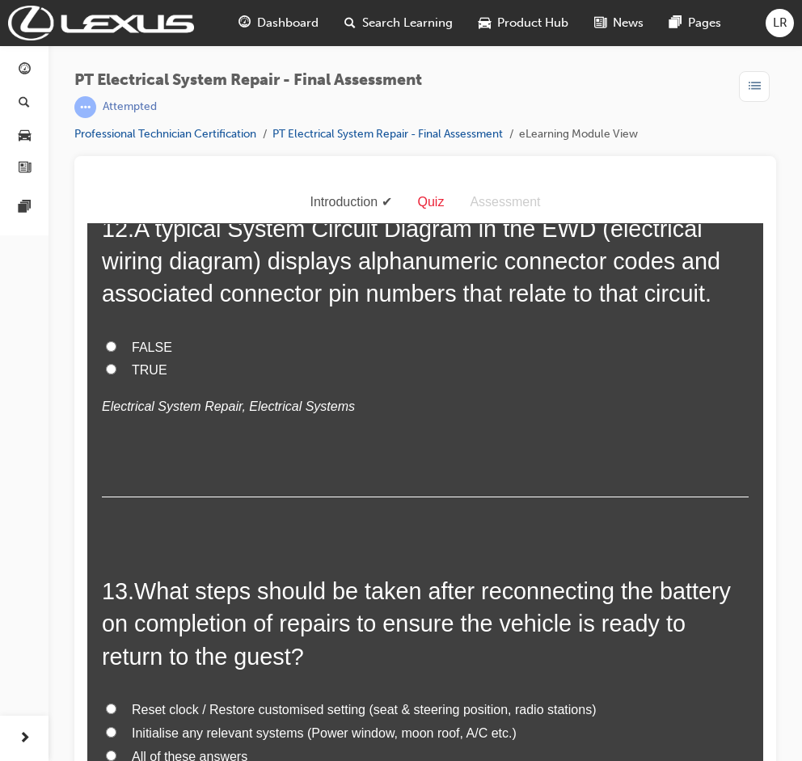
click at [146, 370] on span "TRUE" at bounding box center [150, 370] width 36 height 14
click at [116, 370] on input "TRUE" at bounding box center [111, 369] width 11 height 11
radio input "true"
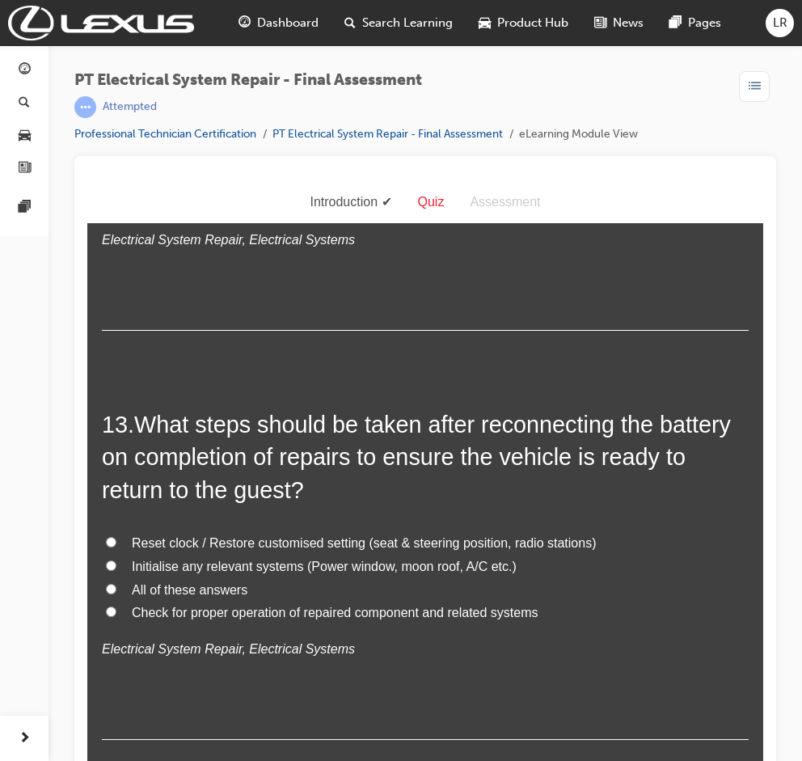
scroll to position [4420, 0]
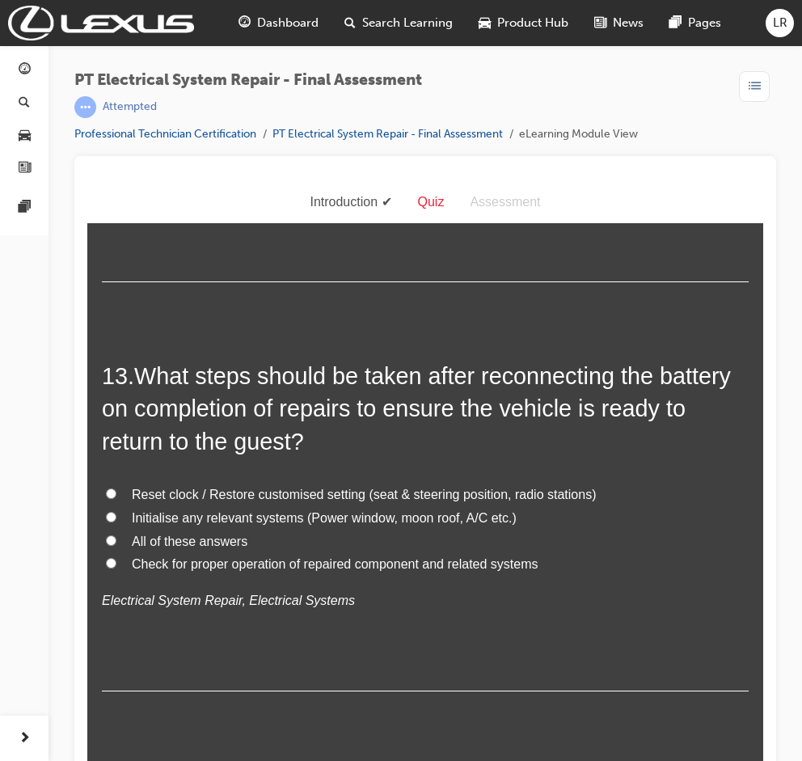
click at [170, 542] on span "All of these answers" at bounding box center [190, 542] width 116 height 14
click at [116, 542] on input "All of these answers" at bounding box center [111, 540] width 11 height 11
radio input "true"
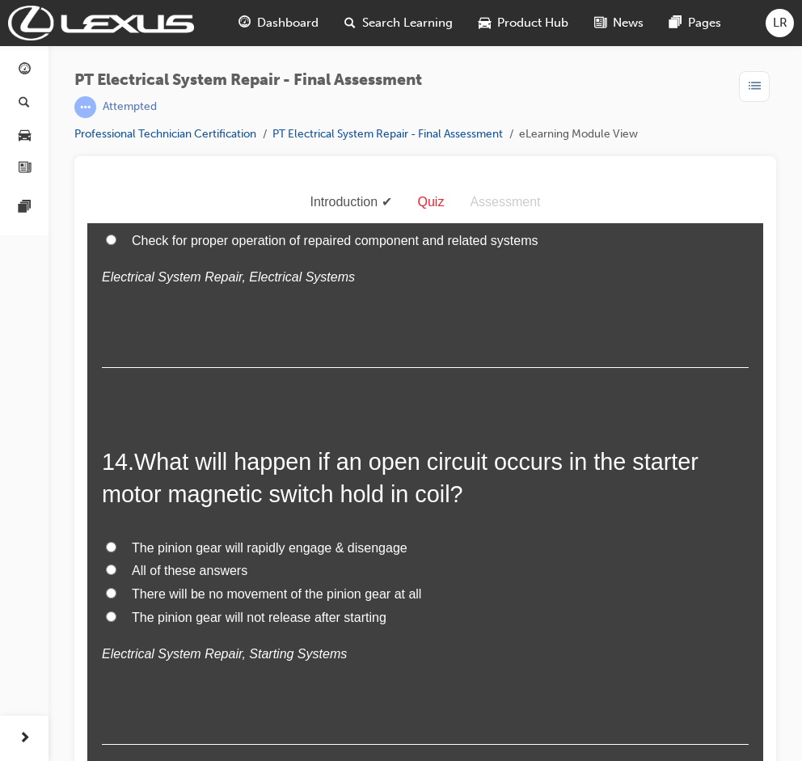
scroll to position [4833, 0]
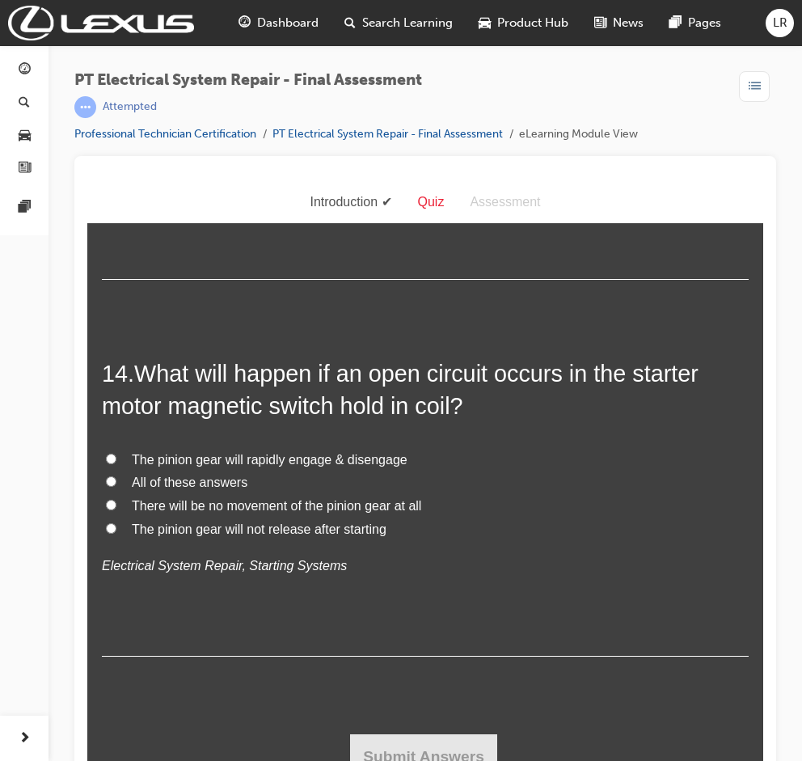
click at [218, 505] on span "There will be no movement of the pinion gear at all" at bounding box center [277, 506] width 290 height 14
click at [116, 505] on input "There will be no movement of the pinion gear at all" at bounding box center [111, 505] width 11 height 11
radio input "true"
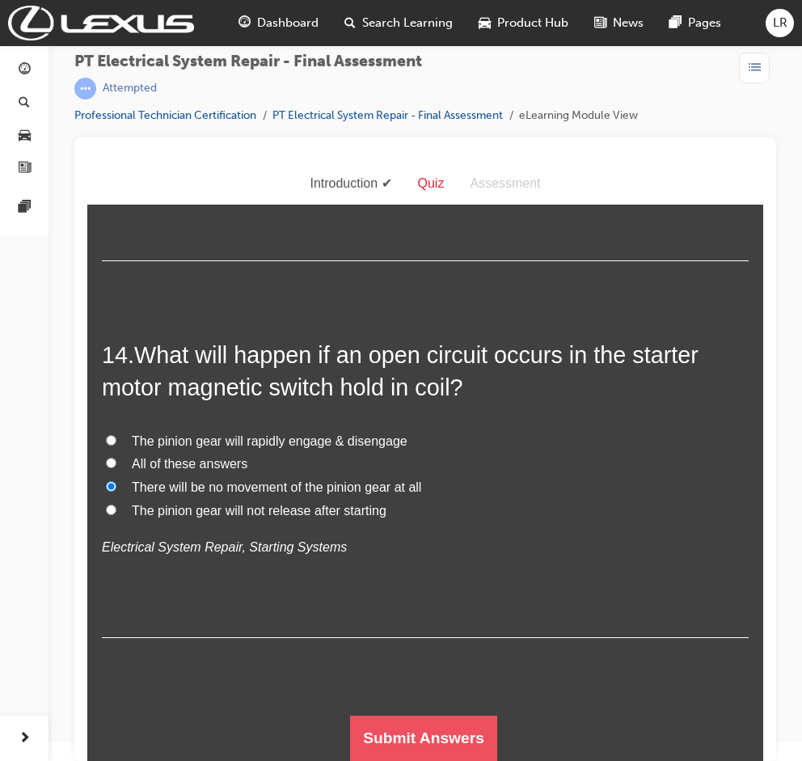
click at [448, 741] on button "Submit Answers" at bounding box center [423, 738] width 147 height 45
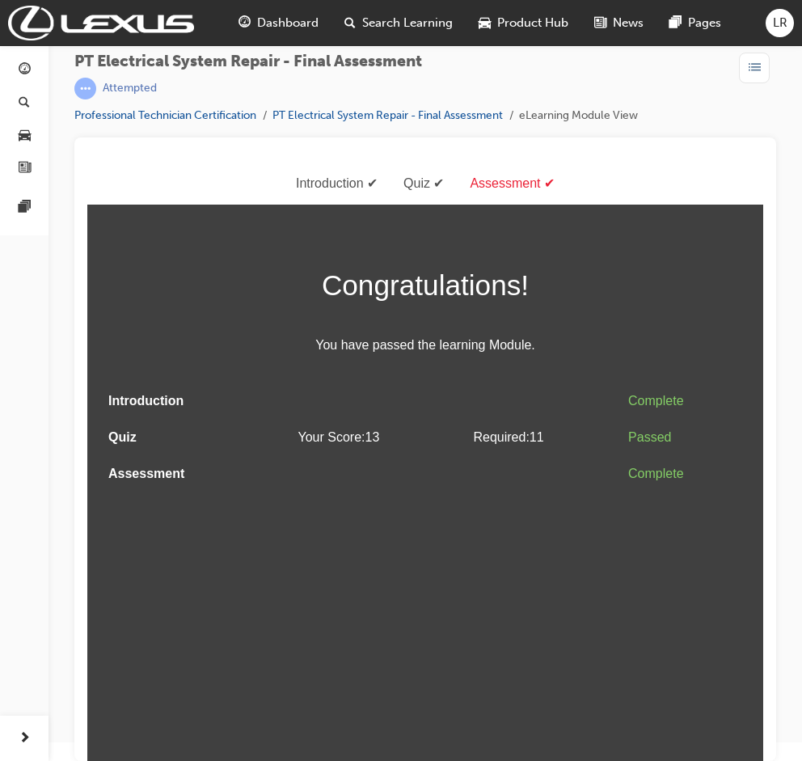
scroll to position [0, 0]
drag, startPoint x: 789, startPoint y: 558, endPoint x: 789, endPoint y: 488, distance: 69.5
click at [789, 488] on div "PT Electrical System Repair - Final Assessment | Completed Professional Technic…" at bounding box center [426, 364] width 754 height 675
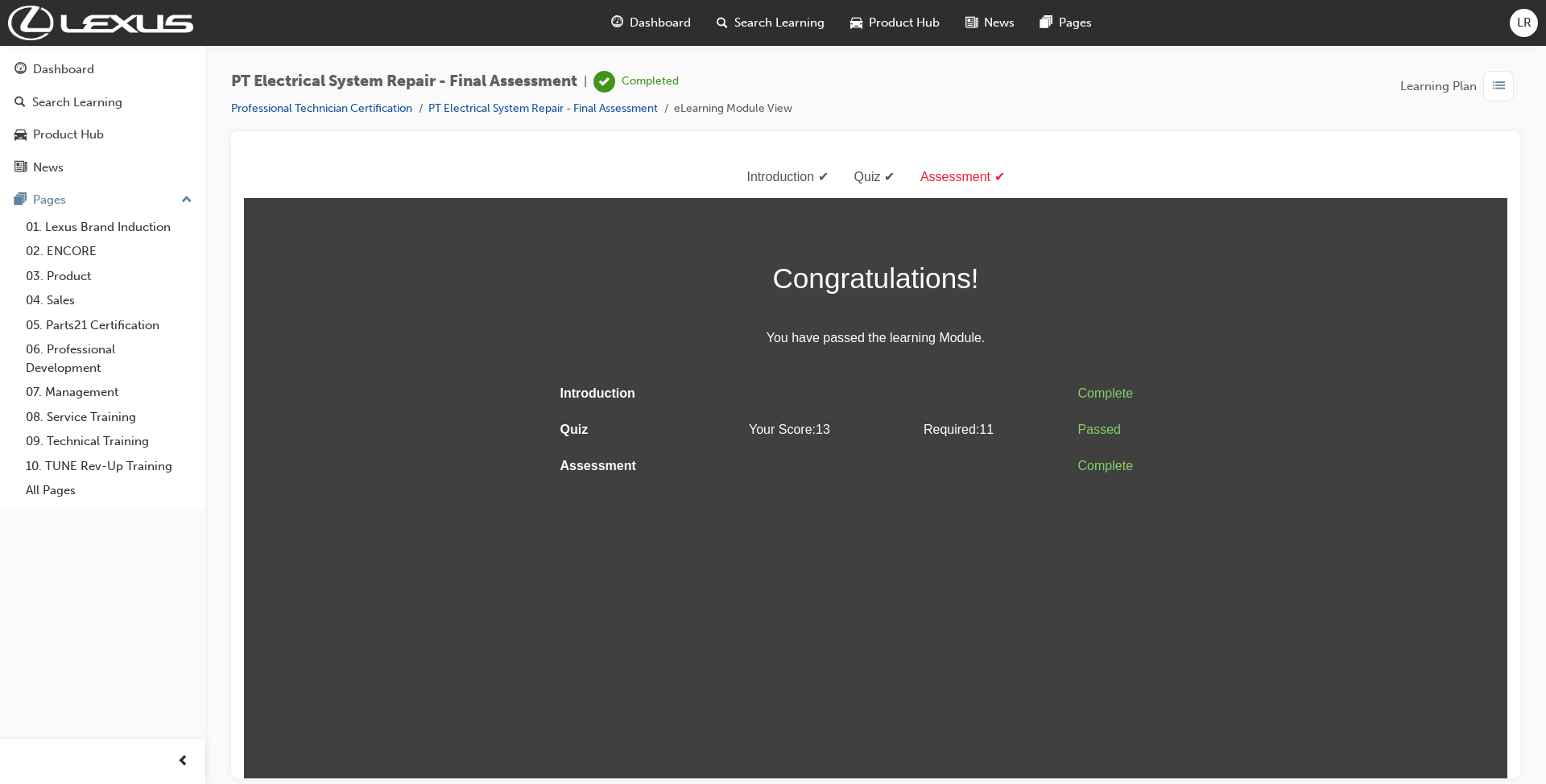
click at [815, 586] on html "Assessment Introduction Quiz Assessment Congratulations! You have passed the le…" at bounding box center [875, 467] width 1263 height 621
click at [78, 56] on link "Dashboard" at bounding box center [102, 70] width 192 height 30
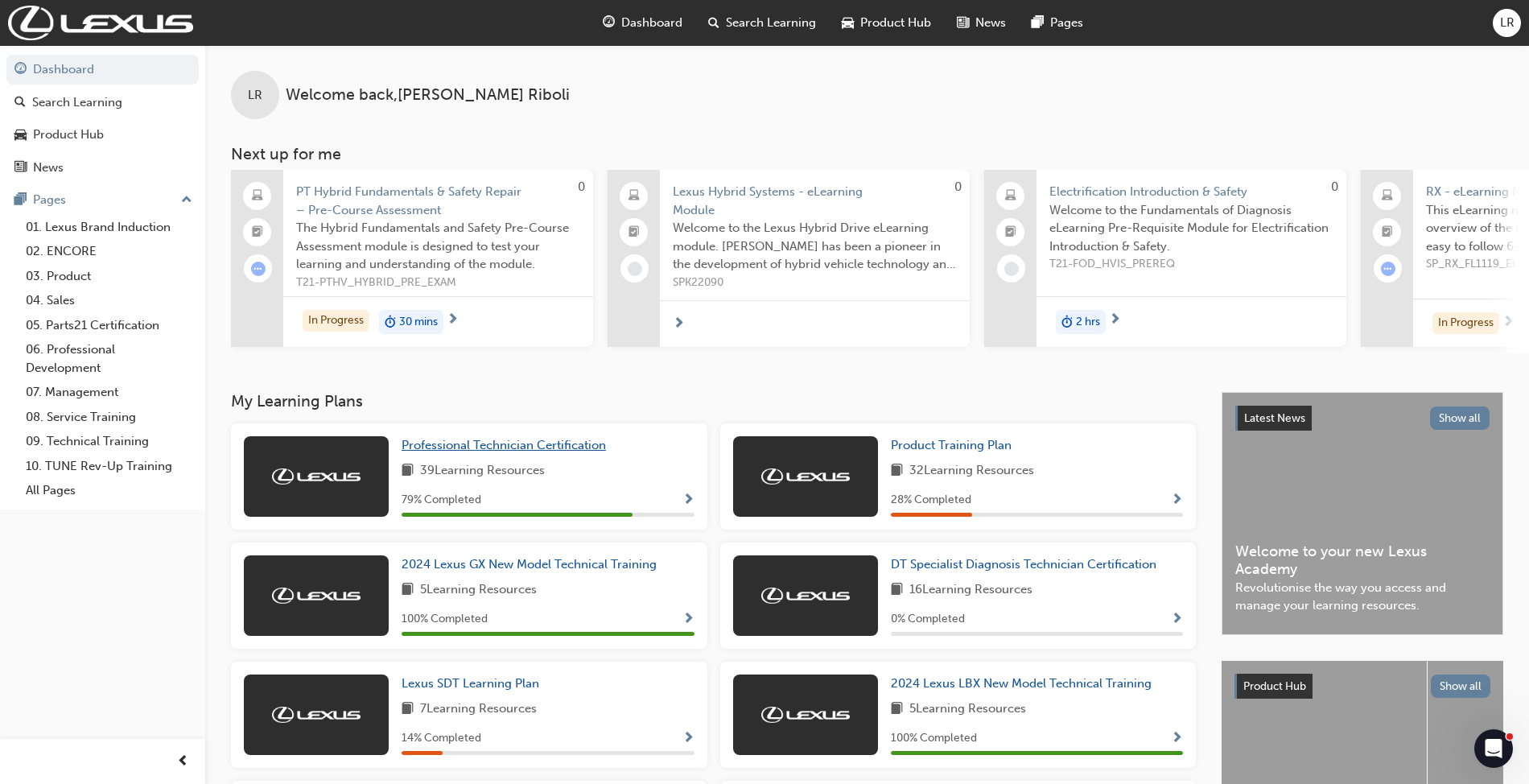
click at [499, 452] on span "Professional Technician Certification" at bounding box center [504, 445] width 204 height 15
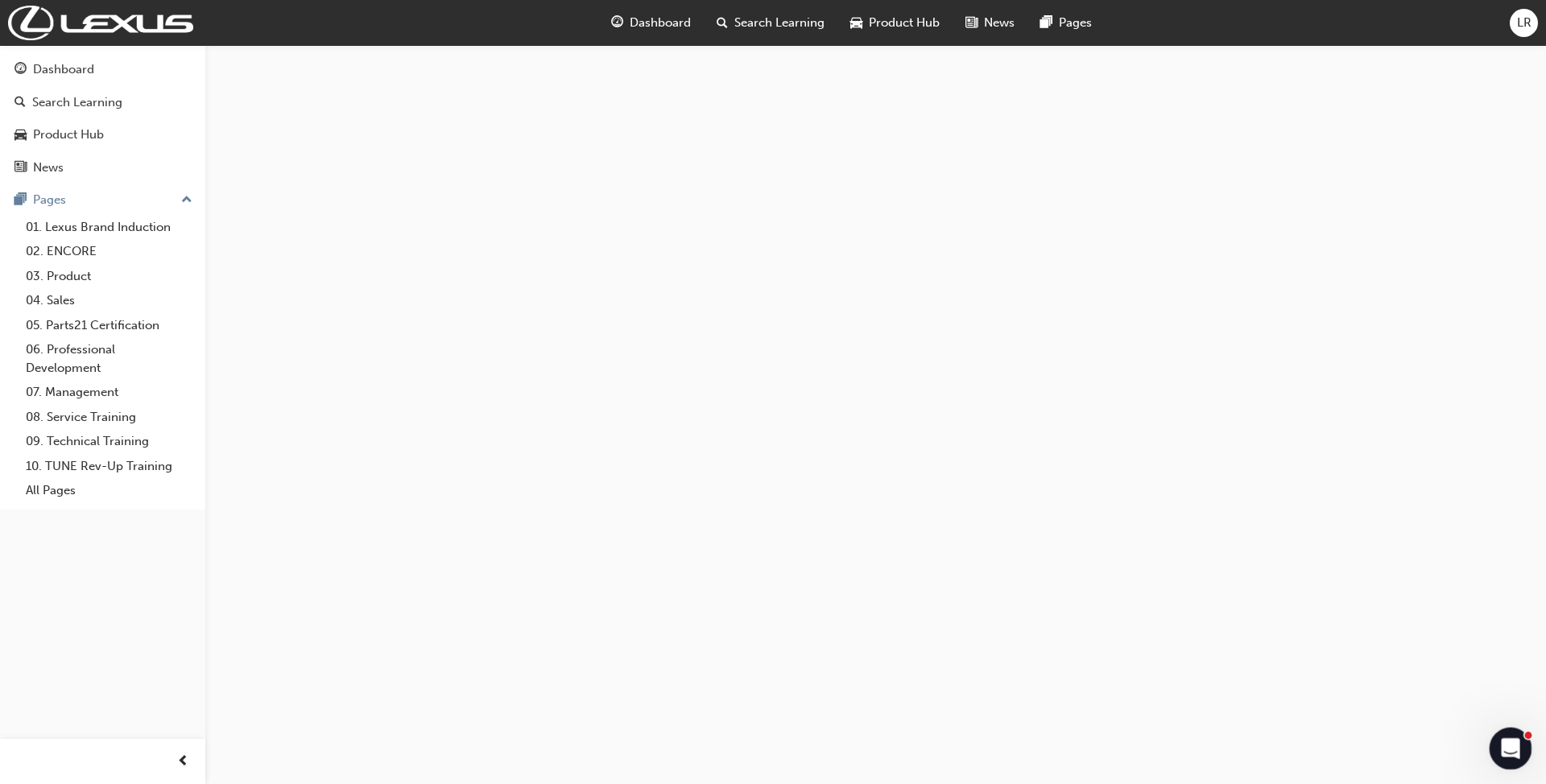
click at [1506, 734] on icon "Open Intercom Messenger" at bounding box center [1508, 746] width 27 height 27
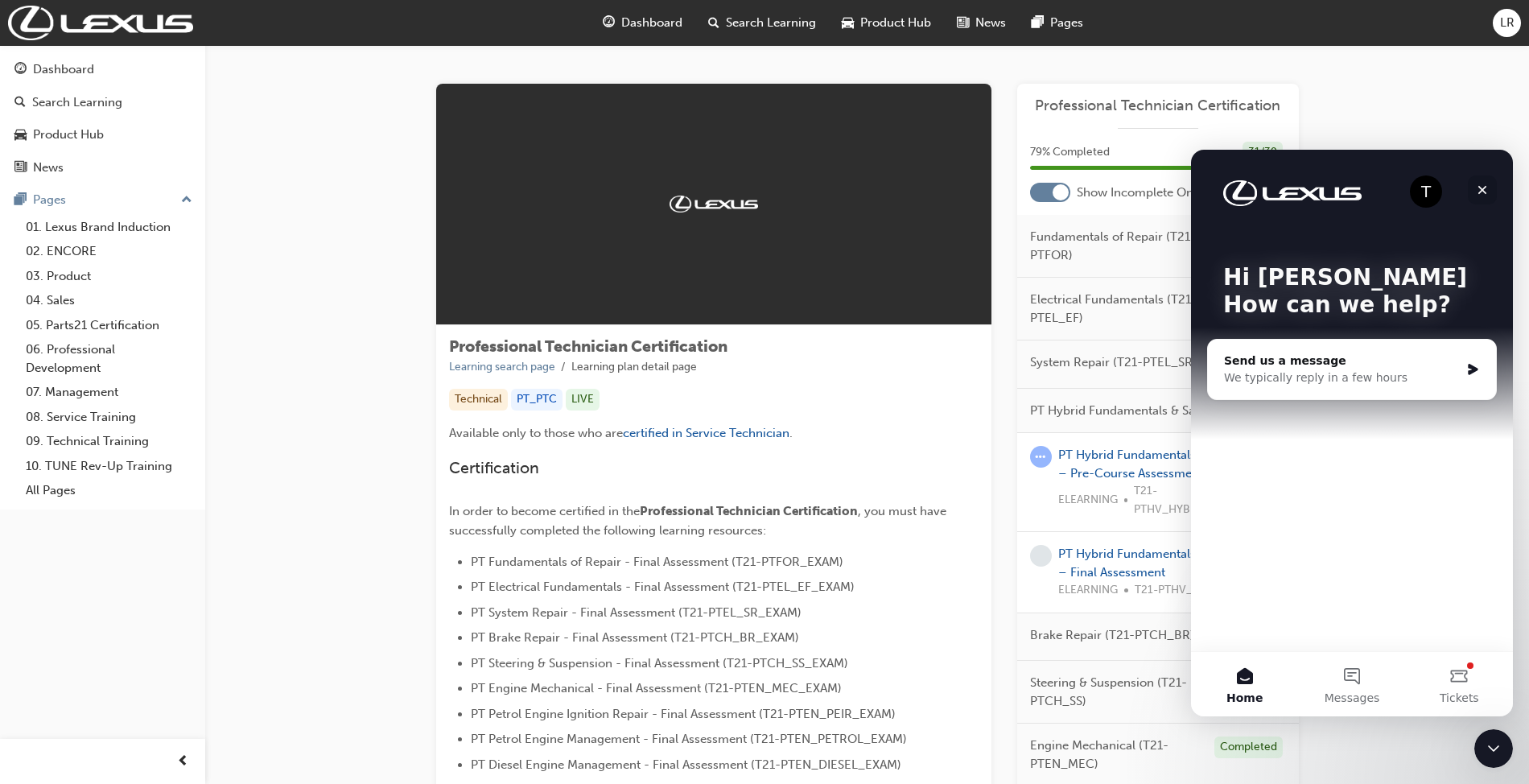
click at [1482, 193] on icon "Close" at bounding box center [1482, 189] width 13 height 13
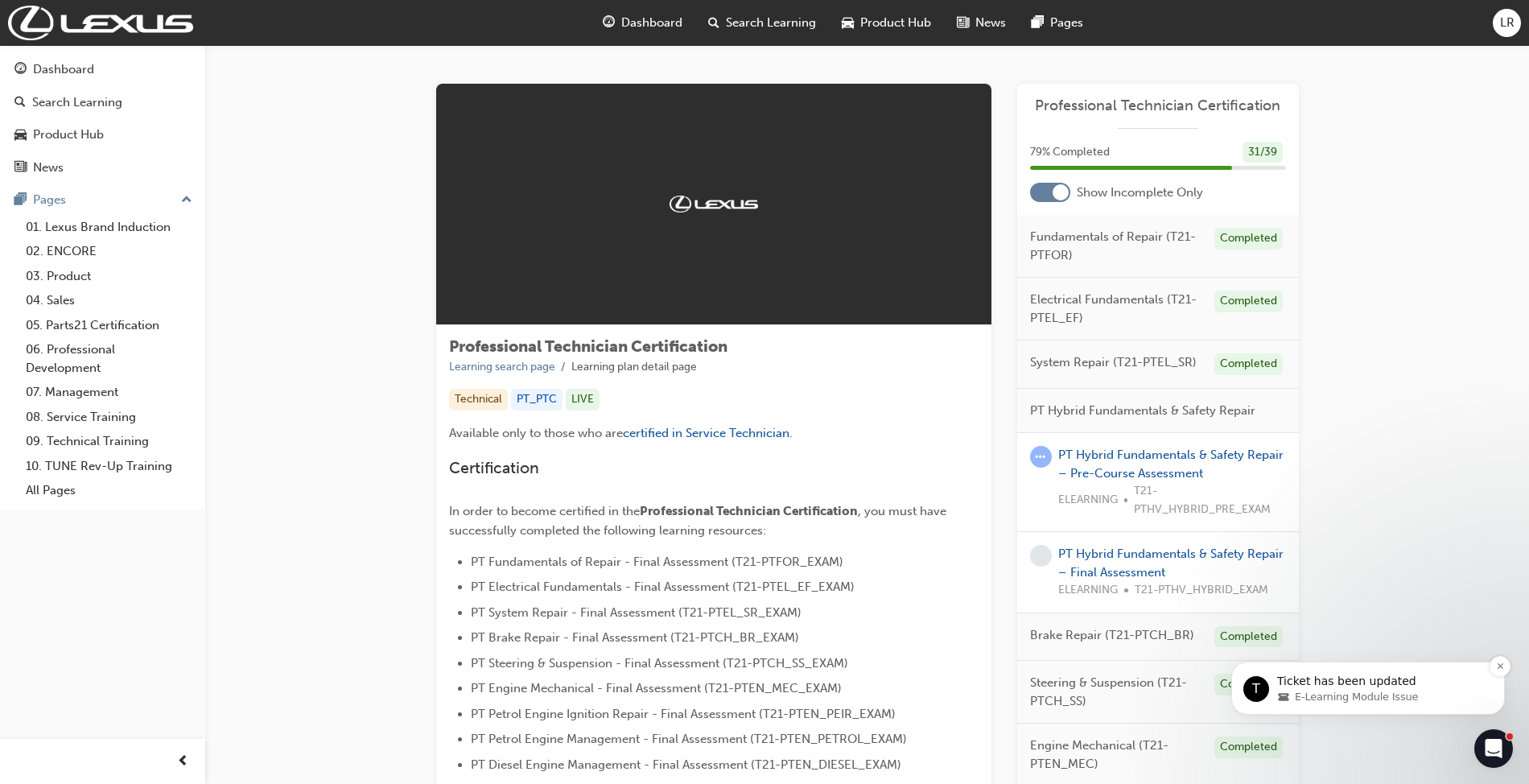
click at [1341, 680] on p "Ticket has been updated" at bounding box center [1381, 682] width 208 height 16
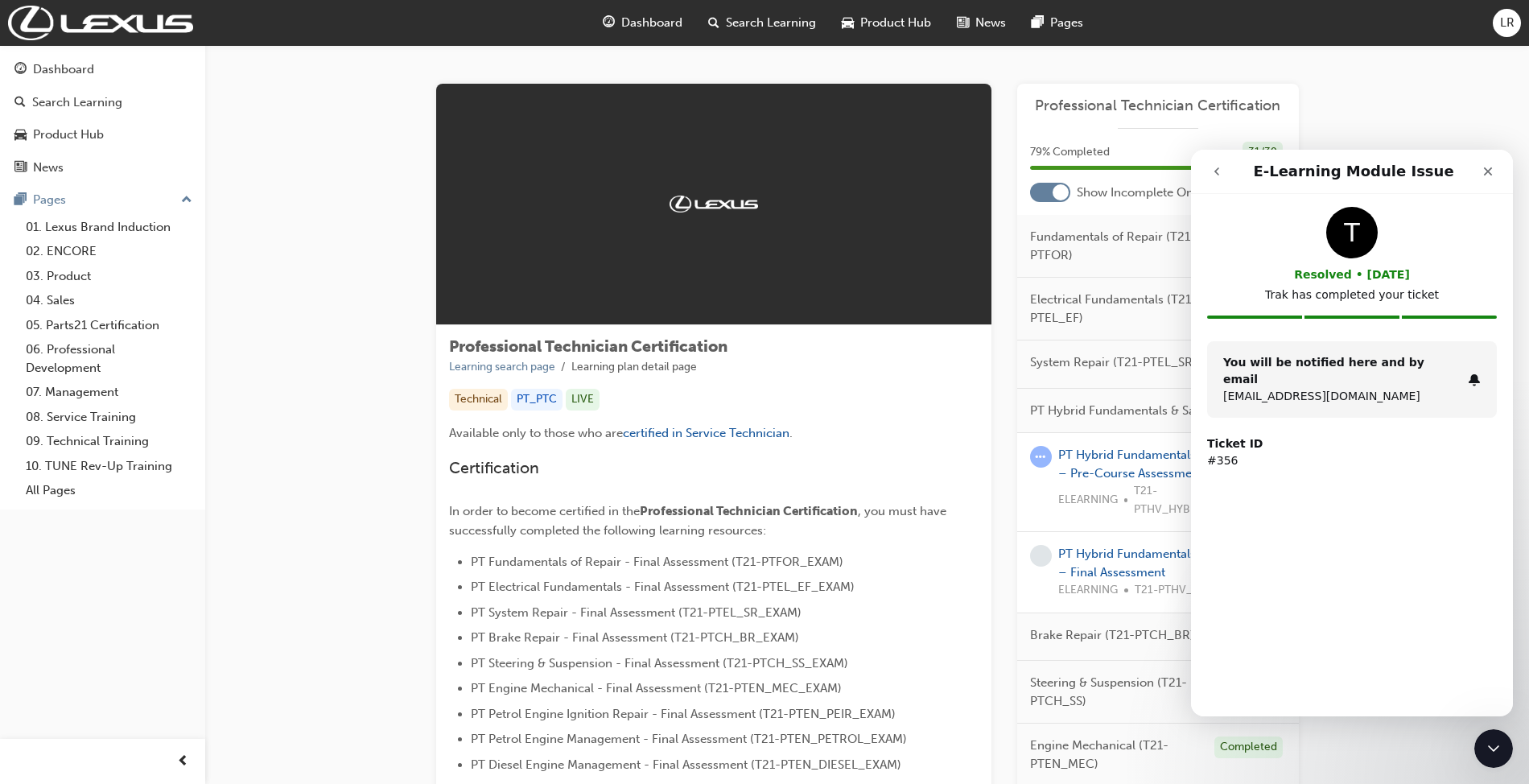
click at [1262, 462] on div "Ticket ID #356" at bounding box center [1352, 452] width 290 height 53
click at [1487, 172] on icon "Close" at bounding box center [1488, 171] width 9 height 9
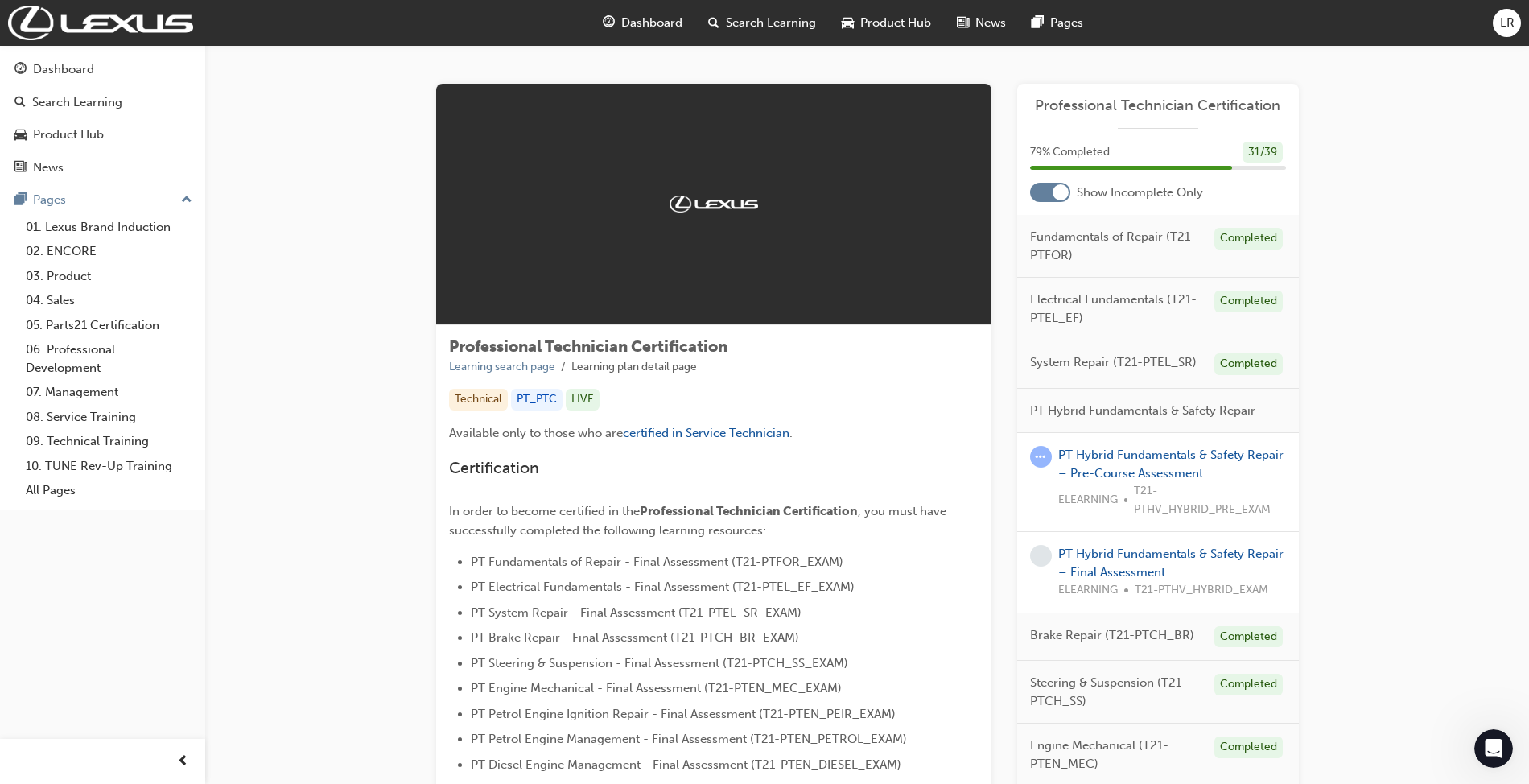
click at [1053, 197] on div at bounding box center [1050, 192] width 40 height 19
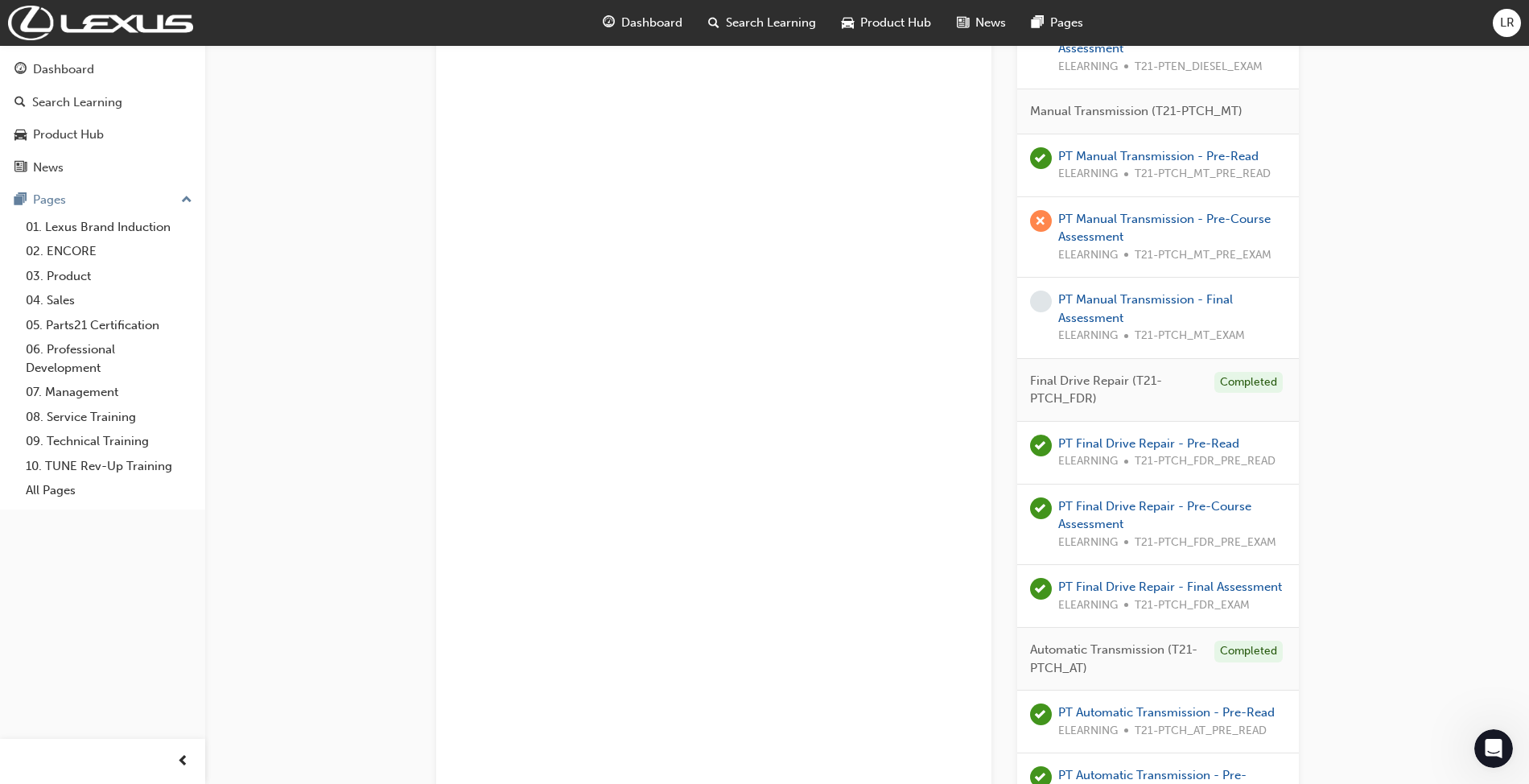
scroll to position [2839, 0]
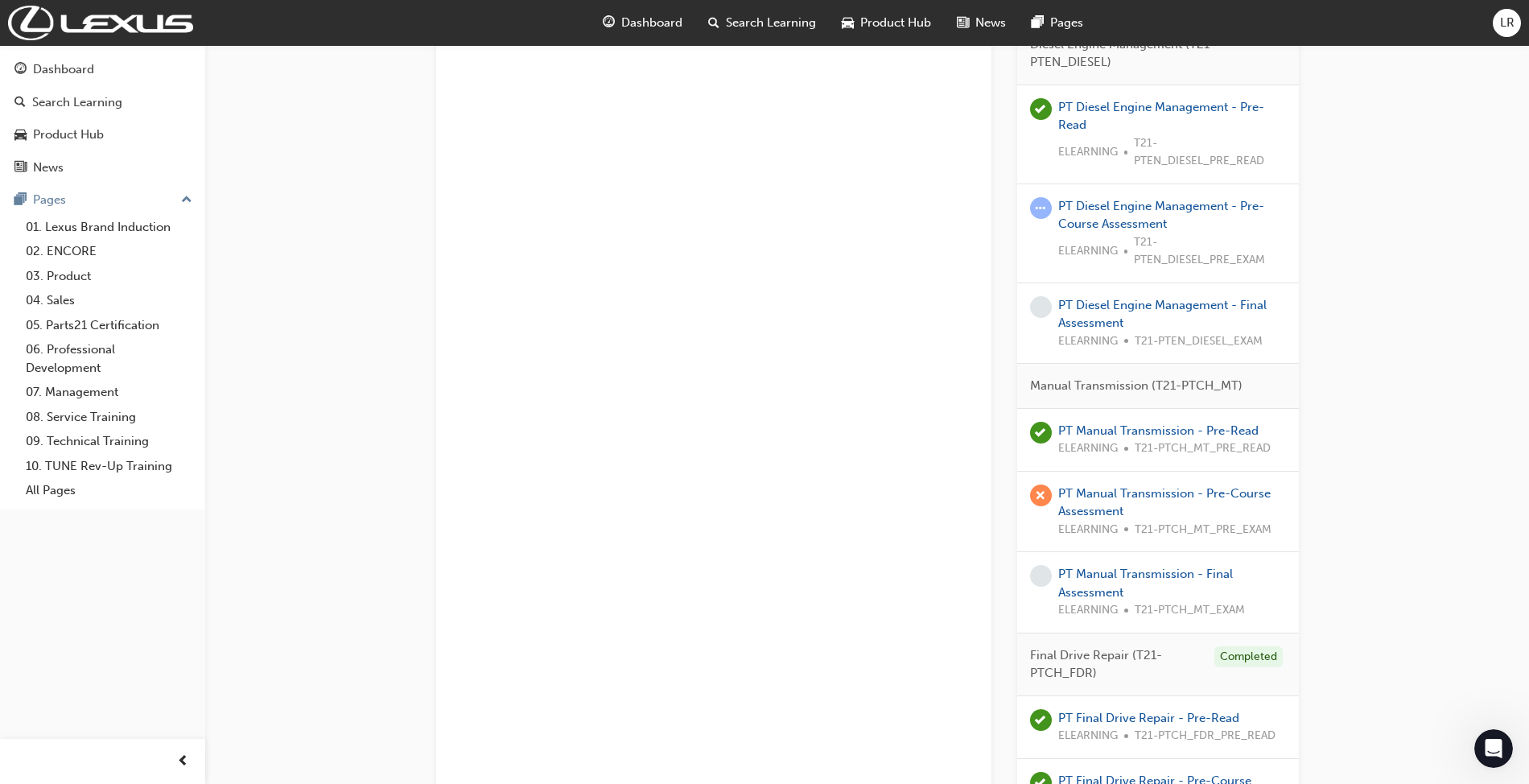
click at [1096, 511] on div "PT Manual Transmission - Pre-Course Assessment ELEARNING T21-PTCH_MT_PRE_EXAM" at bounding box center [1172, 511] width 228 height 55
click at [1095, 506] on link "PT Manual Transmission - Pre-Course Assessment" at bounding box center [1164, 501] width 212 height 33
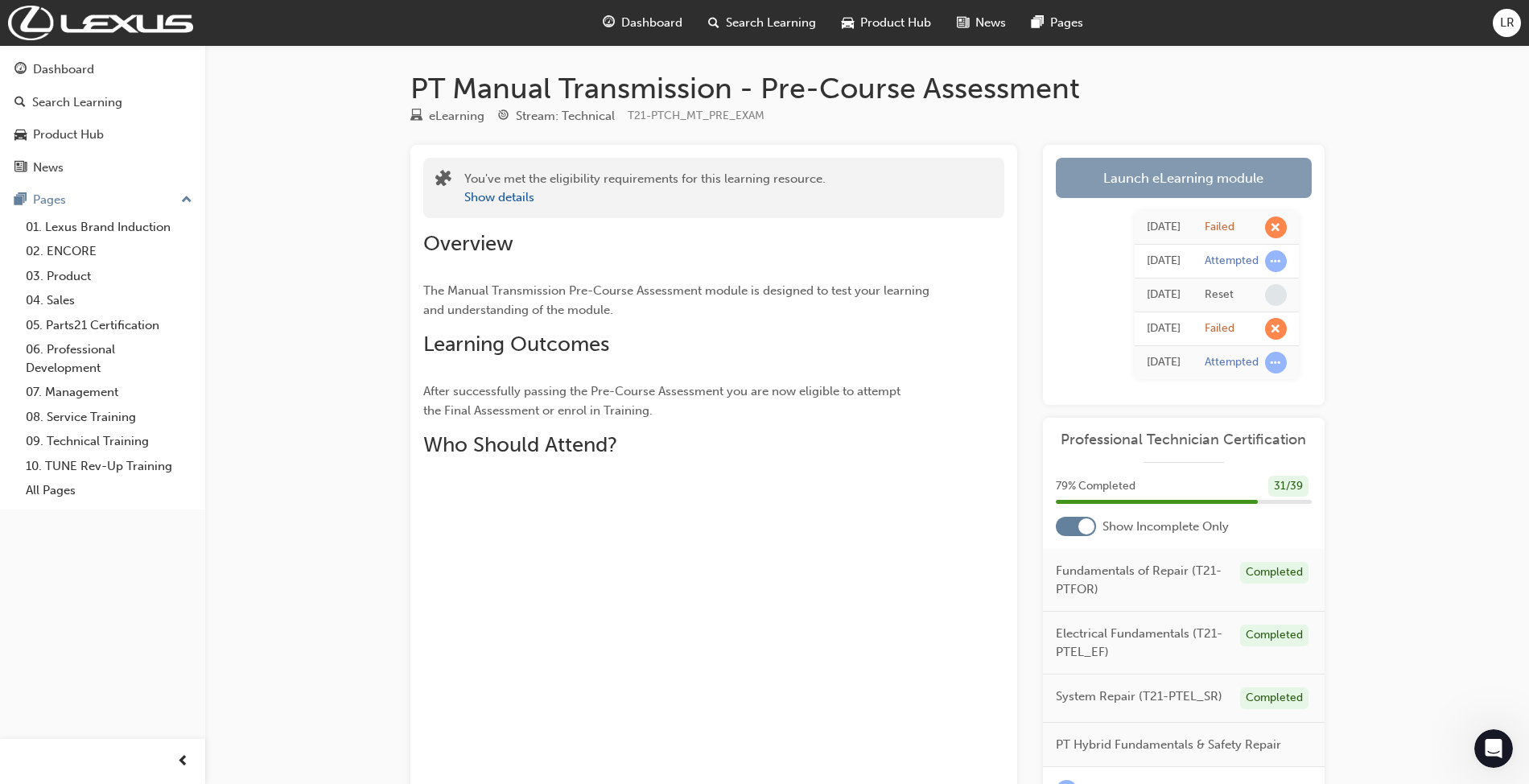
click at [1161, 180] on link "Launch eLearning module" at bounding box center [1184, 177] width 256 height 40
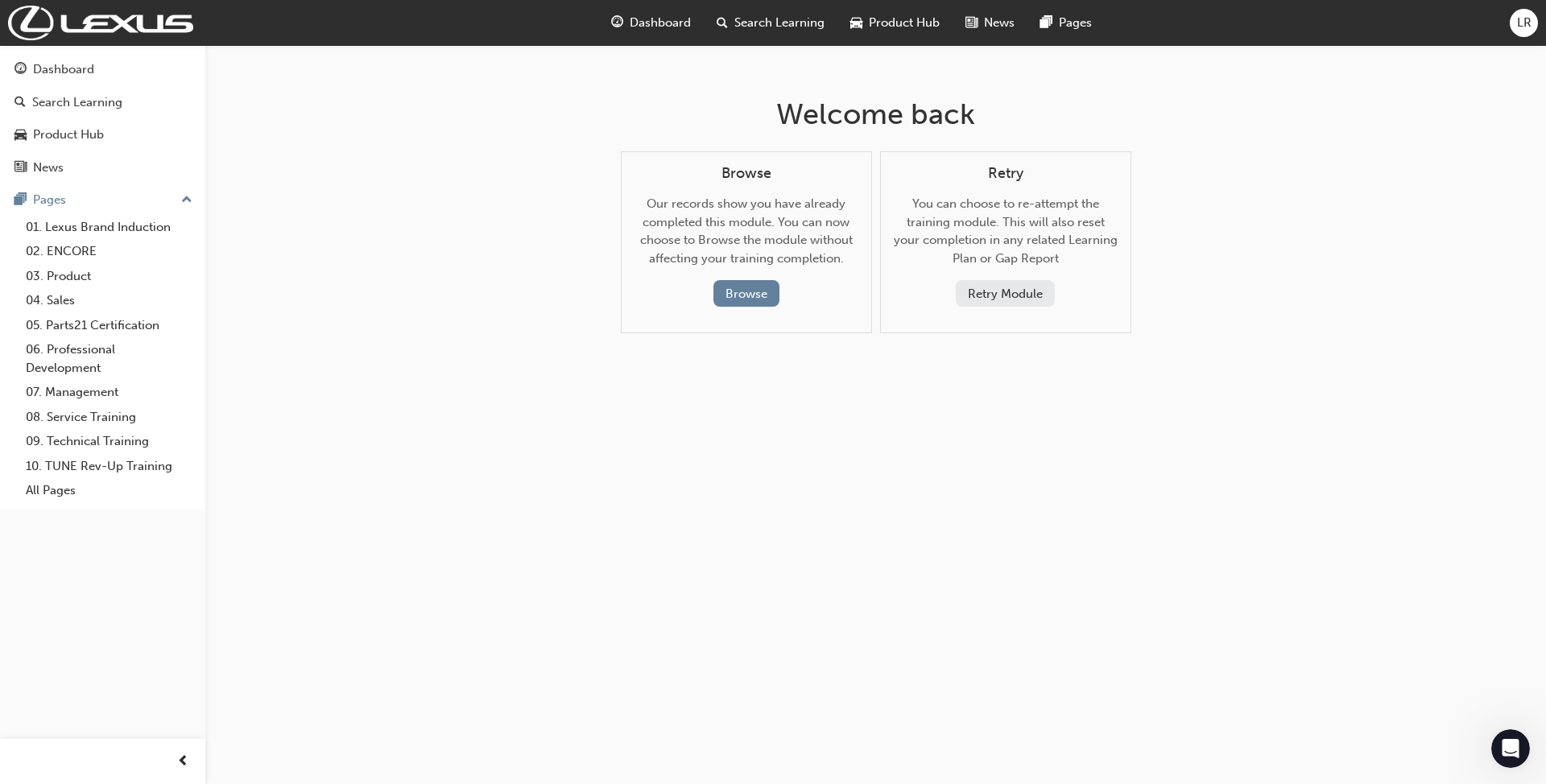
click at [1015, 293] on button "Retry Module" at bounding box center [1004, 293] width 99 height 27
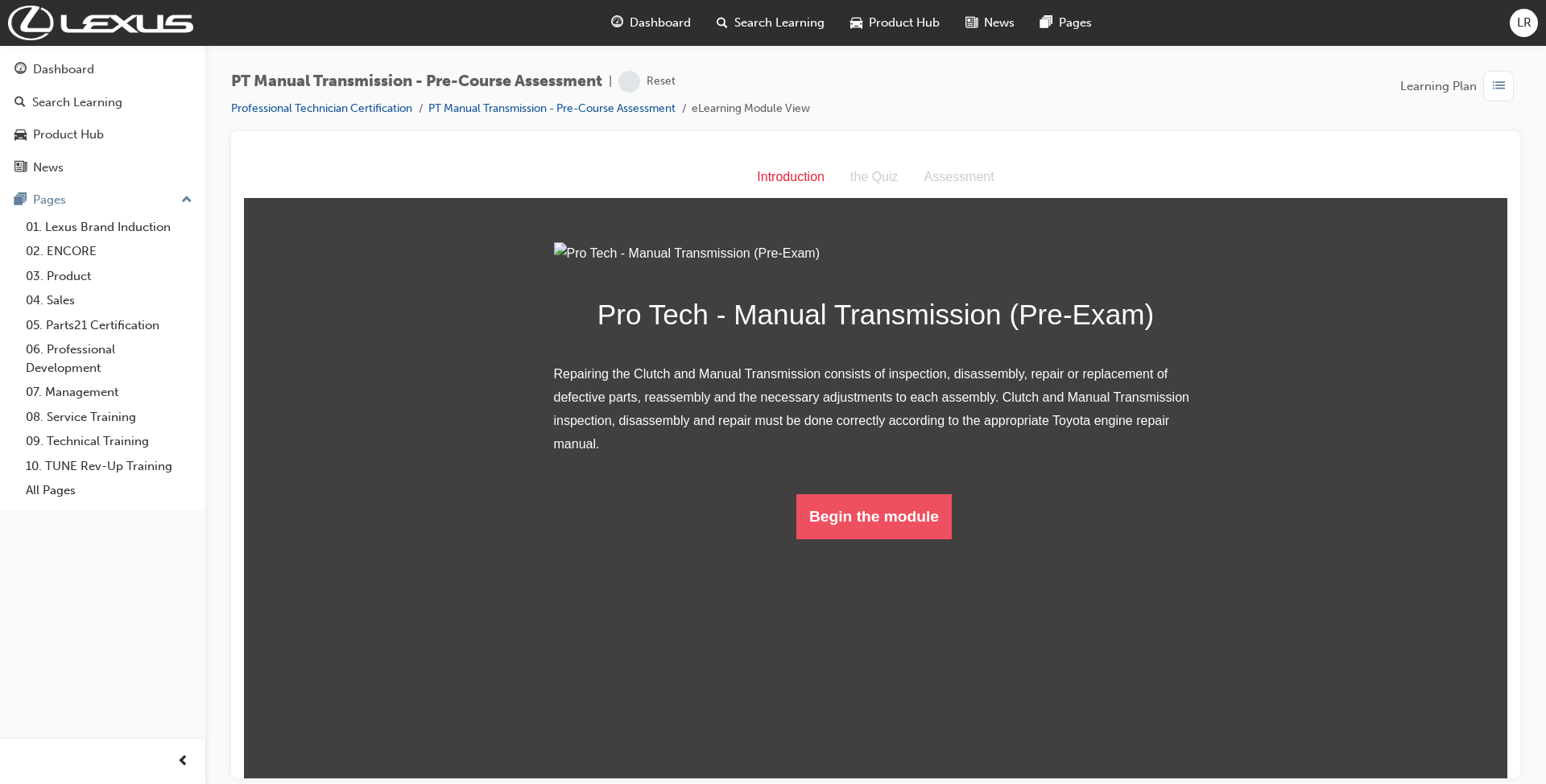
click at [839, 538] on button "Begin the module" at bounding box center [874, 515] width 155 height 45
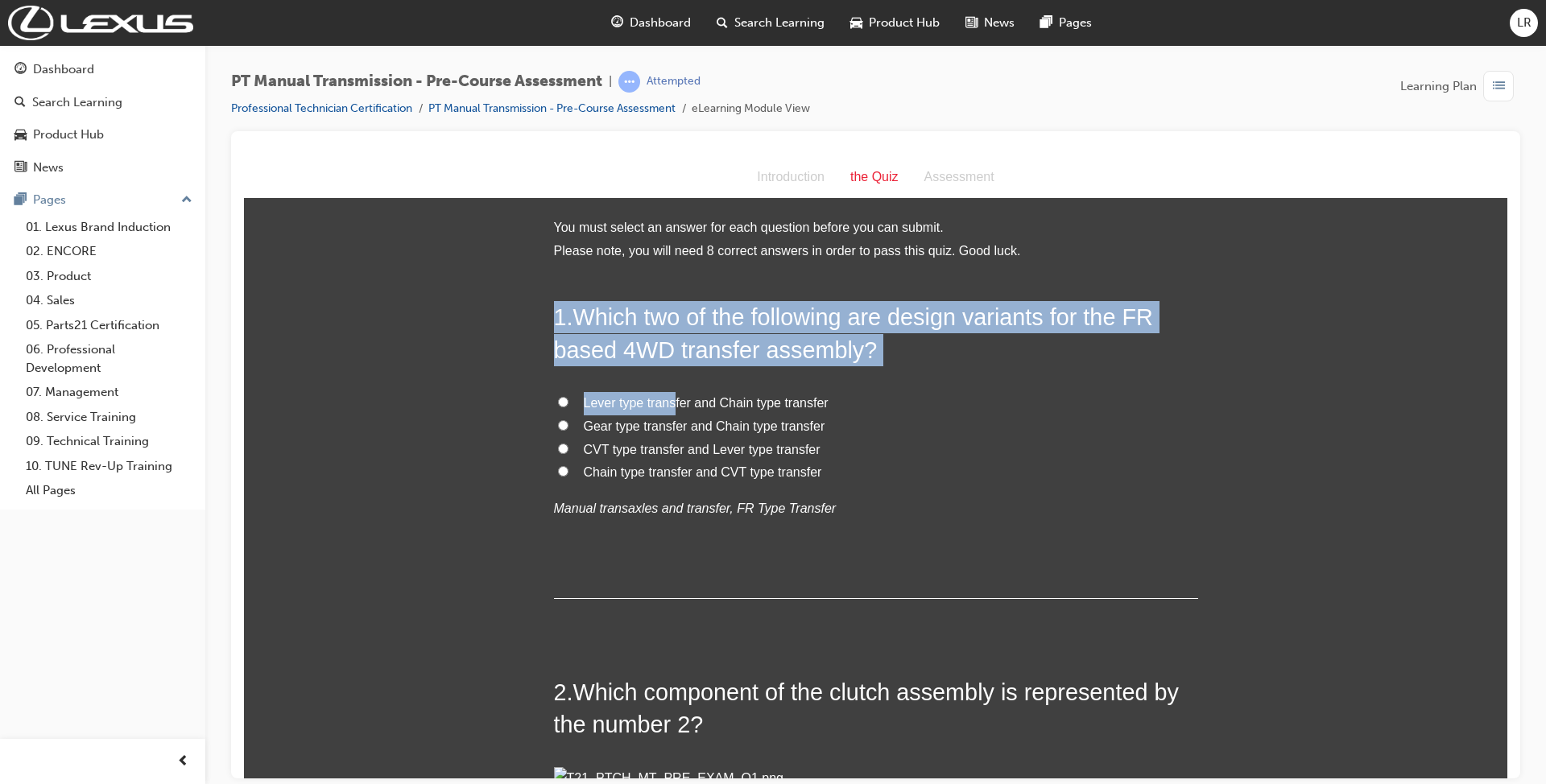
drag, startPoint x: 538, startPoint y: 309, endPoint x: 668, endPoint y: 369, distance: 143.2
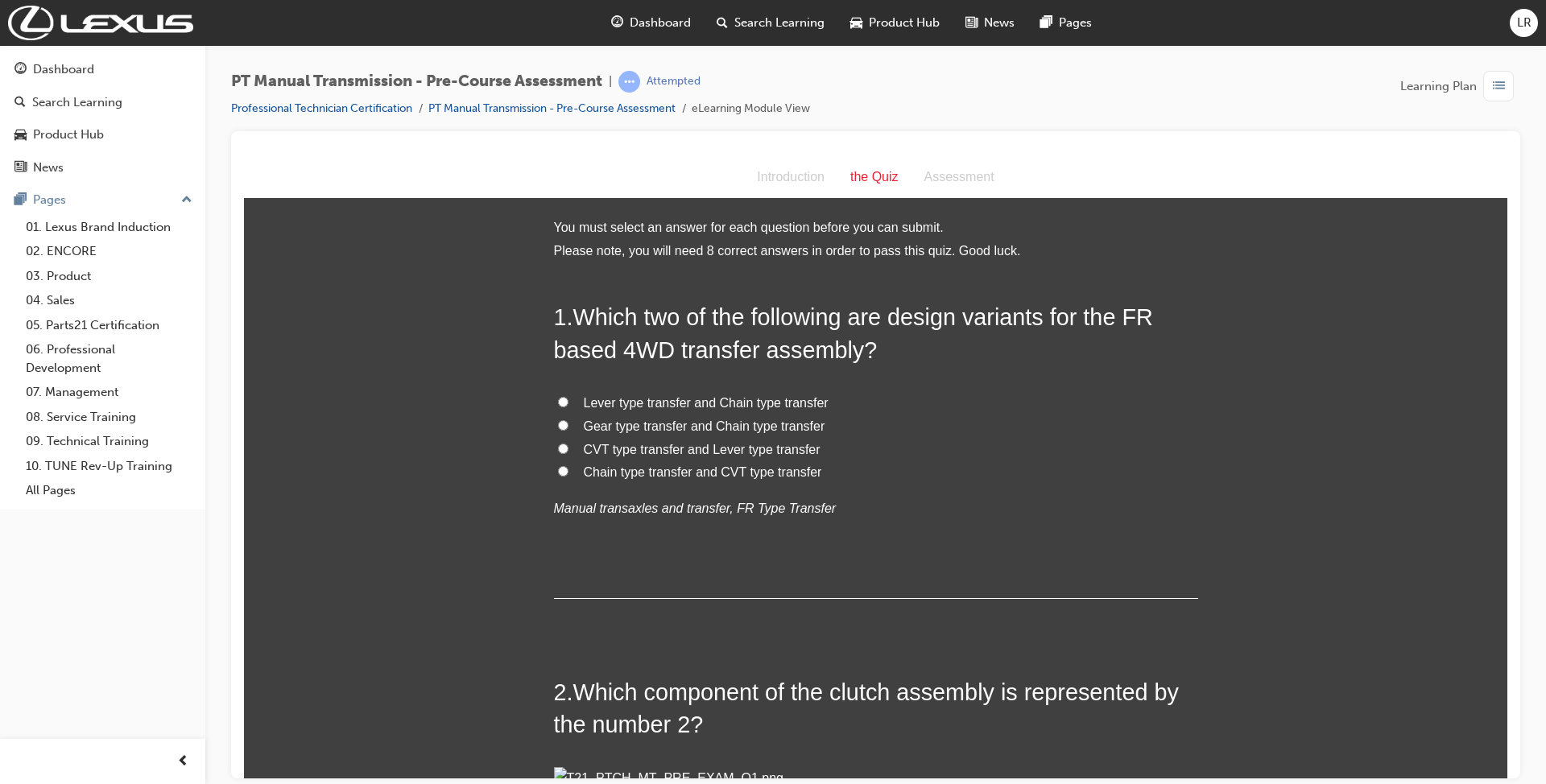
click at [680, 398] on span "Lever type transfer and Chain type transfer" at bounding box center [706, 402] width 245 height 14
click at [568, 398] on input "Lever type transfer and Chain type transfer" at bounding box center [562, 401] width 11 height 11
radio input "true"
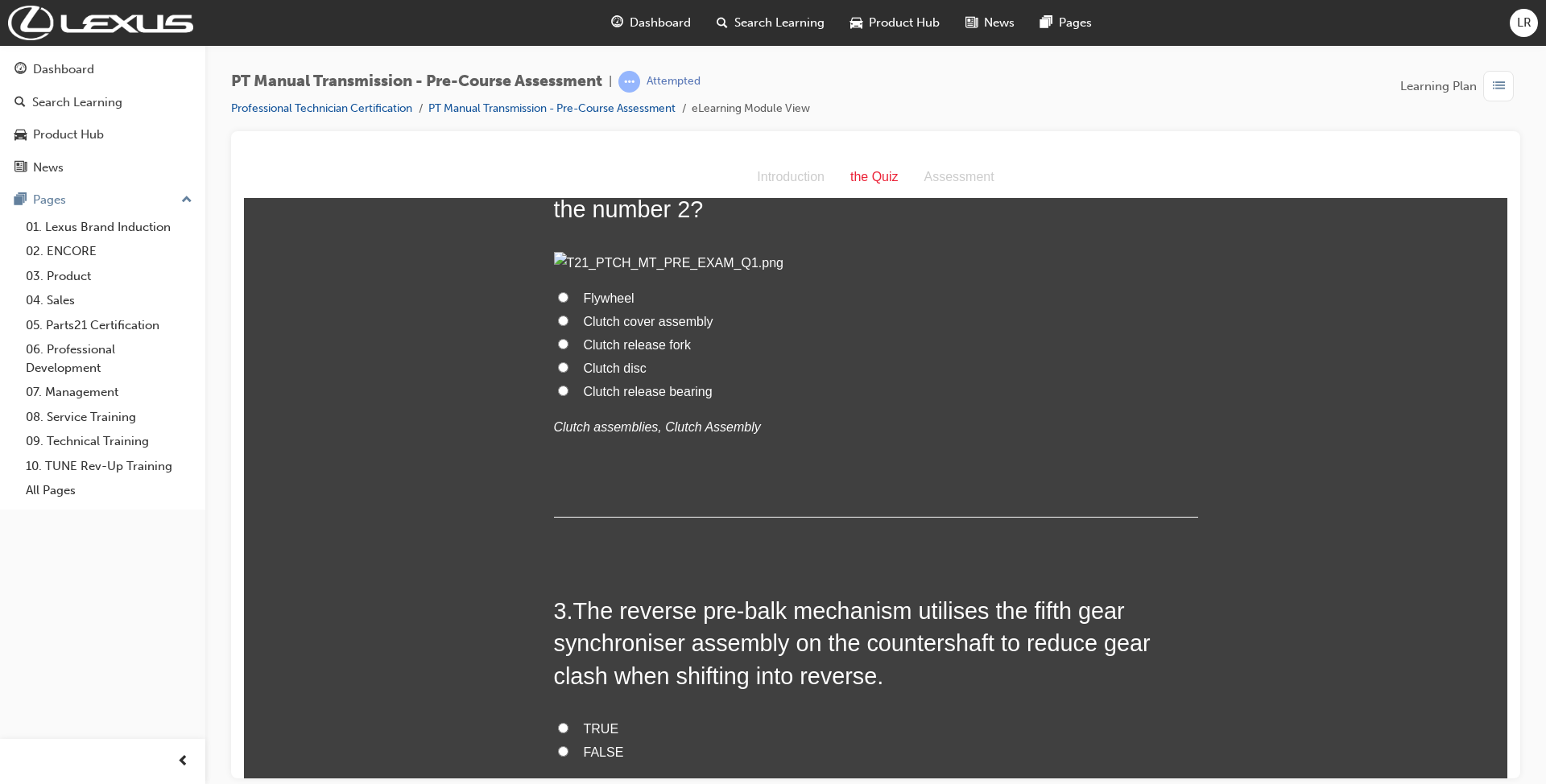
scroll to position [644, 0]
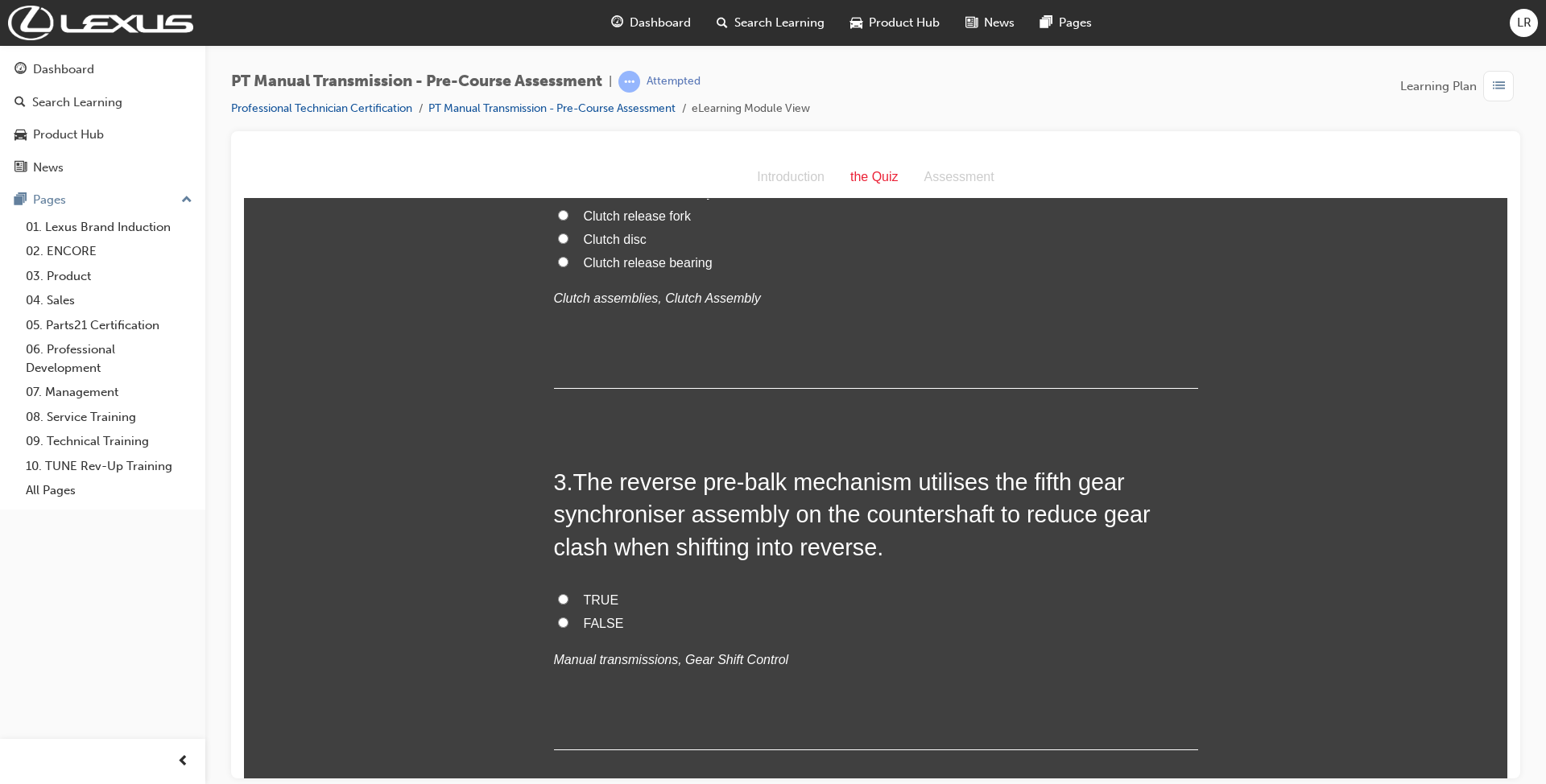
click at [622, 246] on span "Clutch disc" at bounding box center [614, 239] width 63 height 14
click at [568, 243] on input "Clutch disc" at bounding box center [562, 238] width 11 height 11
radio input "true"
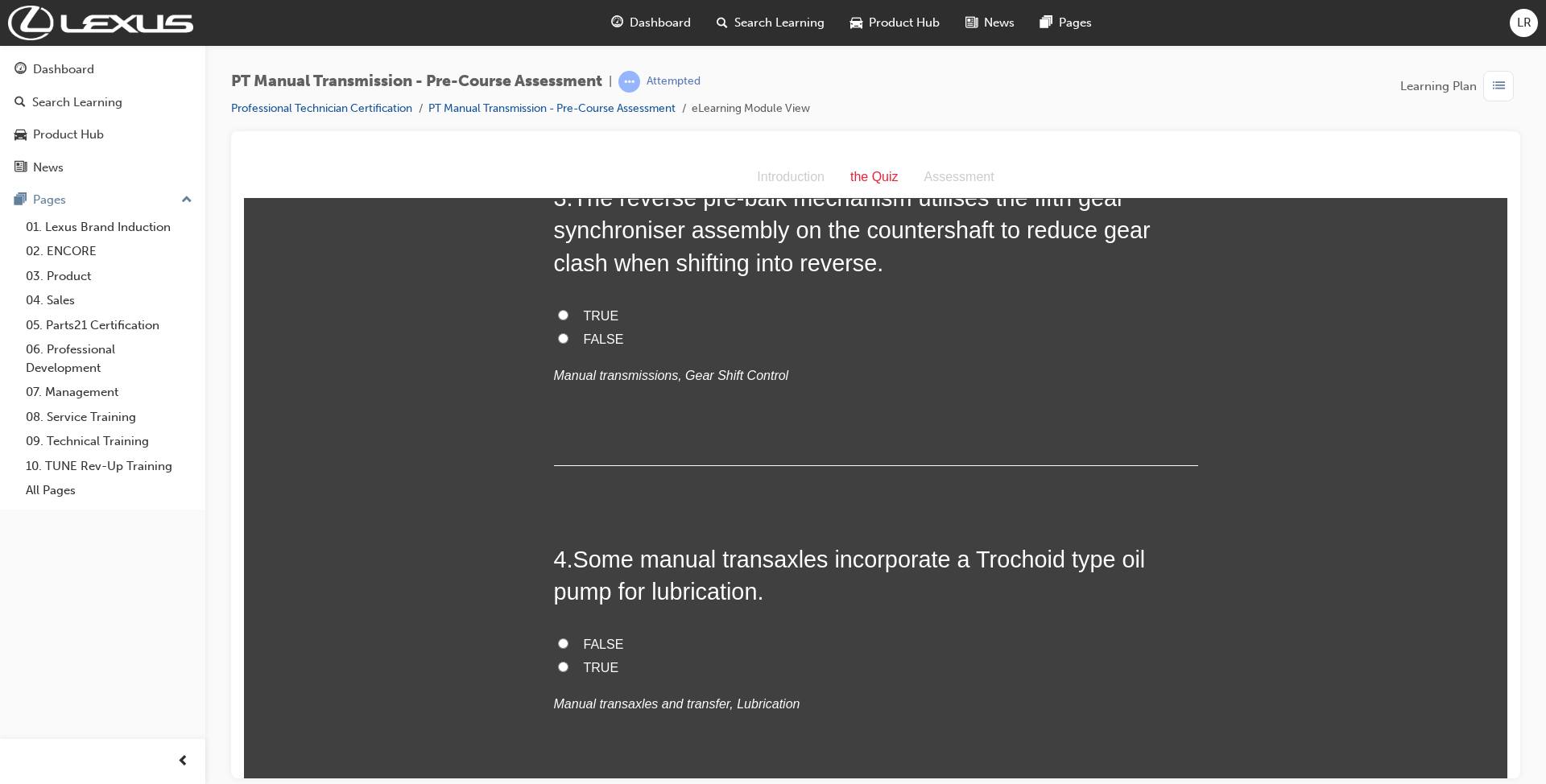
scroll to position [965, 0]
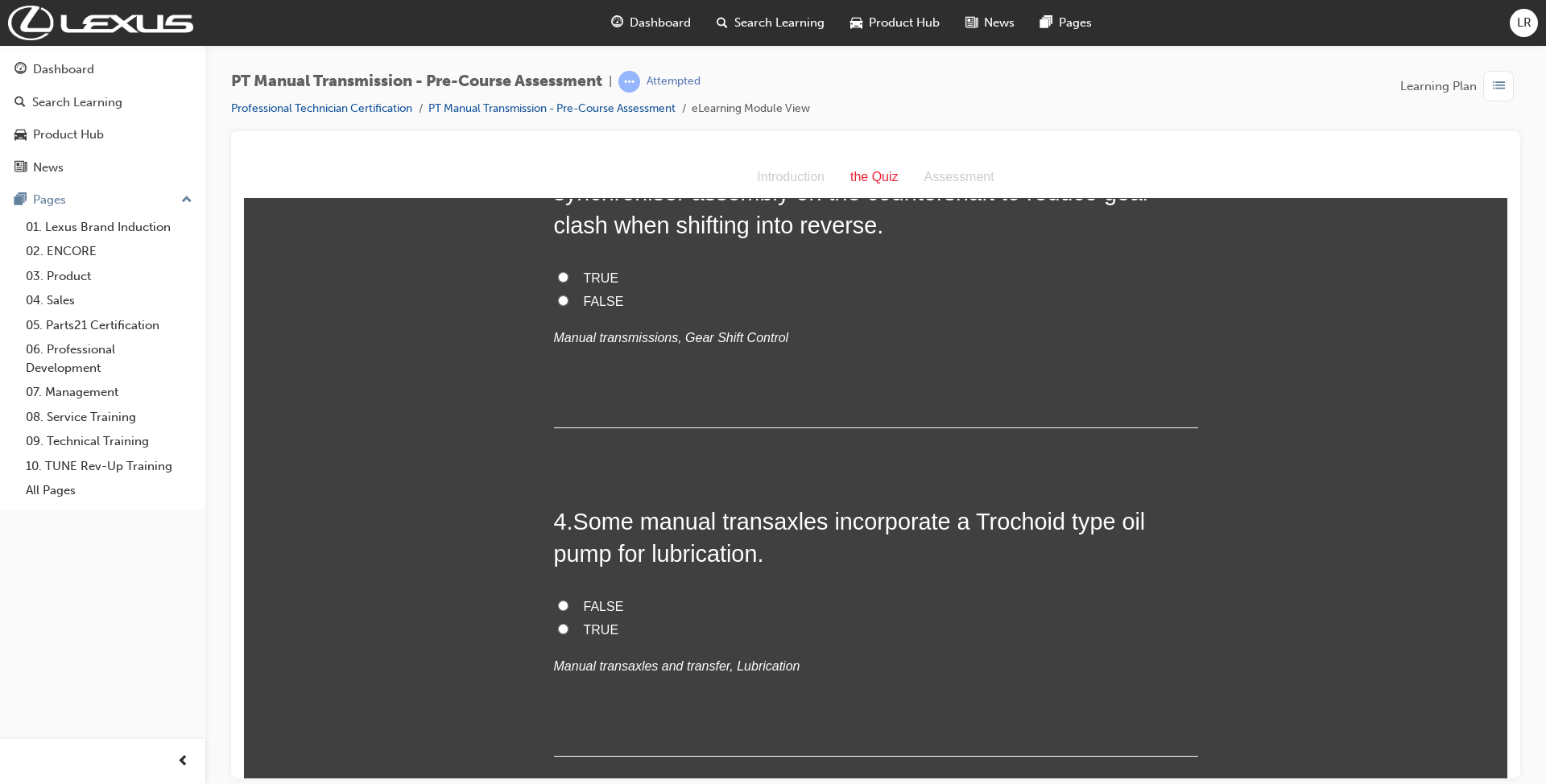
click at [597, 313] on label "FALSE" at bounding box center [875, 300] width 644 height 23
click at [568, 304] on input "FALSE" at bounding box center [562, 299] width 11 height 11
radio input "true"
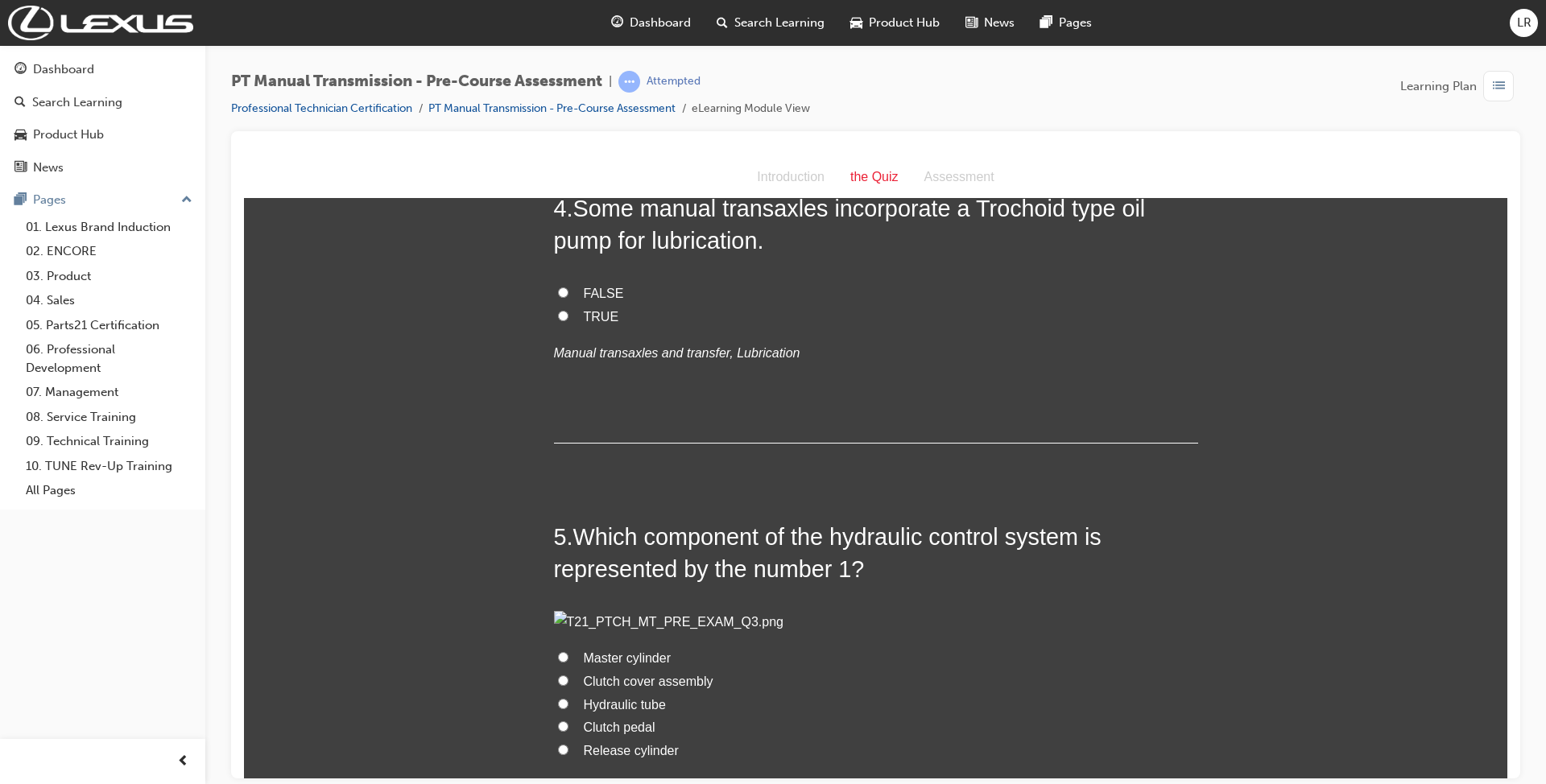
scroll to position [1287, 0]
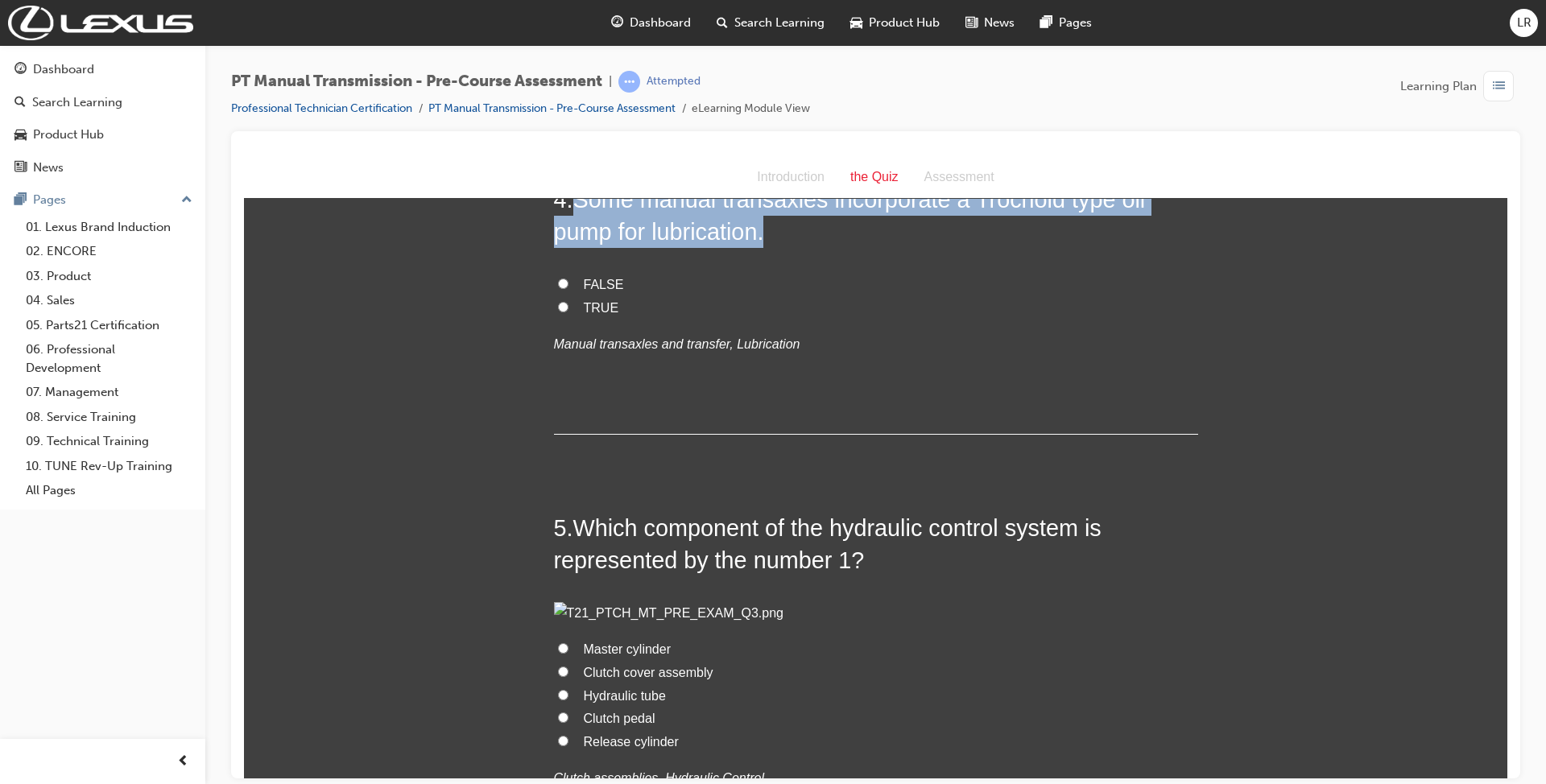
drag, startPoint x: 568, startPoint y: 483, endPoint x: 962, endPoint y: 525, distance: 396.2
click at [962, 248] on h2 "4 . Some manual transaxles incorporate a Trochoid type oil pump for lubrication." at bounding box center [875, 216] width 644 height 66
copy span "Some manual transaxles incorporate a Trochoid type oil pump for lubrication."
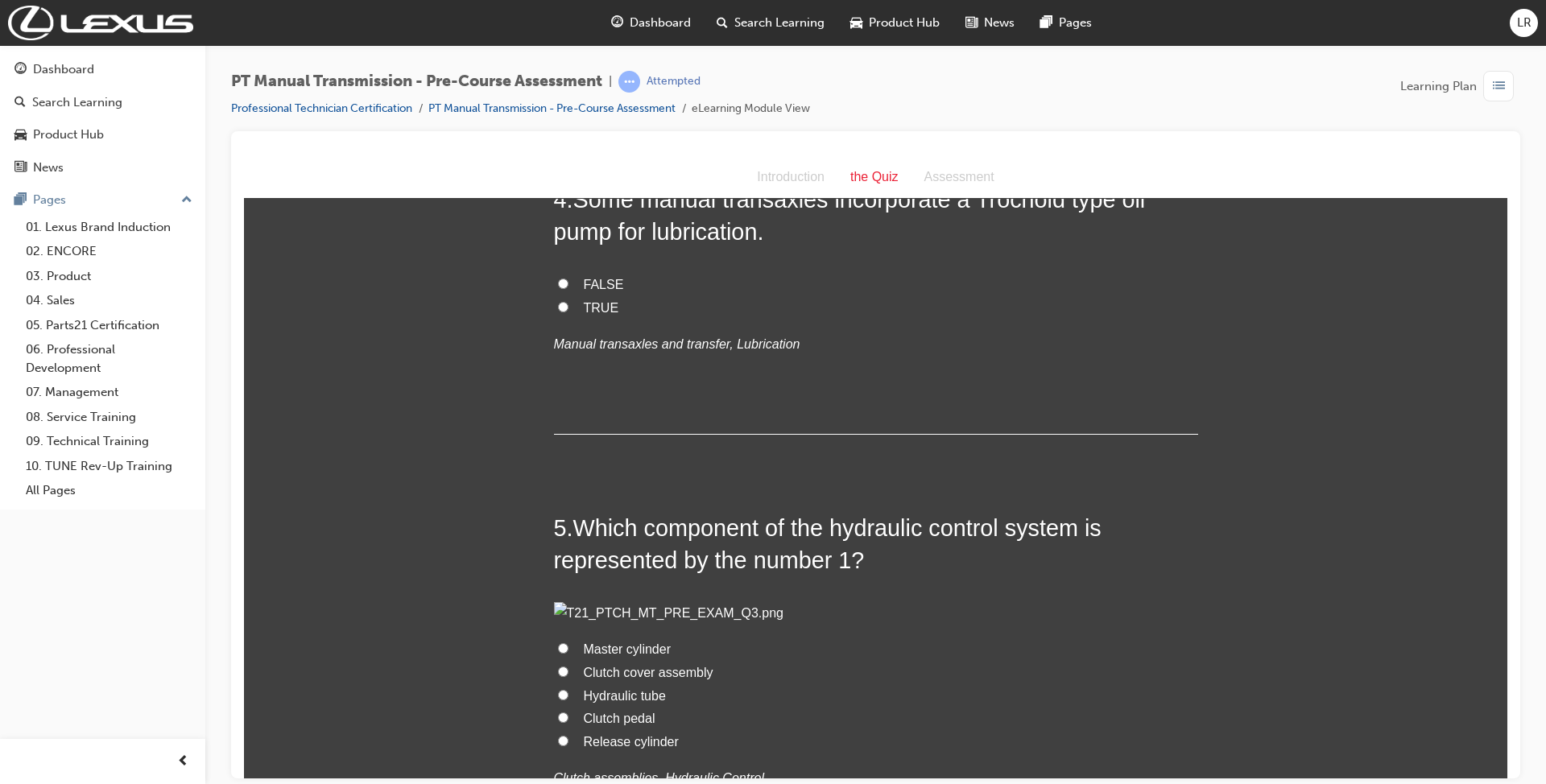
click at [805, 296] on label "FALSE" at bounding box center [875, 284] width 644 height 23
click at [568, 289] on input "FALSE" at bounding box center [562, 283] width 11 height 11
radio input "true"
click at [557, 311] on input "TRUE" at bounding box center [562, 305] width 11 height 11
radio input "true"
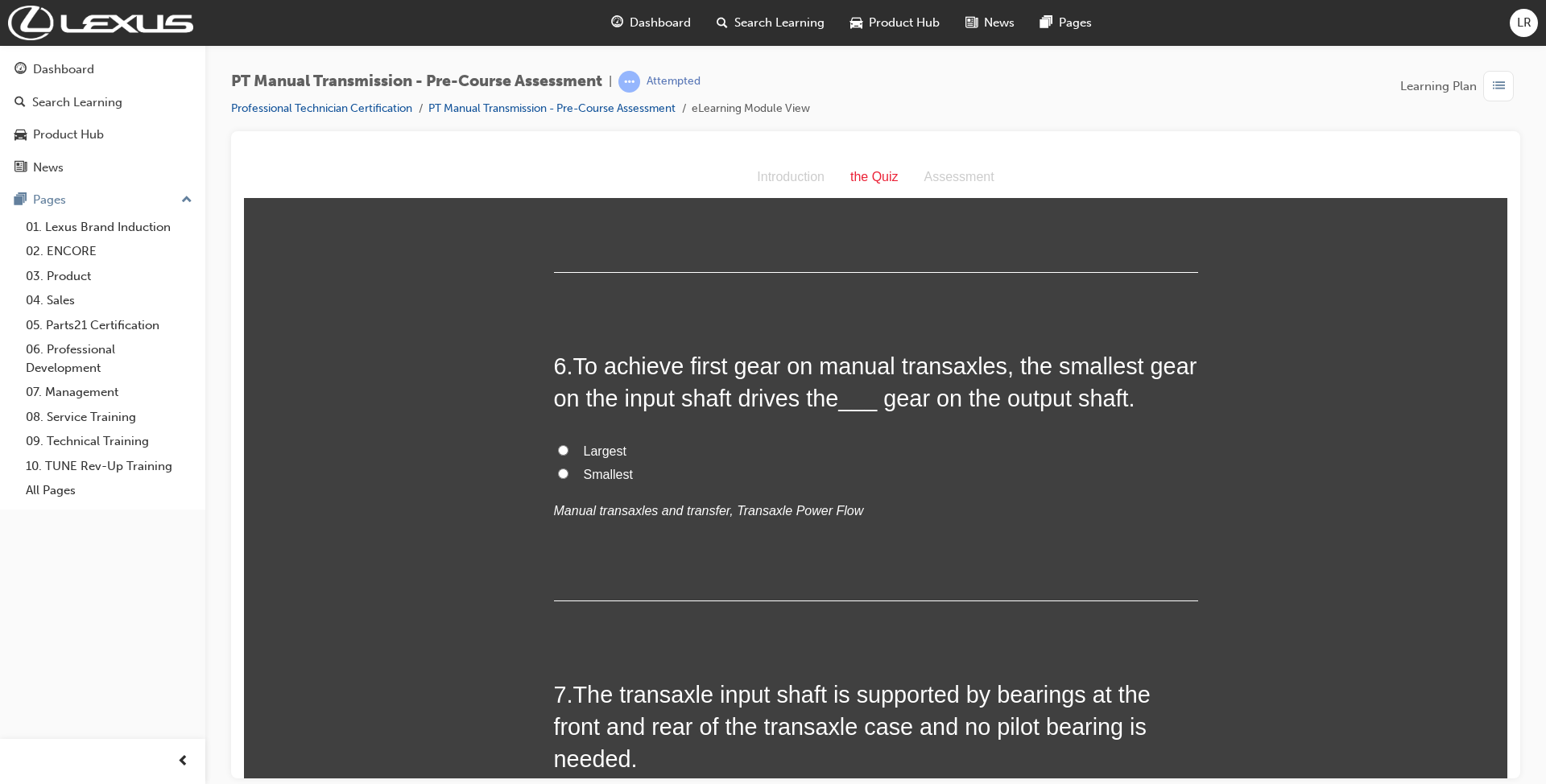
scroll to position [1931, 0]
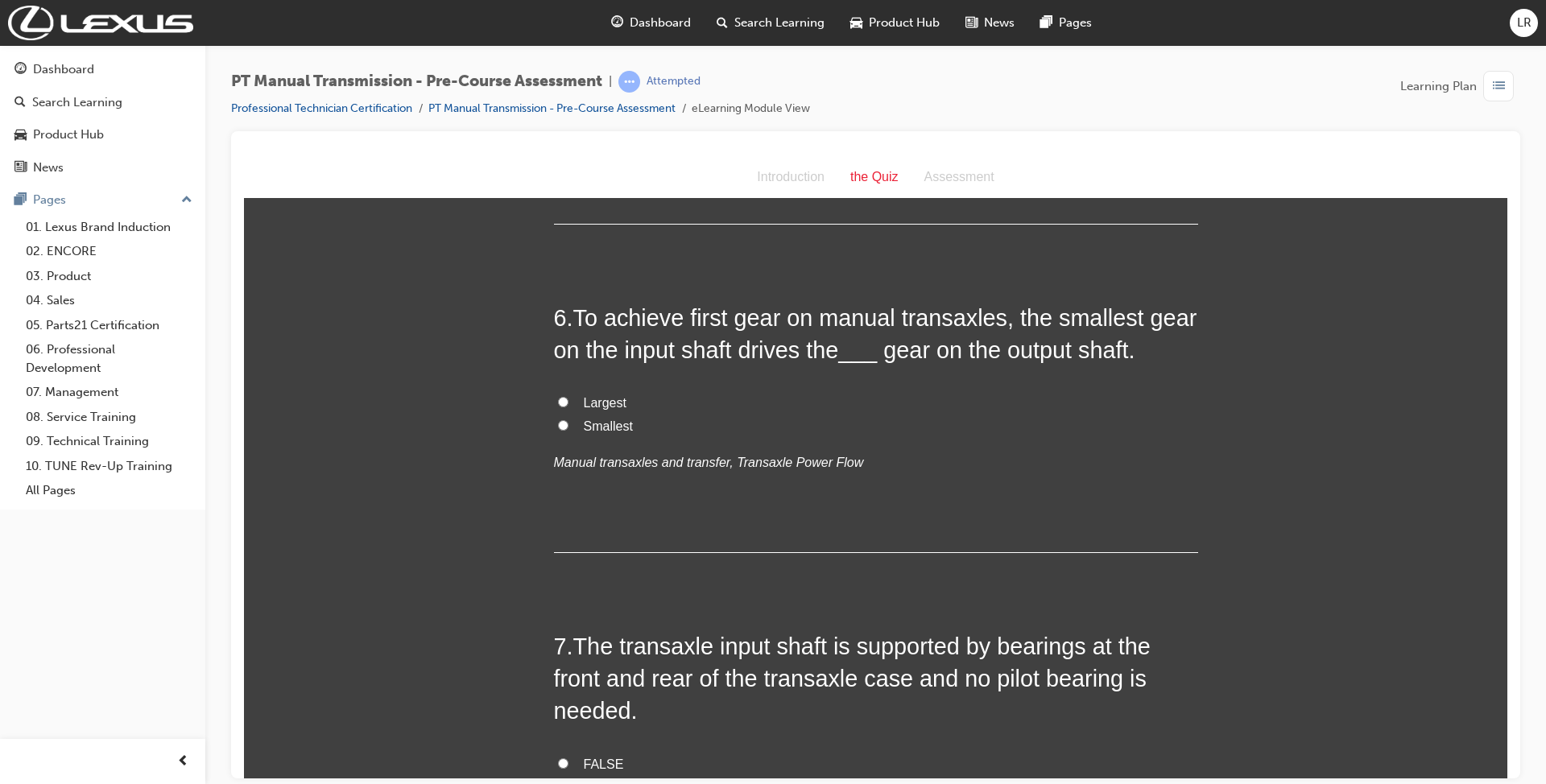
click at [626, 11] on span "Master cylinder" at bounding box center [626, 5] width 87 height 14
click at [568, 9] on input "Master cylinder" at bounding box center [562, 3] width 11 height 11
radio input "true"
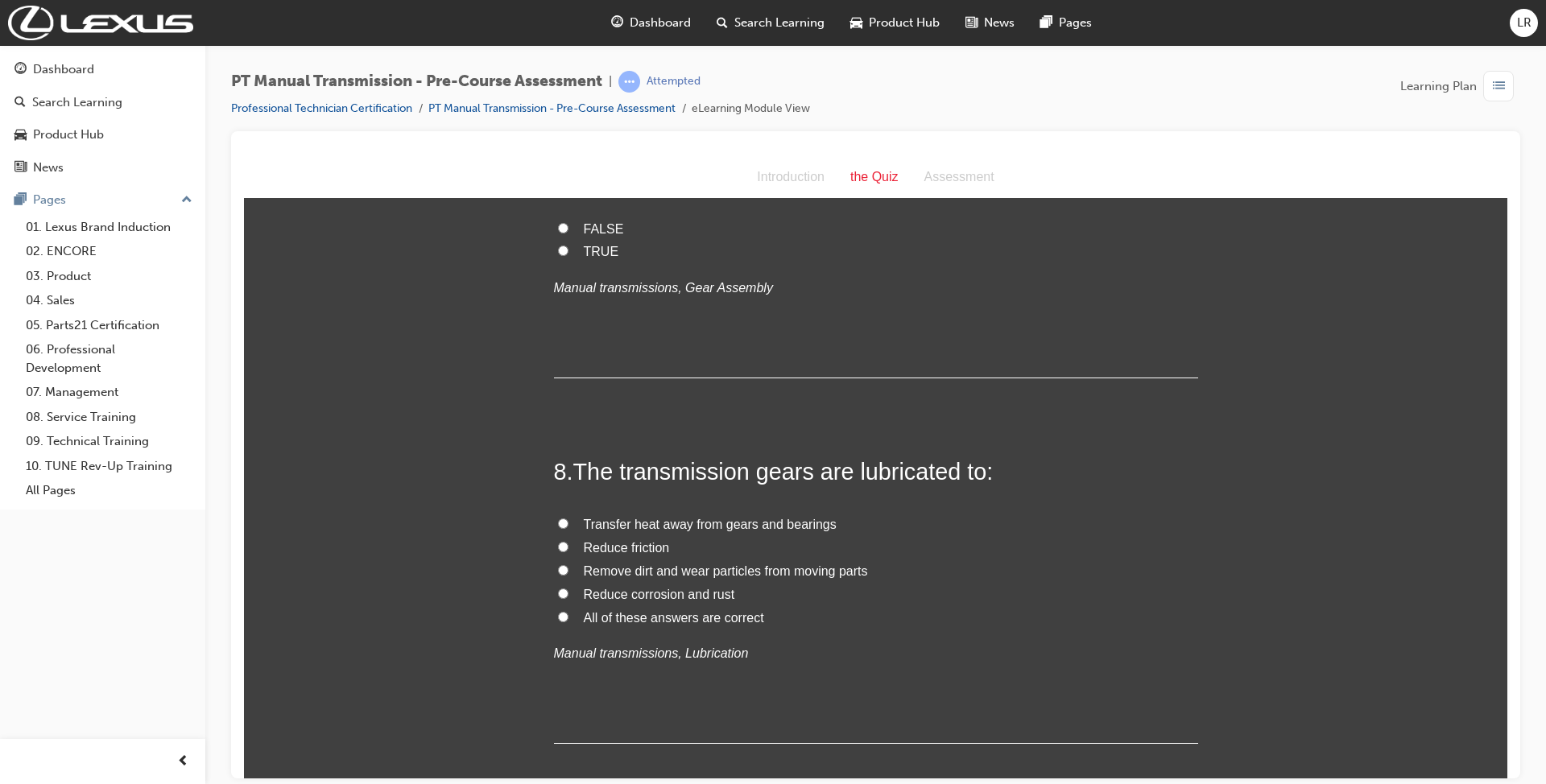
scroll to position [2466, 0]
radio input "true"
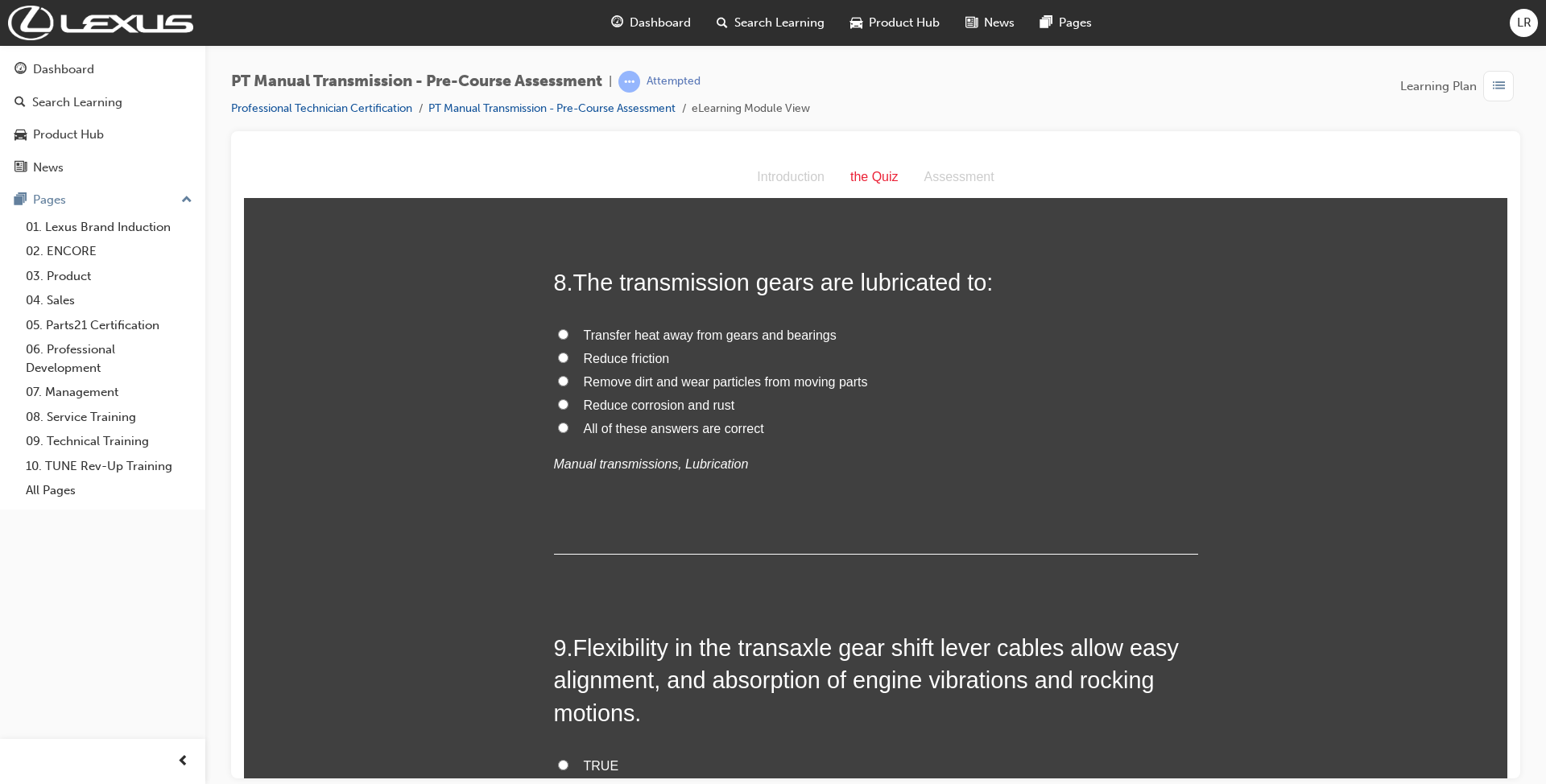
scroll to position [2789, 0]
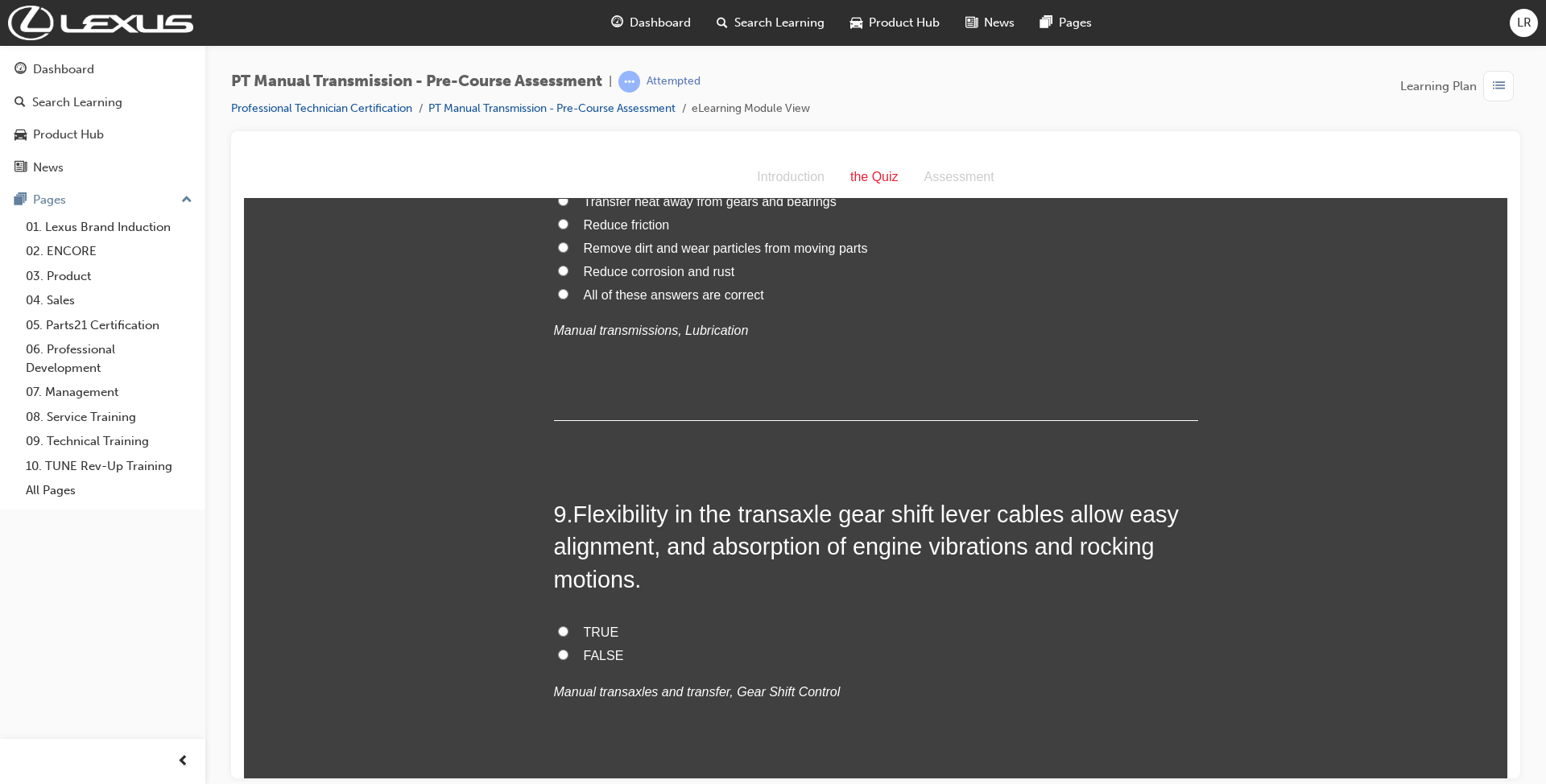
radio input "true"
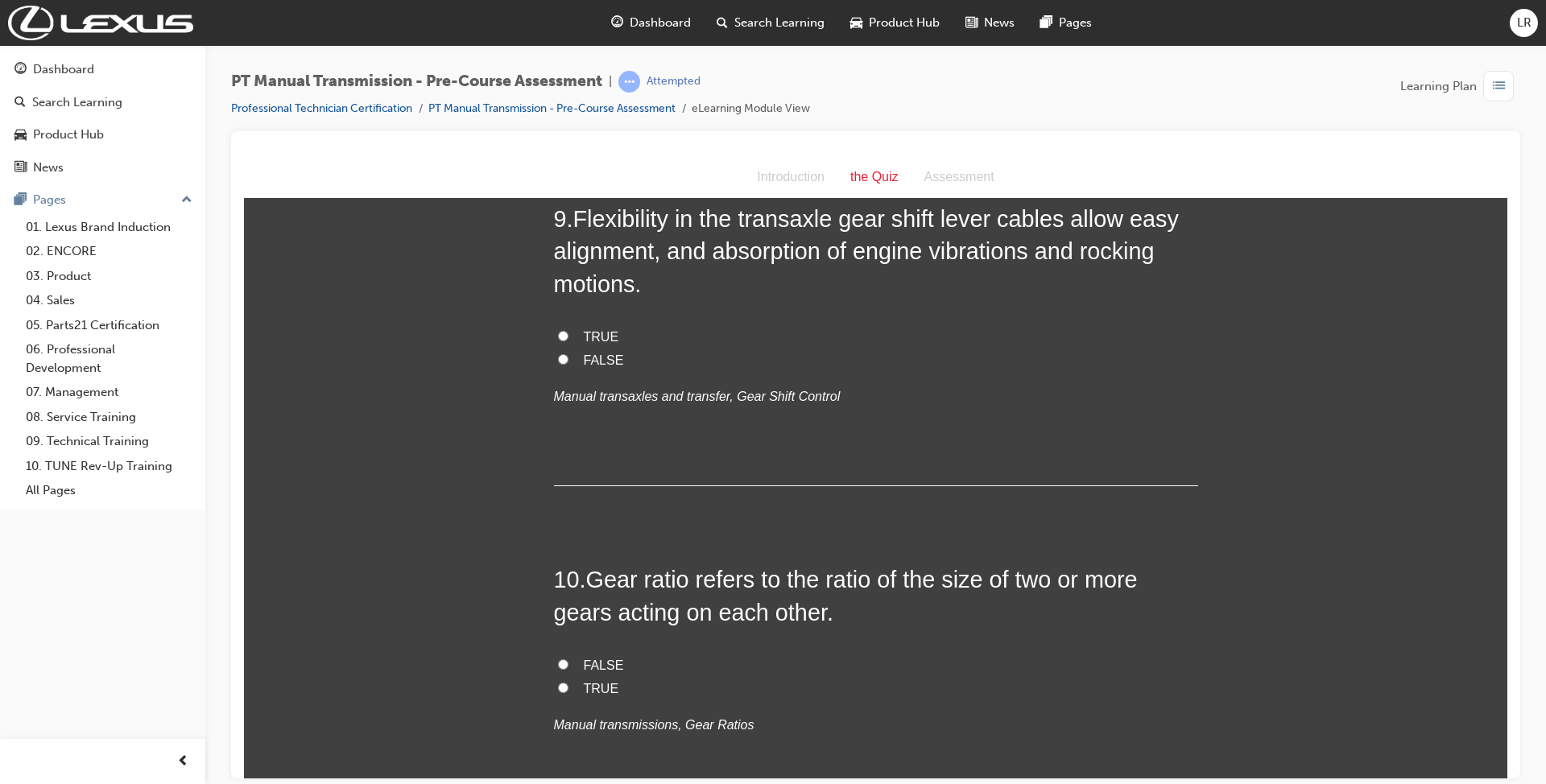
scroll to position [3110, 0]
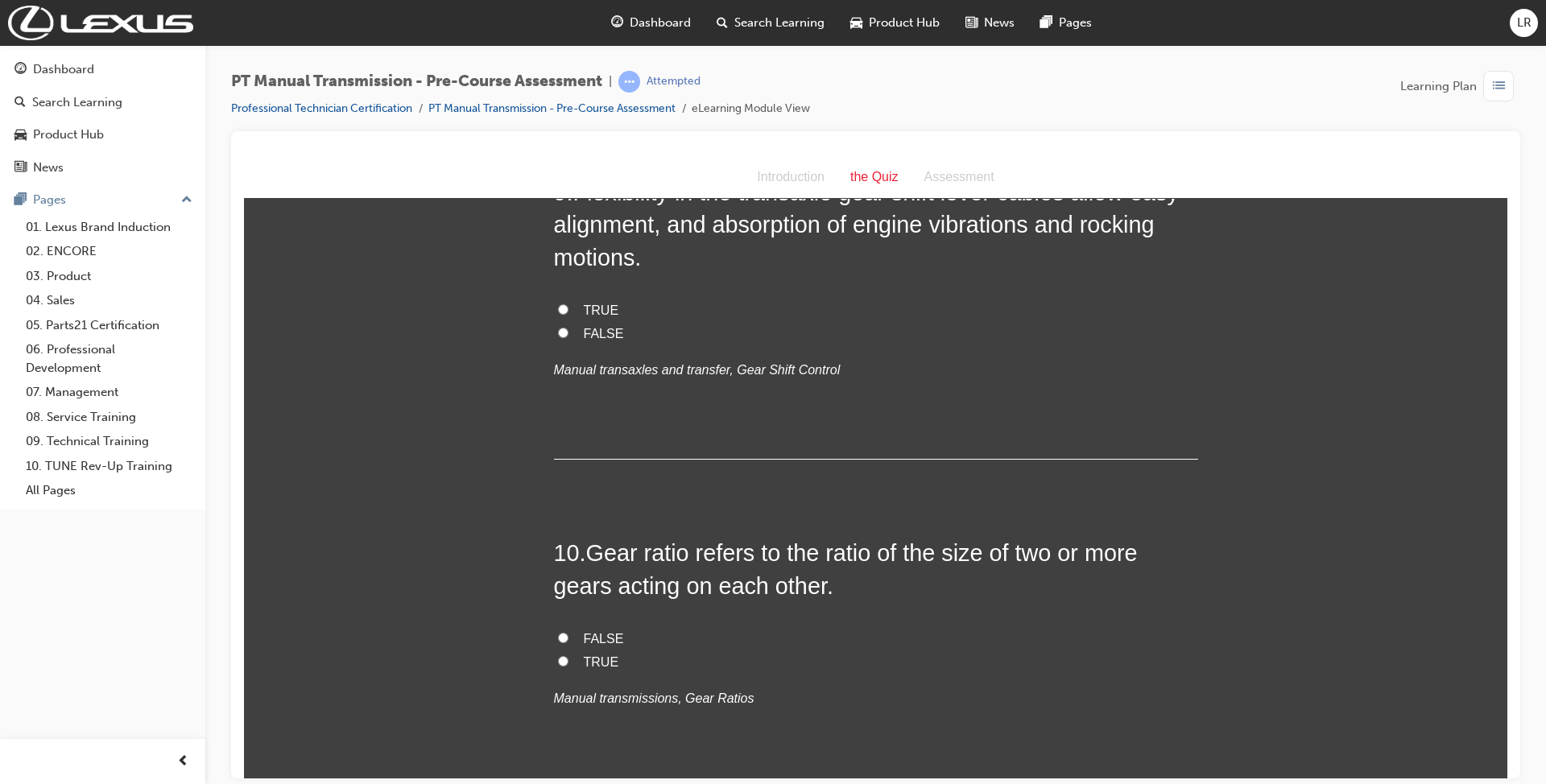
radio input "true"
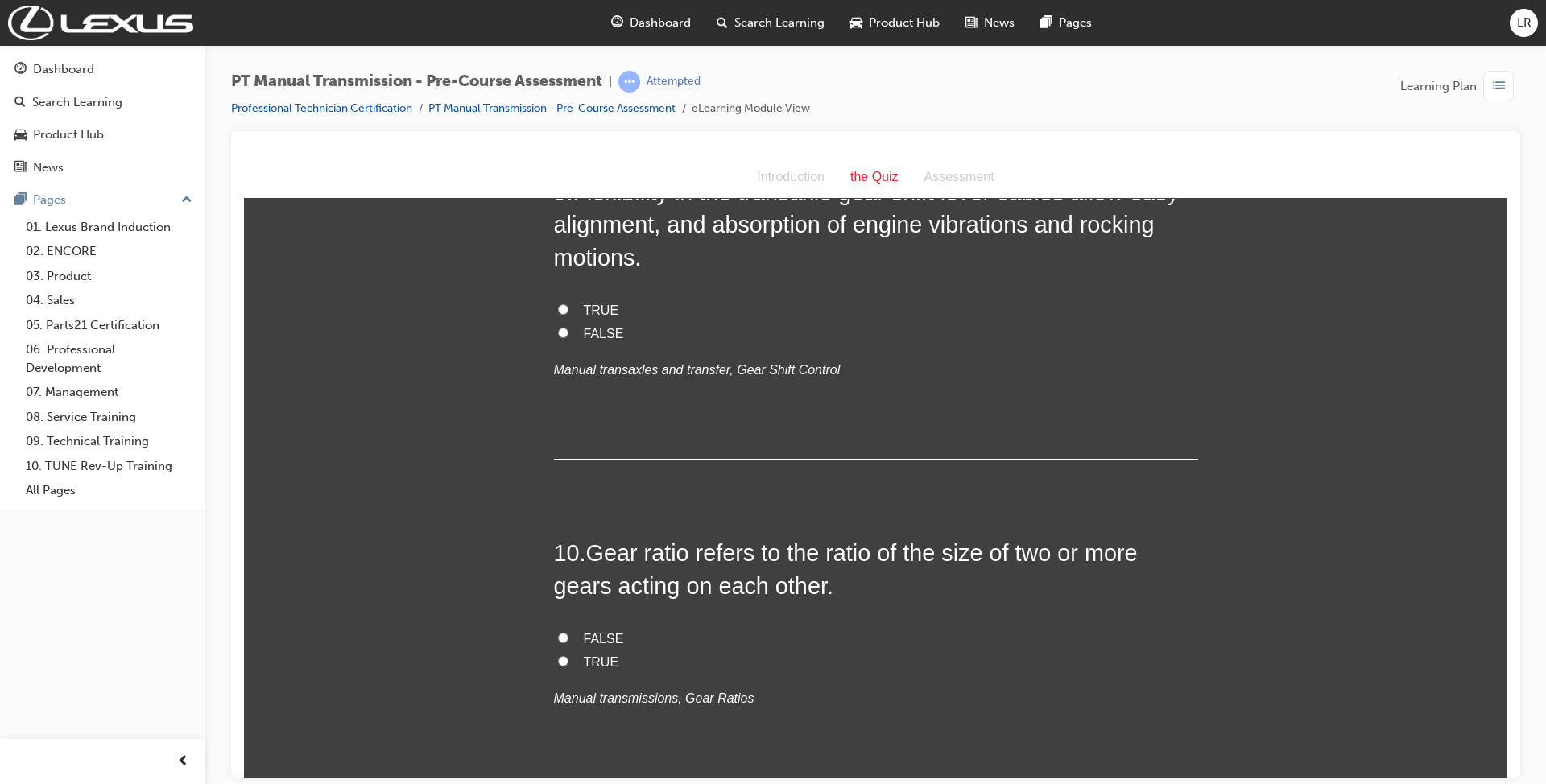
radio input "true"
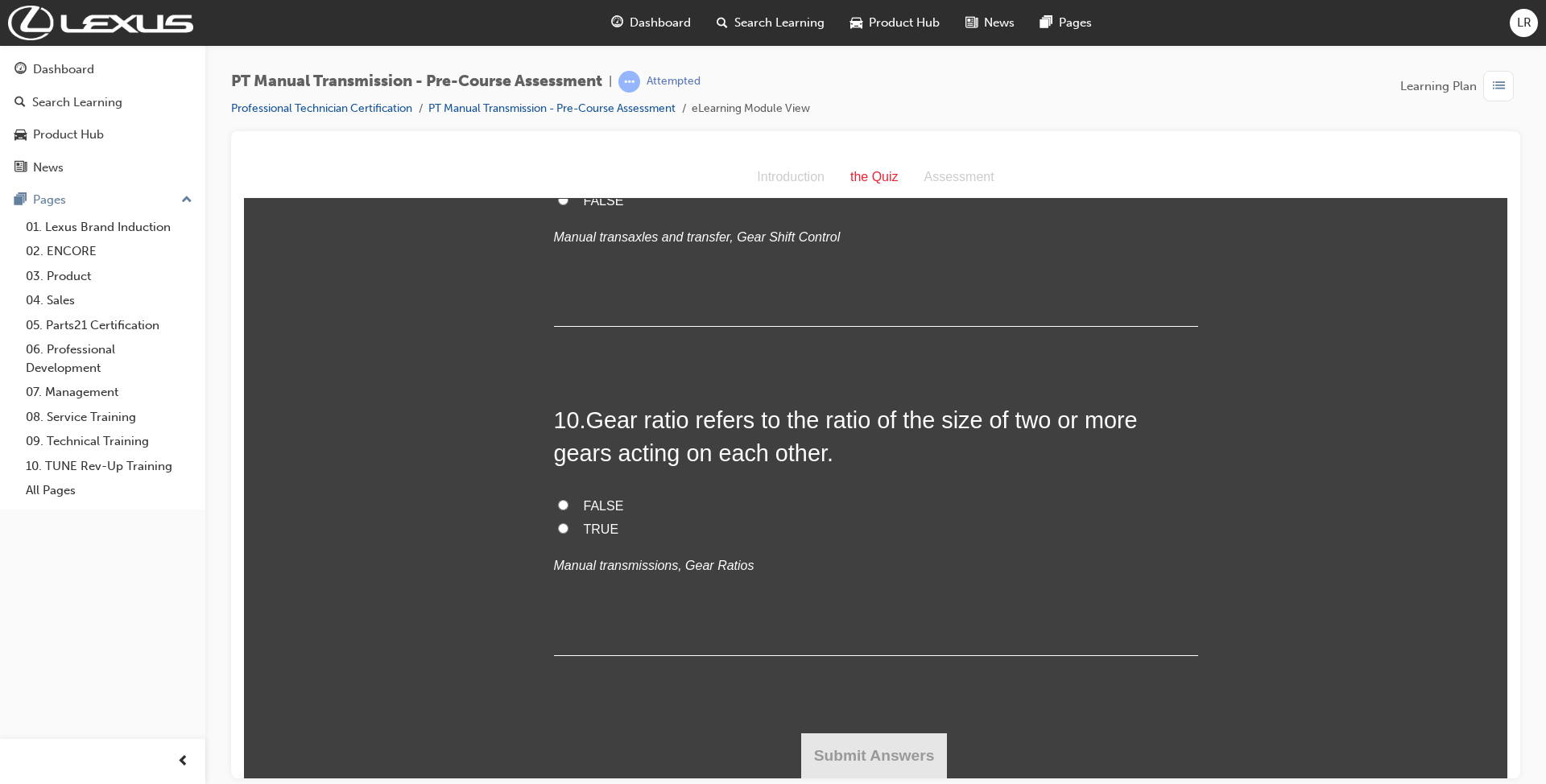
scroll to position [3432, 0]
click at [558, 181] on input "TRUE" at bounding box center [562, 175] width 11 height 11
radio input "true"
click at [589, 535] on span "TRUE" at bounding box center [601, 528] width 36 height 14
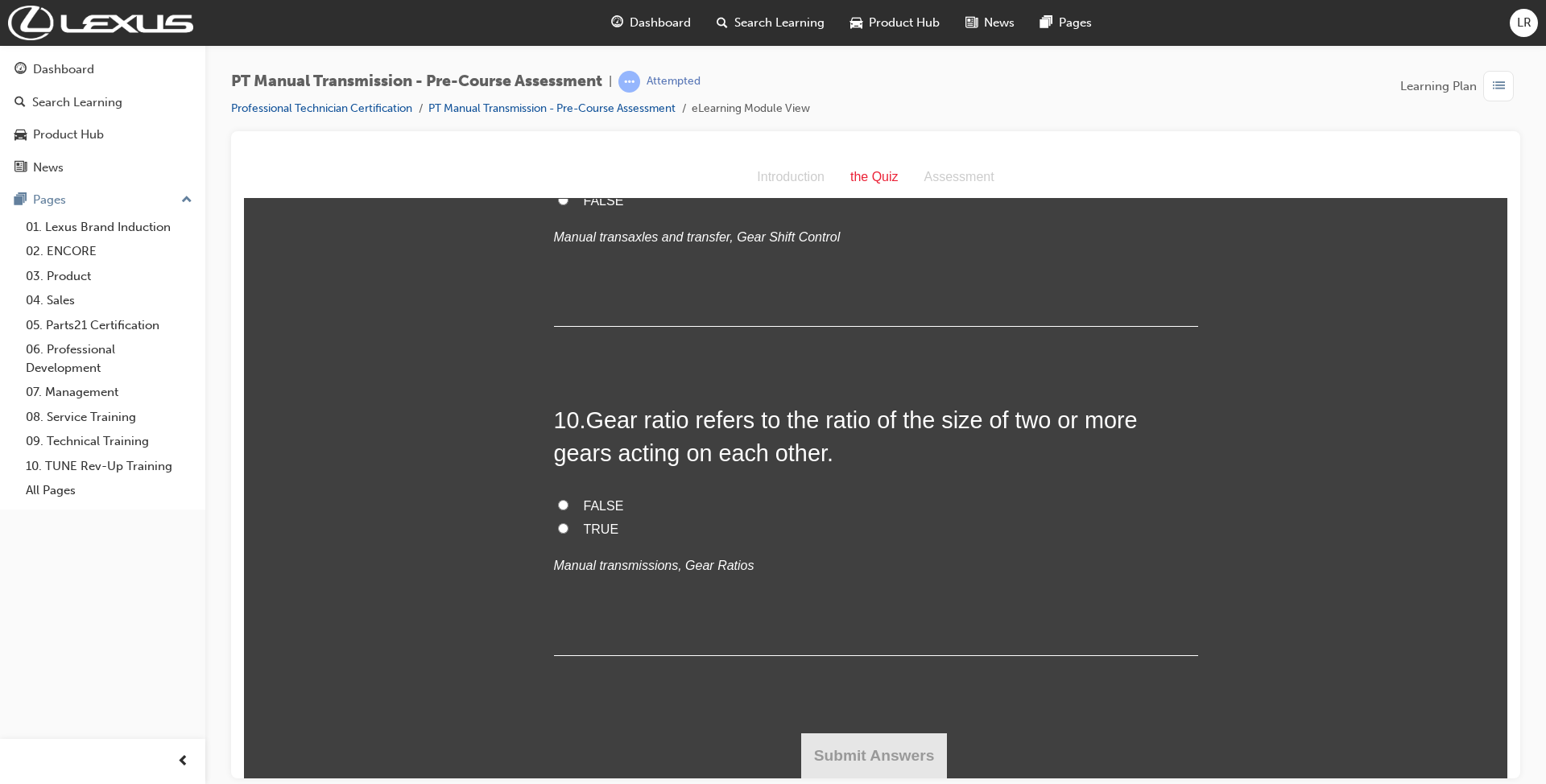
click at [568, 532] on input "TRUE" at bounding box center [562, 527] width 11 height 11
radio input "true"
click at [880, 747] on button "Submit Answers" at bounding box center [874, 754] width 146 height 45
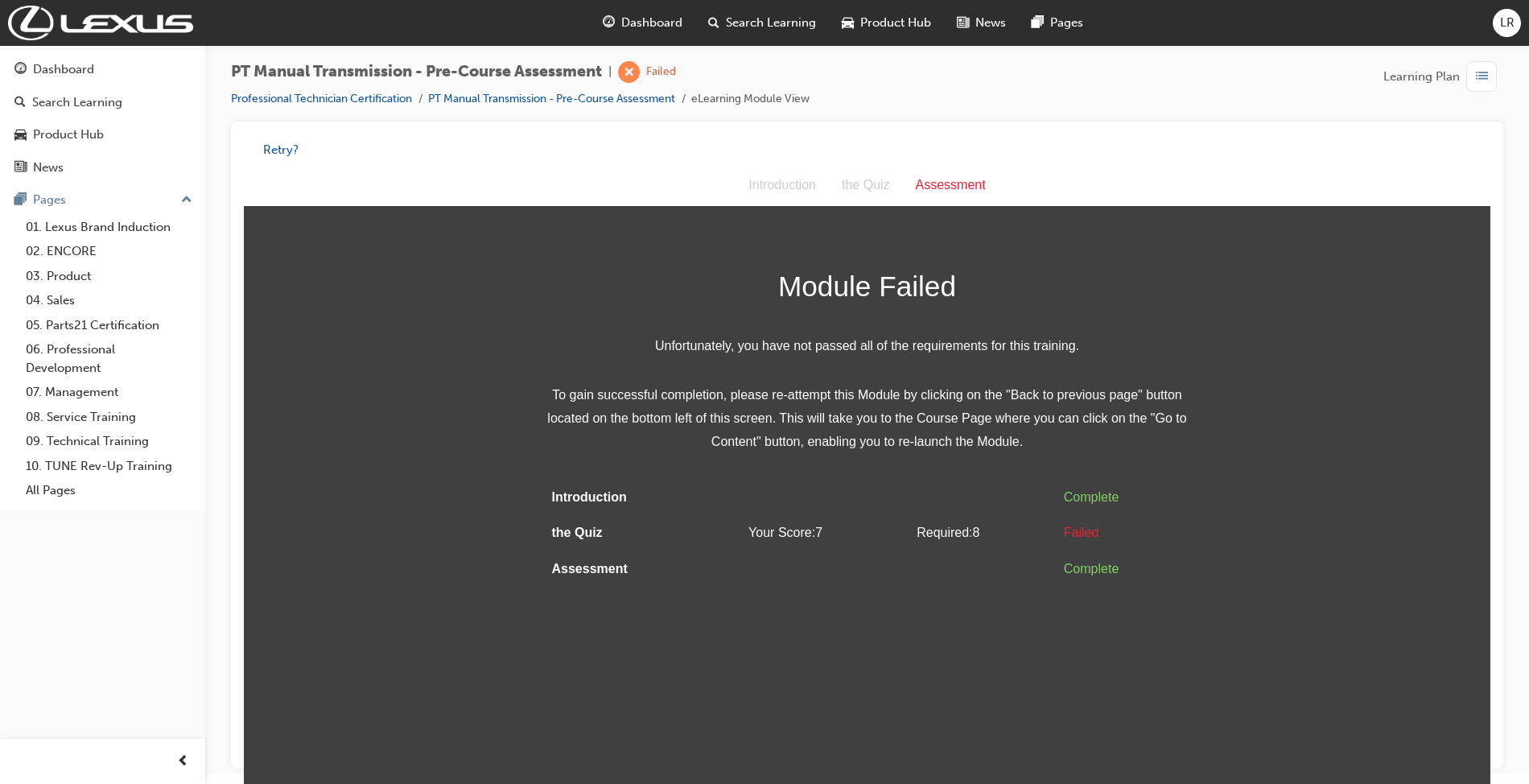
scroll to position [13, 0]
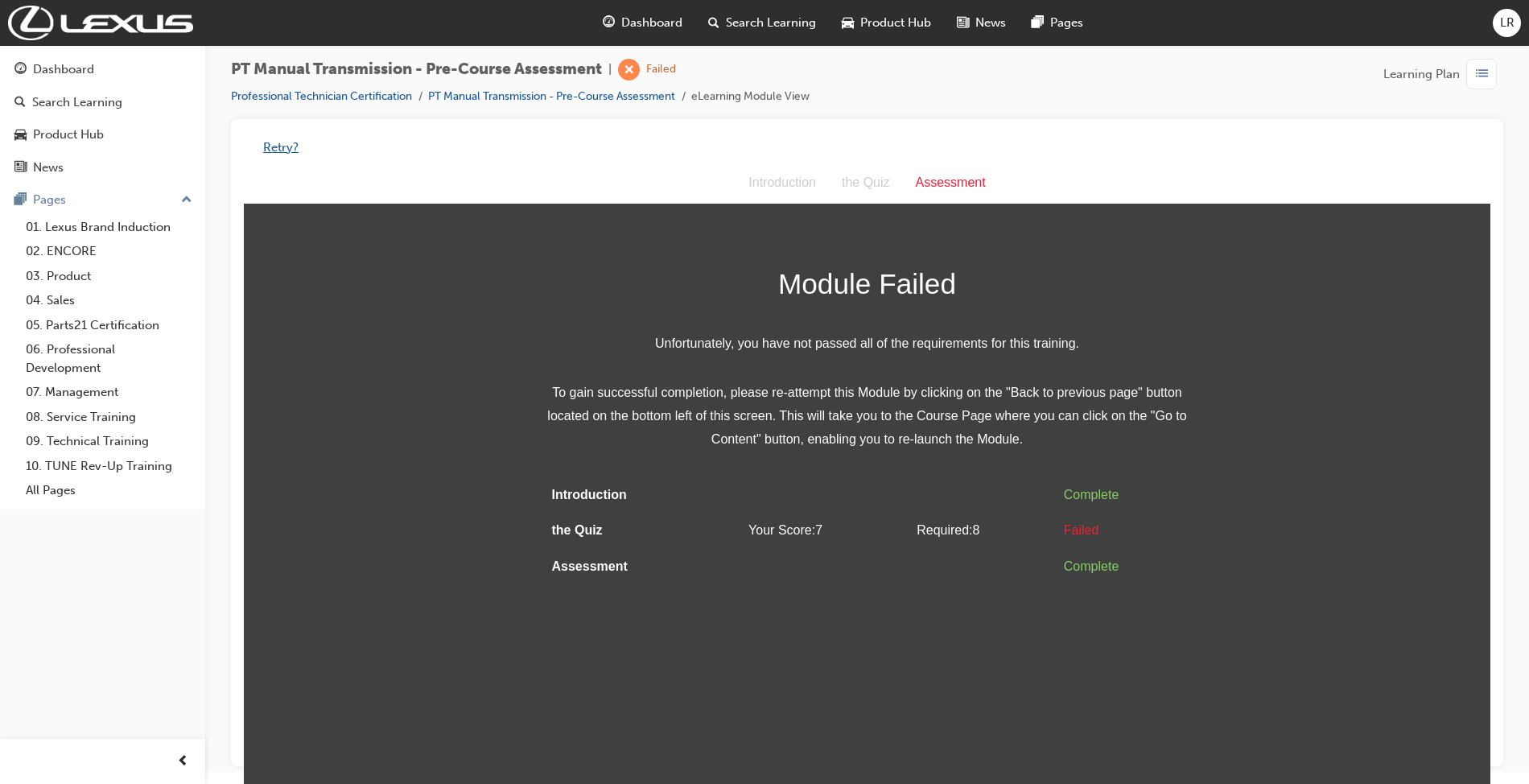
click at [282, 142] on button "Retry?" at bounding box center [281, 147] width 36 height 19
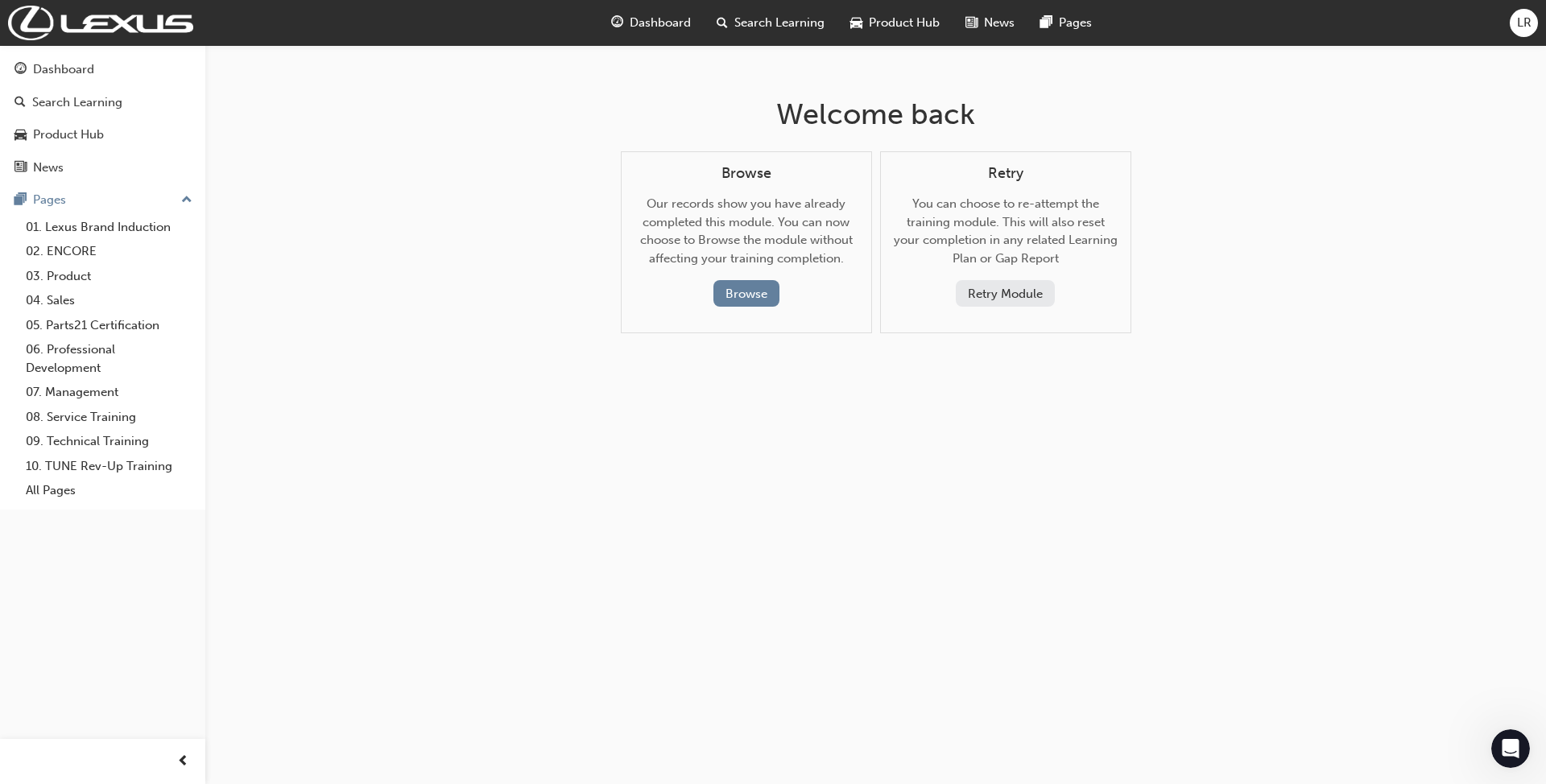
click at [1018, 294] on button "Retry Module" at bounding box center [1004, 293] width 99 height 27
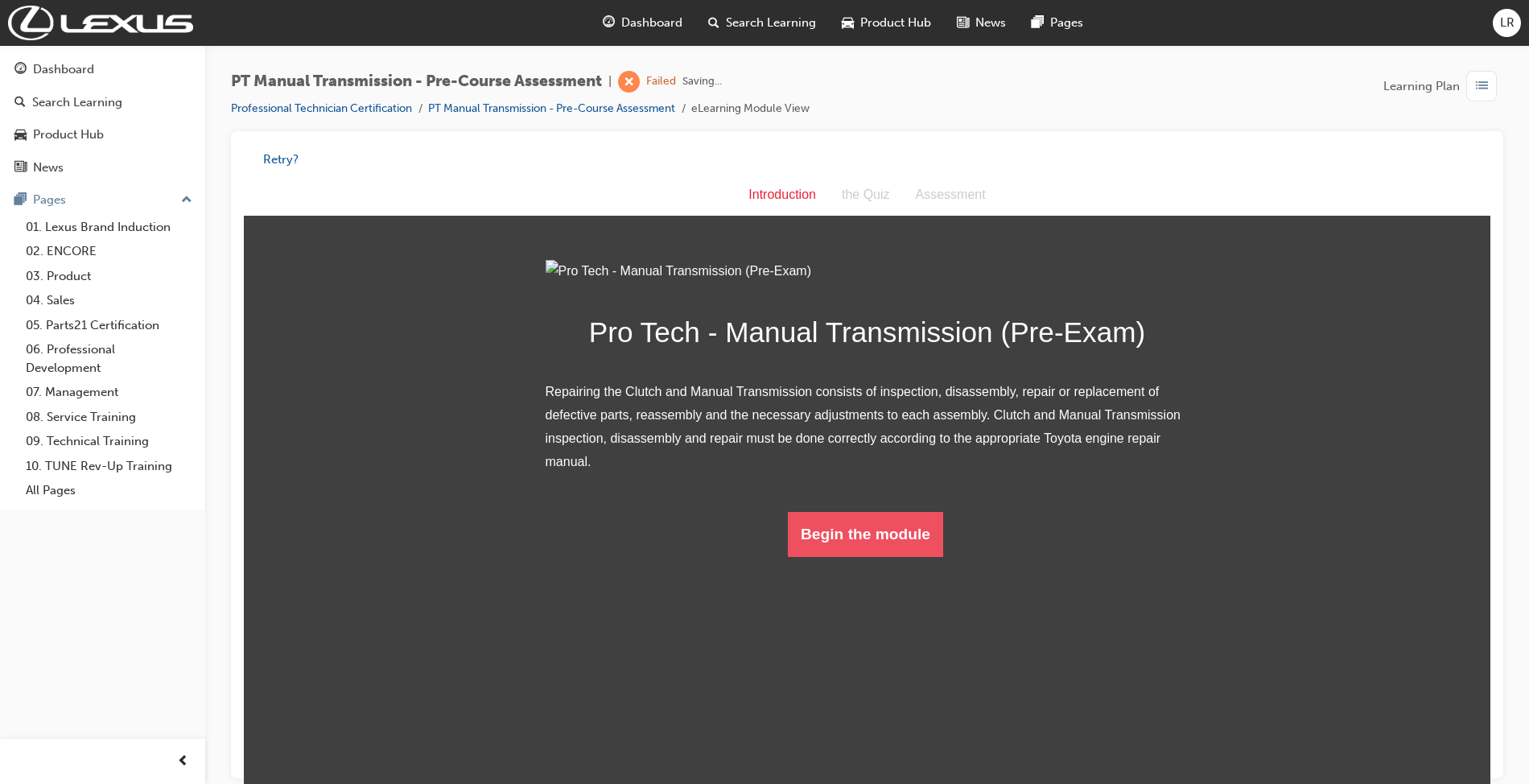
click at [839, 557] on button "Begin the module" at bounding box center [866, 533] width 155 height 45
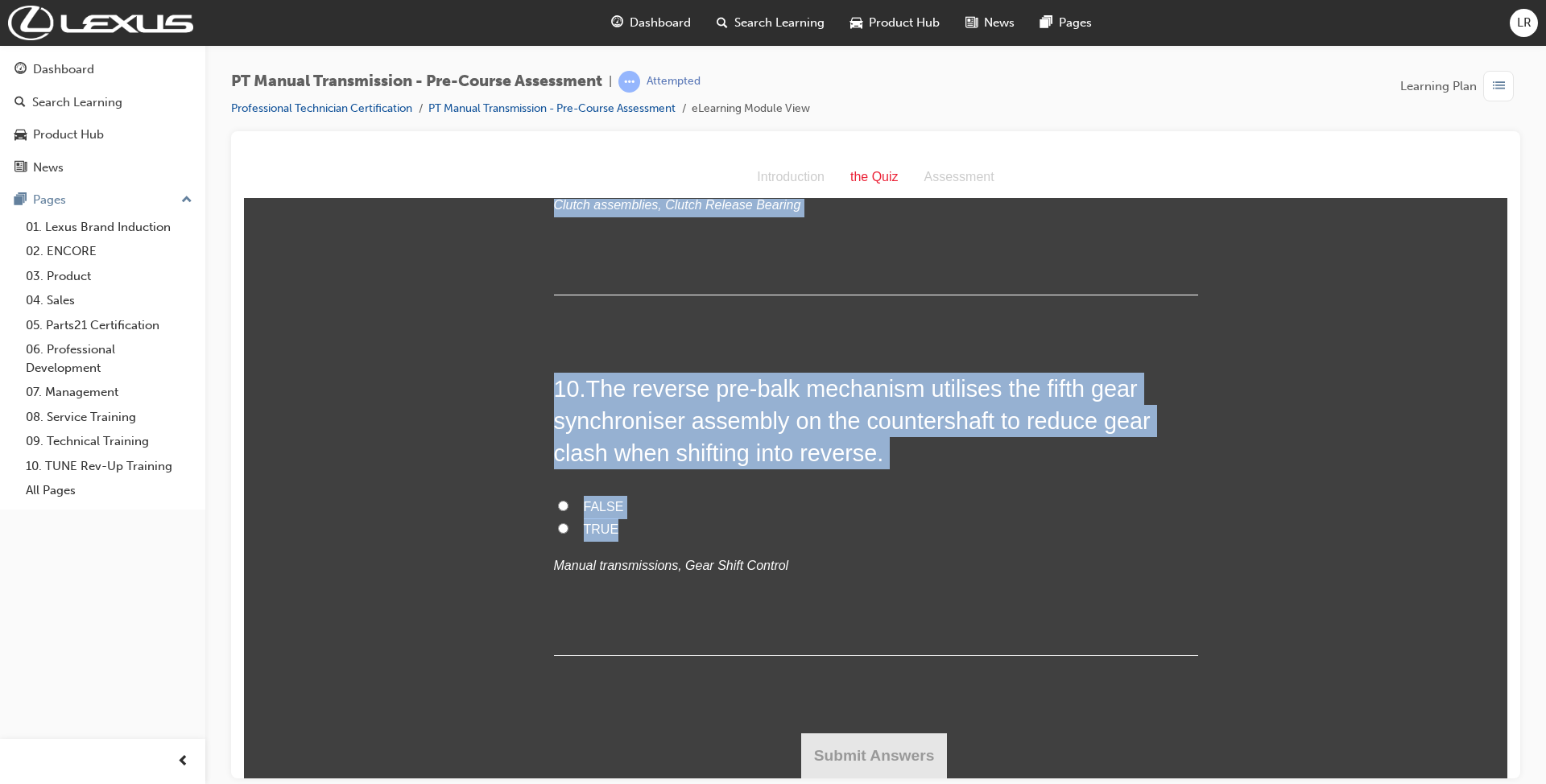
scroll to position [3404, 0]
drag, startPoint x: 533, startPoint y: 309, endPoint x: 896, endPoint y: 557, distance: 439.6
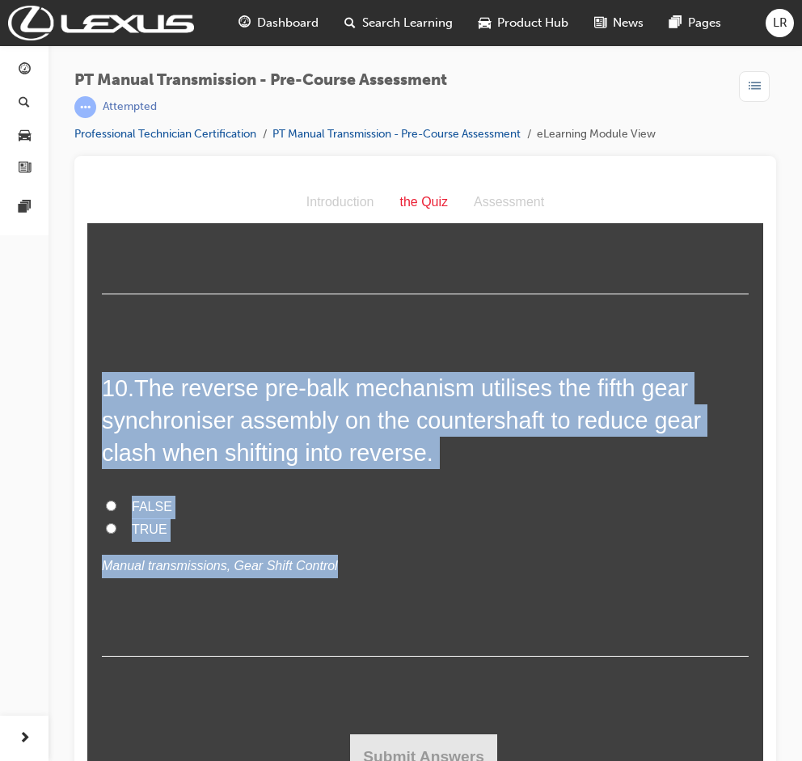
click at [106, 534] on input "TRUE" at bounding box center [111, 528] width 11 height 11
radio input "true"
click at [110, 156] on label "FALSE" at bounding box center [425, 144] width 647 height 23
click at [110, 148] on input "FALSE" at bounding box center [111, 142] width 11 height 11
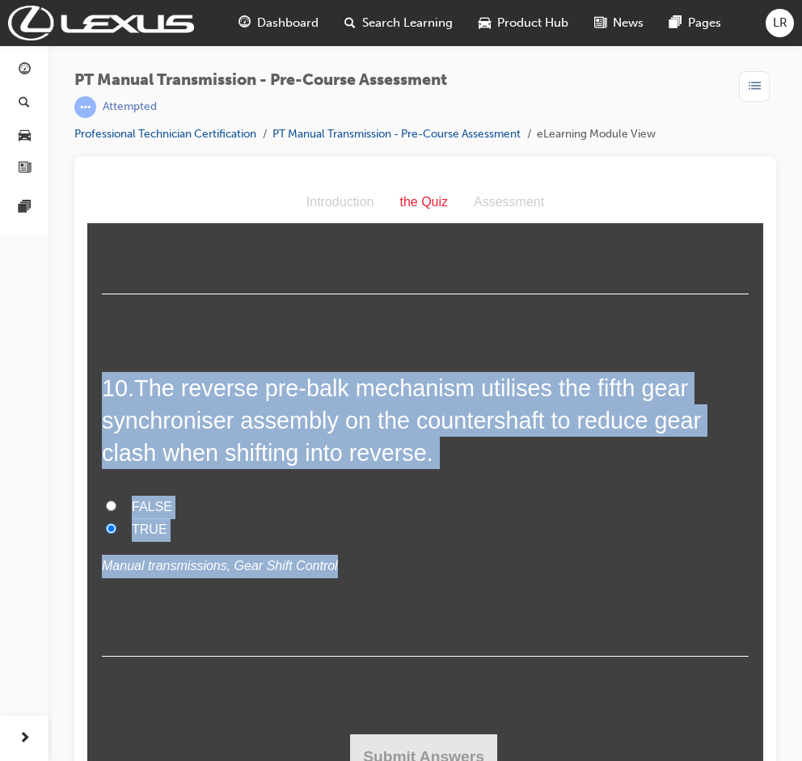
radio input "true"
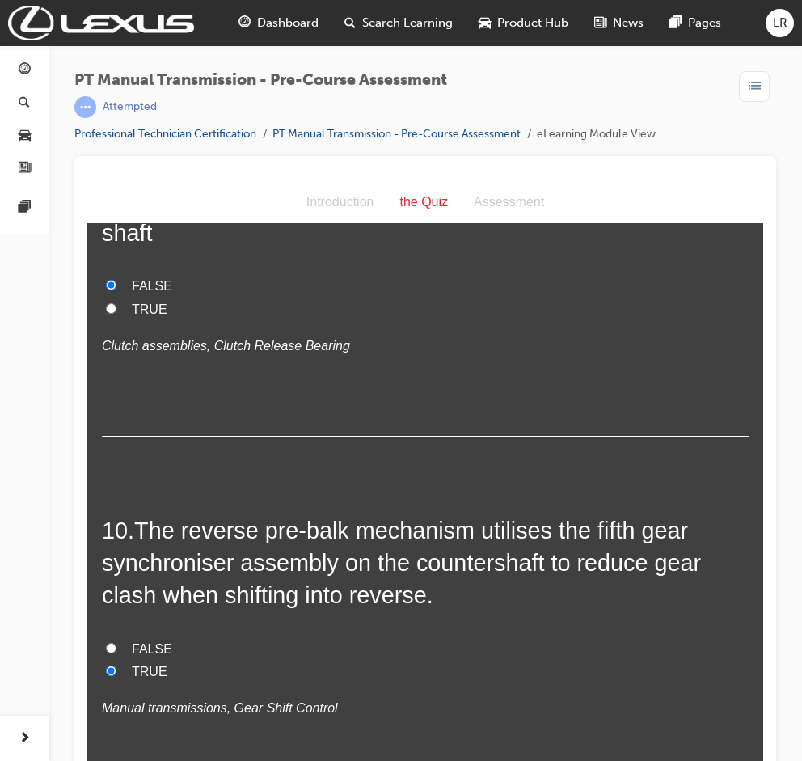
scroll to position [2990, 0]
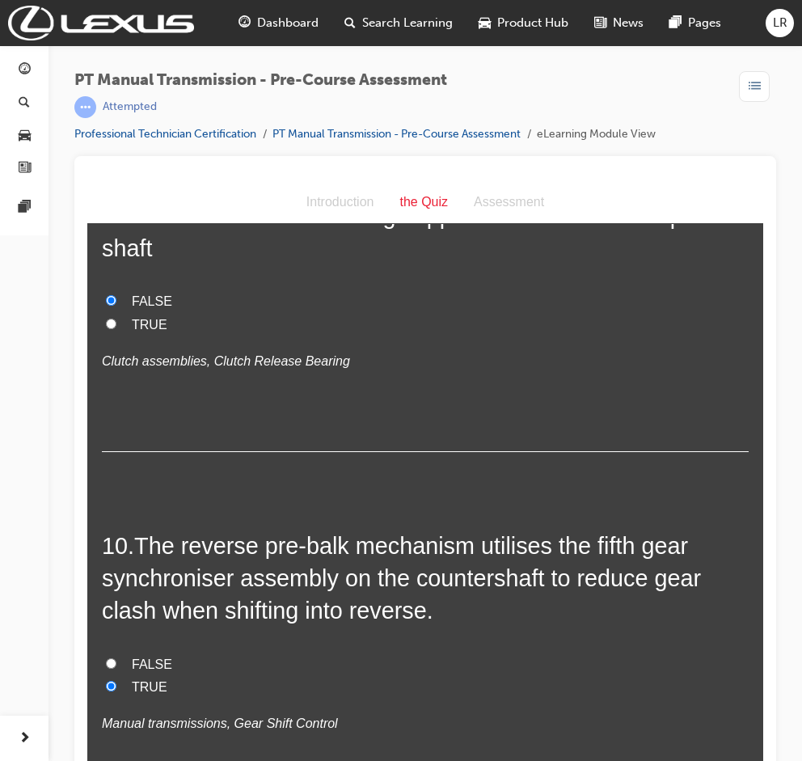
radio input "true"
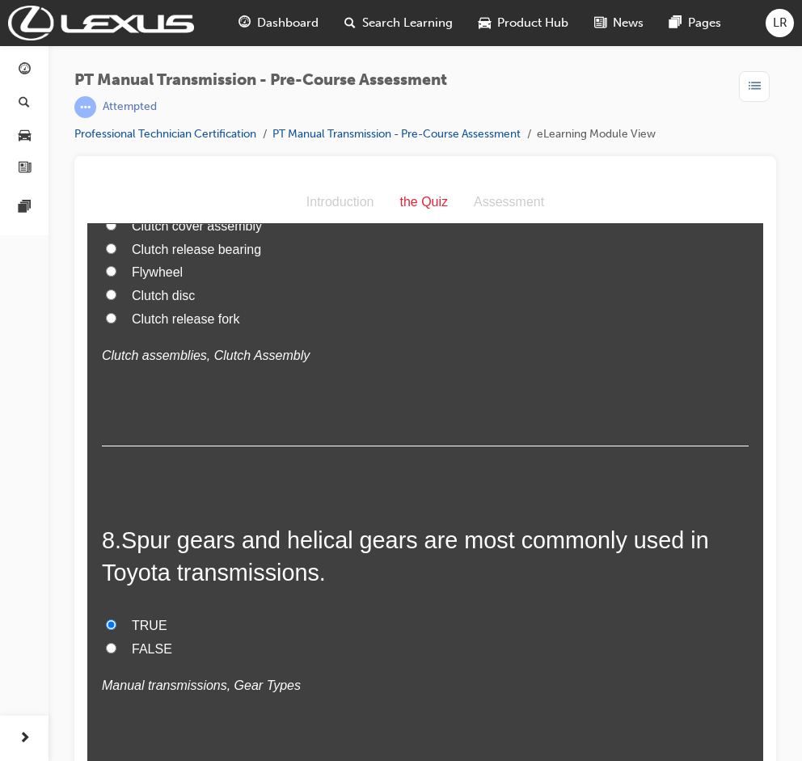
scroll to position [2343, 0]
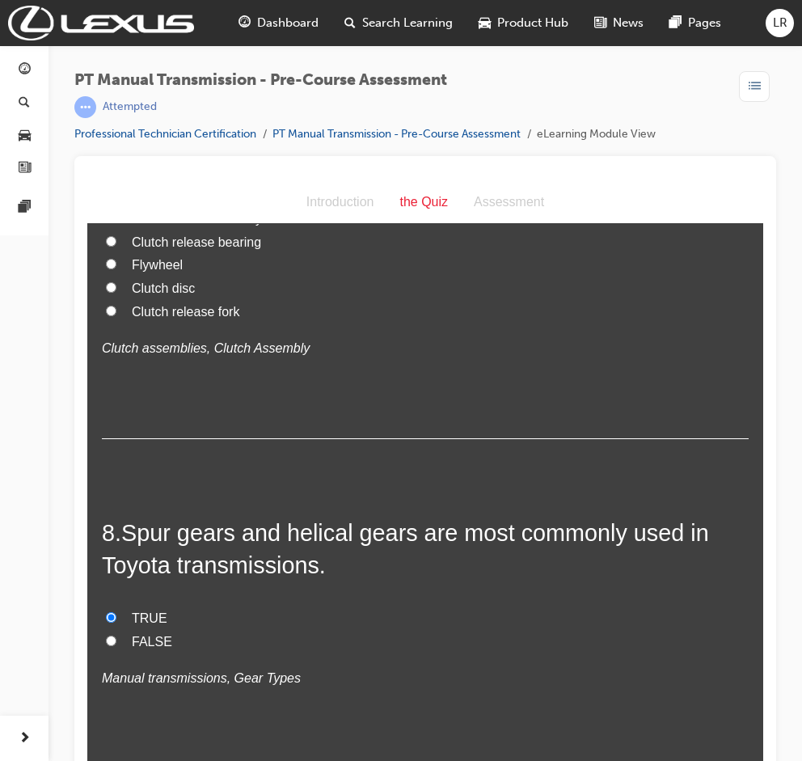
click at [175, 295] on span "Clutch disc" at bounding box center [163, 288] width 63 height 14
click at [116, 293] on input "Clutch disc" at bounding box center [111, 287] width 11 height 11
radio input "true"
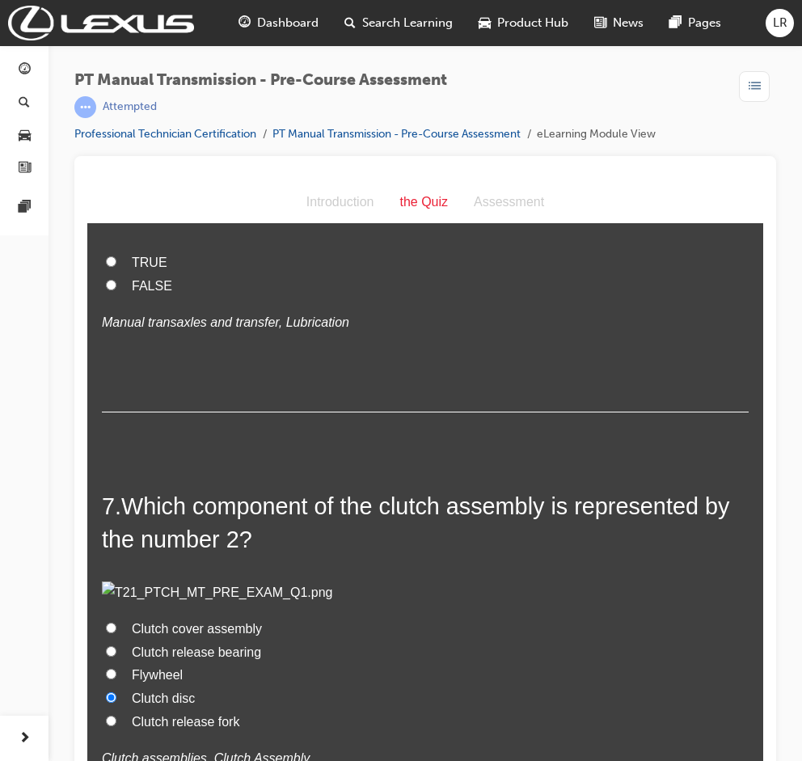
scroll to position [1912, 0]
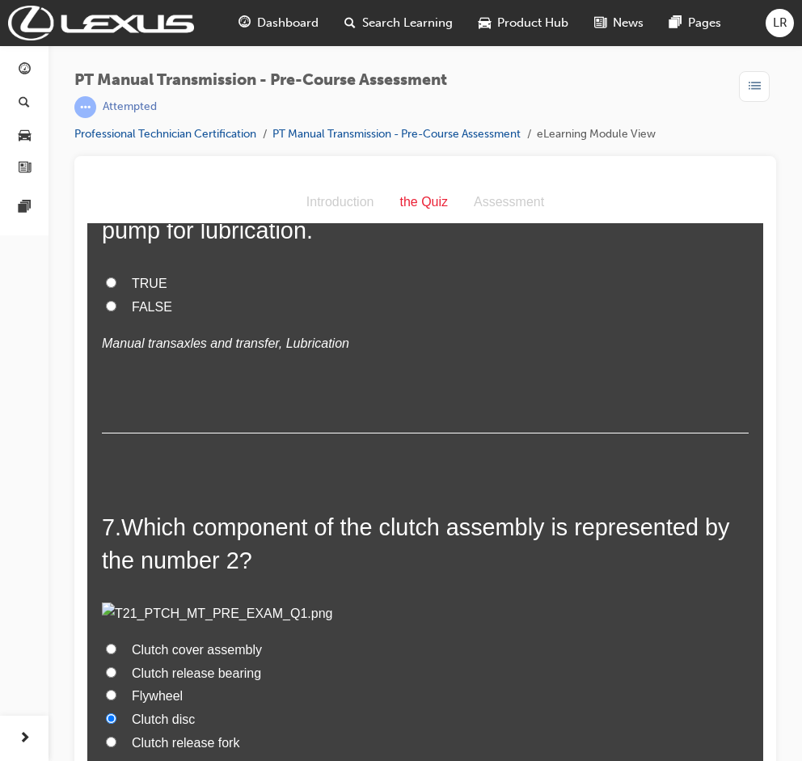
click at [139, 281] on span "TRUE" at bounding box center [150, 284] width 36 height 14
click at [116, 281] on input "TRUE" at bounding box center [111, 282] width 11 height 11
radio input "true"
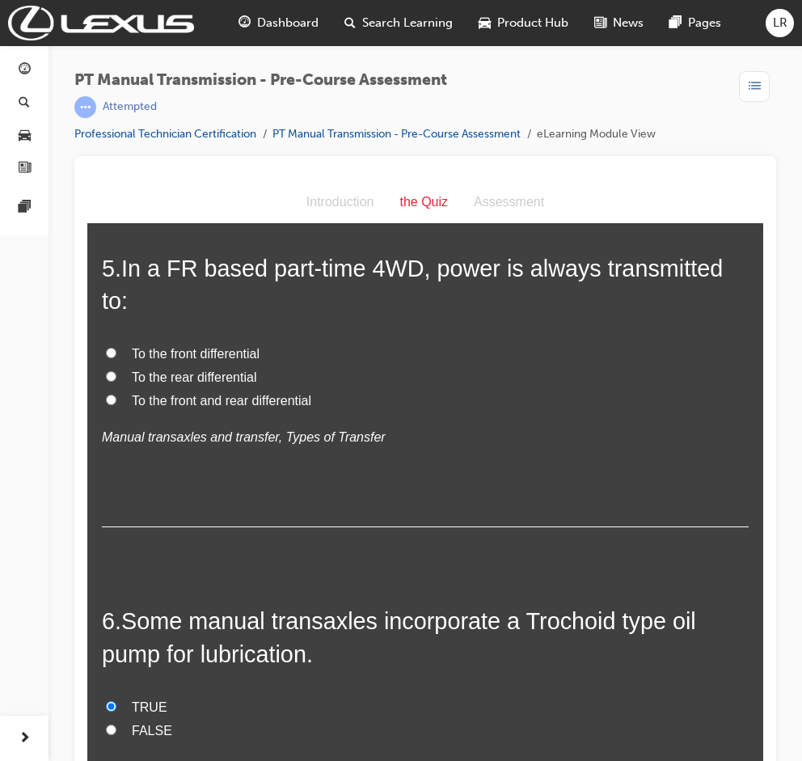
scroll to position [1480, 0]
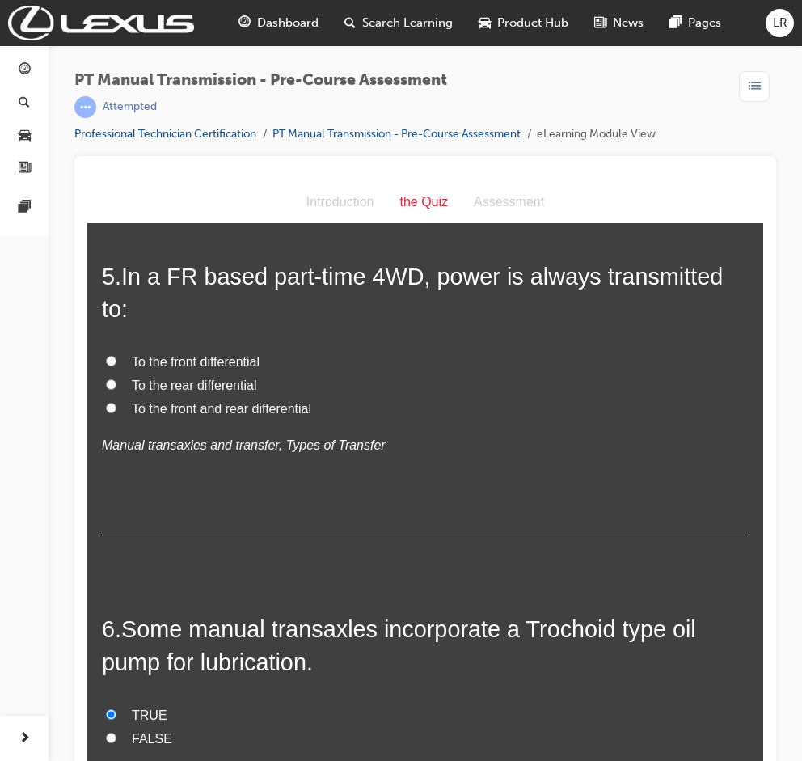
click at [198, 384] on span "To the rear differential" at bounding box center [194, 385] width 125 height 14
click at [116, 384] on input "To the rear differential" at bounding box center [111, 384] width 11 height 11
radio input "true"
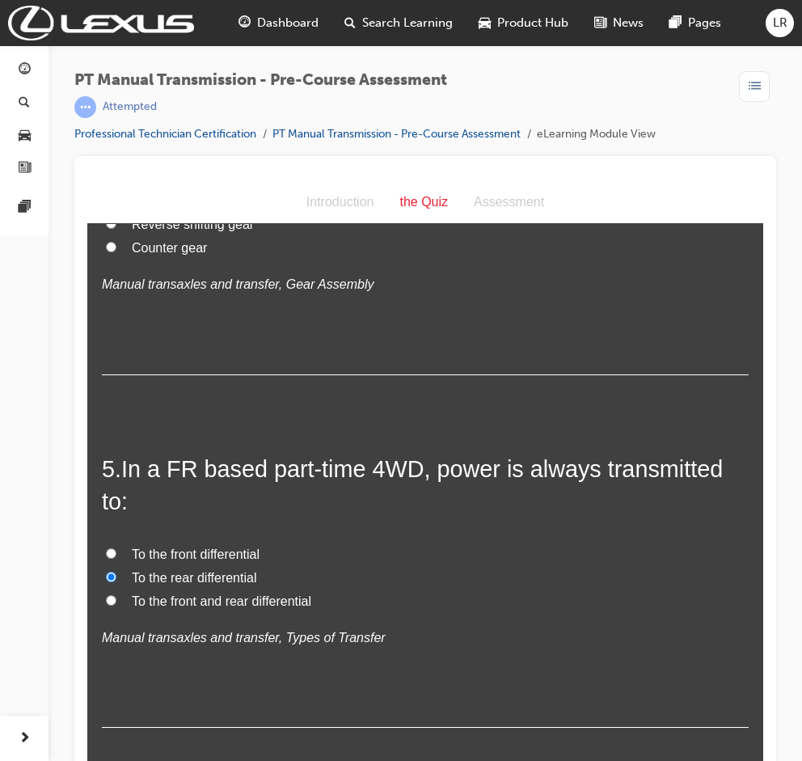
scroll to position [1049, 0]
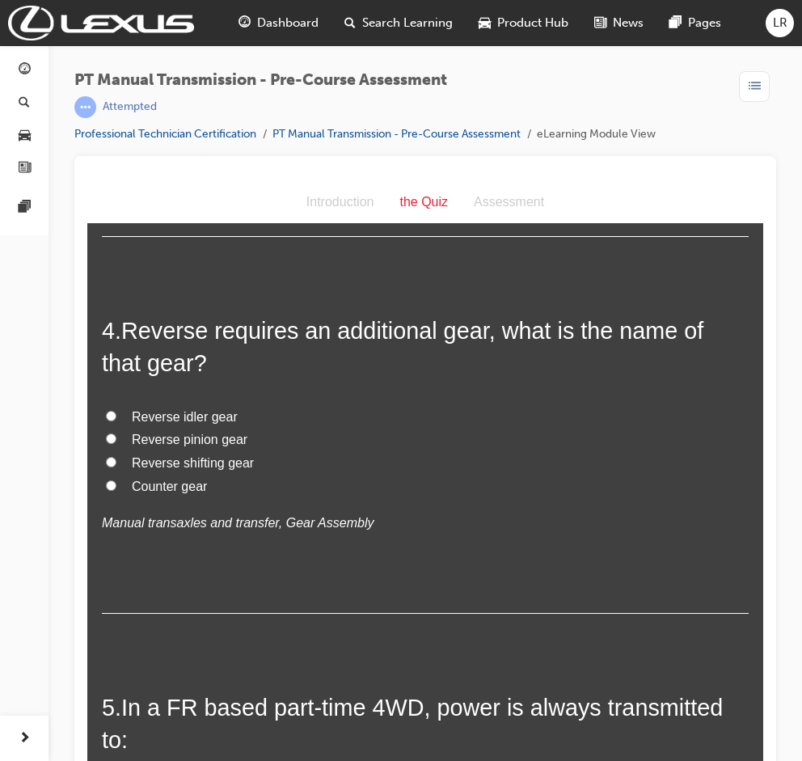
click at [208, 412] on span "Reverse idler gear" at bounding box center [185, 417] width 106 height 14
click at [116, 412] on input "Reverse idler gear" at bounding box center [111, 416] width 11 height 11
radio input "true"
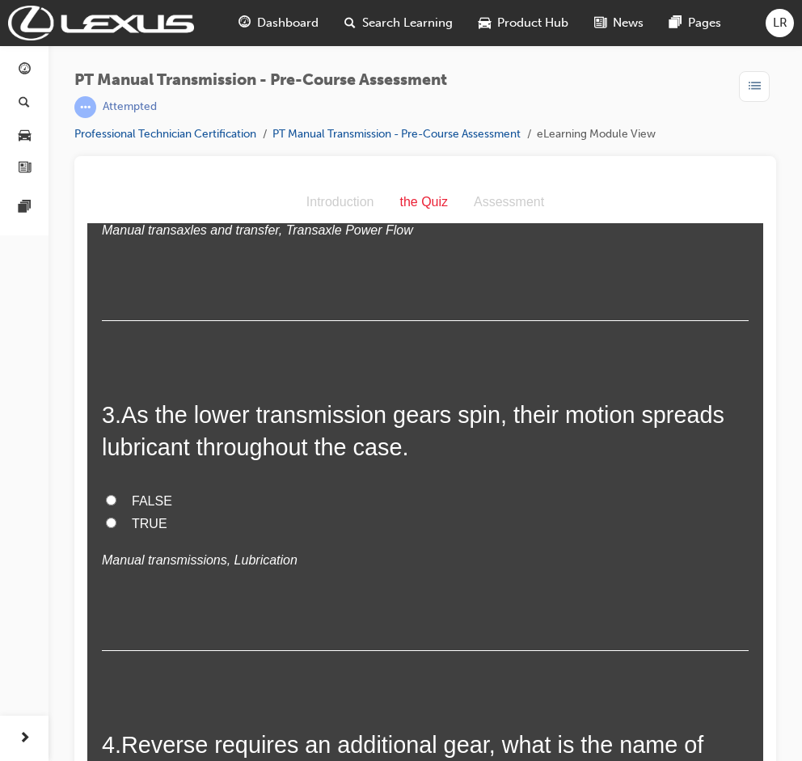
scroll to position [618, 0]
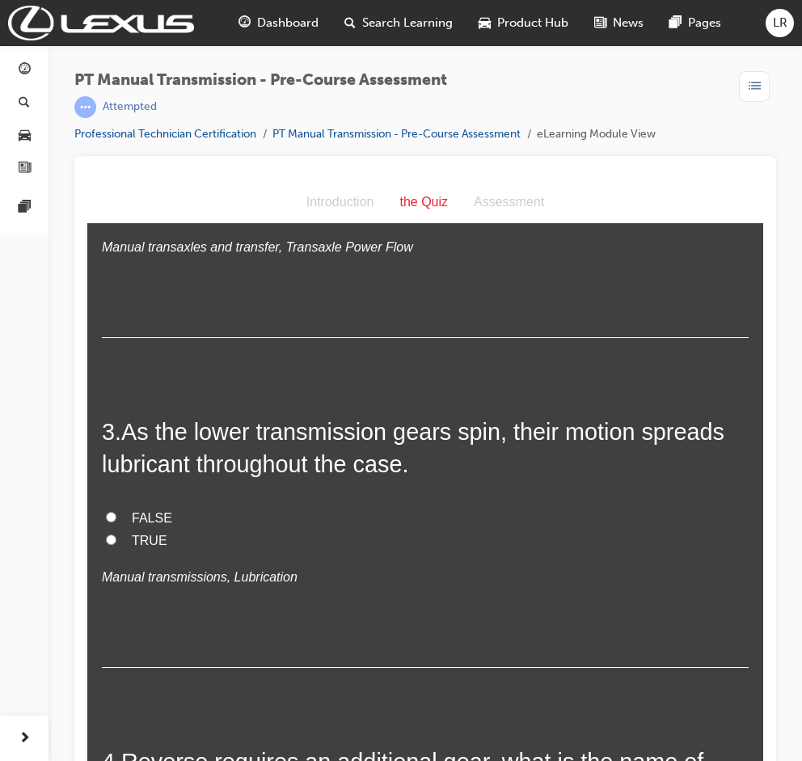
drag, startPoint x: 146, startPoint y: 535, endPoint x: 159, endPoint y: 525, distance: 16.2
click at [146, 535] on span "TRUE" at bounding box center [150, 541] width 36 height 14
click at [116, 535] on input "TRUE" at bounding box center [111, 540] width 11 height 11
radio input "true"
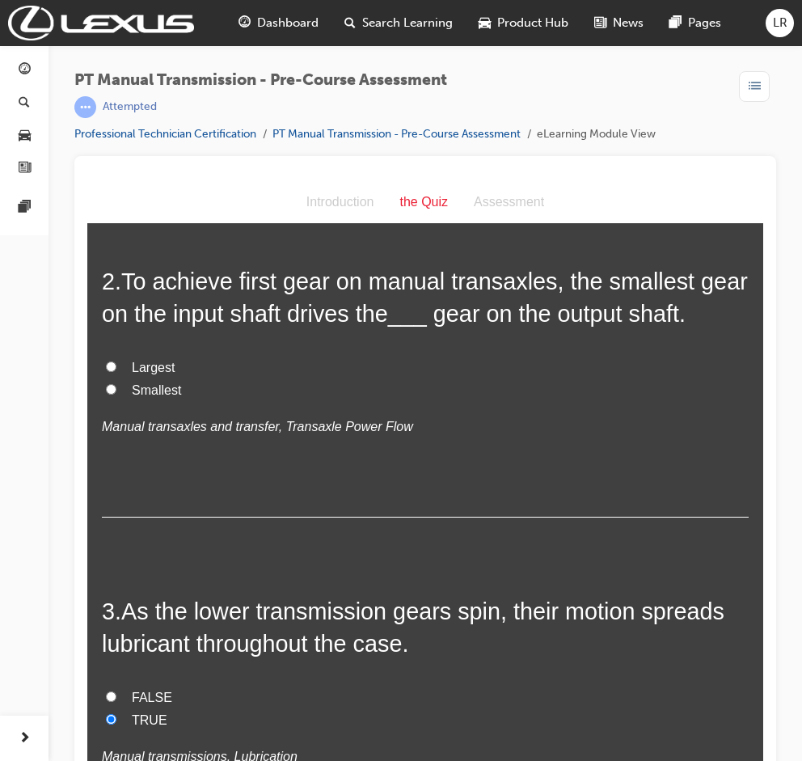
scroll to position [402, 0]
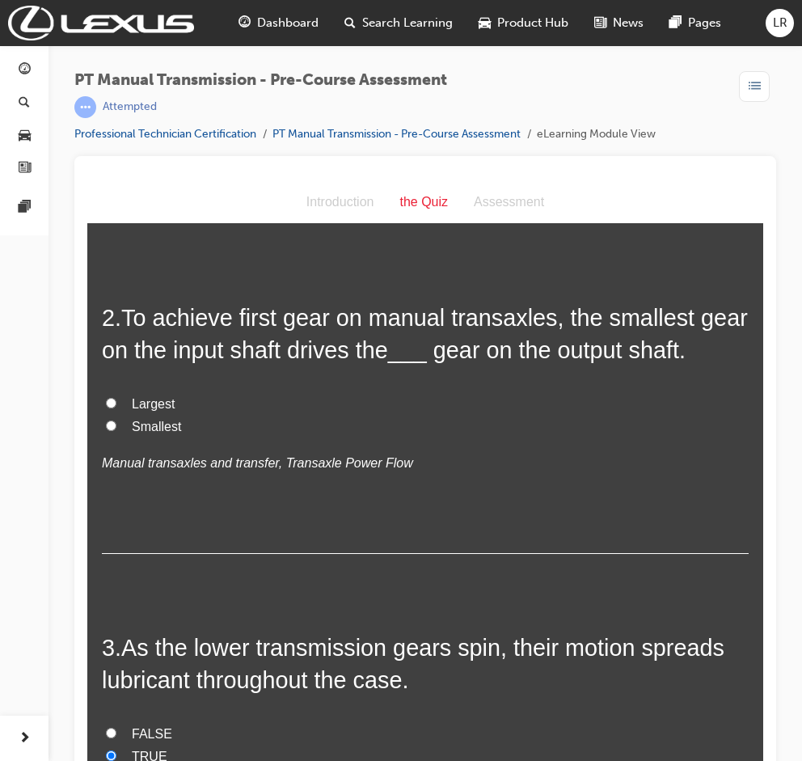
click at [168, 400] on label "Largest" at bounding box center [425, 404] width 647 height 23
click at [116, 400] on input "Largest" at bounding box center [111, 403] width 11 height 11
radio input "true"
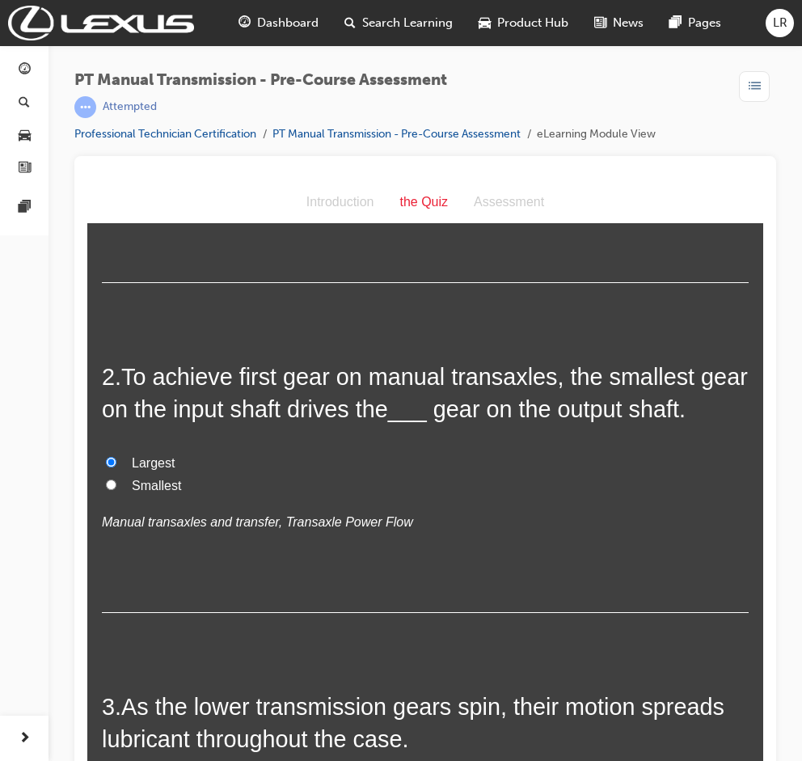
scroll to position [0, 0]
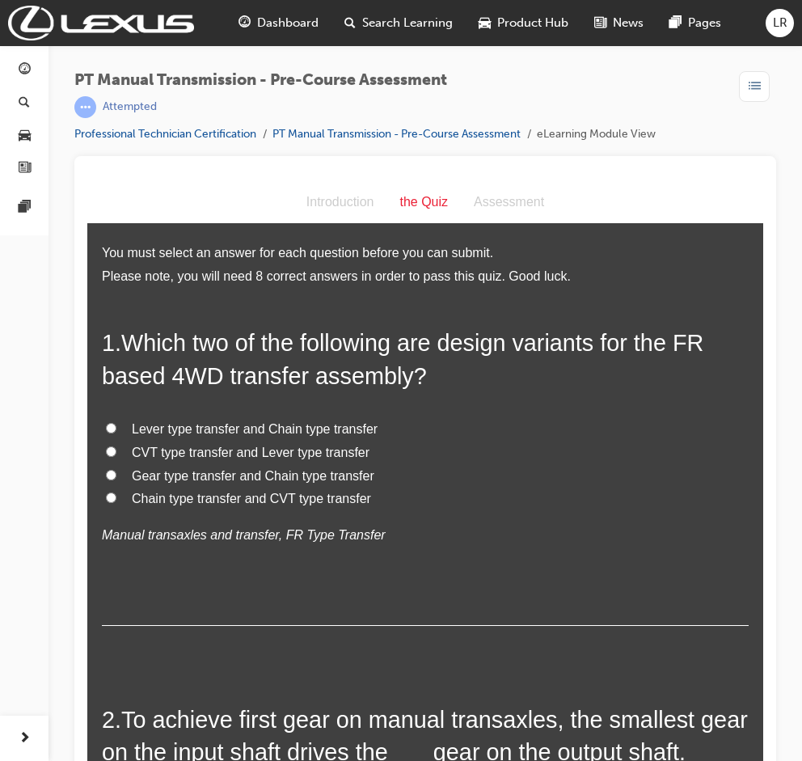
click at [210, 428] on span "Lever type transfer and Chain type transfer" at bounding box center [255, 429] width 246 height 14
click at [116, 428] on input "Lever type transfer and Chain type transfer" at bounding box center [111, 428] width 11 height 11
radio input "true"
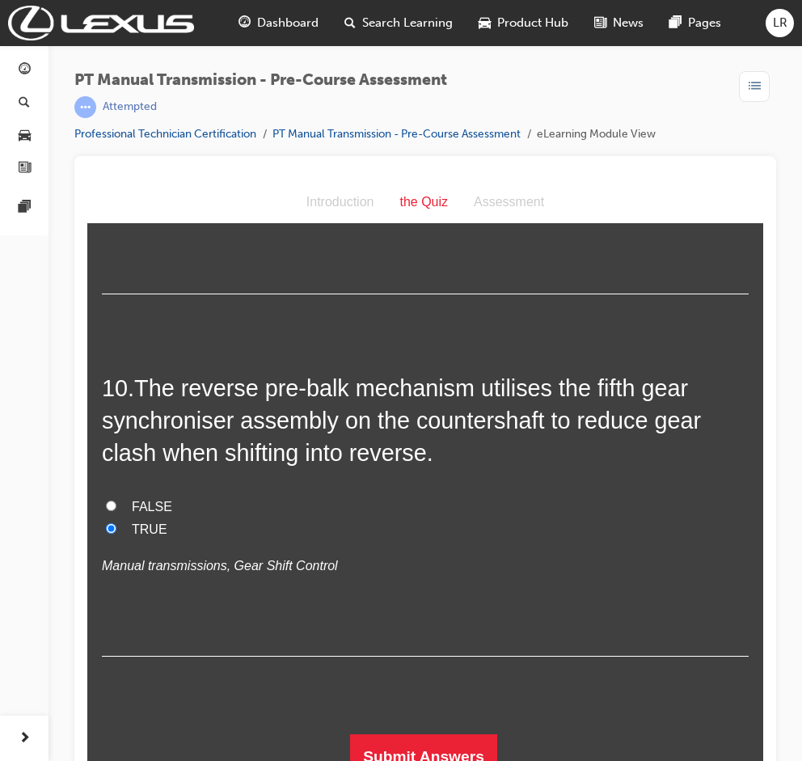
scroll to position [3448, 0]
click at [446, 746] on button "Submit Answers" at bounding box center [423, 756] width 147 height 45
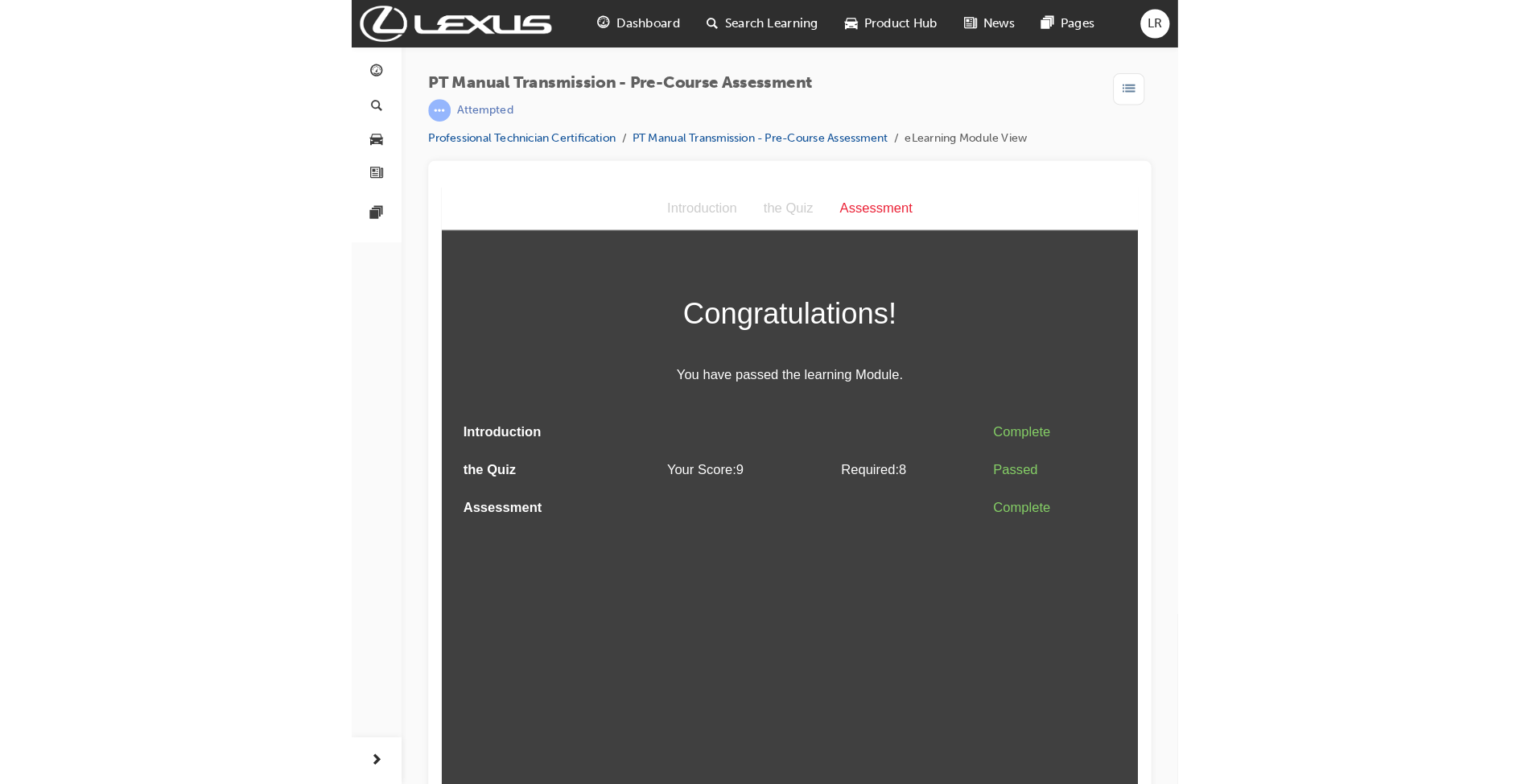
scroll to position [0, 0]
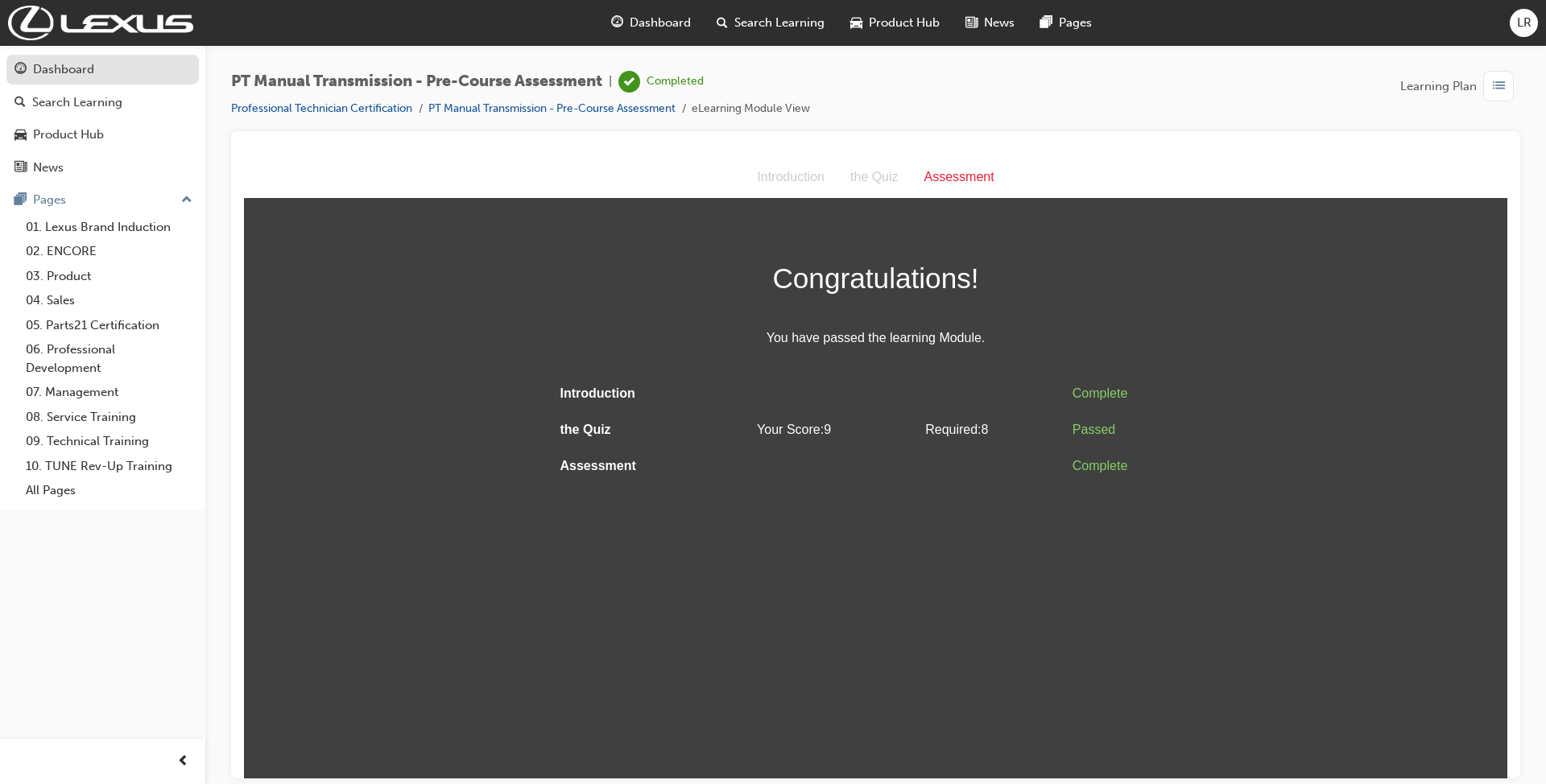
click at [108, 65] on div "Dashboard" at bounding box center [103, 70] width 176 height 20
